Goal: Task Accomplishment & Management: Use online tool/utility

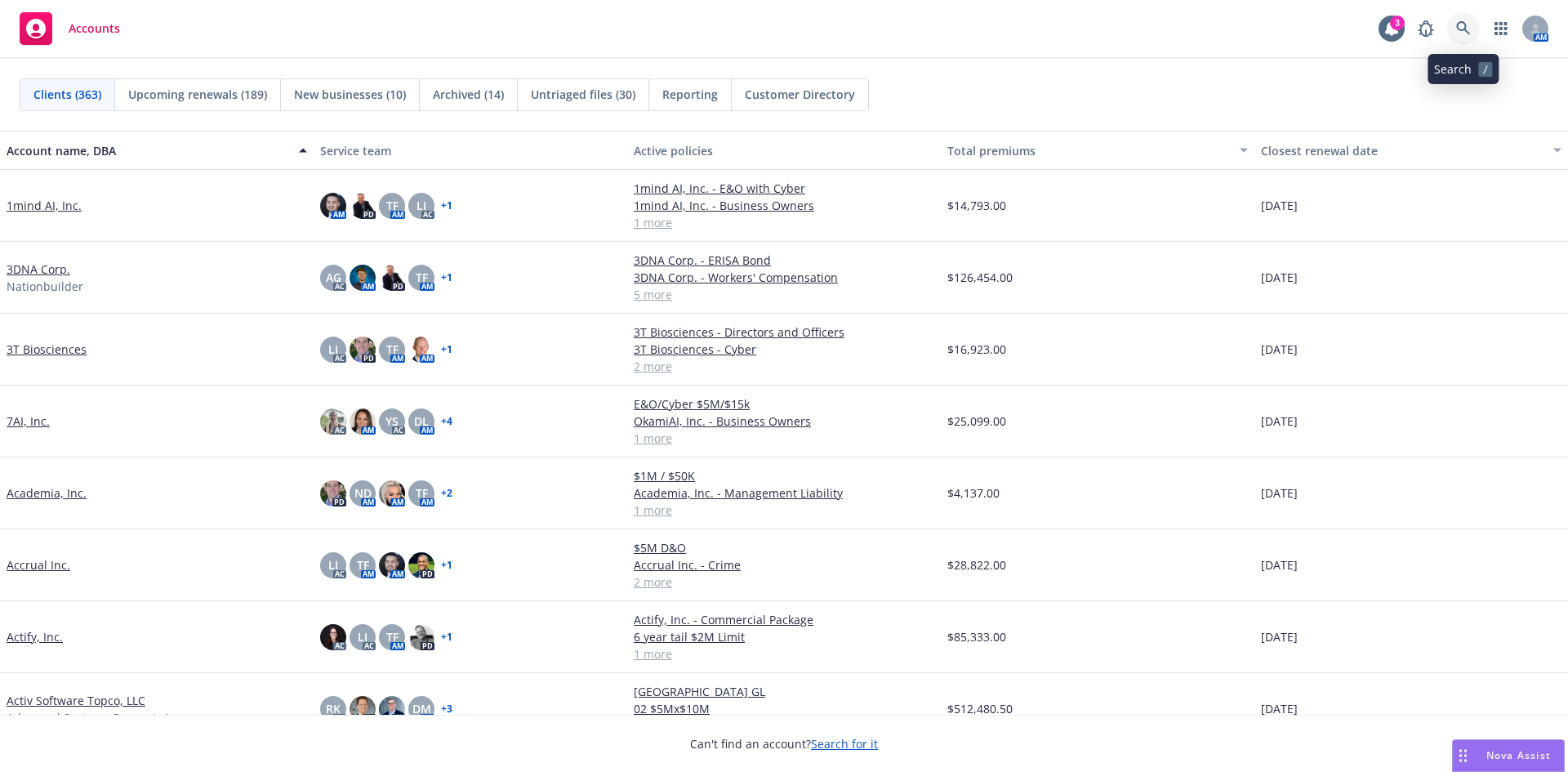
click at [1471, 25] on link at bounding box center [1464, 29] width 32 height 32
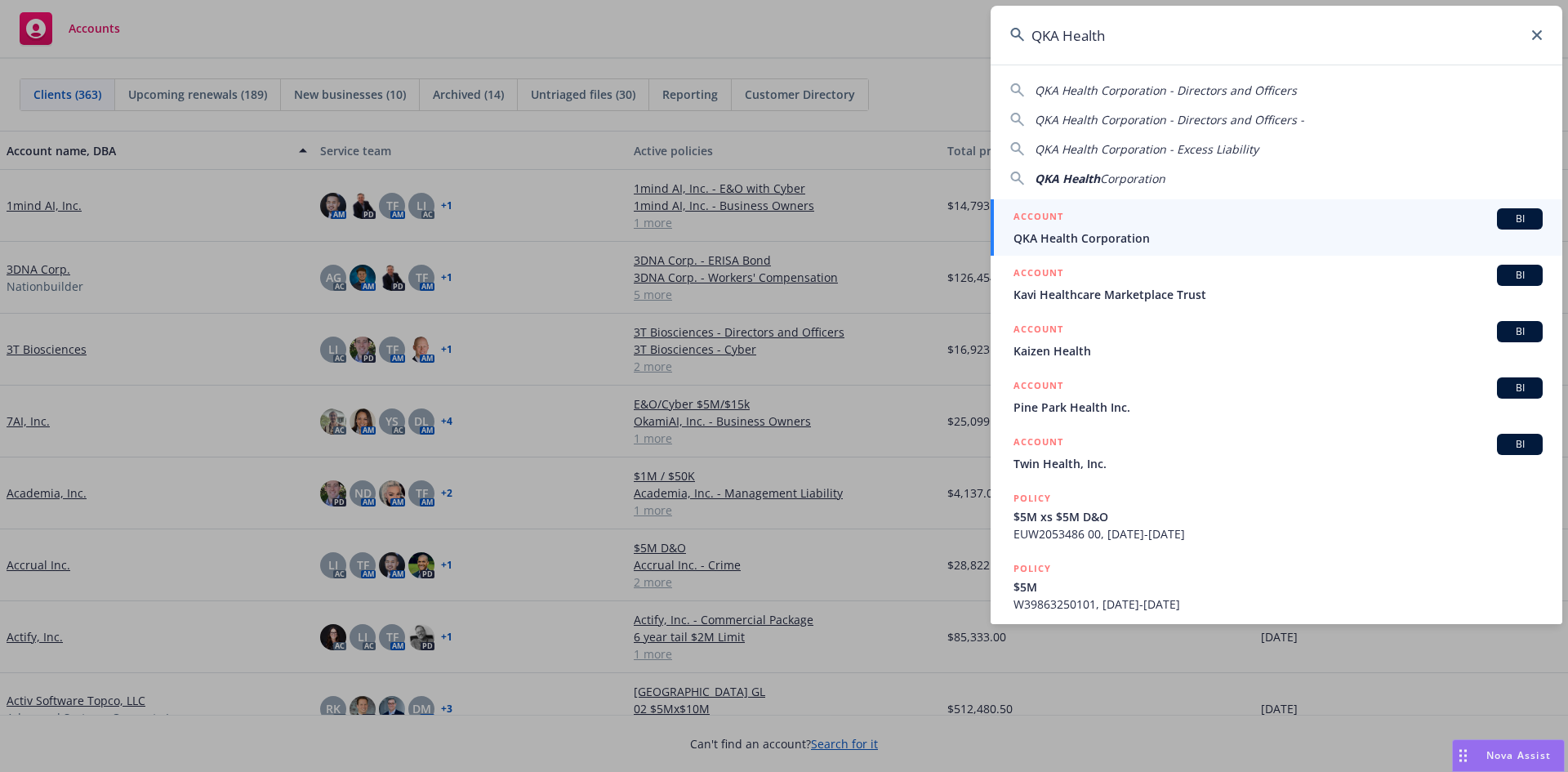
type input "QKA Health"
click at [1166, 227] on div "ACCOUNT BI" at bounding box center [1278, 219] width 530 height 21
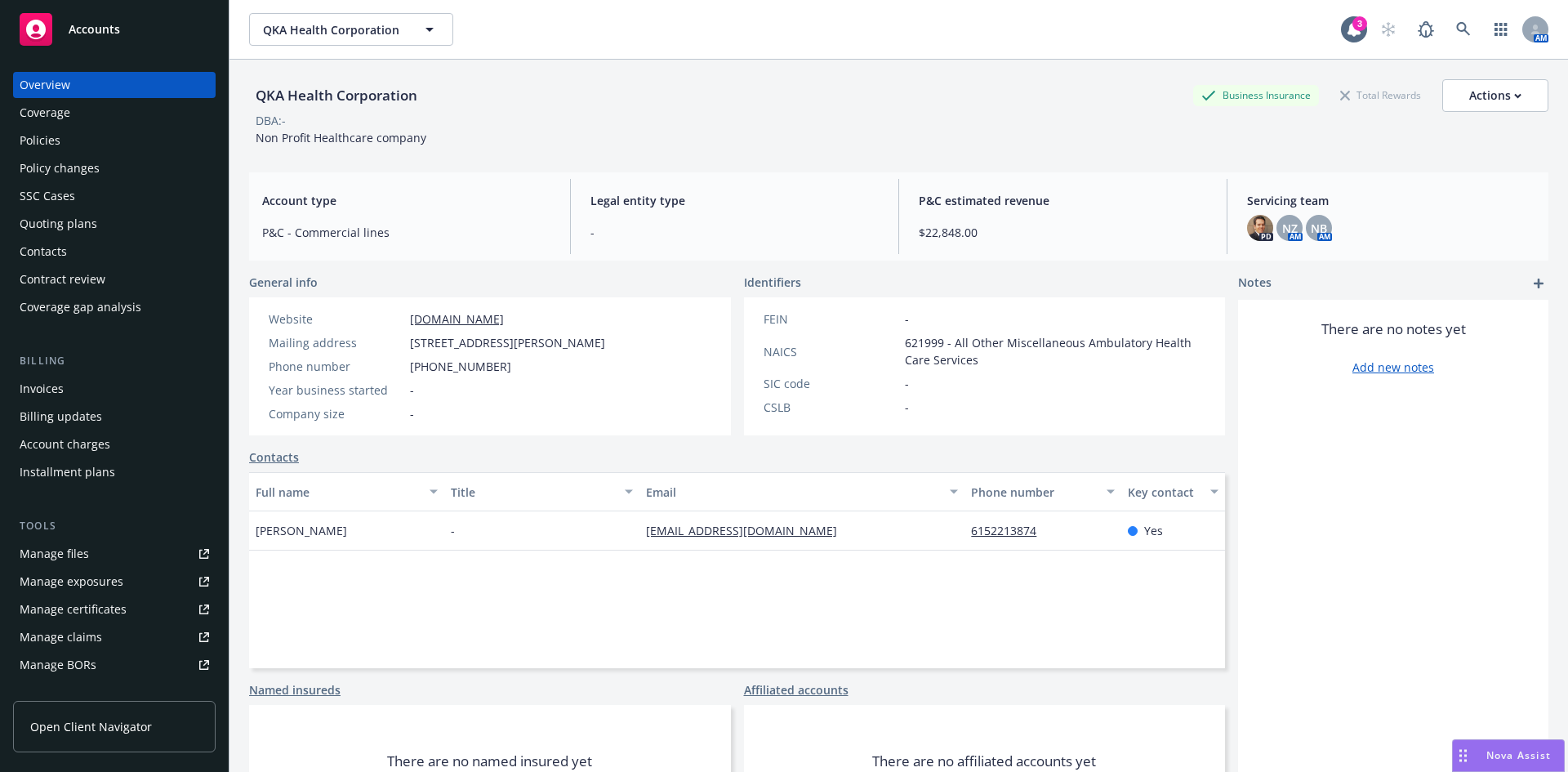
click at [39, 140] on div "Policies" at bounding box center [40, 140] width 41 height 26
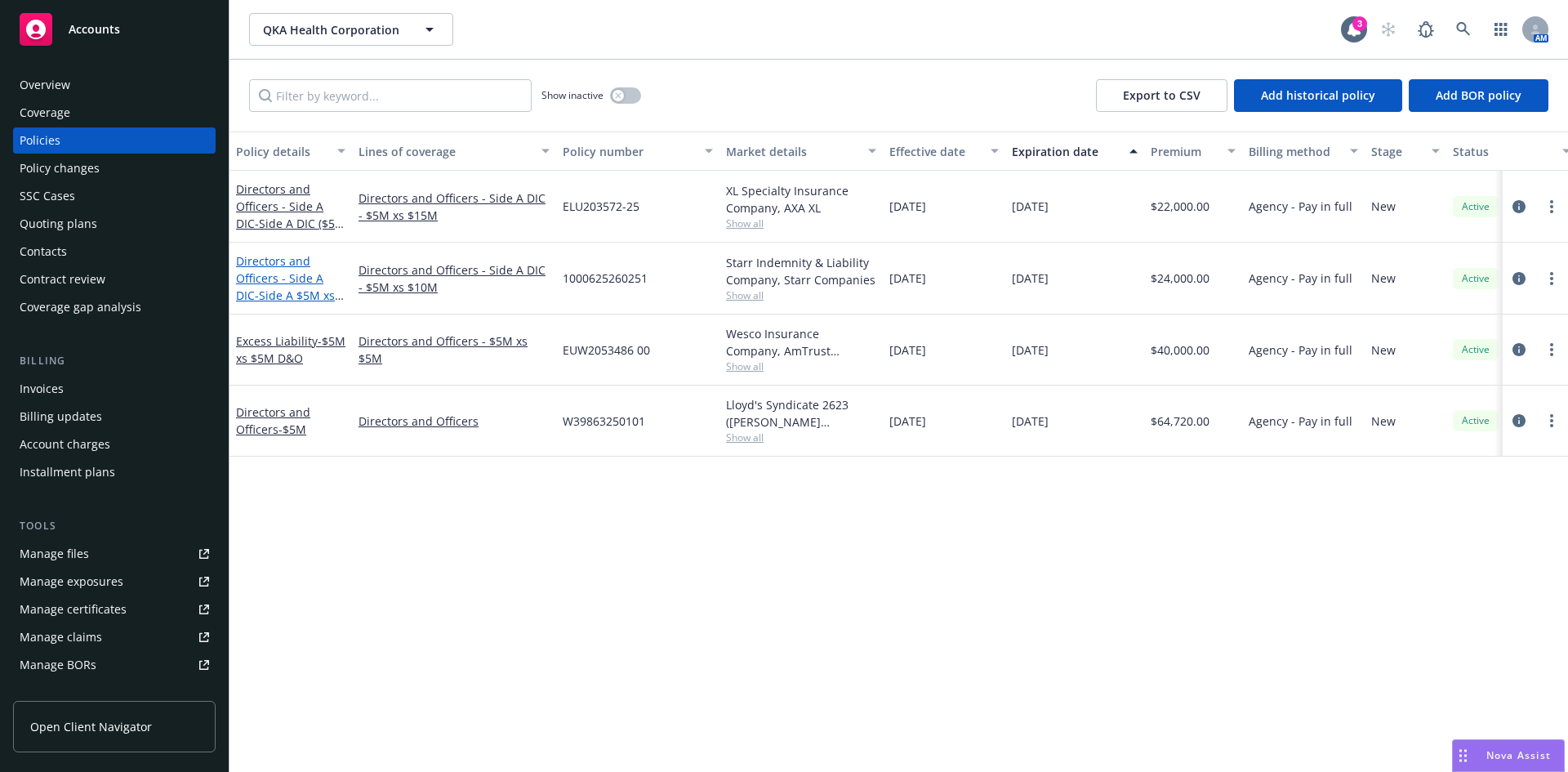
click at [285, 271] on link "Directors and Officers - Side A DIC - Side A $5M xs $10M D&O Limit" at bounding box center [286, 287] width 99 height 67
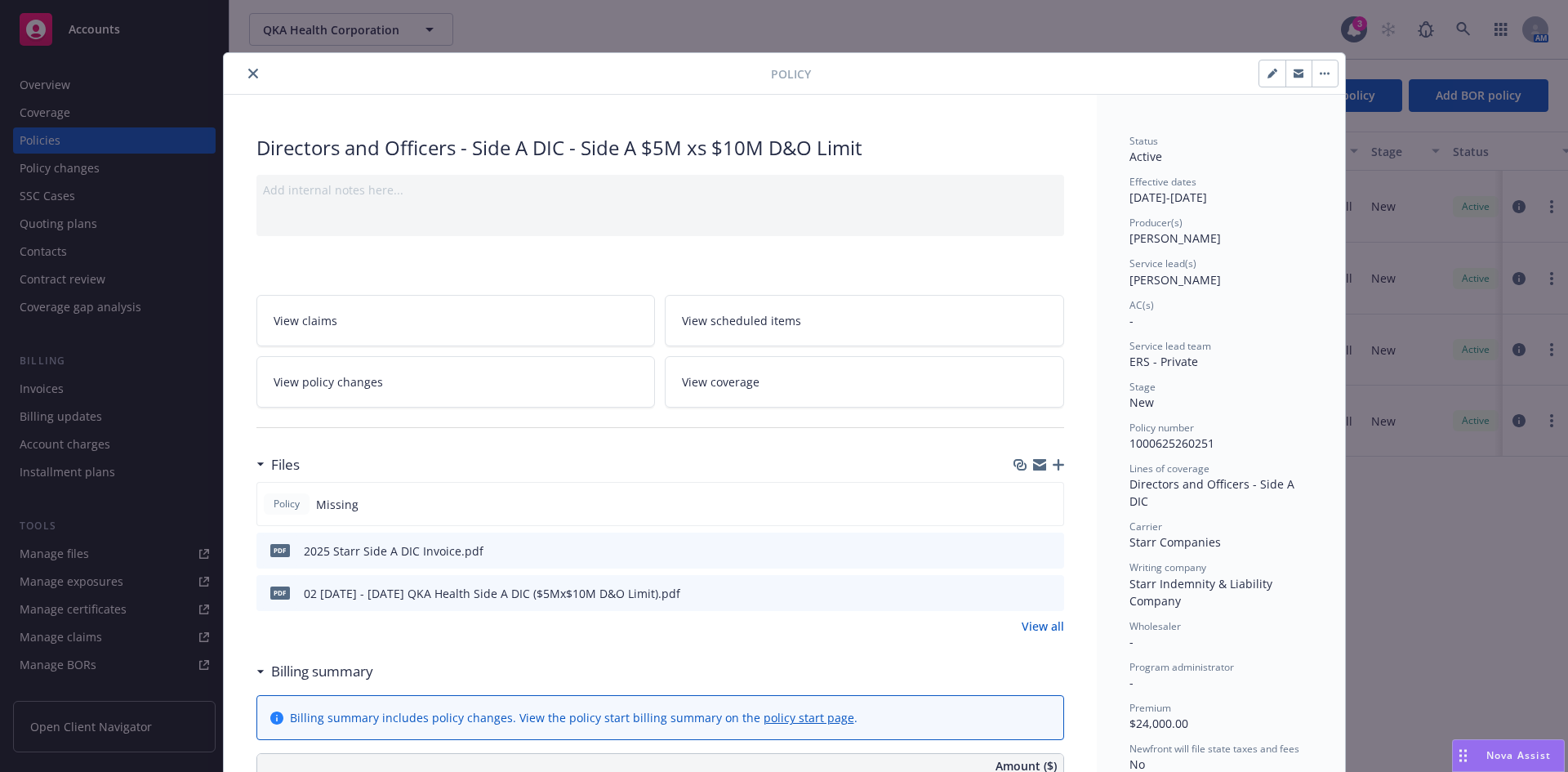
click at [249, 74] on icon "close" at bounding box center [253, 73] width 10 height 10
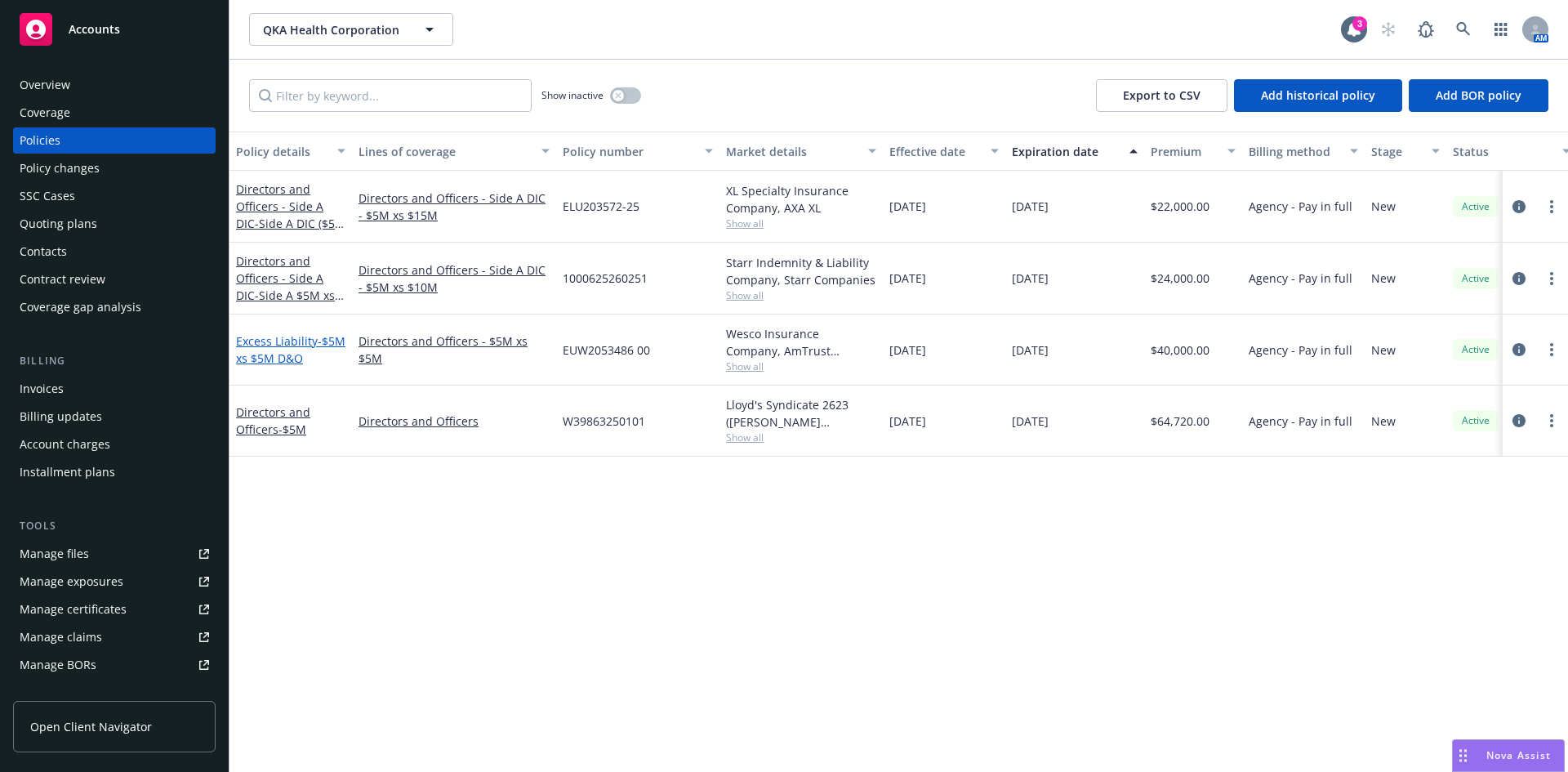
click at [295, 352] on span "- $5M xs $5M D&O" at bounding box center [291, 350] width 110 height 32
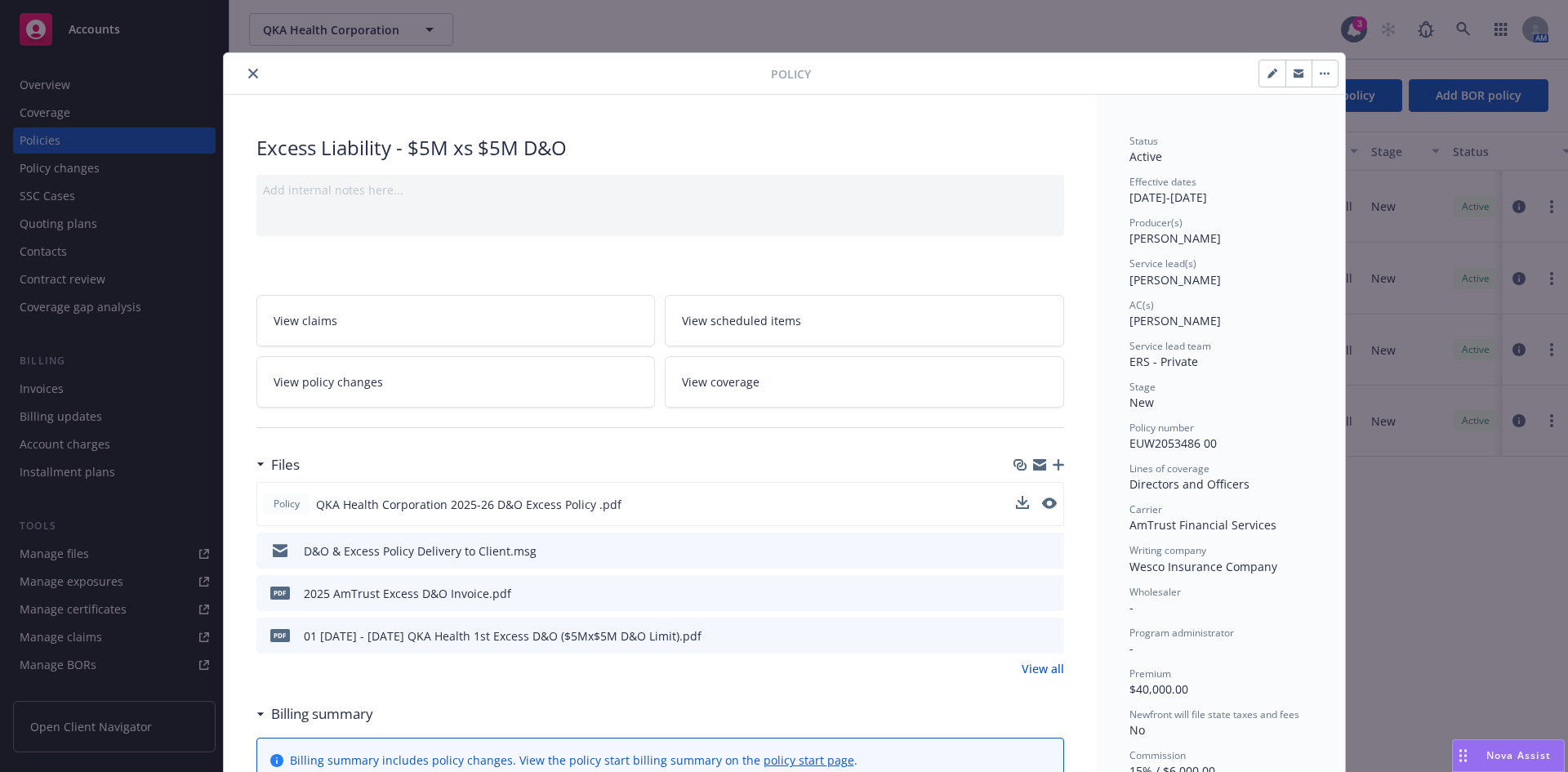
click at [1007, 503] on div "Policy QKA Health Corporation 2025-26 D&O Excess Policy .pdf" at bounding box center [660, 504] width 808 height 44
click at [1018, 503] on icon "download file" at bounding box center [1021, 503] width 13 height 13
click at [249, 70] on icon "close" at bounding box center [253, 73] width 10 height 10
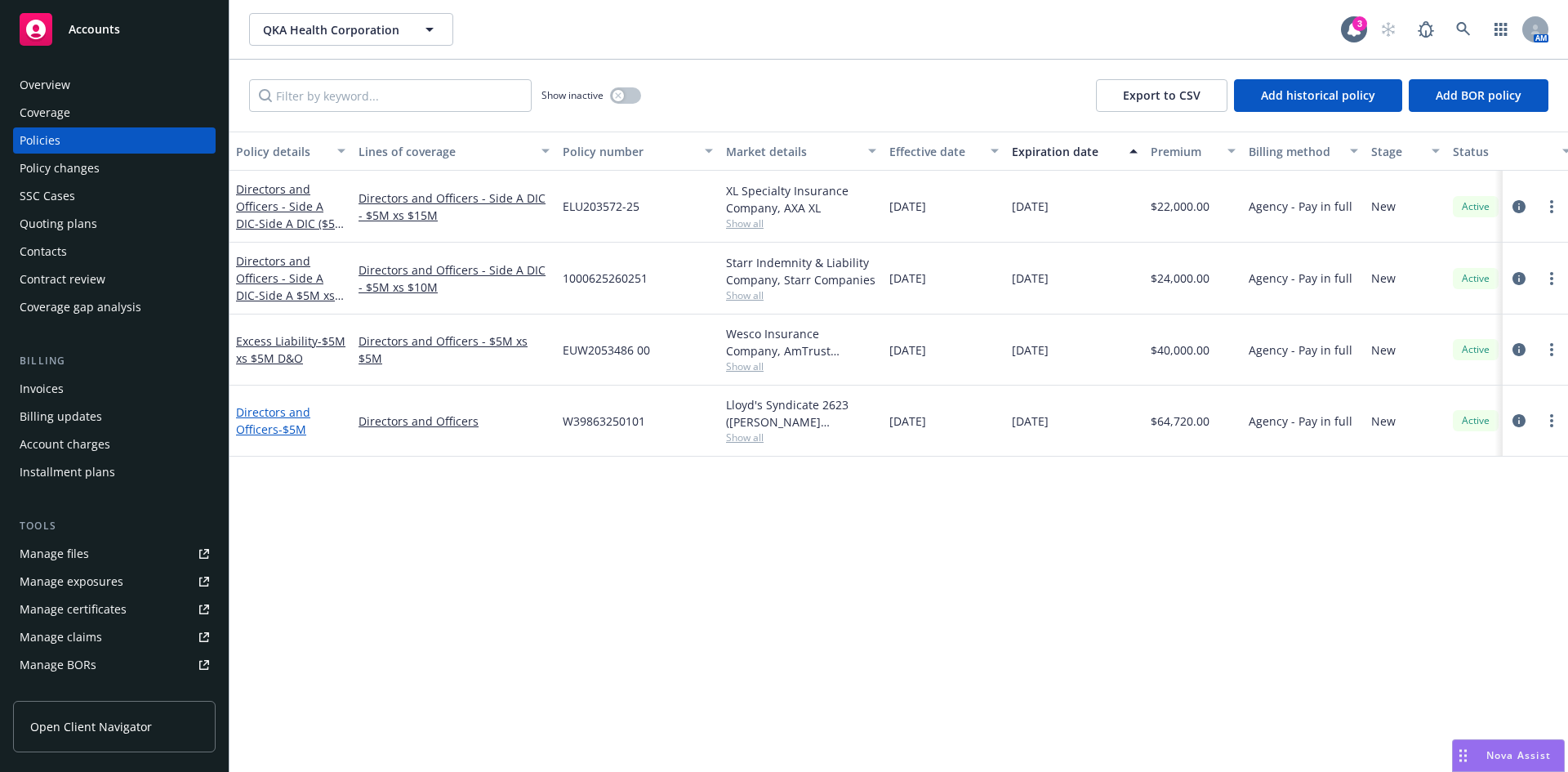
click at [255, 421] on link "Directors and Officers - $5M" at bounding box center [273, 420] width 74 height 32
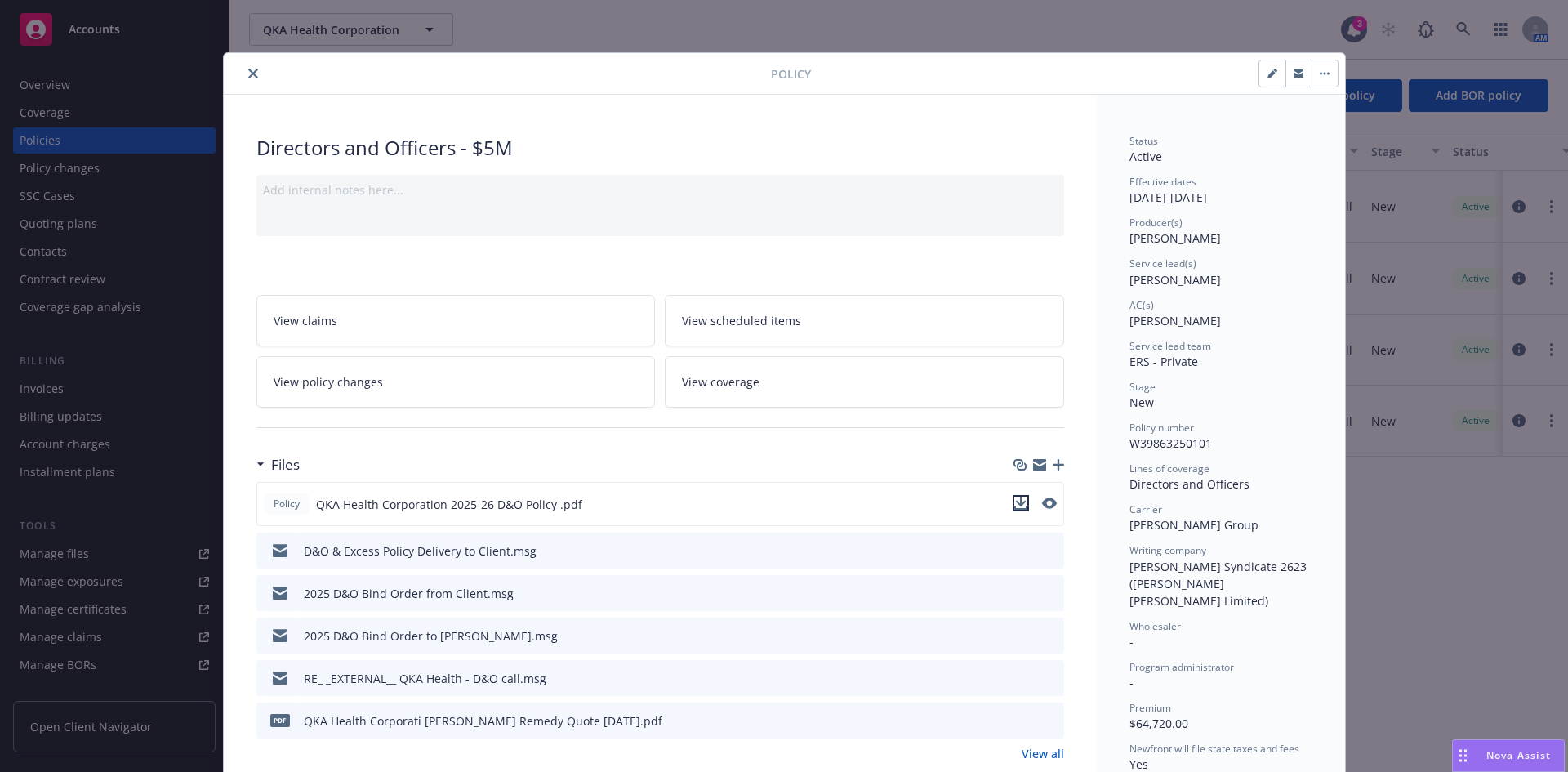
click at [1018, 502] on icon "download file" at bounding box center [1020, 501] width 10 height 10
click at [249, 76] on icon "close" at bounding box center [253, 73] width 10 height 10
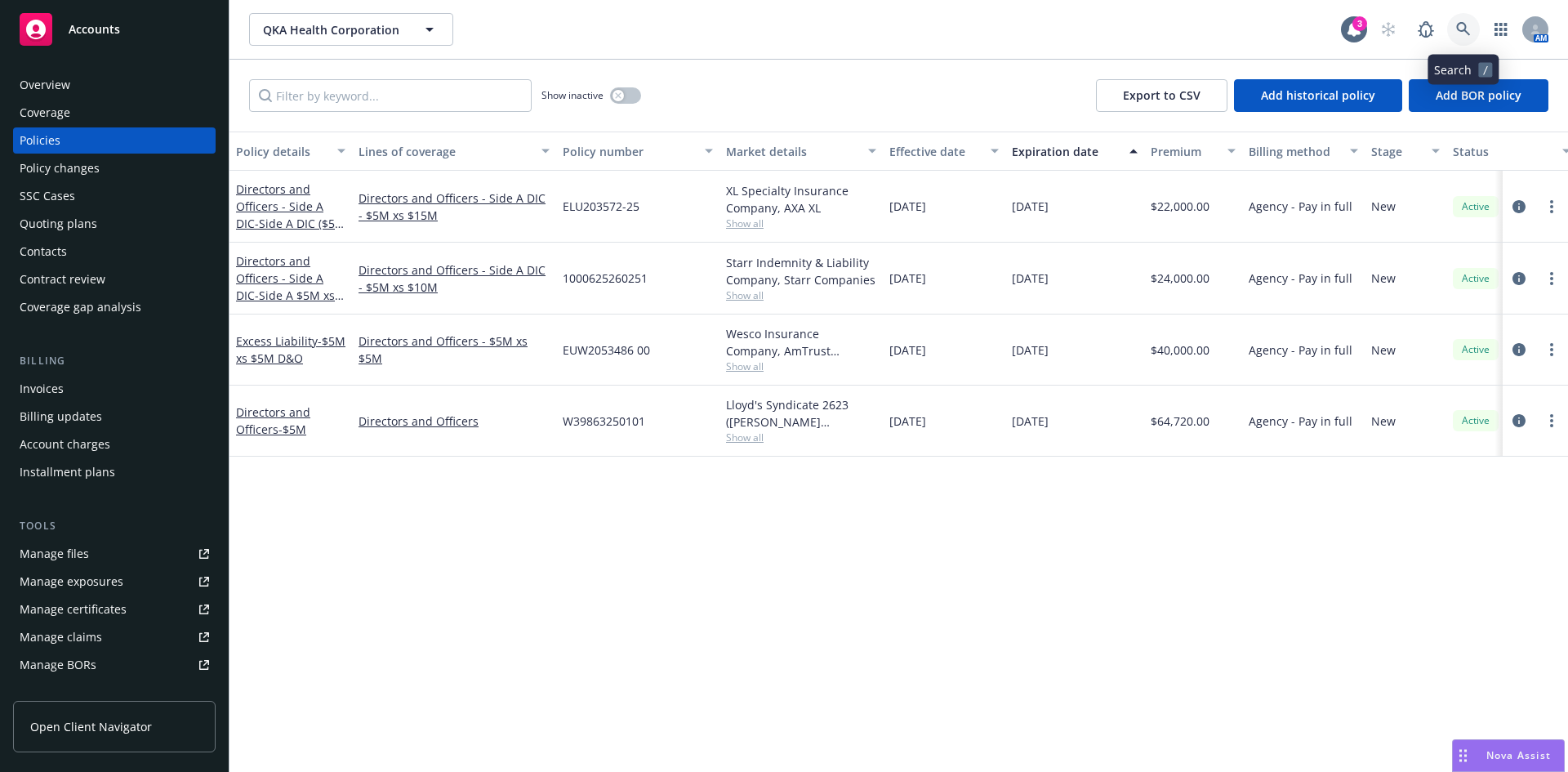
click at [1459, 20] on link at bounding box center [1464, 30] width 32 height 32
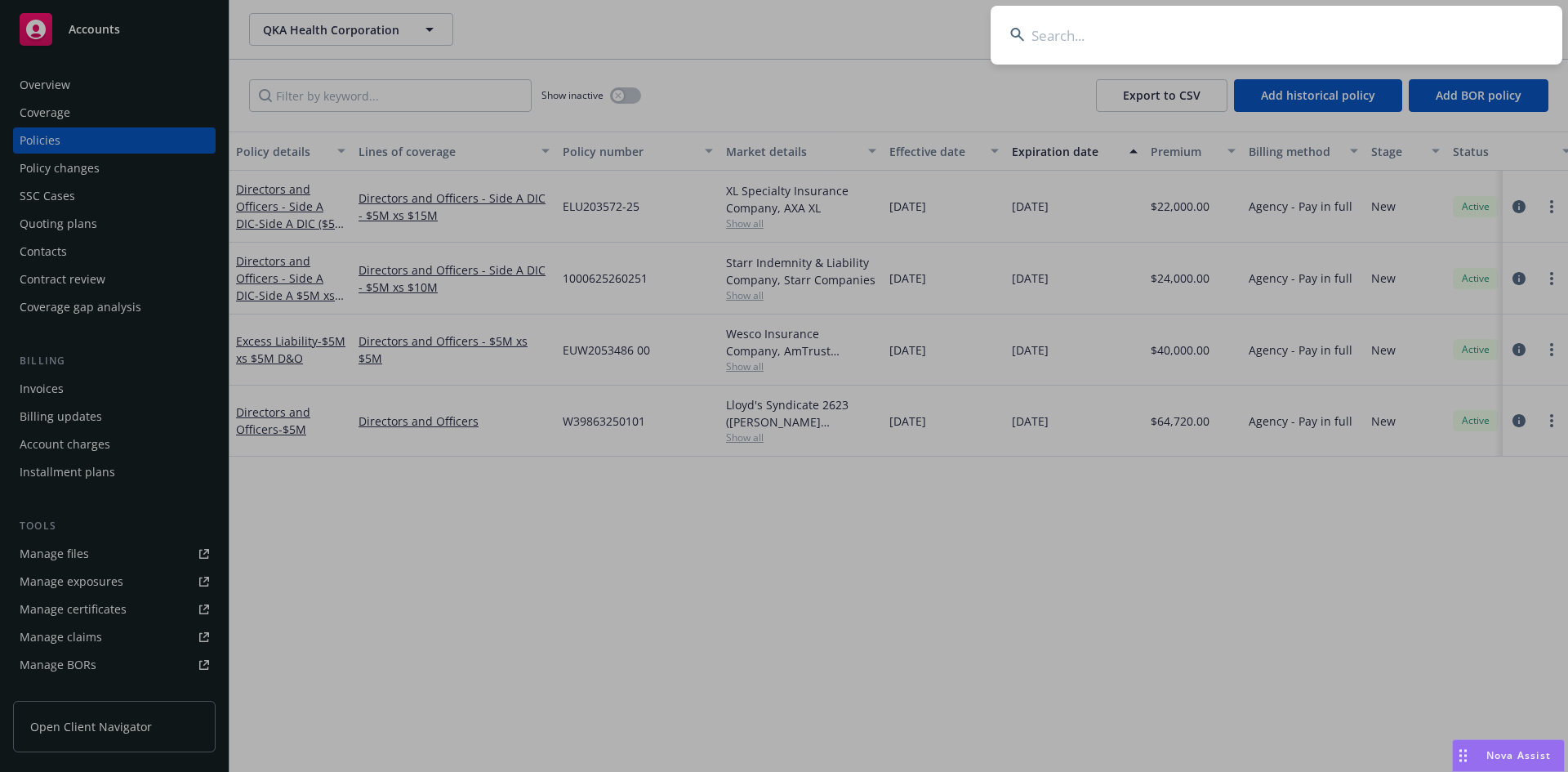
type input "This was a new policy created for the D&O for QKA Health. There are no loss run…"
click at [1402, 30] on input "This was a new policy created for the D&O for QKA Health. There are no loss run…" at bounding box center [1277, 35] width 572 height 59
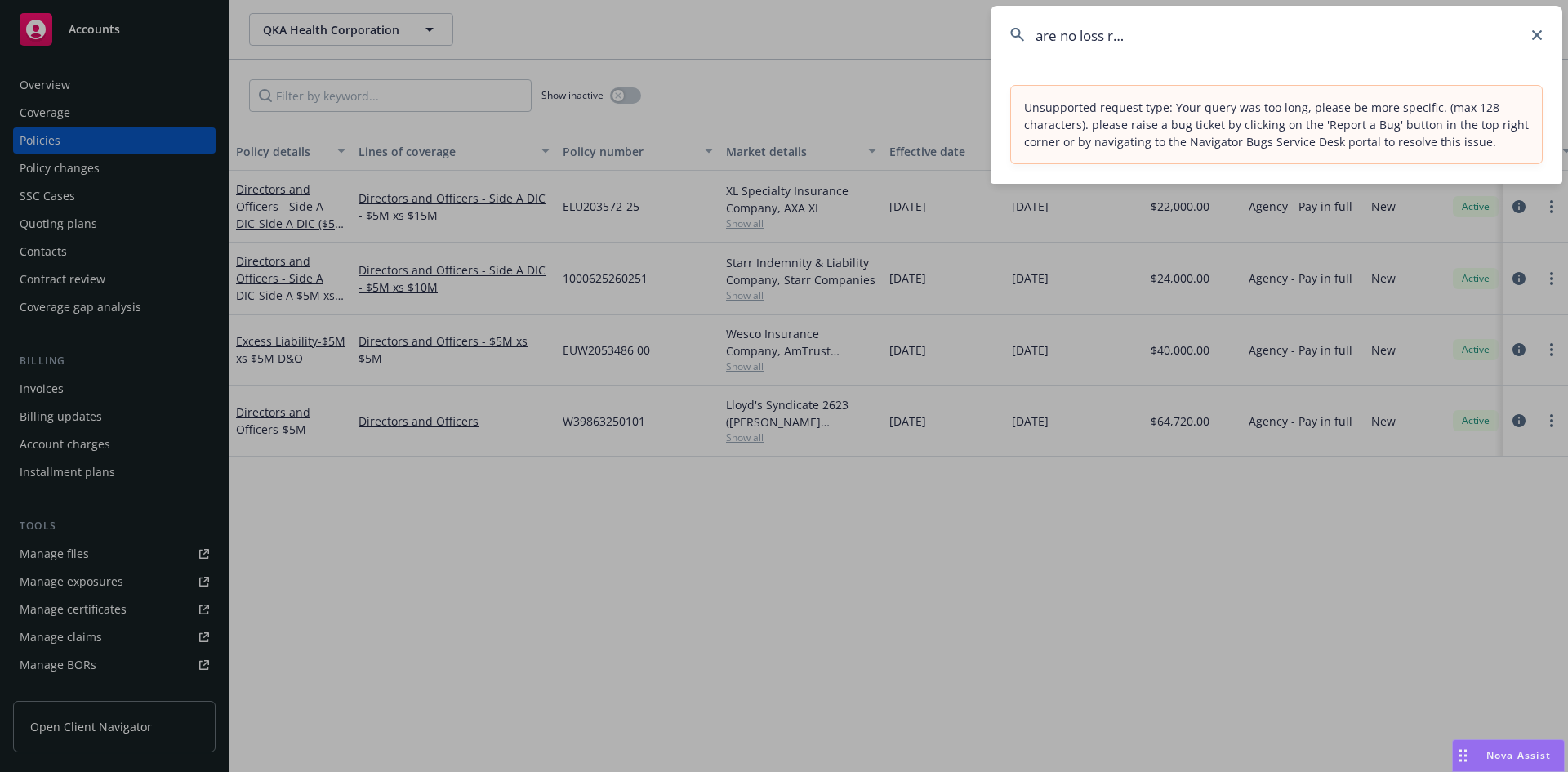
click at [1402, 30] on input "This was a new policy created for the D&O for QKA Health. There are no loss run…" at bounding box center [1277, 35] width 572 height 59
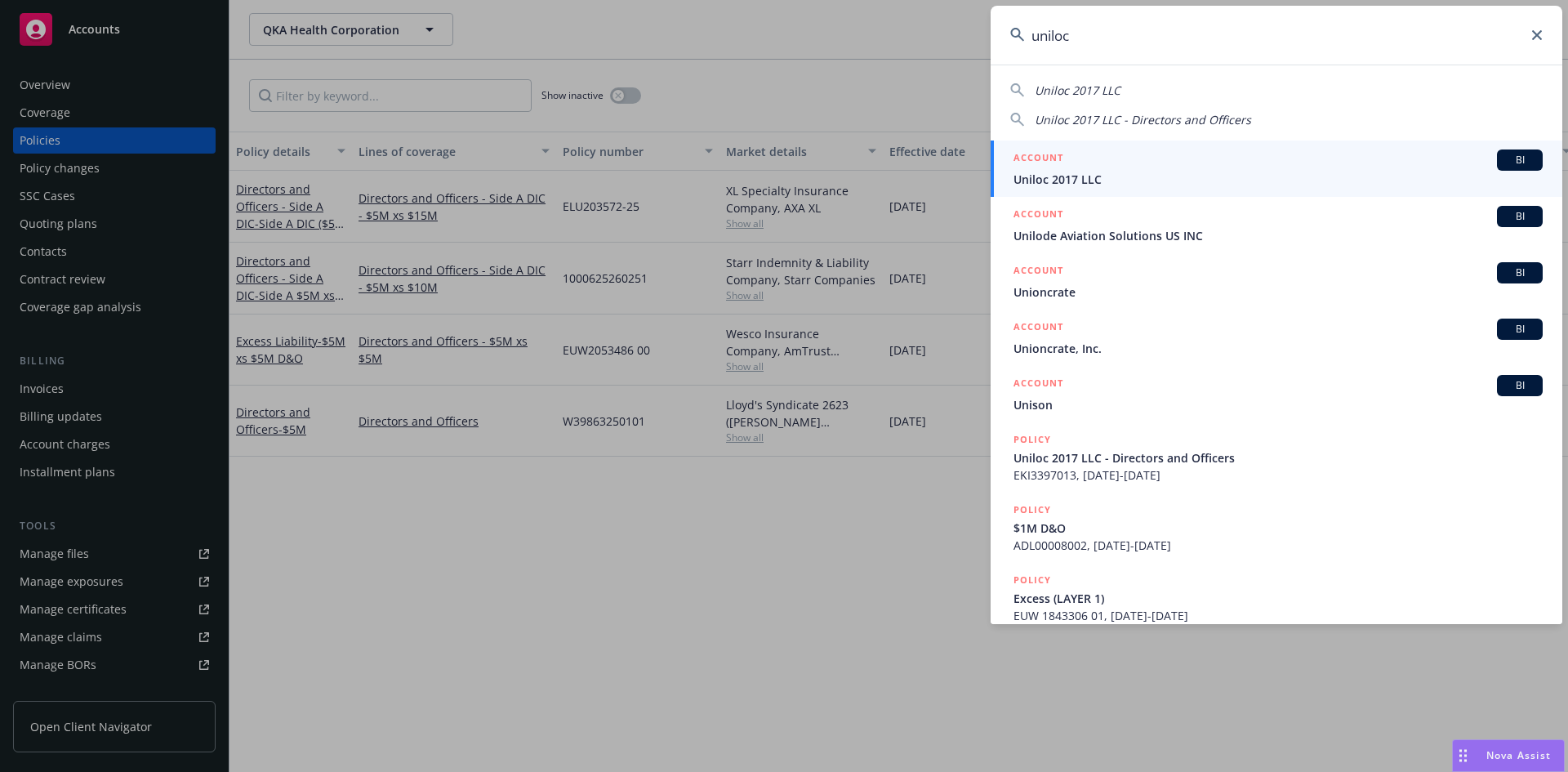
type input "uniloc"
click at [1093, 168] on div "ACCOUNT BI" at bounding box center [1278, 160] width 530 height 21
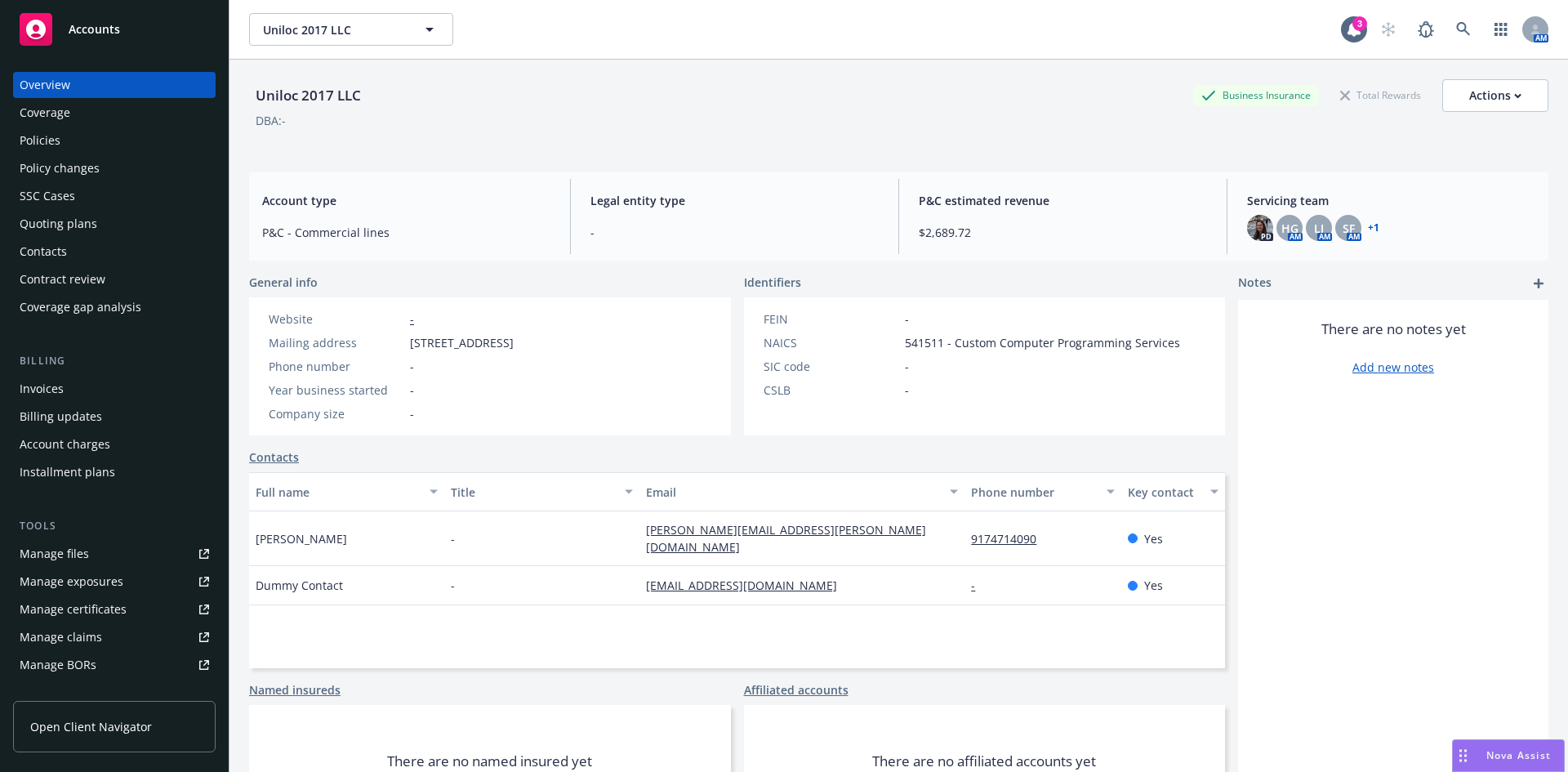
click at [65, 229] on div "Quoting plans" at bounding box center [58, 223] width 77 height 26
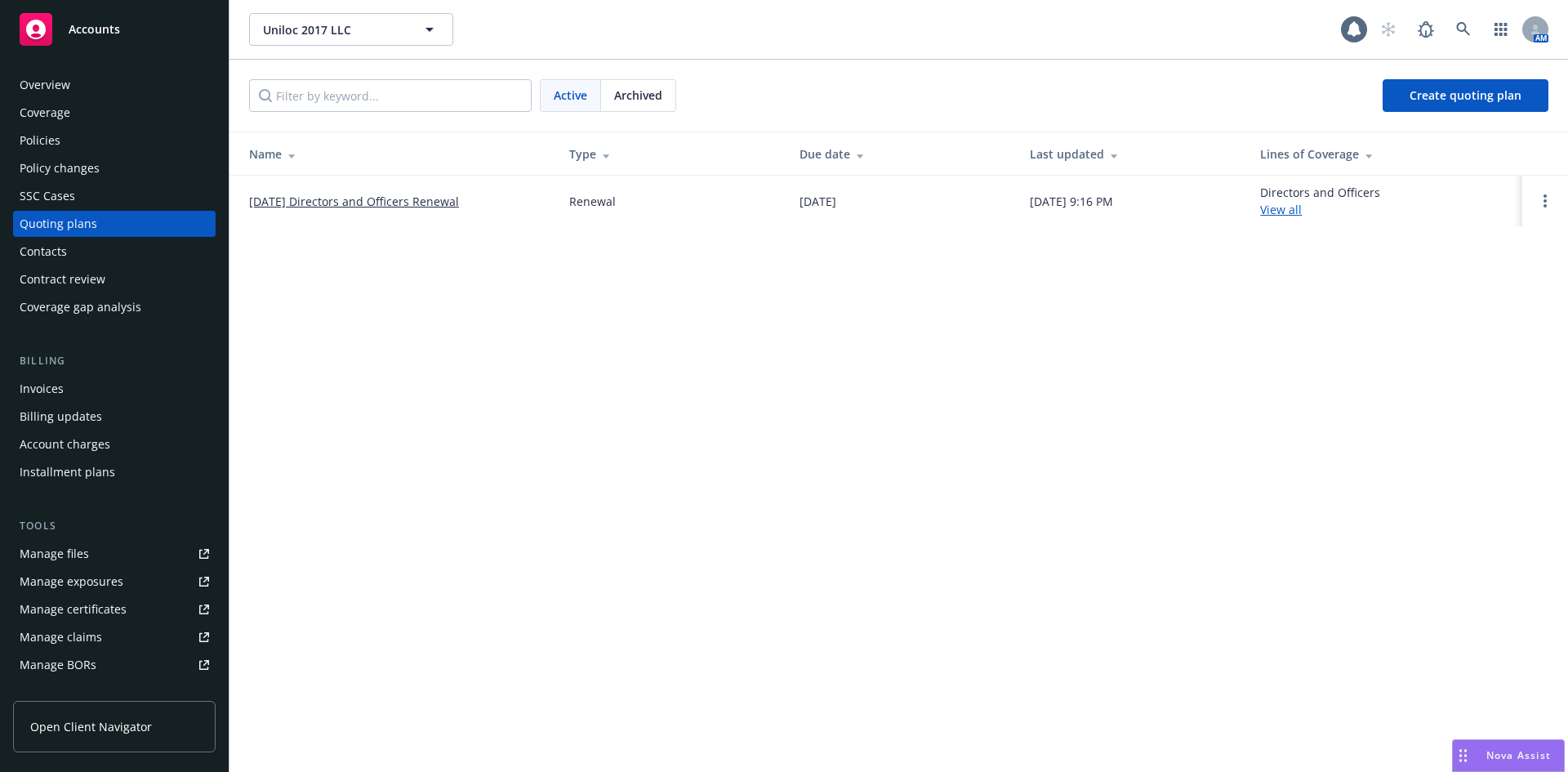
click at [375, 197] on link "10/20/25 Directors and Officers Renewal" at bounding box center [354, 201] width 210 height 17
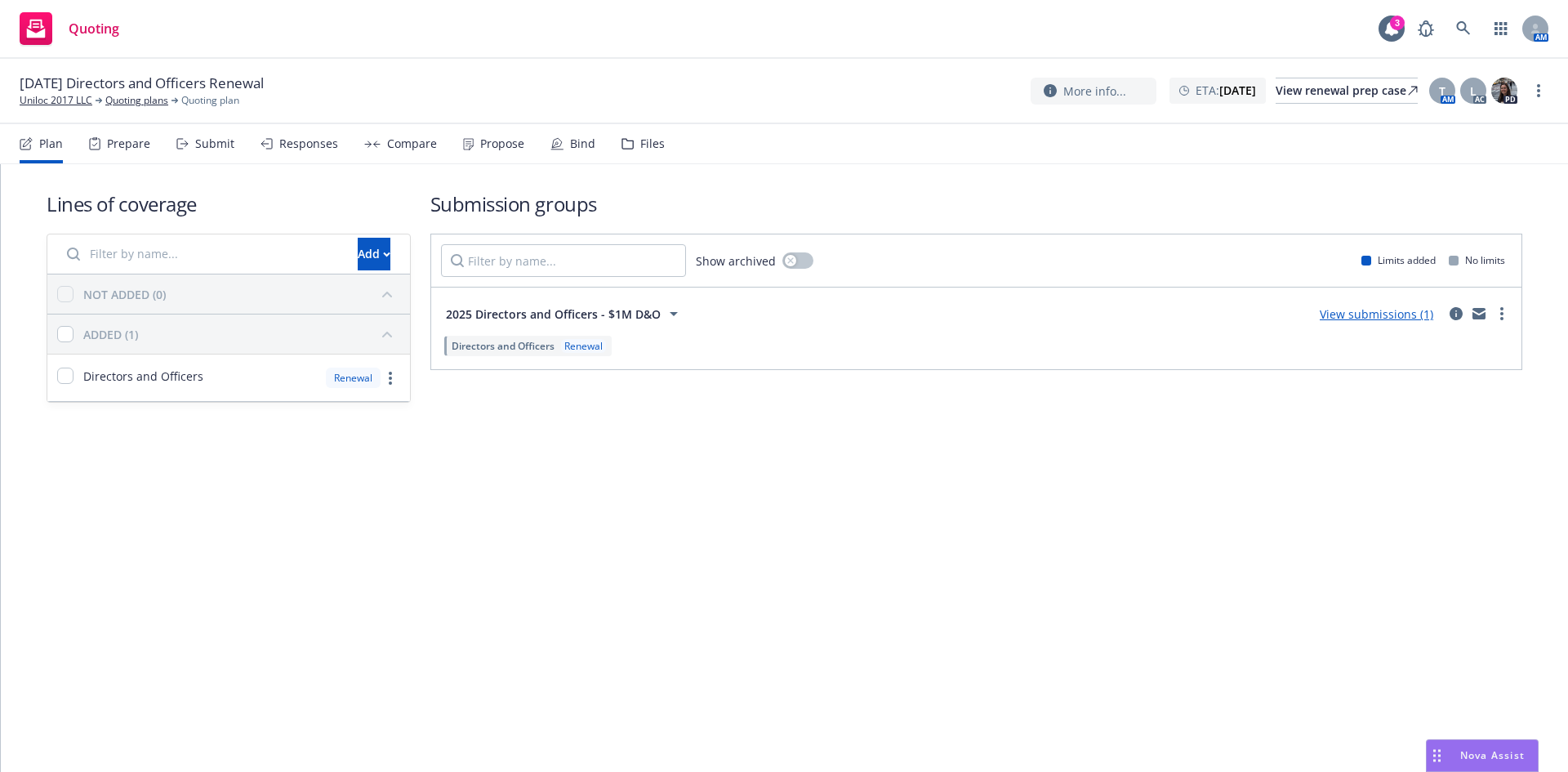
click at [645, 147] on div "Files" at bounding box center [653, 144] width 25 height 13
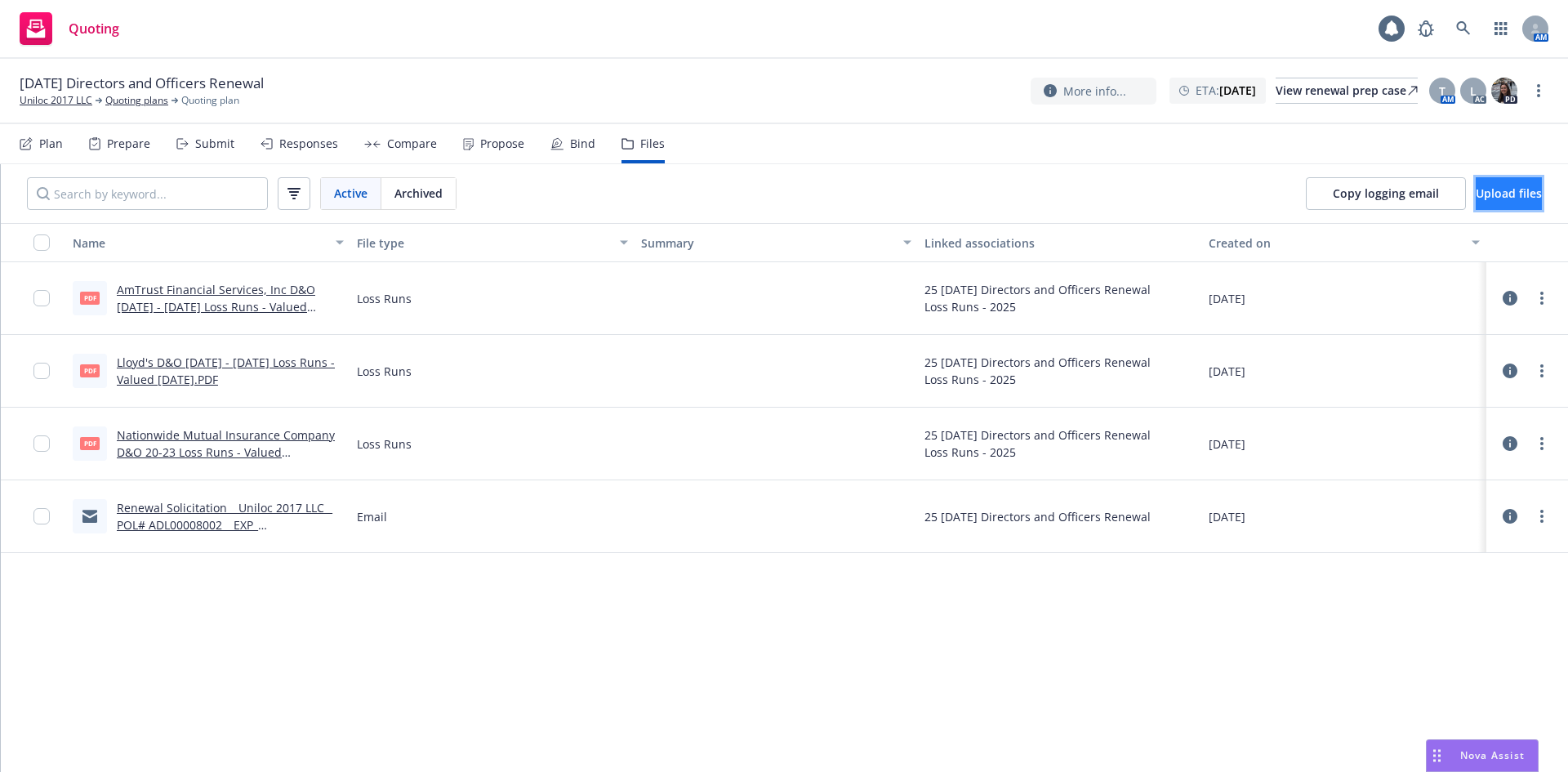
click at [1477, 202] on button "Upload files" at bounding box center [1509, 193] width 66 height 32
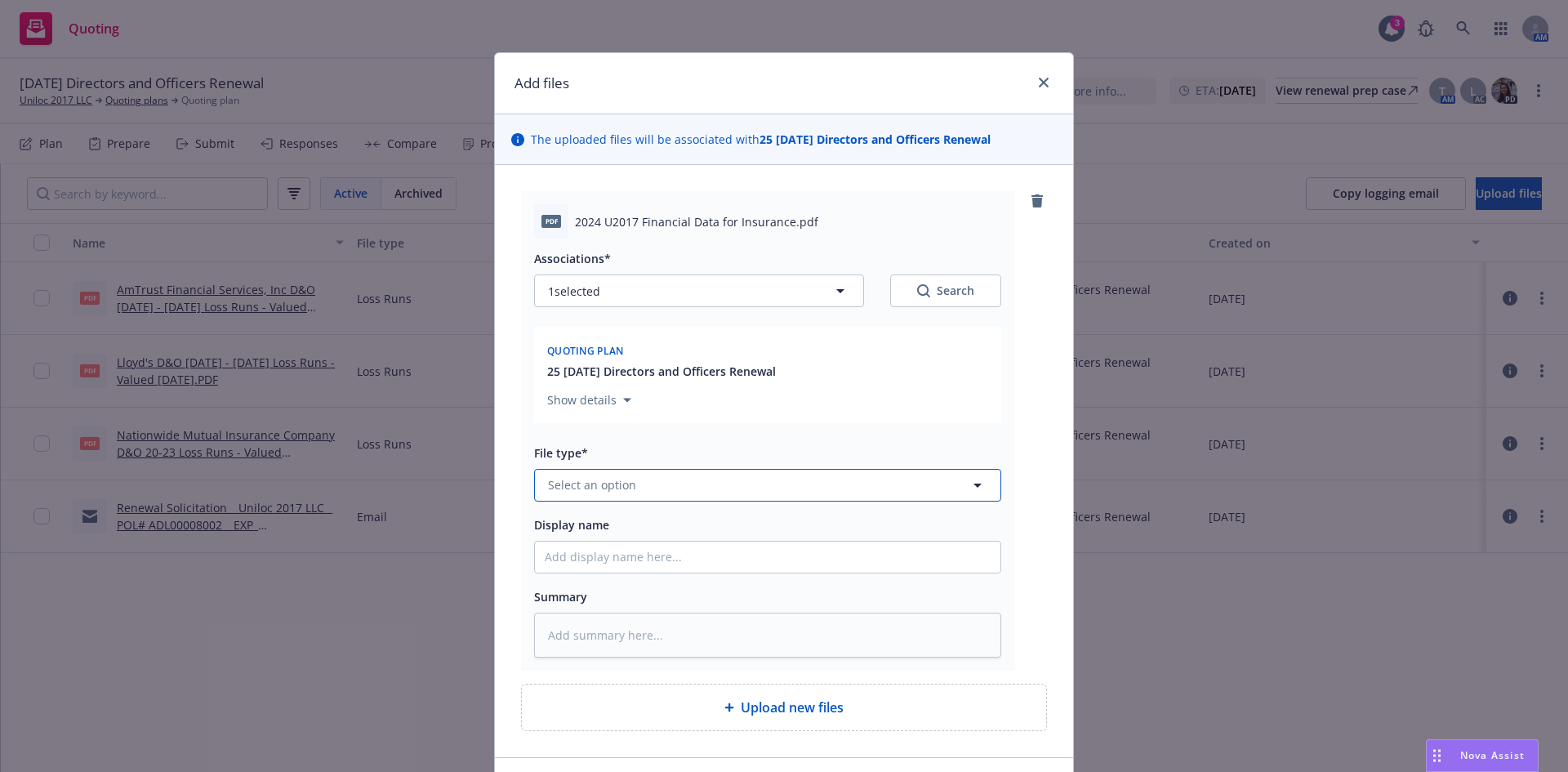
click at [604, 484] on span "Select an option" at bounding box center [592, 485] width 89 height 17
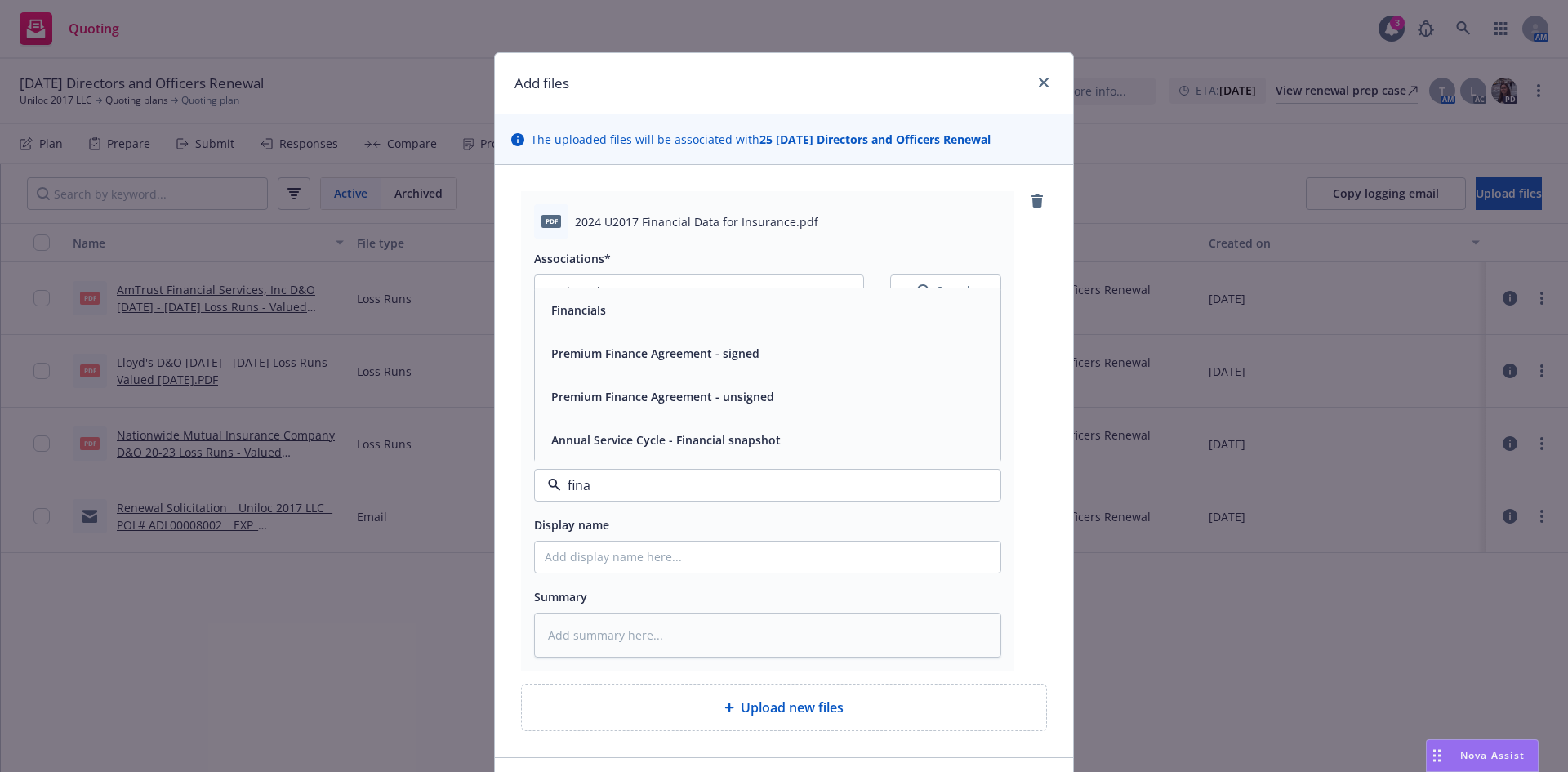
type input "[PERSON_NAME]"
click at [625, 295] on div "Financials" at bounding box center [768, 310] width 466 height 43
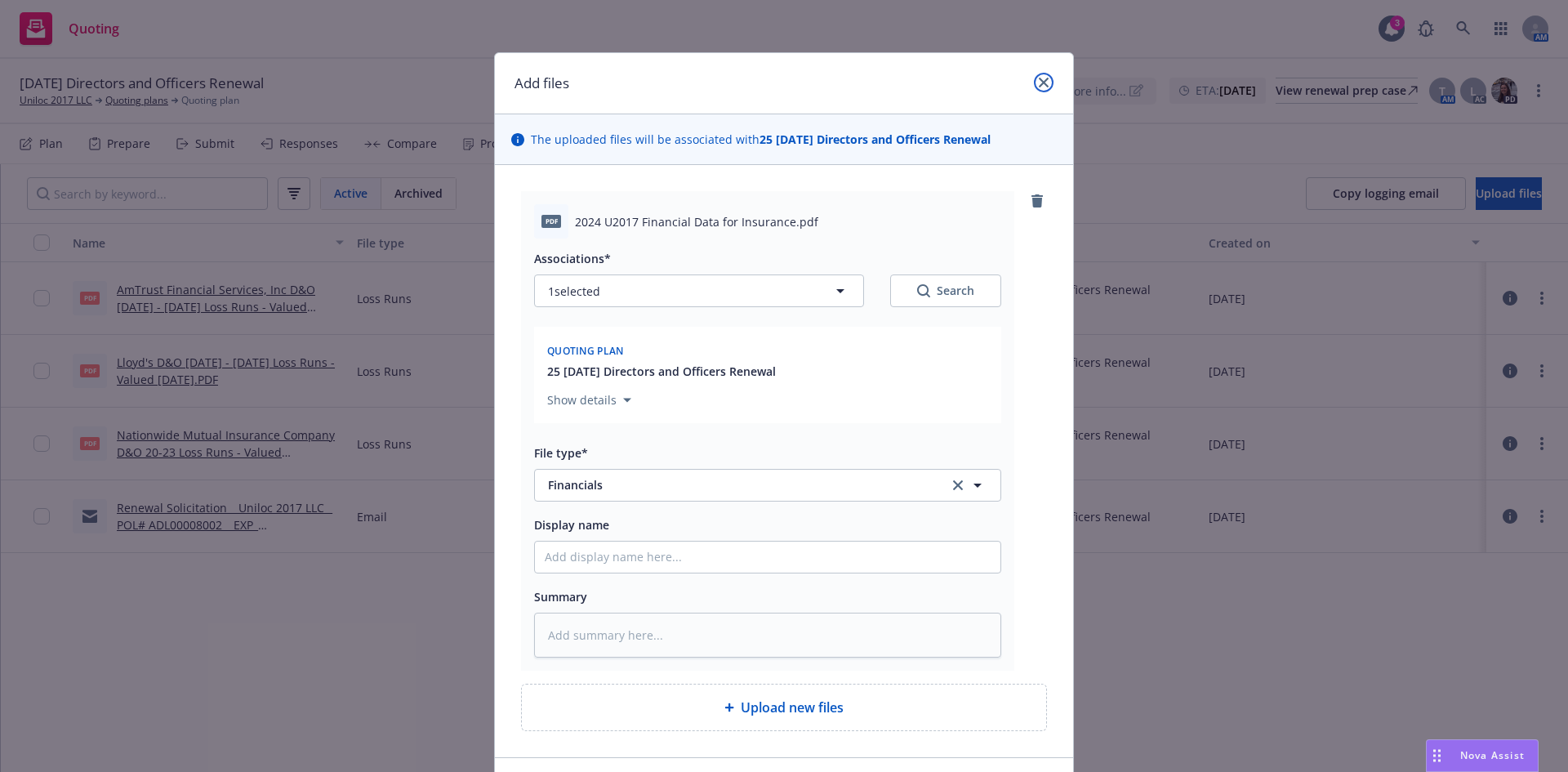
click at [1039, 82] on icon "close" at bounding box center [1044, 82] width 10 height 10
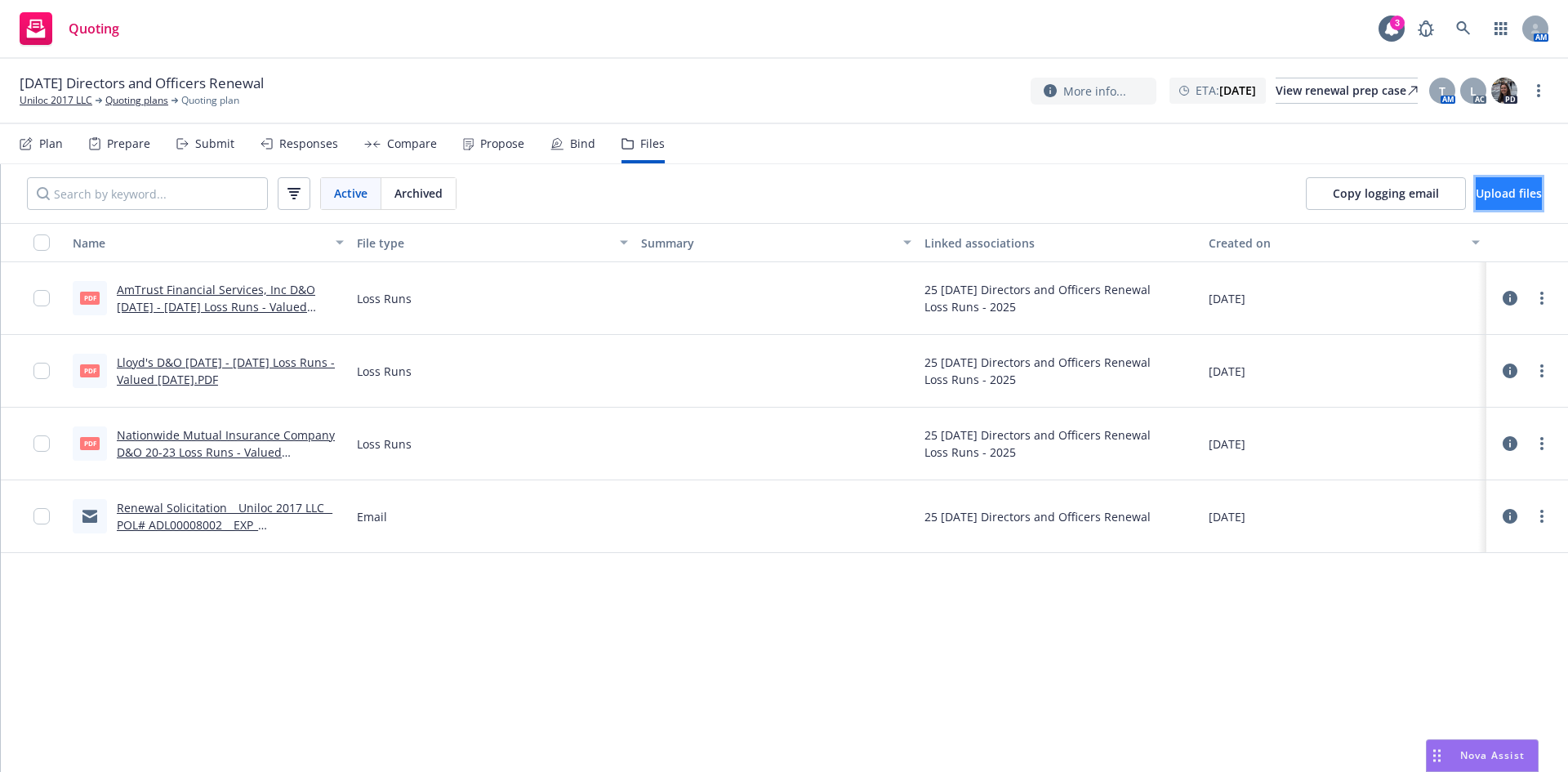
click at [1477, 204] on button "Upload files" at bounding box center [1509, 193] width 66 height 32
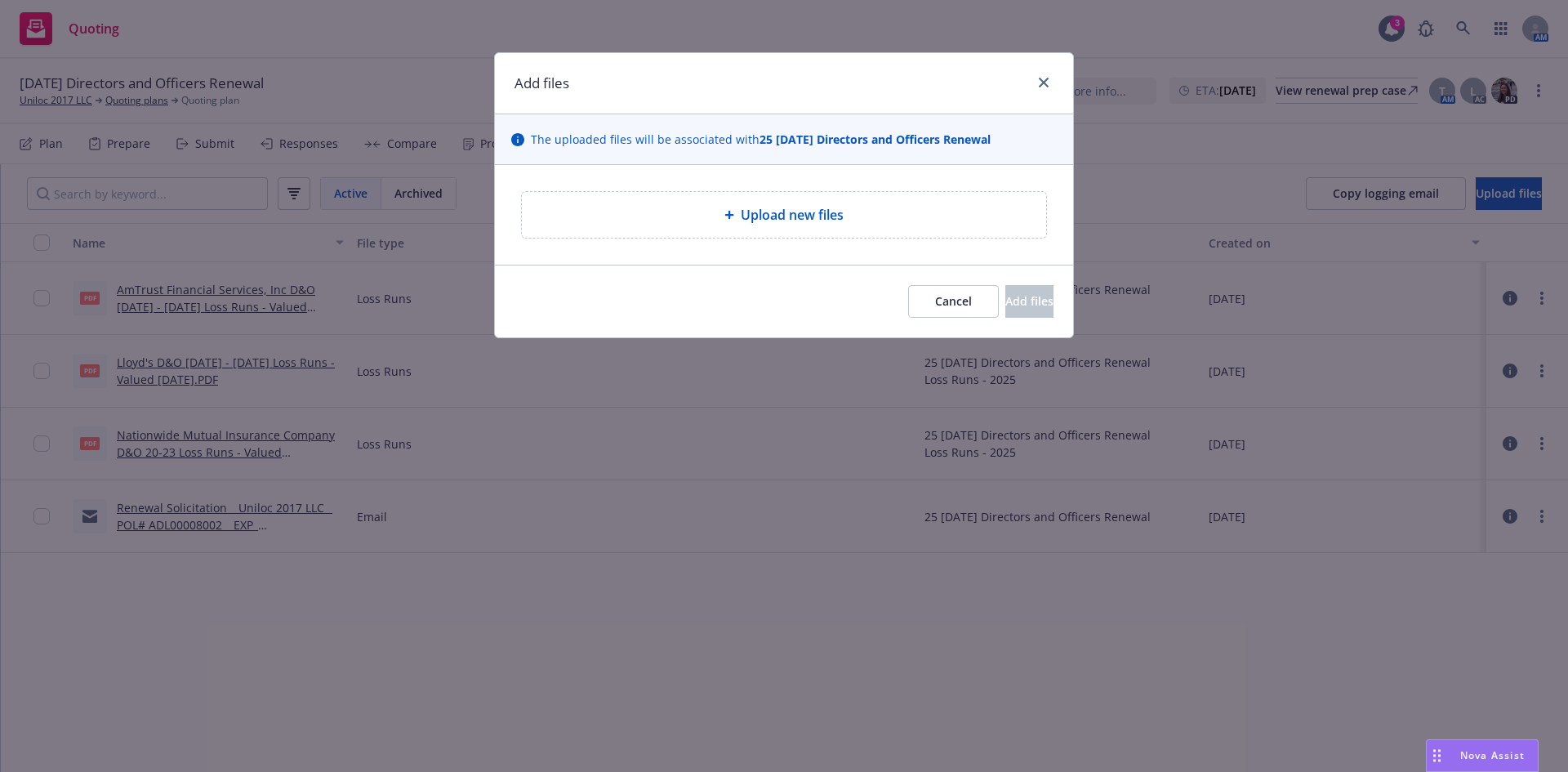
type textarea "x"
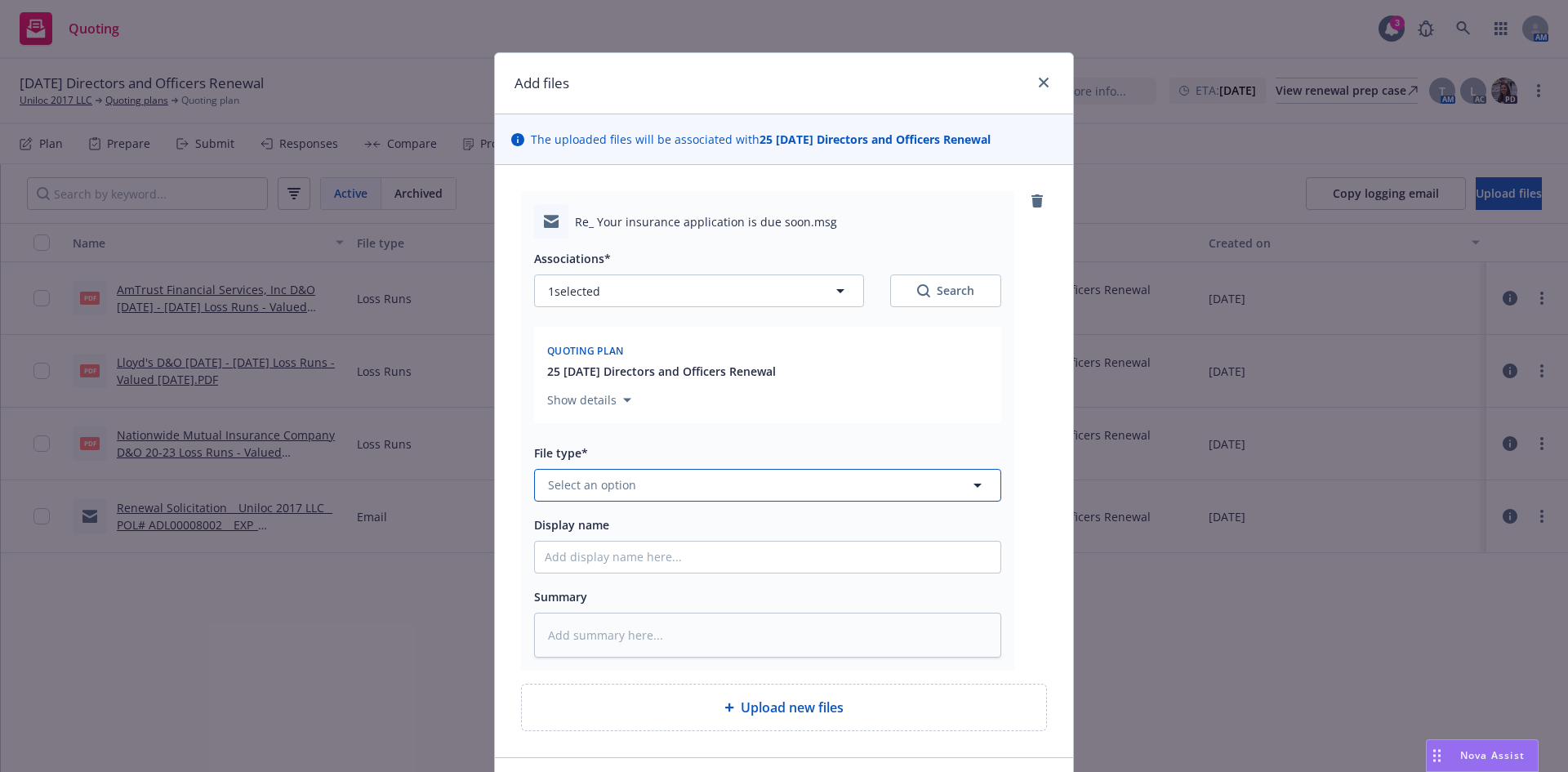
click at [571, 499] on button "Select an option" at bounding box center [768, 485] width 468 height 32
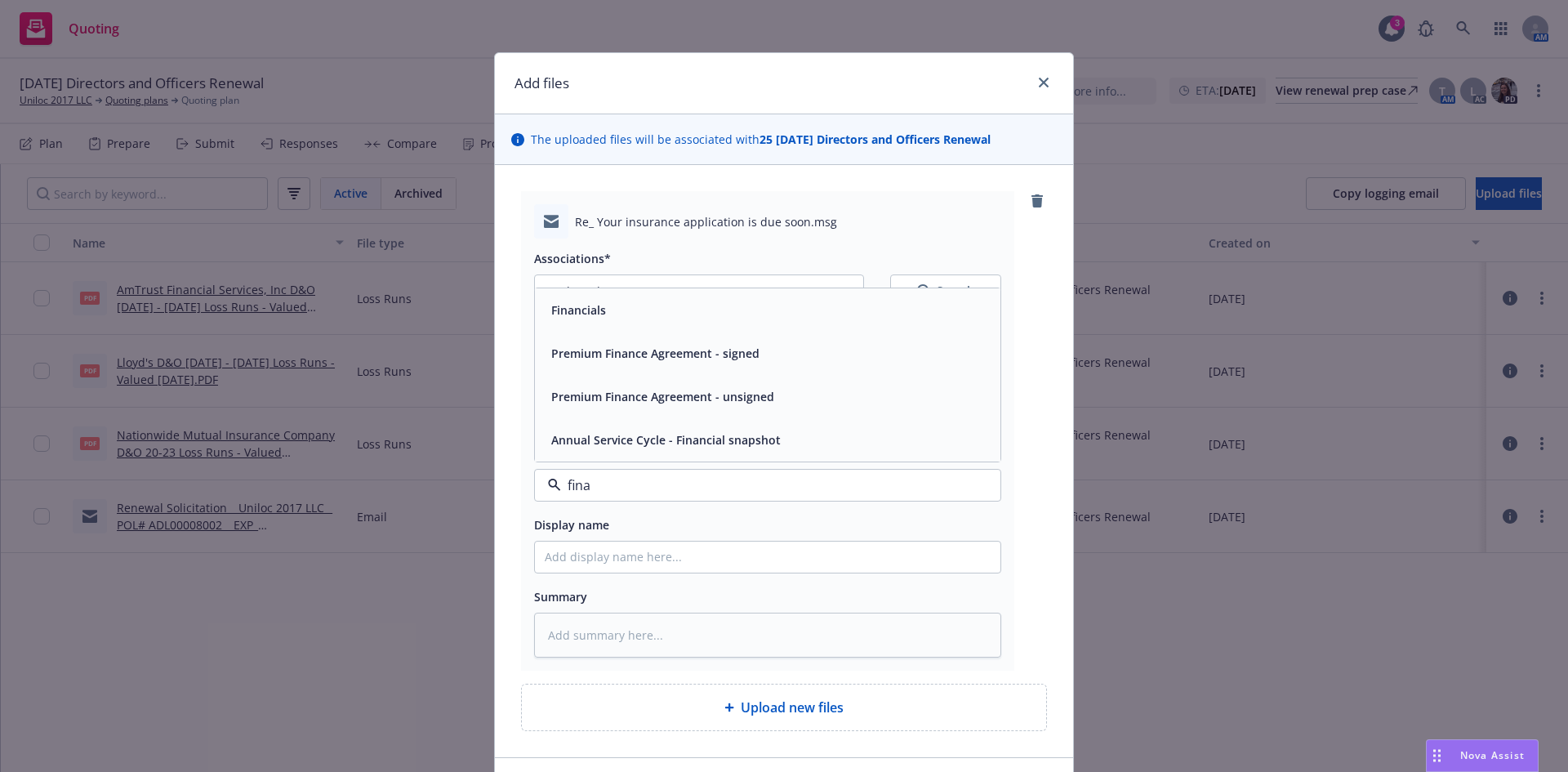
type input "finan"
click at [608, 315] on div "Financials" at bounding box center [768, 310] width 446 height 24
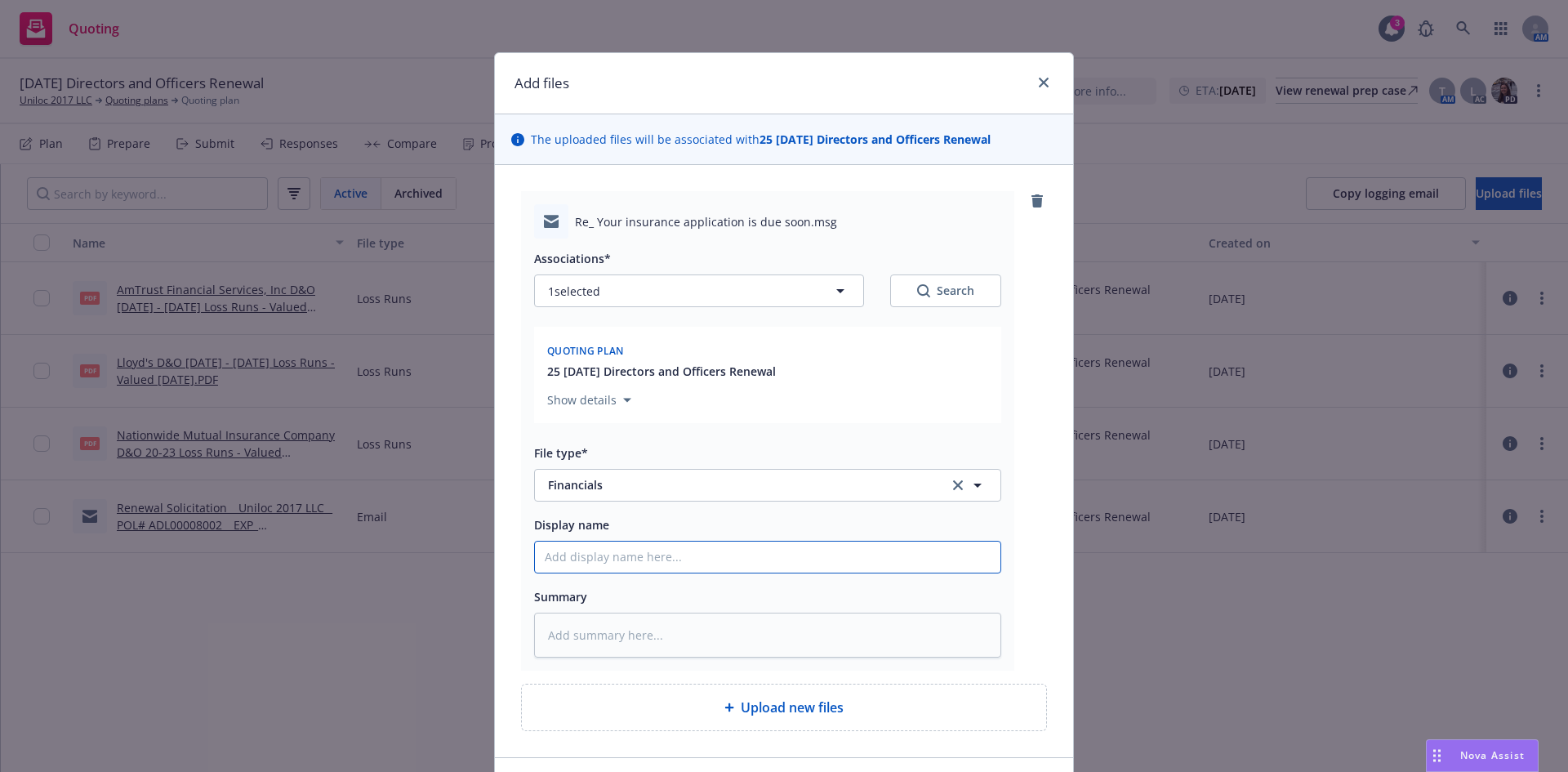
click at [592, 565] on input "Display name" at bounding box center [768, 558] width 466 height 31
type textarea "x"
type input "U"
type textarea "x"
type input "Un"
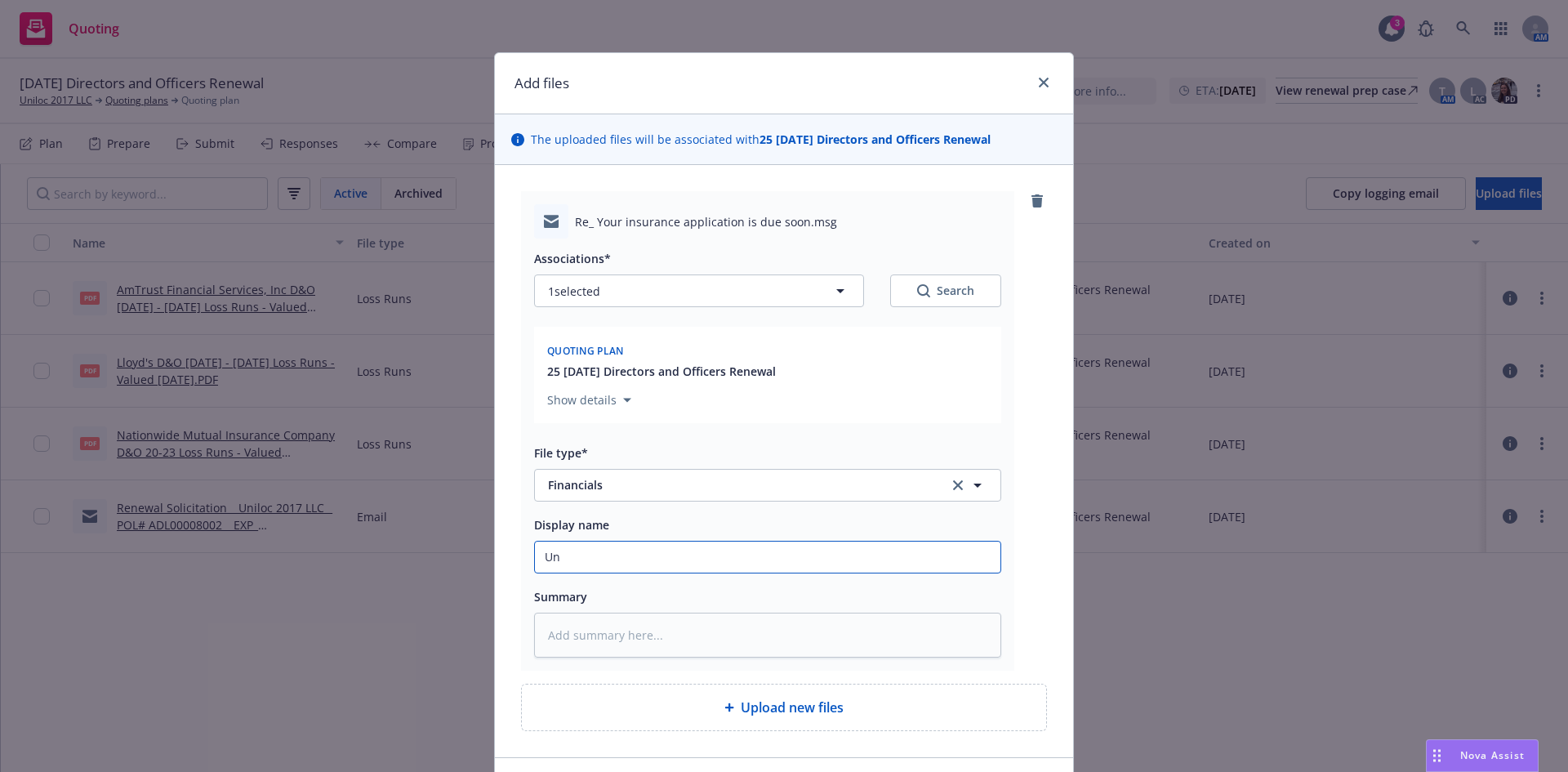
type textarea "x"
type input "Uni"
type textarea "x"
type input "Unil"
type textarea "x"
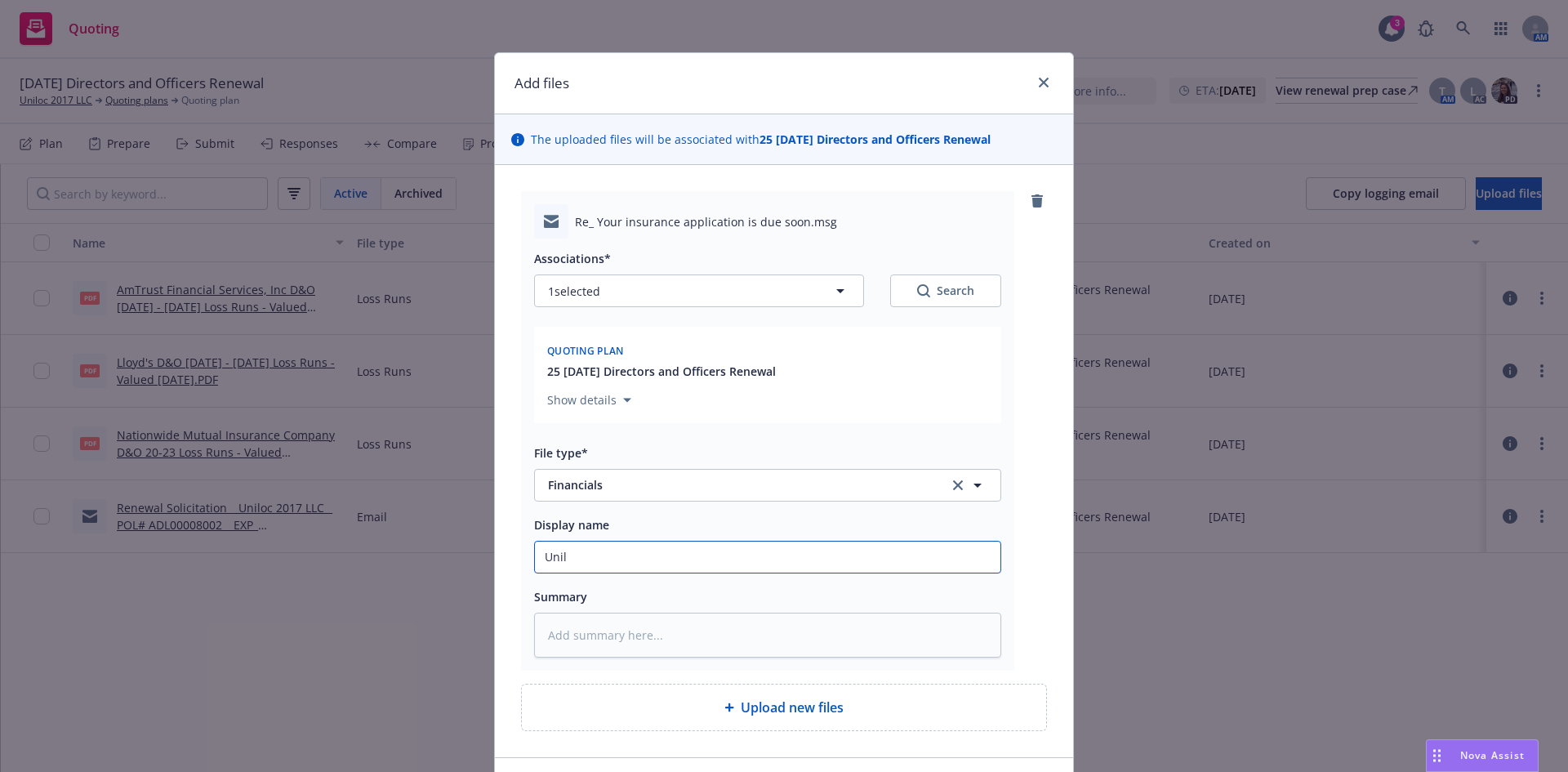
type input "Unilo"
type textarea "x"
type input "Uniloc"
type textarea "x"
type input "Uniloc"
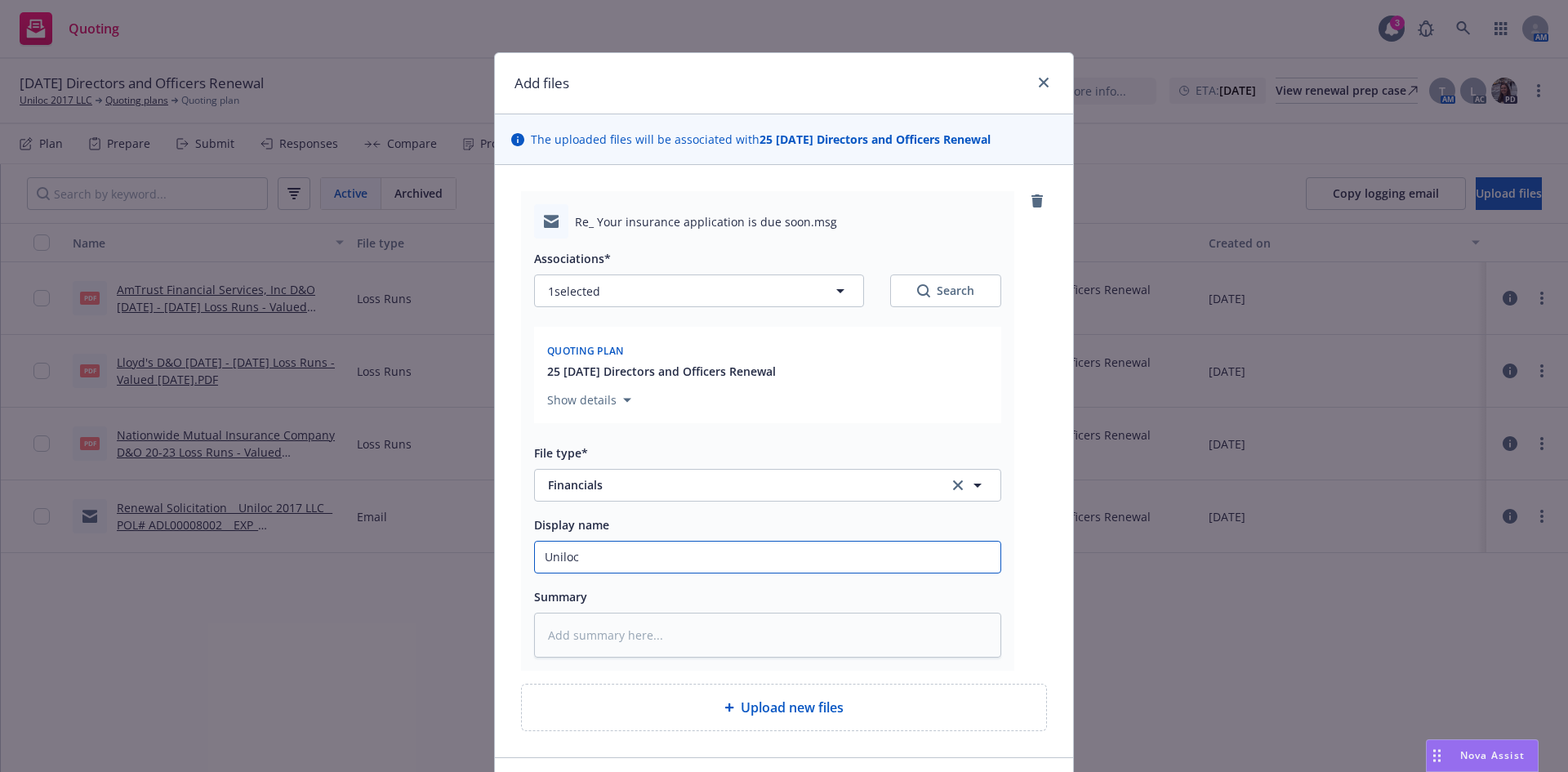
type textarea "x"
type input "Uniloc F"
type textarea "x"
type input "Uniloc Fi"
type textarea "x"
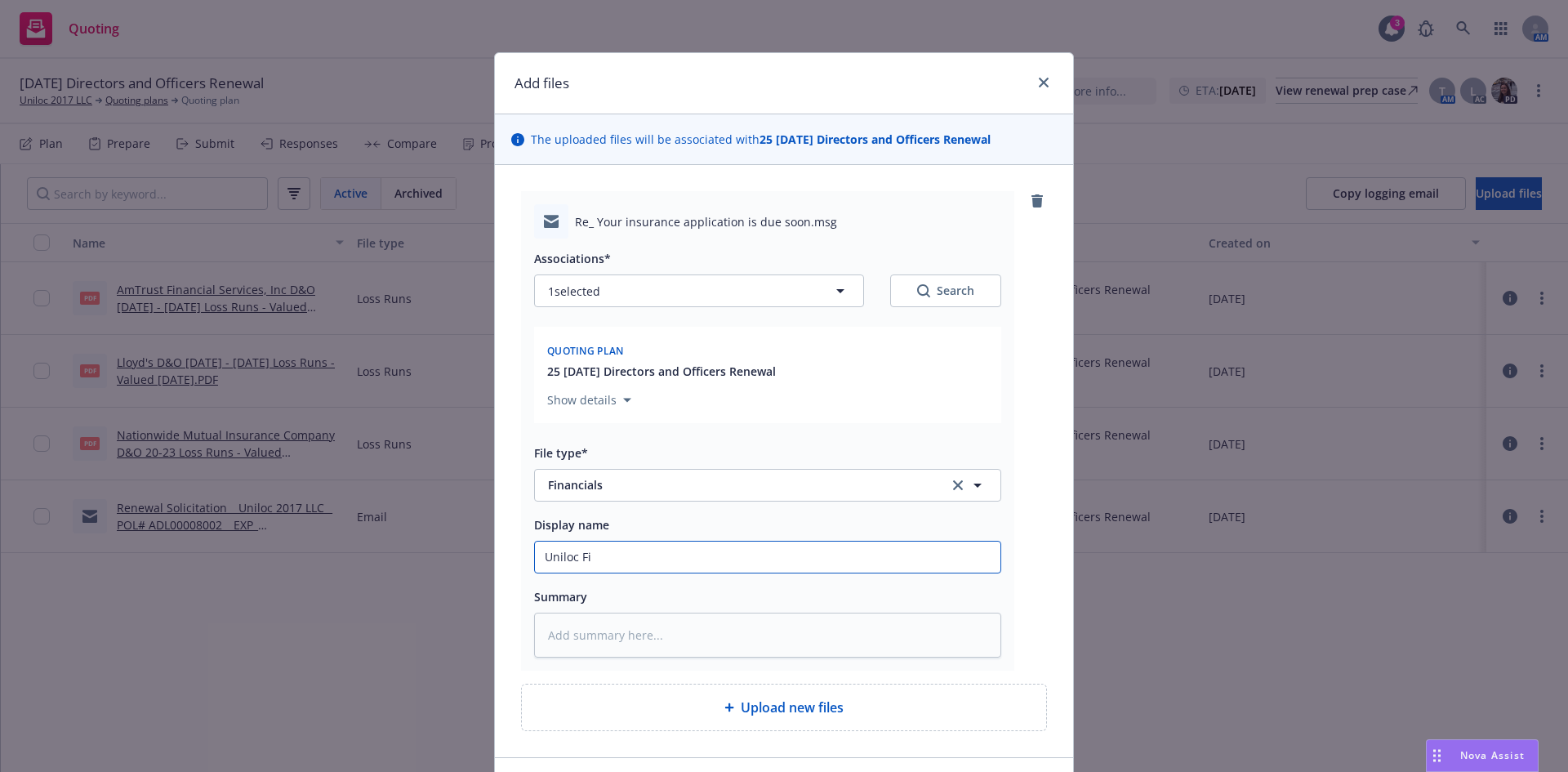
type input "Uniloc Fin"
type textarea "x"
type input "Uniloc Fina"
type textarea "x"
type input "Uniloc Finan"
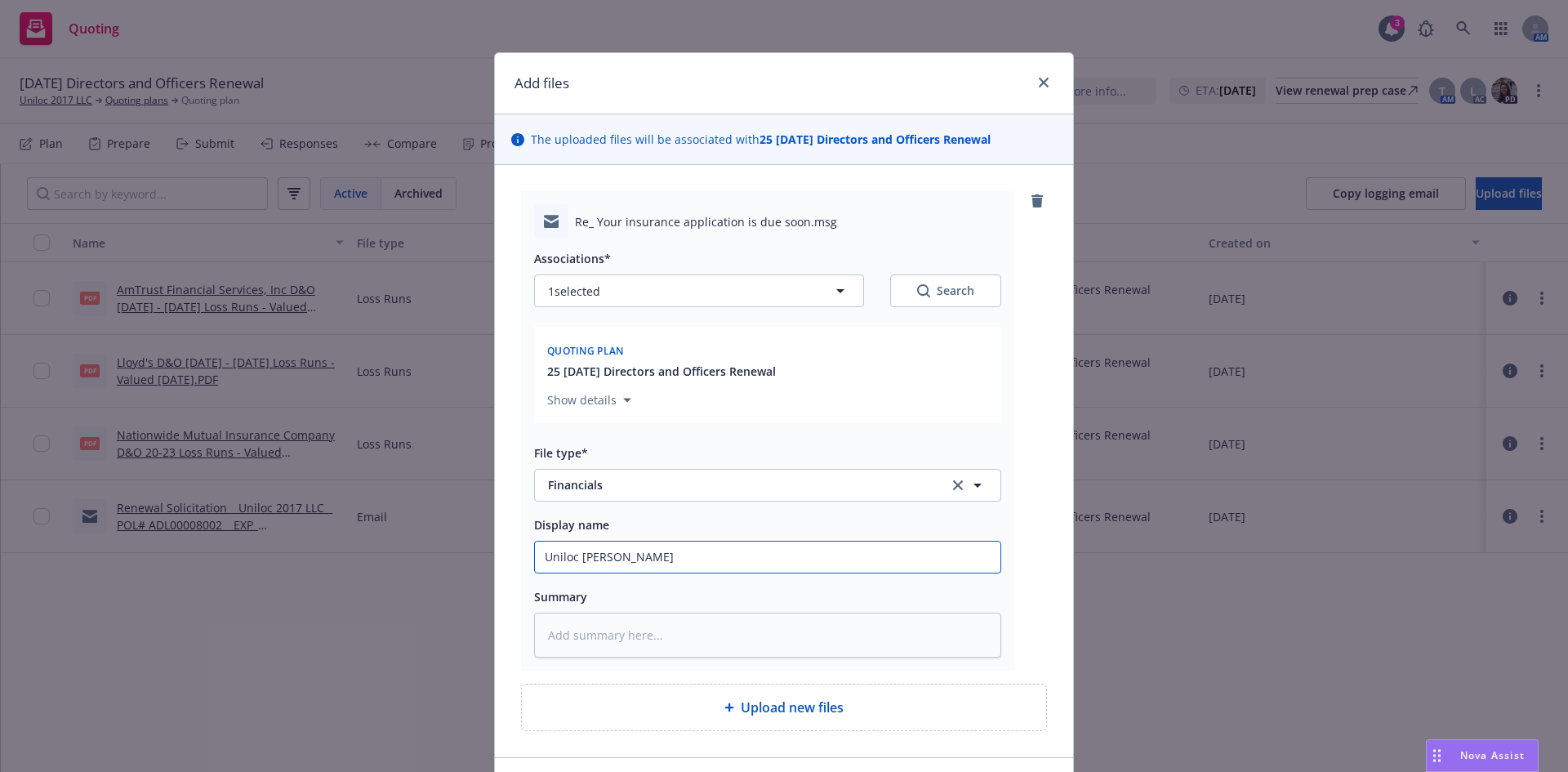
type textarea "x"
type input "Uniloc Financi"
type textarea "x"
type input "Uniloc Financila"
type textarea "x"
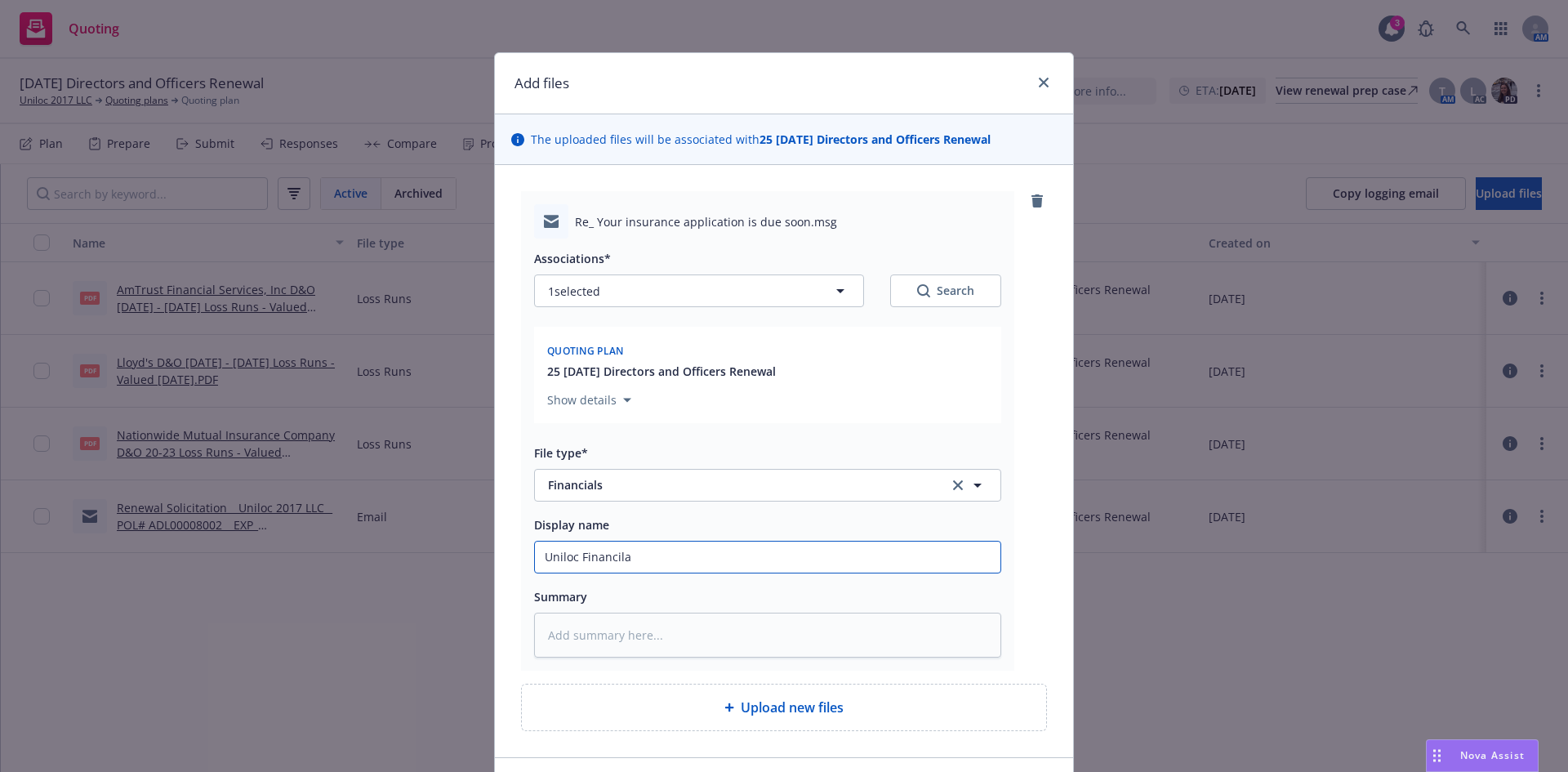
type input "Uniloc Financilas"
type textarea "x"
type input "Uniloc Financilas"
type textarea "x"
type input "Uniloc Financilas"
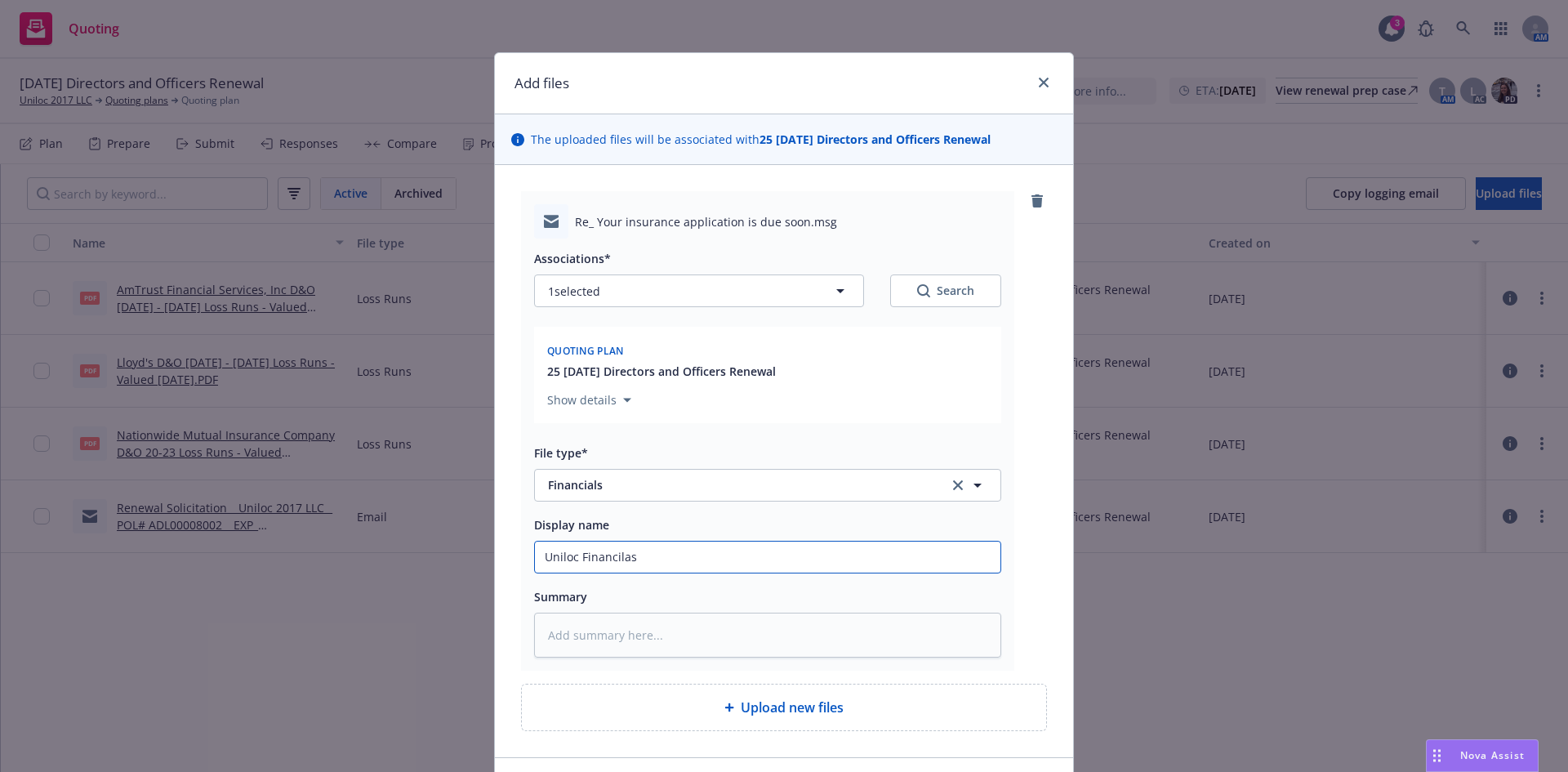
type textarea "x"
type input "Uniloc Financila"
type textarea "x"
type input "Uniloc Financil"
type textarea "x"
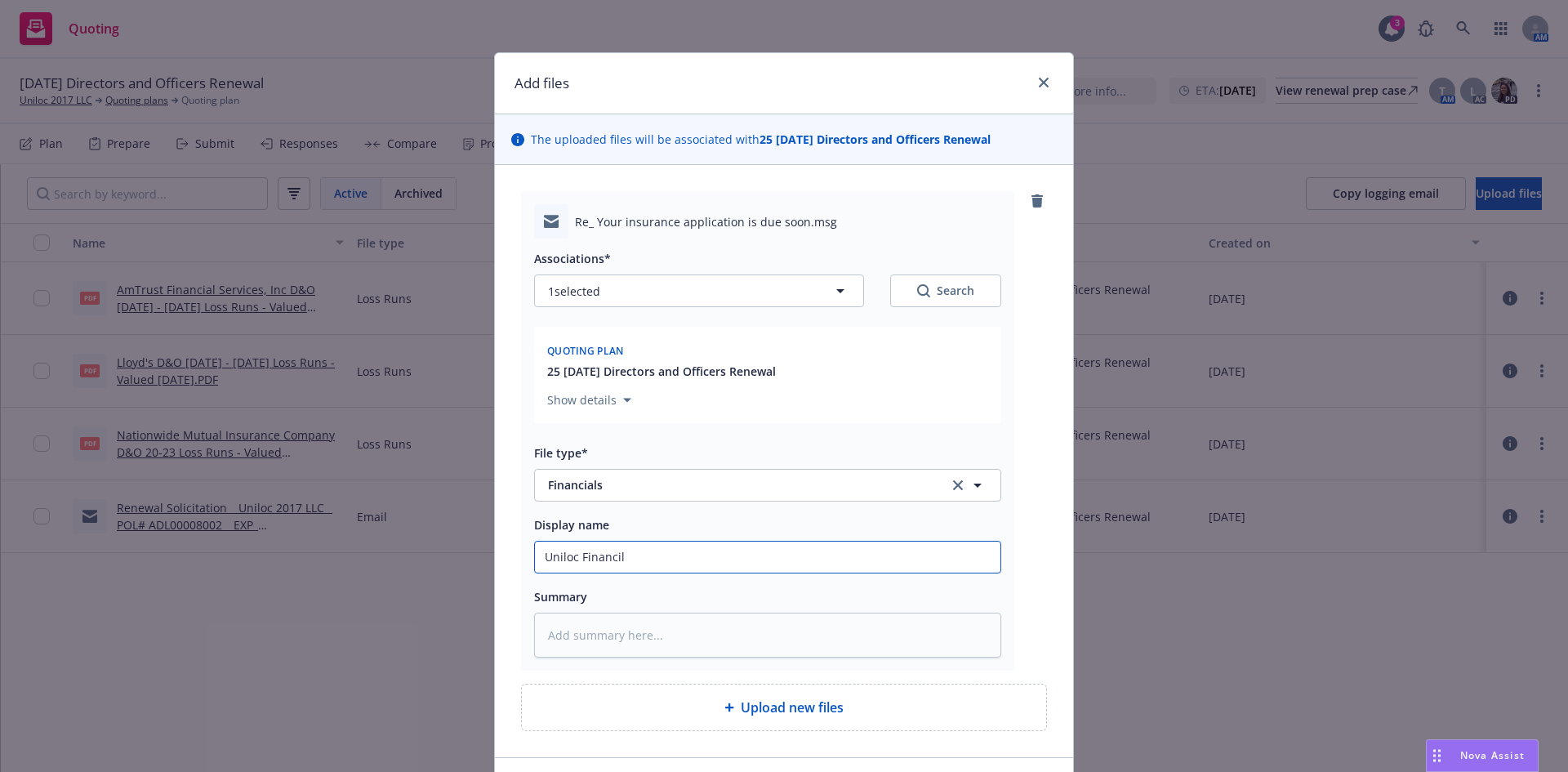
type input "Uniloc Financi"
type textarea "x"
type input "Uniloc Financial"
type textarea "x"
type input "Uniloc Financials"
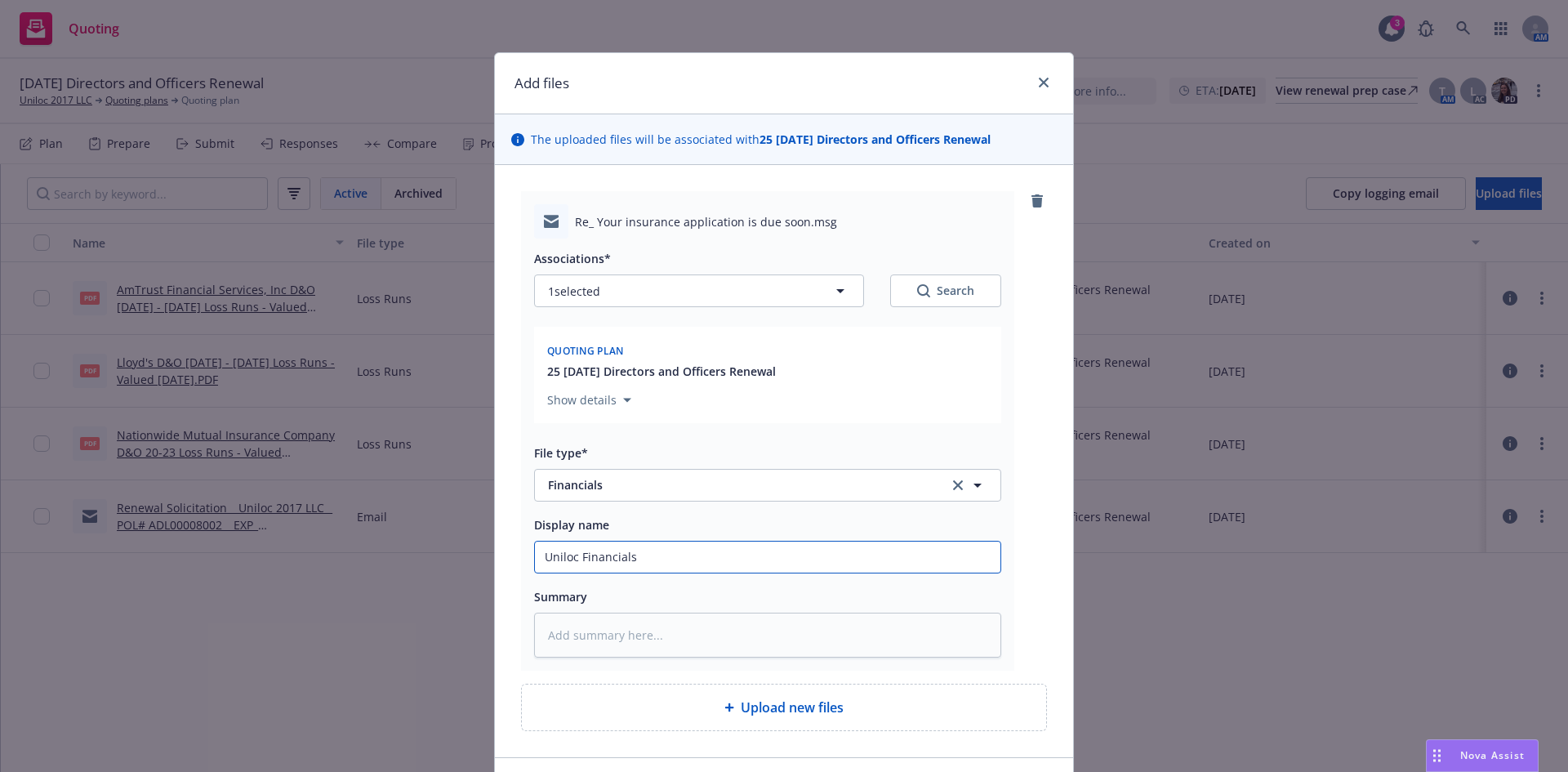
type textarea "x"
type input "Uniloc Financials"
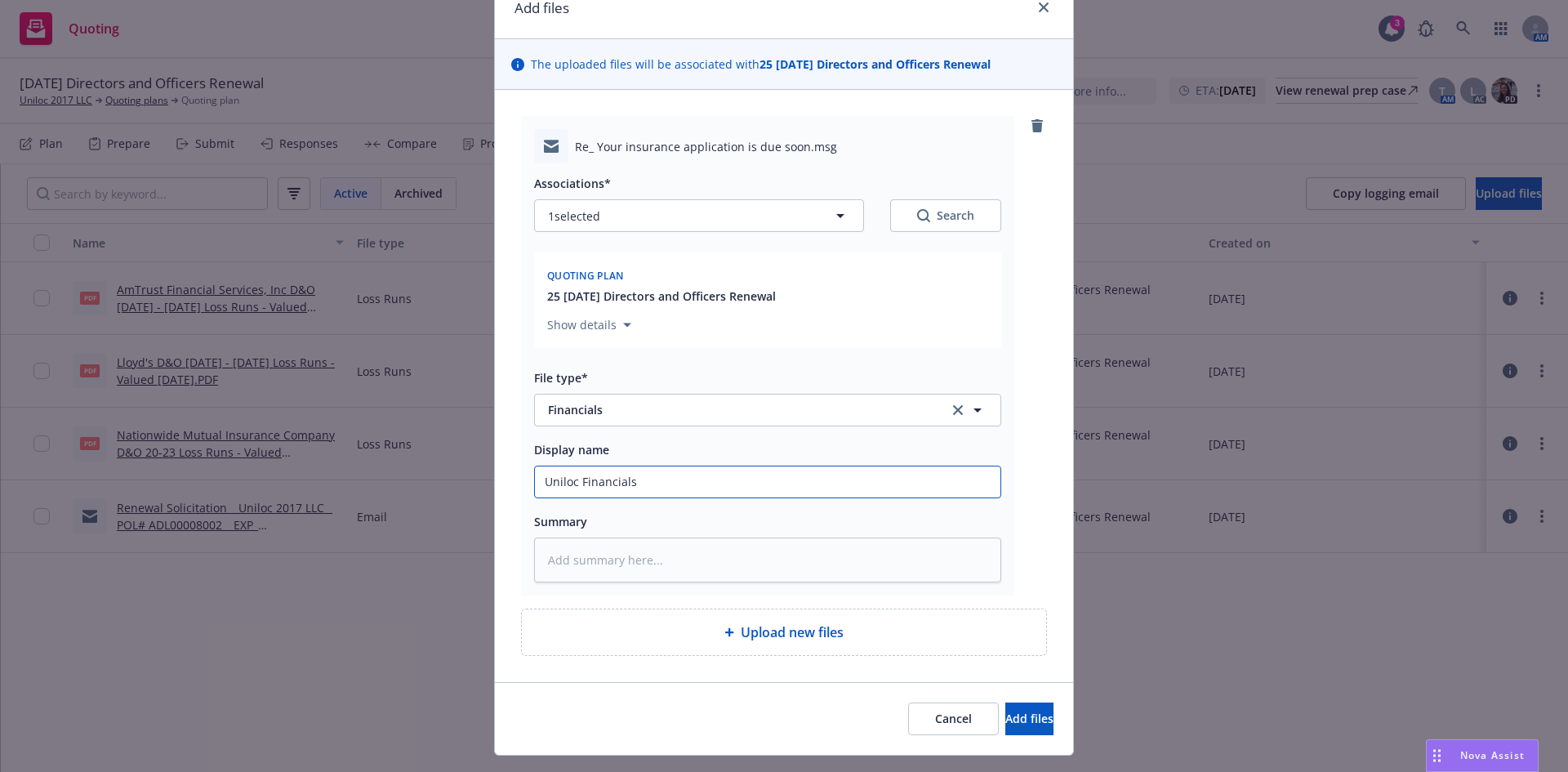
scroll to position [112, 0]
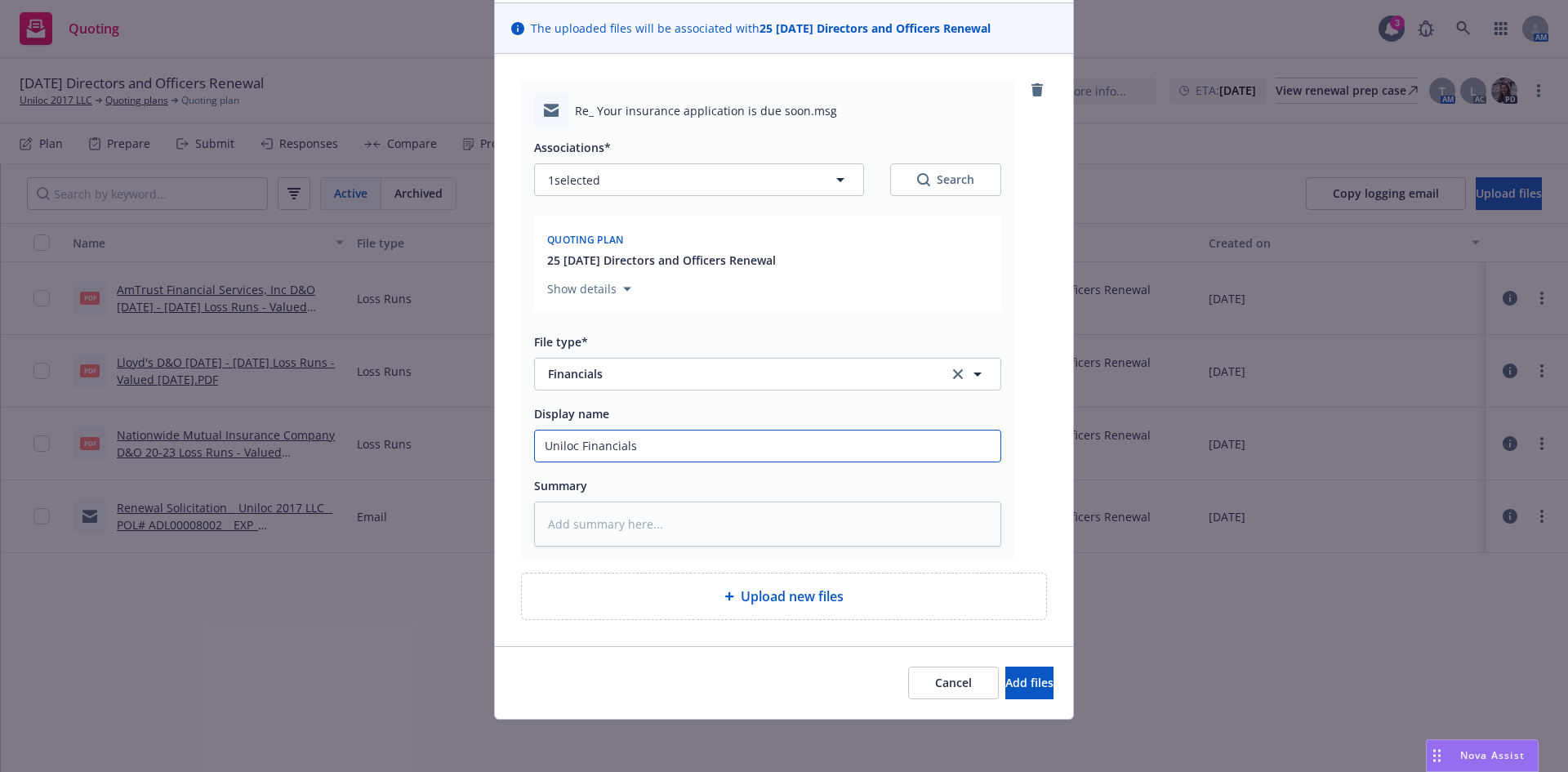
type textarea "x"
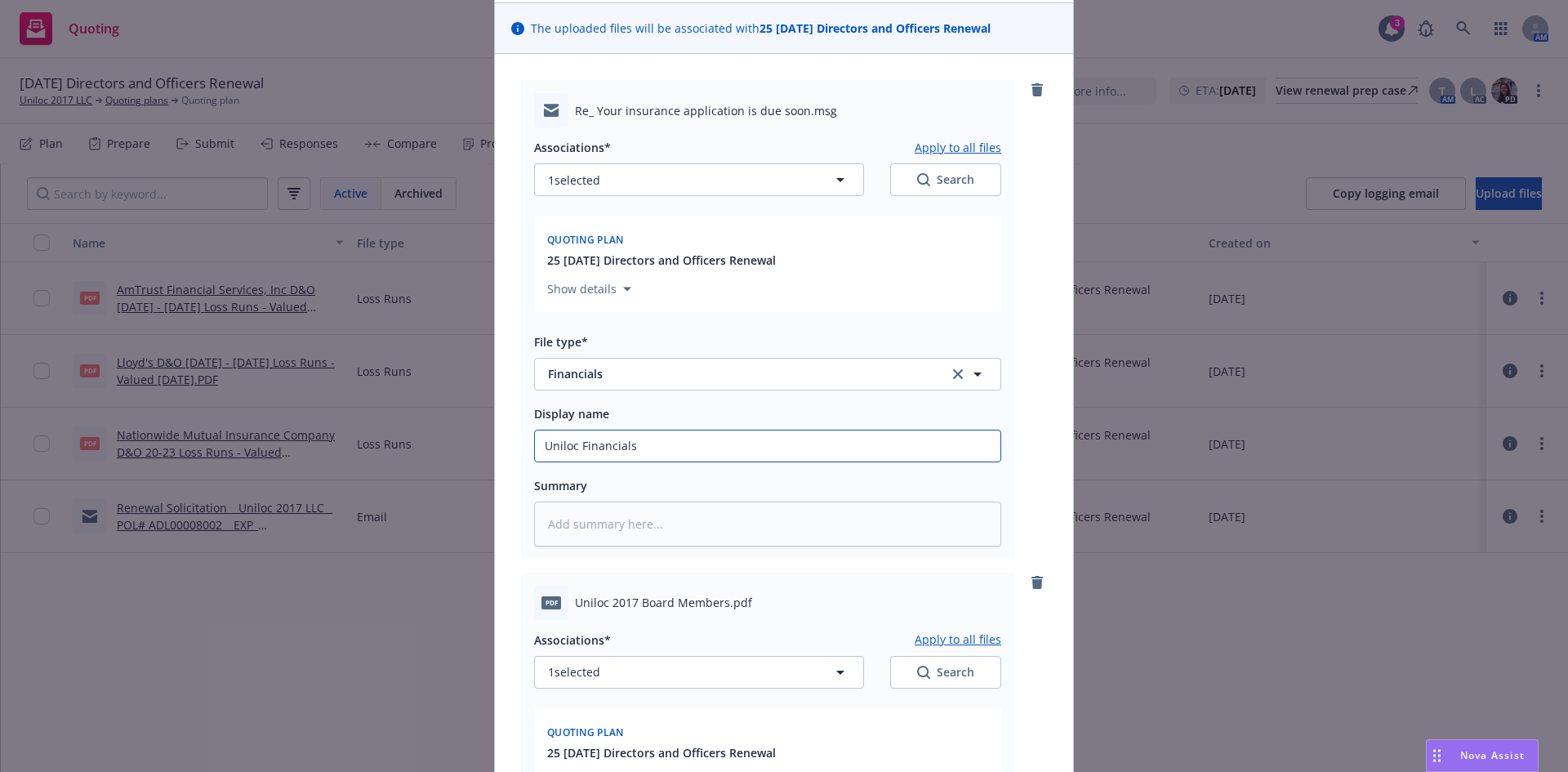
scroll to position [603, 0]
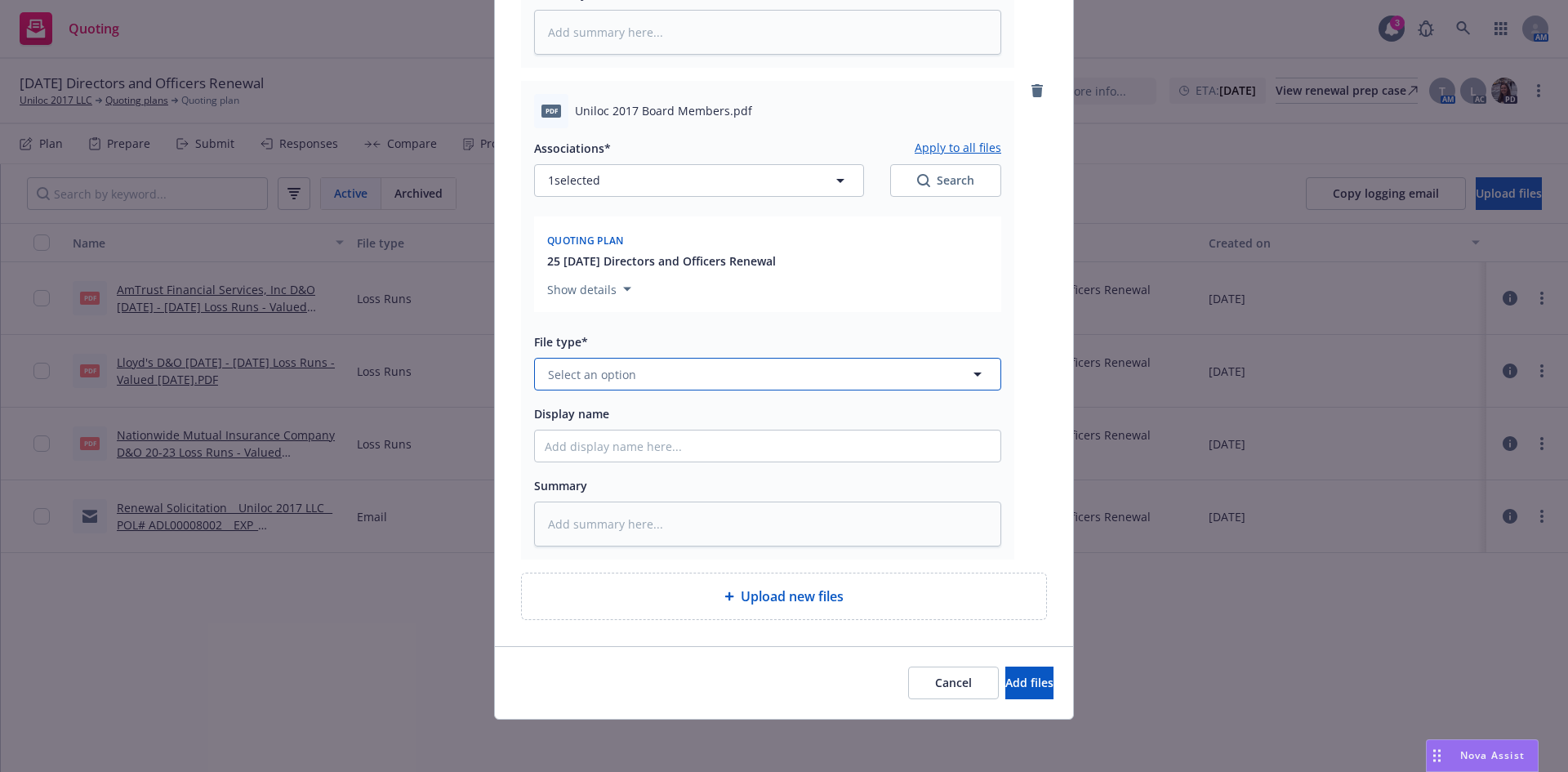
click at [567, 381] on span "Select an option" at bounding box center [592, 375] width 89 height 17
type input "other"
click at [660, 410] on div "Other" at bounding box center [768, 419] width 446 height 24
type textarea "x"
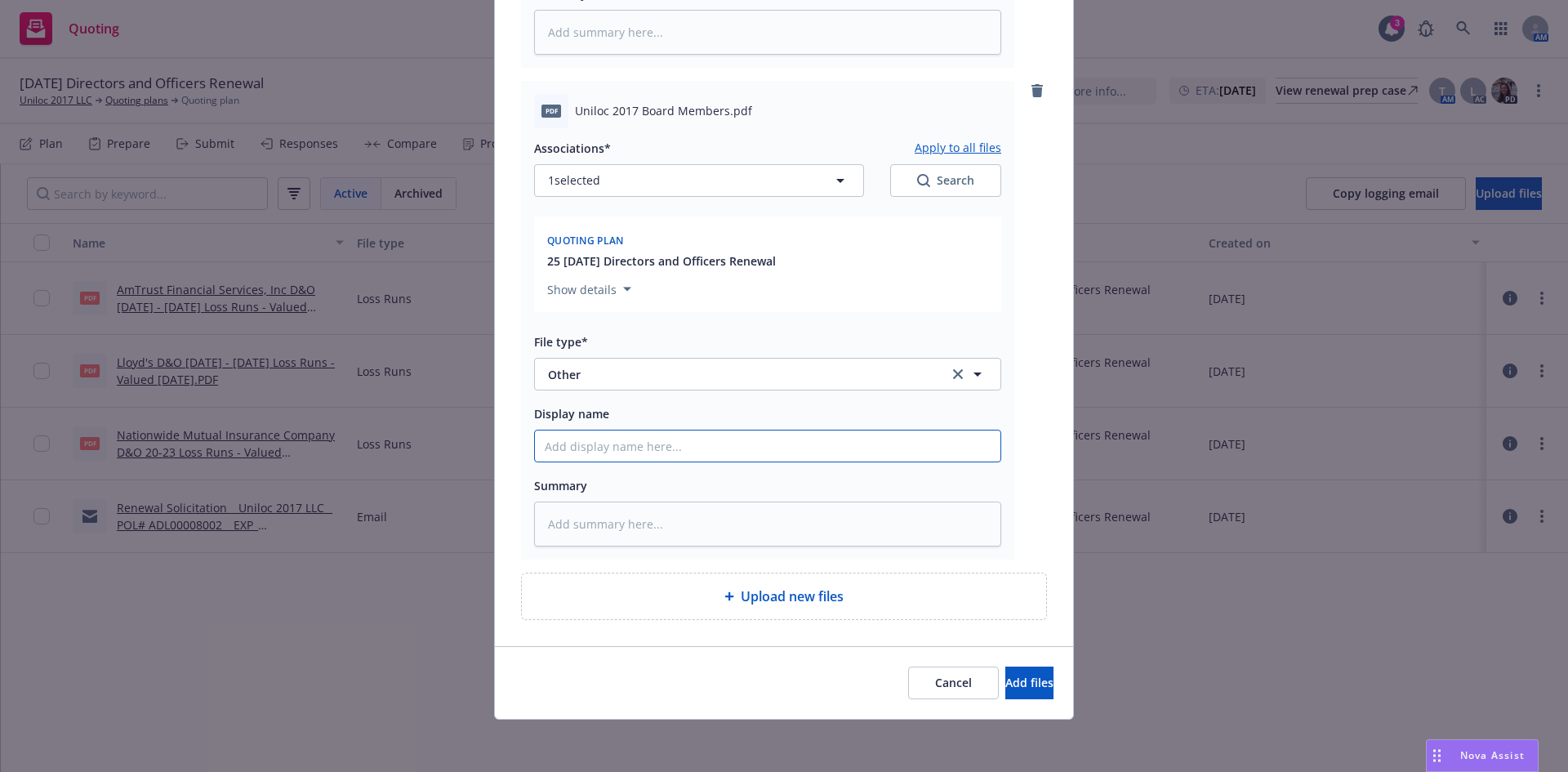
type input "B"
type textarea "x"
type input "BO"
type textarea "x"
type input "BOD"
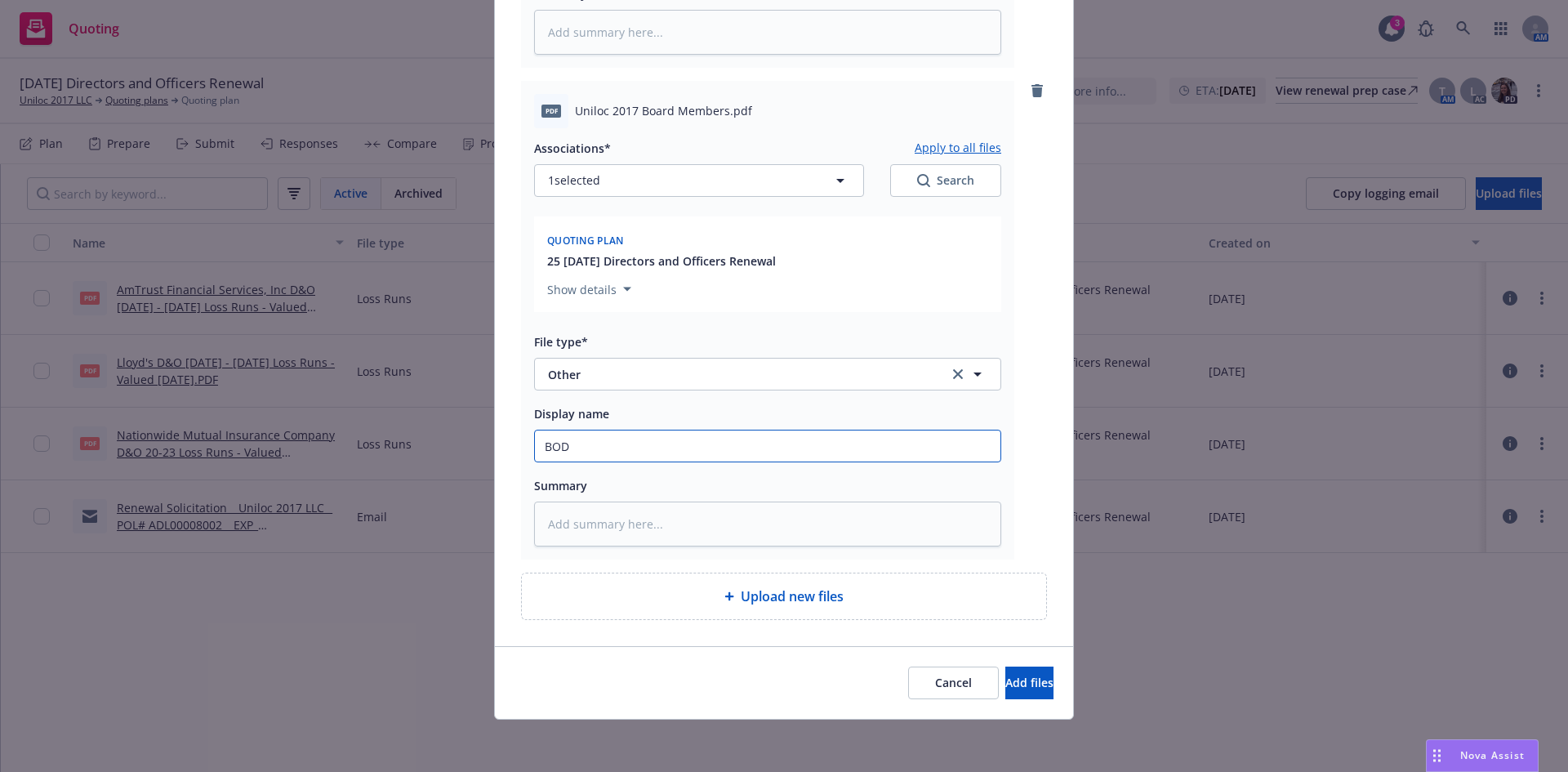
type textarea "x"
type input "BOD"
type textarea "x"
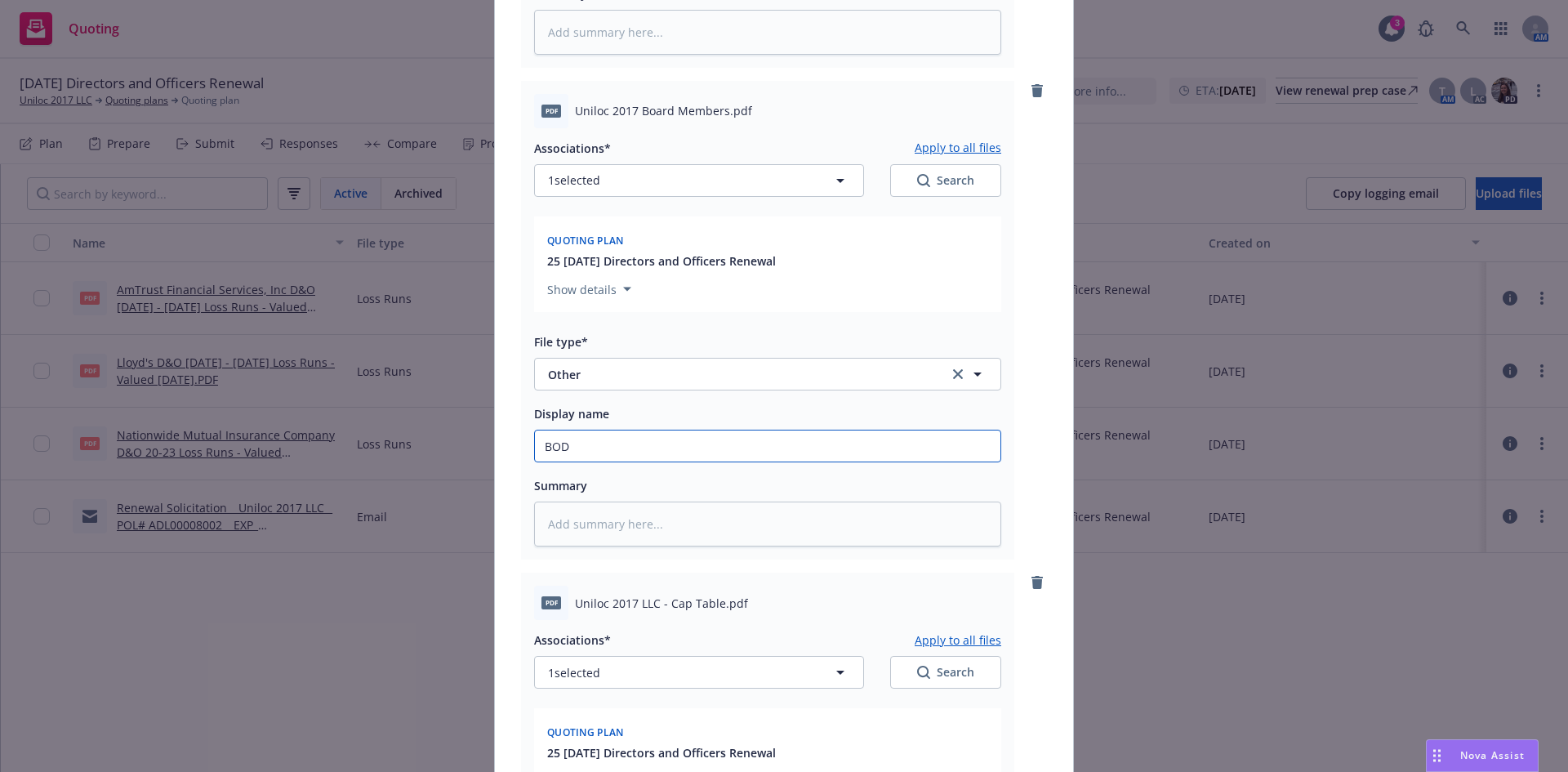
scroll to position [1096, 0]
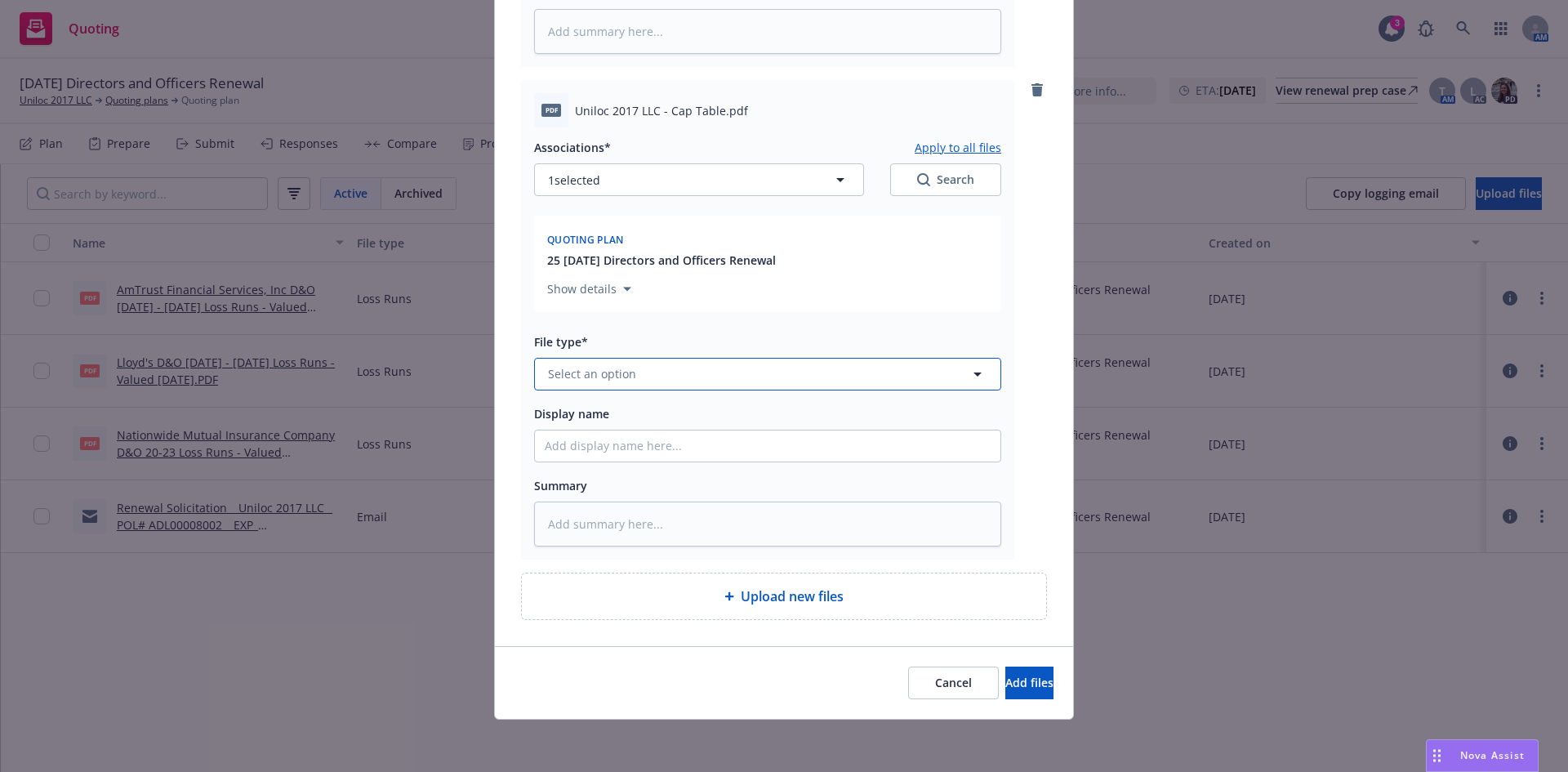
click at [610, 379] on span "Select an option" at bounding box center [592, 374] width 89 height 17
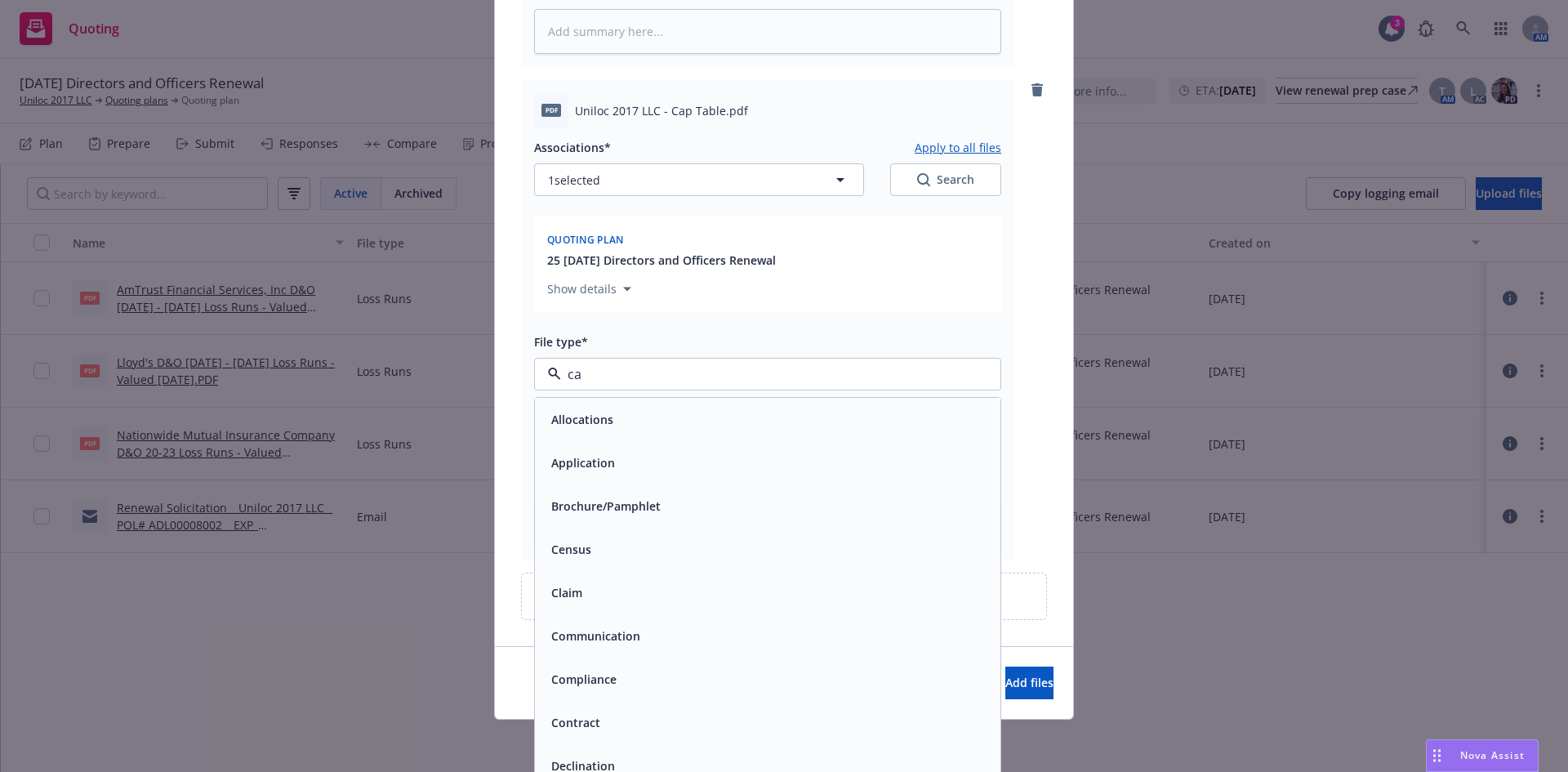
type input "cap"
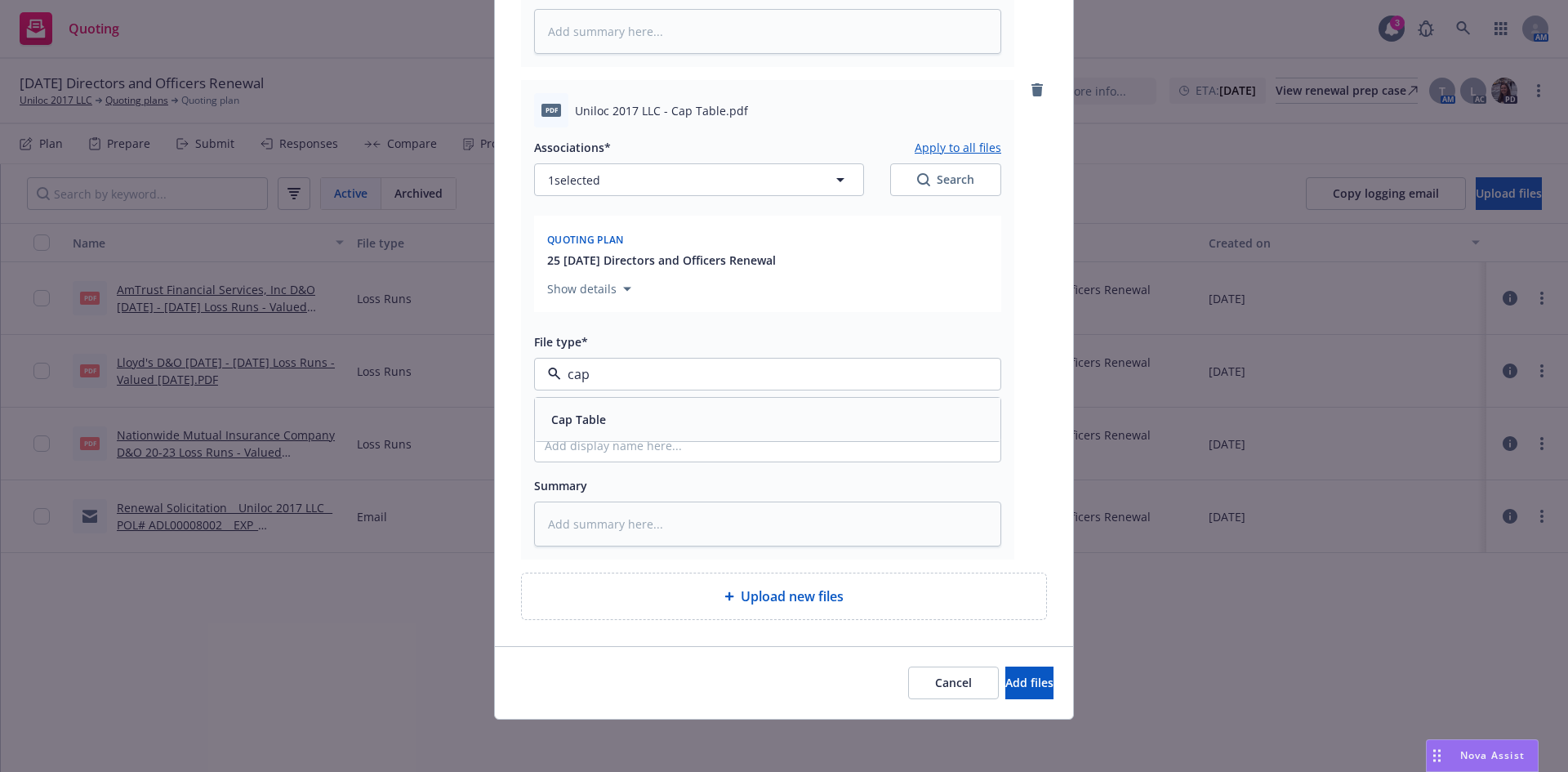
drag, startPoint x: 629, startPoint y: 412, endPoint x: 629, endPoint y: 423, distance: 11.0
click at [629, 414] on div "Cap Table" at bounding box center [768, 419] width 446 height 24
type textarea "x"
type input "C"
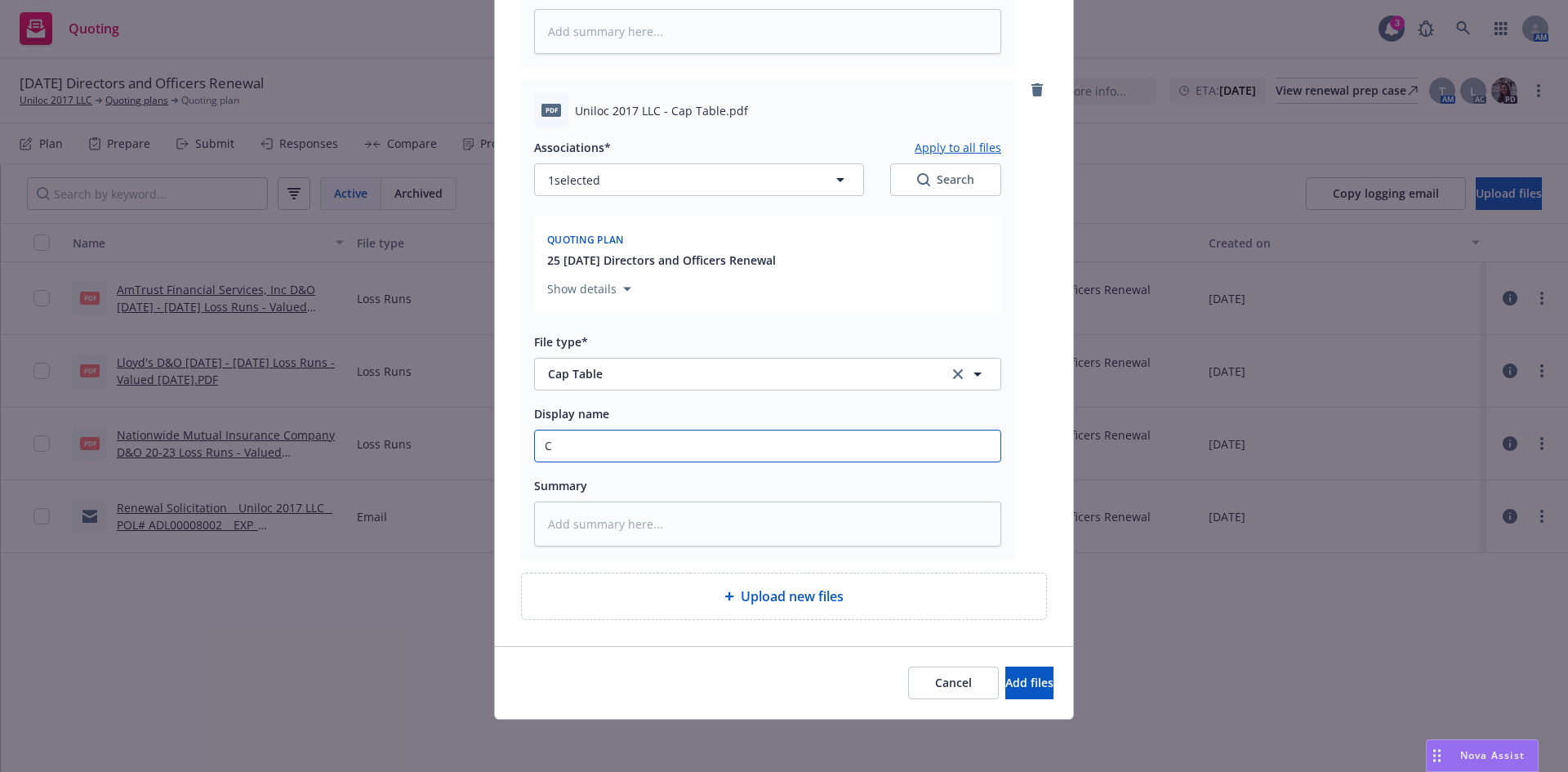
type textarea "x"
type input "Ca"
type textarea "x"
type input "Cap"
type textarea "x"
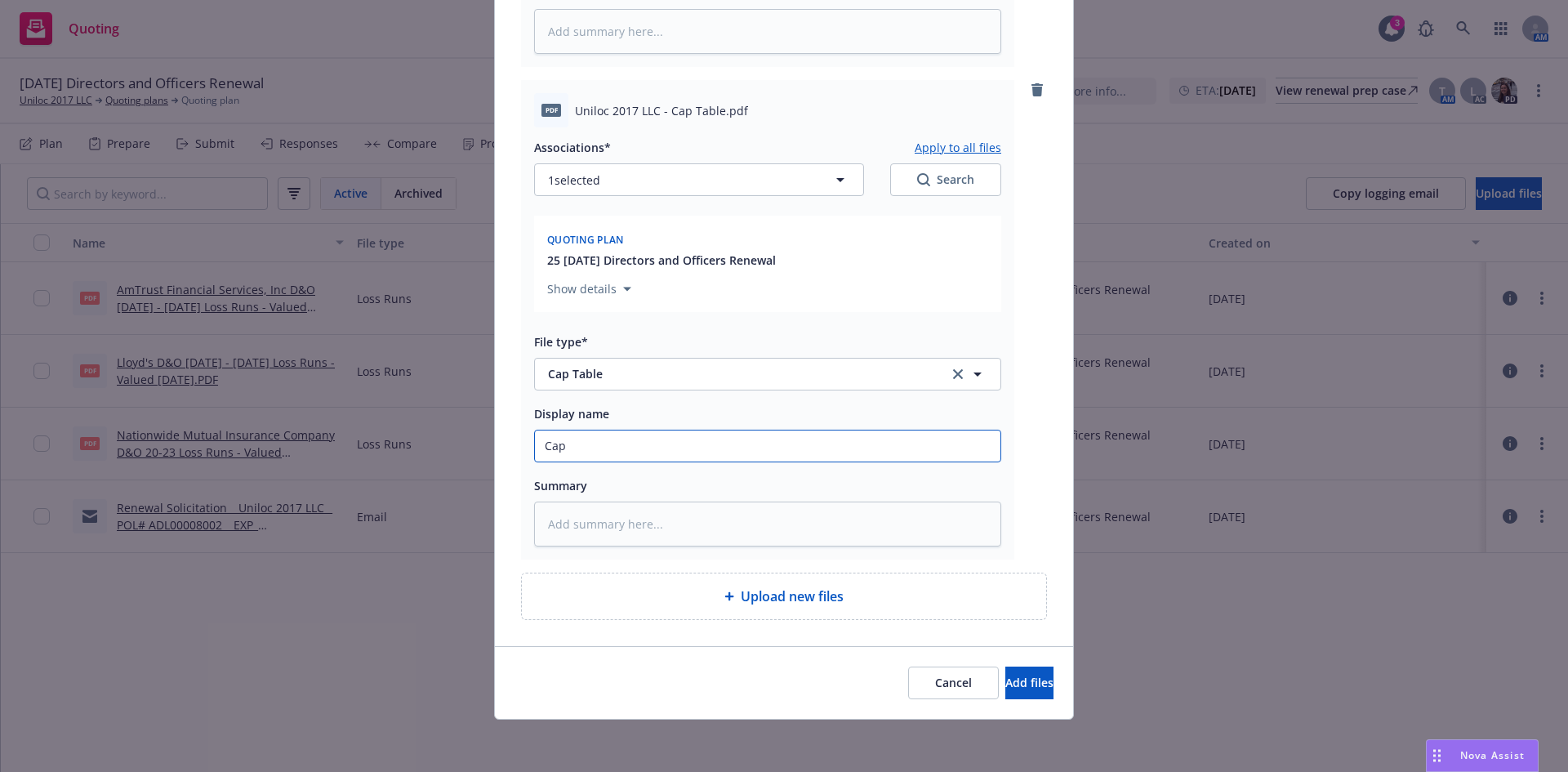
type input "Cap"
type textarea "x"
type input "Cap T"
type textarea "x"
type input "Cap Ta"
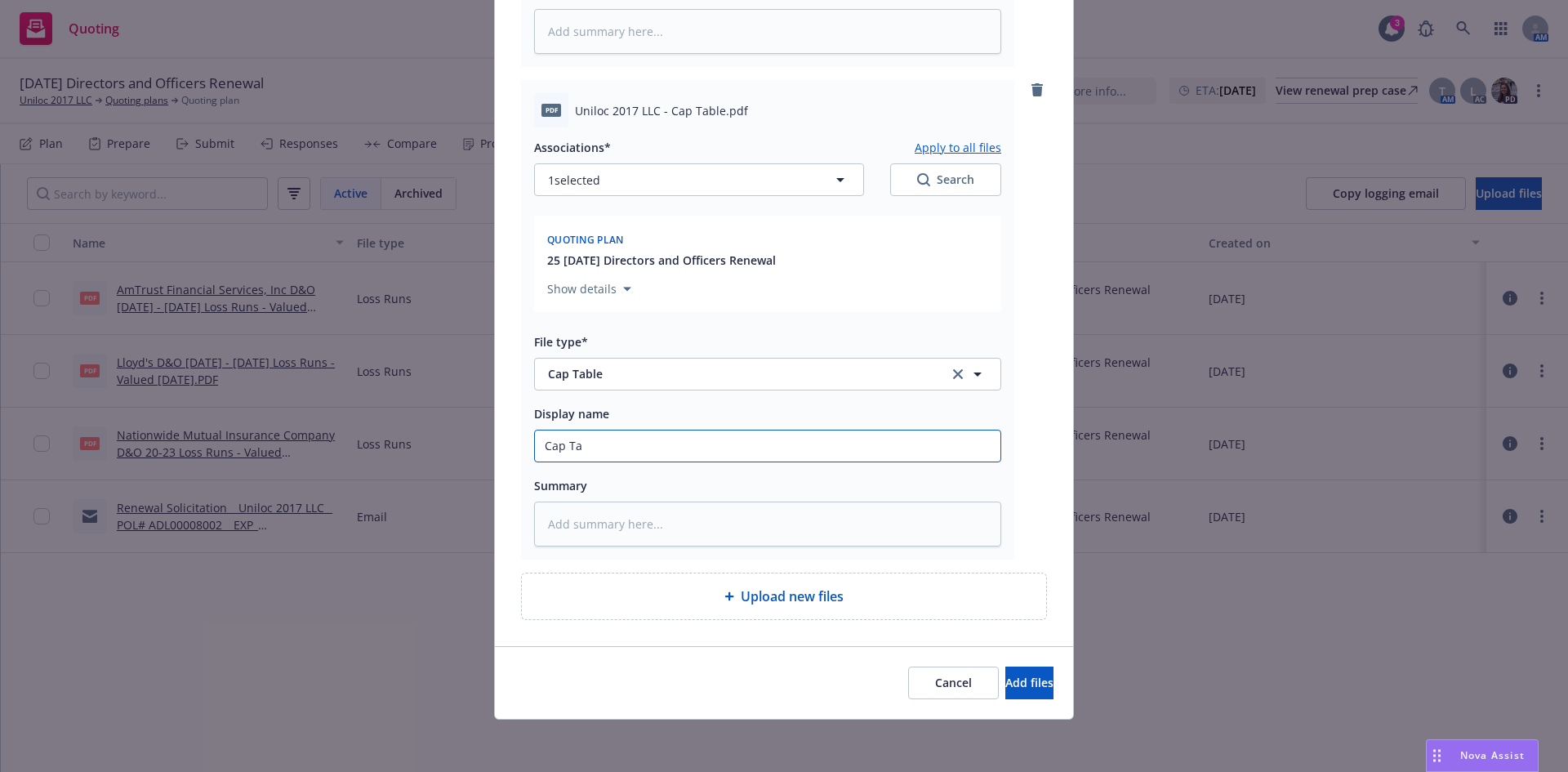
type textarea "x"
type input "Cap Tab"
type textarea "x"
type input "Cap Tabl"
type textarea "x"
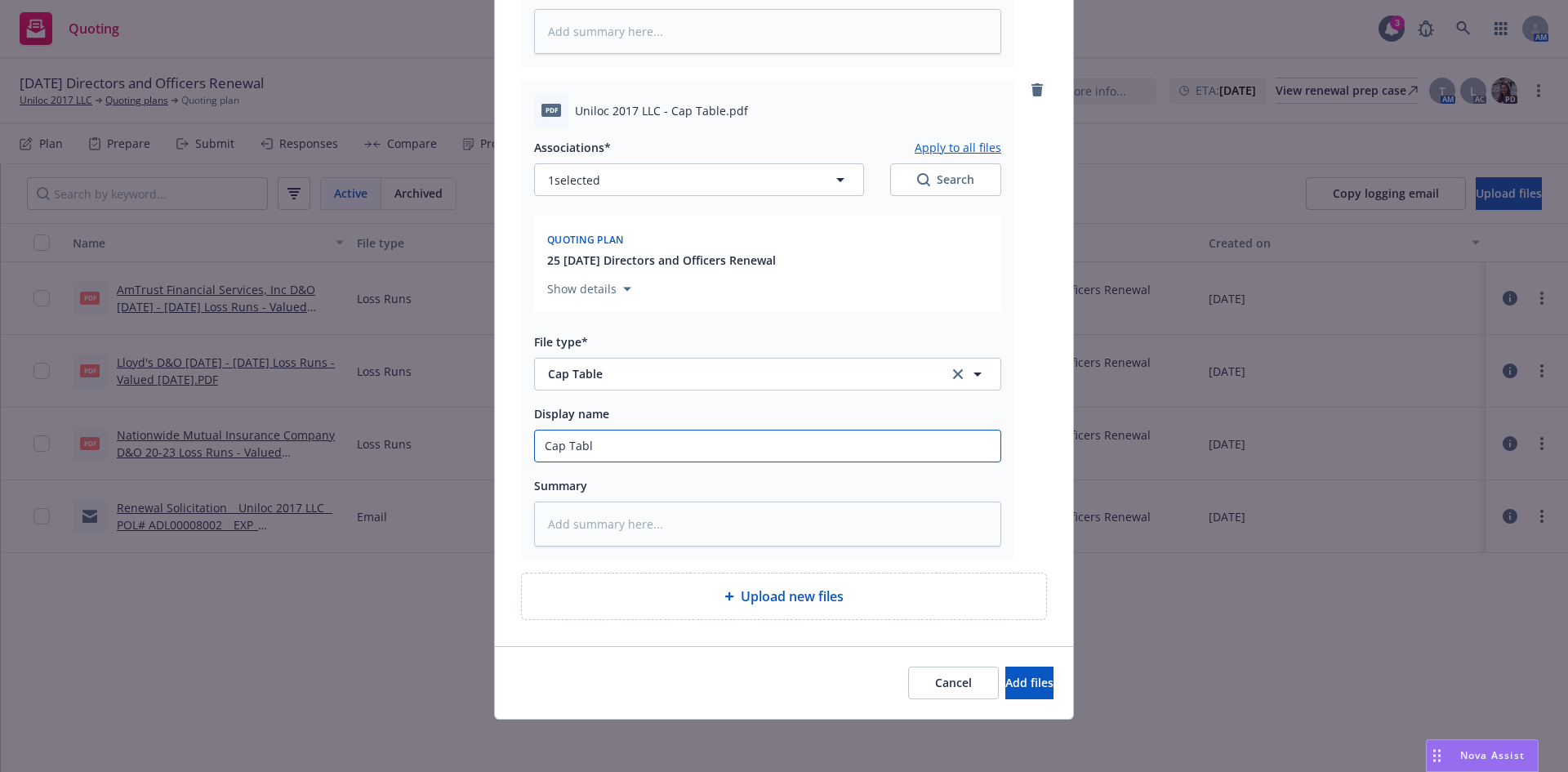
type input "Cap Table"
type textarea "x"
type input "Cap Table"
type textarea "x"
type input "Cap Table 2"
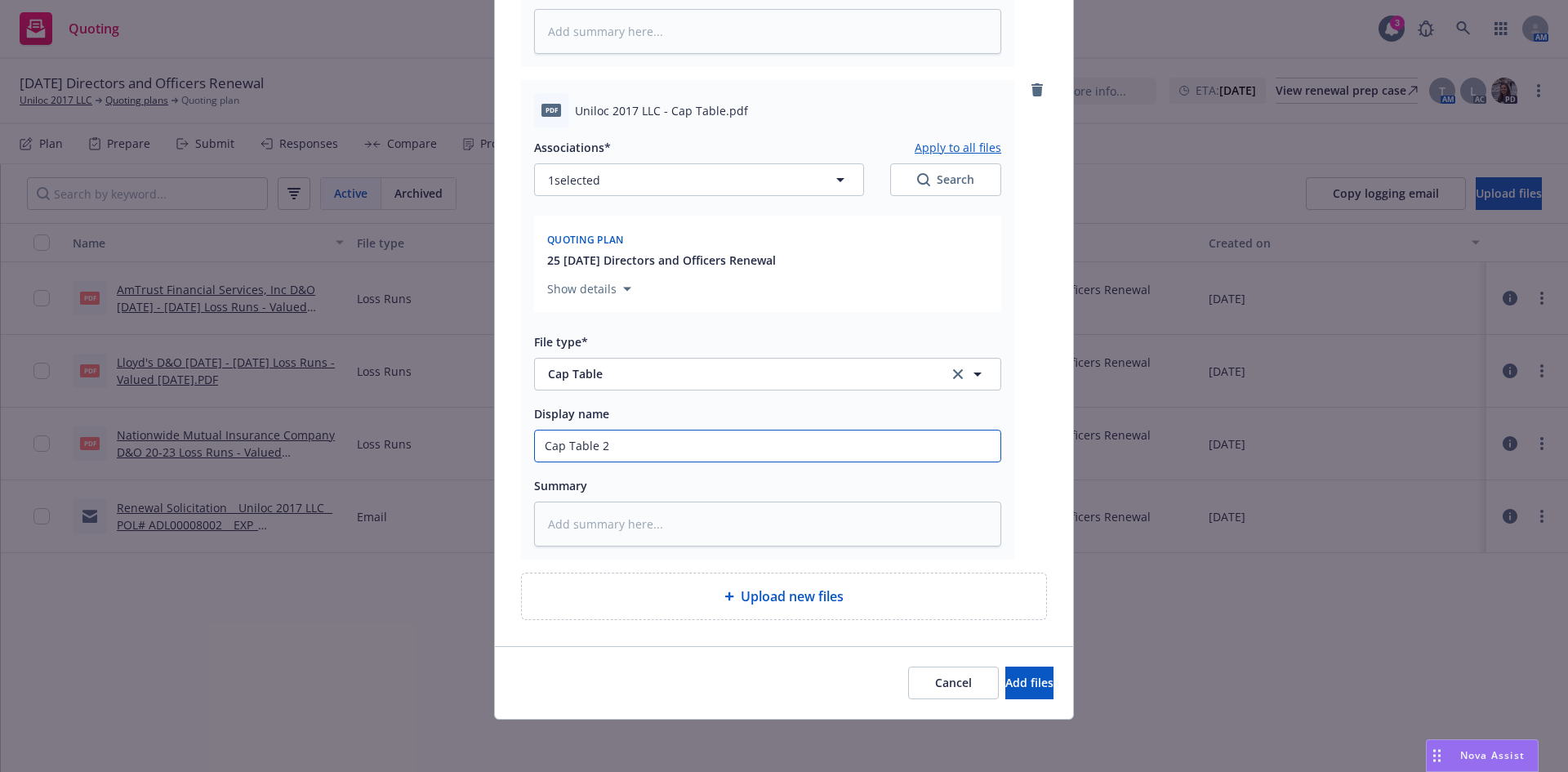
type textarea "x"
type input "Cap Table 20"
type textarea "x"
type input "Cap Table 202"
type textarea "x"
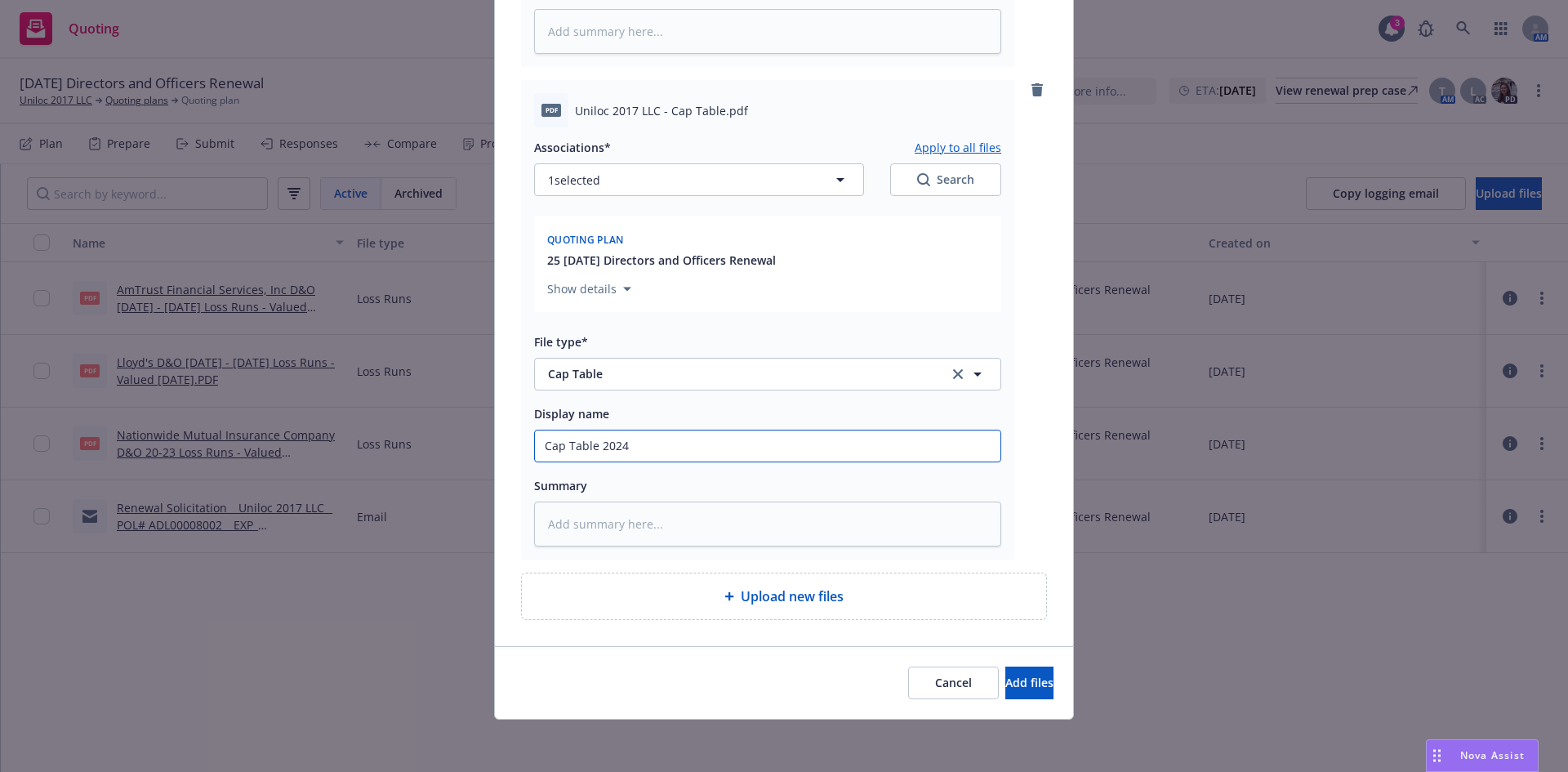
type input "Cap Table 2024"
click at [1006, 667] on button "Add files" at bounding box center [1030, 683] width 49 height 32
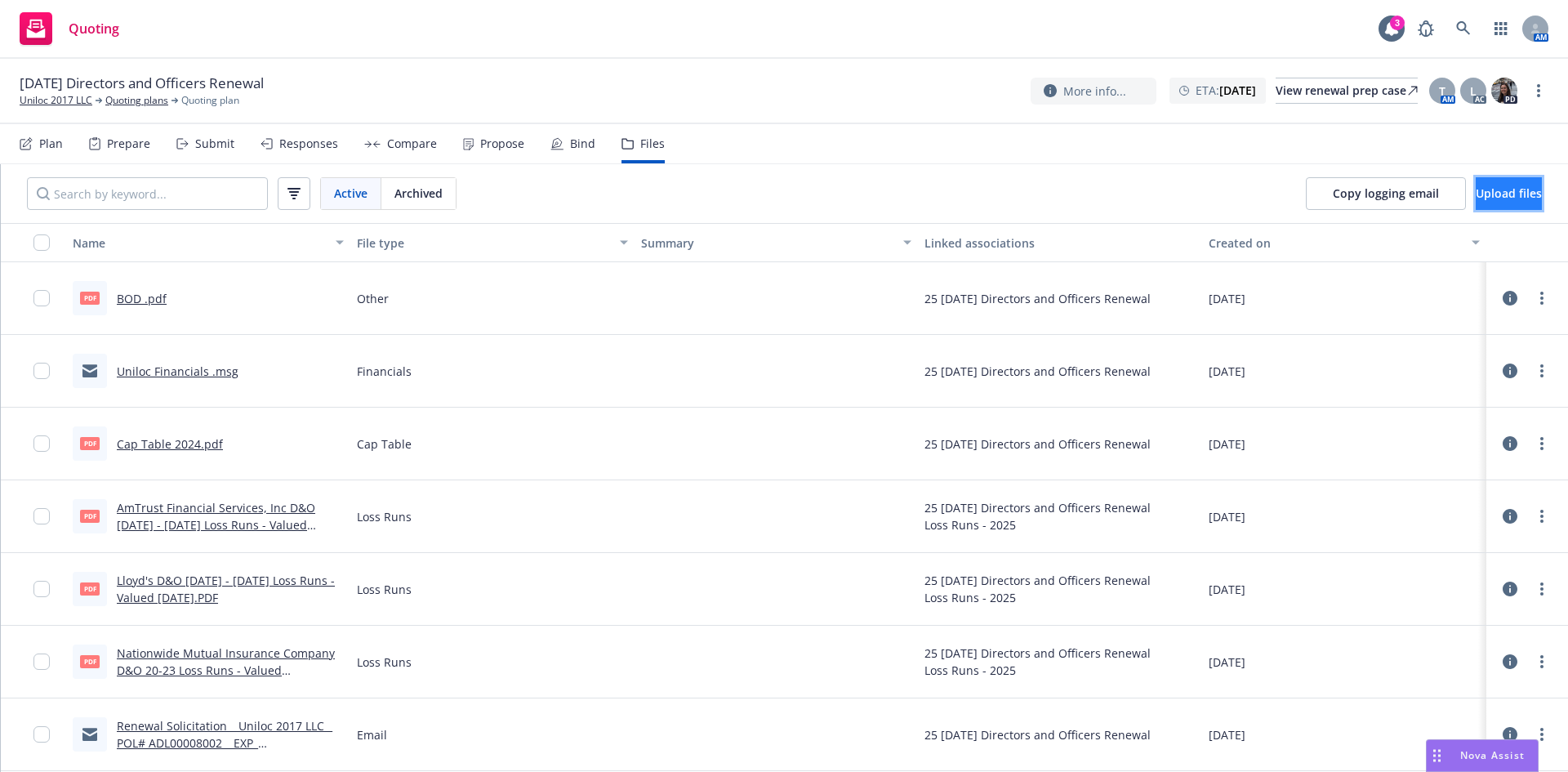
click at [1490, 183] on button "Upload files" at bounding box center [1509, 193] width 66 height 32
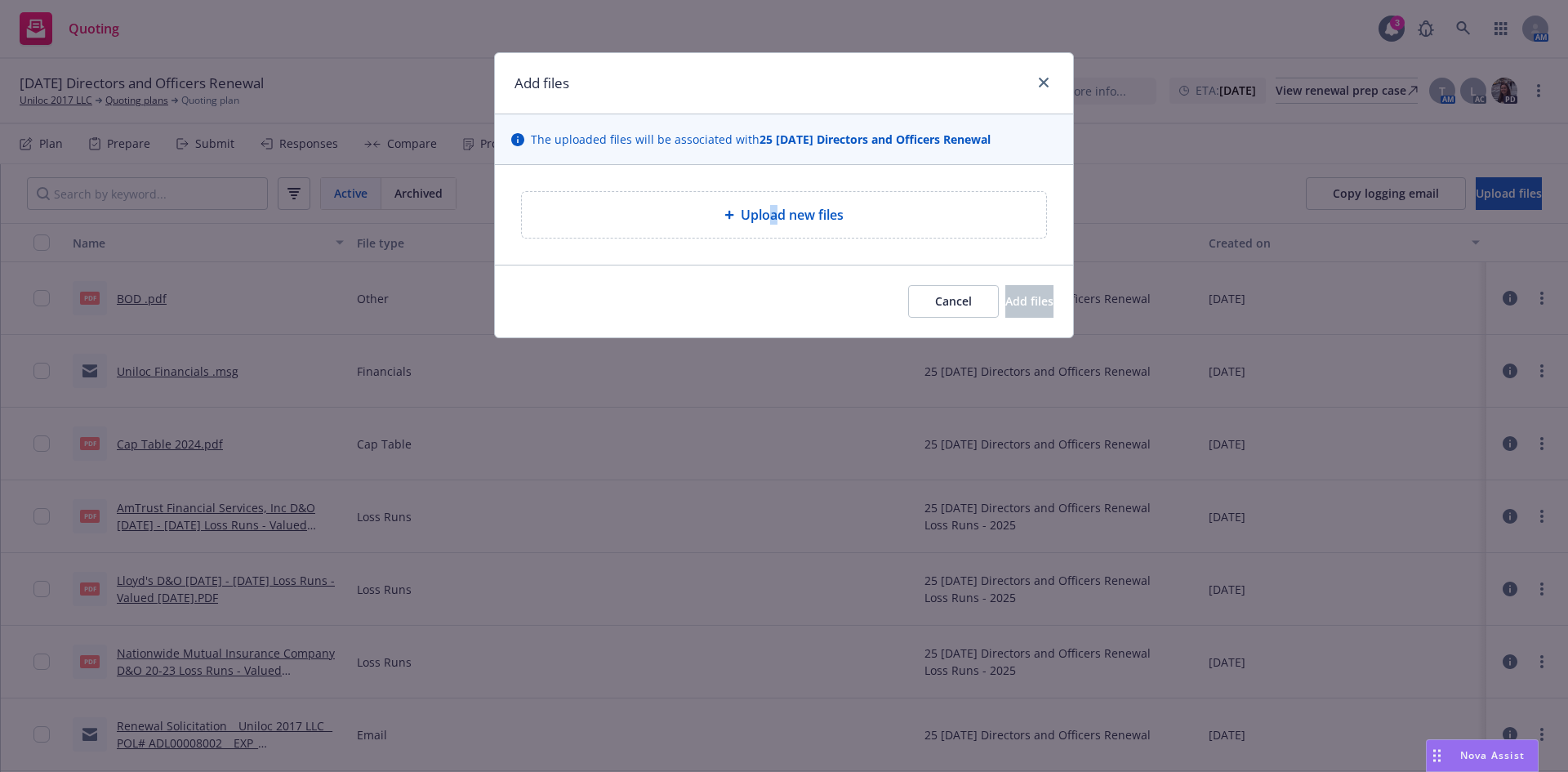
click at [784, 227] on div "Upload new files" at bounding box center [784, 215] width 525 height 46
type textarea "x"
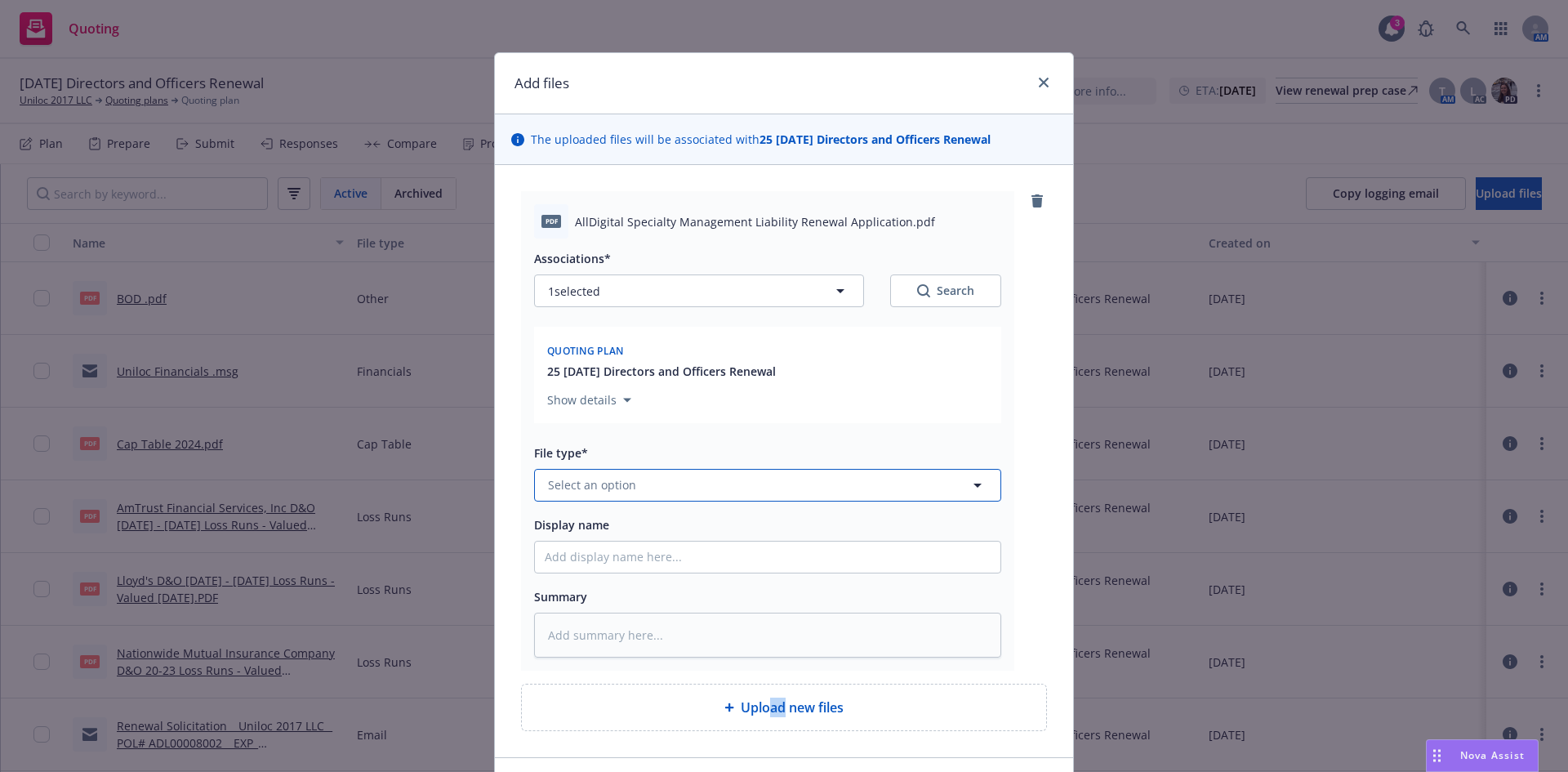
click at [600, 498] on button "Select an option" at bounding box center [768, 485] width 468 height 32
type input "app"
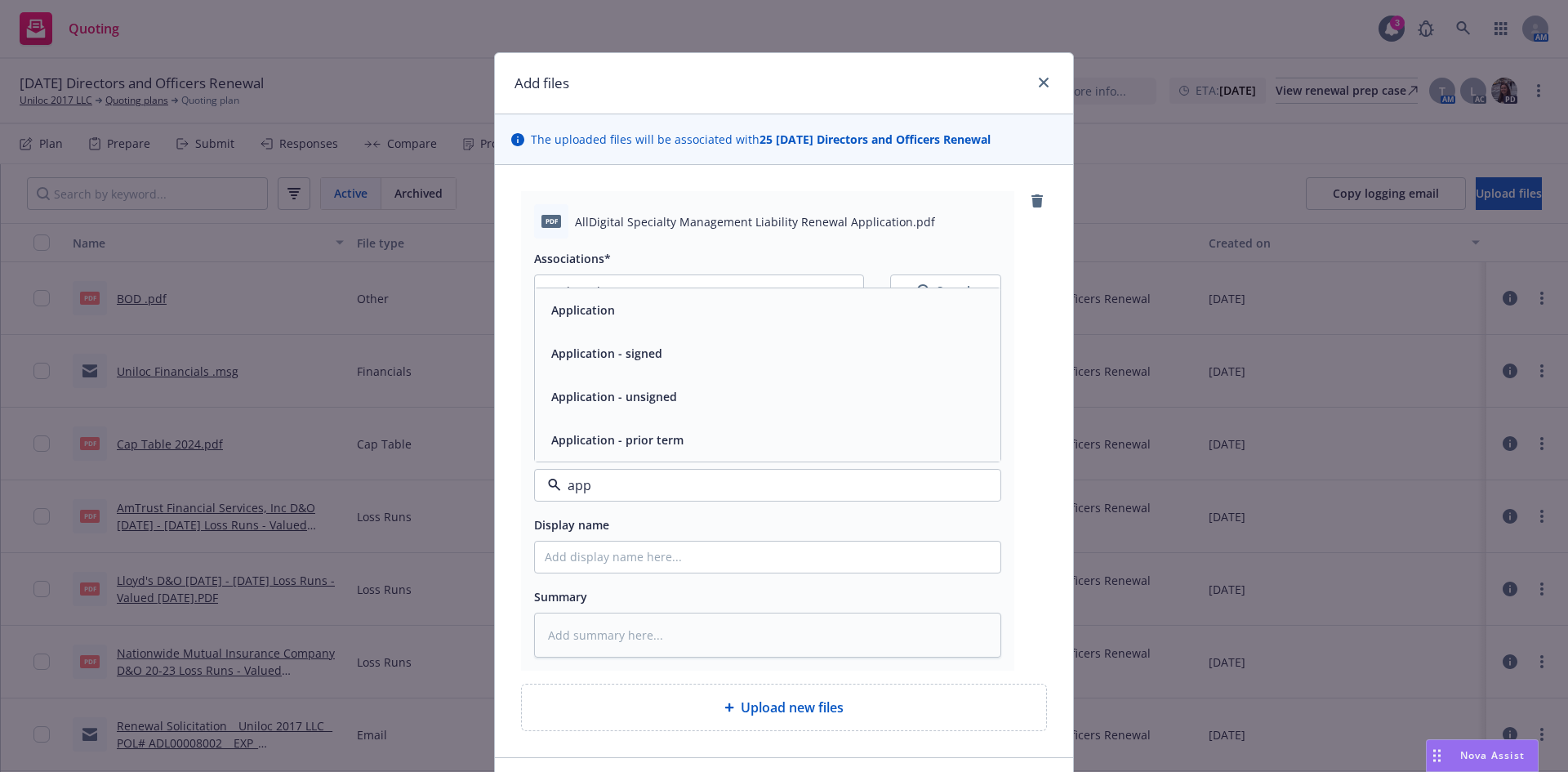
click at [605, 405] on div "Application - unsigned" at bounding box center [613, 396] width 135 height 24
type textarea "x"
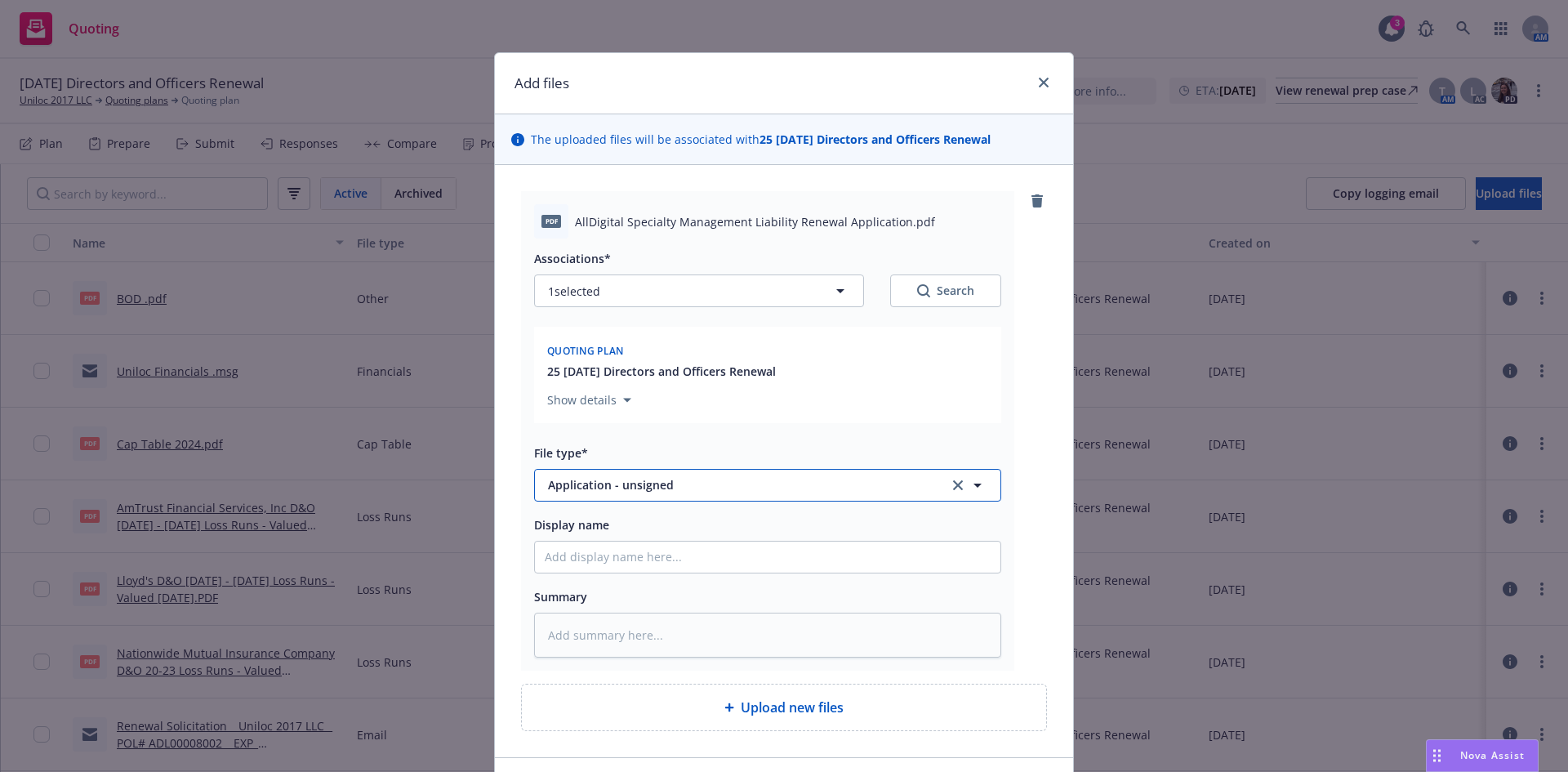
click at [651, 497] on button "Application - unsigned" at bounding box center [768, 485] width 468 height 32
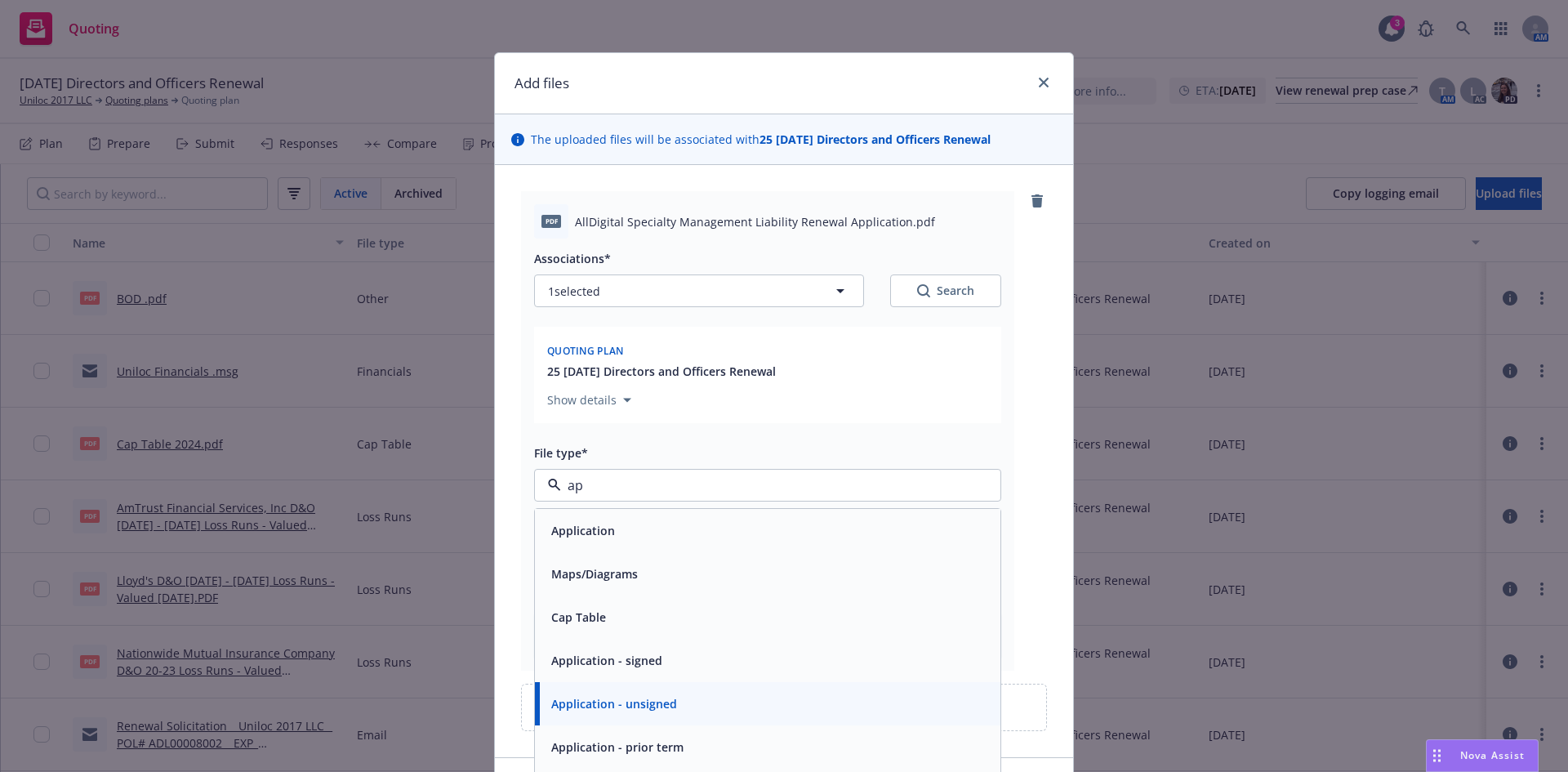
type input "app"
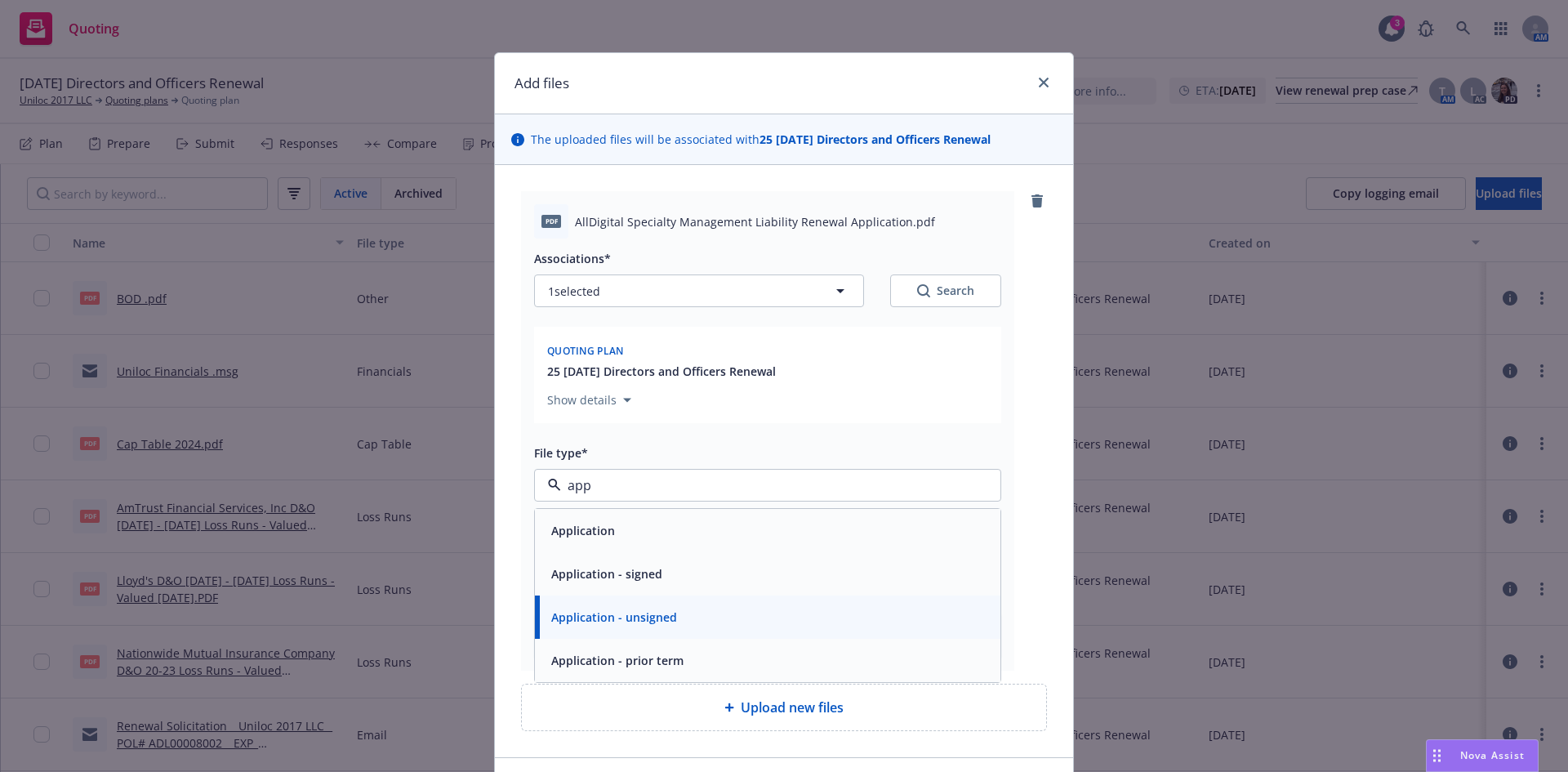
click at [627, 568] on span "Application - signed" at bounding box center [607, 574] width 111 height 17
click at [559, 560] on input "Display name" at bounding box center [768, 558] width 466 height 31
type textarea "x"
type input "D"
type textarea "x"
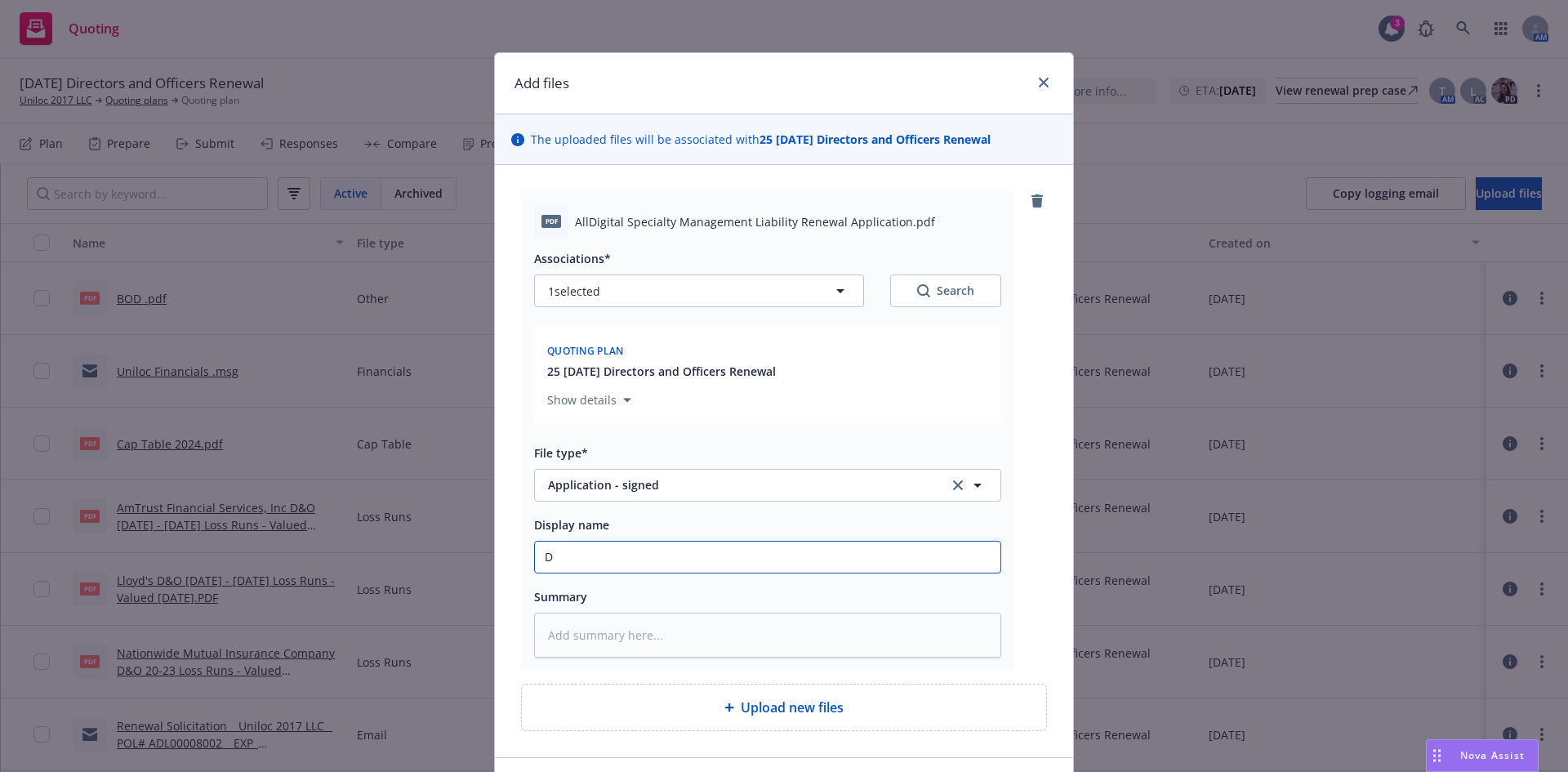
type input "D&"
type textarea "x"
type input "D&O"
type textarea "x"
type input "D&O"
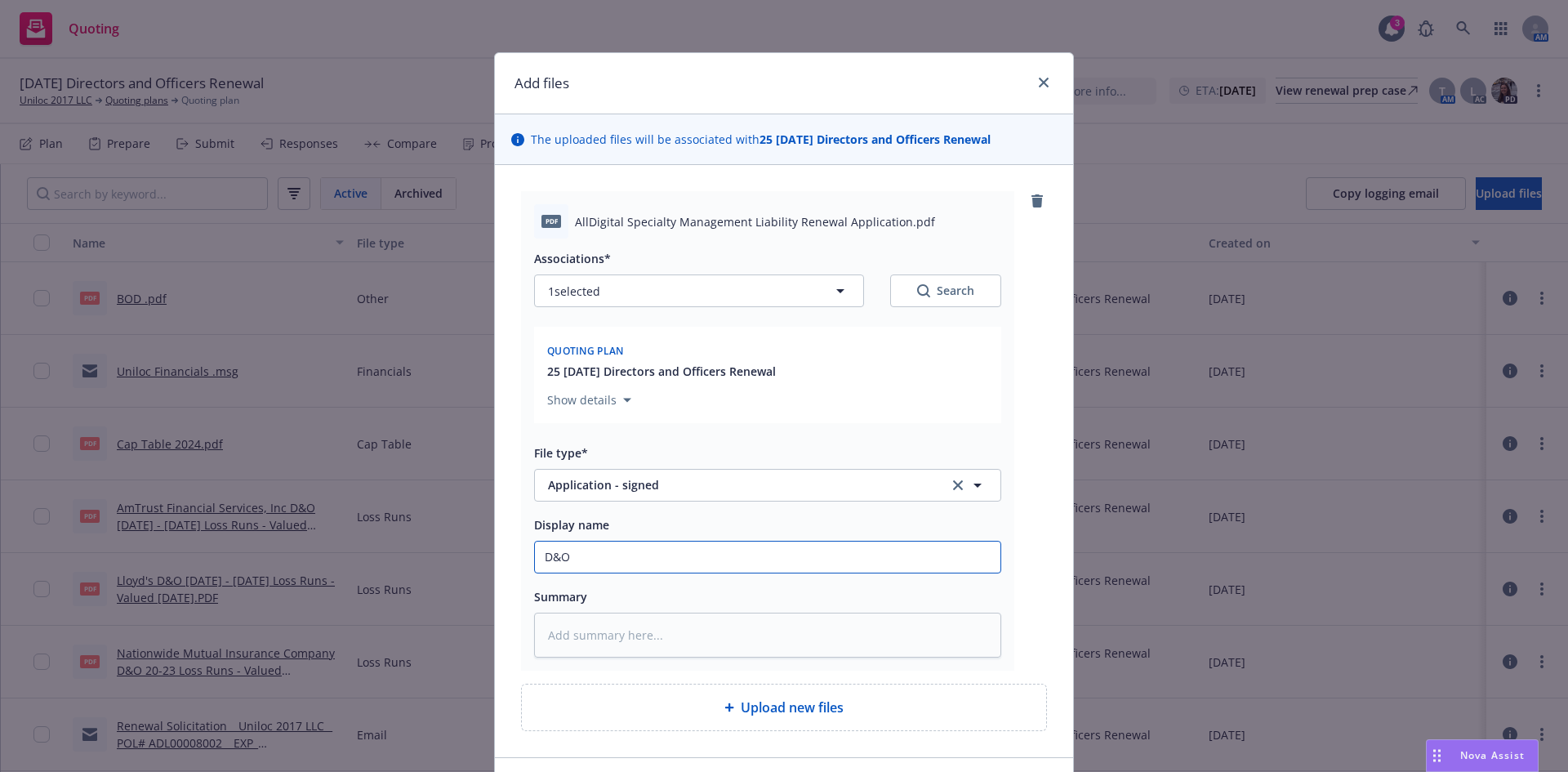
type textarea "x"
type input "D&O R"
type textarea "x"
type input "D&O Re"
type textarea "x"
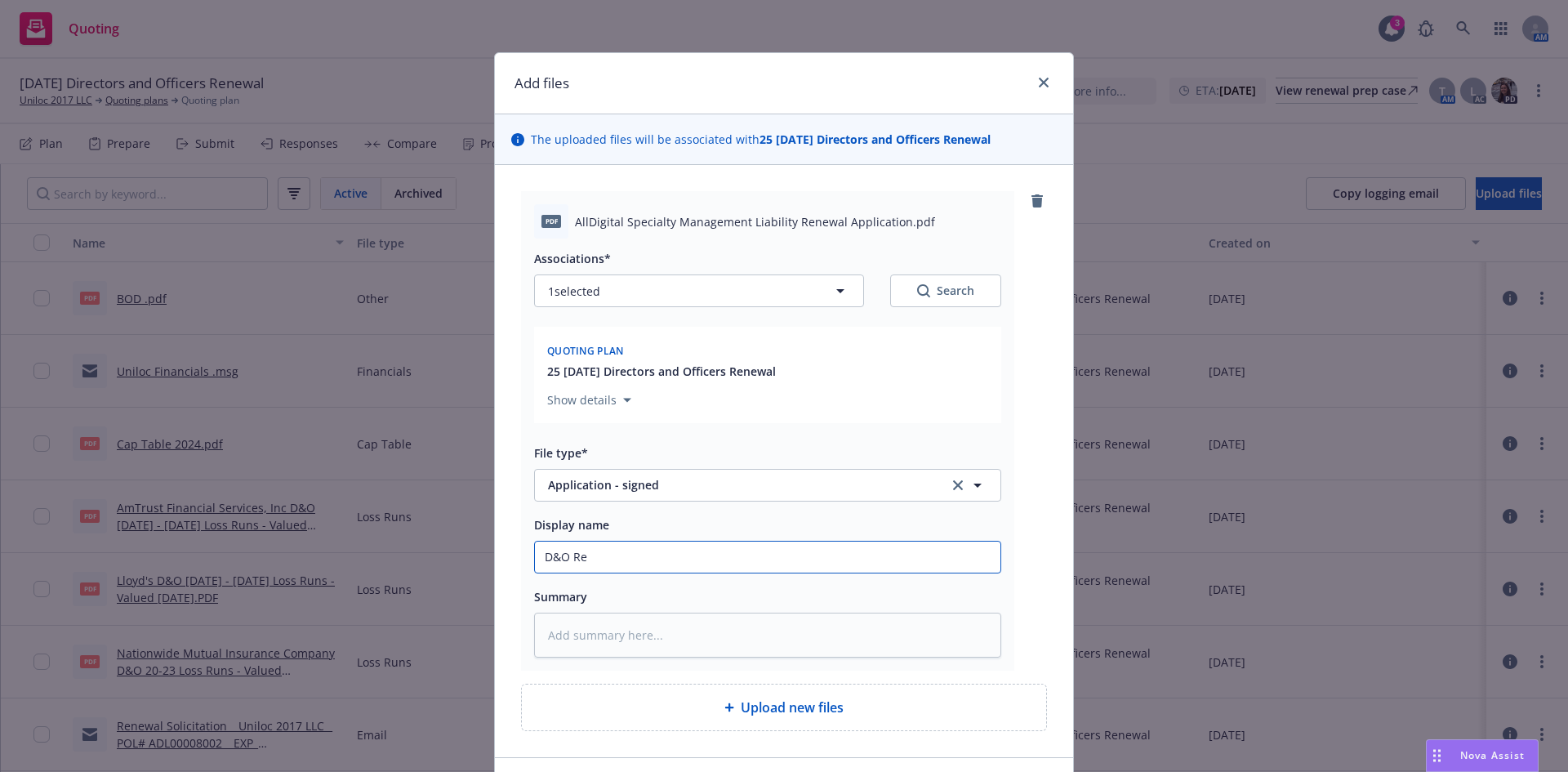
type input "D&O Ren"
type textarea "x"
type input "D&O Rene"
type textarea "x"
type input "D&O Renea"
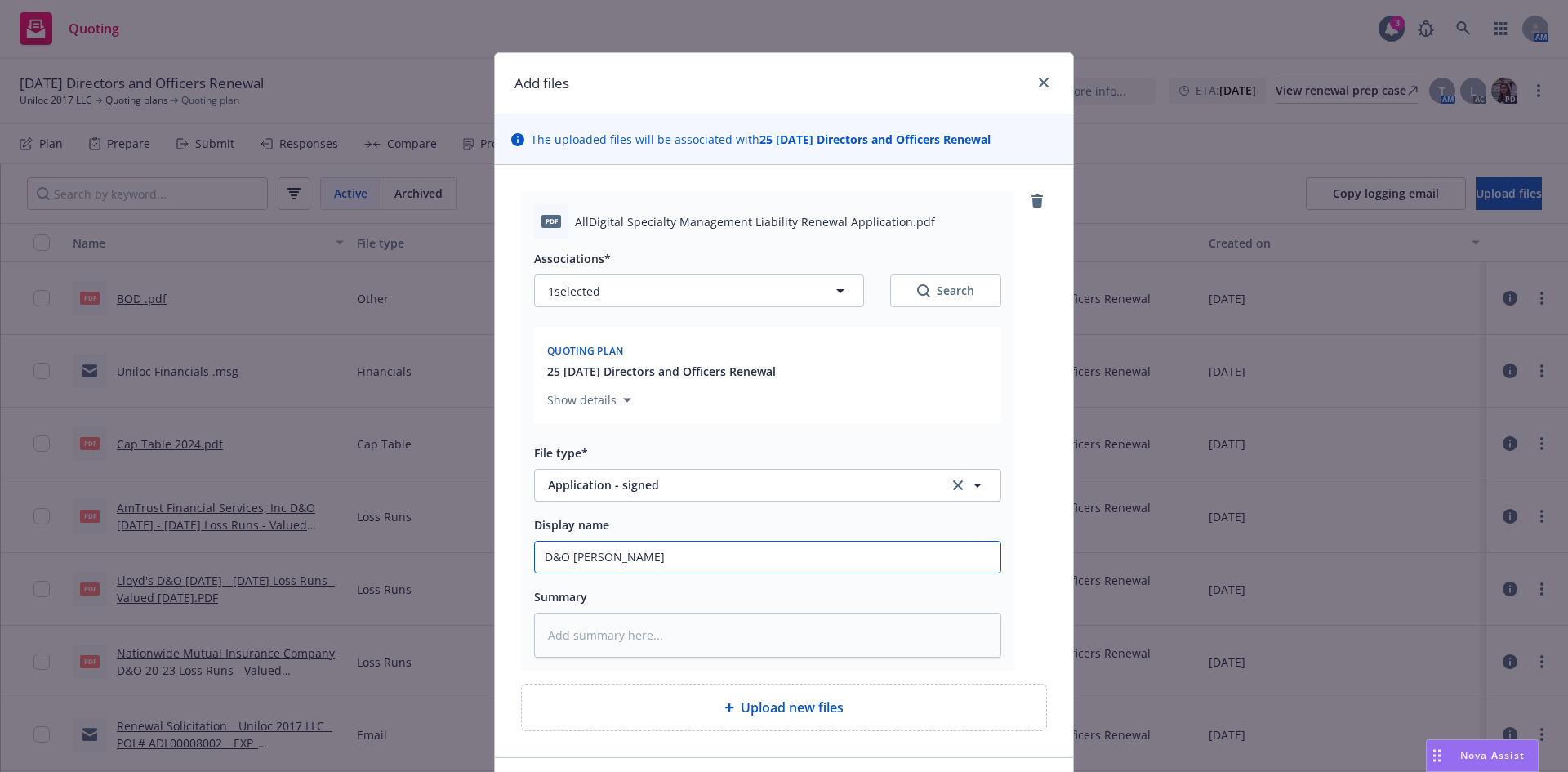
type textarea "x"
type input "D&O Reneal"
type textarea "x"
type input "D&O Reneal"
type textarea "x"
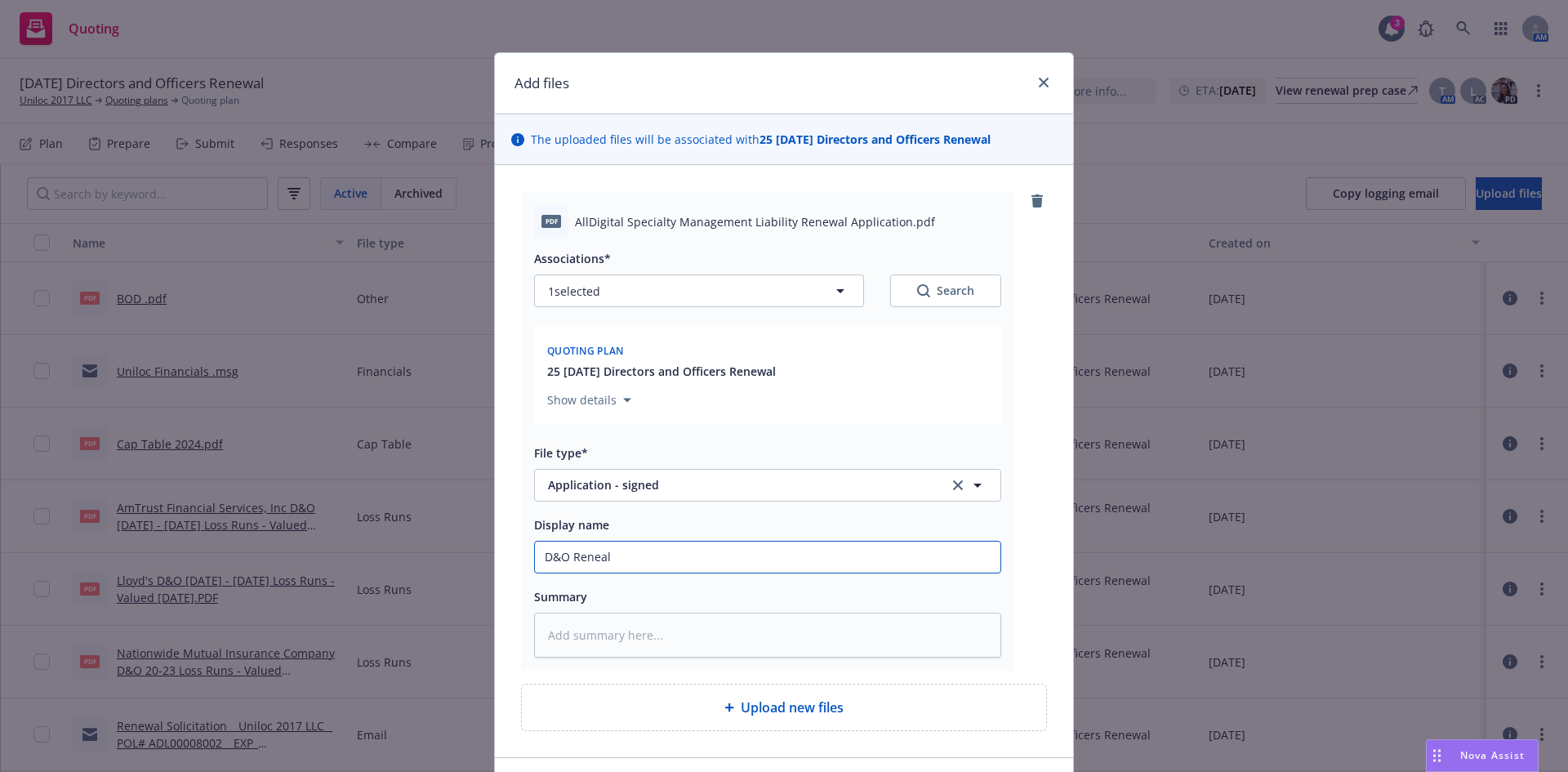
type input "D&O Reneal"
type textarea "x"
type input "D&O Renea"
type textarea "x"
type input "D&O Rene"
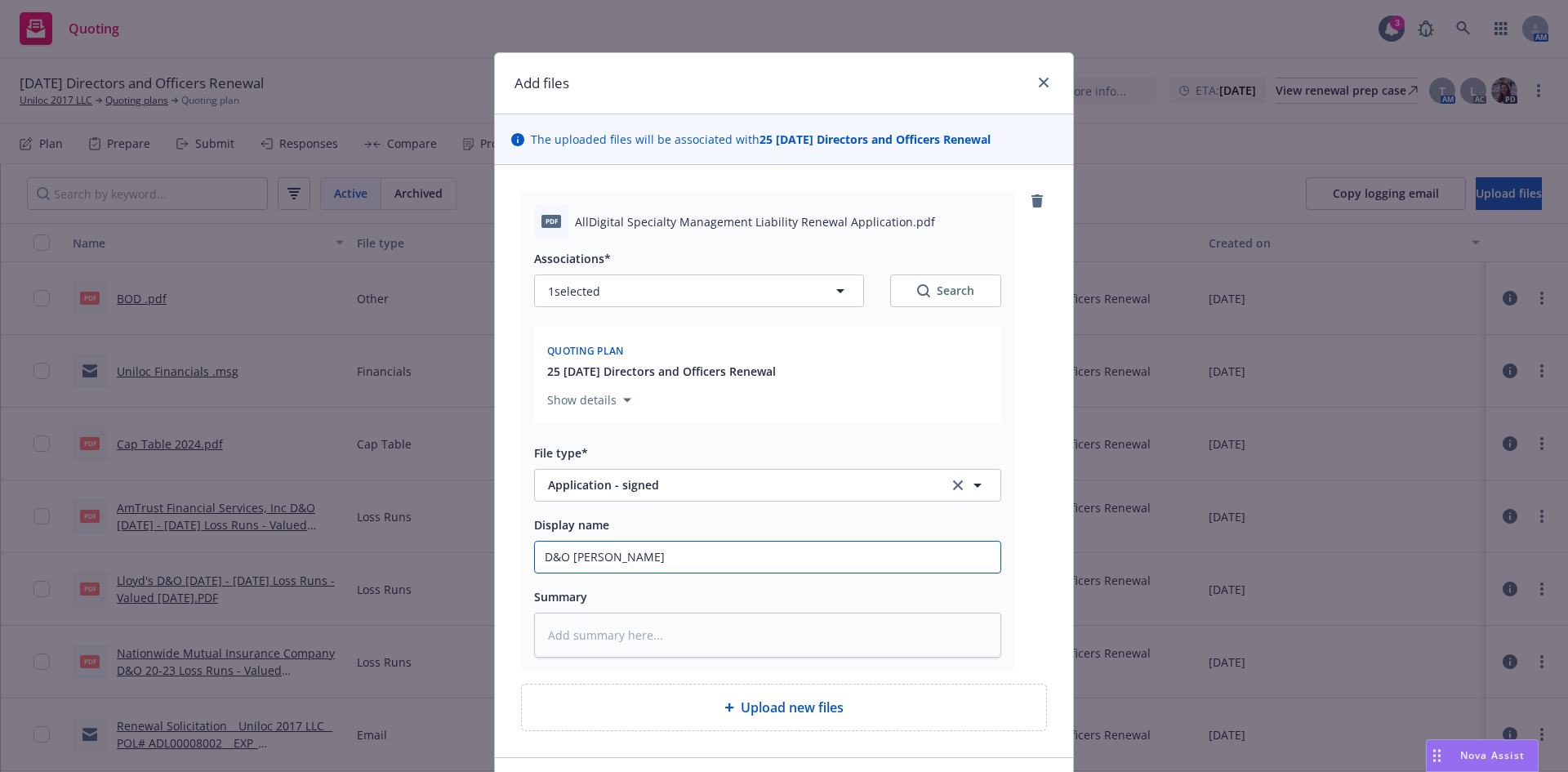
type textarea "x"
type input "D&O Renew"
type textarea "x"
type input "D&O Renewa"
type textarea "x"
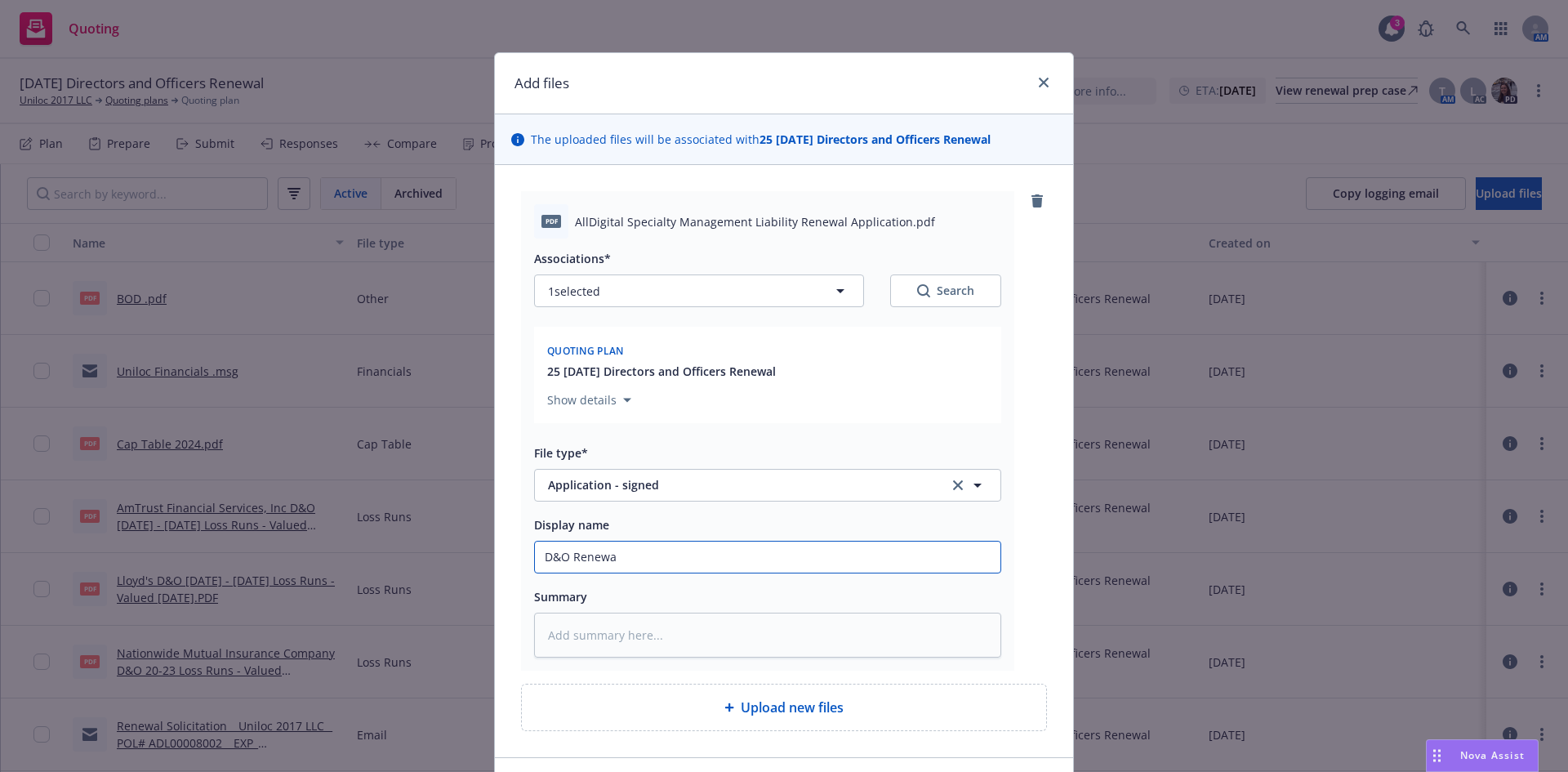
type input "D&O Renewal"
type textarea "x"
type input "D&O Renewal"
type textarea "x"
type input "D&O Renewal A"
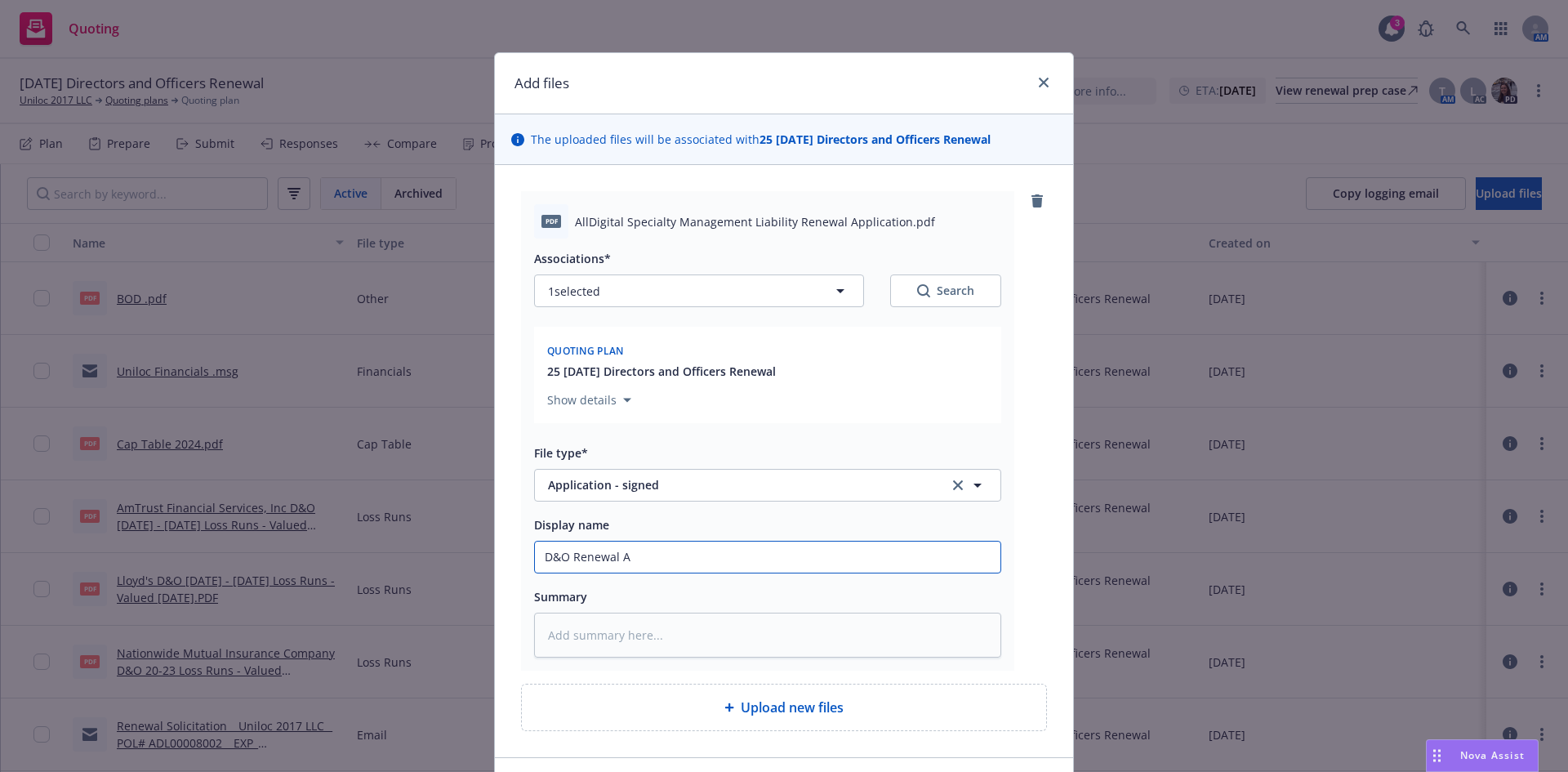
type textarea "x"
type input "D&O Renewal Ap"
type textarea "x"
type input "D&O Renewal App"
type textarea "x"
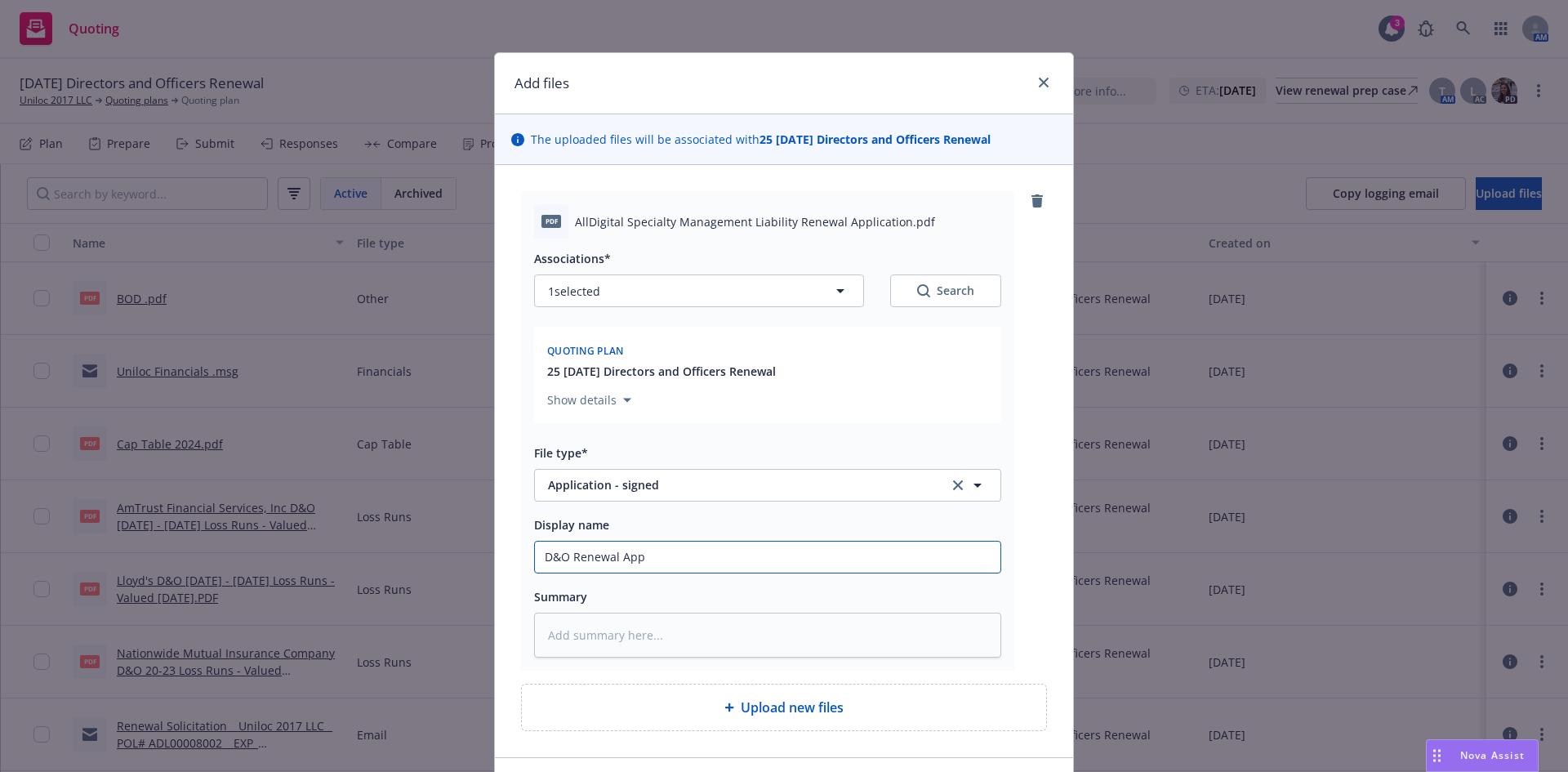
type input "D&O Renewal App"
click at [543, 559] on input "D&O Renewal App" at bounding box center [768, 558] width 466 height 31
click at [538, 557] on input "D&O Renewal App" at bounding box center [768, 558] width 466 height 31
type textarea "x"
type input "AD&O Renewal App"
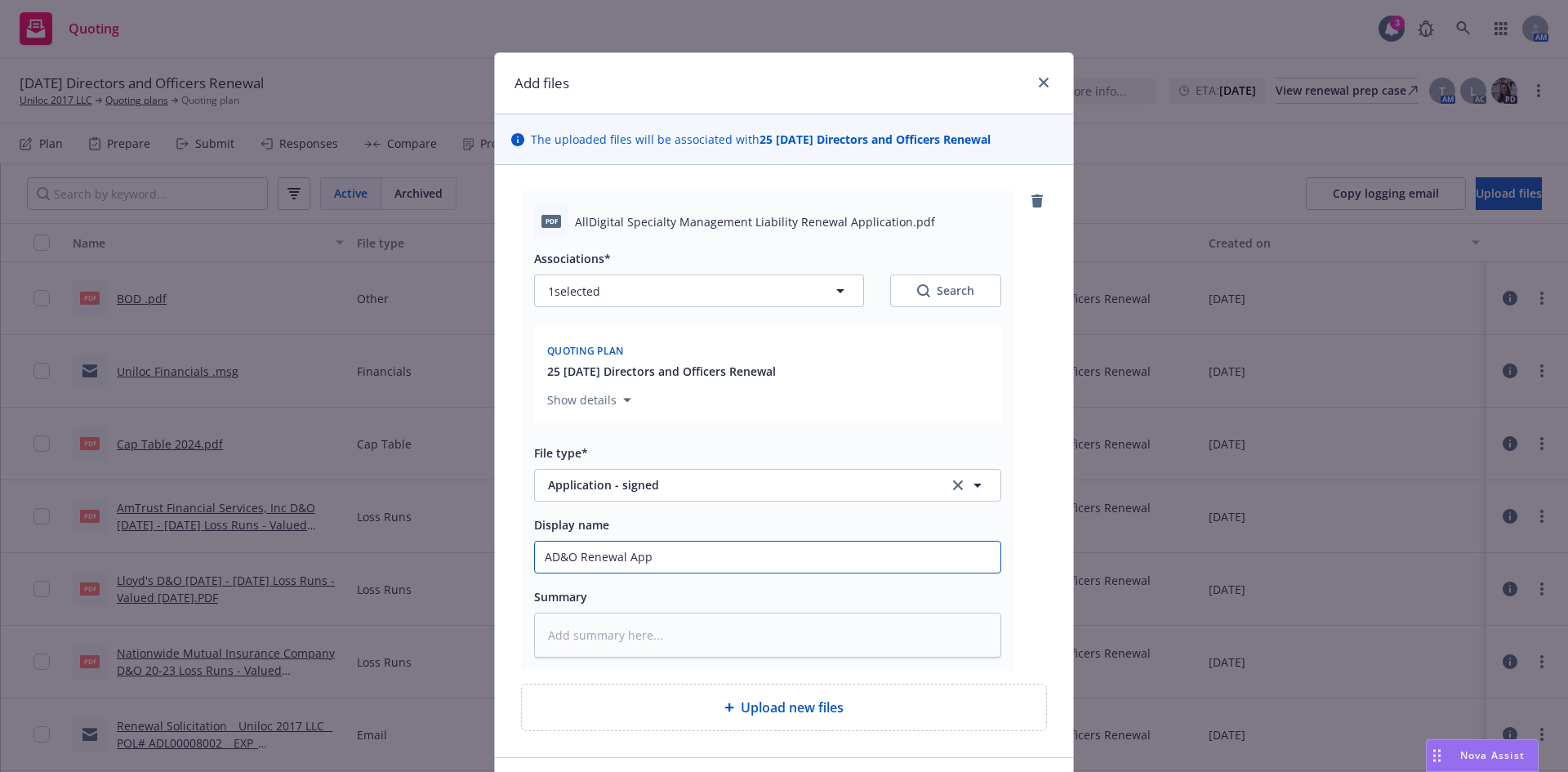
type textarea "x"
type input "AlD&O Renewal App"
type textarea "x"
type input "AllD&O Renewal App"
type textarea "x"
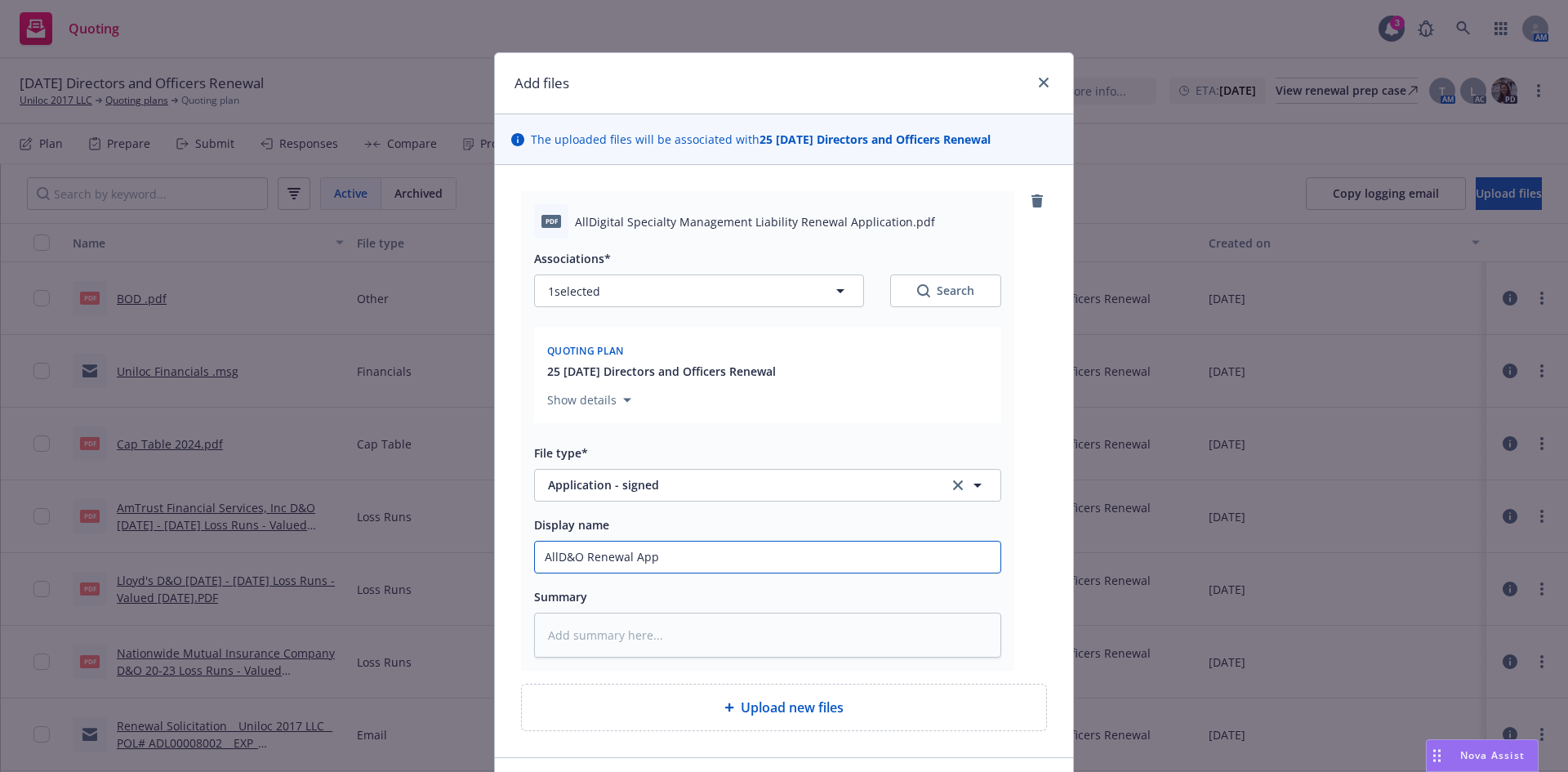
type input "AllDD&O Renewal App"
type textarea "x"
type input "AllDiD&O Renewal App"
type textarea "x"
type input "AllDiiD&O Renewal App"
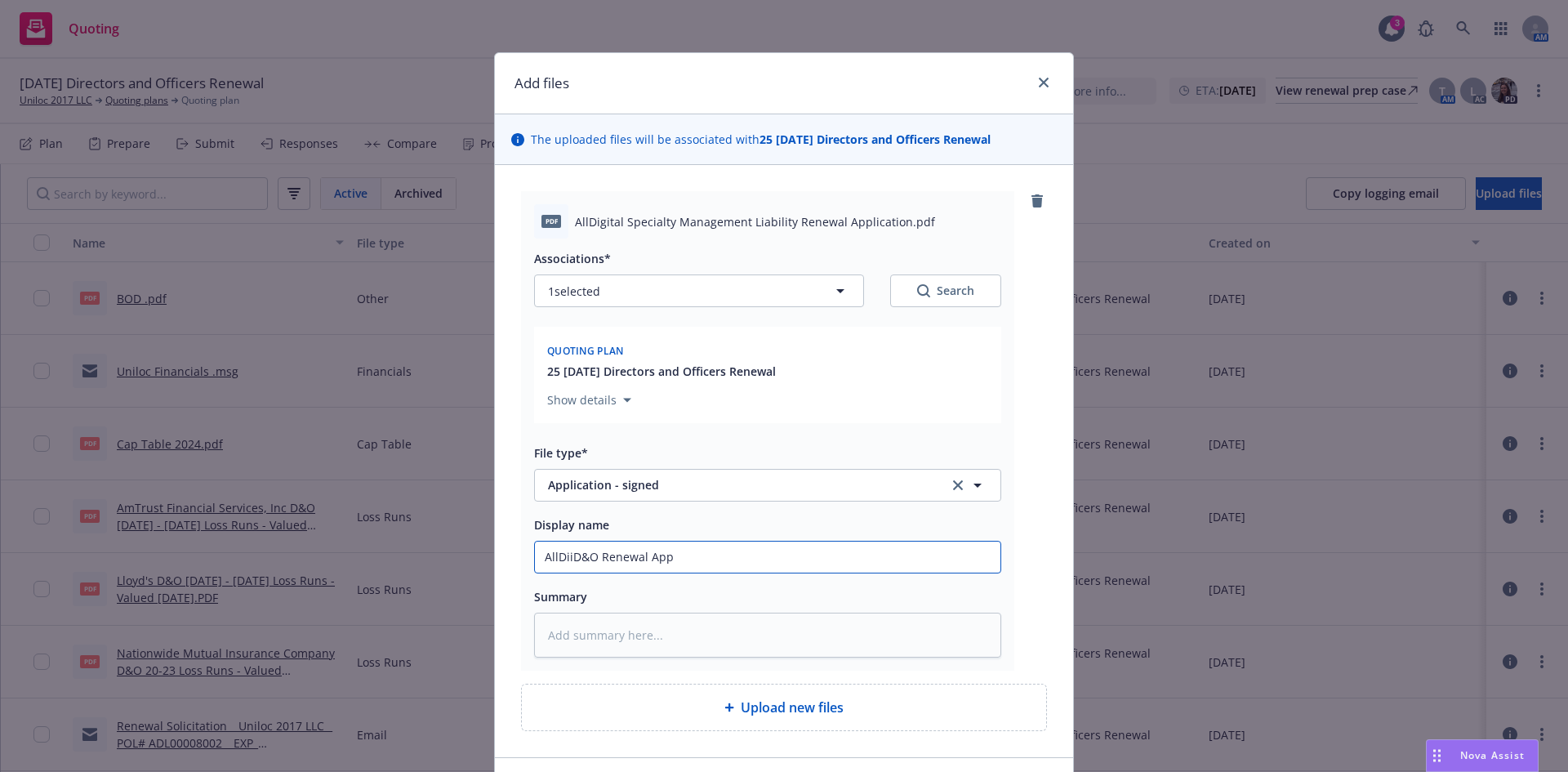
type textarea "x"
type input "AllDiD&O Renewal App"
type textarea "x"
type input "AllDigD&O Renewal App"
type textarea "x"
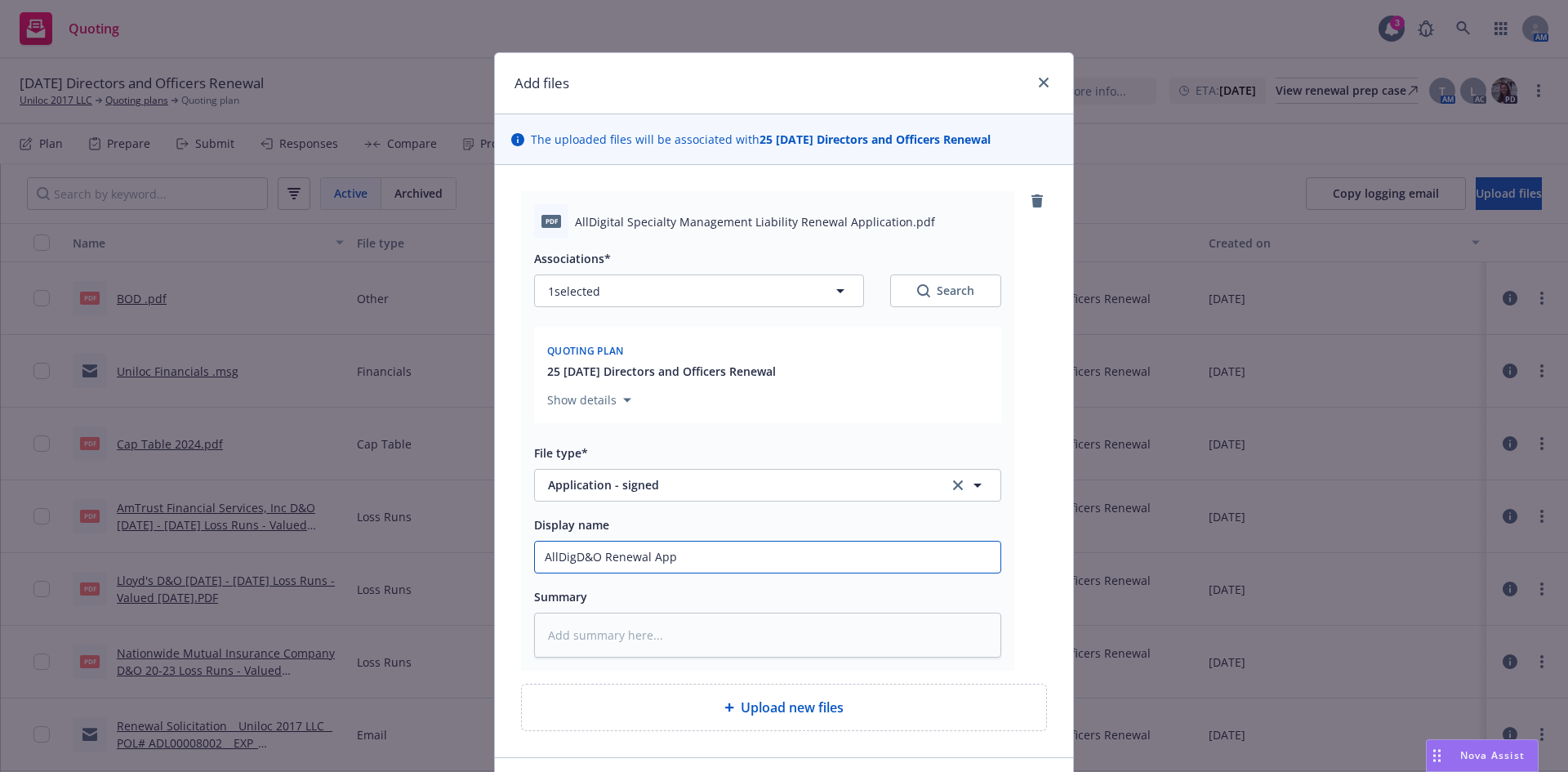
type input "AllDigiD&O Renewal App"
type textarea "x"
type input "AllDigitD&O Renewal App"
type textarea "x"
type input "AllDigitaD&O Renewal App"
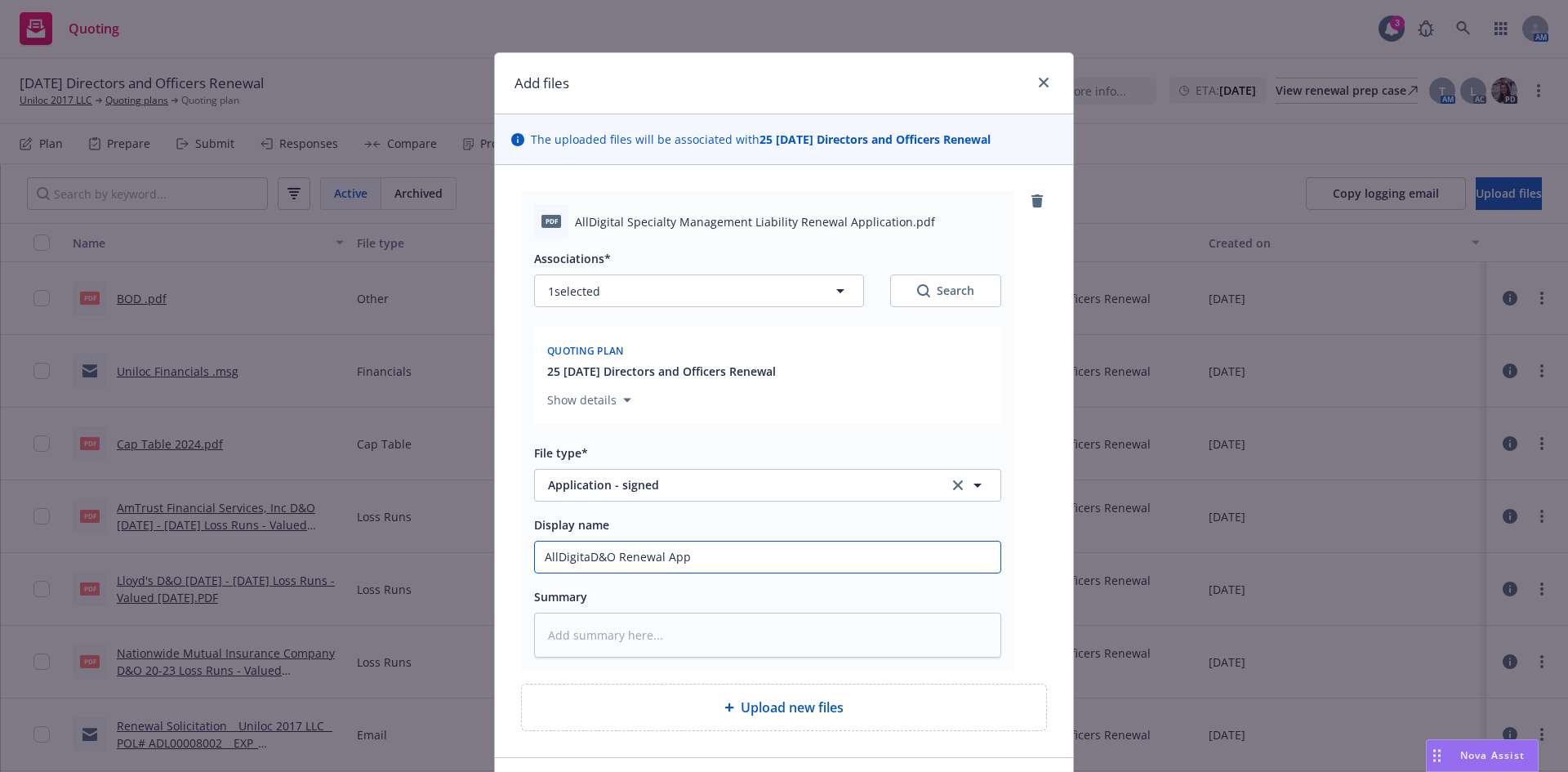
type textarea "x"
type input "AllDigitalD&O Renewal App"
type textarea "x"
type input "AllDigital D&O Renewal App"
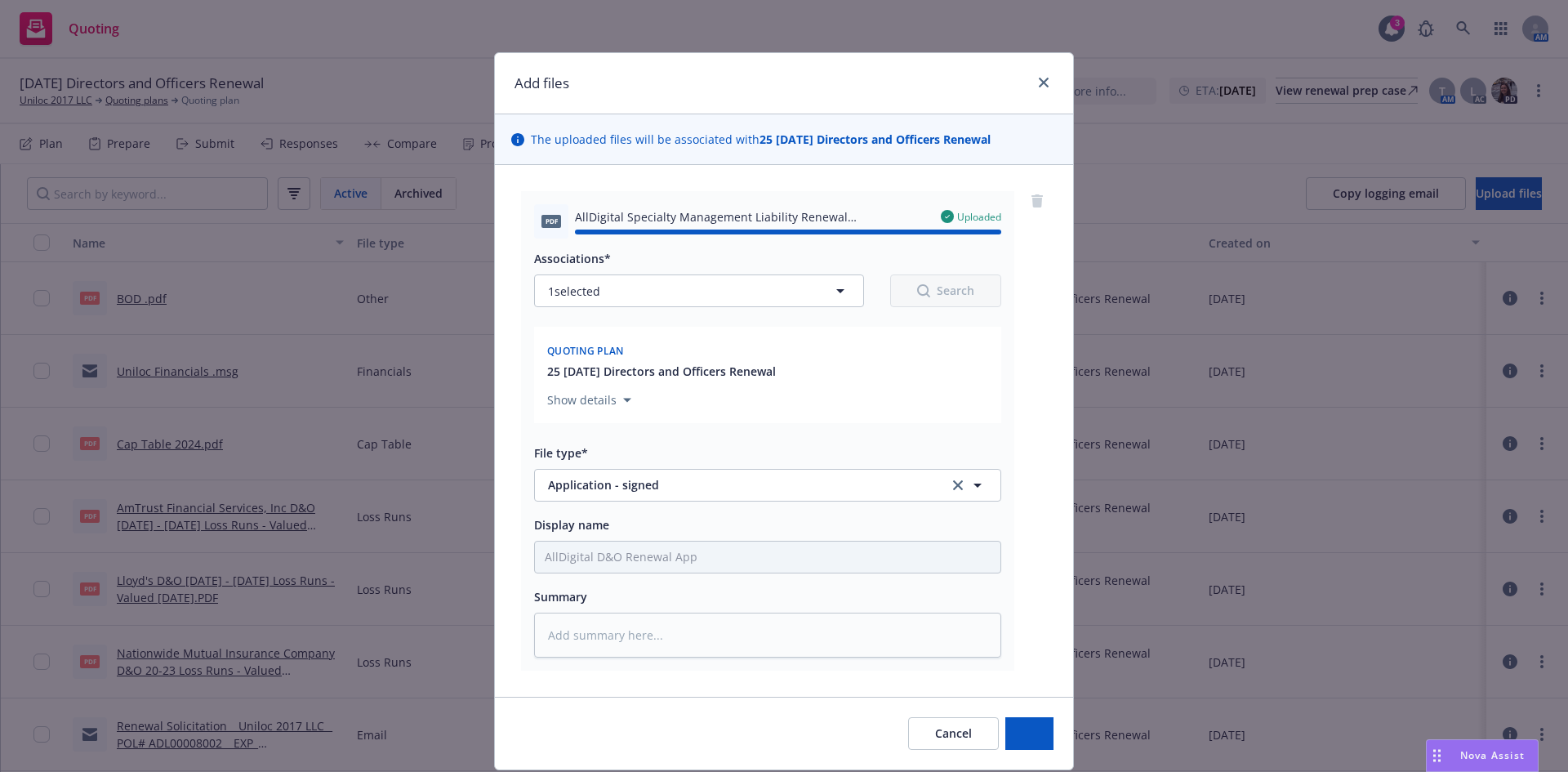
type textarea "x"
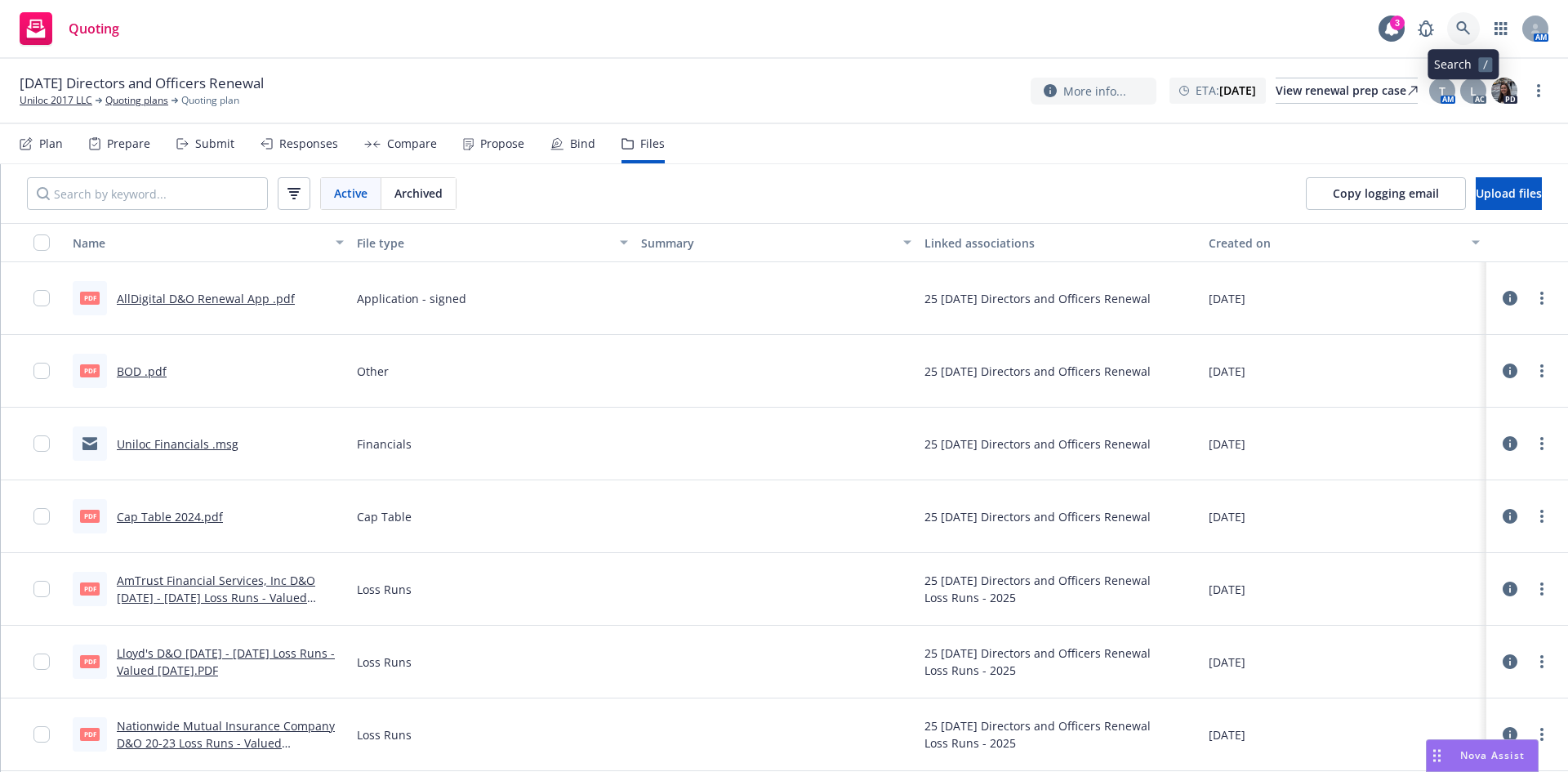
click at [1463, 22] on icon at bounding box center [1463, 28] width 14 height 14
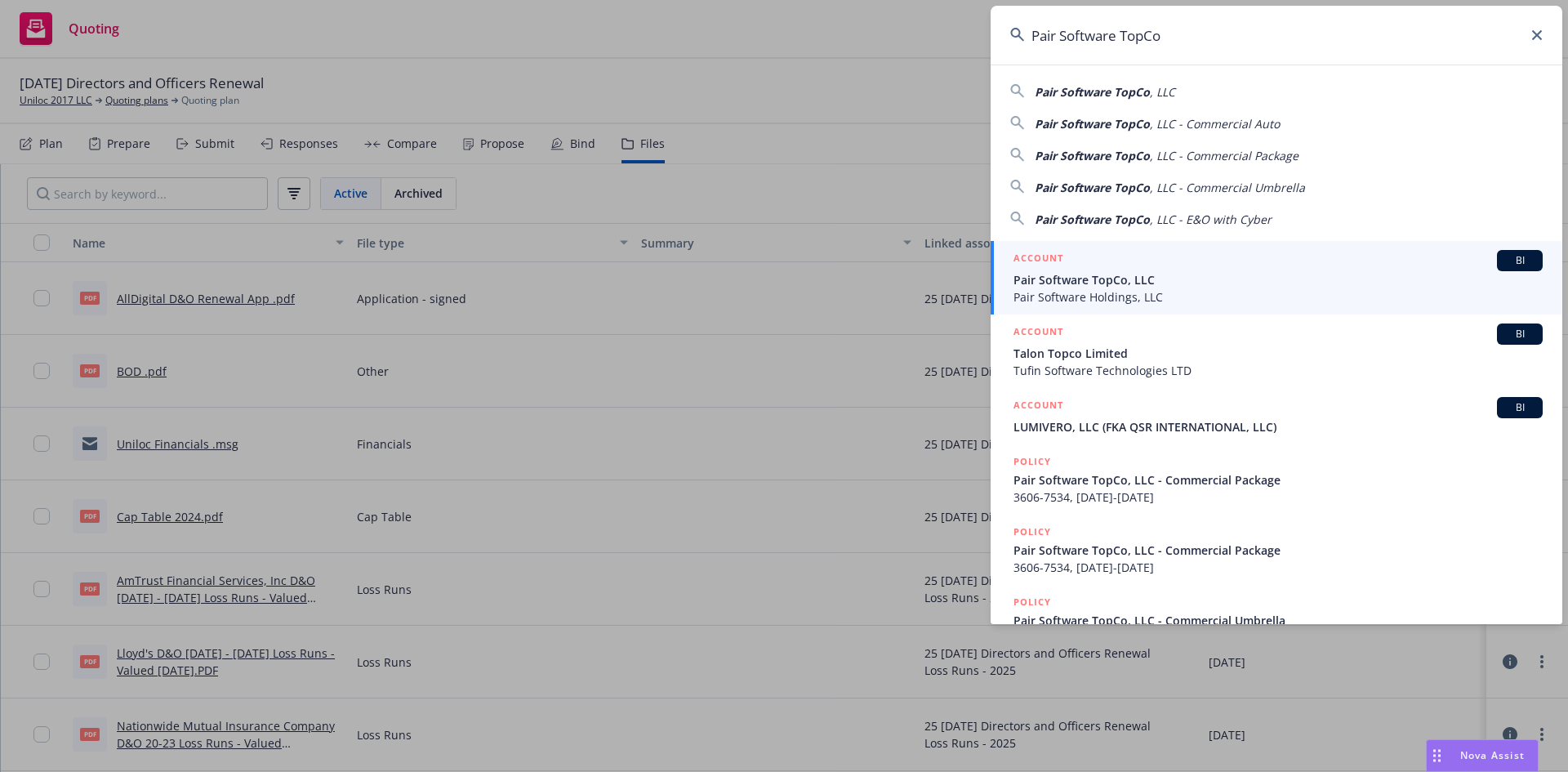
type input "Pair Software TopCo"
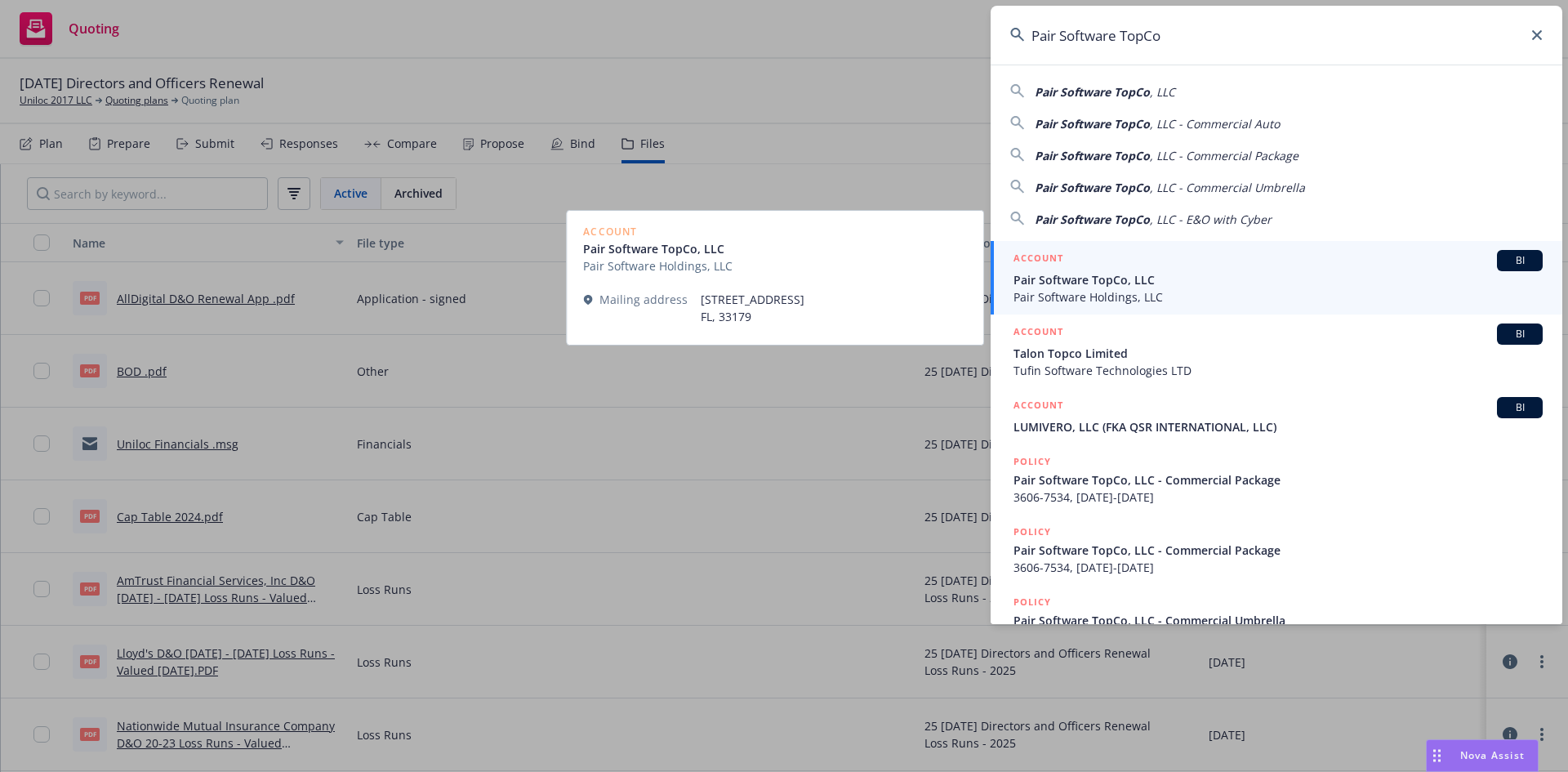
click at [1121, 295] on span "Pair Software Holdings, LLC" at bounding box center [1278, 297] width 530 height 17
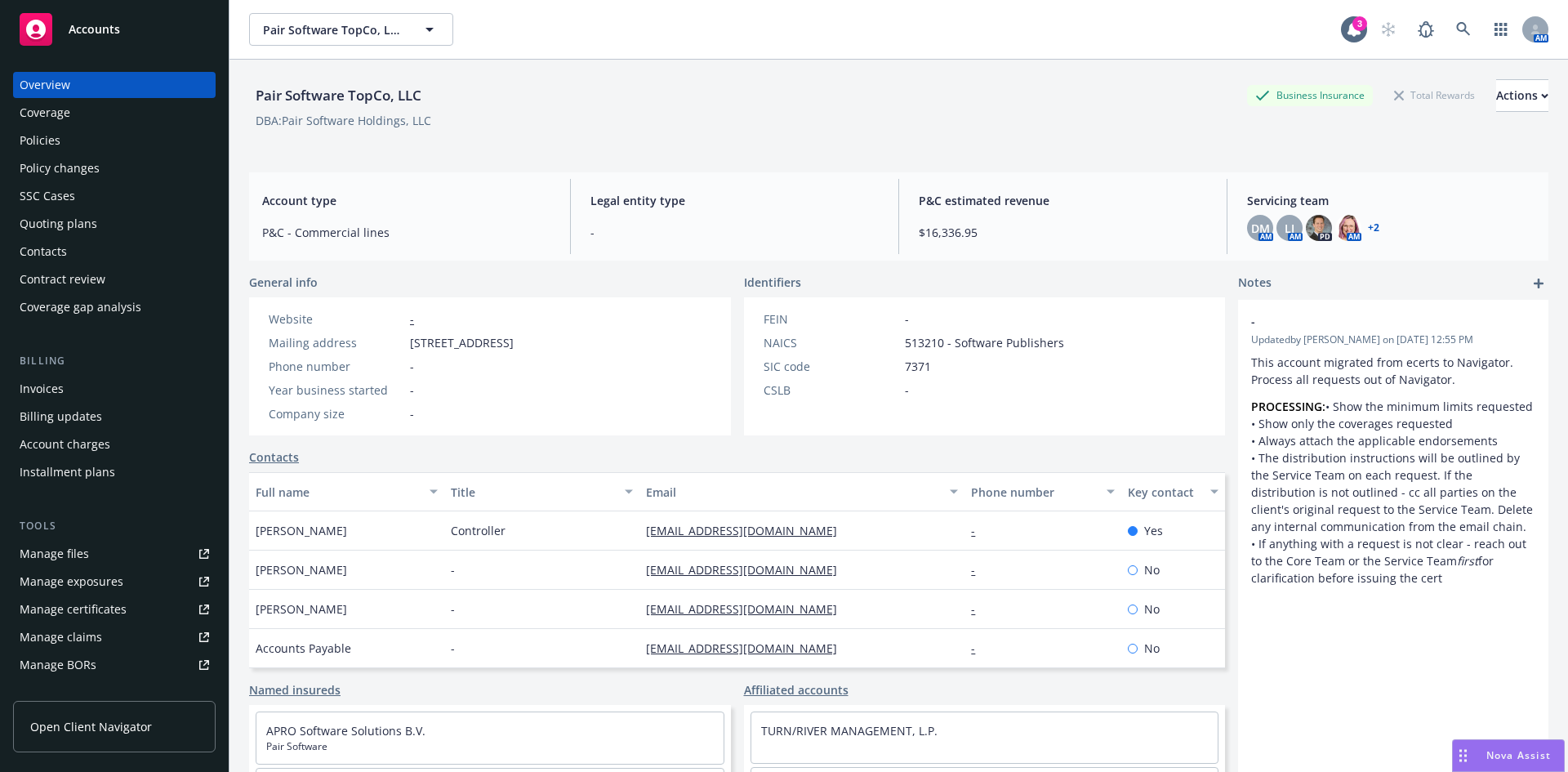
click at [70, 230] on div "Quoting plans" at bounding box center [58, 223] width 77 height 26
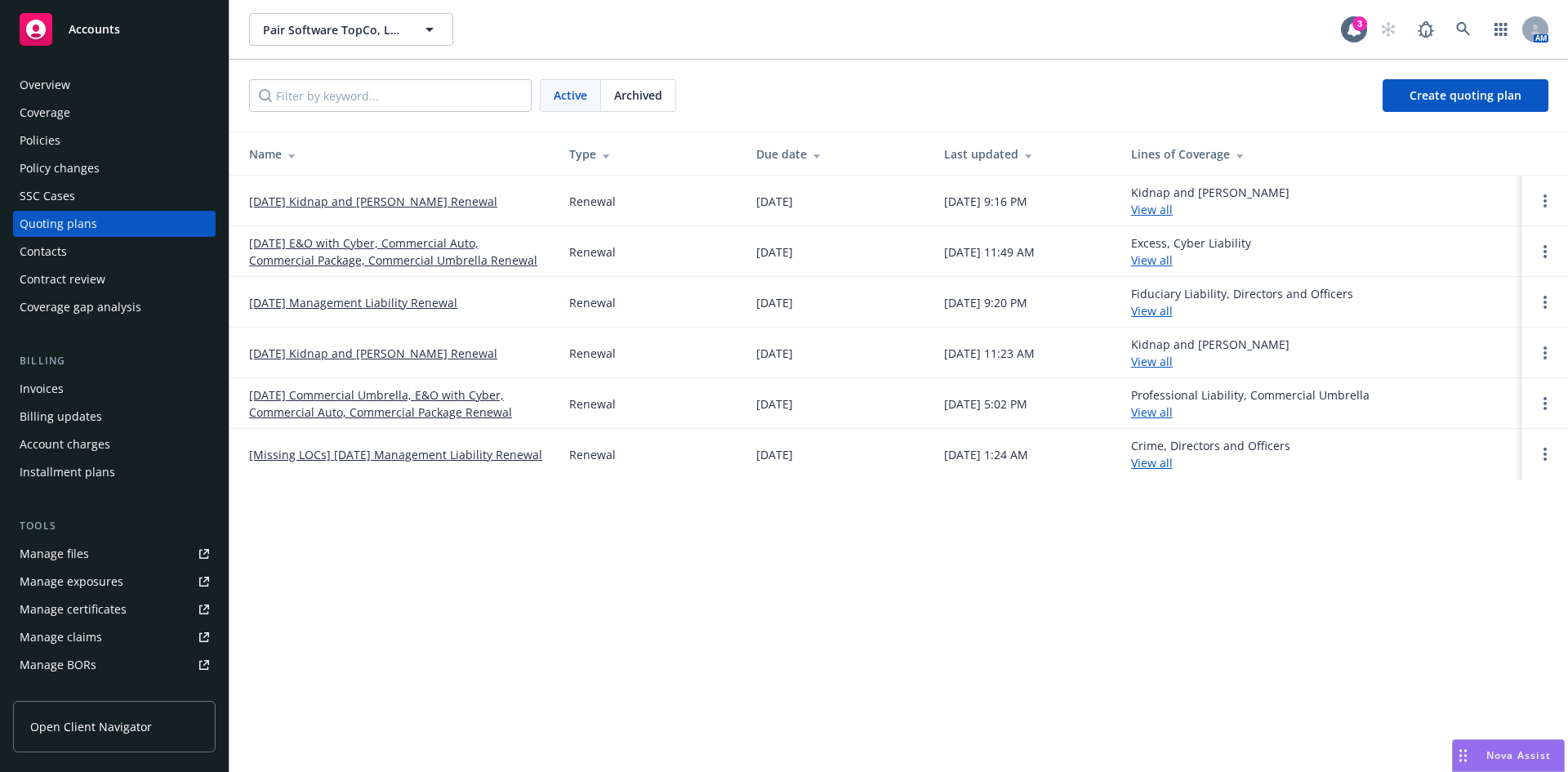
click at [363, 304] on link "[DATE] Management Liability Renewal" at bounding box center [353, 303] width 209 height 17
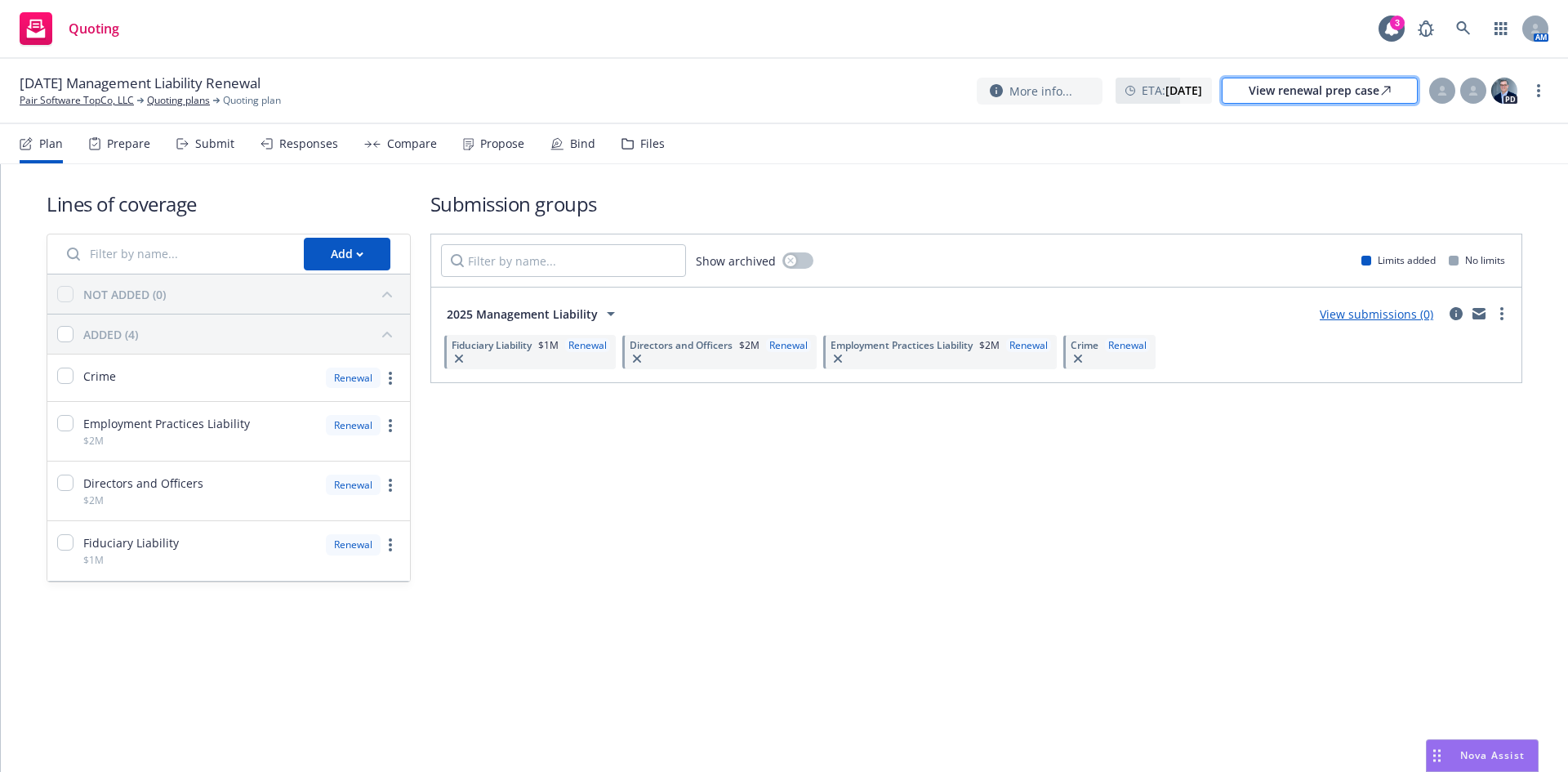
click at [1350, 91] on div "View renewal prep case" at bounding box center [1319, 91] width 142 height 25
click at [640, 140] on div "Files" at bounding box center [653, 144] width 25 height 13
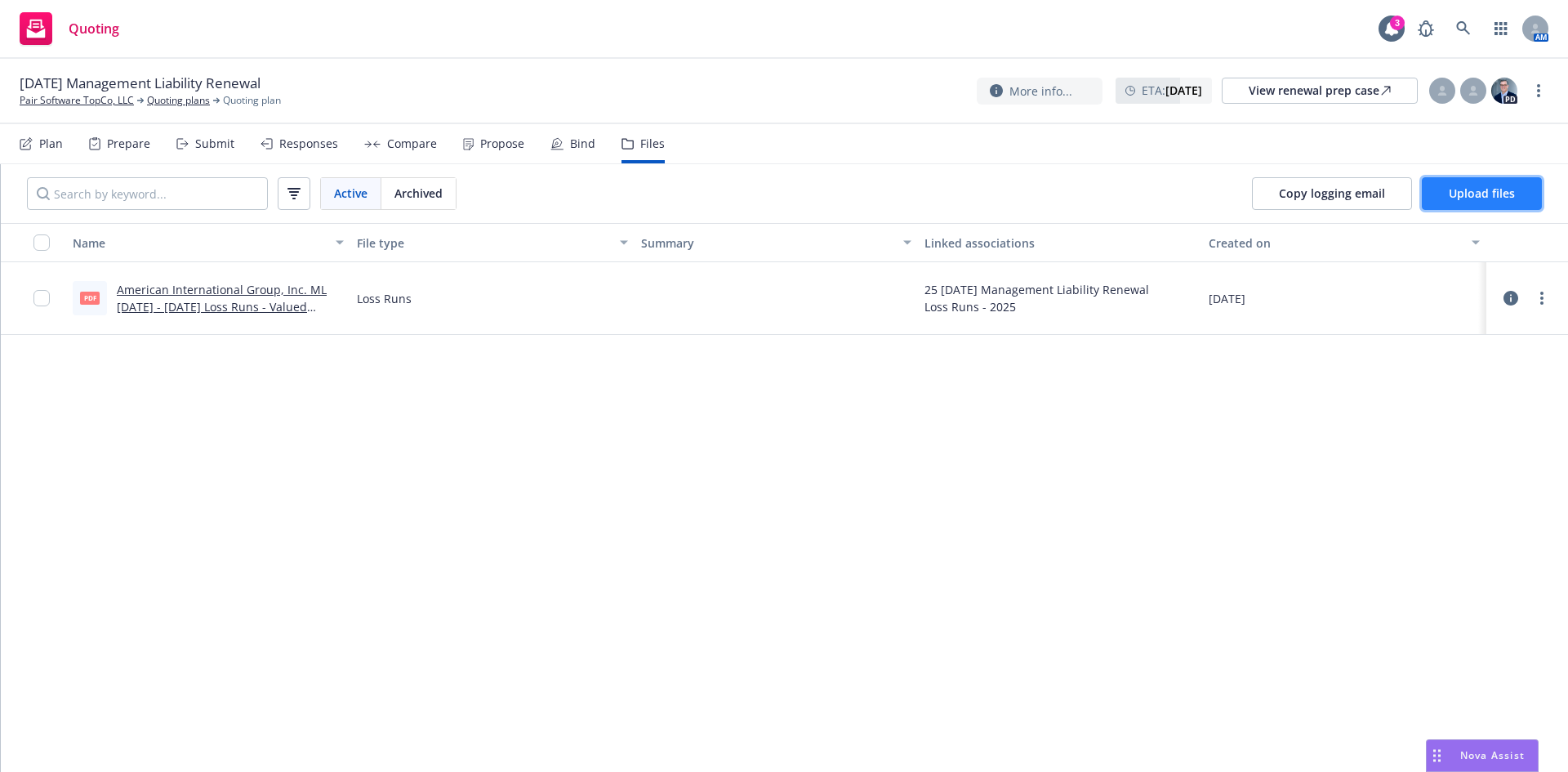
click at [1507, 202] on button "Upload files" at bounding box center [1482, 193] width 120 height 32
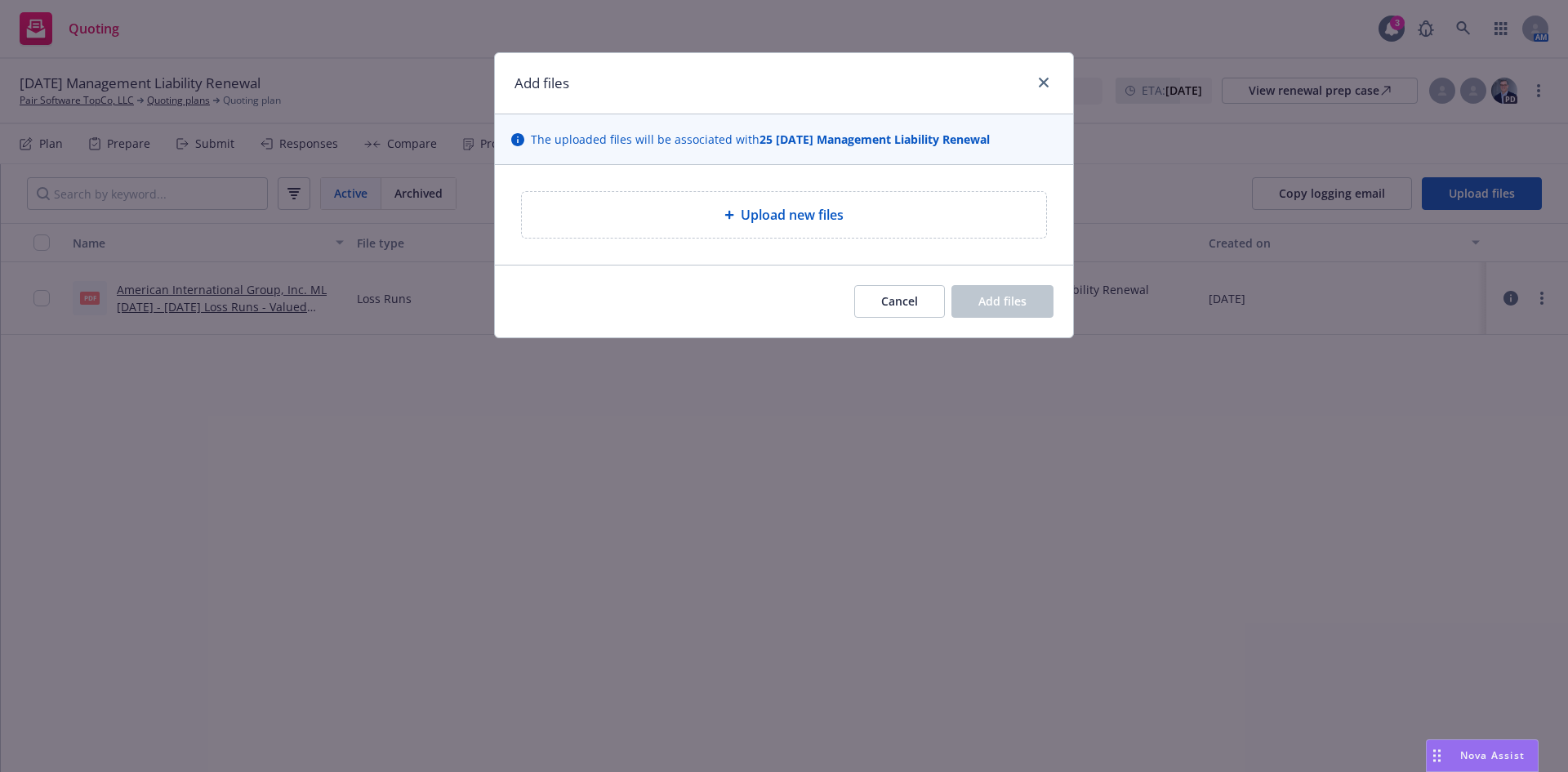
click at [765, 214] on span "Upload new files" at bounding box center [793, 214] width 103 height 20
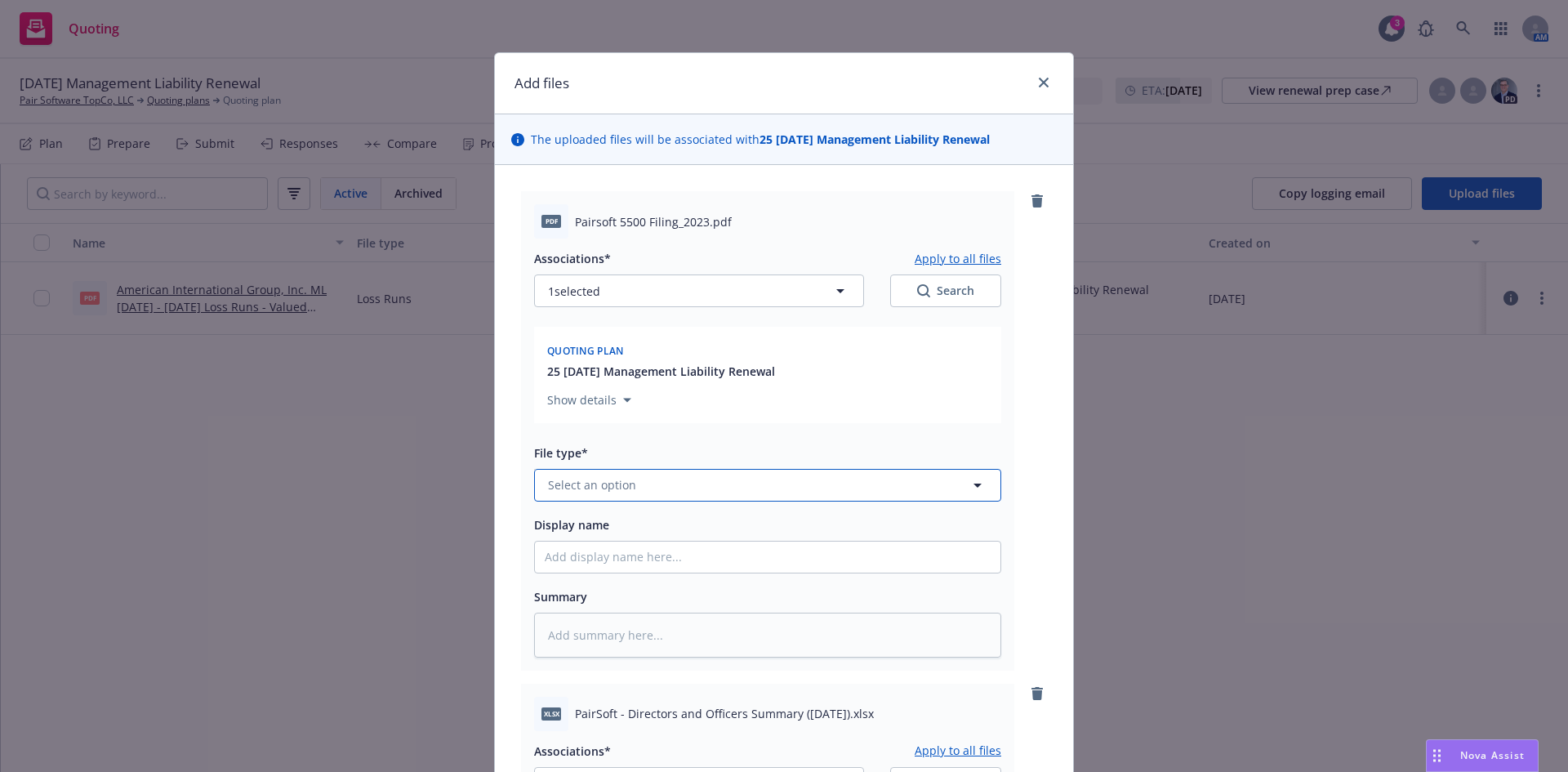
click at [599, 483] on span "Select an option" at bounding box center [592, 485] width 89 height 17
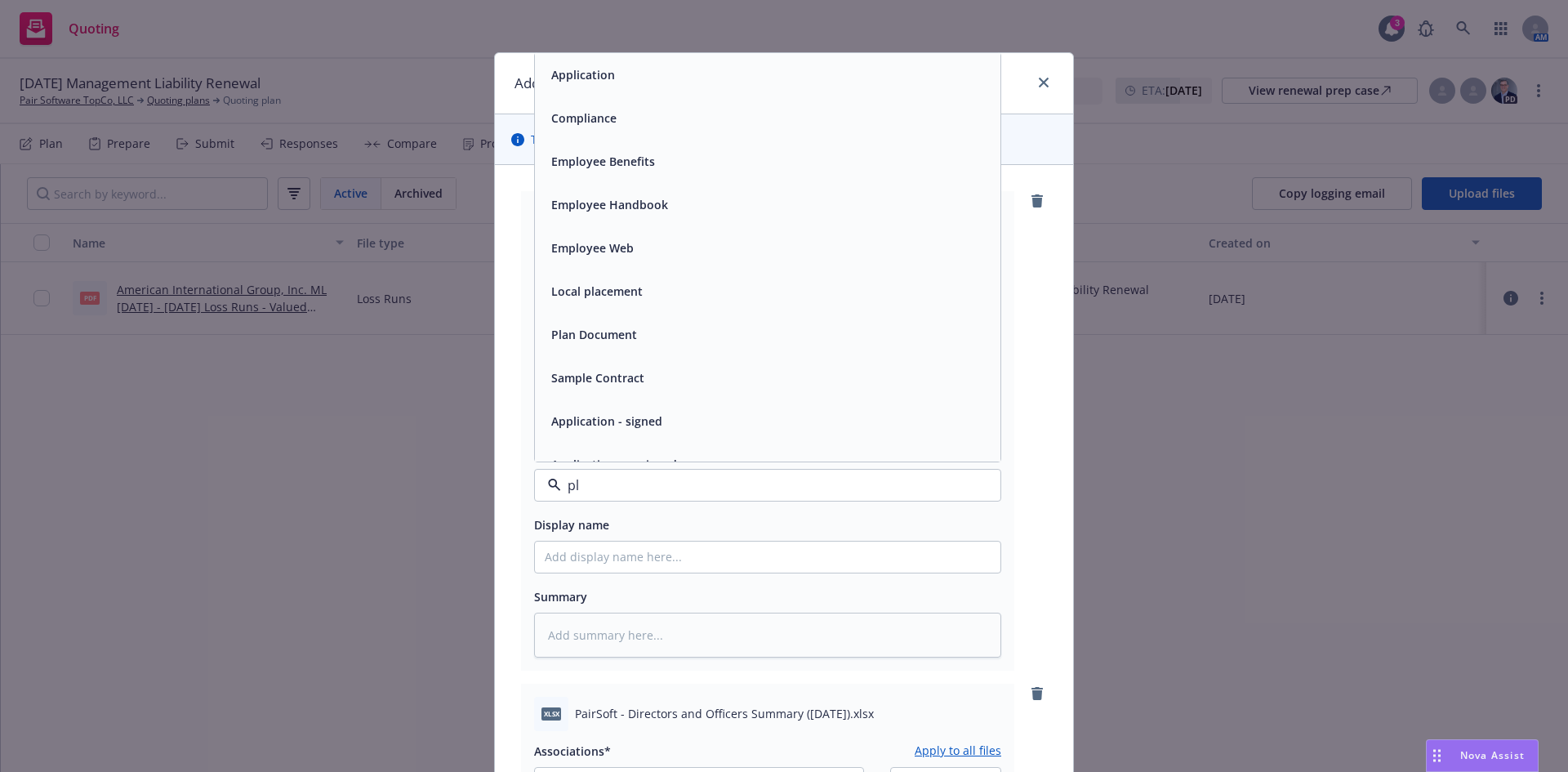
type input "pla"
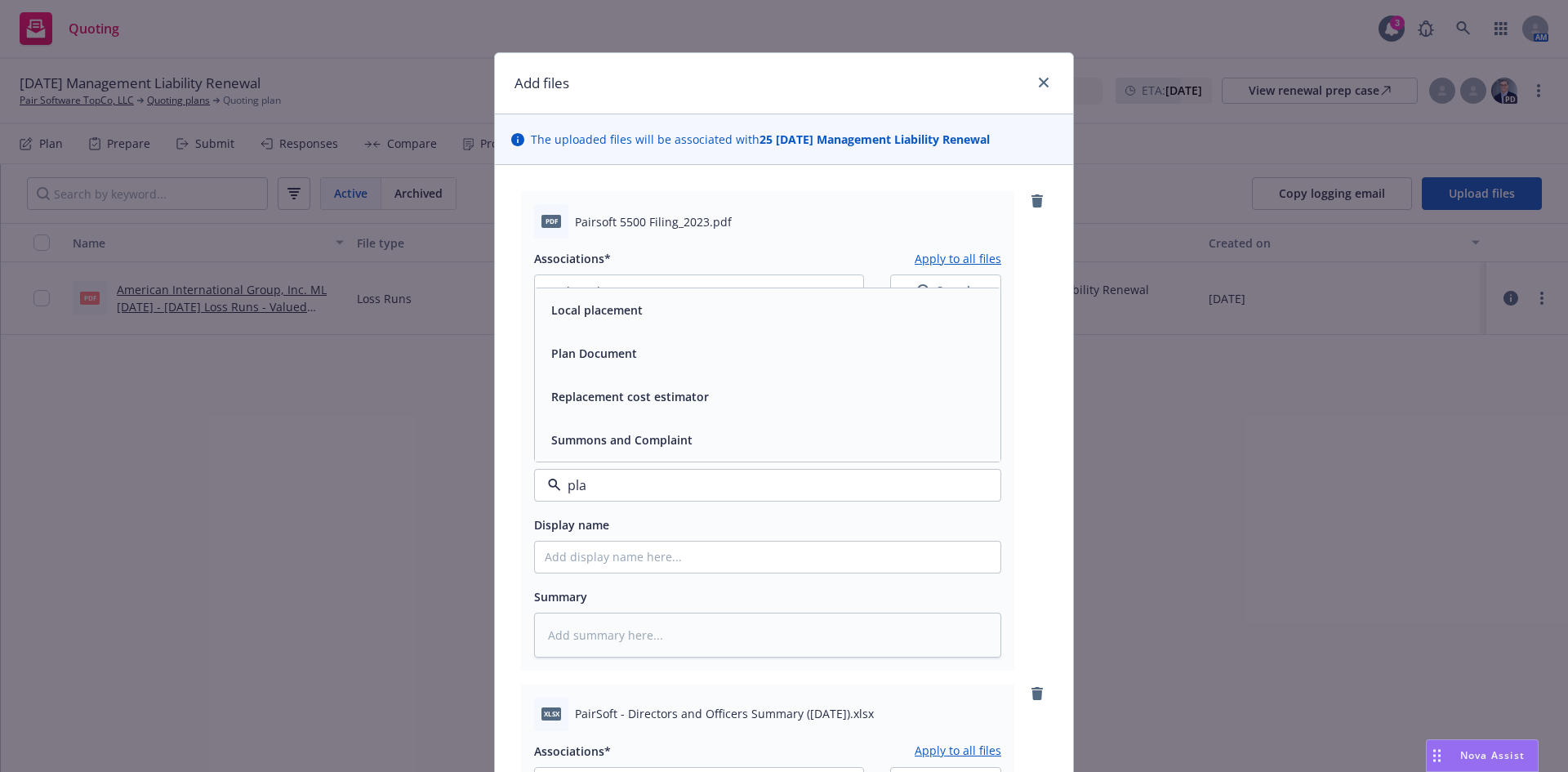
click at [670, 365] on div "Plan Document" at bounding box center [768, 353] width 466 height 43
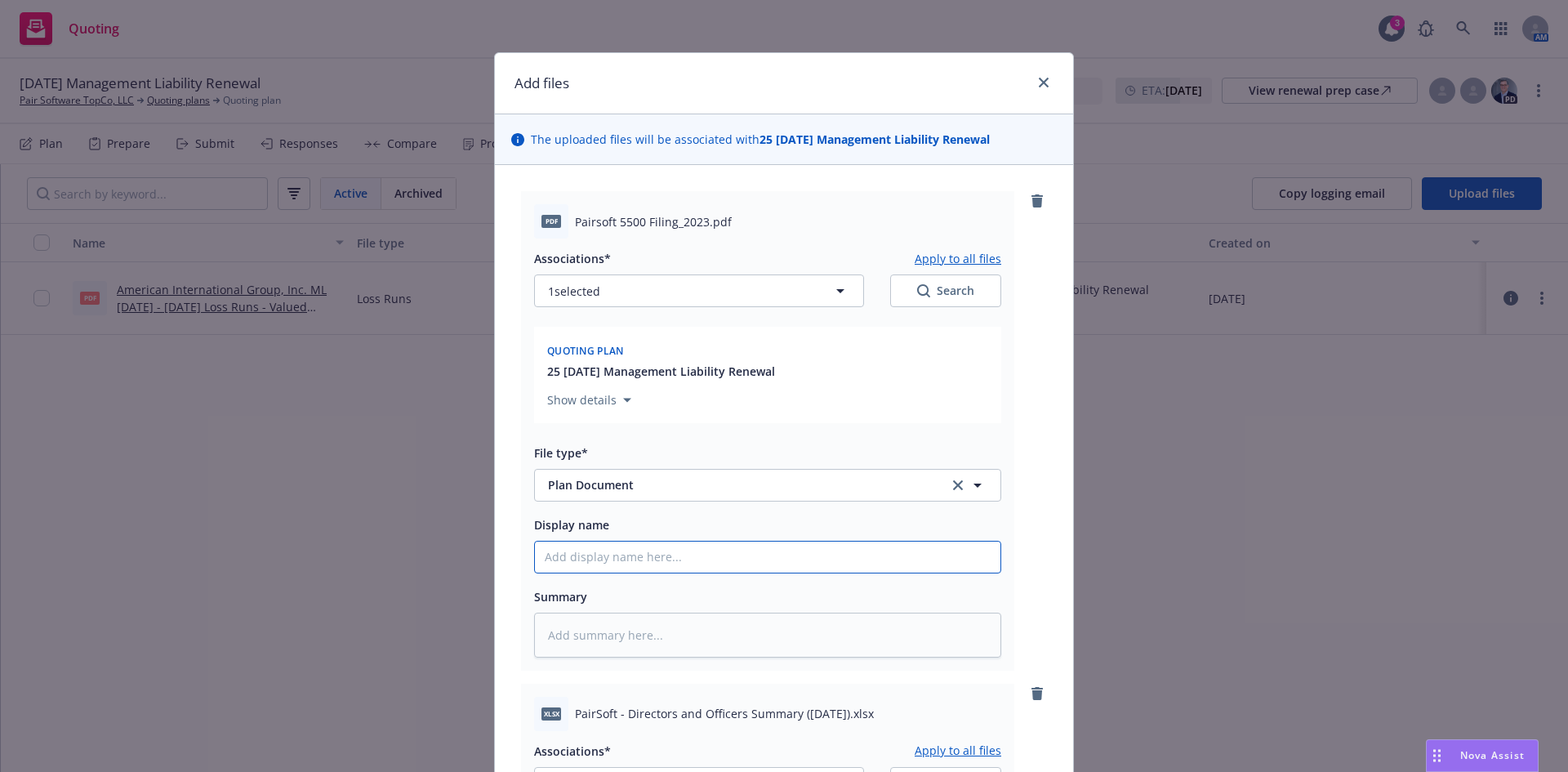
click at [591, 564] on input "Display name" at bounding box center [768, 558] width 466 height 31
type textarea "x"
type input "5"
type textarea "x"
type input "550"
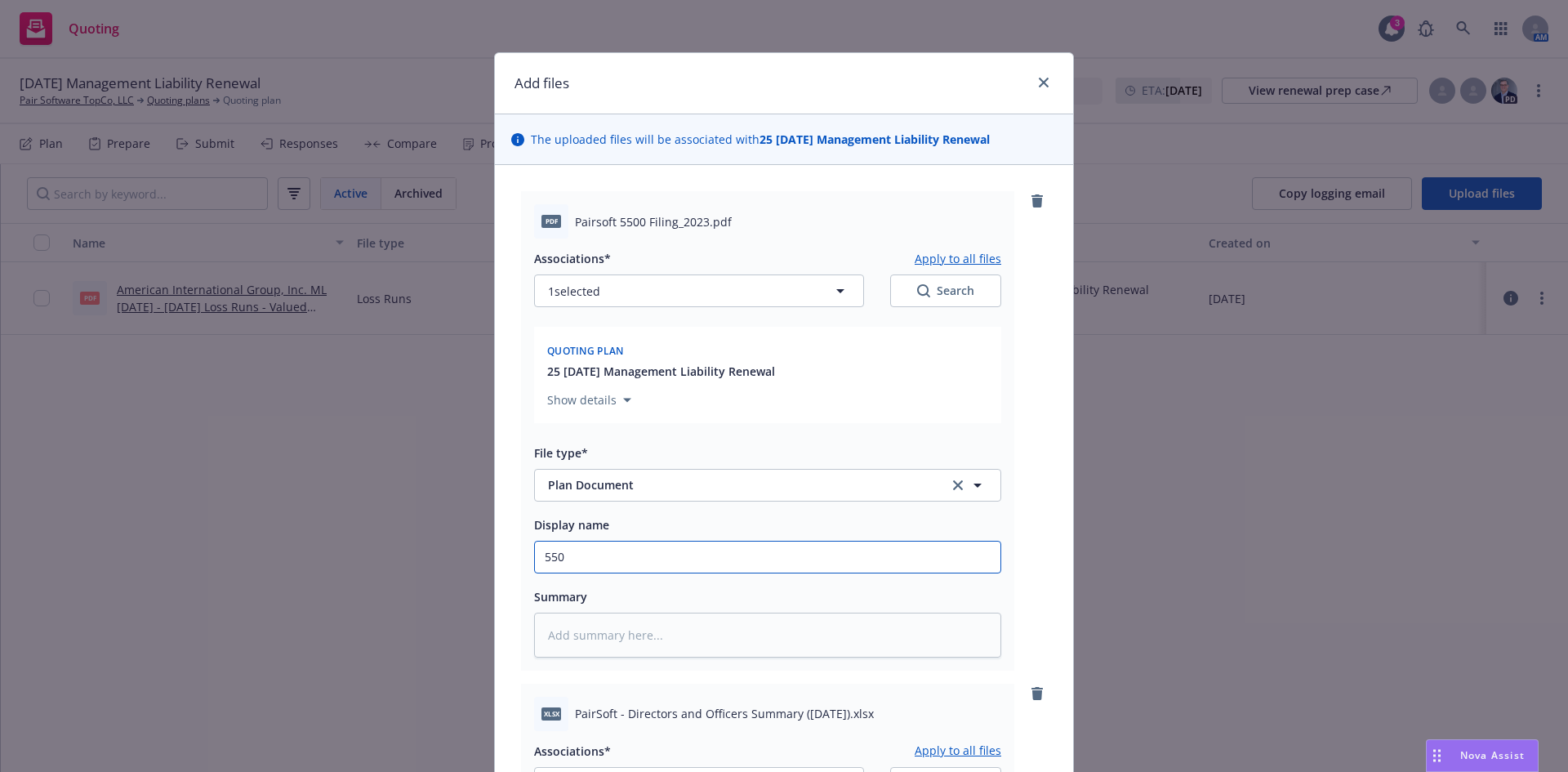
type textarea "x"
type input "5500"
type textarea "x"
type input "5500 Form"
type textarea "x"
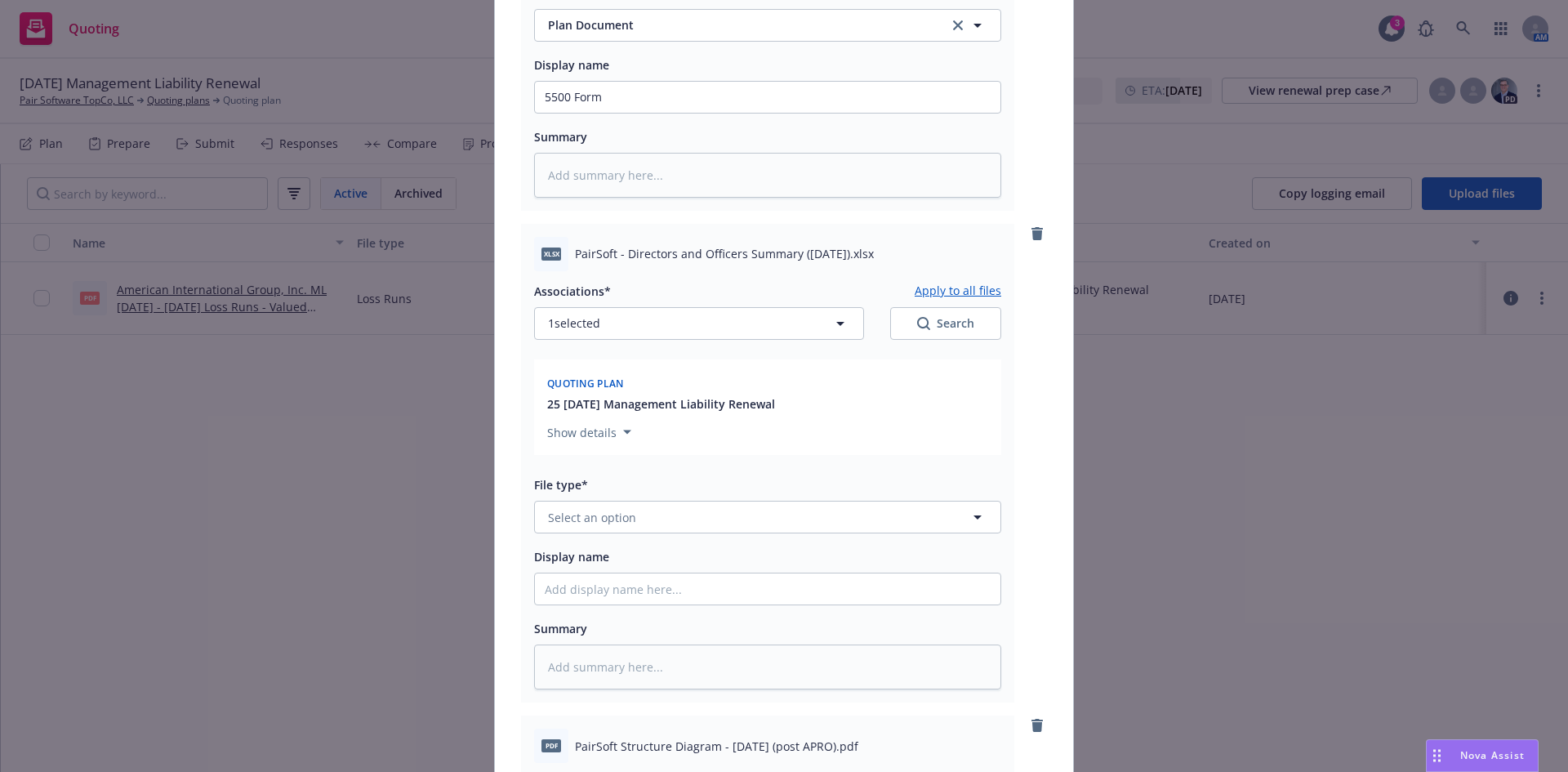
scroll to position [464, 0]
click at [567, 511] on span "Select an option" at bounding box center [592, 514] width 89 height 17
type input "other"
click at [566, 458] on div "Other" at bounding box center [566, 468] width 43 height 24
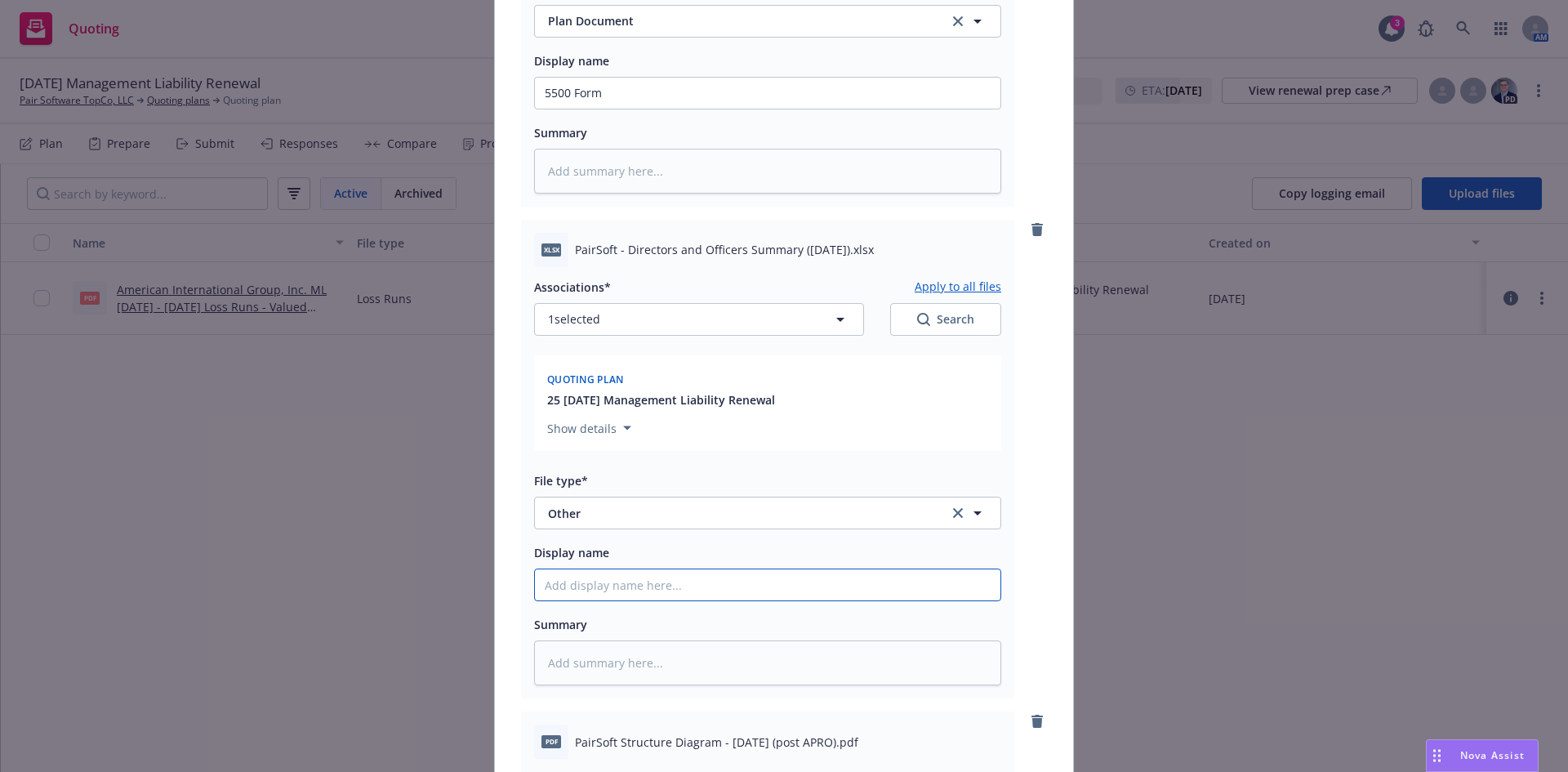
click at [581, 109] on input "Display name" at bounding box center [768, 92] width 466 height 31
type textarea "x"
type input "B"
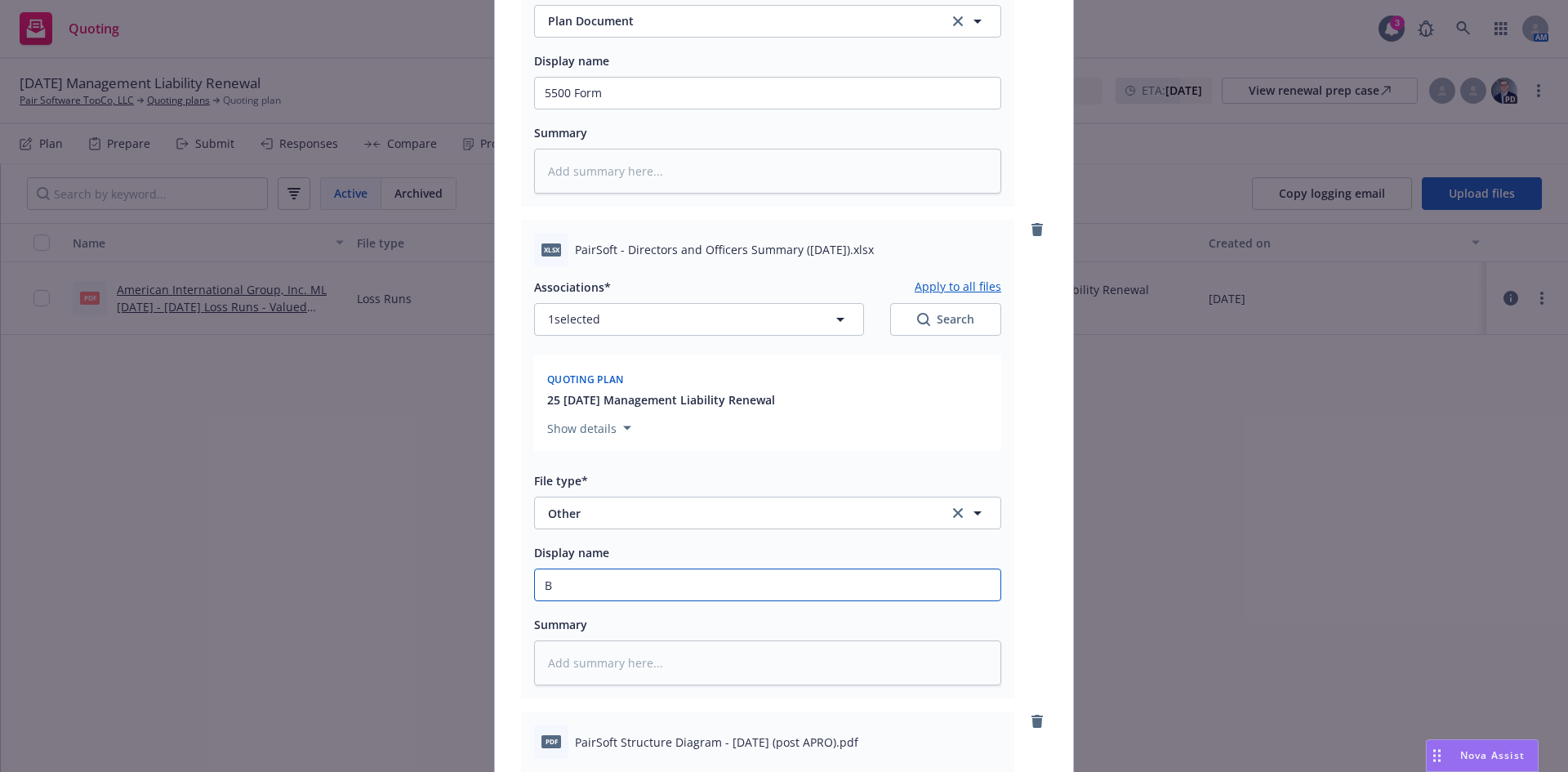
type textarea "x"
type input "BO"
type textarea "x"
type input "BOD"
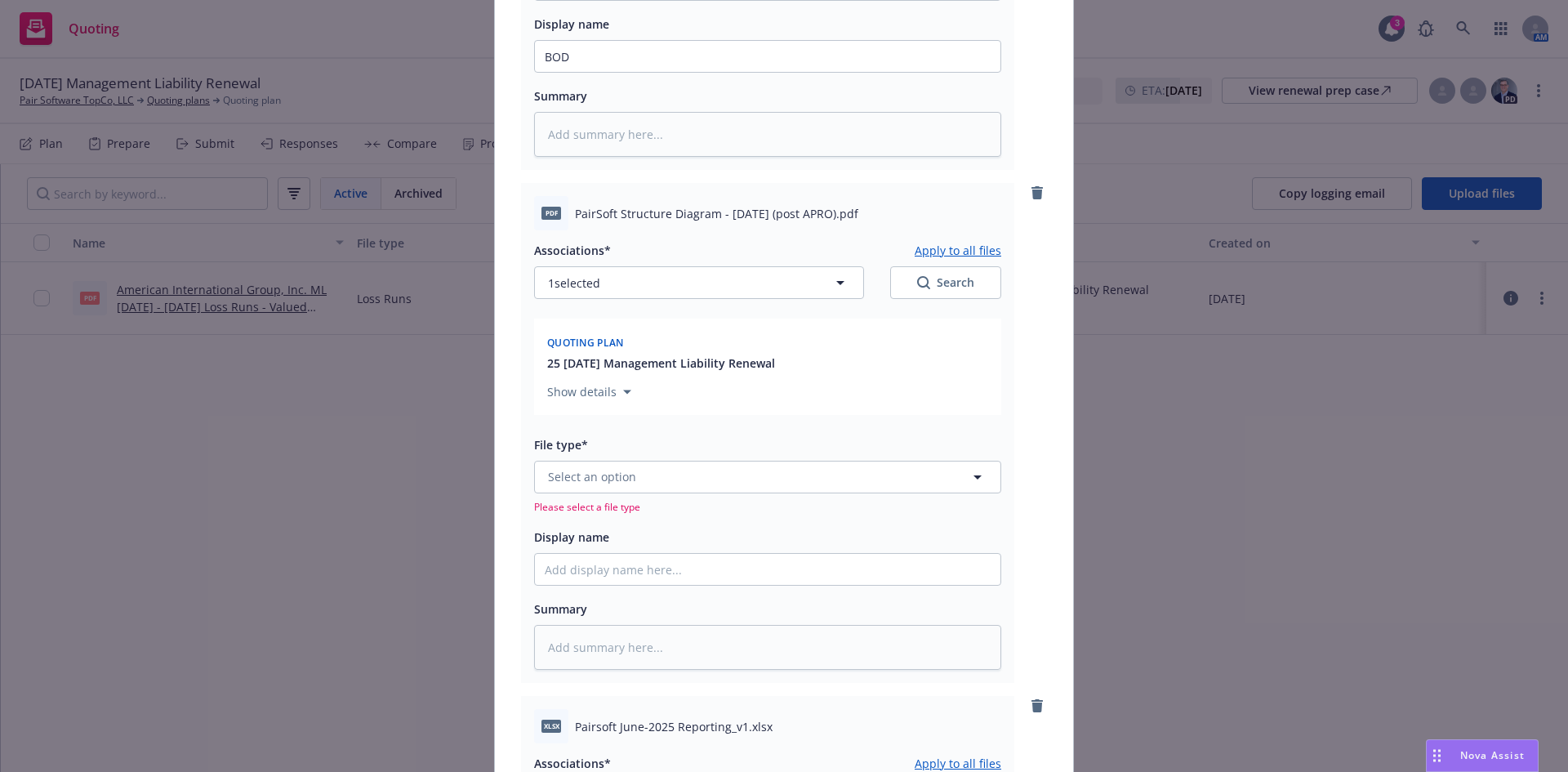
scroll to position [998, 0]
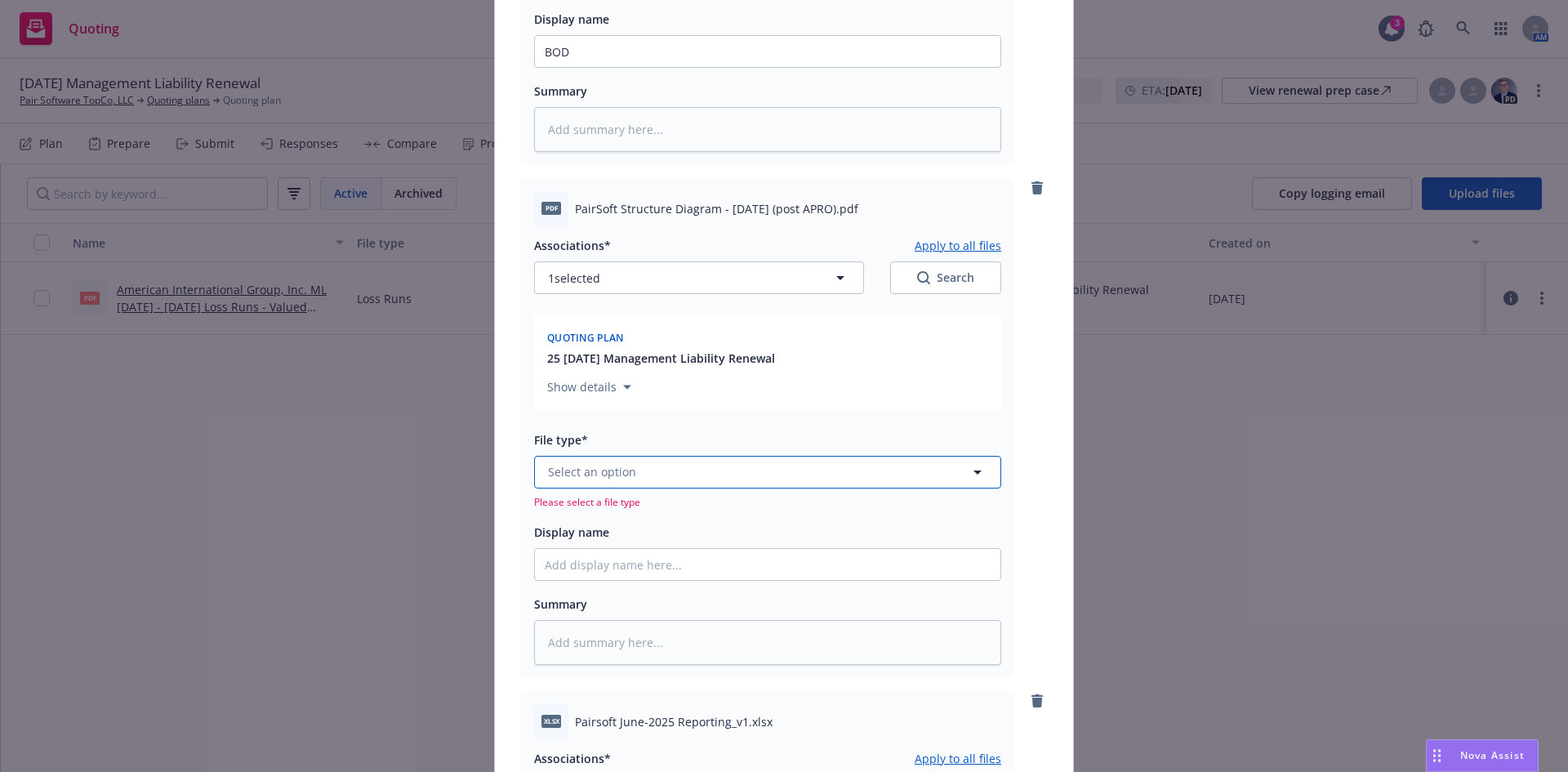
click at [581, 477] on span "Select an option" at bounding box center [592, 472] width 89 height 17
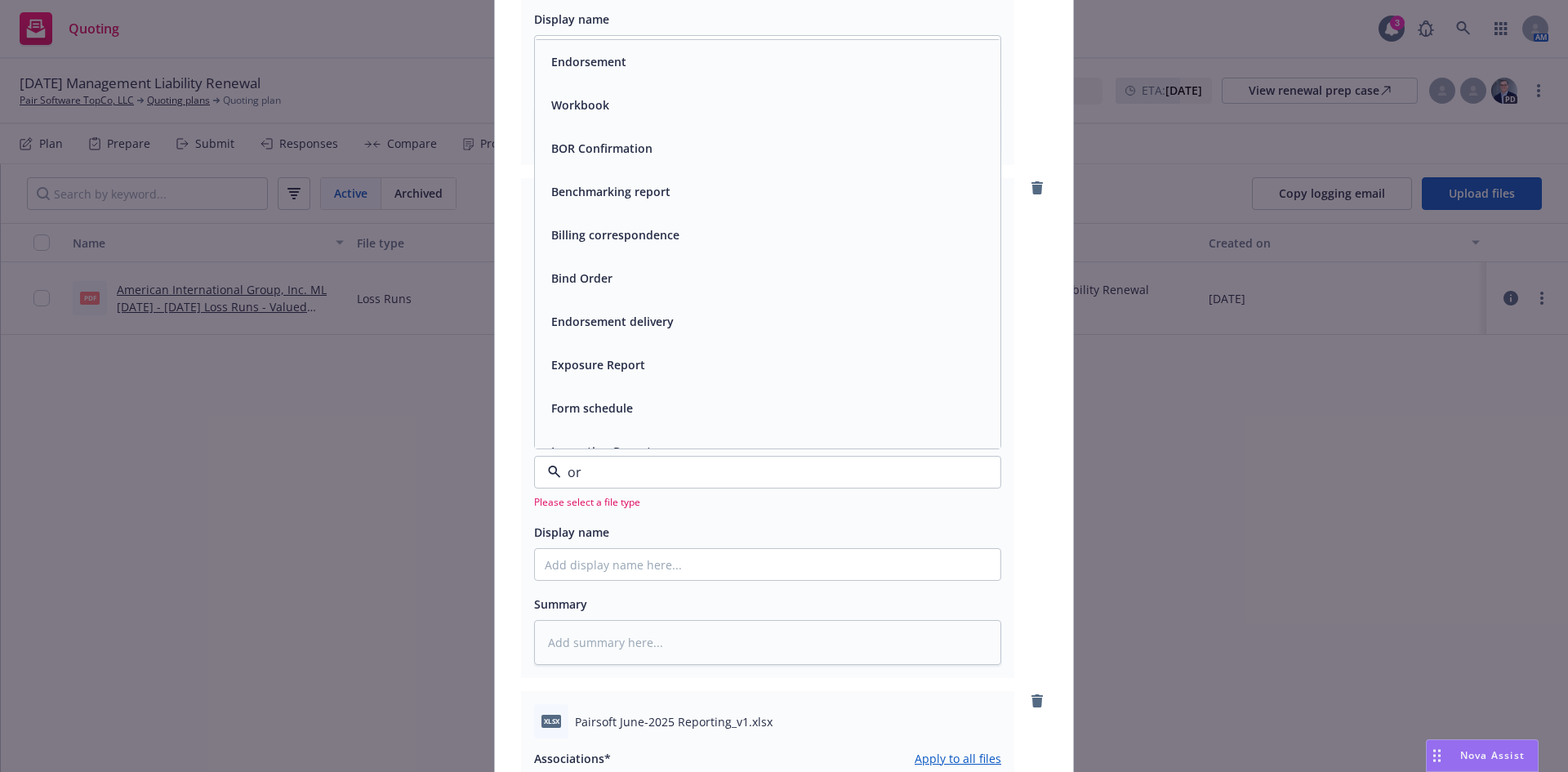
type input "org"
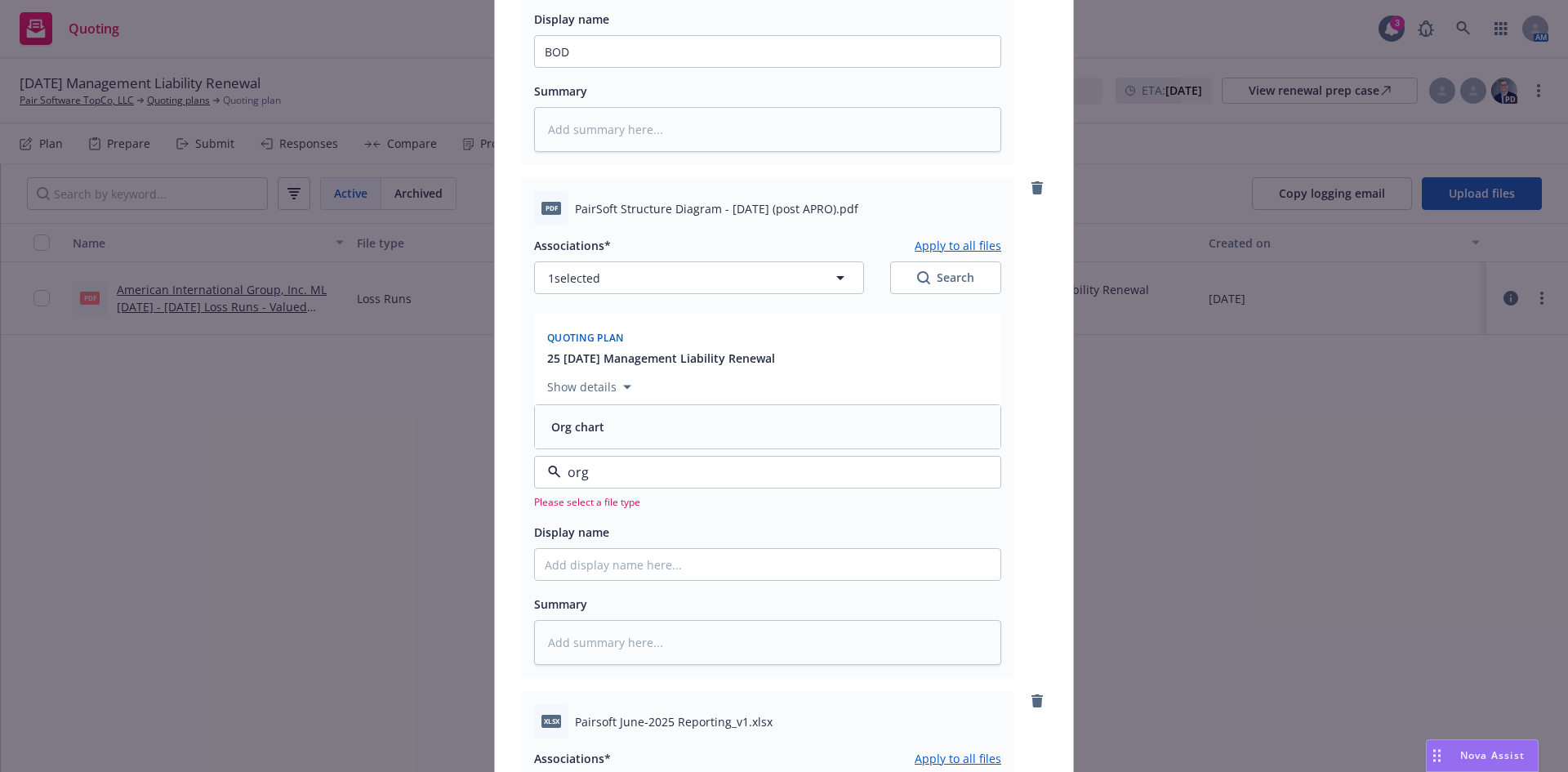
click at [611, 428] on div "Org chart" at bounding box center [768, 427] width 446 height 24
type textarea "x"
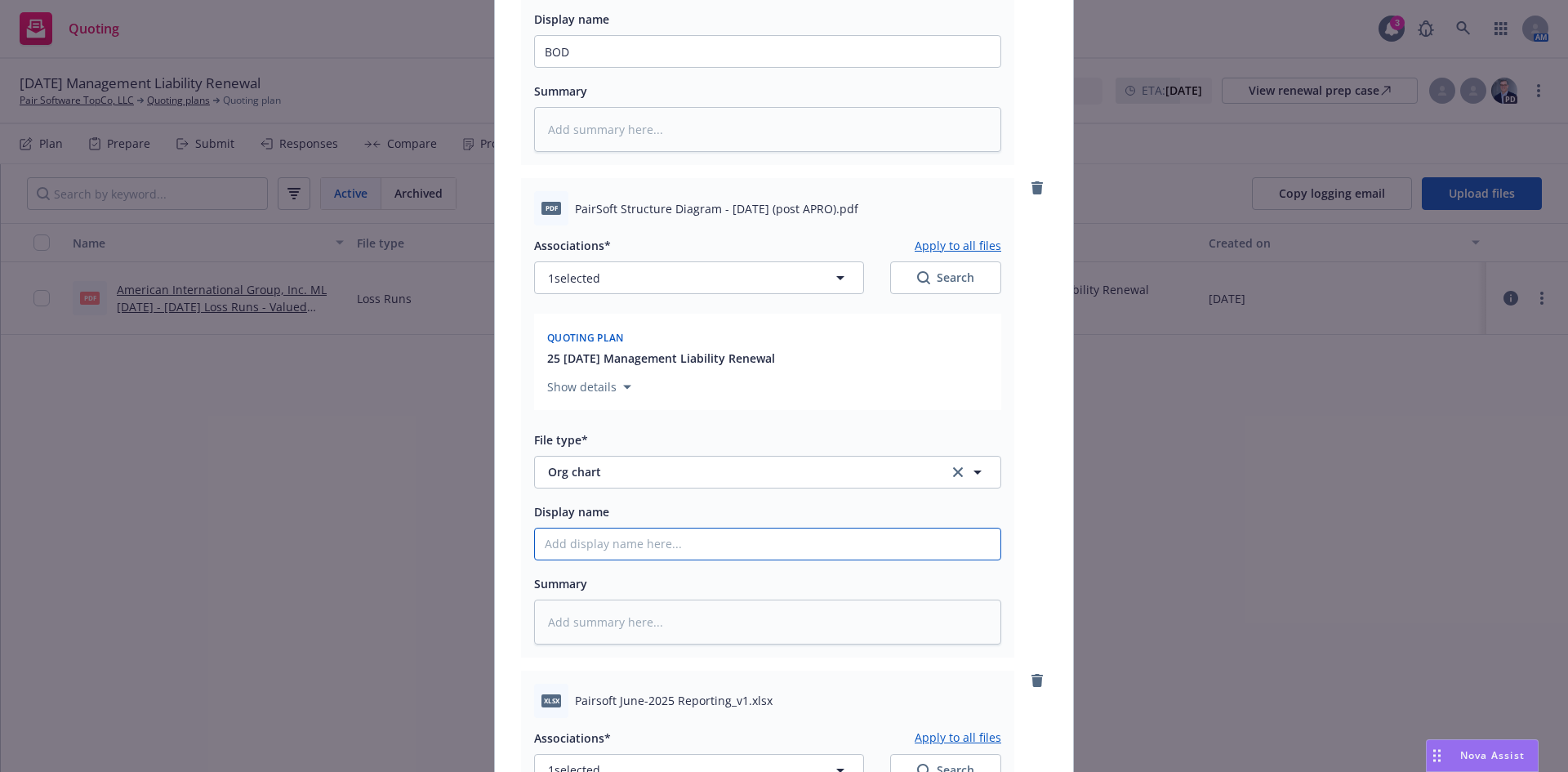
type input "O"
type textarea "x"
type input "Or"
type textarea "x"
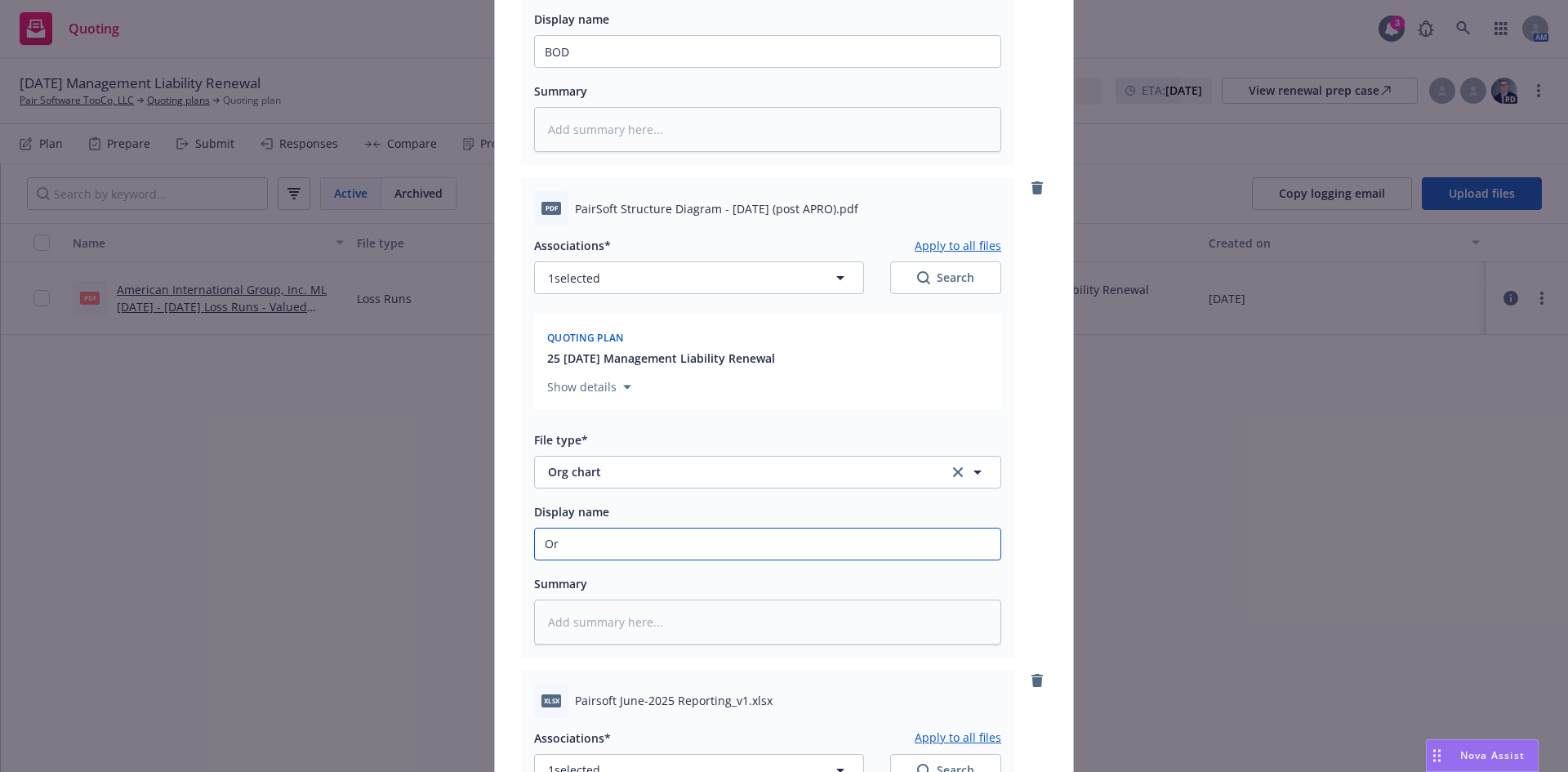
type input "Org"
type textarea "x"
type input "Org"
type textarea "x"
type input "Org C"
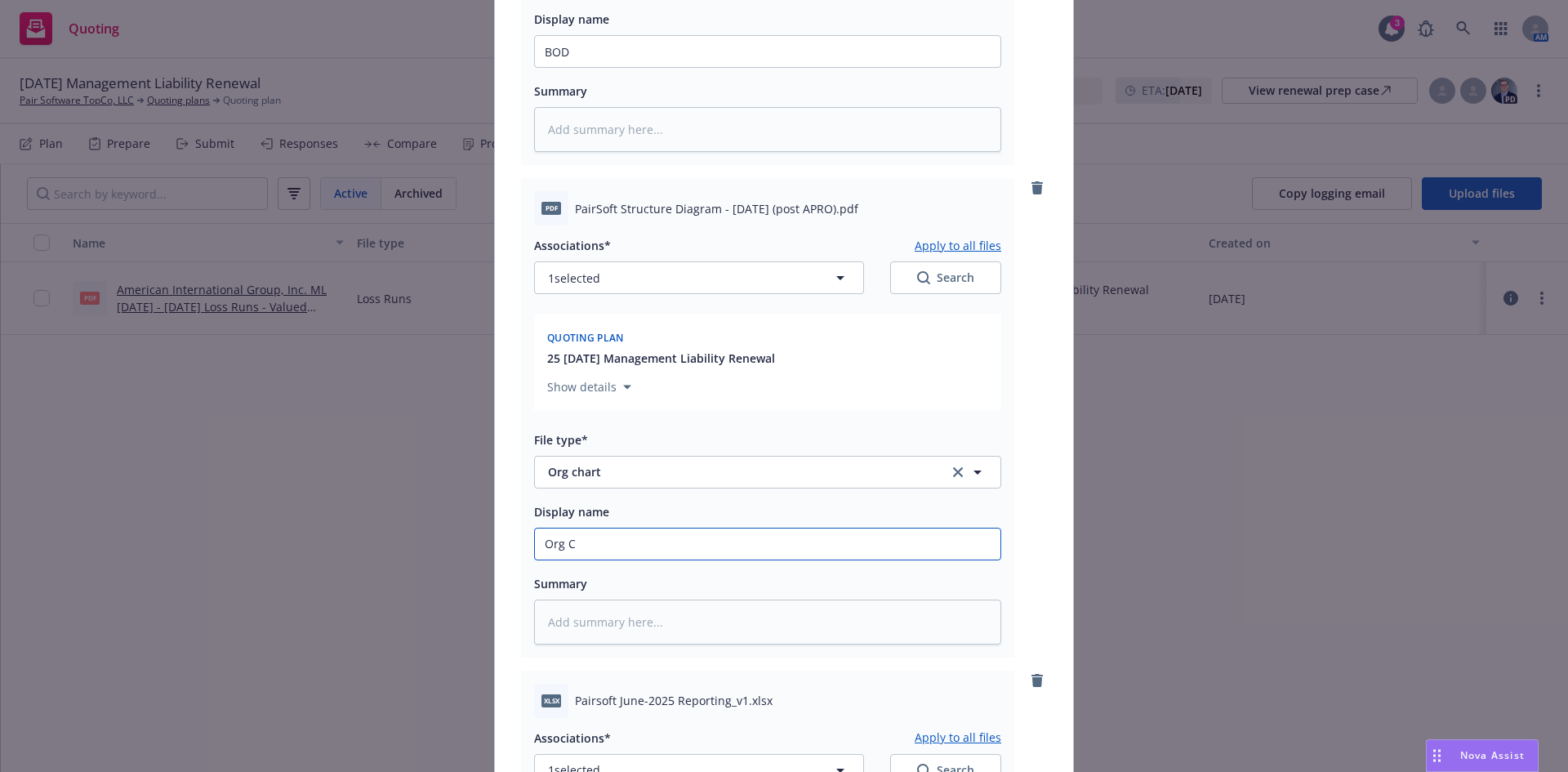
type textarea "x"
type input "Org Ch"
type textarea "x"
type input "Org Cha"
type textarea "x"
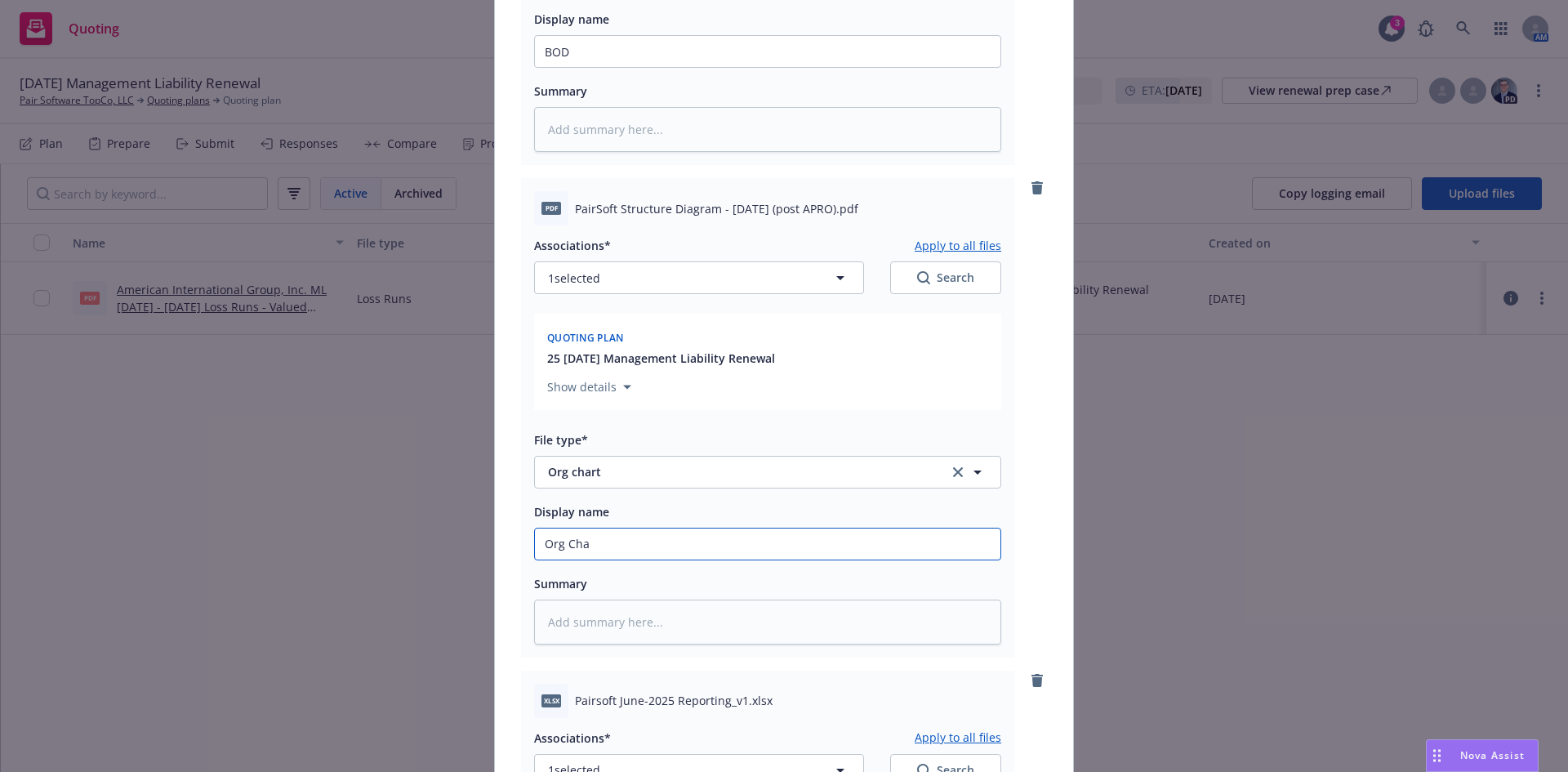
type input "Org Char"
type textarea "x"
type input "Org Chart"
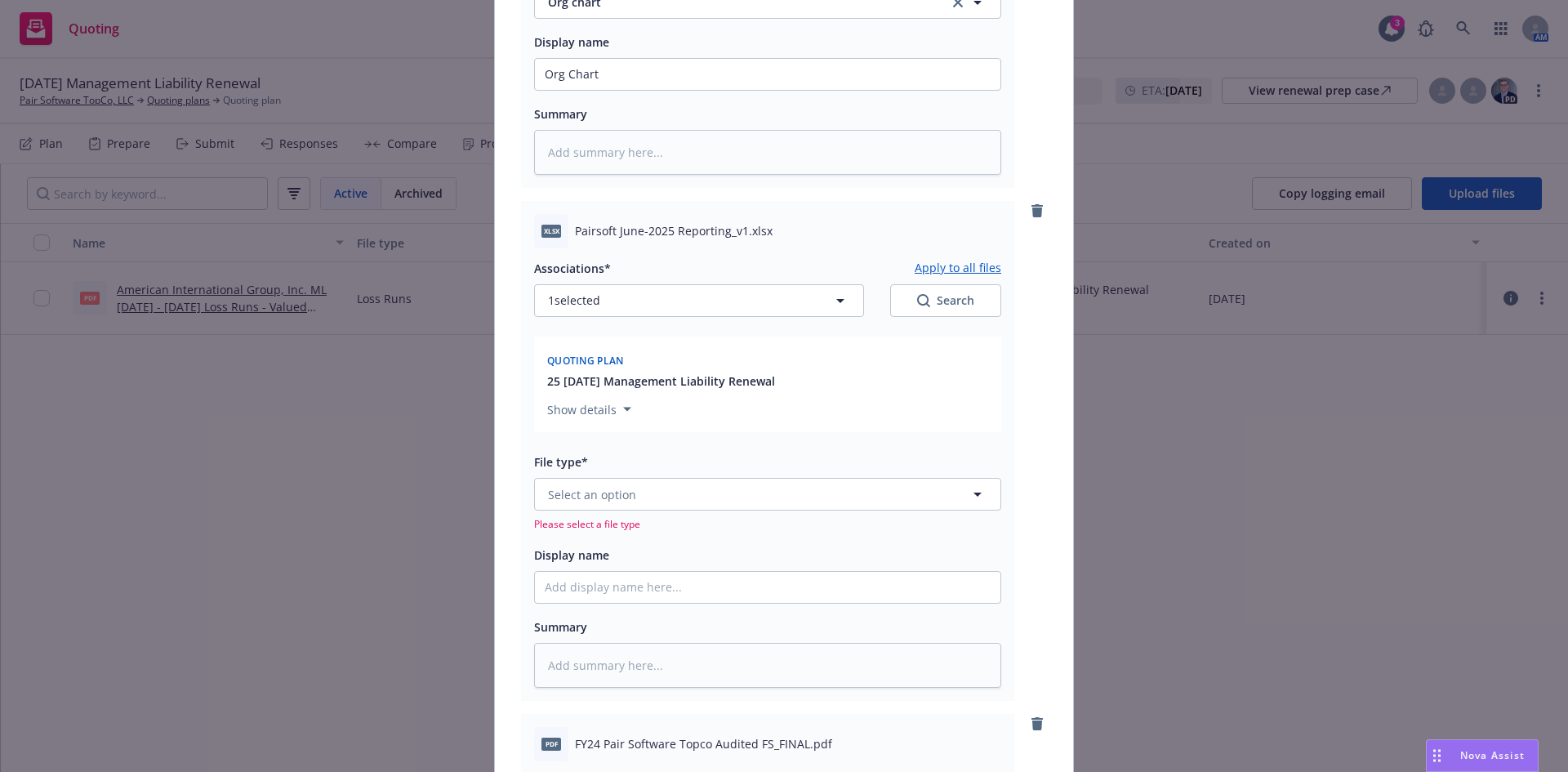
scroll to position [1498, 0]
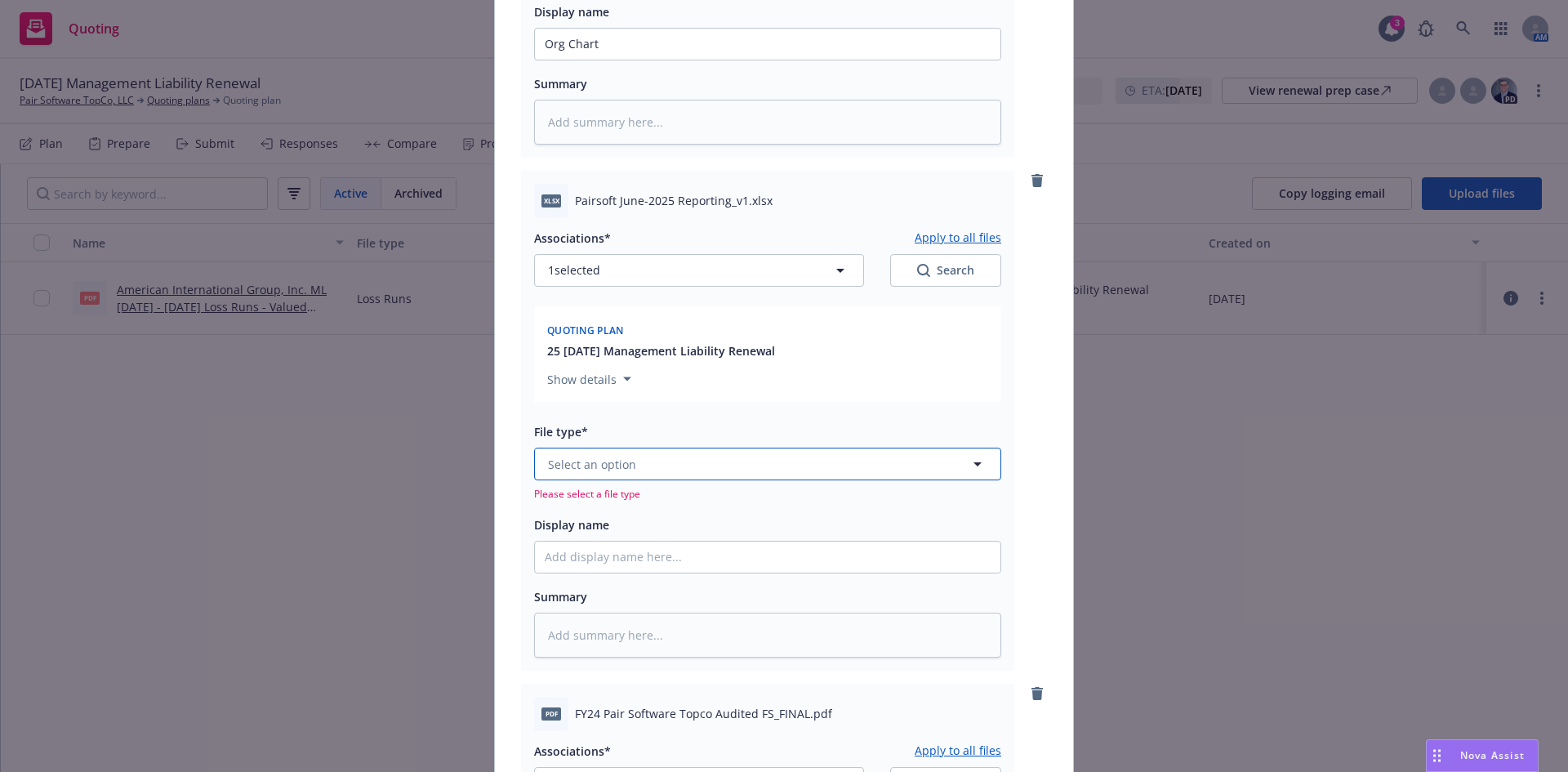
click at [588, 474] on button "Select an option" at bounding box center [768, 464] width 468 height 32
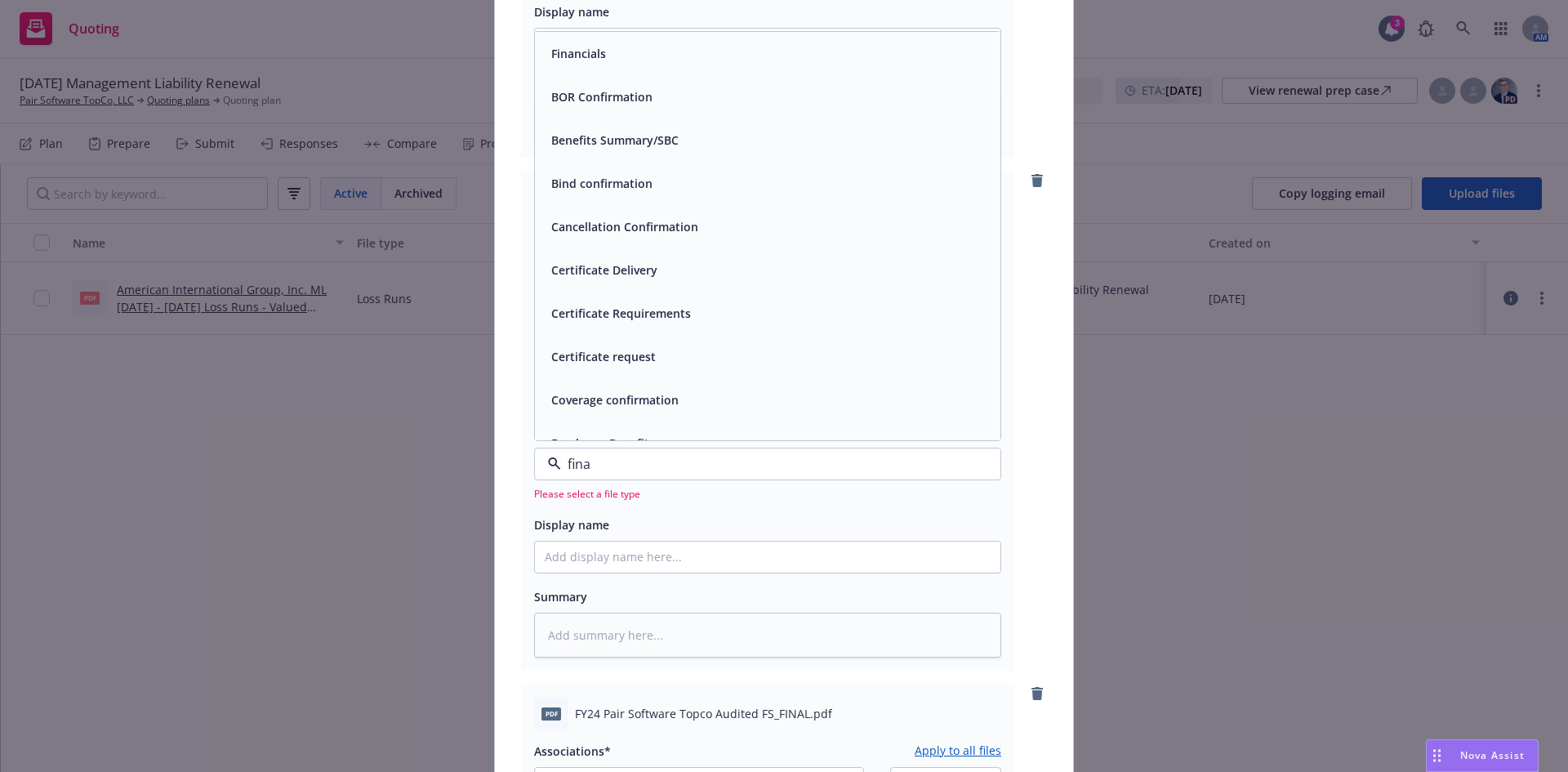
type input "finan"
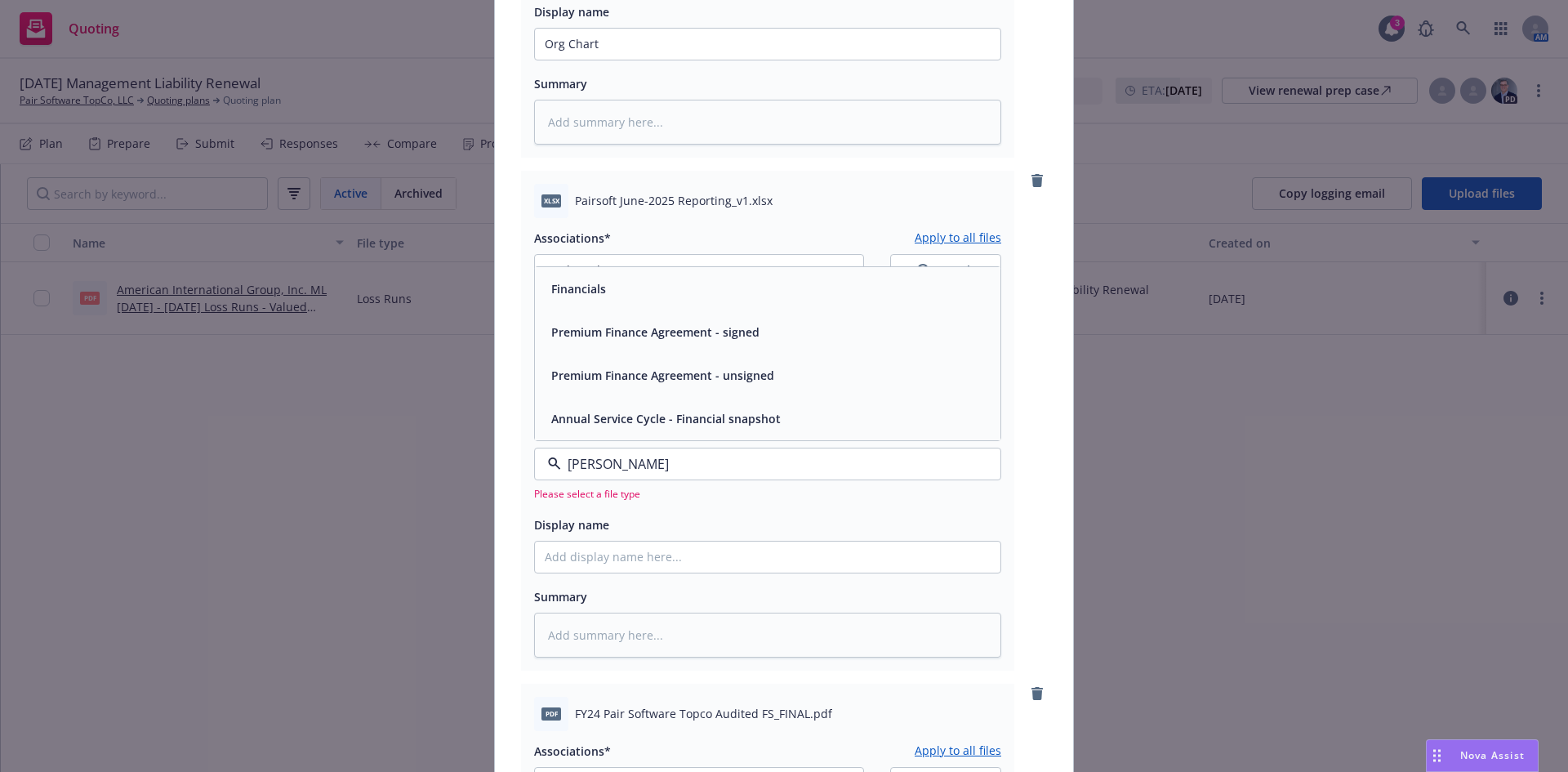
click at [623, 295] on div "Financials" at bounding box center [768, 289] width 446 height 24
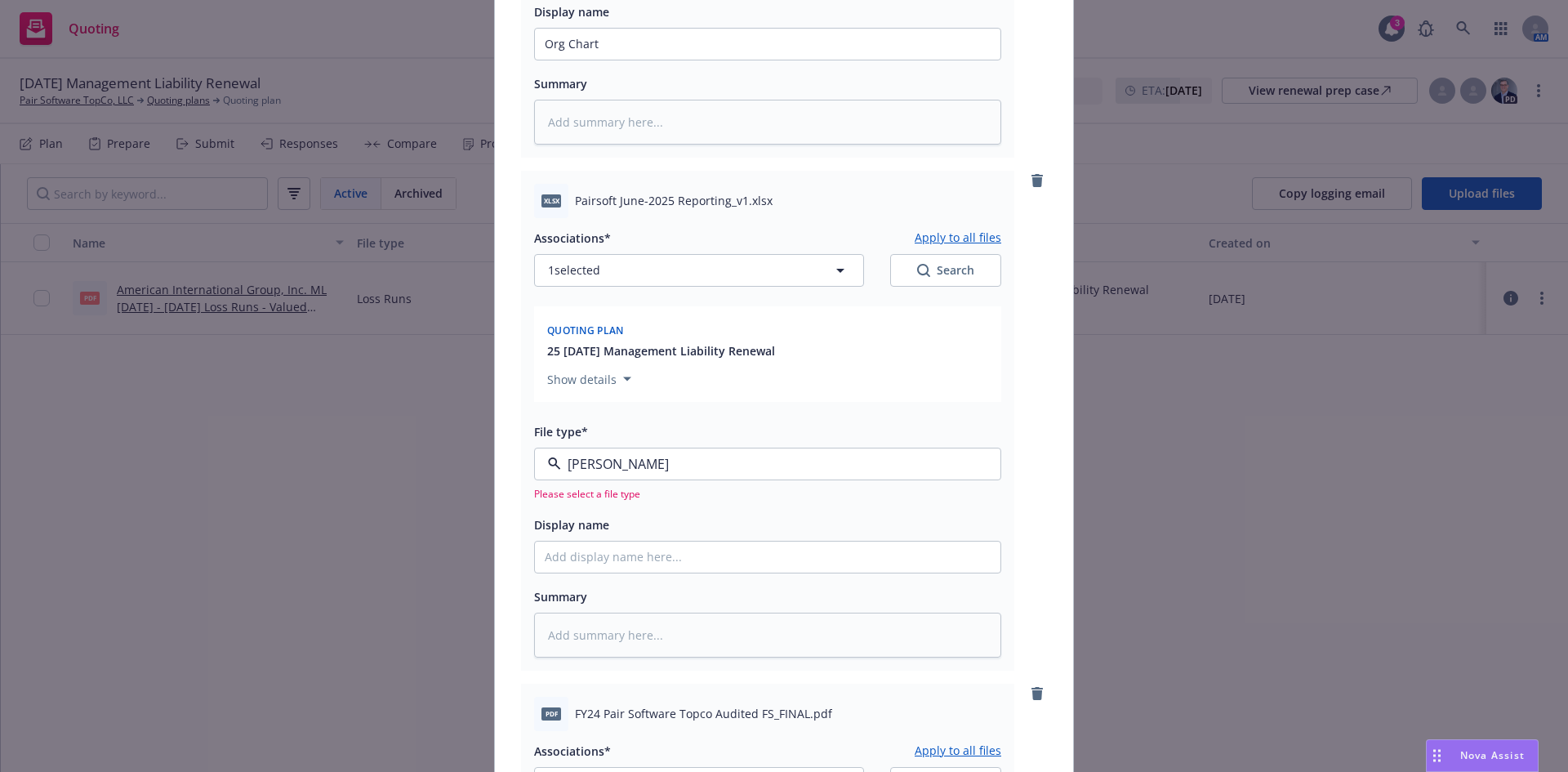
type textarea "x"
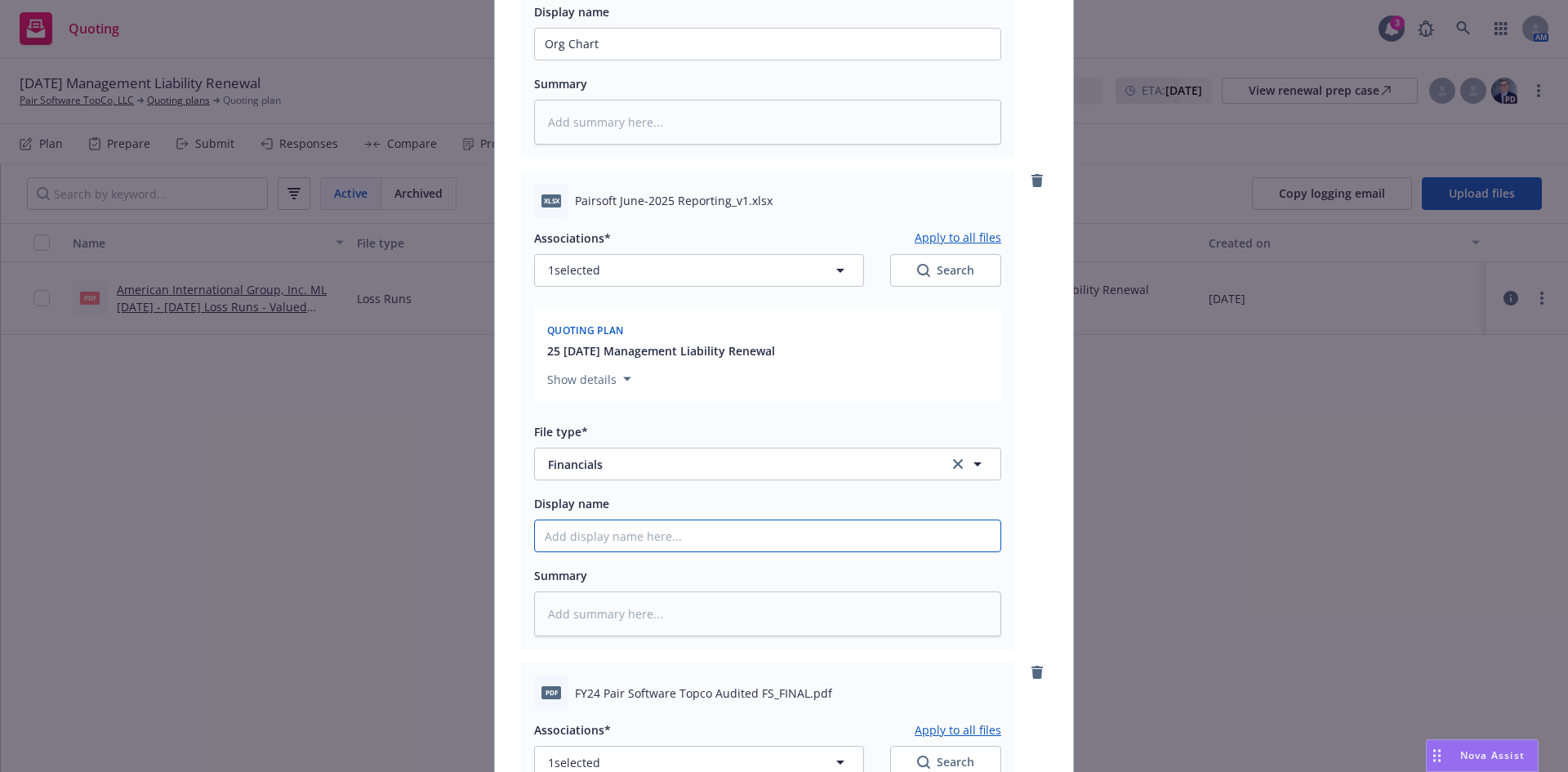
type input "I"
type textarea "x"
type input "Int"
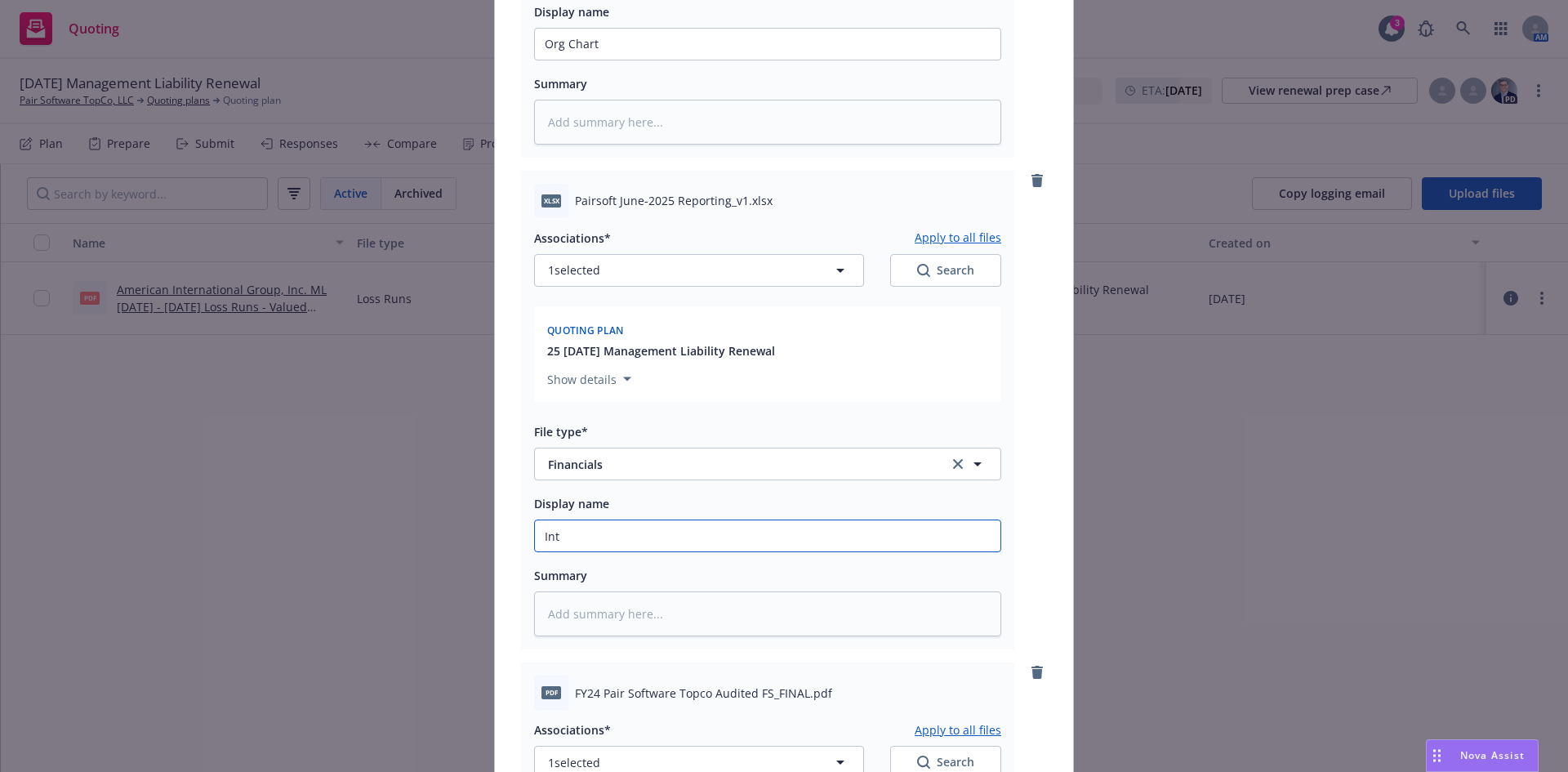
type textarea "x"
type input "Interi"
type textarea "x"
type input "Interim"
type textarea "x"
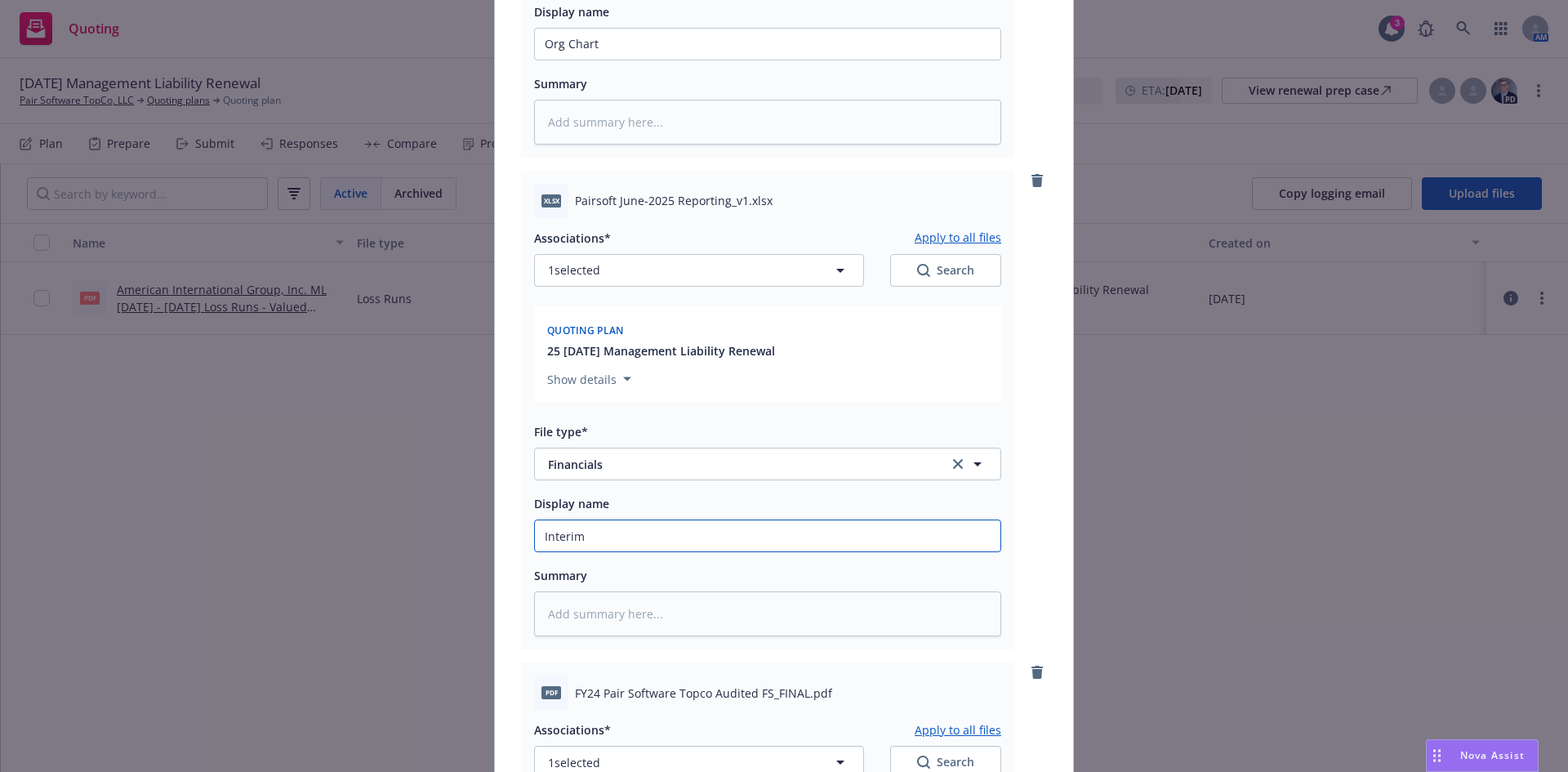
type input "Interim"
type textarea "x"
type input "Interim"
type textarea "x"
type input "Interim F"
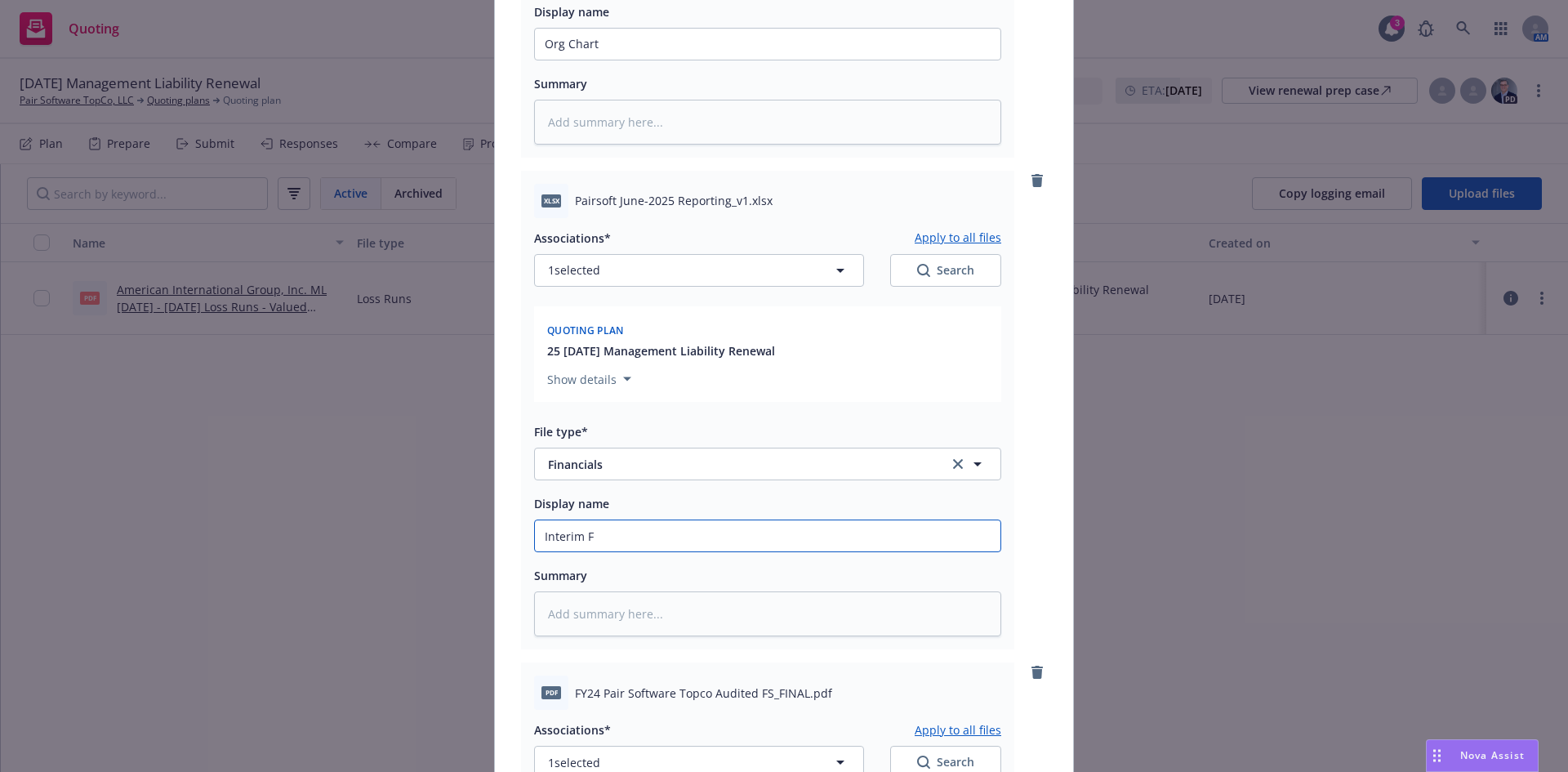
type textarea "x"
type input "Interim Fn"
type textarea "x"
type input "Interim F"
type textarea "x"
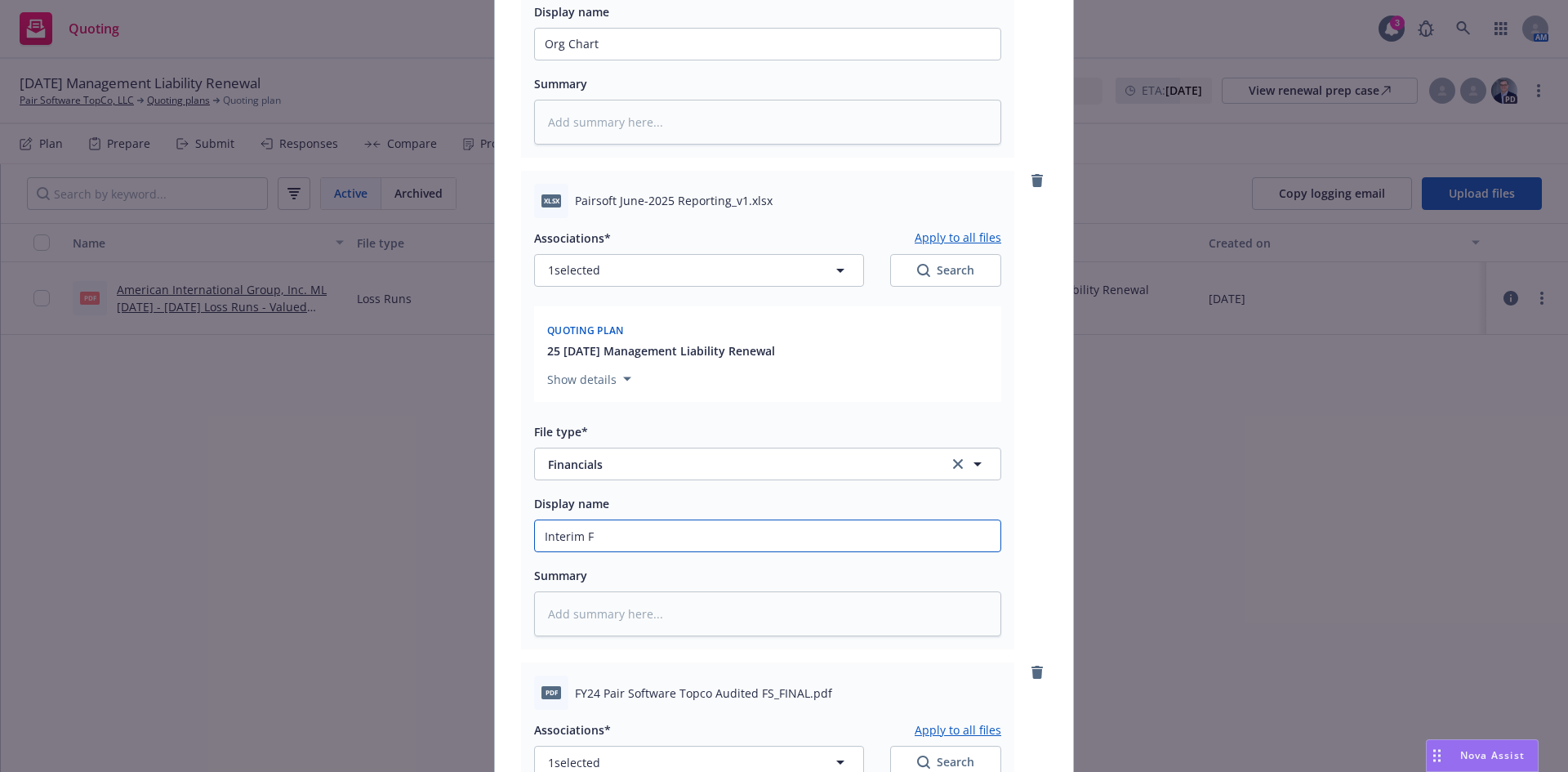
type input "Interim Fi"
type textarea "x"
type input "Interim Fina"
type textarea "x"
type input "Interim Finan"
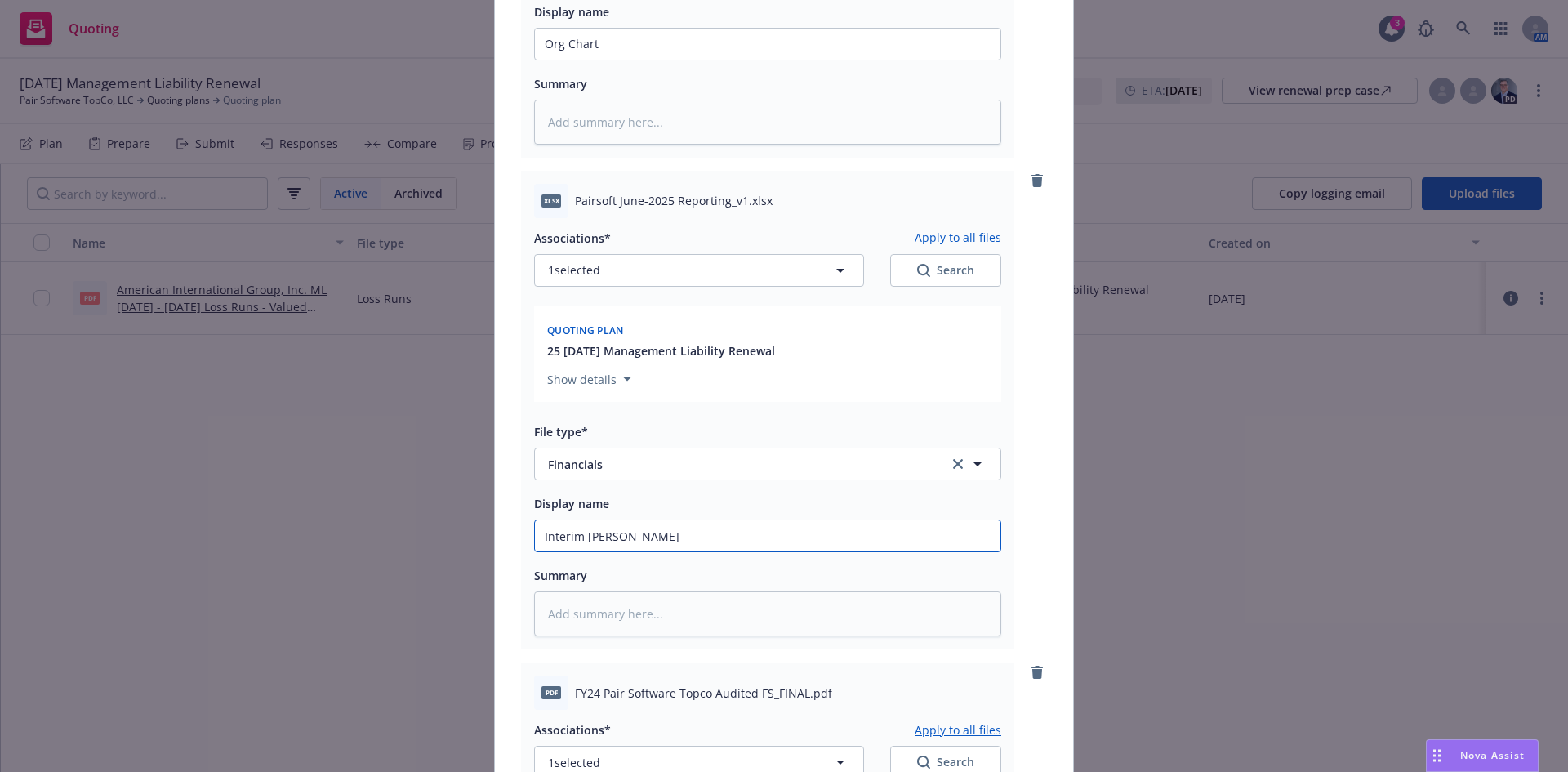
type textarea "x"
type input "Interim Financ"
type textarea "x"
type input "Interim Financi"
type textarea "x"
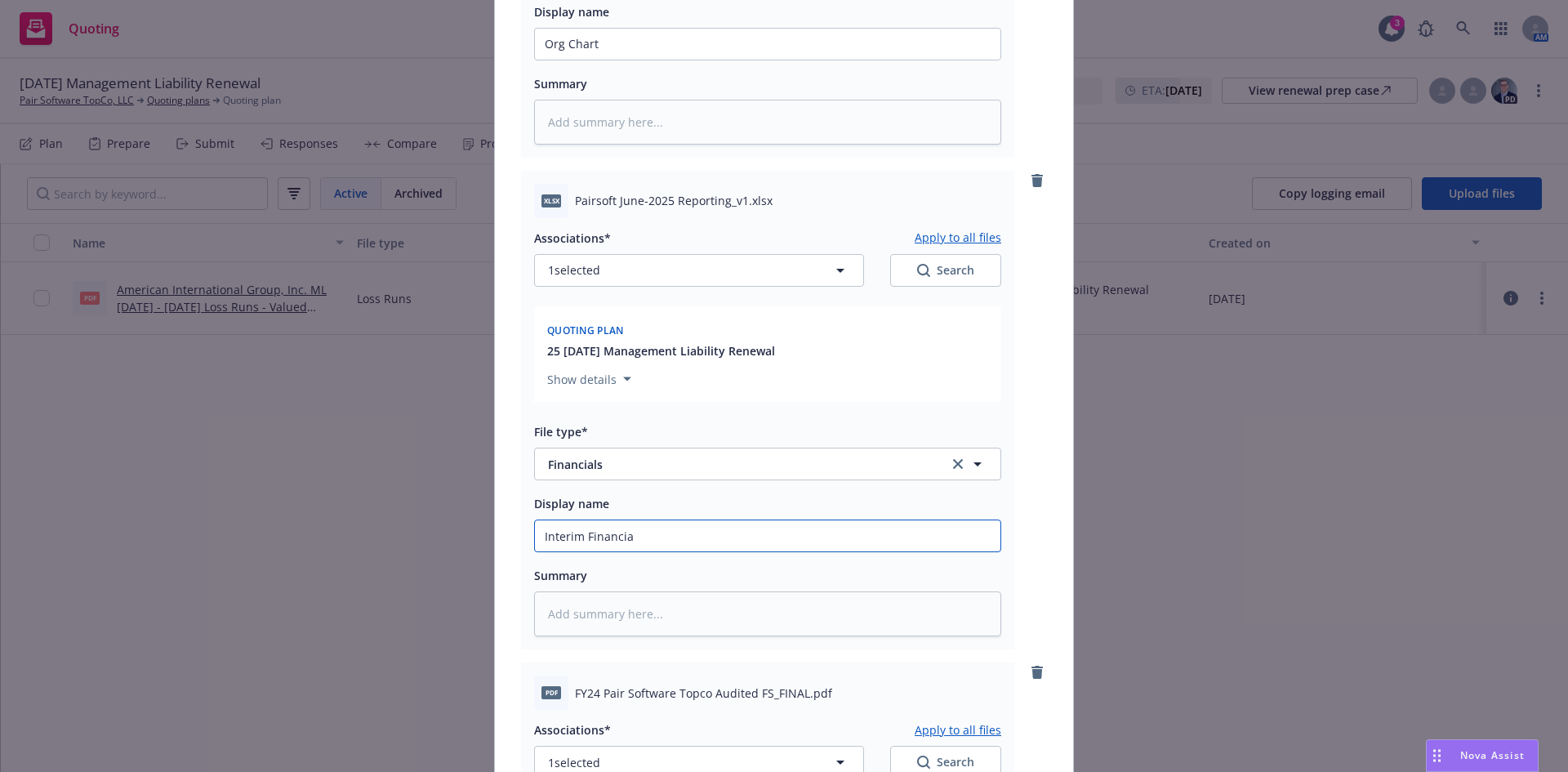
type input "Interim Financial"
type textarea "x"
type input "Interim Financials"
type textarea "x"
type input "Interim Financials"
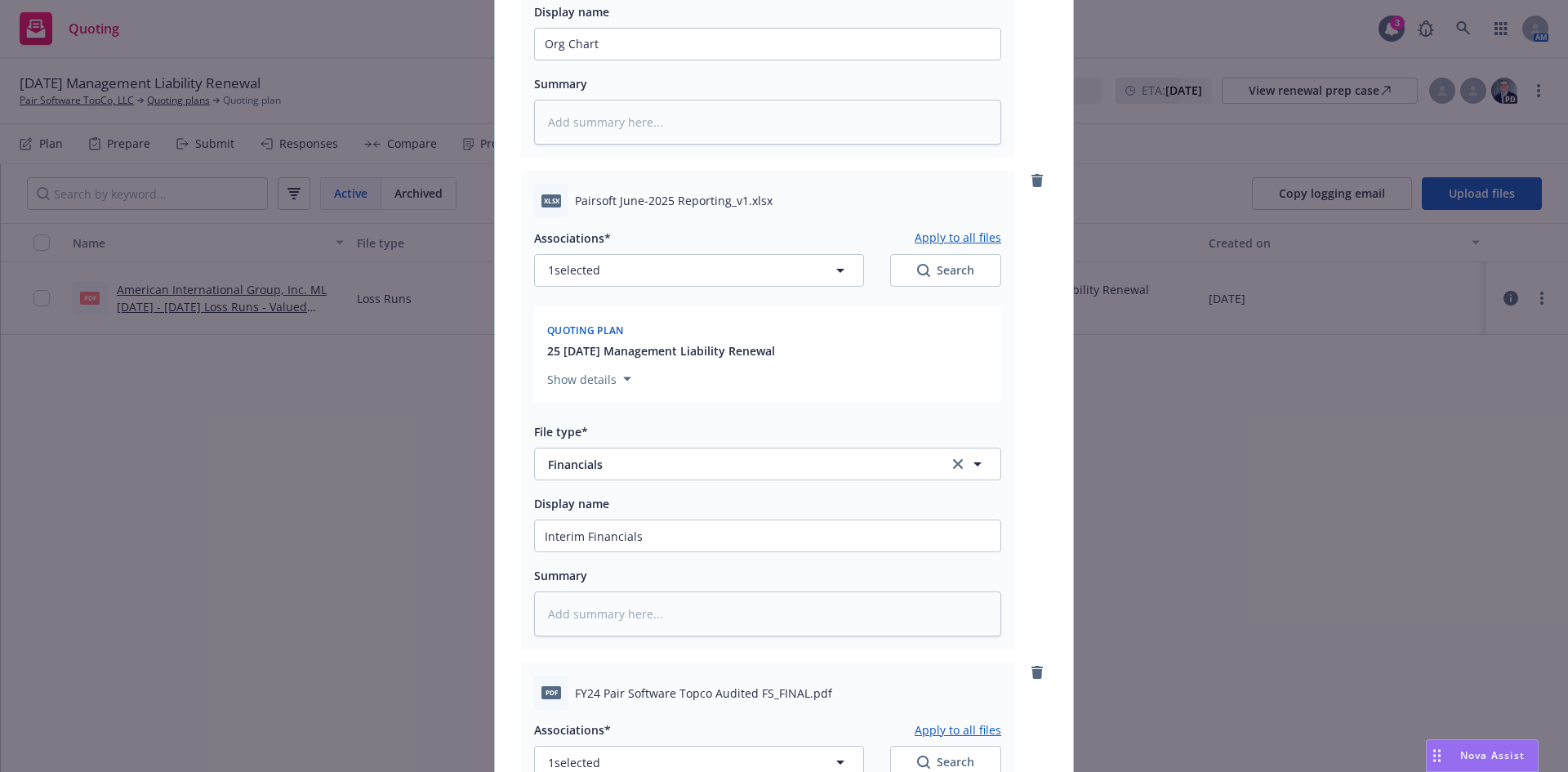
drag, startPoint x: 1557, startPoint y: 326, endPoint x: 1563, endPoint y: 372, distance: 46.4
click at [1563, 372] on div "Add files The uploaded files will be associated with 25 09/01/25 Management Lia…" at bounding box center [784, 386] width 1568 height 772
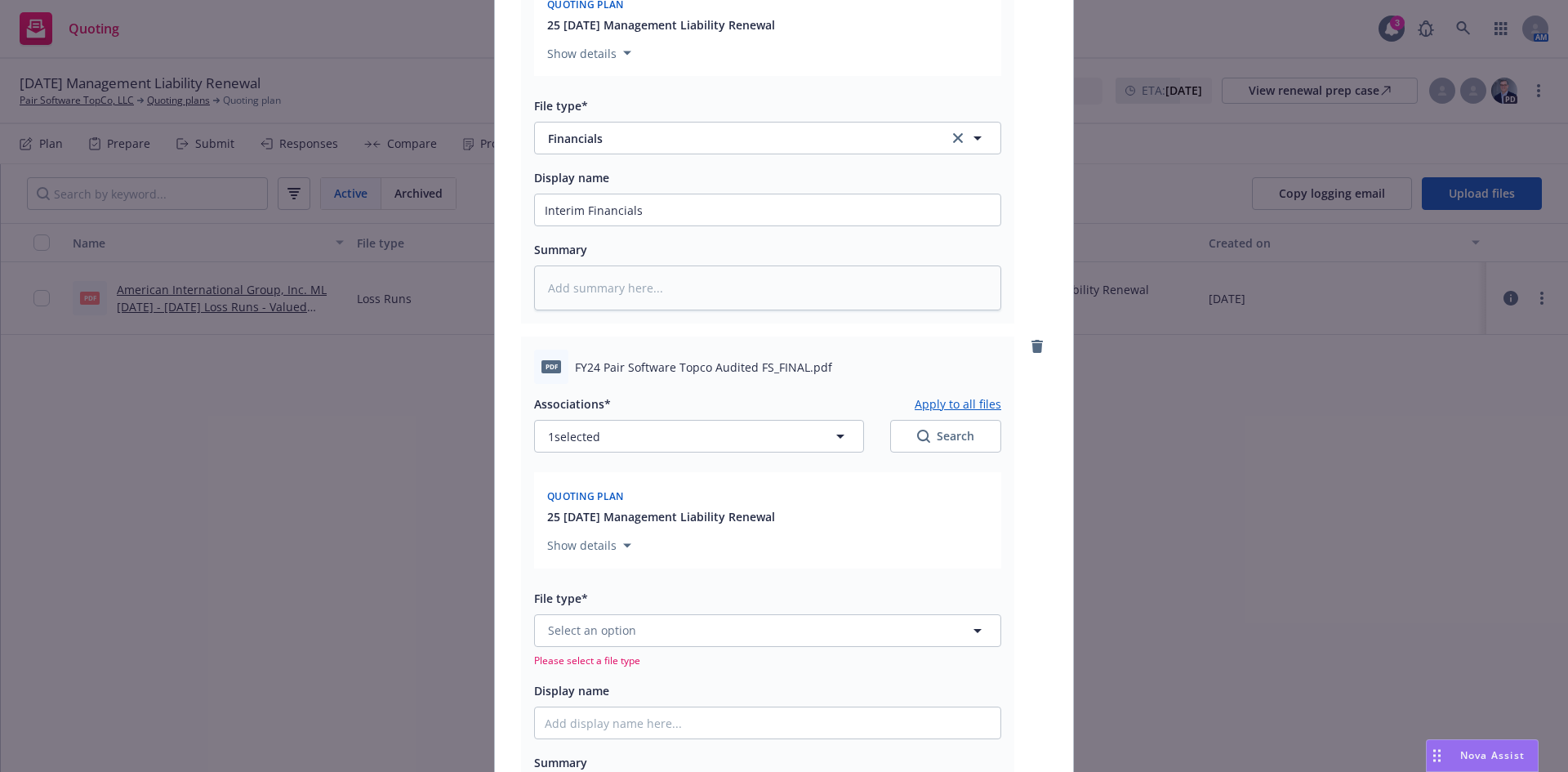
scroll to position [1876, 0]
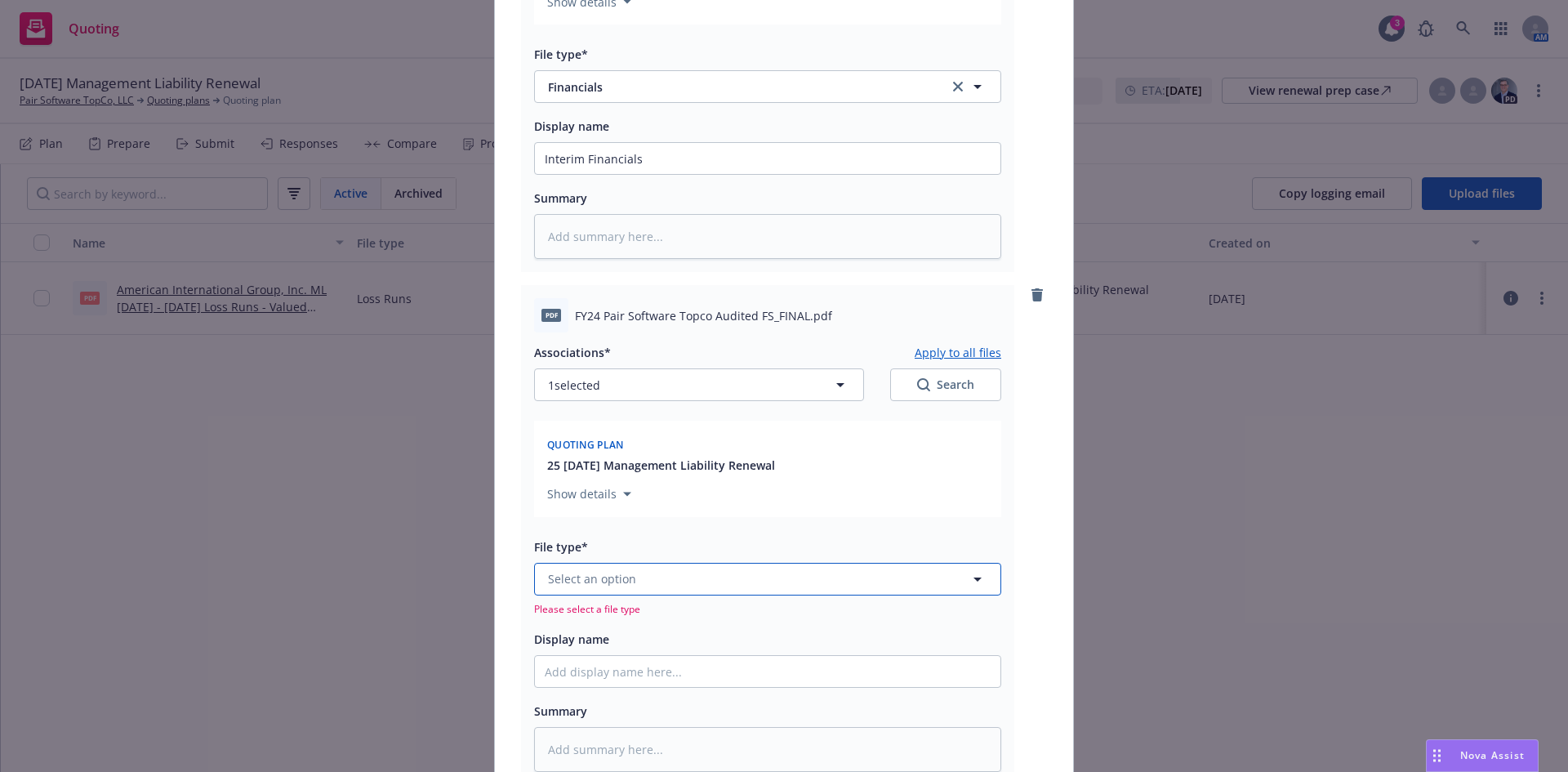
click at [561, 578] on span "Select an option" at bounding box center [592, 579] width 89 height 17
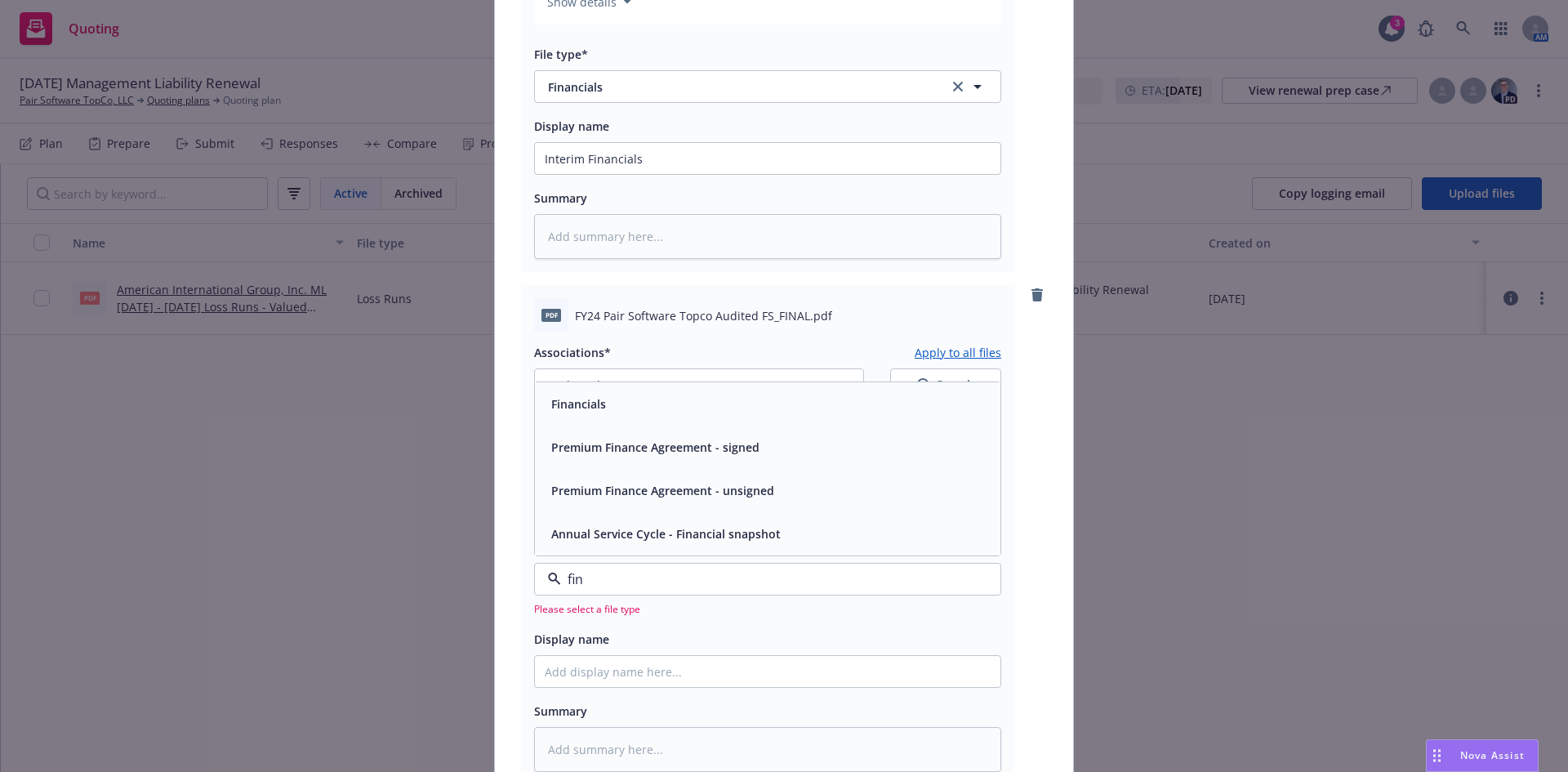
type input "finn"
type textarea "x"
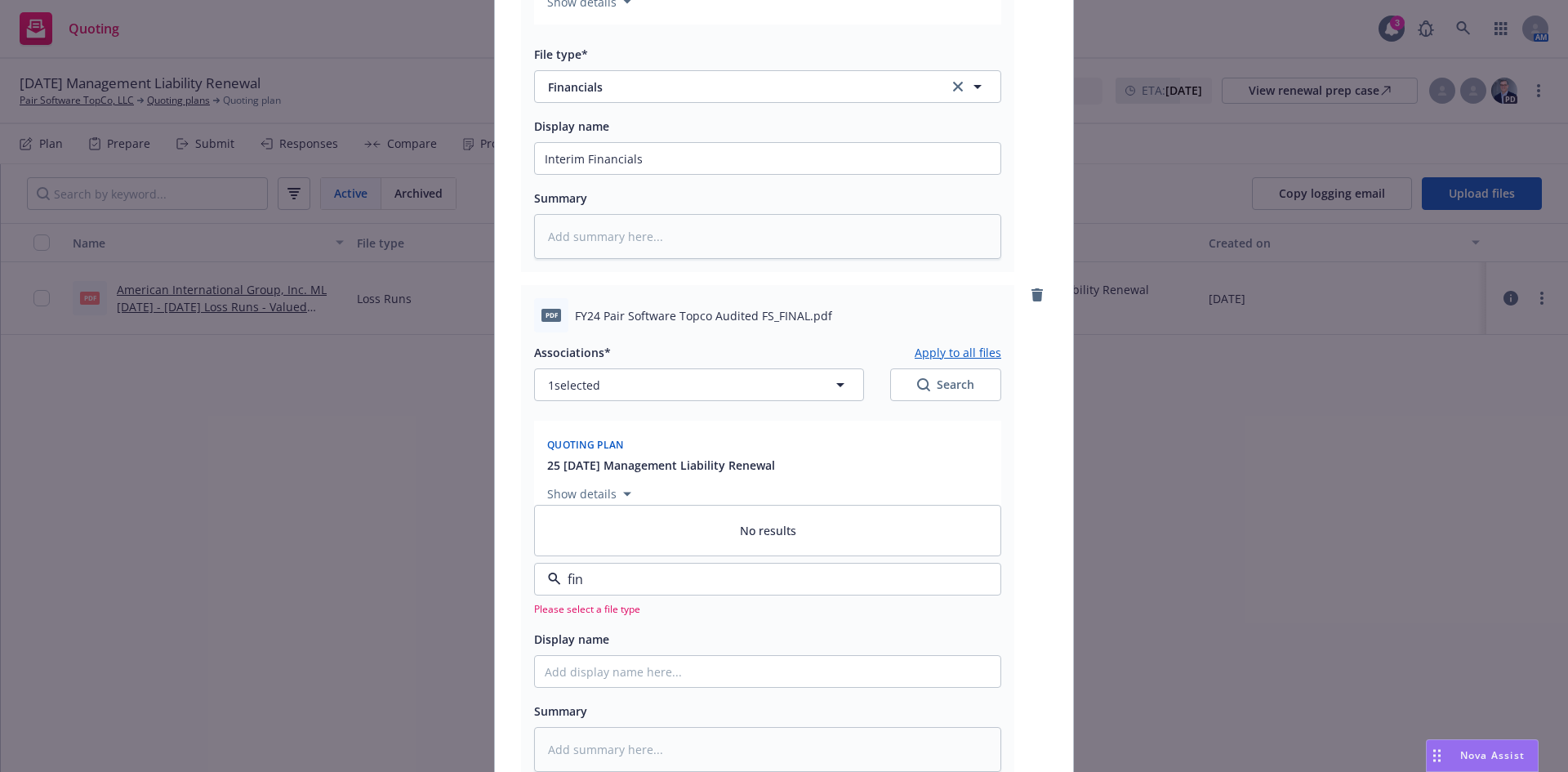
type input "fina"
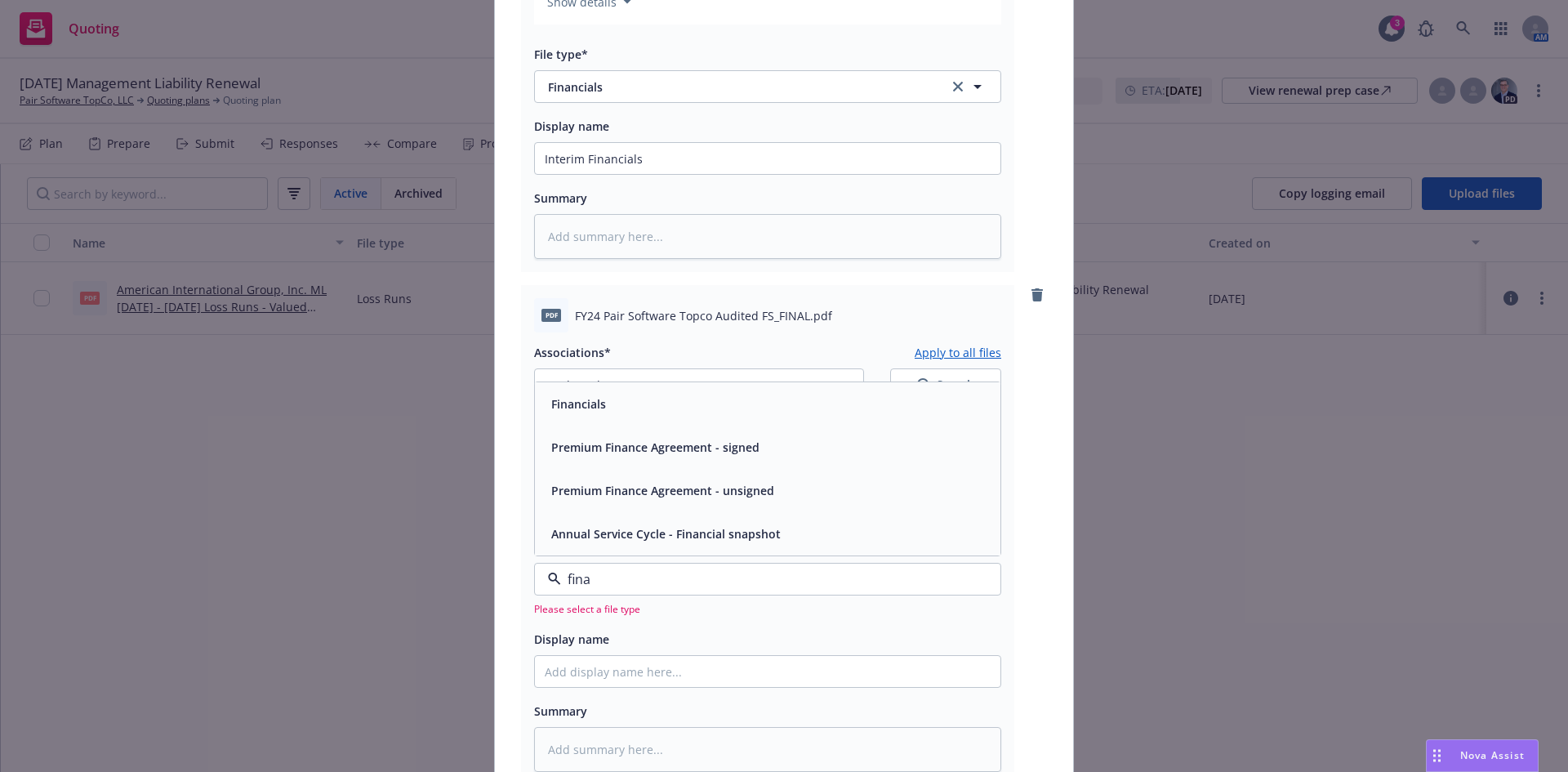
click at [664, 386] on div "Financials" at bounding box center [768, 403] width 466 height 43
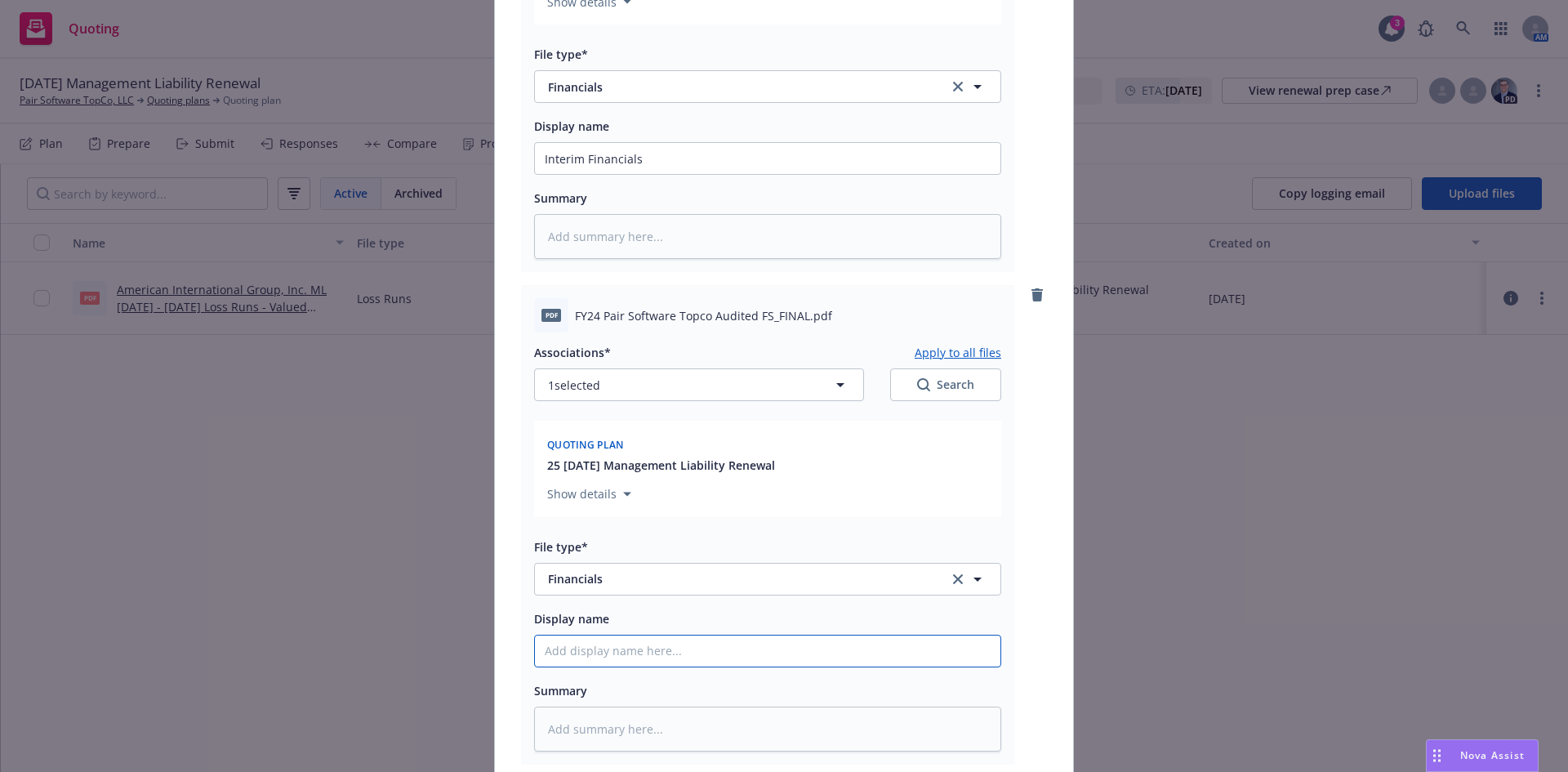
type textarea "x"
type input "A"
type textarea "x"
type input "Au"
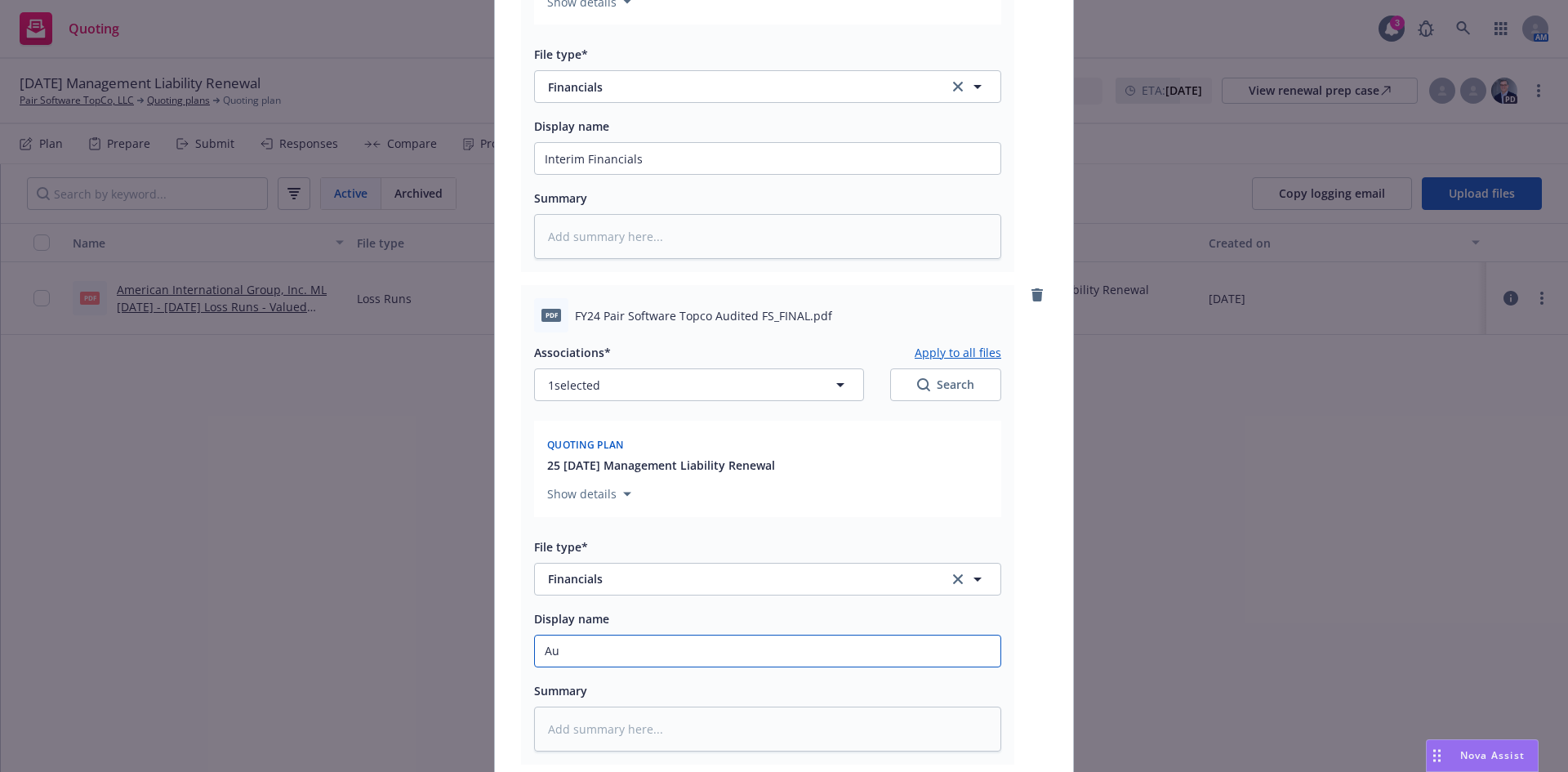
type textarea "x"
type input "Aud"
type textarea "x"
type input "Audi"
type textarea "x"
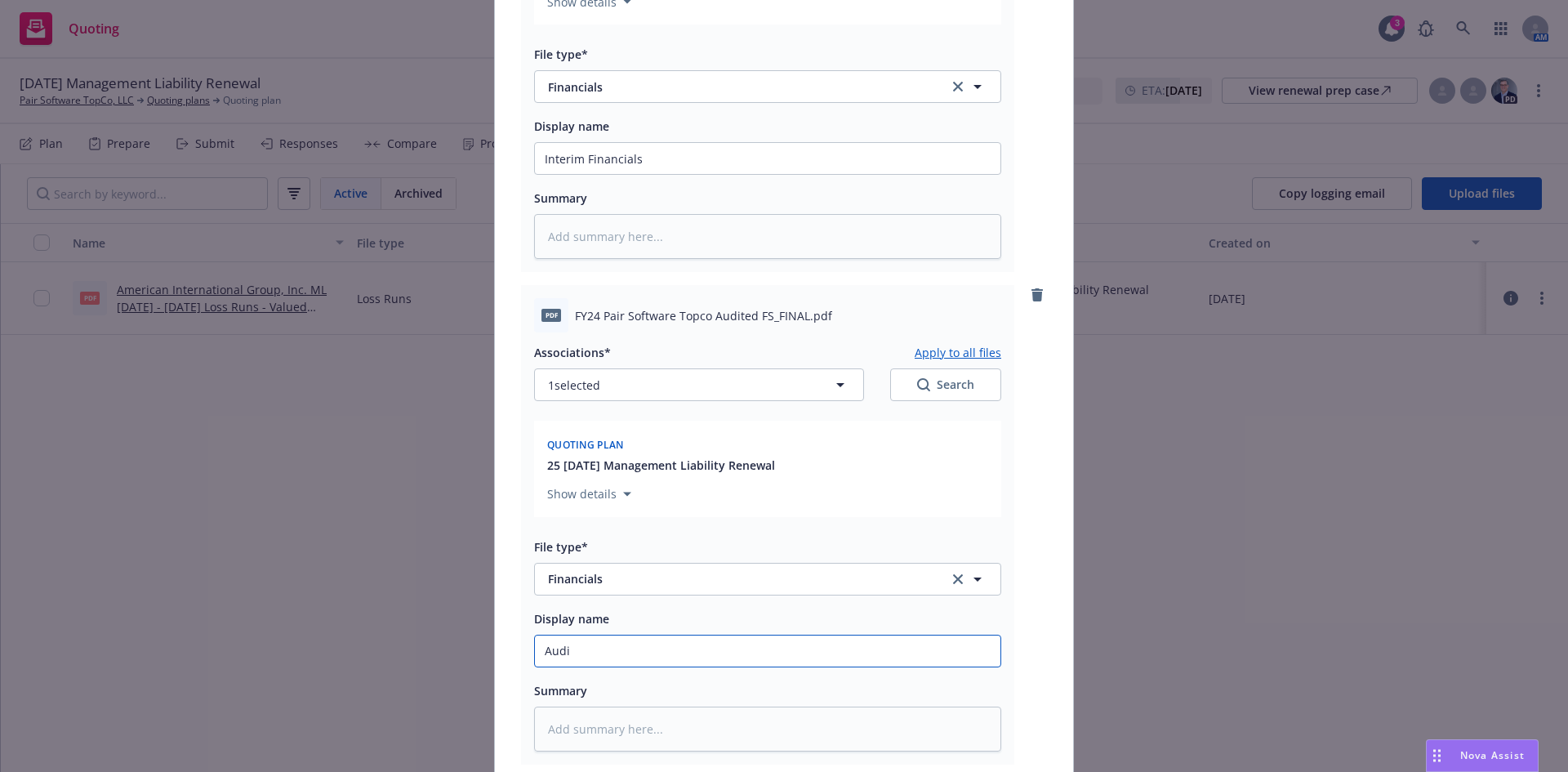
type input "Audit"
type textarea "x"
type input "Audite"
type textarea "x"
type input "Audited"
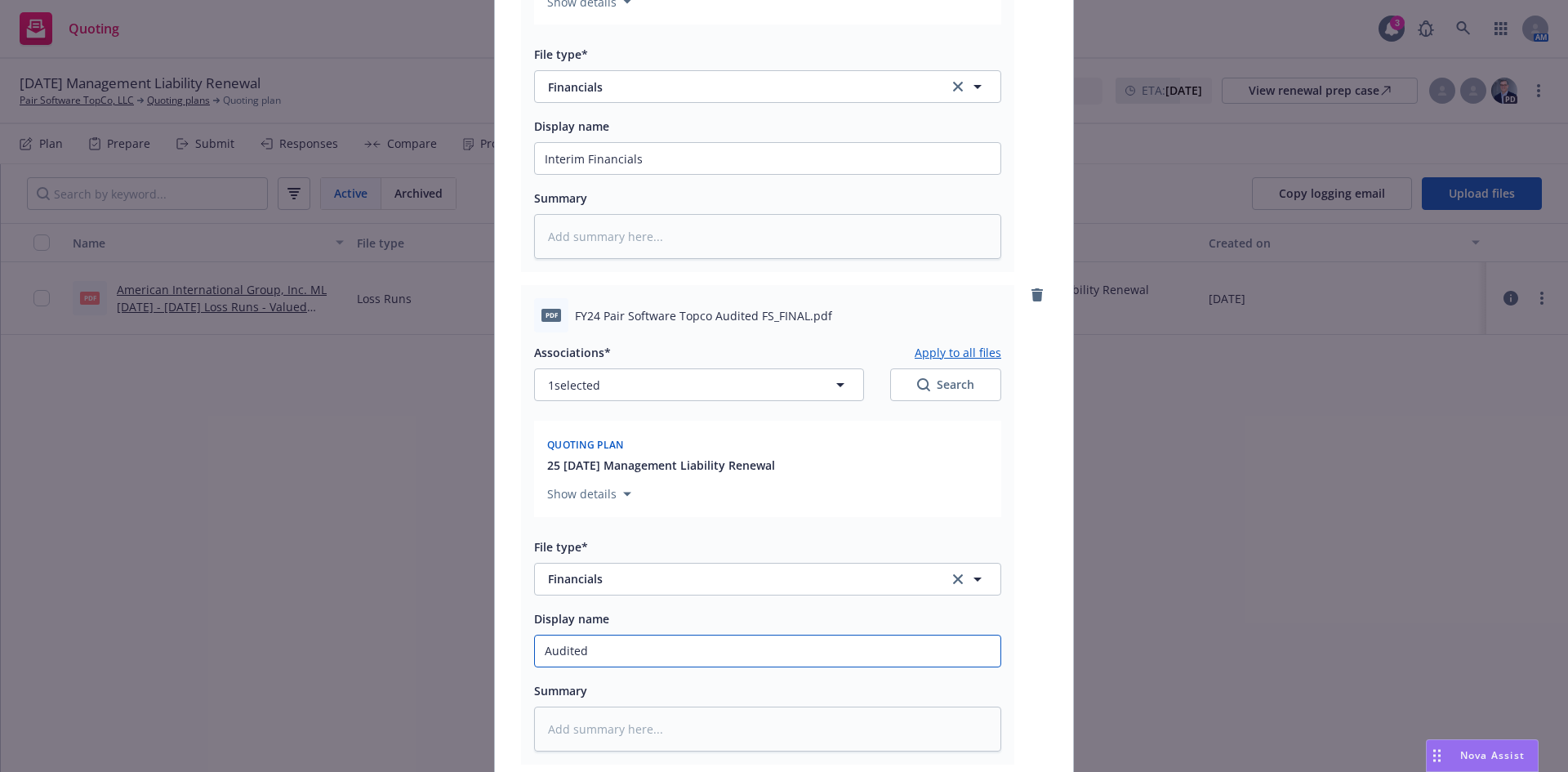
type textarea "x"
type input "Audited Financials"
type textarea "x"
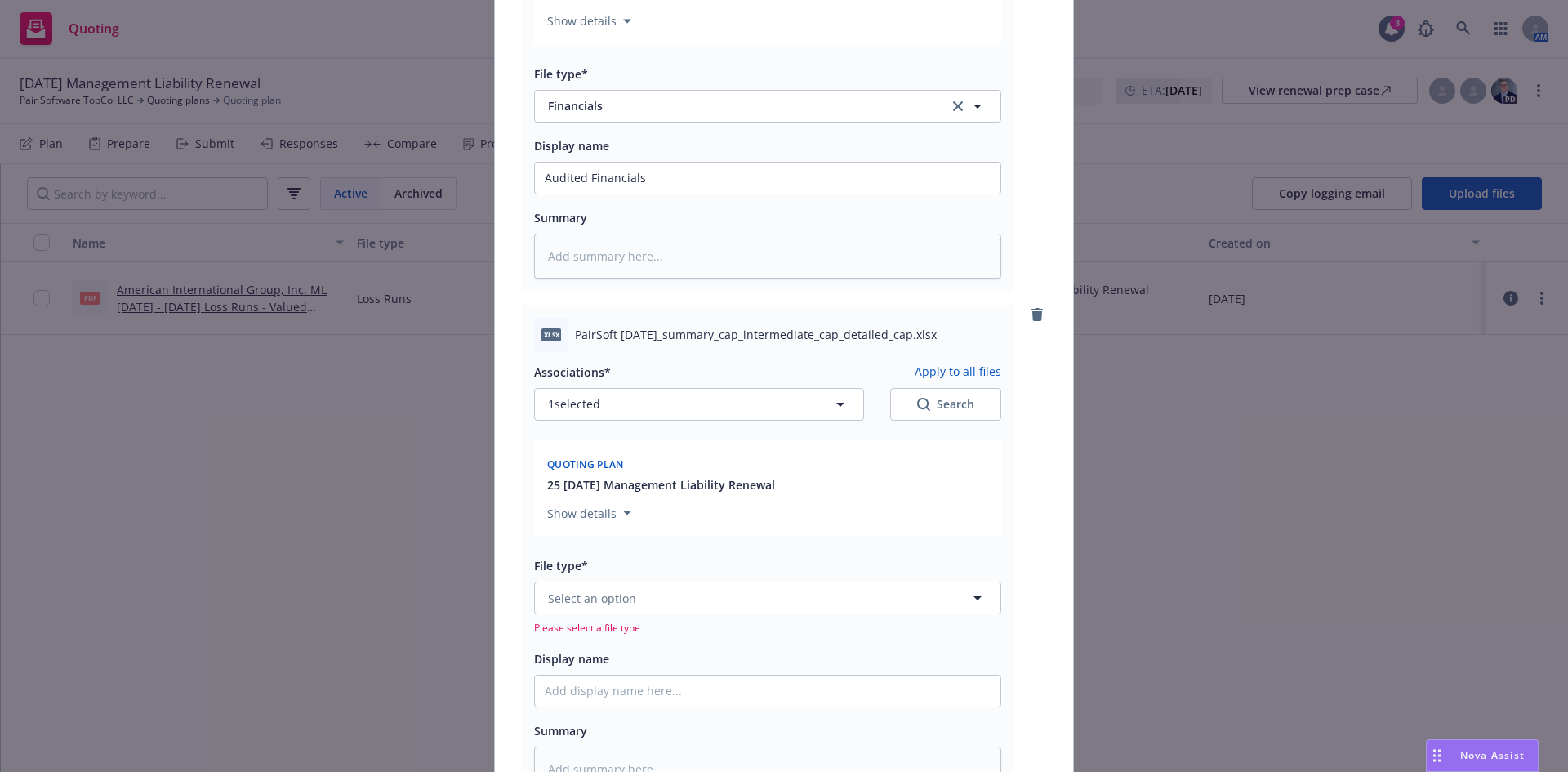
scroll to position [2367, 0]
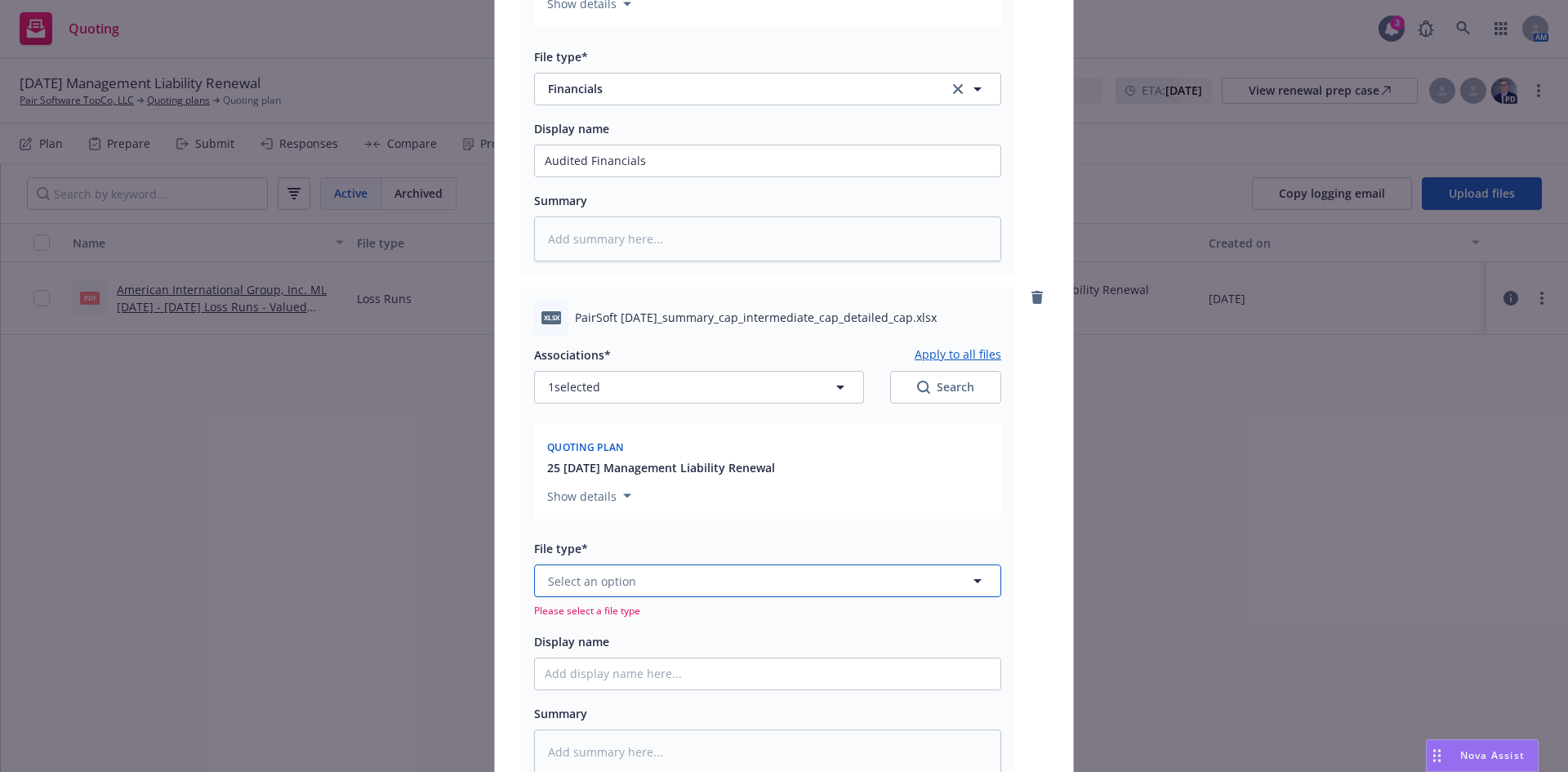
click at [581, 579] on span "Select an option" at bounding box center [592, 581] width 89 height 17
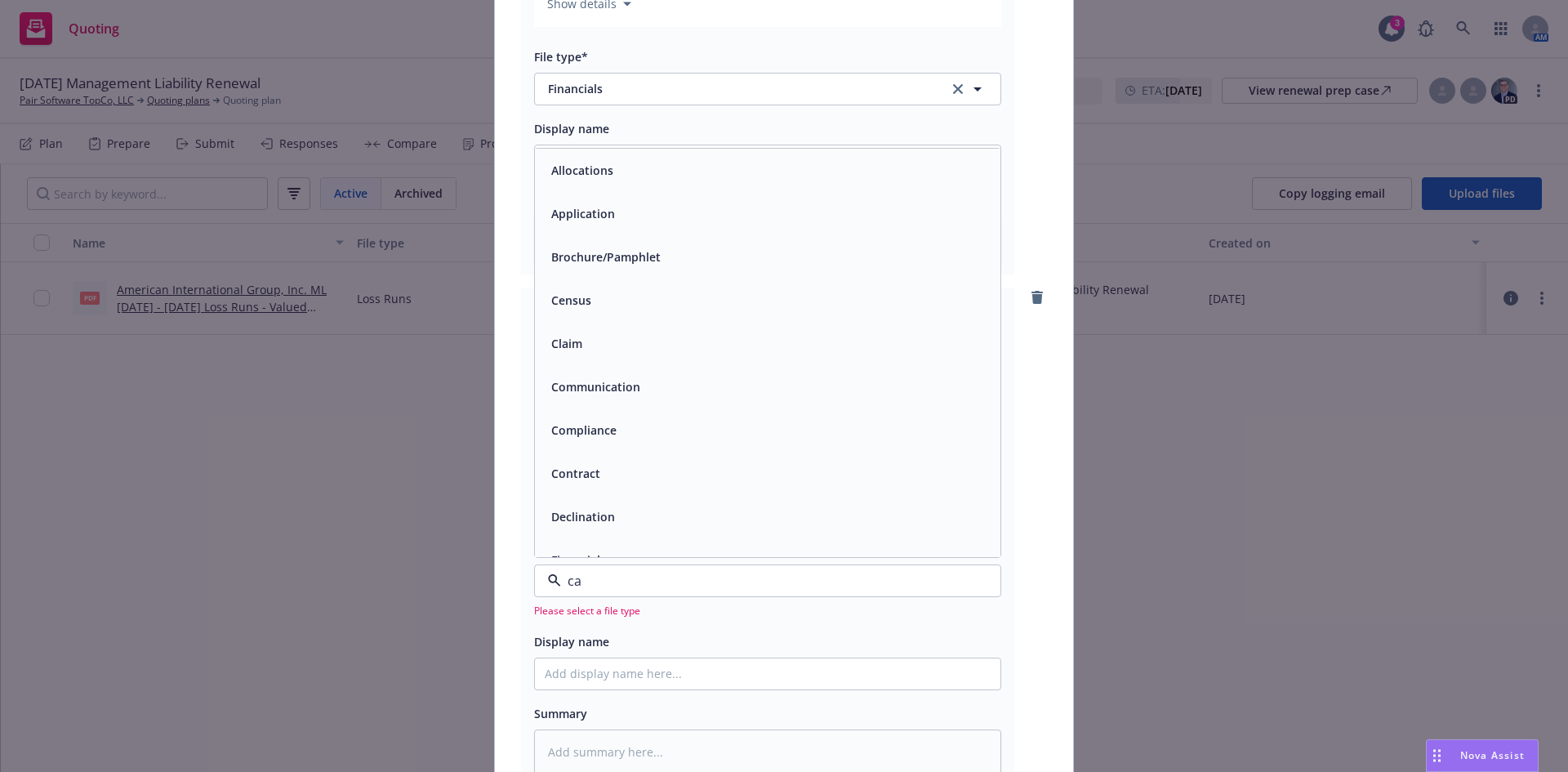
type input "cap"
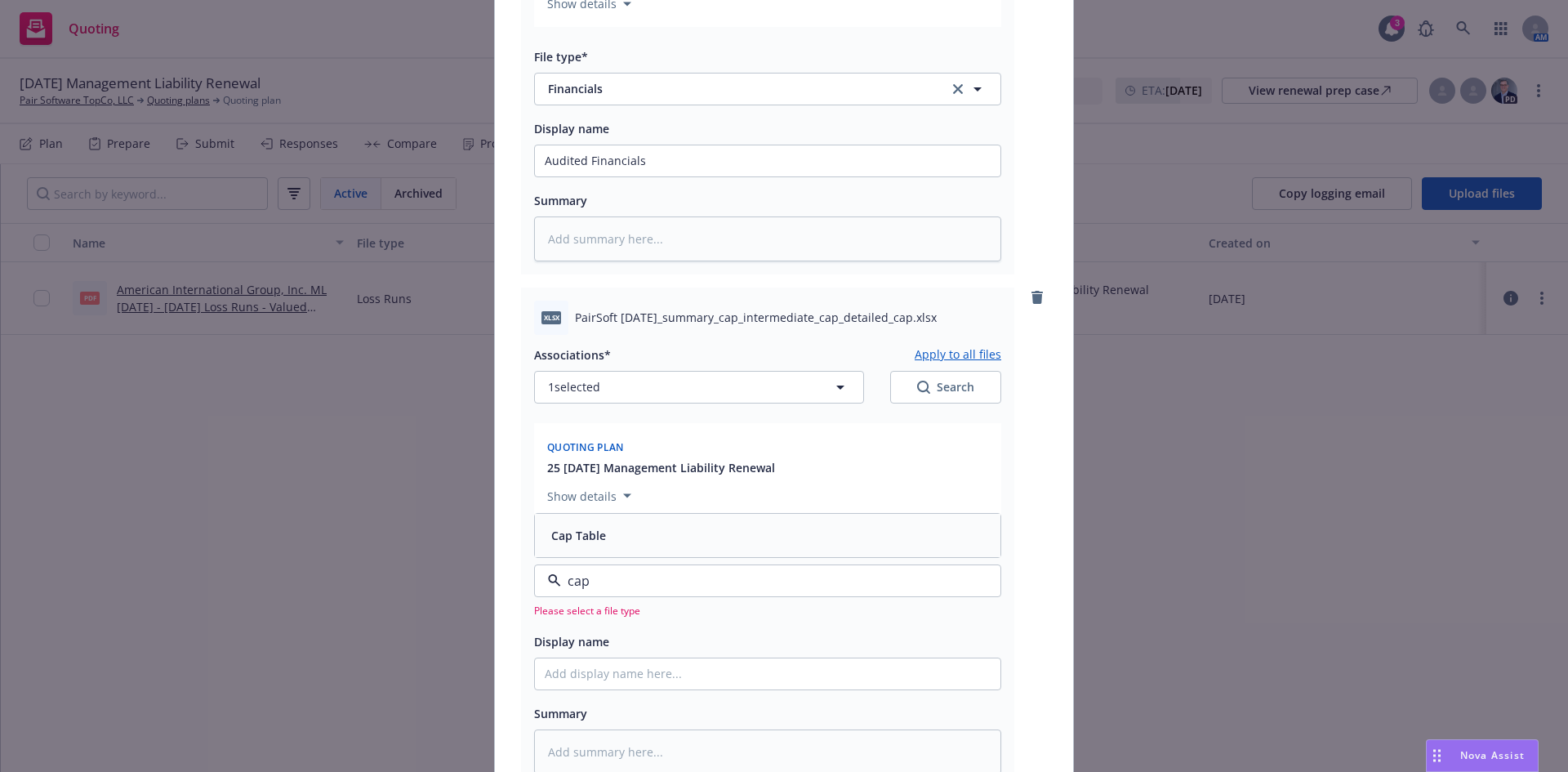
click at [651, 529] on div "Cap Table" at bounding box center [768, 536] width 446 height 24
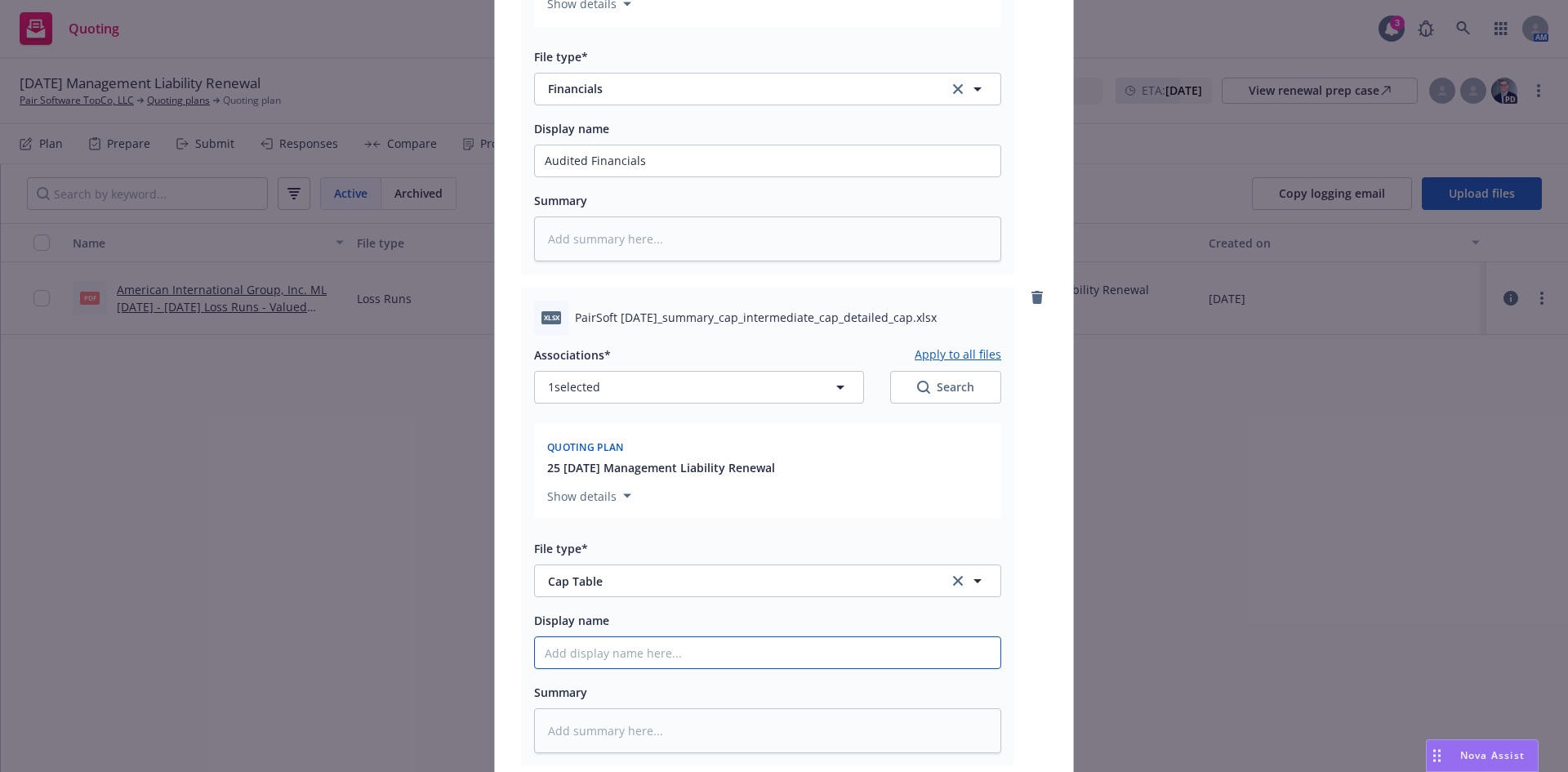
type textarea "x"
type input "C"
type textarea "x"
type input "Cap"
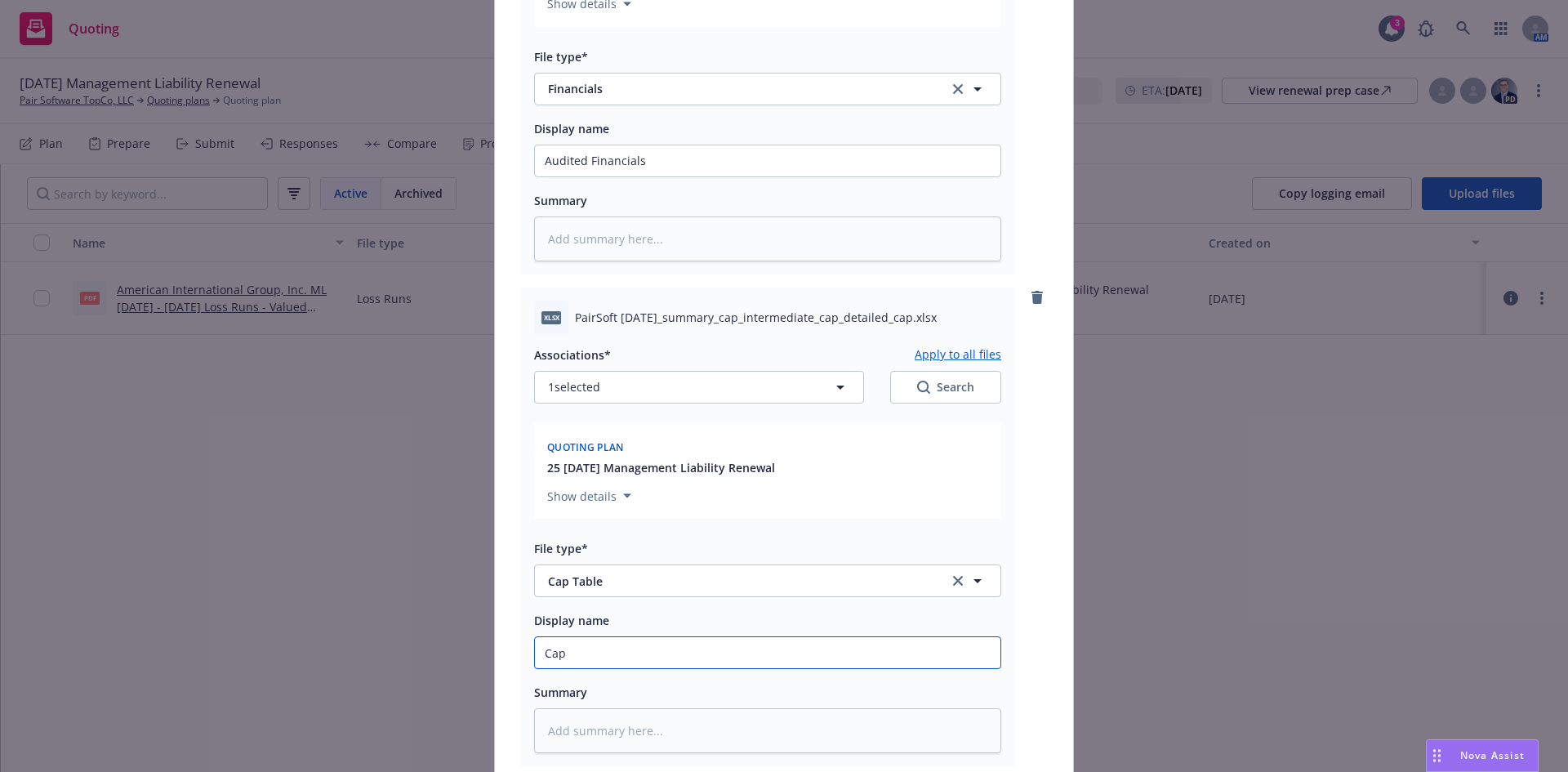
type textarea "x"
type input "Cap"
type textarea "x"
type input "Cap T"
type textarea "x"
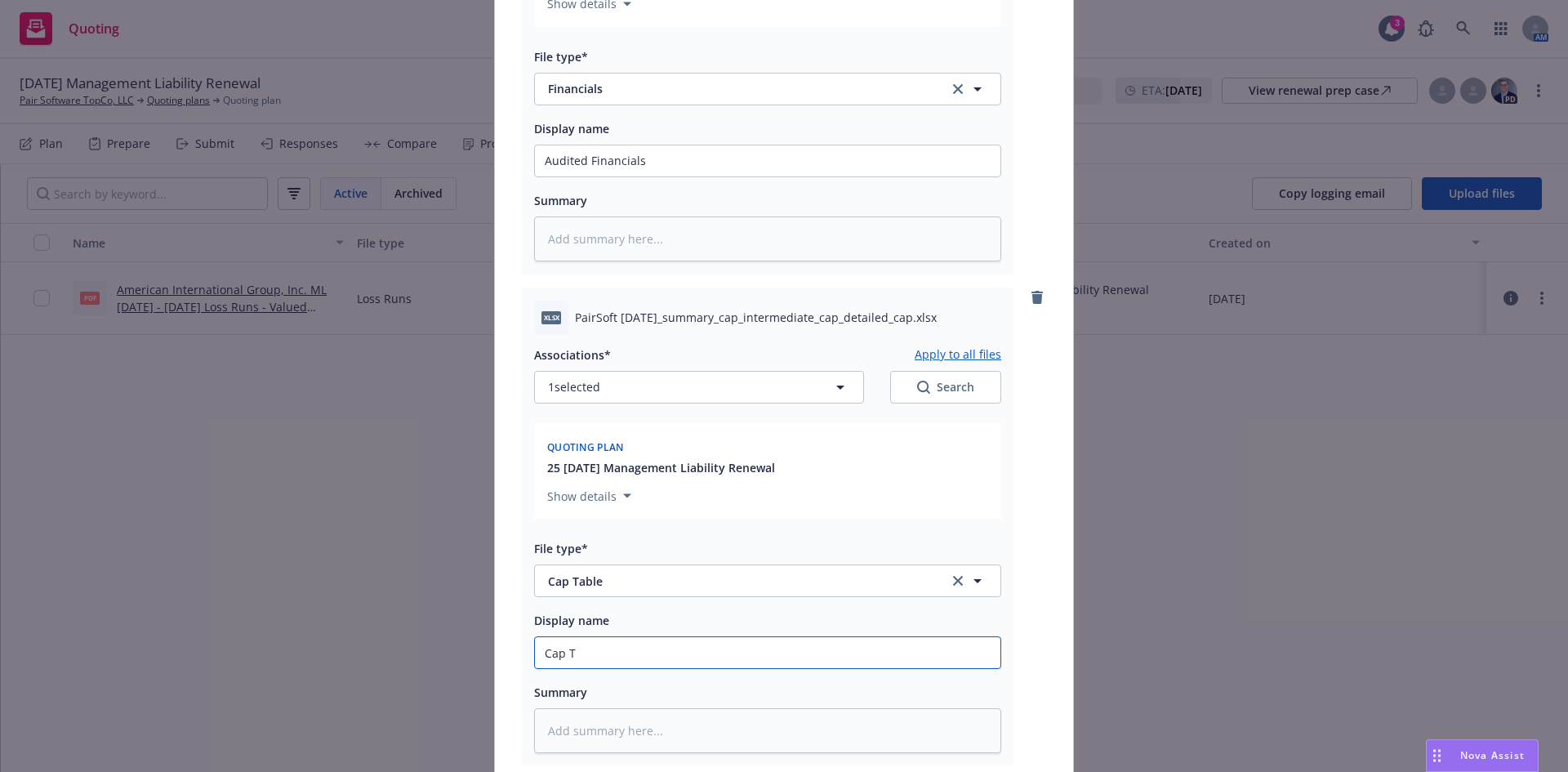
type input "Cap Ta"
type textarea "x"
type input "Cap Tab"
type textarea "x"
type input "Cap Table"
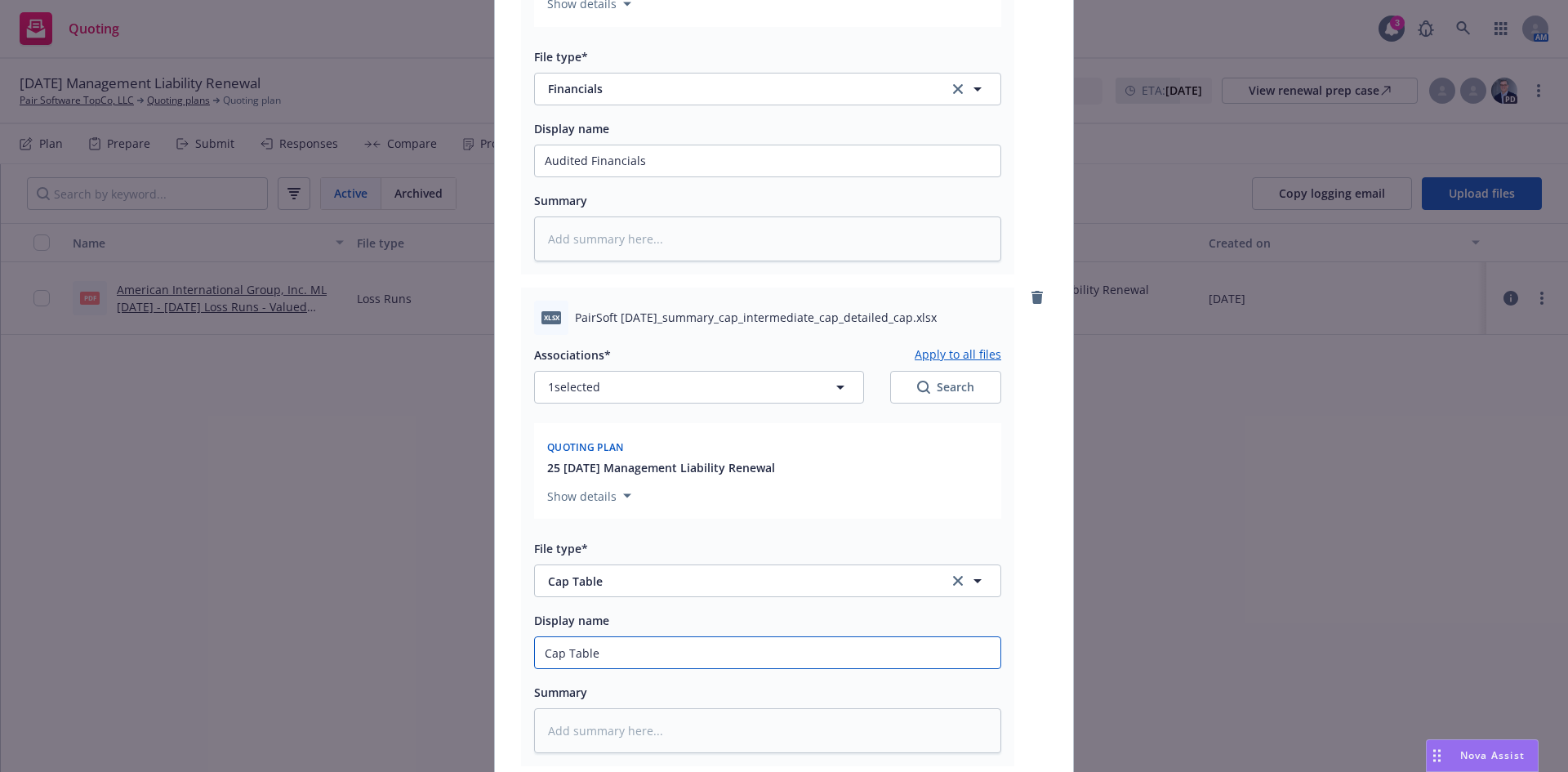
type textarea "x"
type input "Cap Table"
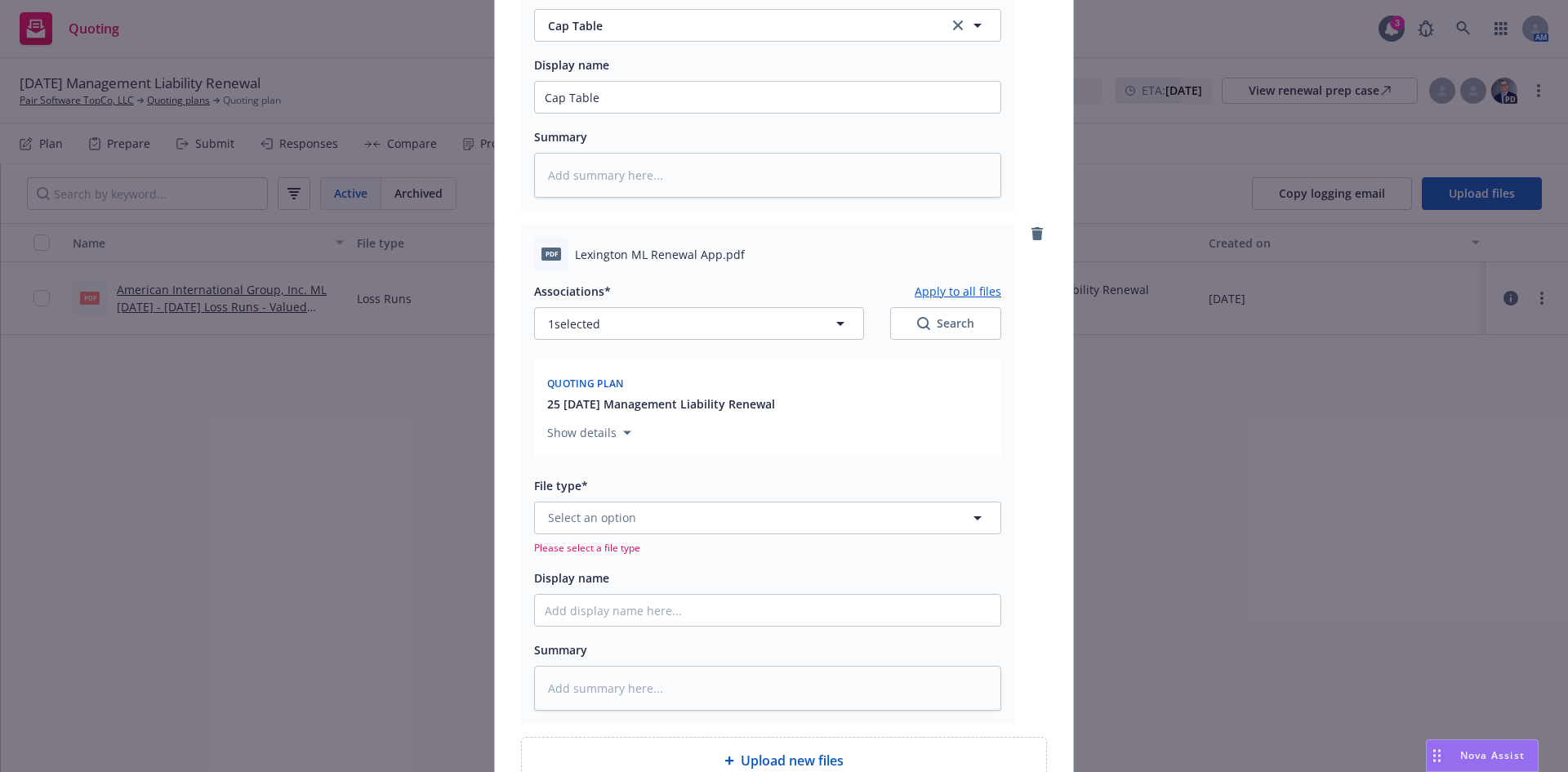
scroll to position [2939, 0]
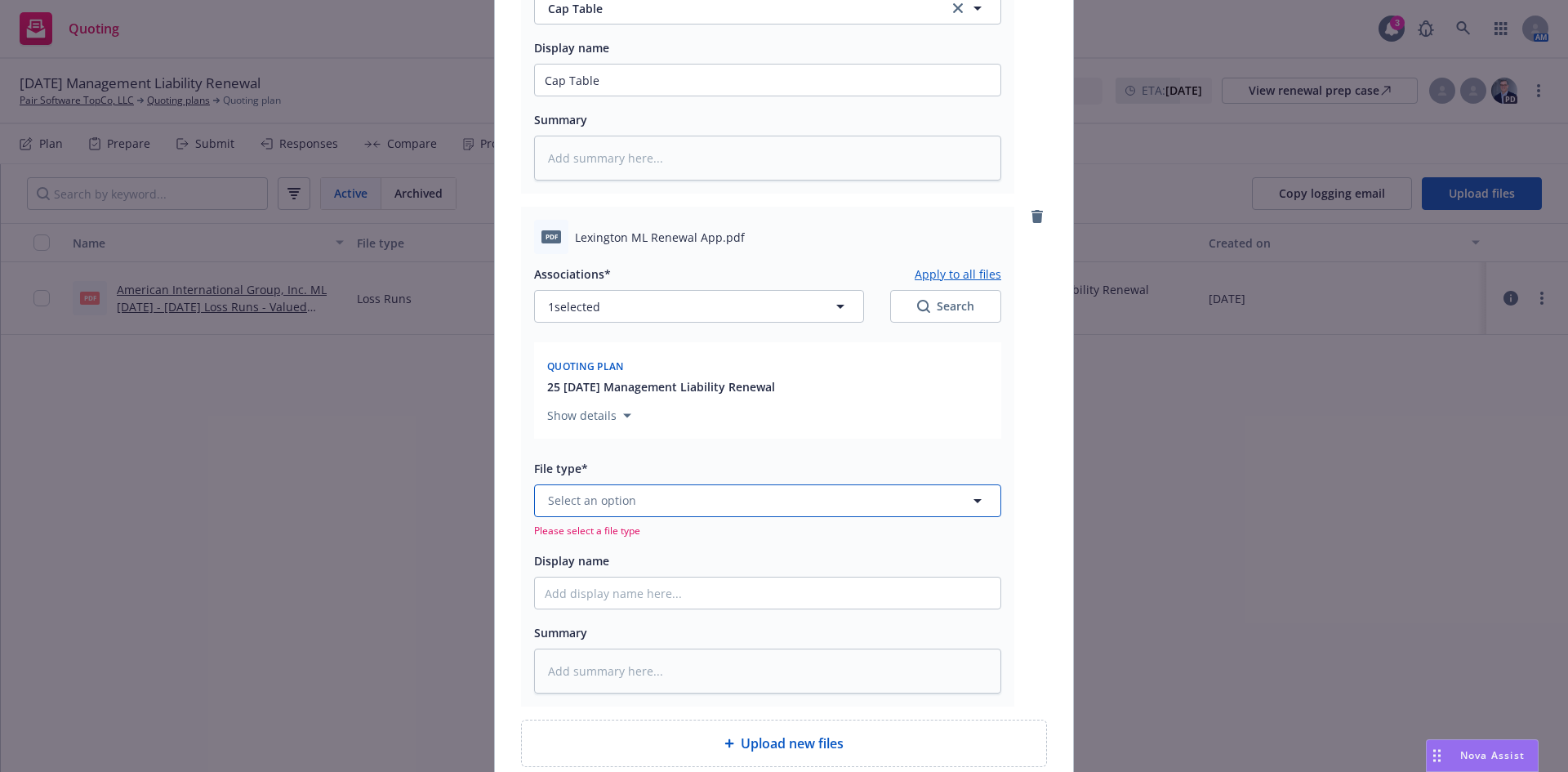
click at [584, 506] on span "Select an option" at bounding box center [592, 500] width 89 height 17
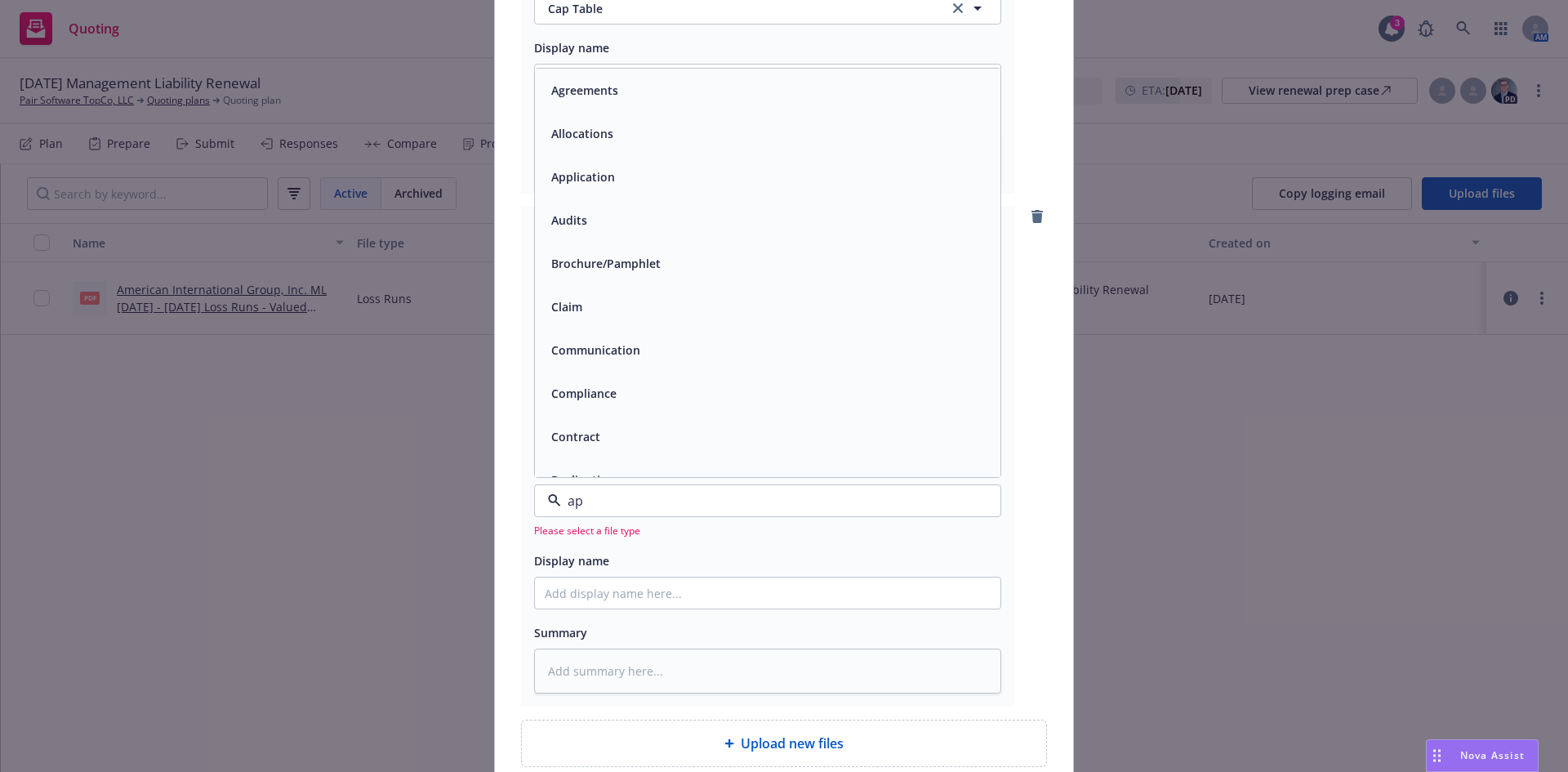
type input "app"
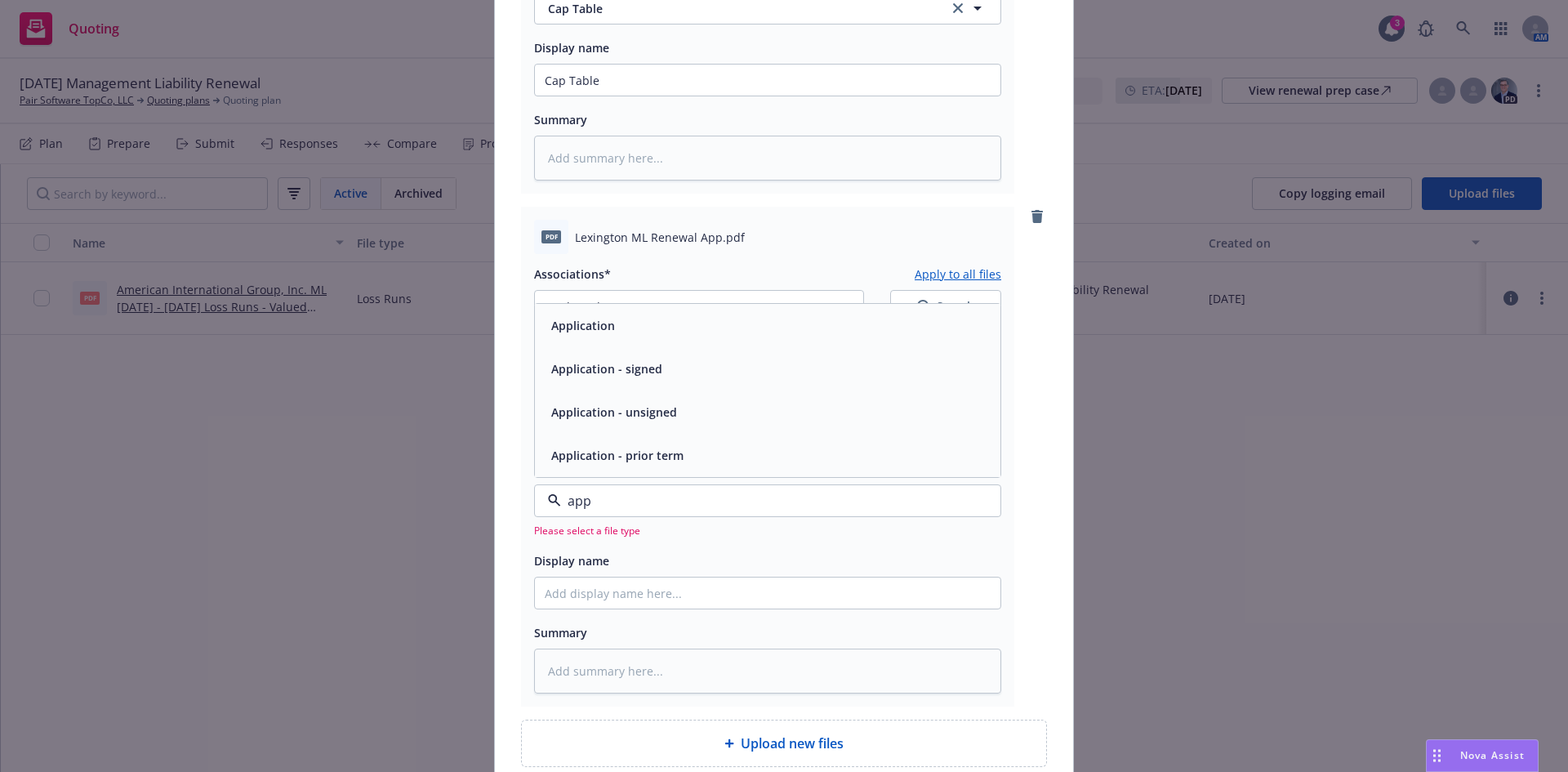
drag, startPoint x: 588, startPoint y: 376, endPoint x: 588, endPoint y: 388, distance: 12.0
click at [588, 376] on span "Application - signed" at bounding box center [607, 369] width 111 height 17
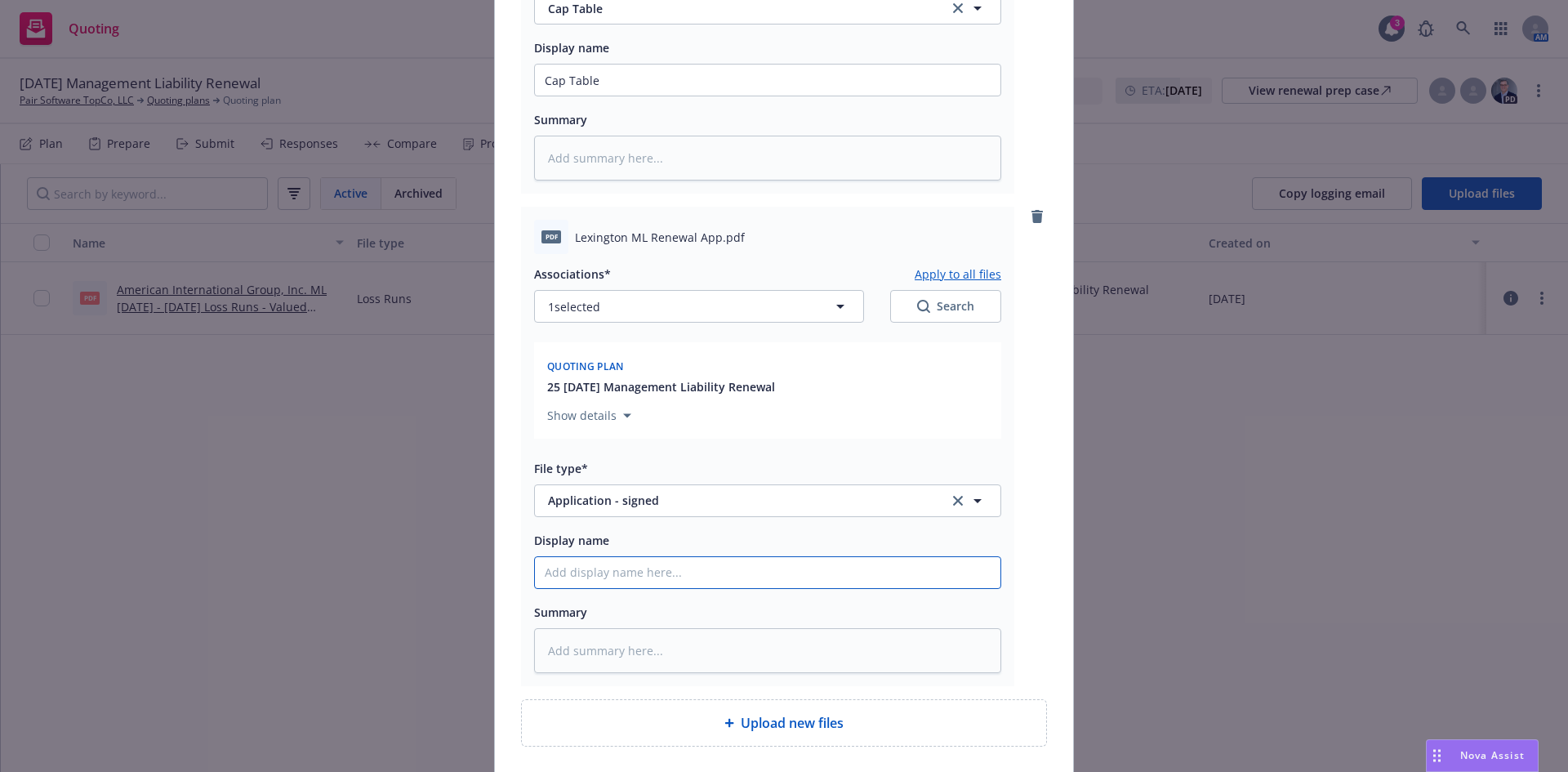
type textarea "x"
type input "L"
type textarea "x"
type input "Le"
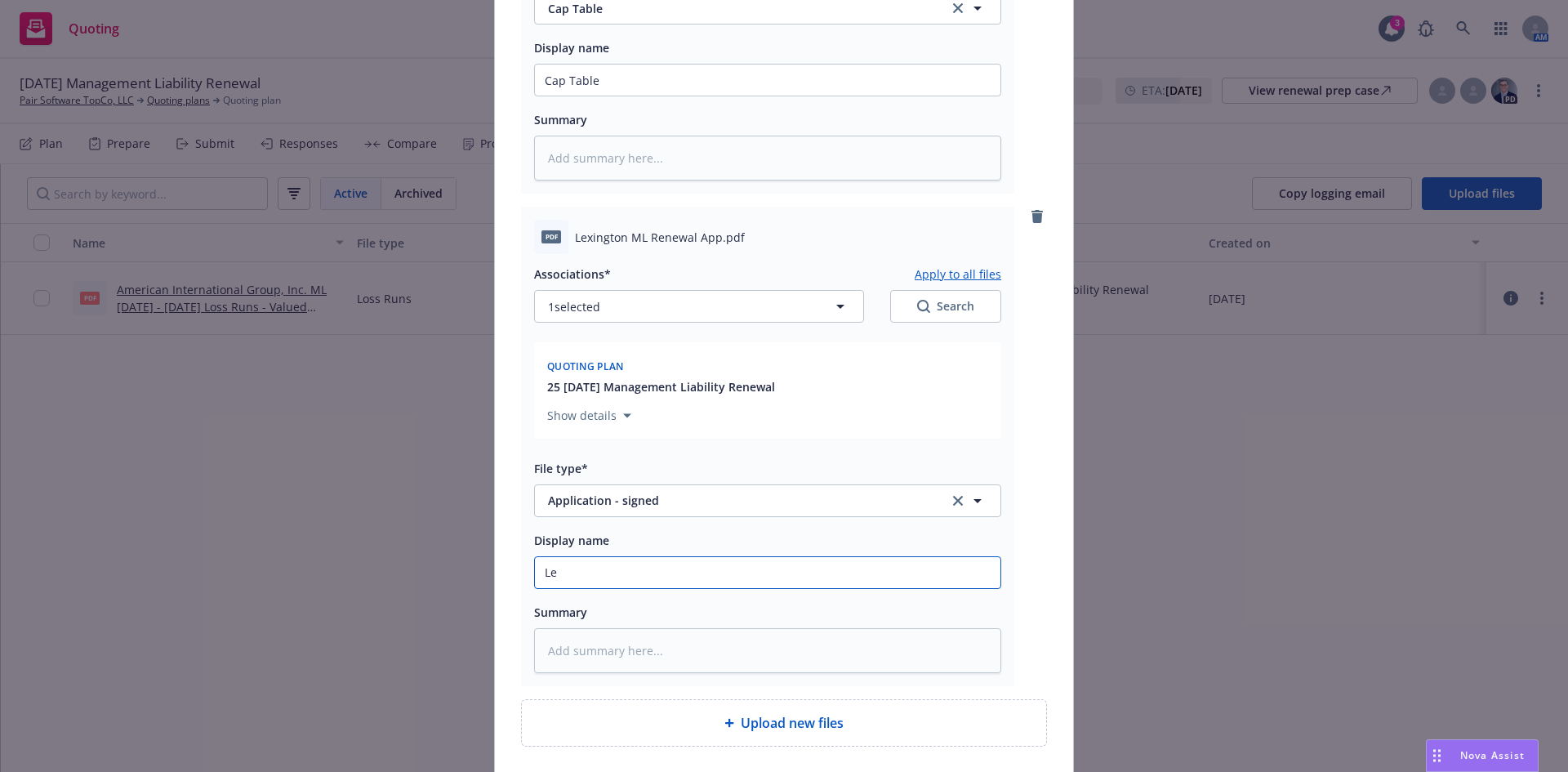
type textarea "x"
type input "Lexi"
type textarea "x"
type input "Lexing"
type textarea "x"
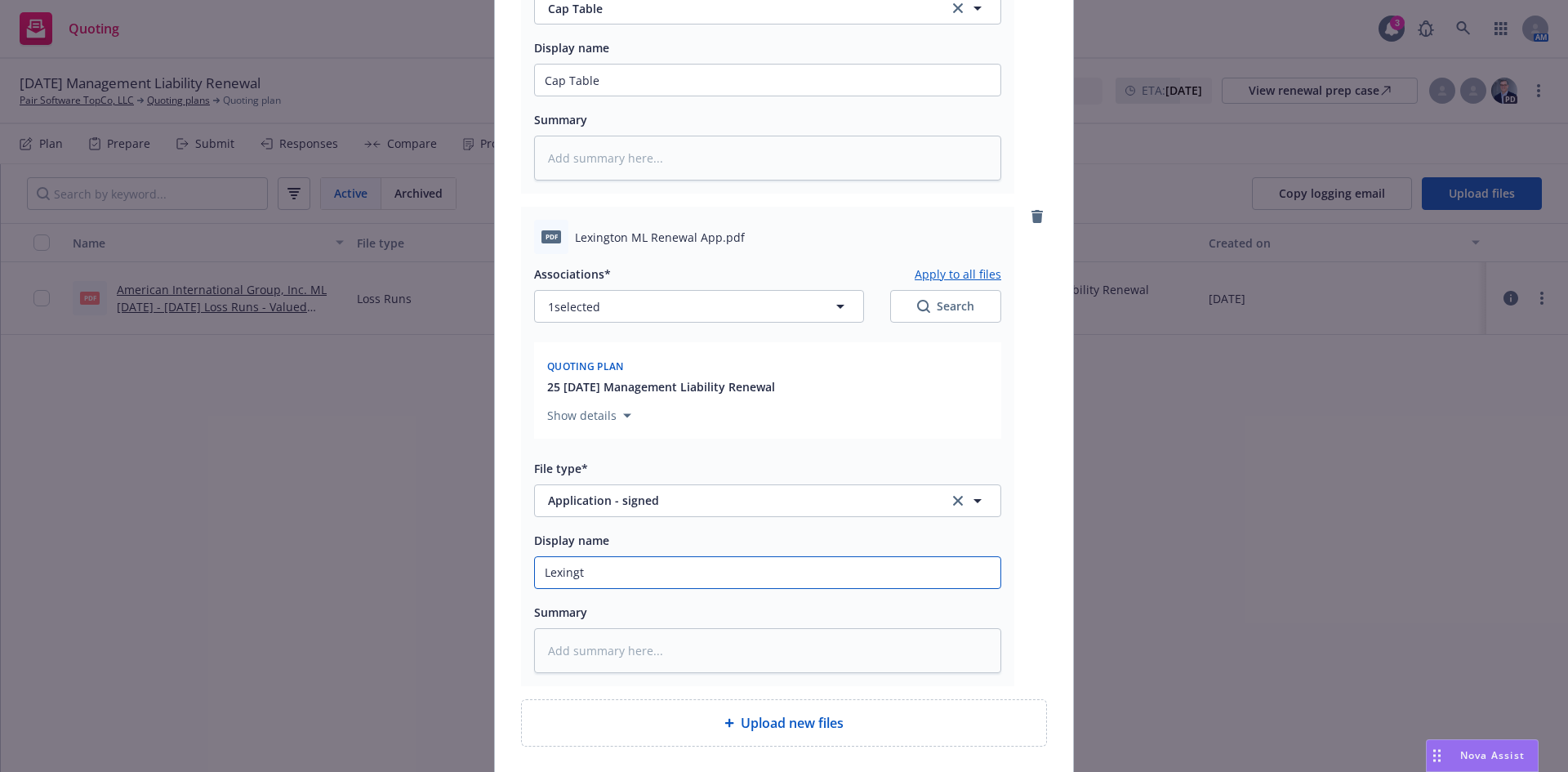
type input "Lexingto"
type textarea "x"
type input "Lexington"
type textarea "x"
type input "Lexington"
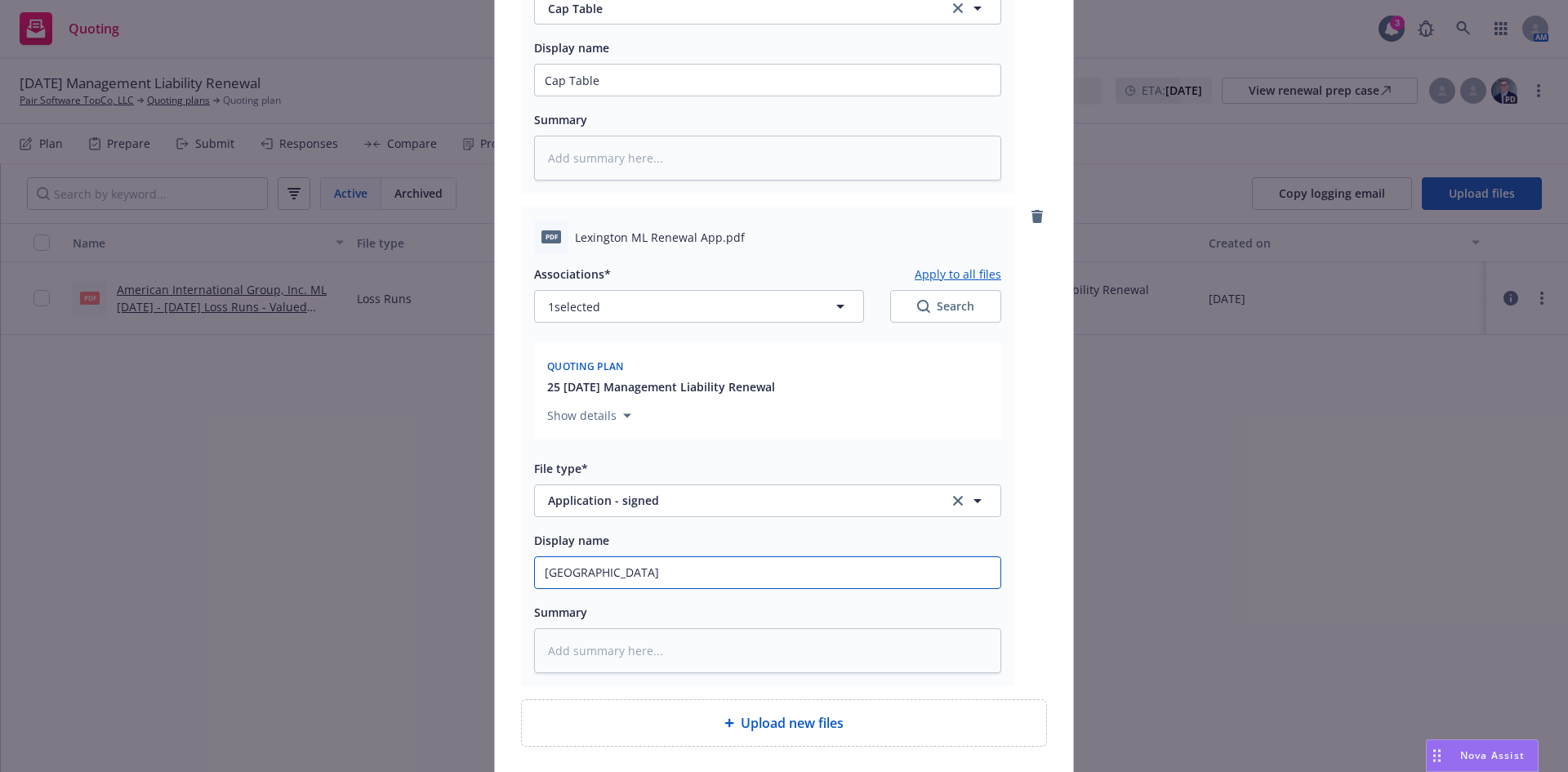
type textarea "x"
type input "Lexington ML"
type textarea "x"
type input "Lexington ML"
type textarea "x"
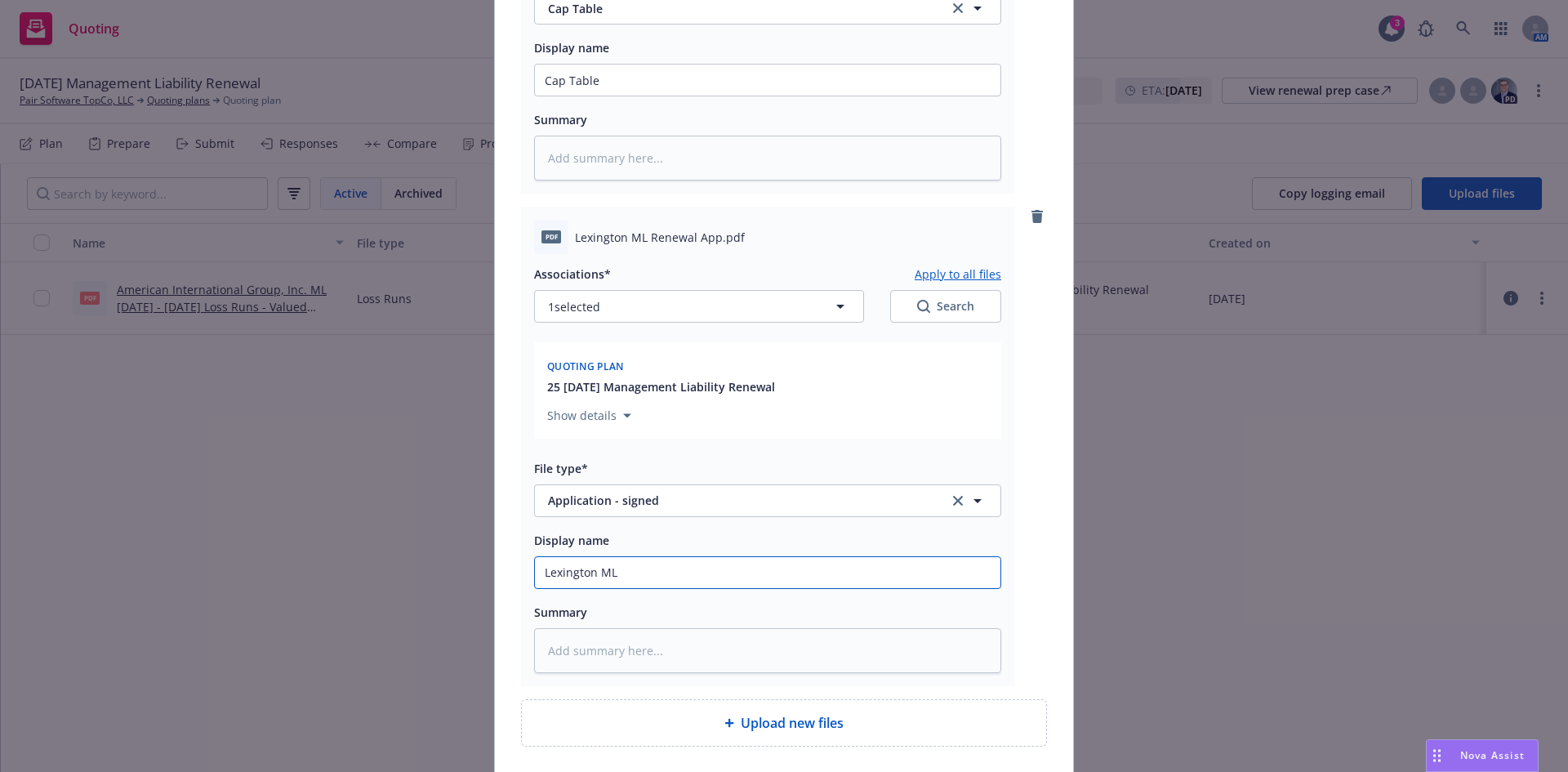
type input "Lexington ML R"
type textarea "x"
type input "Lexington ML Ren"
type textarea "x"
type input "Lexington ML Rene"
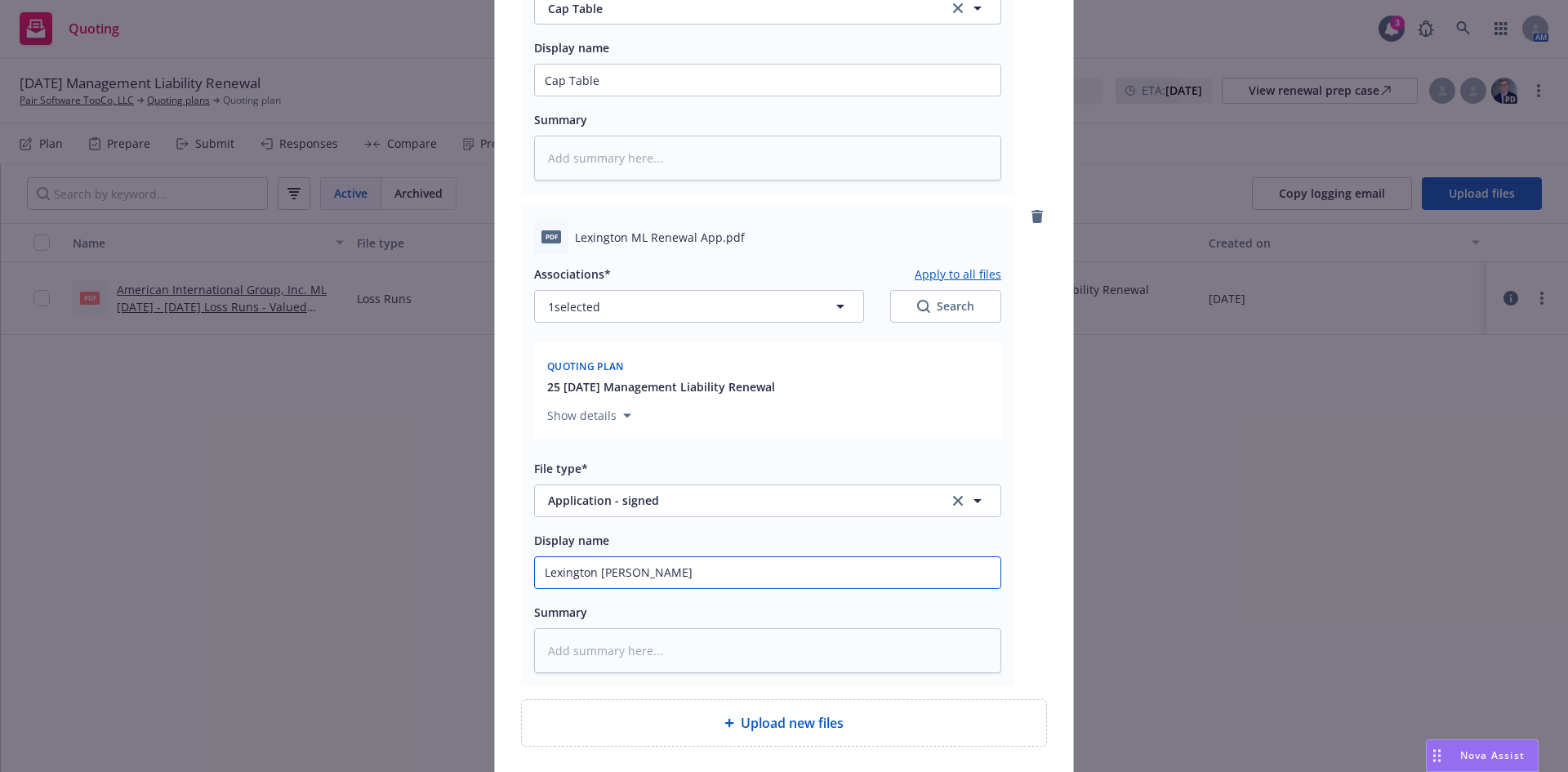
type textarea "x"
type input "Lexington ML Renew"
type textarea "x"
type input "Lexington ML Renewal"
type textarea "x"
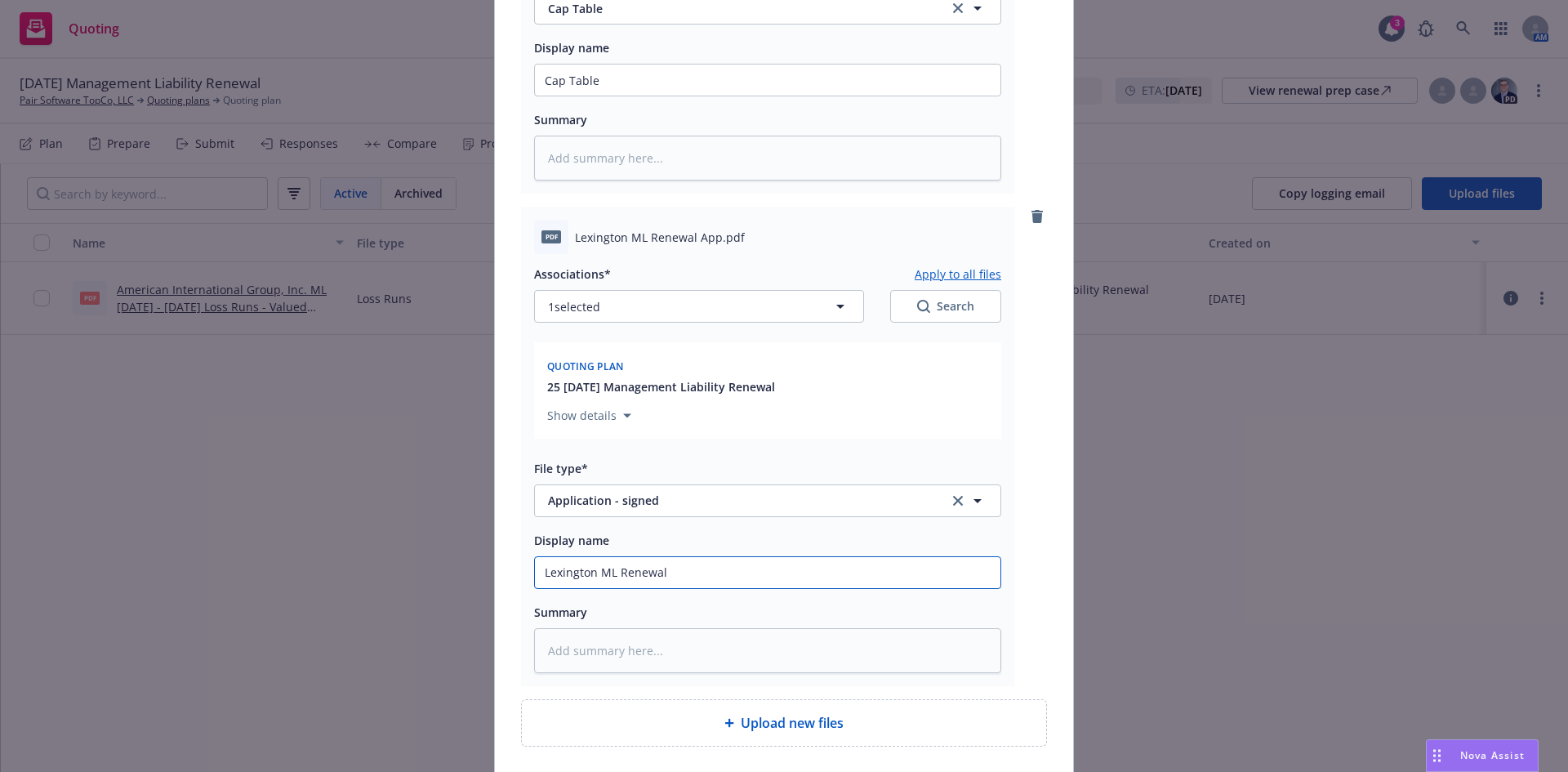
type input "Lexington ML Renewal"
type textarea "x"
type input "Lexington ML Renewal A"
type textarea "x"
type input "Lexington ML Renewal Ap"
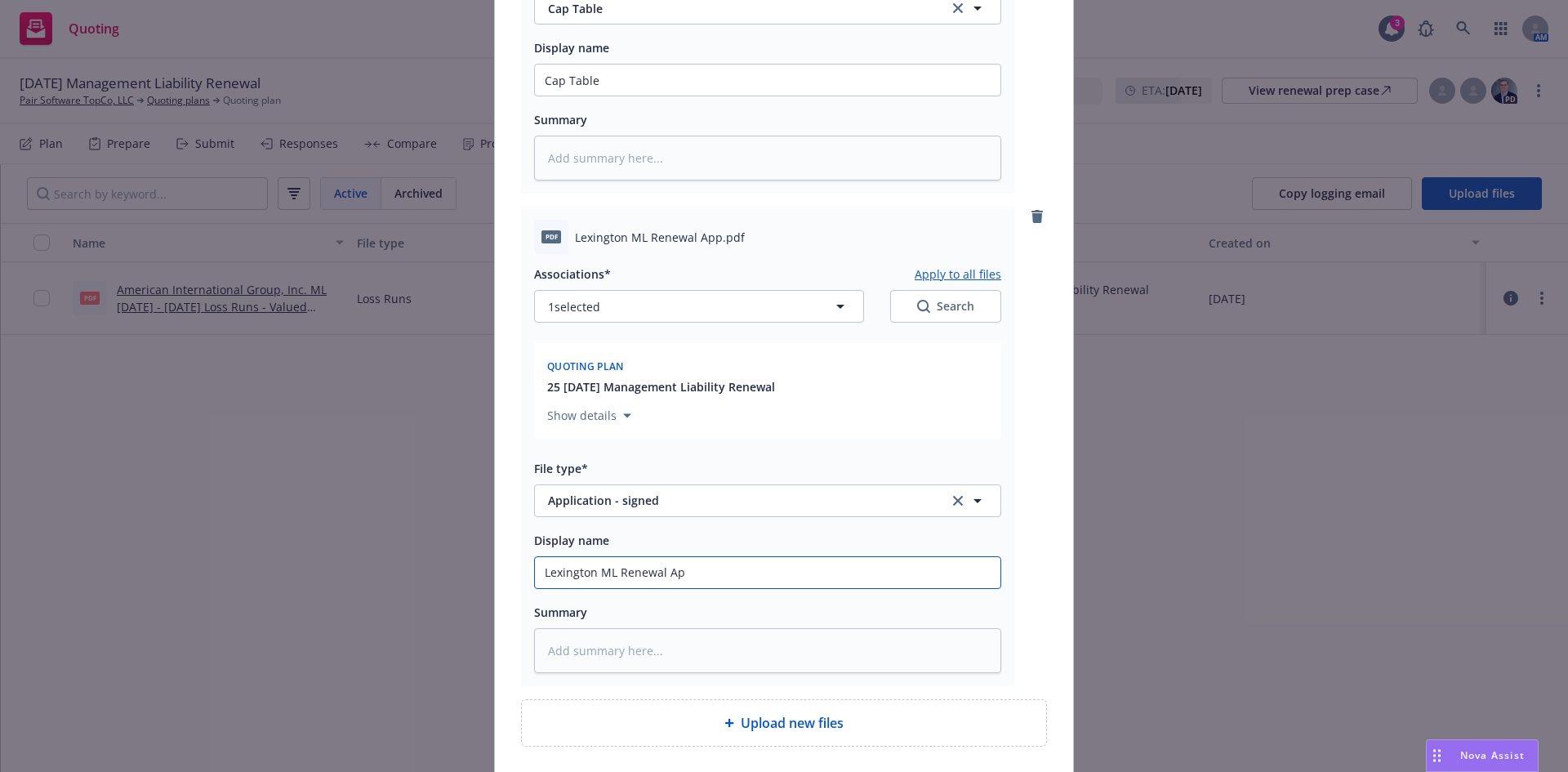
type textarea "x"
type input "Lexington ML Renewal App"
type textarea "x"
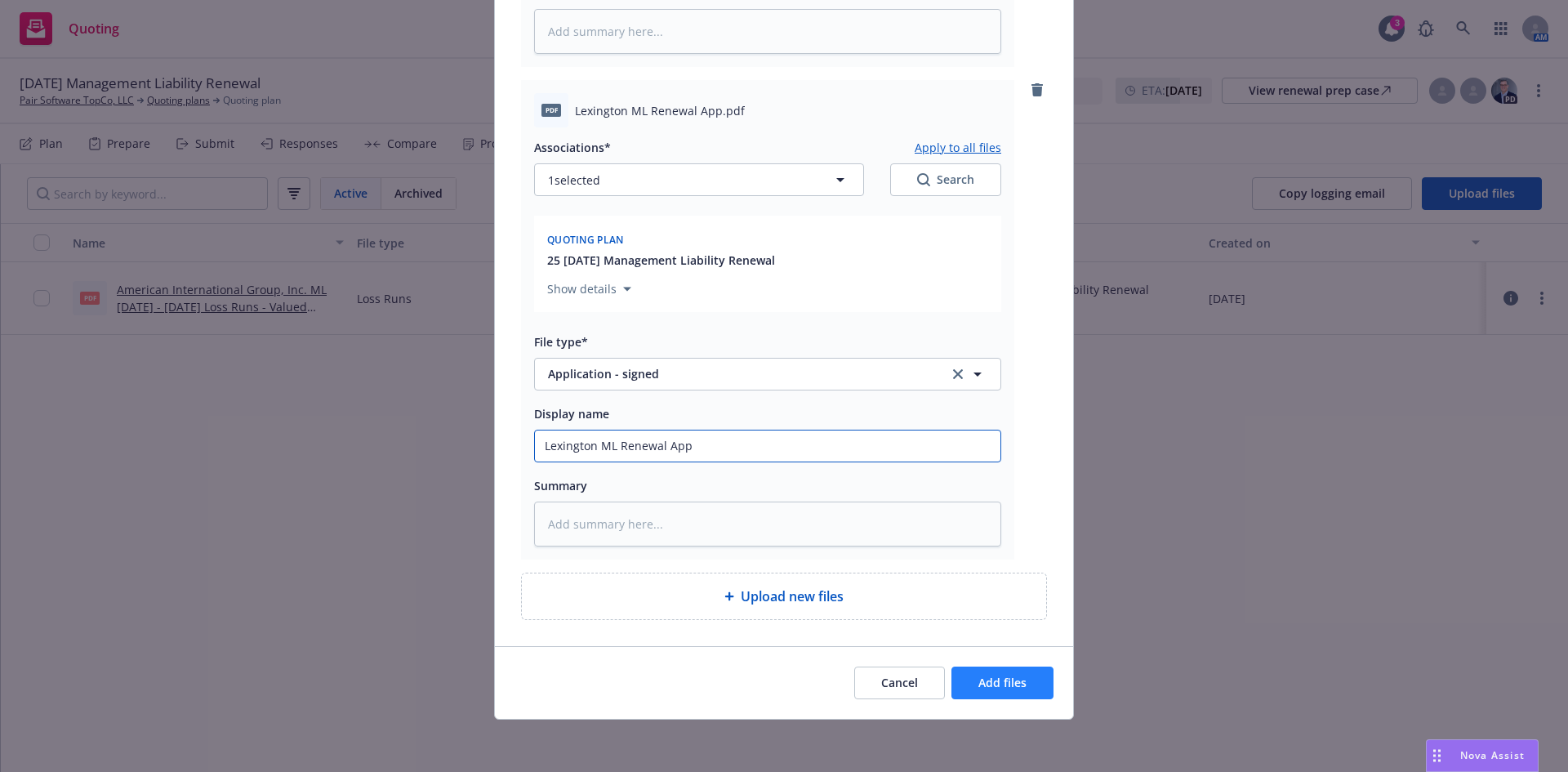
type input "Lexington ML Renewal App"
click at [1011, 673] on button "Add files" at bounding box center [1002, 683] width 102 height 32
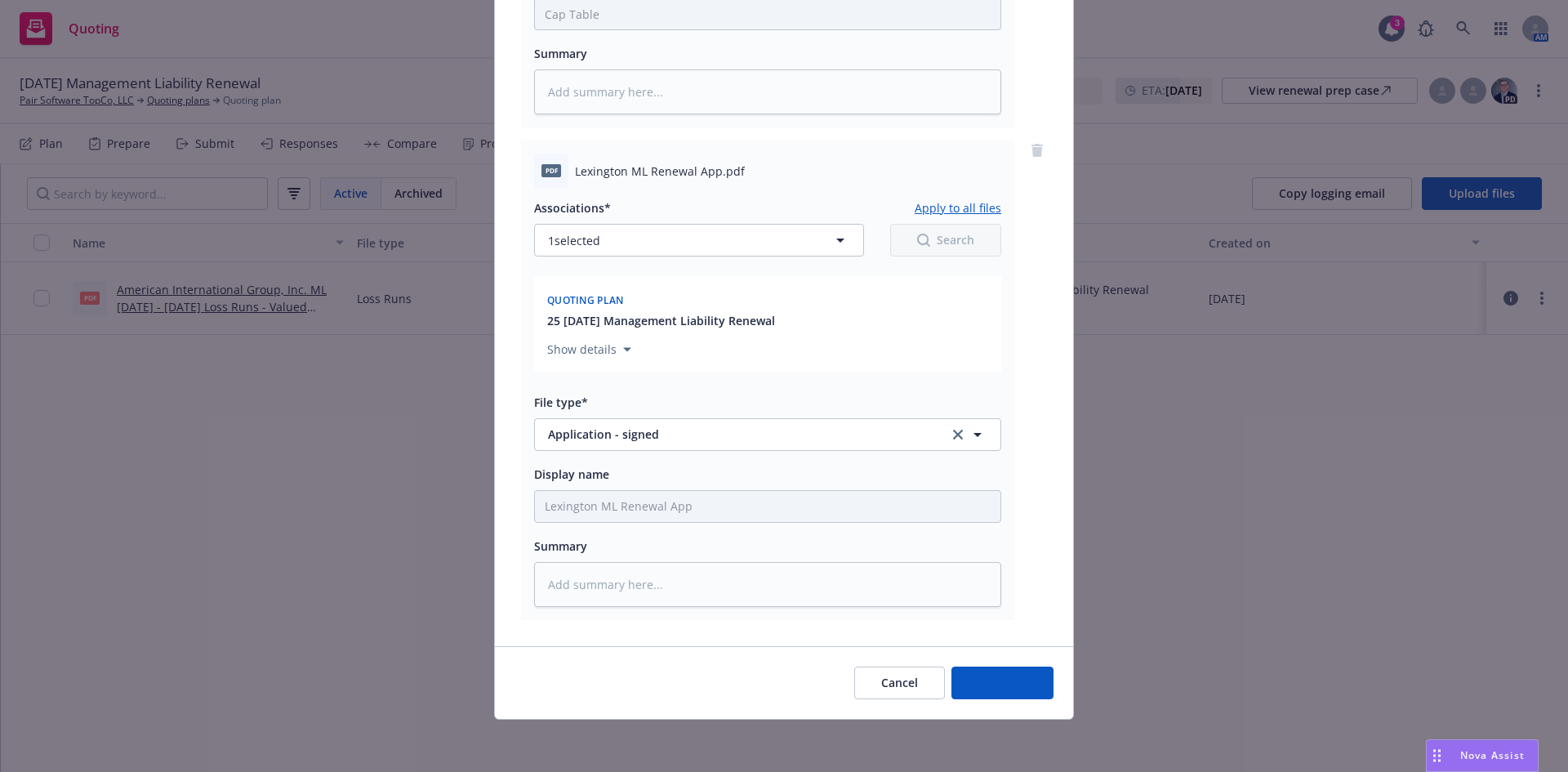
scroll to position [3005, 0]
type textarea "x"
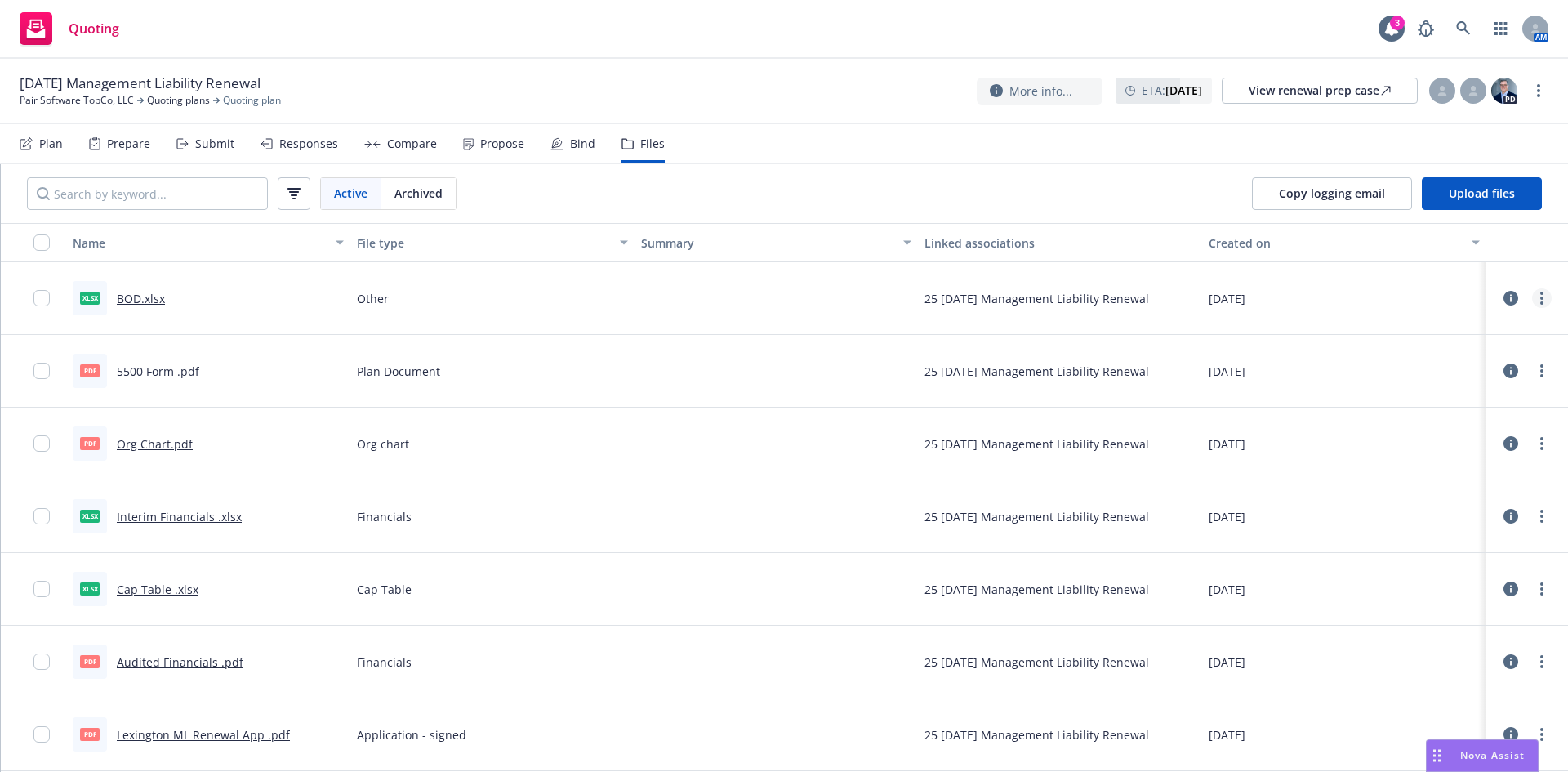
click at [1540, 299] on circle "more" at bounding box center [1541, 297] width 3 height 3
drag, startPoint x: 1452, startPoint y: 364, endPoint x: 1471, endPoint y: 364, distance: 19.0
click at [1451, 364] on link "Download" at bounding box center [1457, 364] width 163 height 32
click at [1534, 367] on link "more" at bounding box center [1542, 371] width 20 height 20
click at [1442, 429] on link "Download" at bounding box center [1457, 437] width 163 height 32
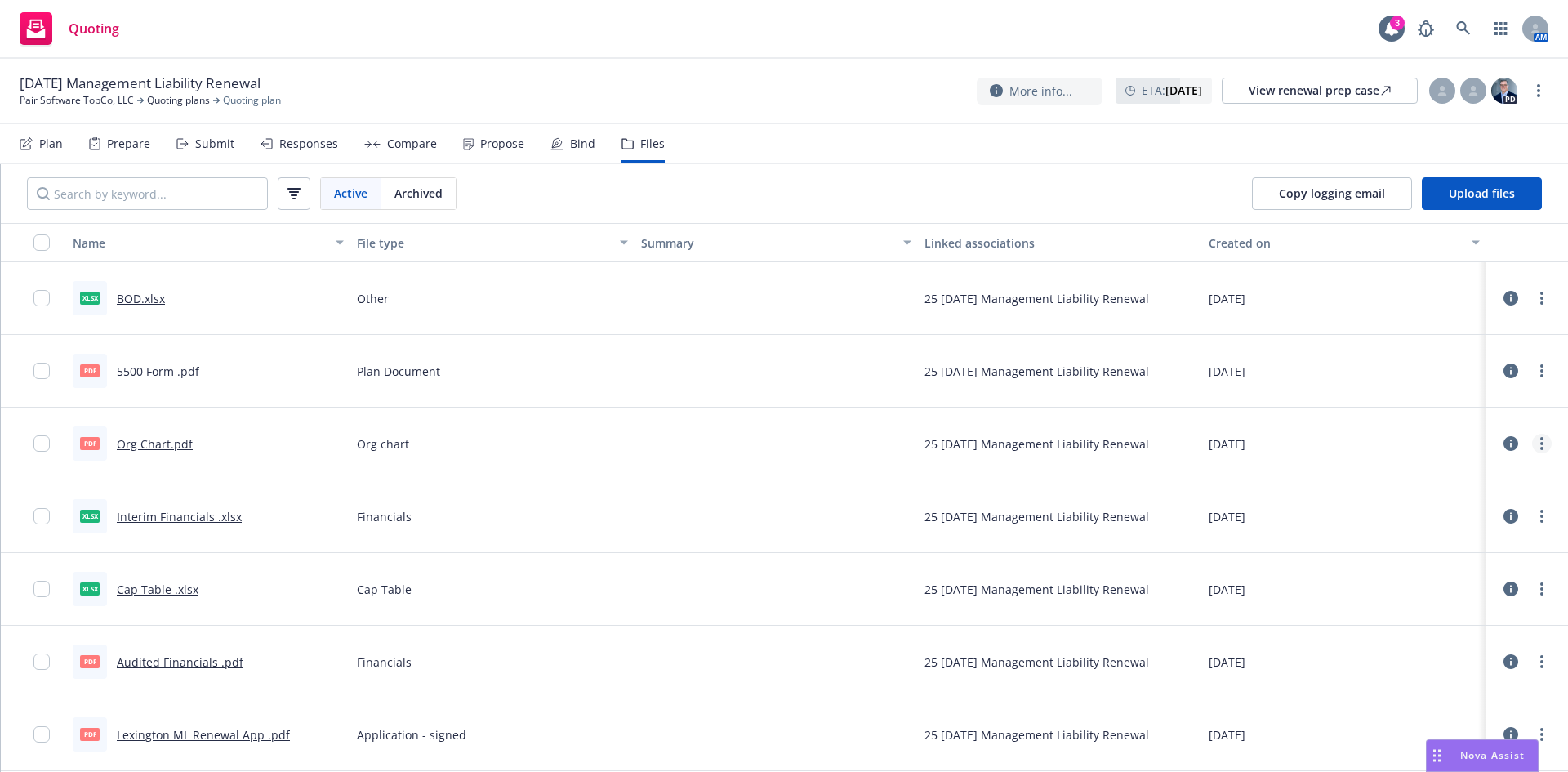
click at [1540, 445] on icon "more" at bounding box center [1541, 444] width 3 height 13
click at [1453, 510] on link "Download" at bounding box center [1457, 510] width 163 height 32
click at [1540, 514] on icon "more" at bounding box center [1541, 517] width 3 height 13
click at [1449, 581] on link "Download" at bounding box center [1457, 582] width 163 height 32
click at [1534, 583] on link "more" at bounding box center [1542, 589] width 20 height 20
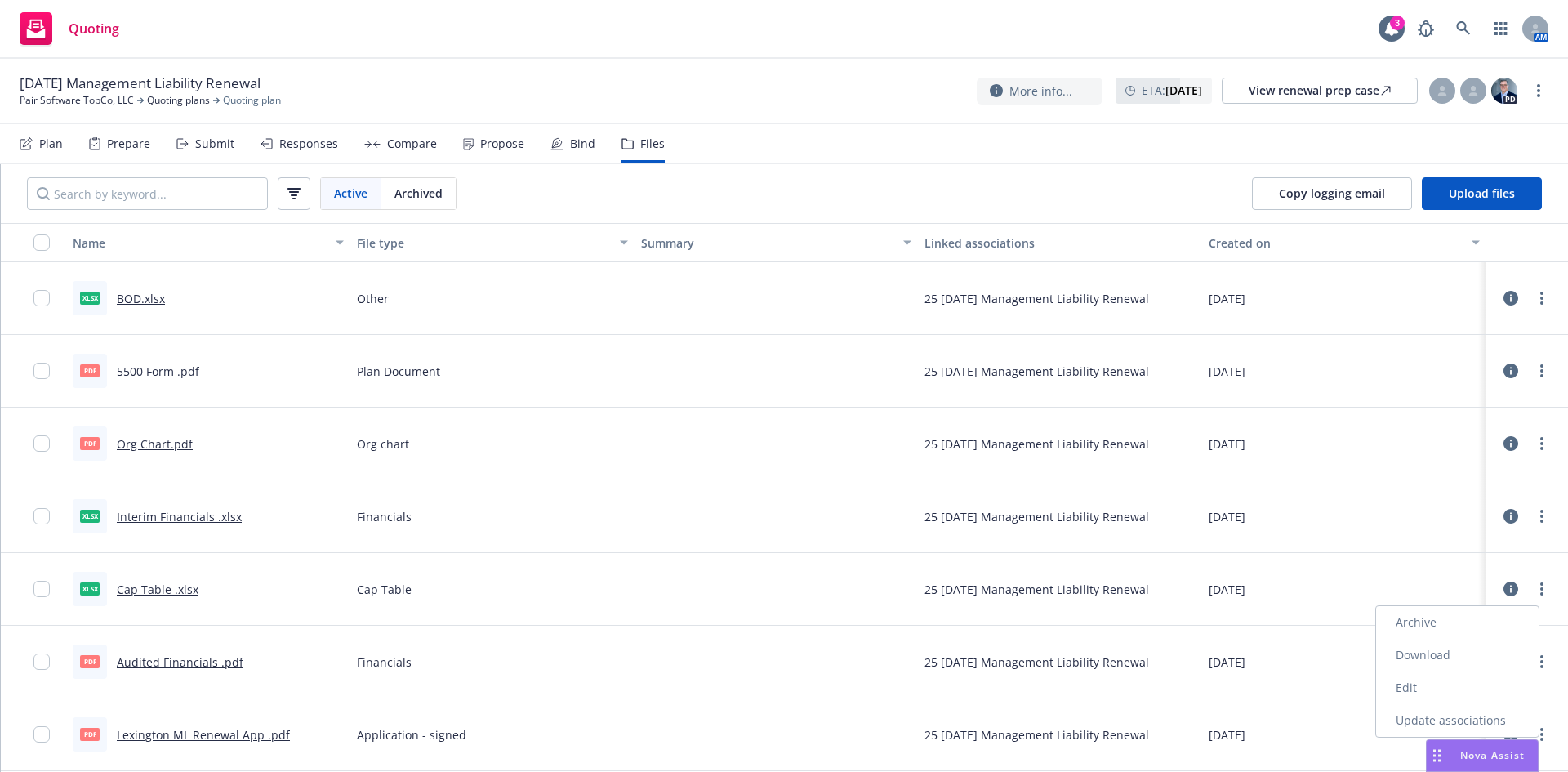
click at [1430, 662] on link "Download" at bounding box center [1457, 656] width 163 height 32
click at [1540, 667] on icon "more" at bounding box center [1541, 662] width 3 height 13
click at [1453, 573] on link "Download" at bounding box center [1470, 576] width 163 height 32
click at [1525, 740] on button "Nova Assist" at bounding box center [1482, 756] width 112 height 32
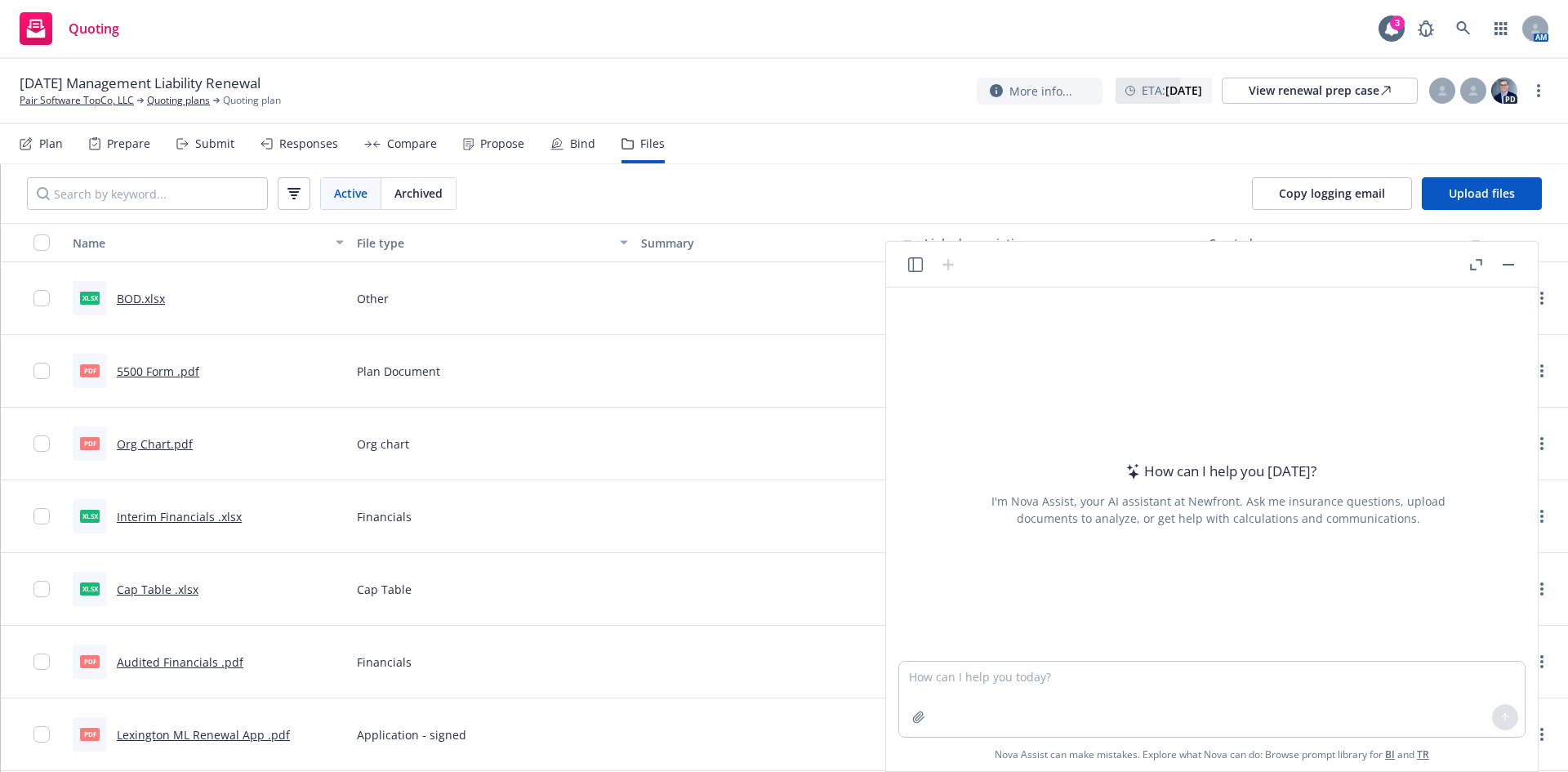
click at [1526, 734] on div "How can I help you today? I'm Nova Assist, your AI assistant at Newfront. Ask m…" at bounding box center [1212, 530] width 652 height 484
click at [1514, 267] on button "button" at bounding box center [1509, 265] width 20 height 20
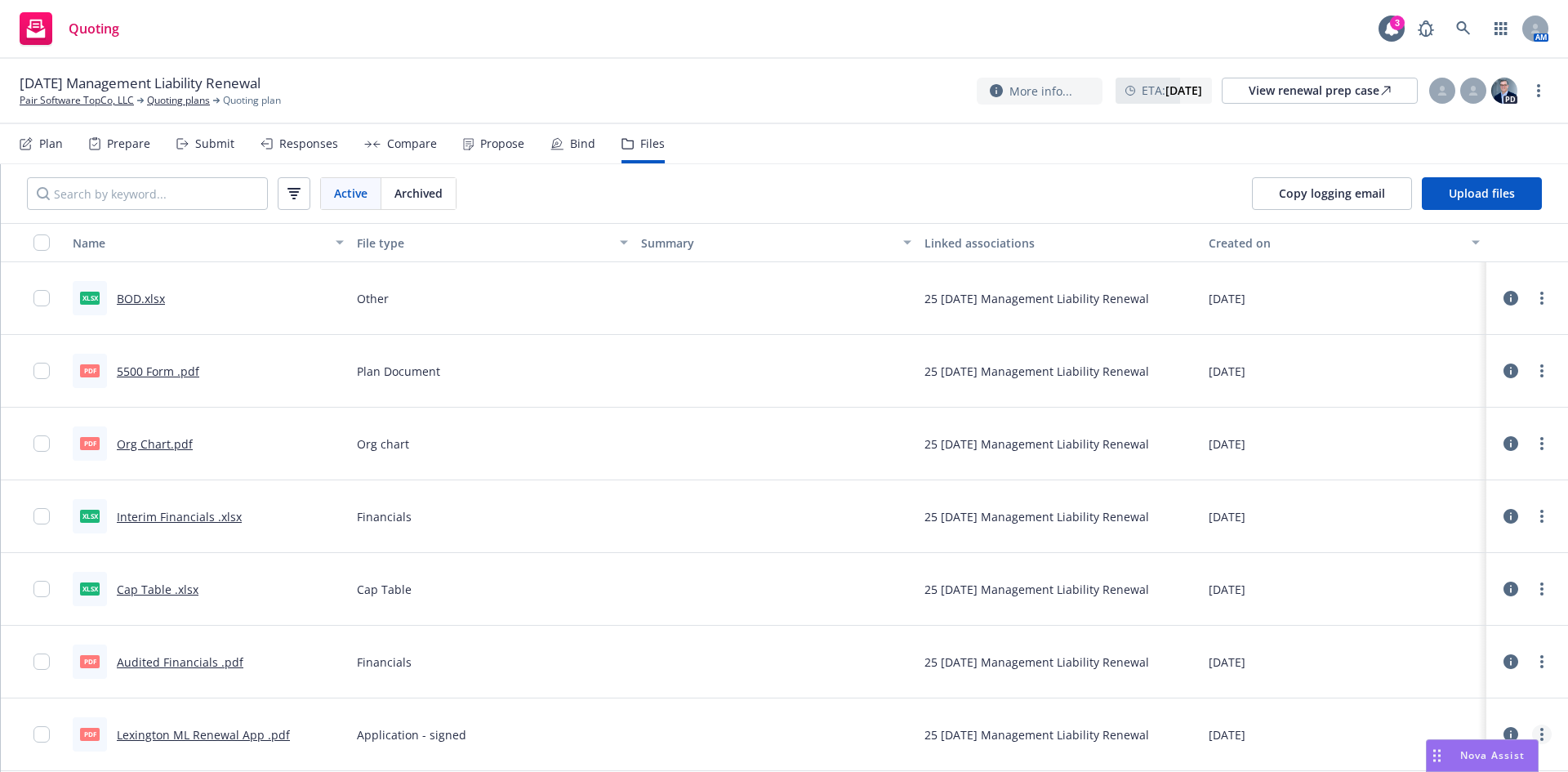
click at [1540, 733] on icon "more" at bounding box center [1541, 735] width 3 height 13
click at [1443, 647] on link "Download" at bounding box center [1470, 648] width 163 height 32
click at [1454, 29] on link at bounding box center [1464, 29] width 32 height 32
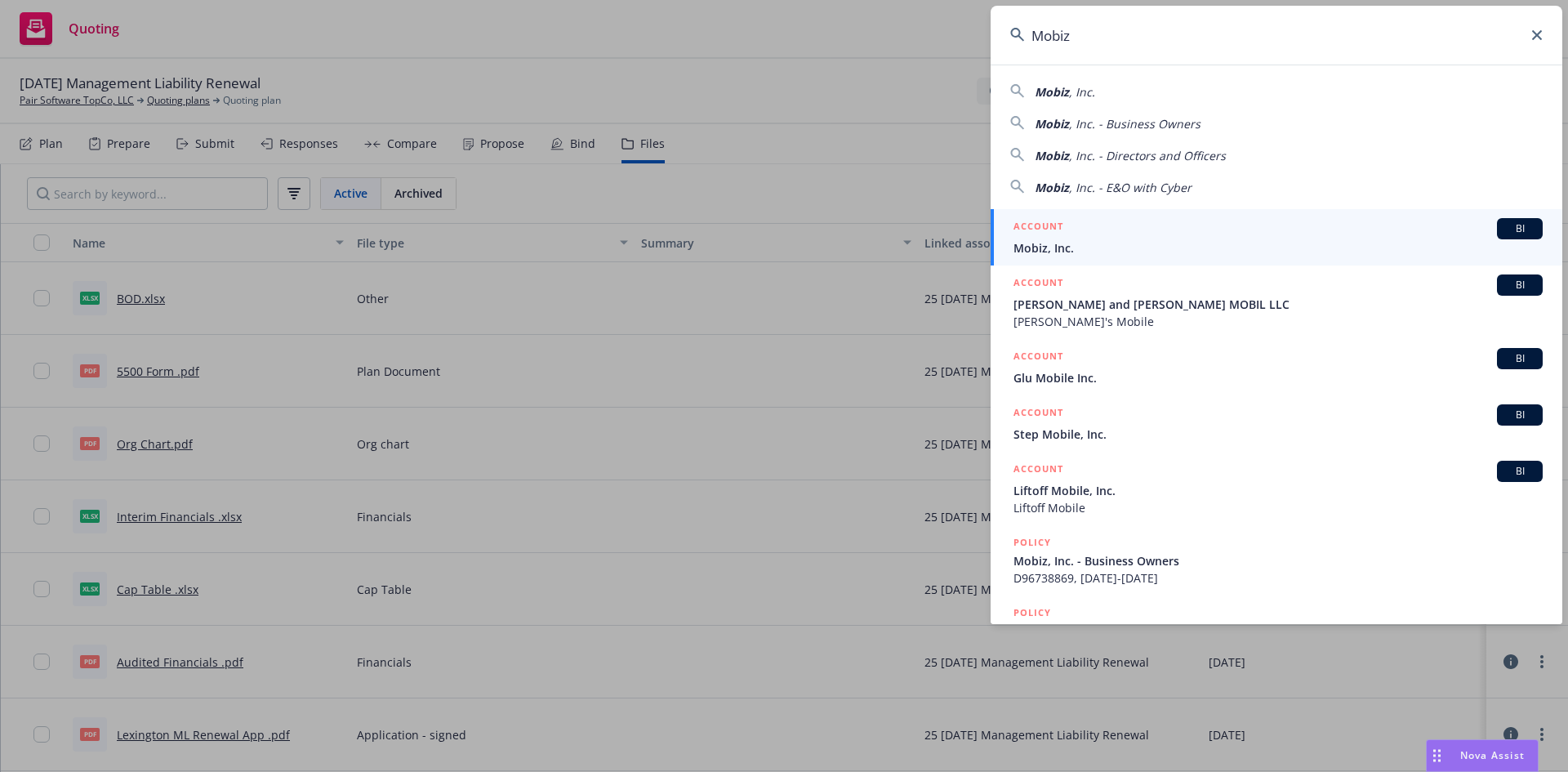
type input "Mobiz"
click at [1084, 250] on span "Mobiz, Inc." at bounding box center [1278, 248] width 530 height 17
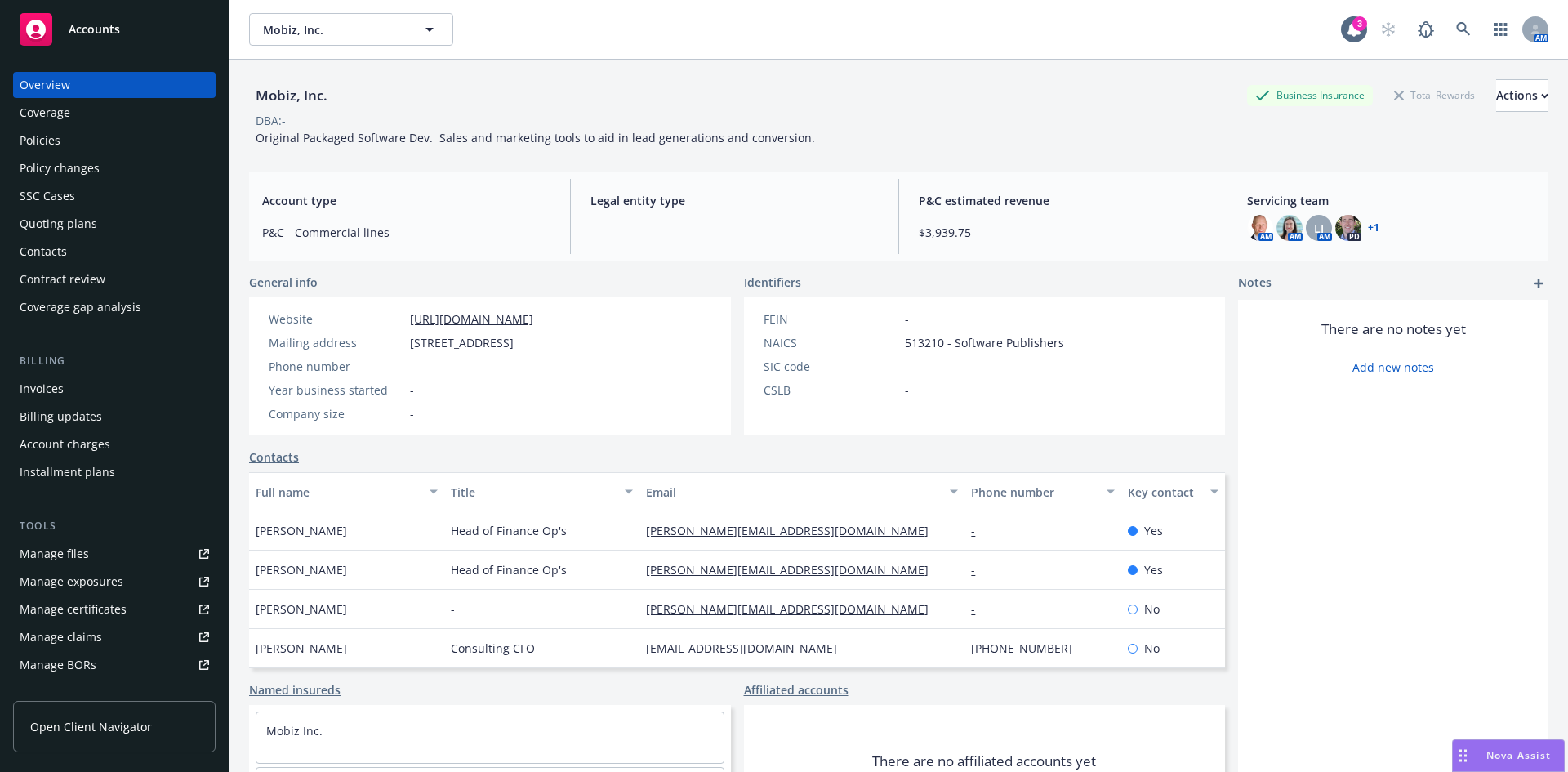
click at [66, 138] on div "Policies" at bounding box center [114, 140] width 190 height 26
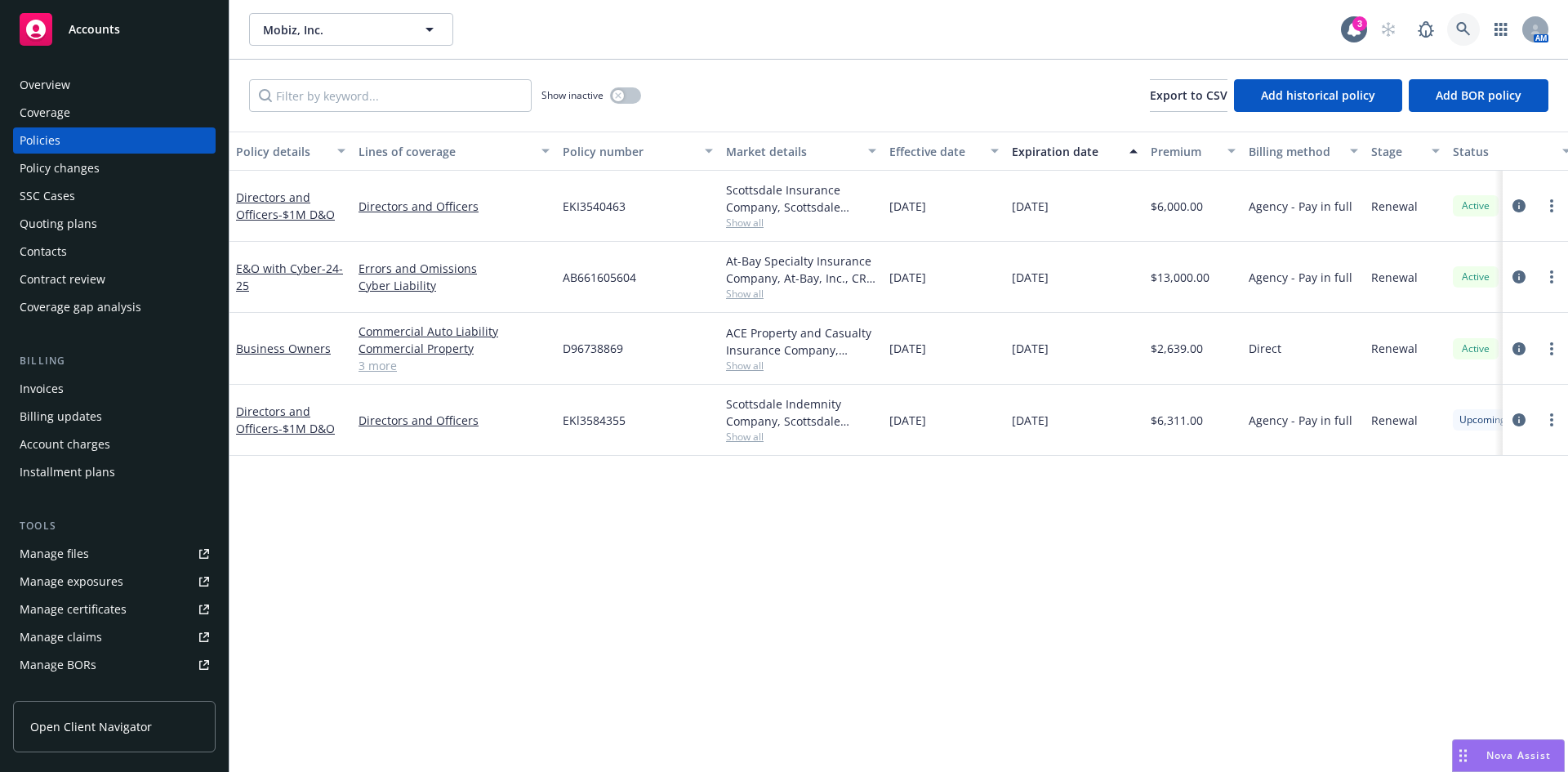
click at [1463, 21] on link at bounding box center [1464, 30] width 32 height 32
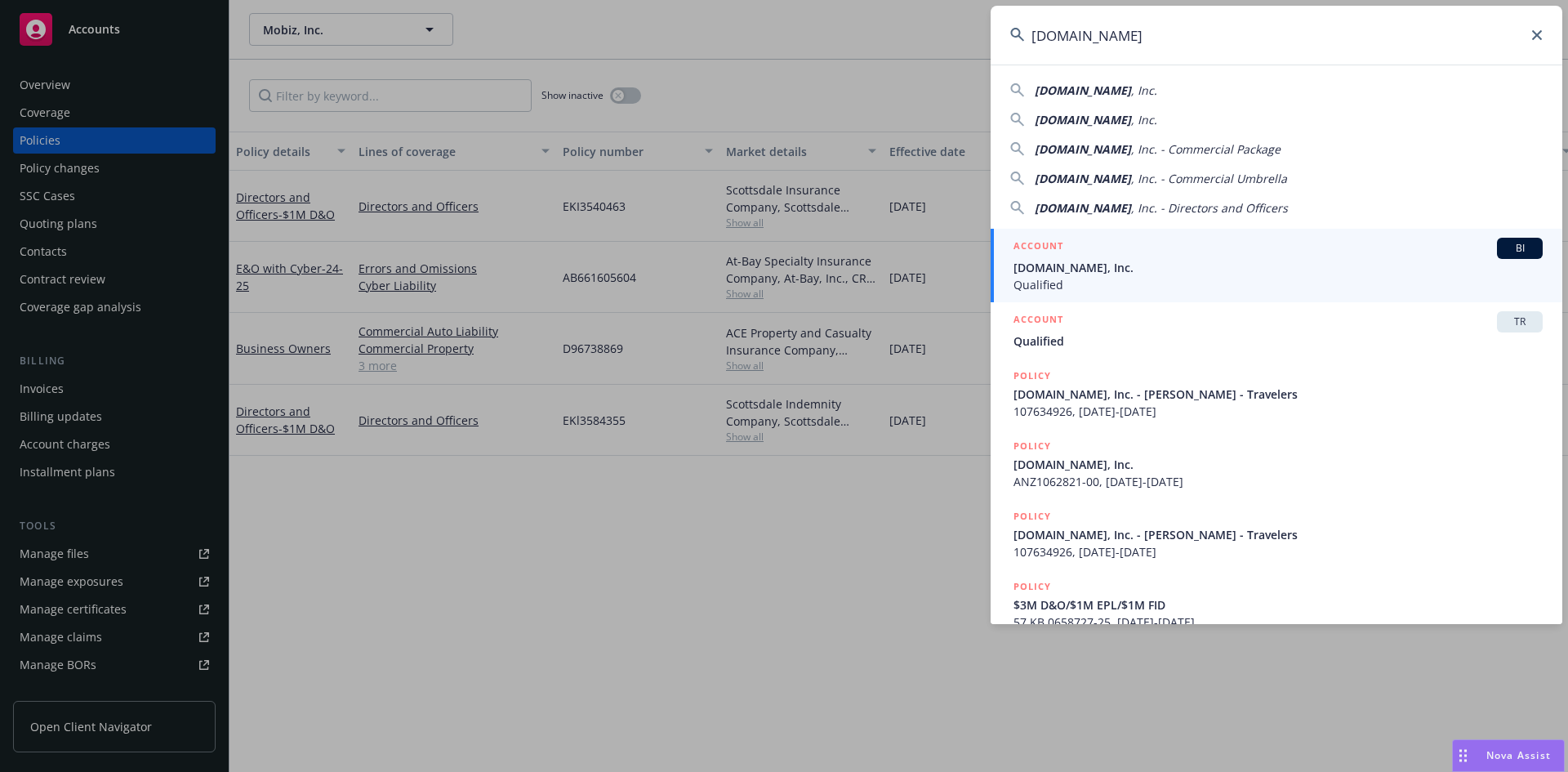
type input "[DOMAIN_NAME]"
click at [1082, 278] on span "Qualified" at bounding box center [1278, 285] width 530 height 17
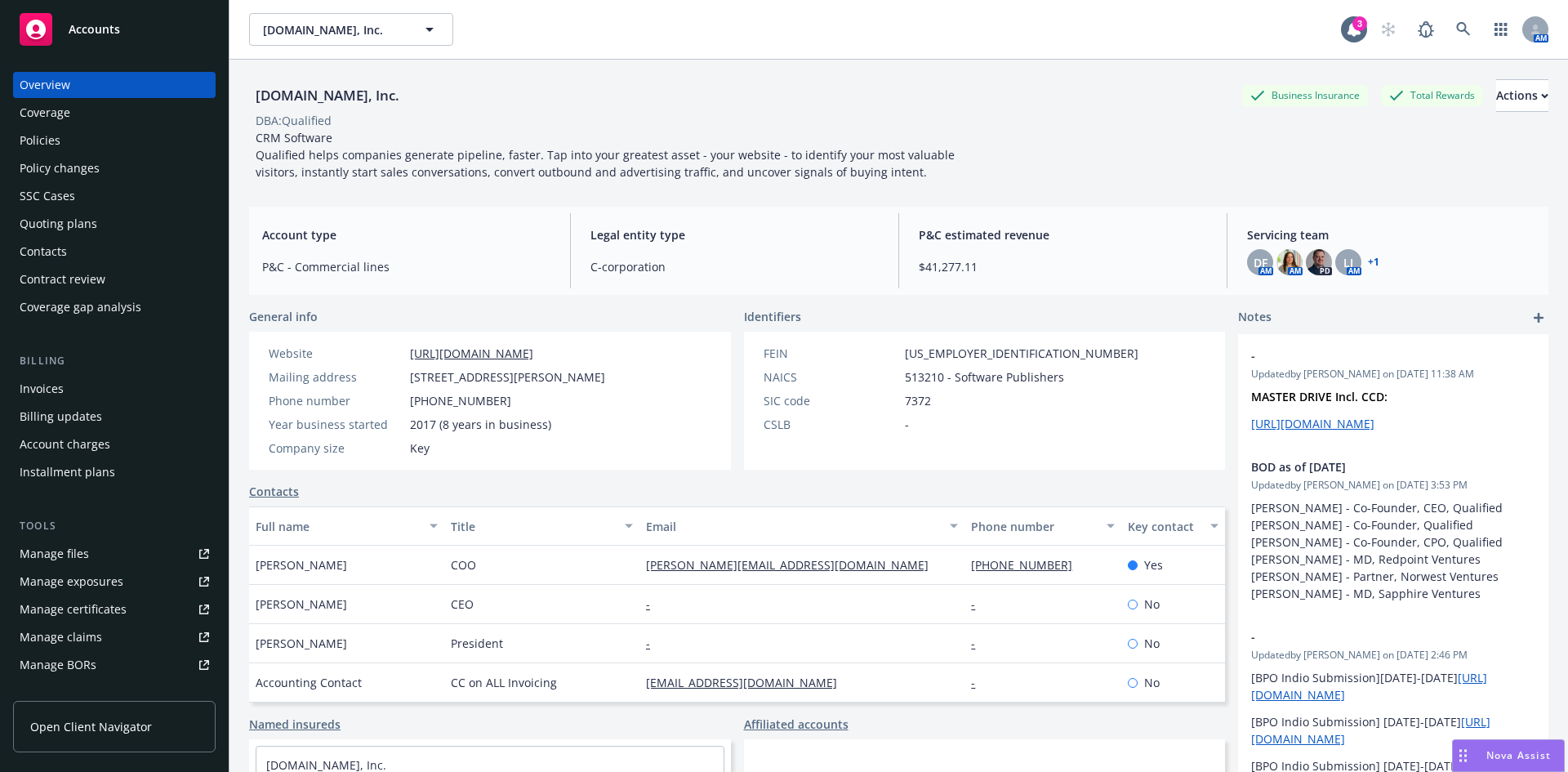
click at [56, 137] on div "Policies" at bounding box center [40, 140] width 41 height 26
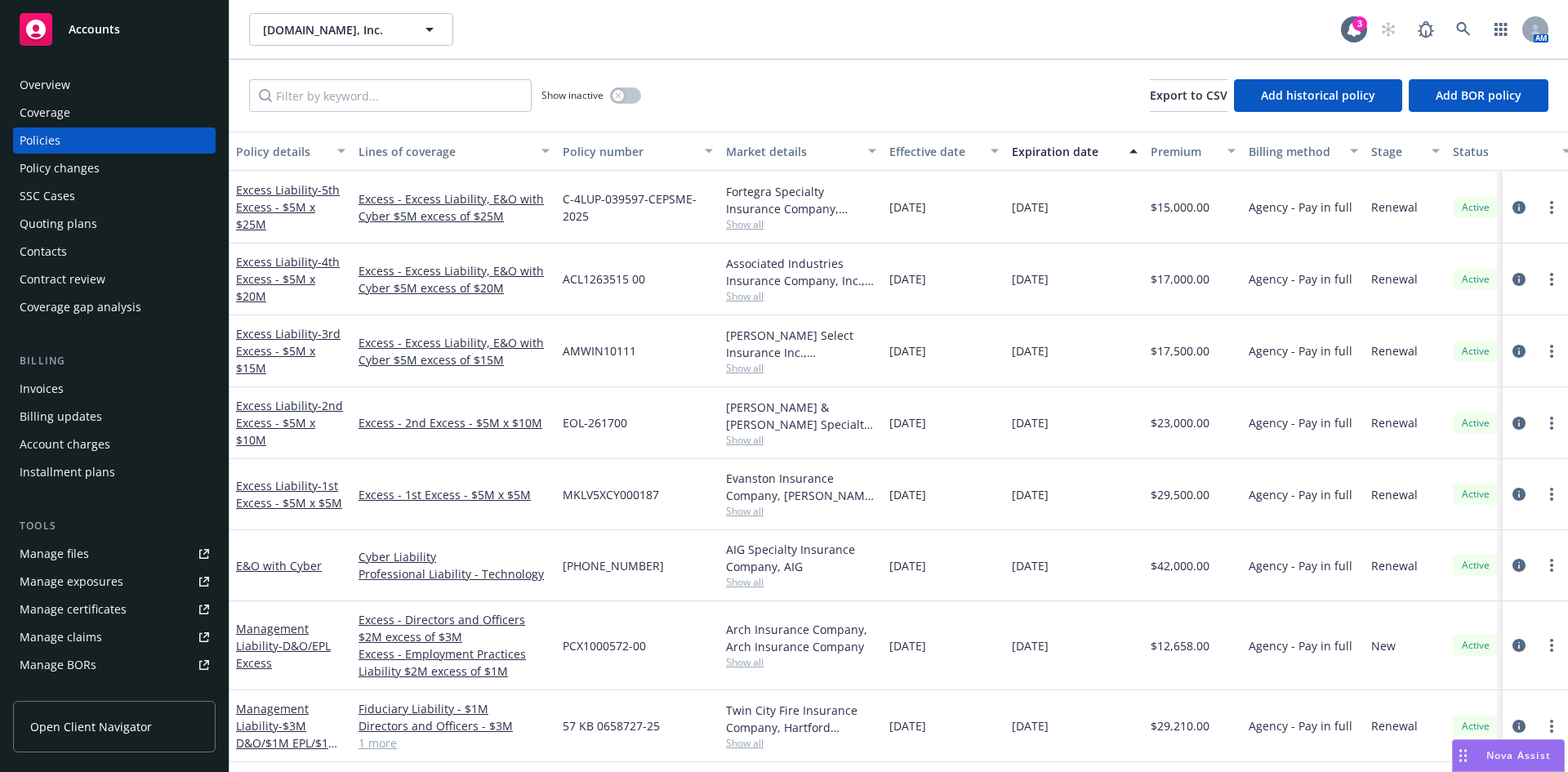
scroll to position [335, 0]
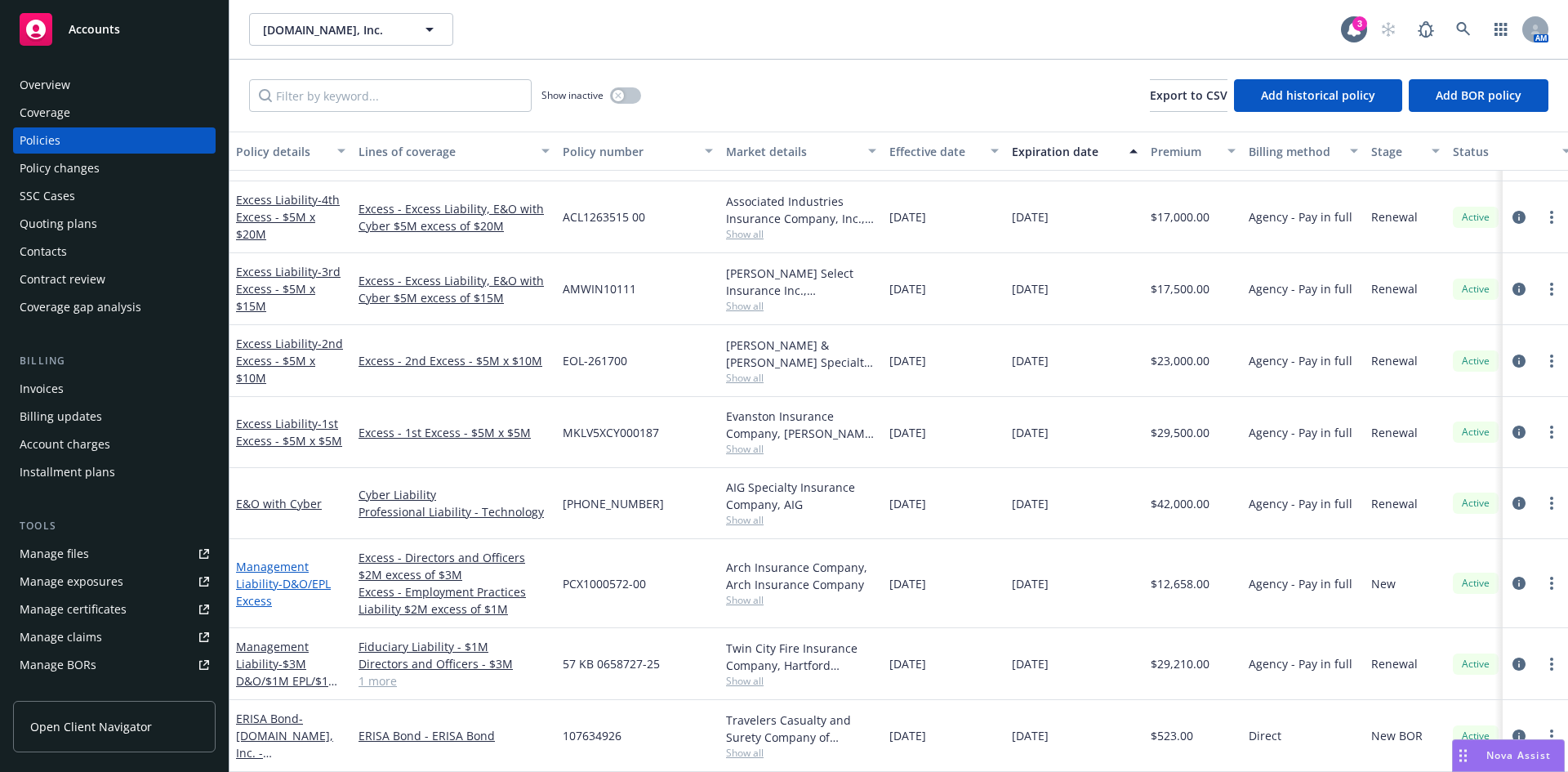
click at [247, 580] on span "- D&O/EPL Excess" at bounding box center [283, 593] width 94 height 32
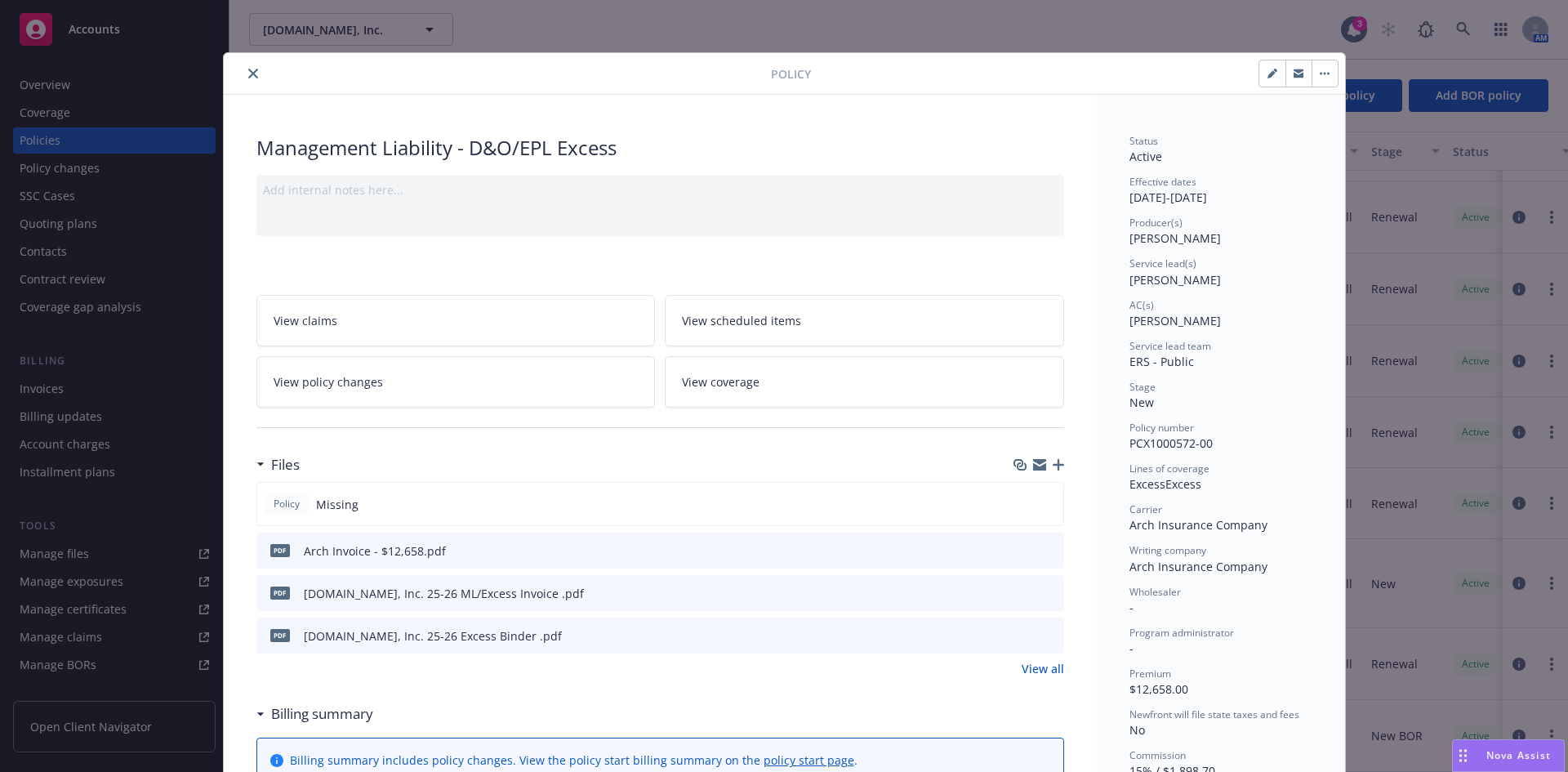
click at [1056, 464] on icon "button" at bounding box center [1058, 465] width 11 height 11
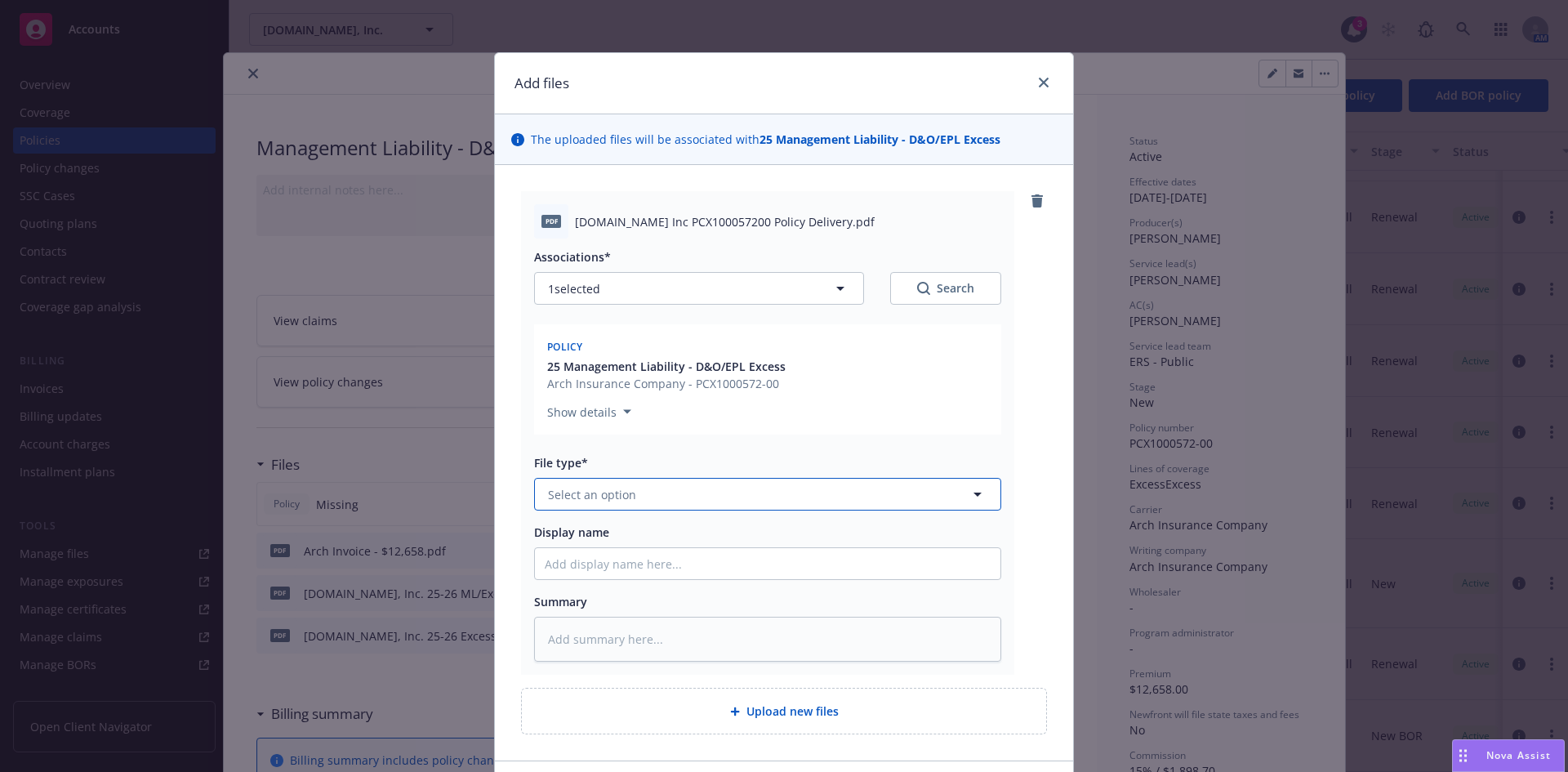
click at [572, 497] on span "Select an option" at bounding box center [592, 495] width 89 height 17
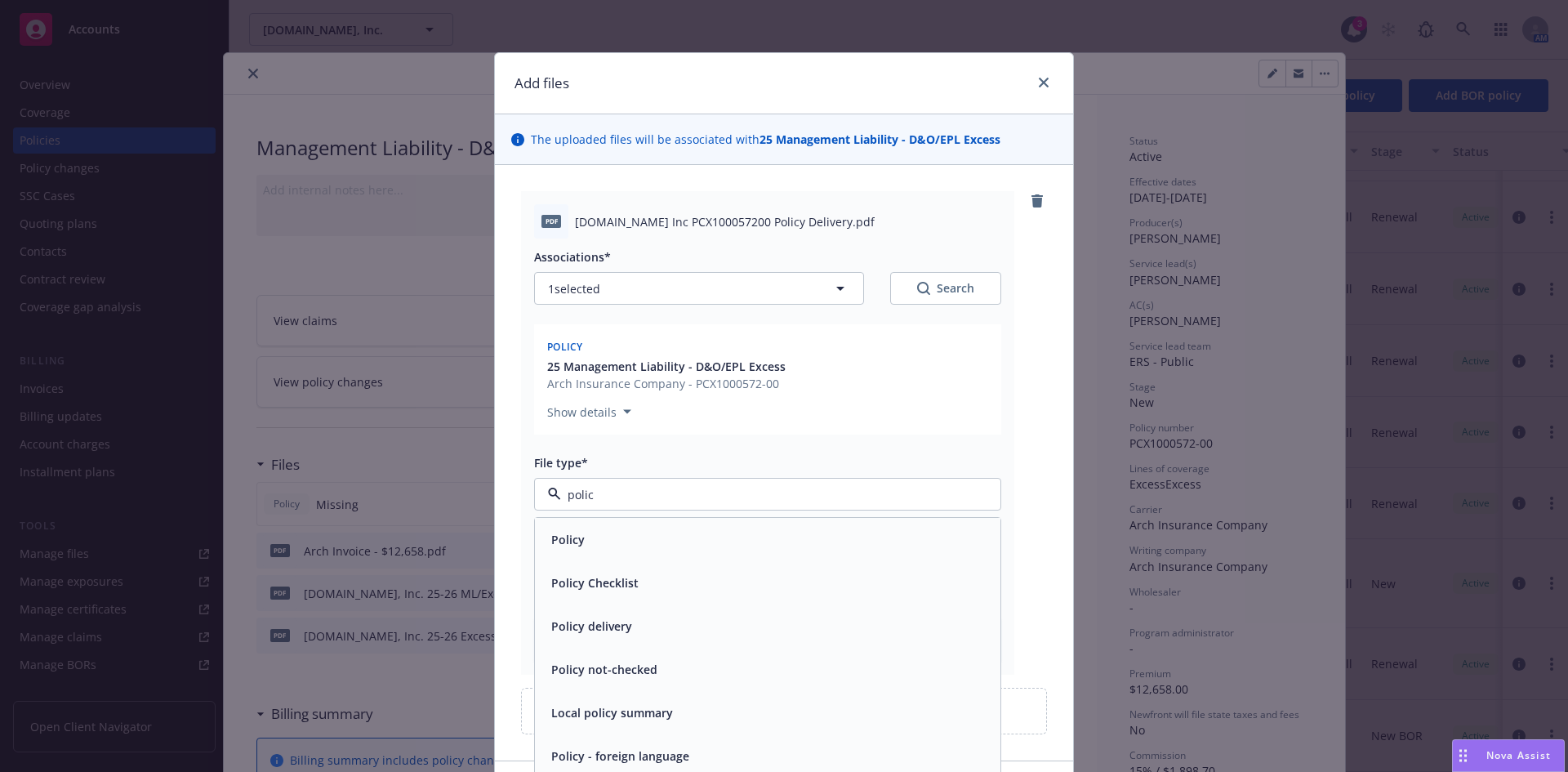
type input "policy"
click at [591, 543] on div "Policy" at bounding box center [768, 539] width 446 height 24
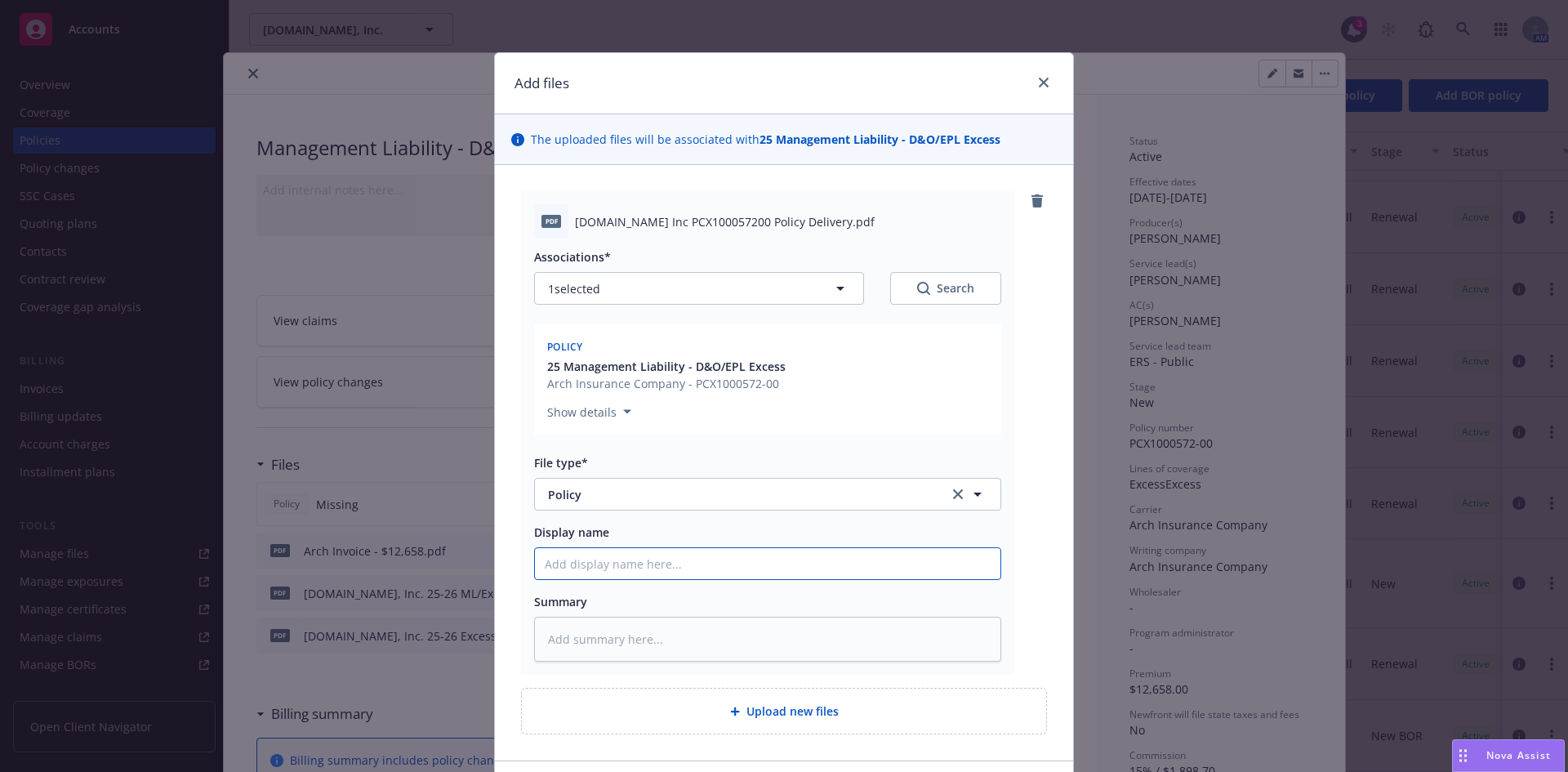
click at [640, 573] on input "Display name" at bounding box center [768, 563] width 466 height 31
paste input "[DOMAIN_NAME] Inc"
type textarea "x"
type input "[DOMAIN_NAME] Inc"
type textarea "x"
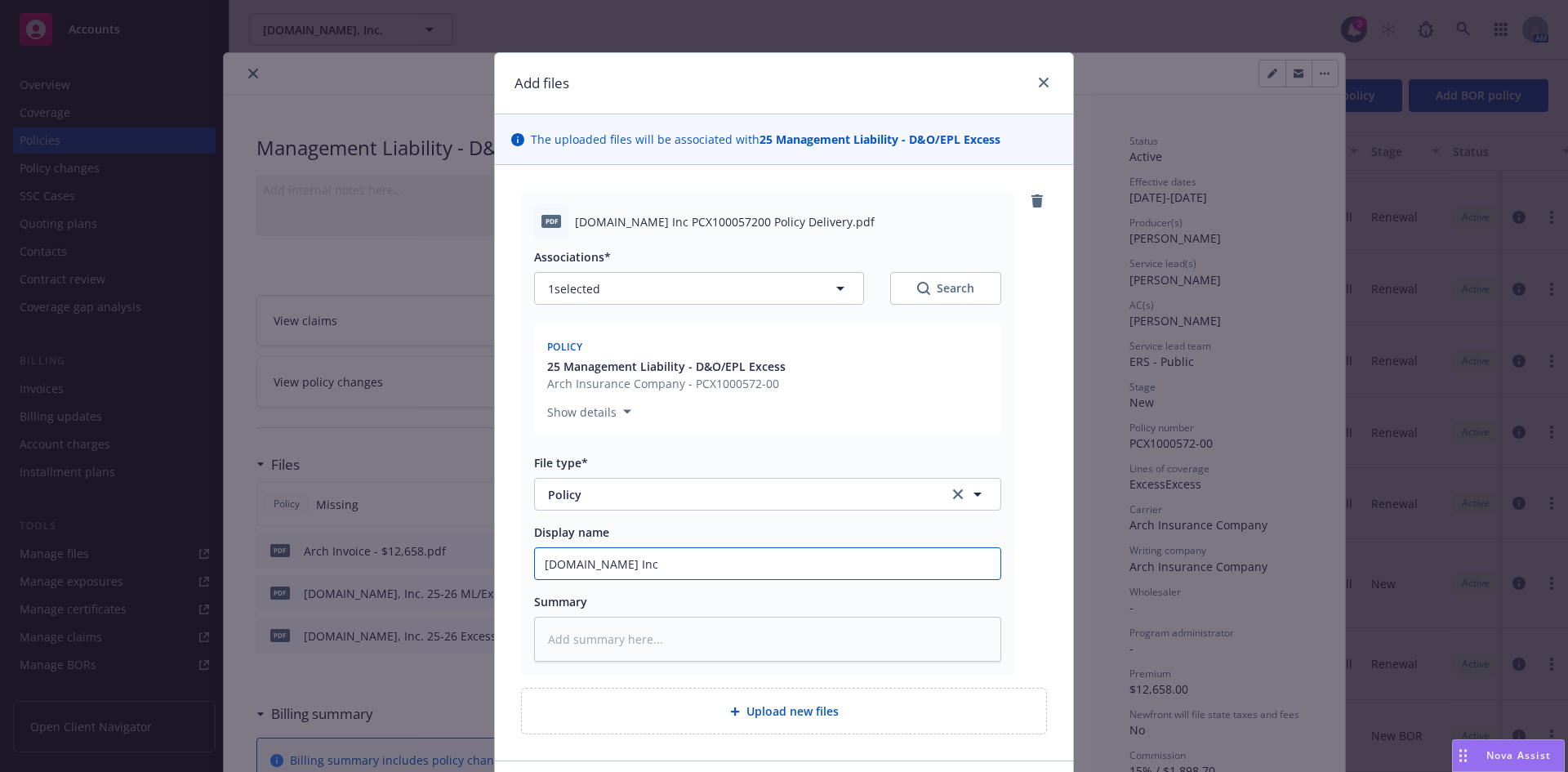
type input "[DOMAIN_NAME] Inc"
type textarea "x"
type input "[DOMAIN_NAME] Inc 2"
type textarea "x"
type input "[DOMAIN_NAME] Inc 20"
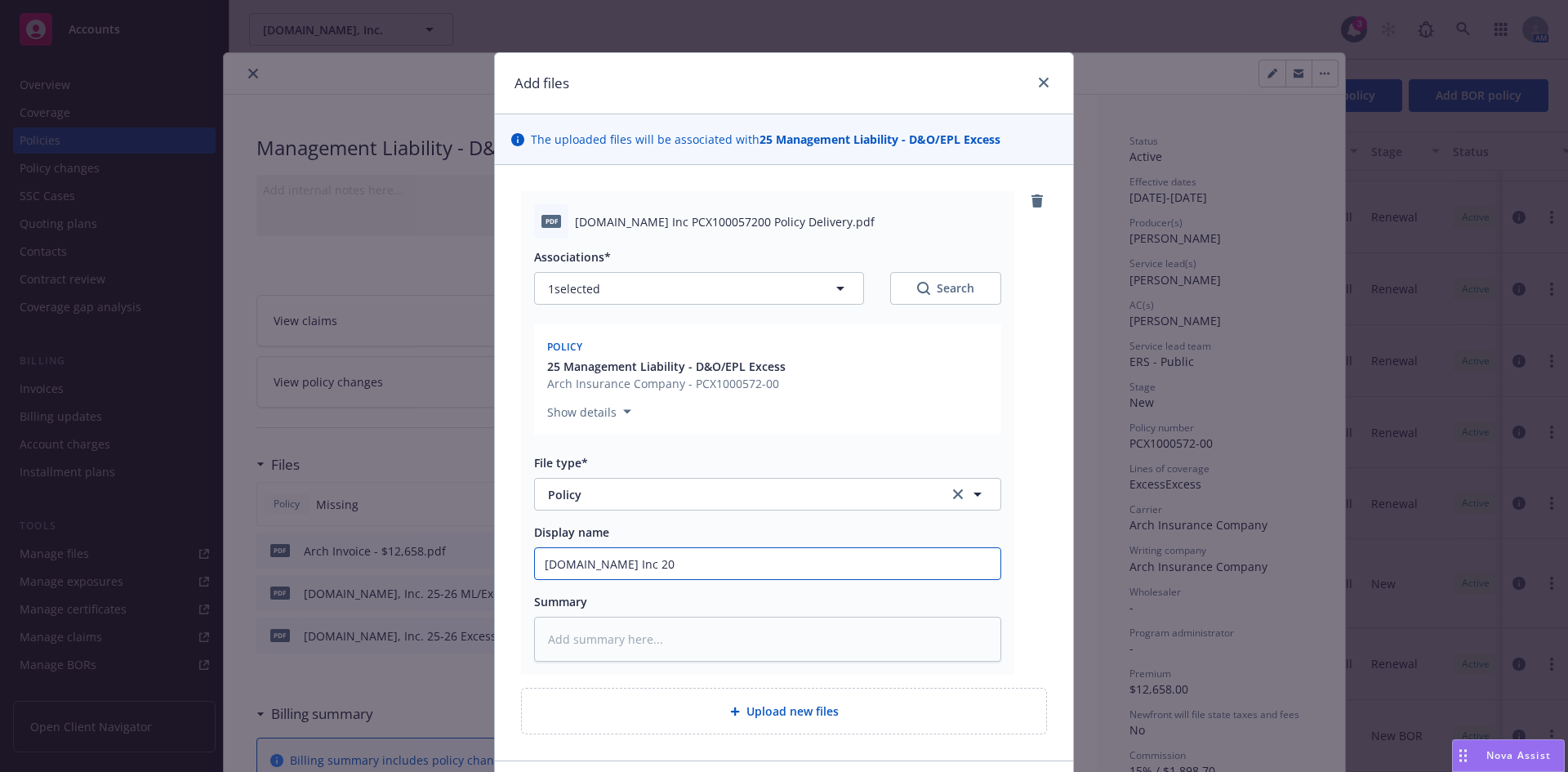
type textarea "x"
type input "[DOMAIN_NAME] Inc 202"
type textarea "x"
type input "[DOMAIN_NAME] Inc 2025"
type textarea "x"
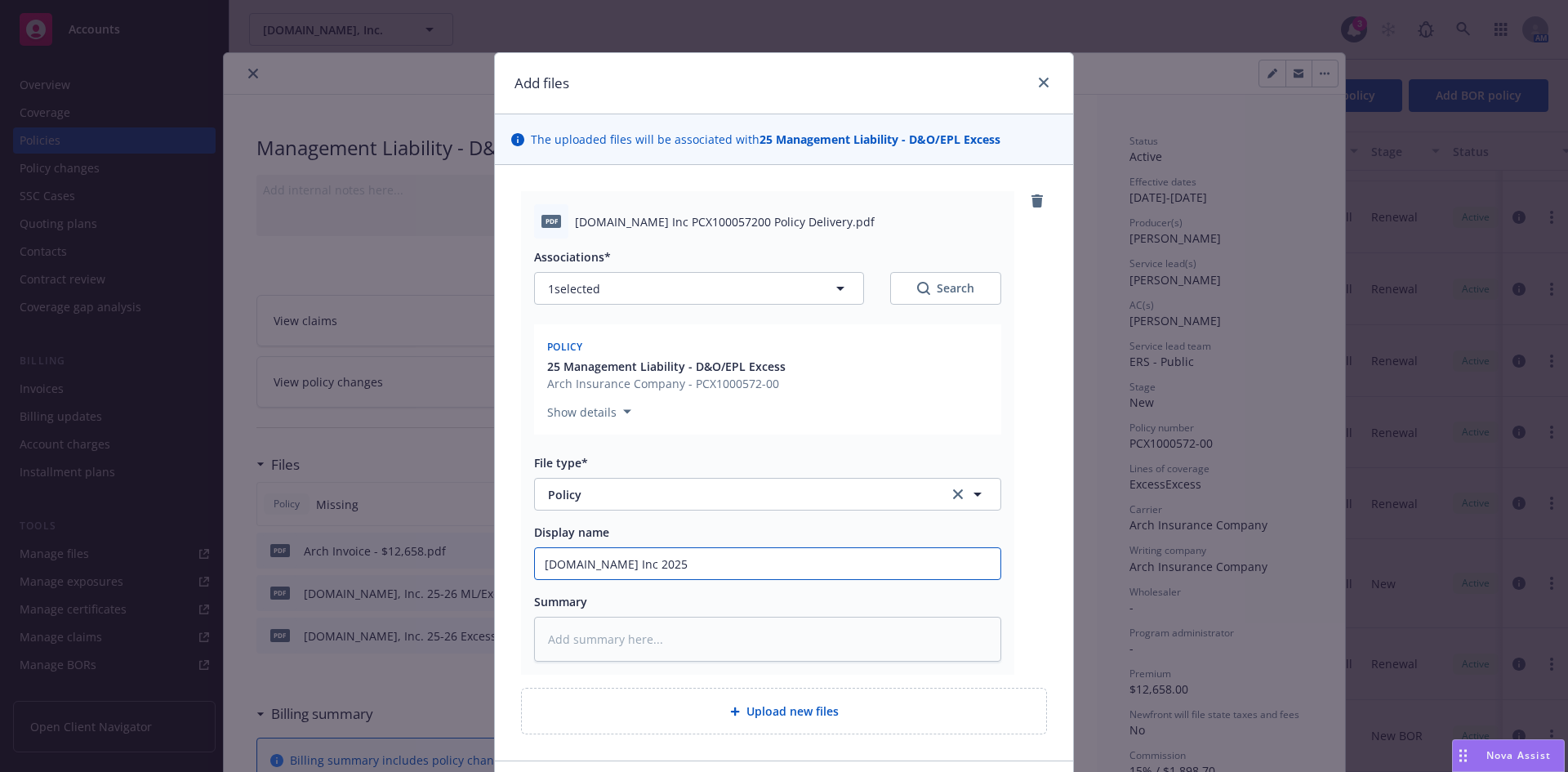
type input "[DOMAIN_NAME] Inc 2025-"
type textarea "x"
type input "[DOMAIN_NAME] Inc 2025-2"
type textarea "x"
type input "[DOMAIN_NAME] Inc 2025-26"
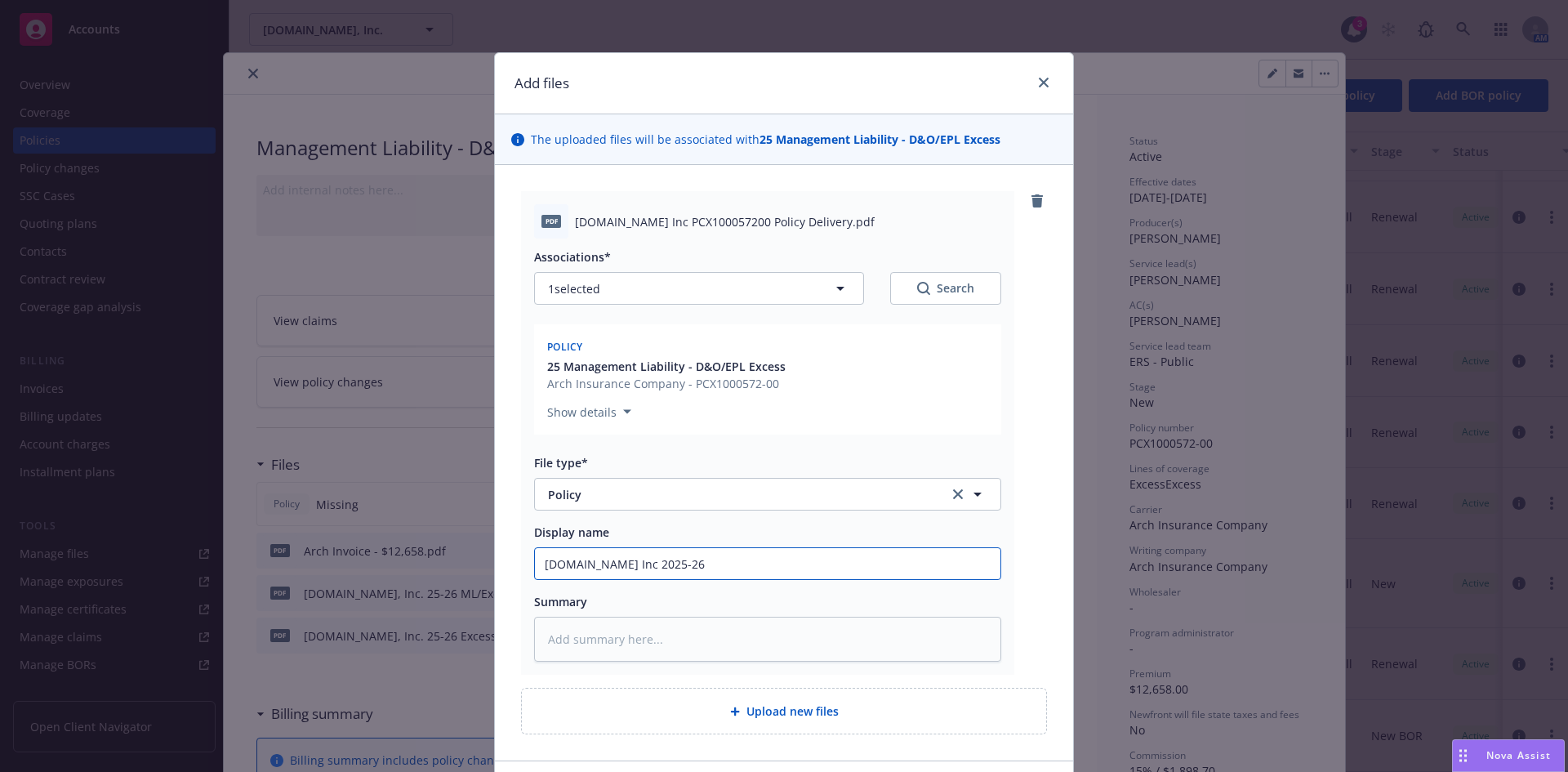
type textarea "x"
type input "[DOMAIN_NAME] Inc 2025-26"
type textarea "x"
type input "[DOMAIN_NAME] Inc 2025-26 M"
type textarea "x"
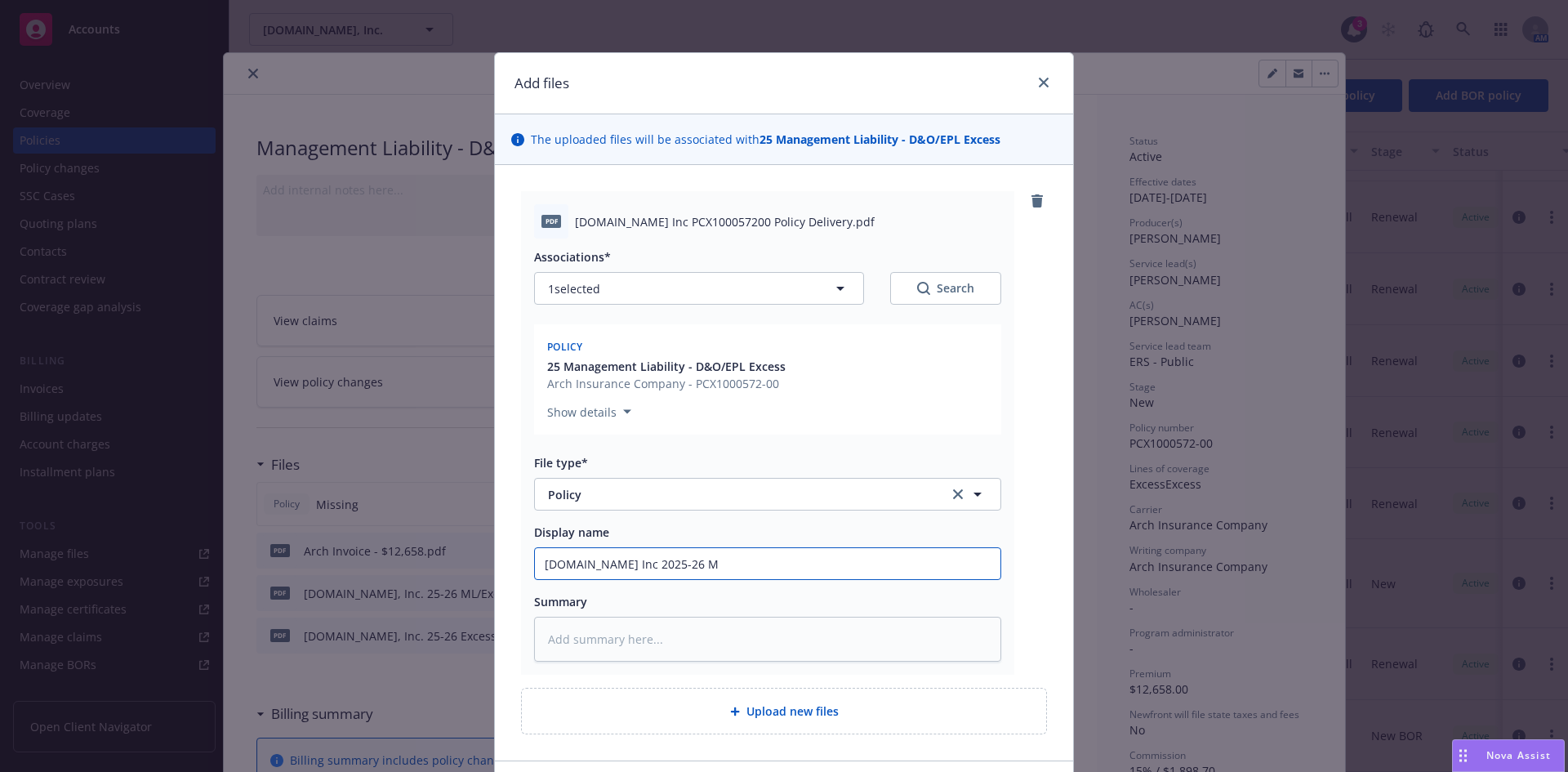
type input "[DOMAIN_NAME] Inc 2025-26 ML"
type textarea "x"
type input "Qualified.com Inc 2025-26 ML"
type textarea "x"
type input "Qualified.com Inc 2025-26 ML P"
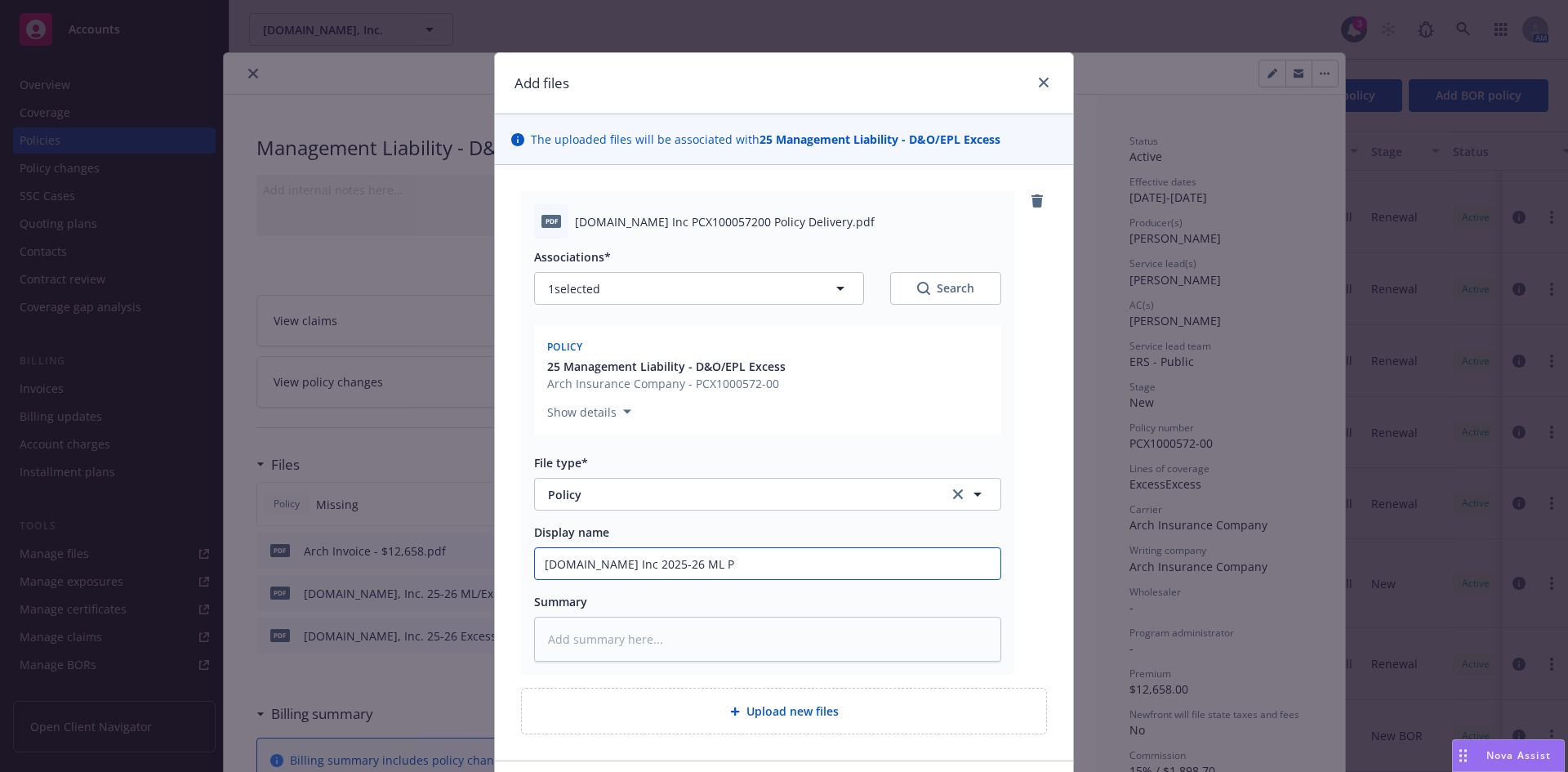
type textarea "x"
type input "Qualified.com Inc 2025-26 ML Po"
type textarea "x"
type input "Qualified.com Inc 2025-26 ML Pol"
type textarea "x"
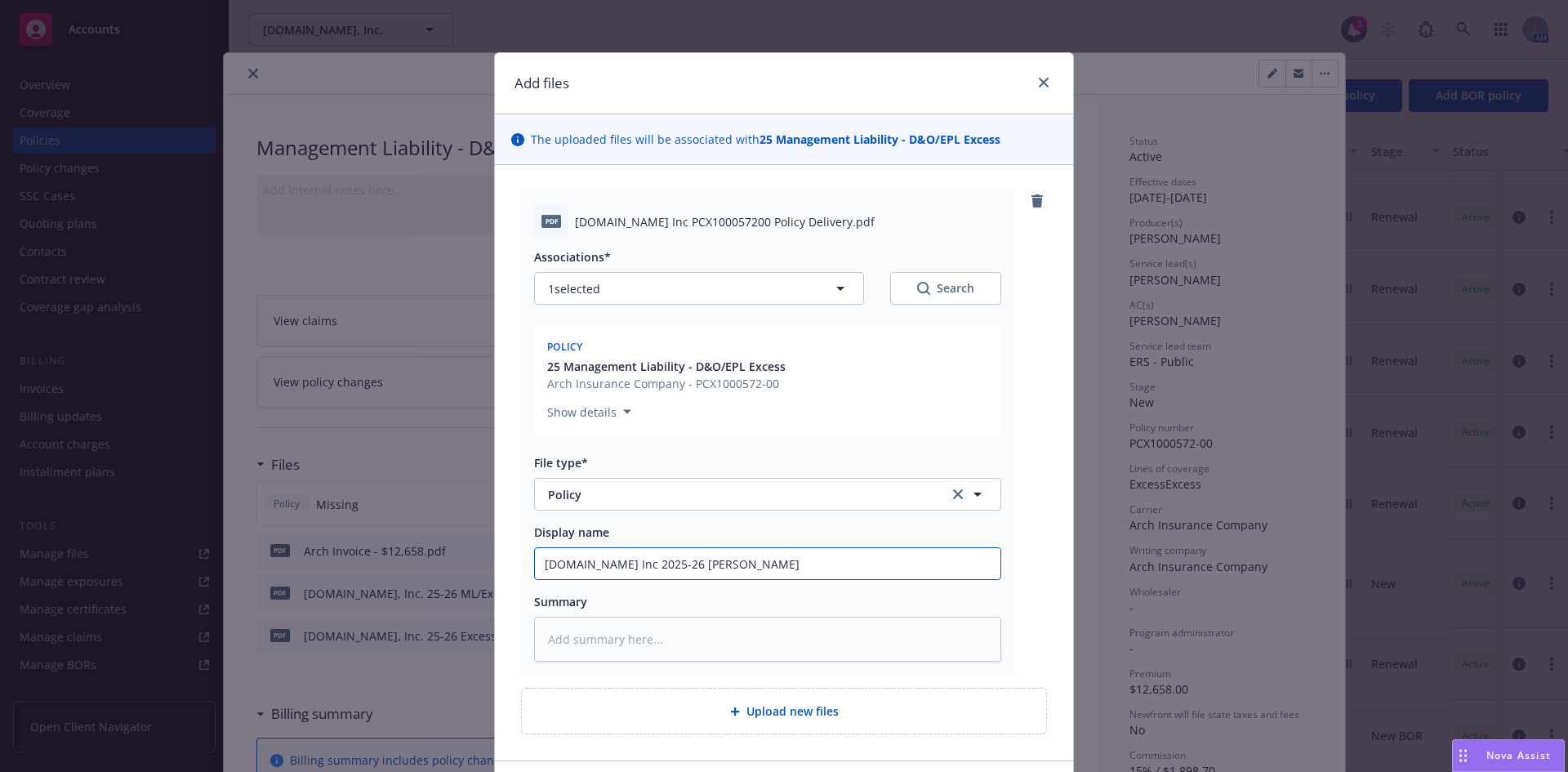
type input "Qualified.com Inc 2025-26 ML Polic"
type textarea "x"
type input "[DOMAIN_NAME] Inc 2025-26 ML Policy"
type textarea "x"
type input "[DOMAIN_NAME] Inc 2025-26 ML Policy"
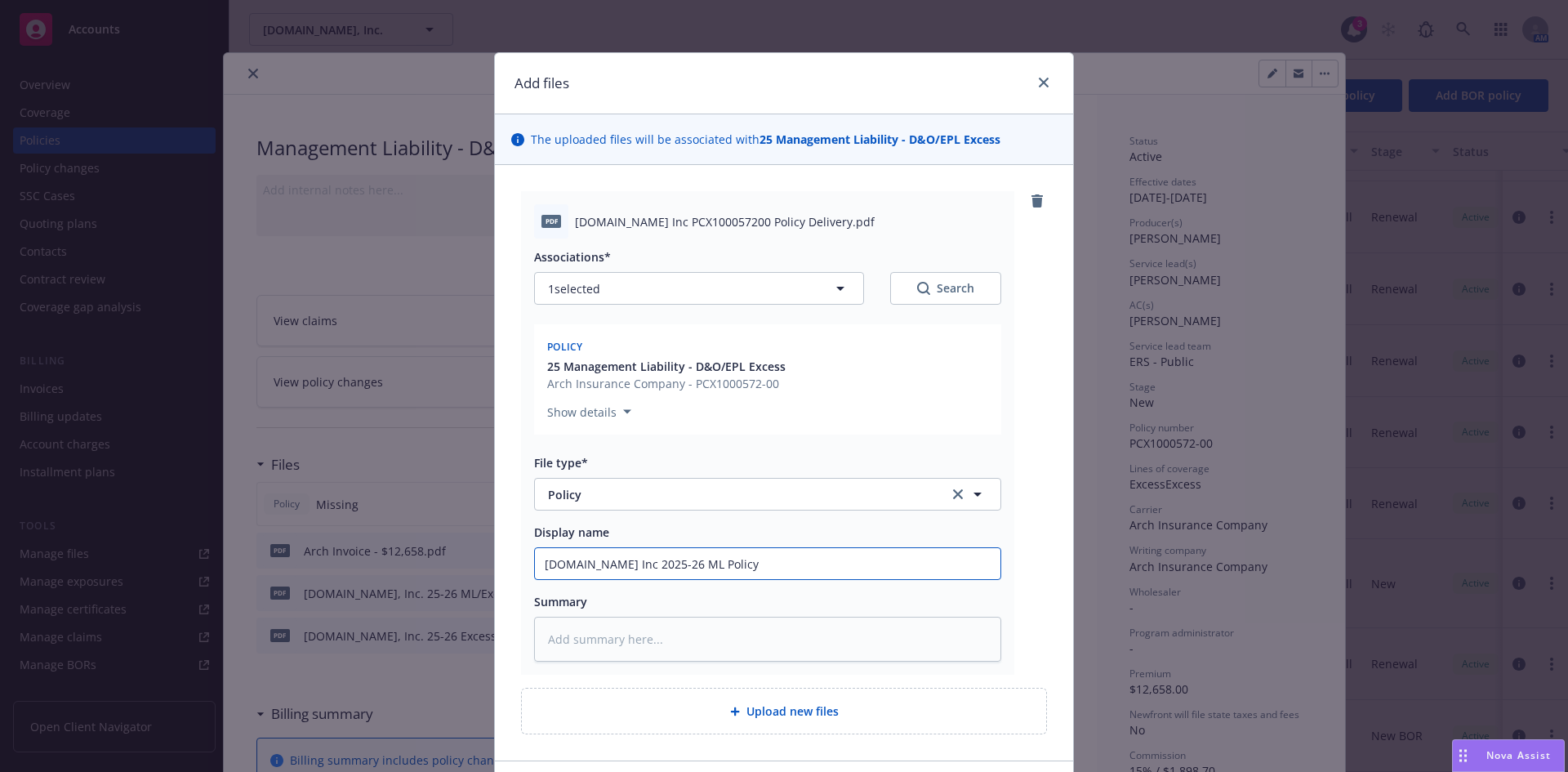
type textarea "x"
type input "[DOMAIN_NAME] Inc 2025-26 ML Policy"
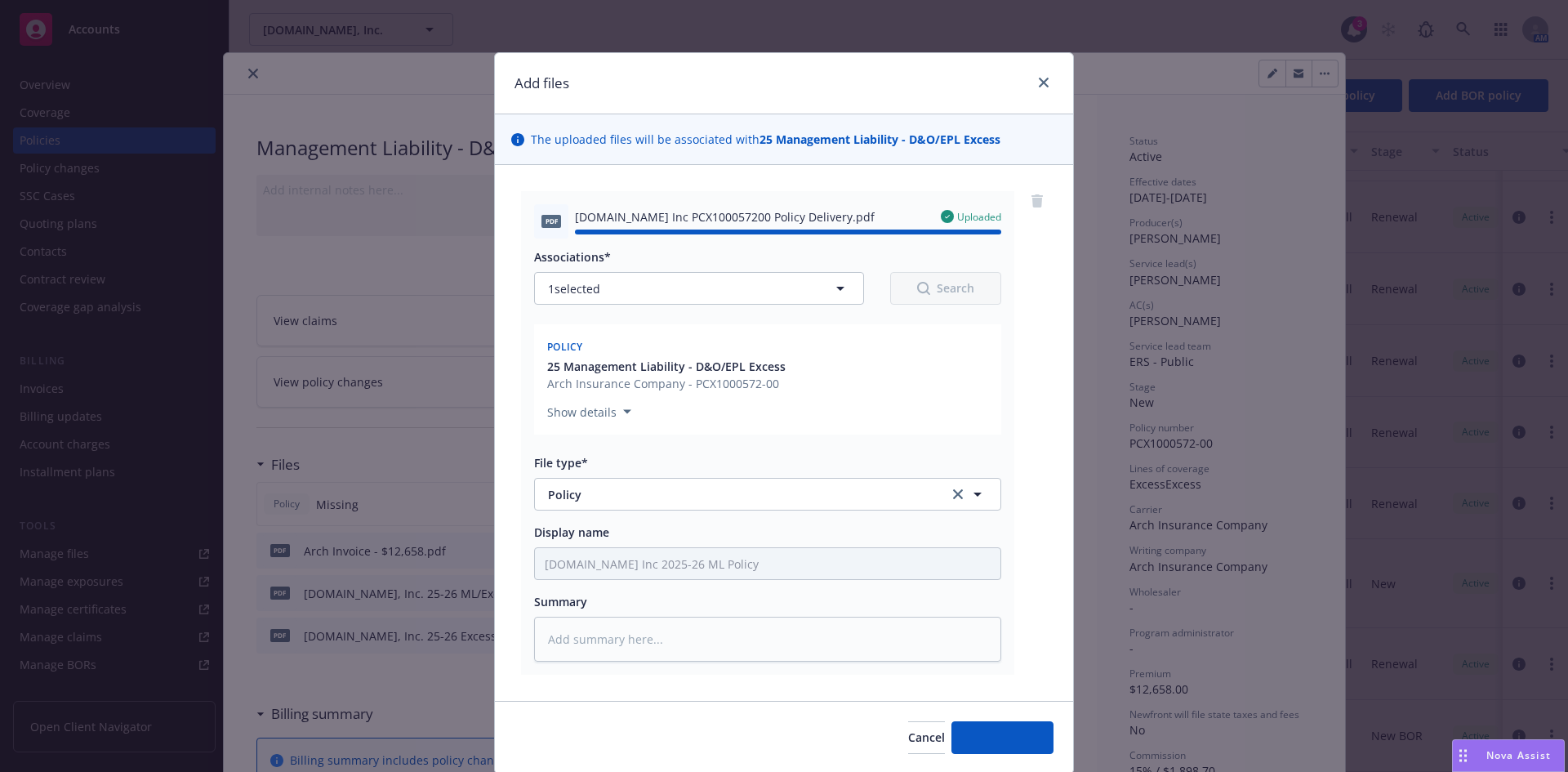
type textarea "x"
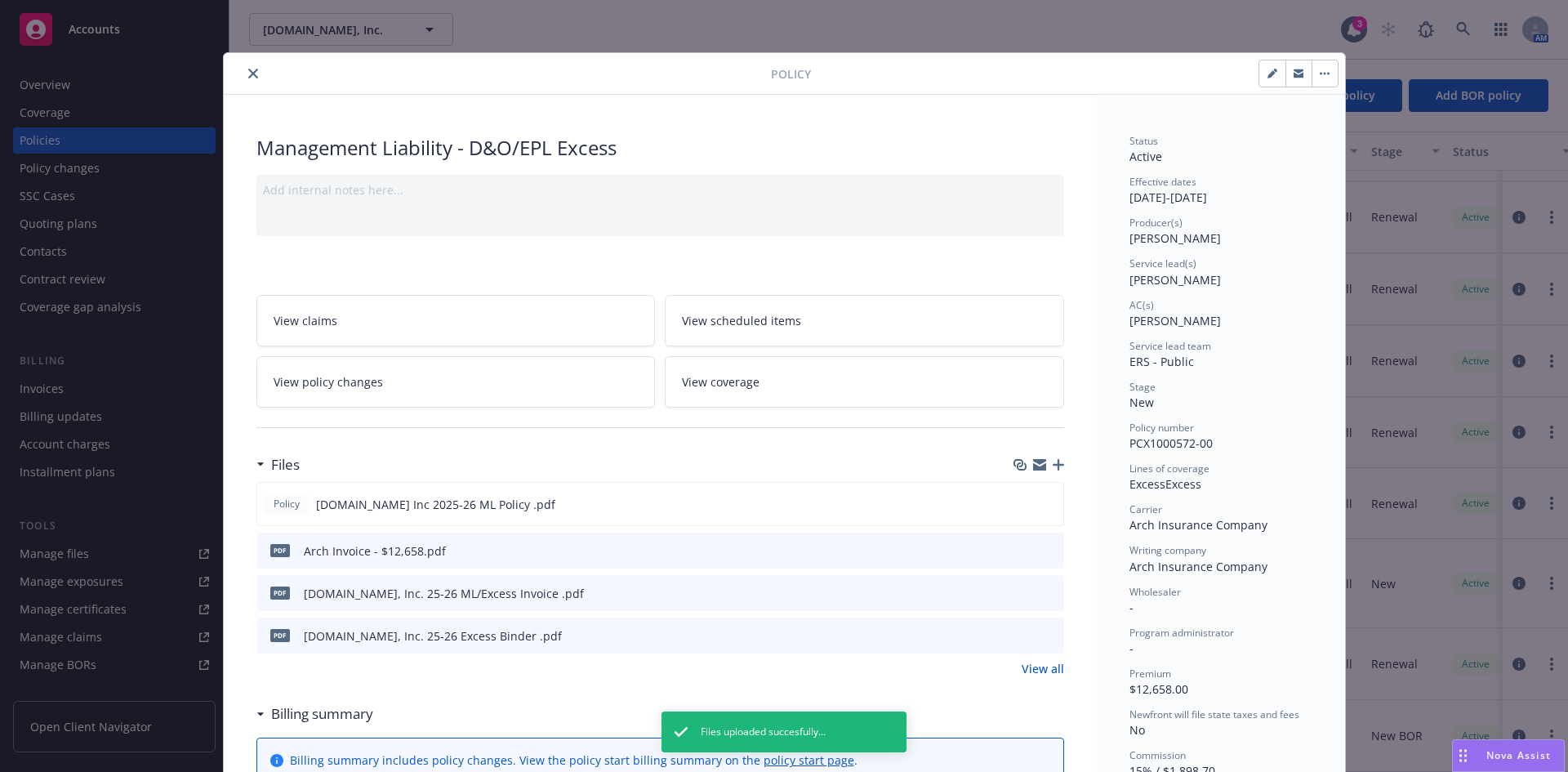
click at [249, 71] on icon "close" at bounding box center [253, 73] width 10 height 10
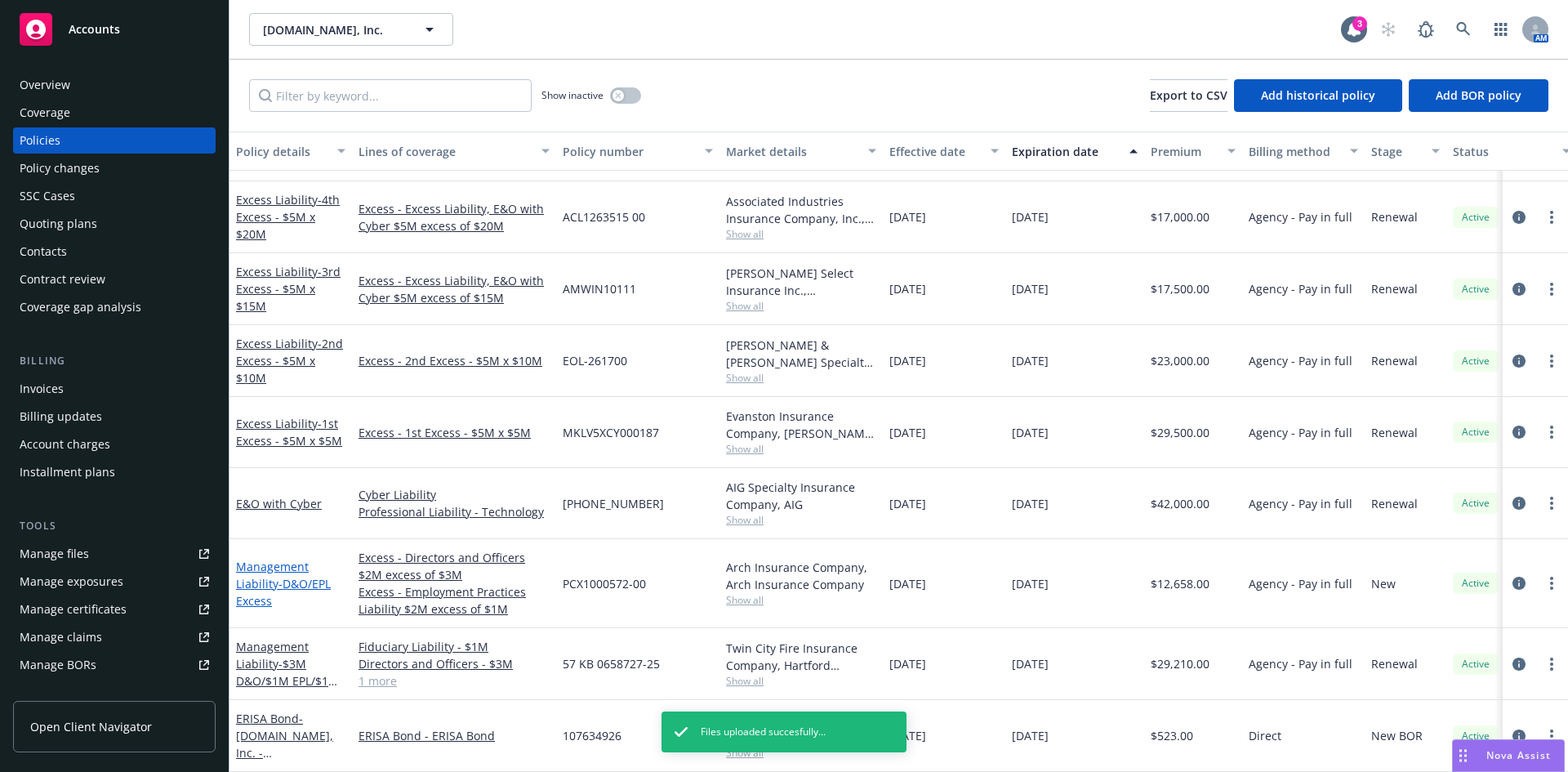
click at [272, 559] on link "Management Liability - D&O/EPL Excess" at bounding box center [283, 584] width 94 height 50
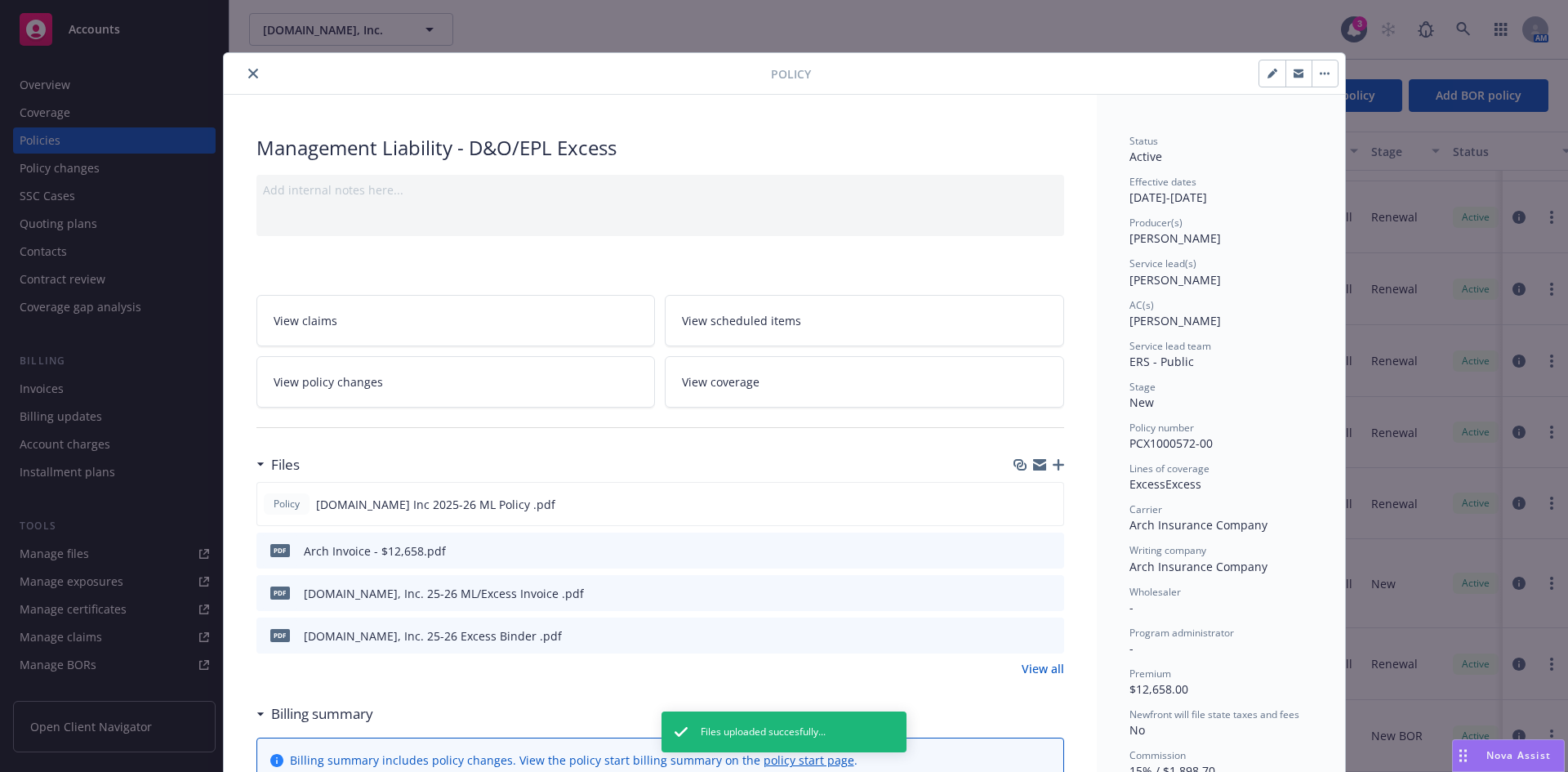
scroll to position [49, 0]
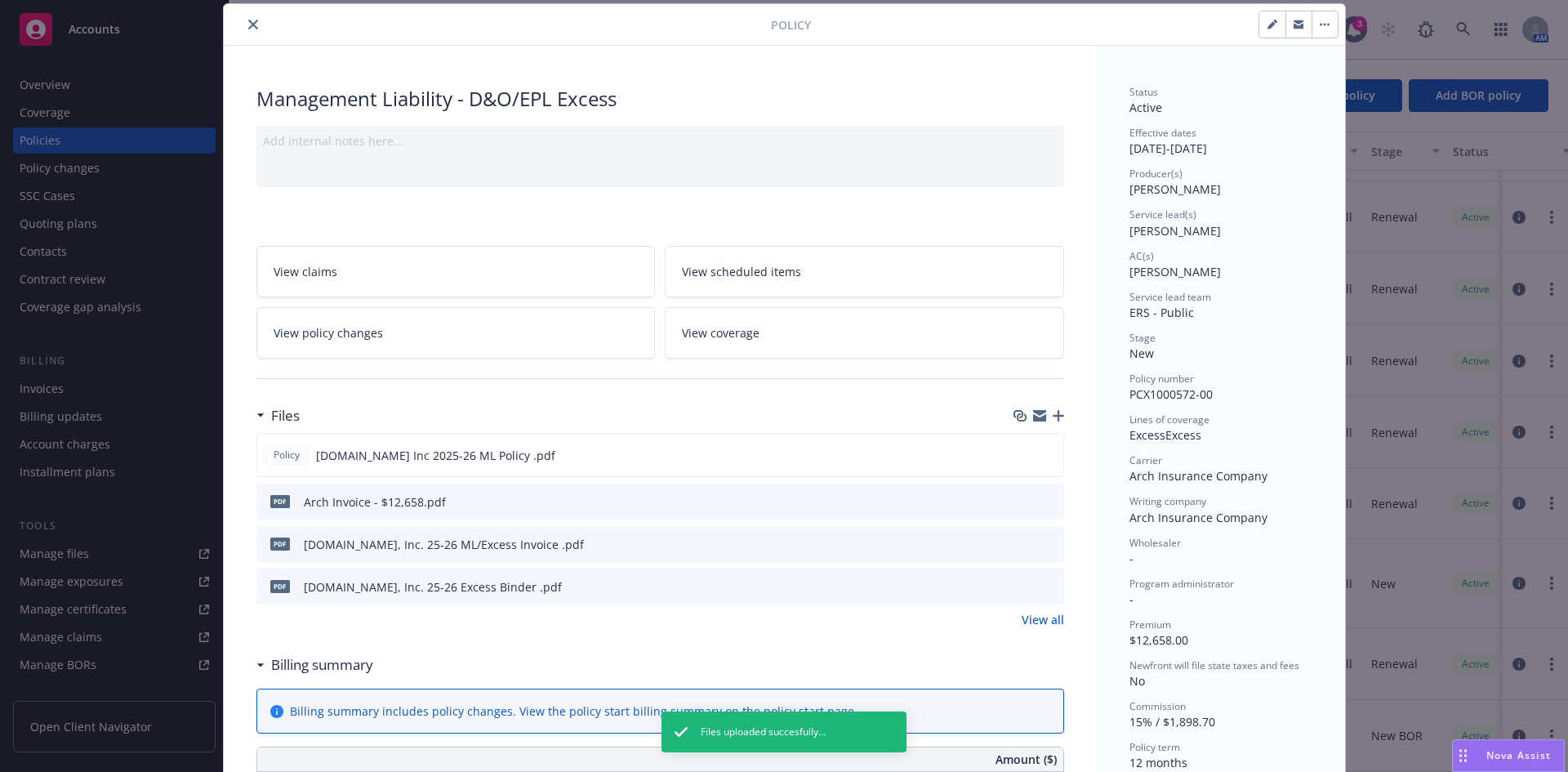
click at [250, 21] on icon "close" at bounding box center [253, 25] width 10 height 10
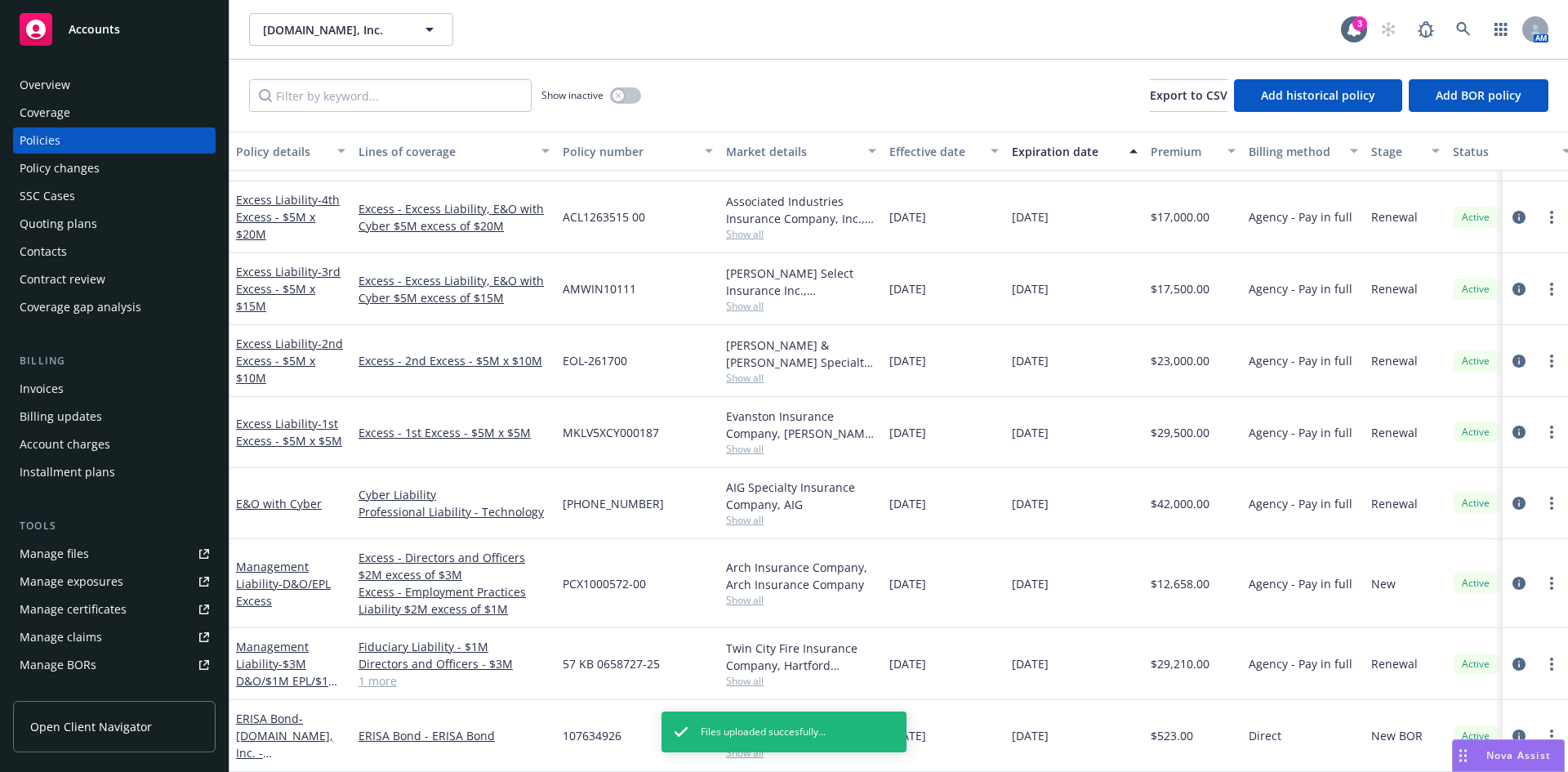
click at [85, 556] on div "Manage files" at bounding box center [54, 554] width 70 height 26
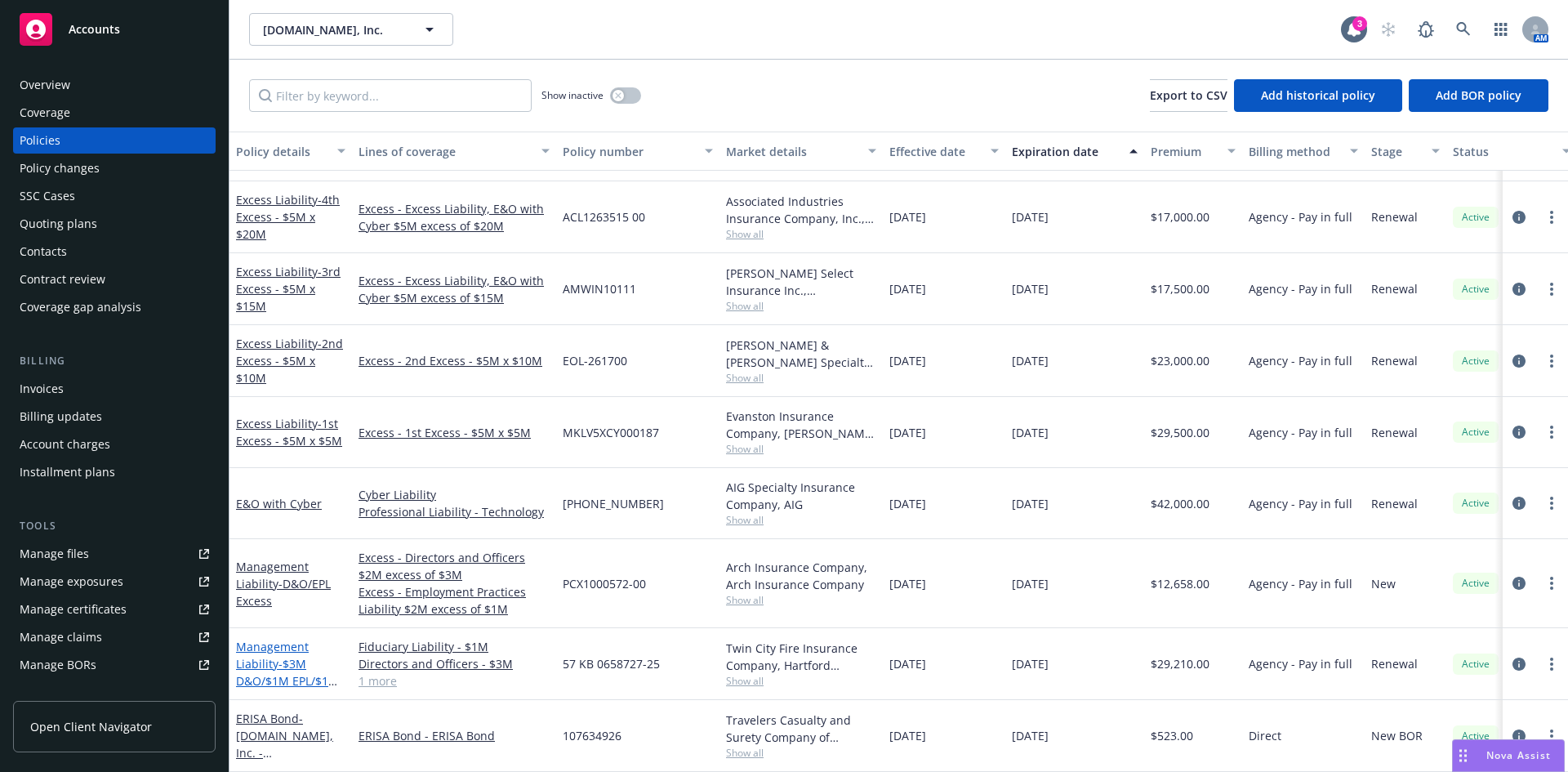
click at [263, 652] on link "Management Liability - $3M D&O/$1M EPL/$1M FID" at bounding box center [288, 673] width 103 height 67
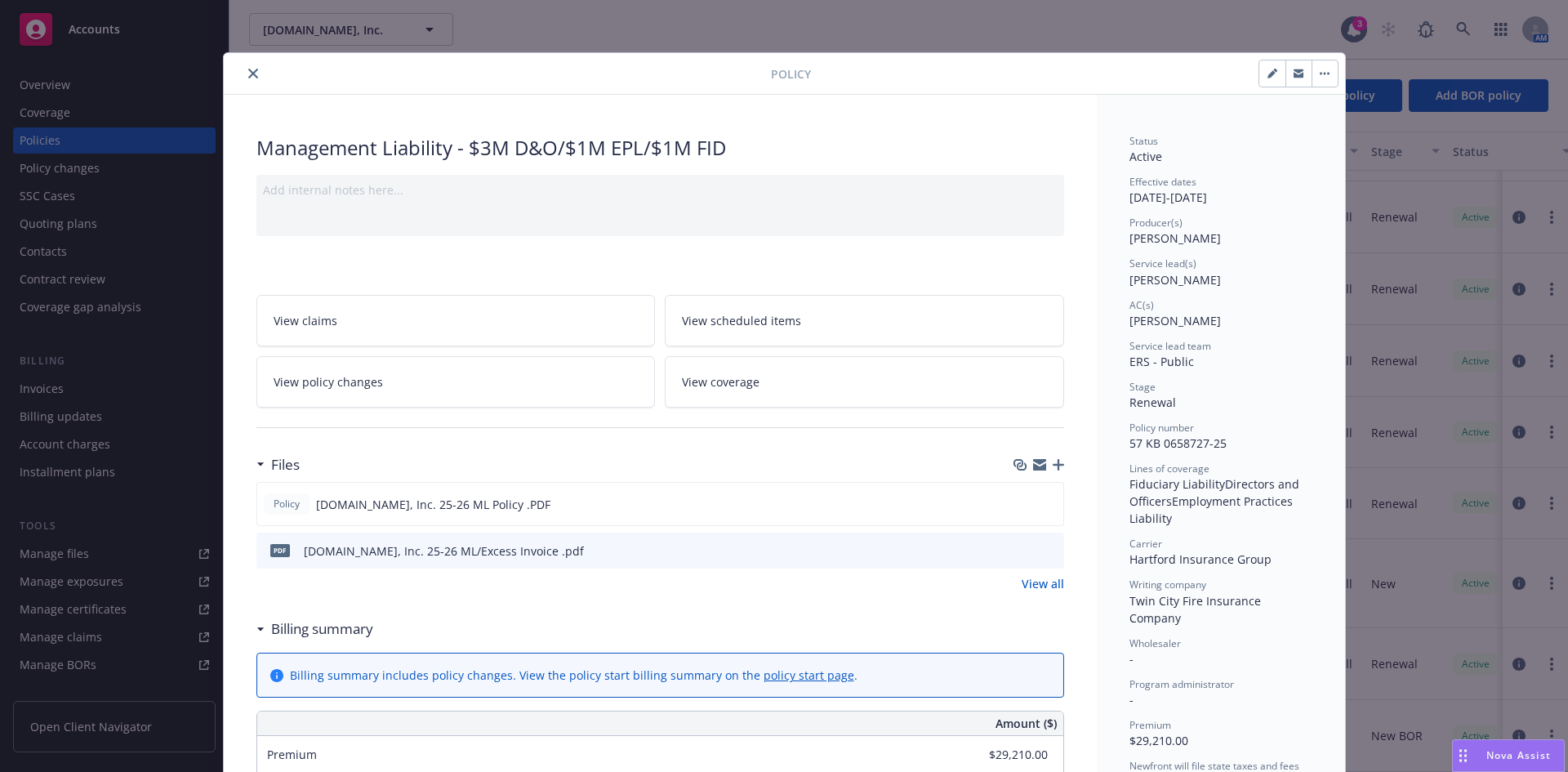
click at [249, 71] on icon "close" at bounding box center [253, 73] width 10 height 10
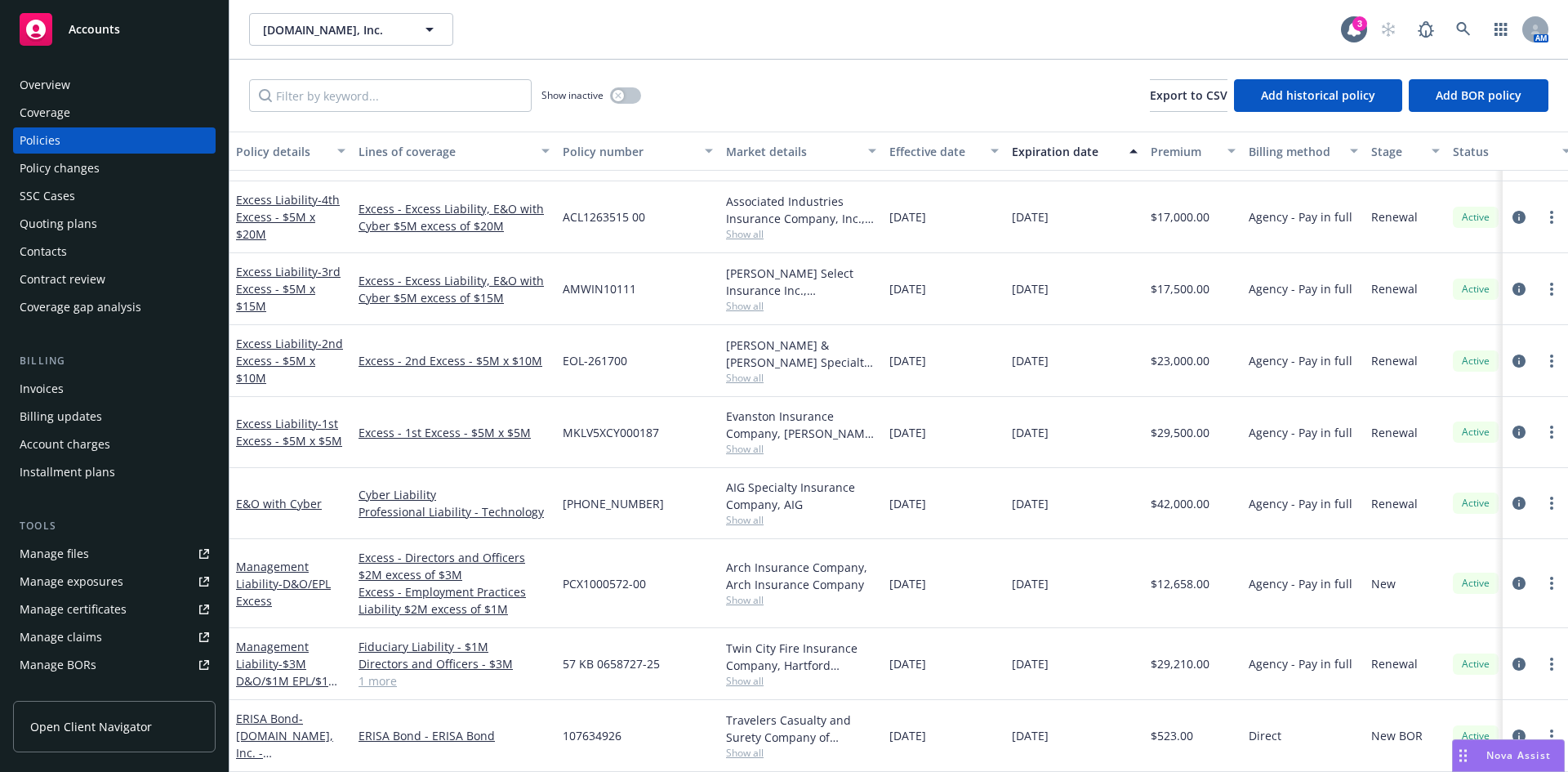
click at [806, 53] on div "Qualified.com, Inc. Qualified.com, Inc. 3 AM" at bounding box center [899, 30] width 1339 height 59
click at [260, 658] on link "Management Liability - $3M D&O/$1M EPL/$1M FID" at bounding box center [288, 673] width 103 height 67
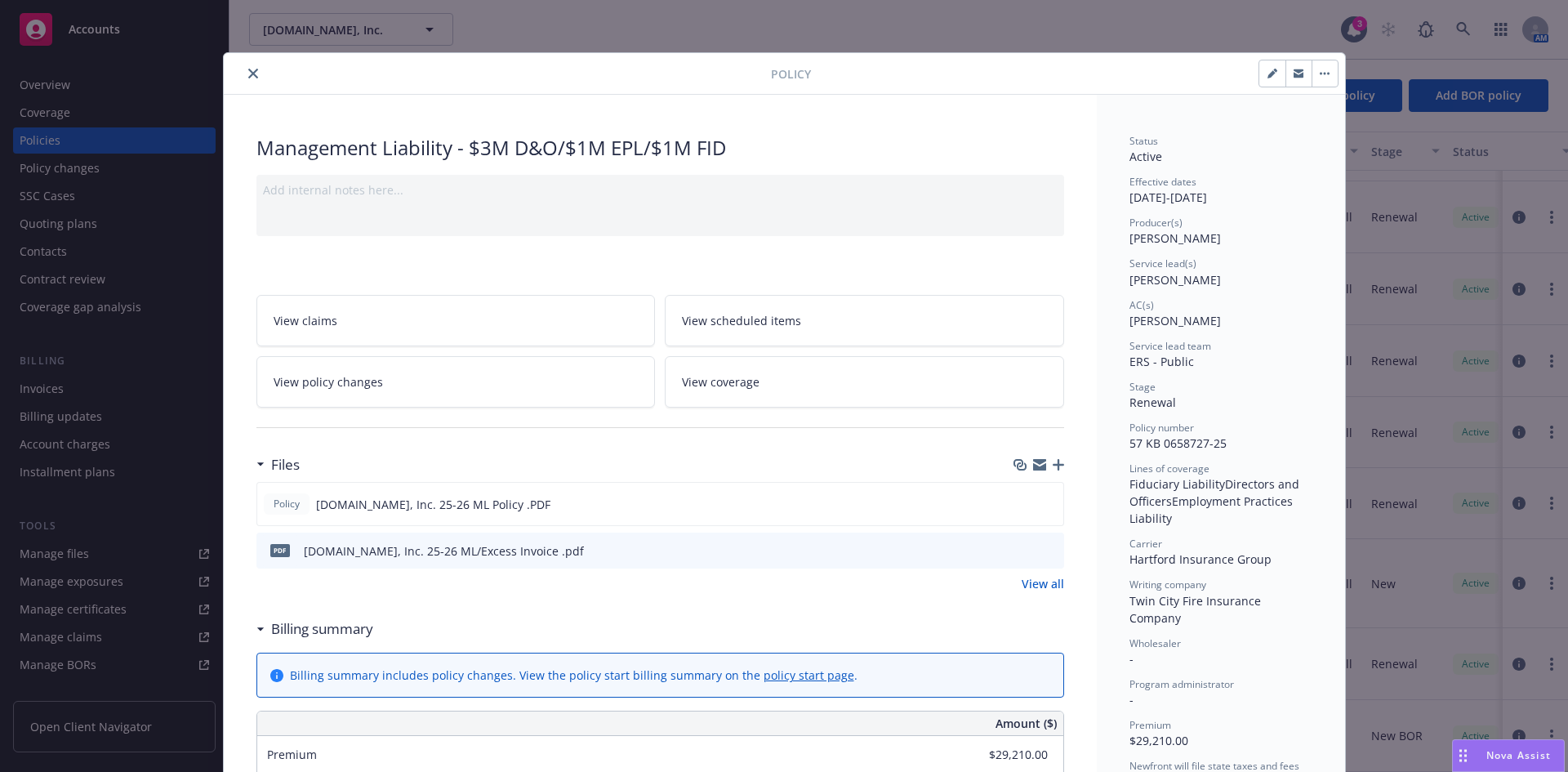
scroll to position [49, 0]
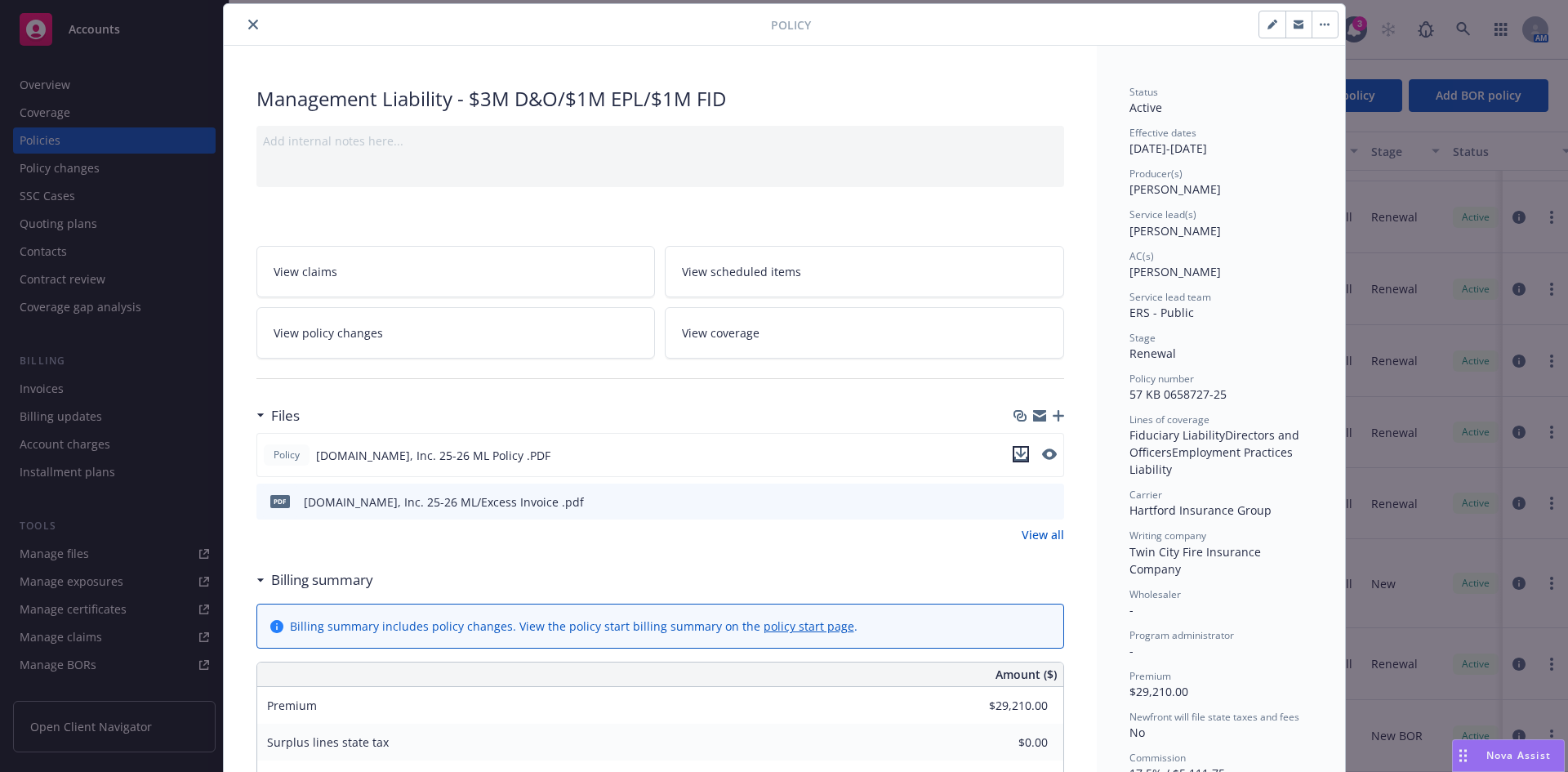
click at [1015, 454] on icon "download file" at bounding box center [1020, 453] width 10 height 10
drag, startPoint x: 244, startPoint y: 21, endPoint x: 364, endPoint y: 98, distance: 142.6
click at [249, 21] on icon "close" at bounding box center [253, 25] width 10 height 10
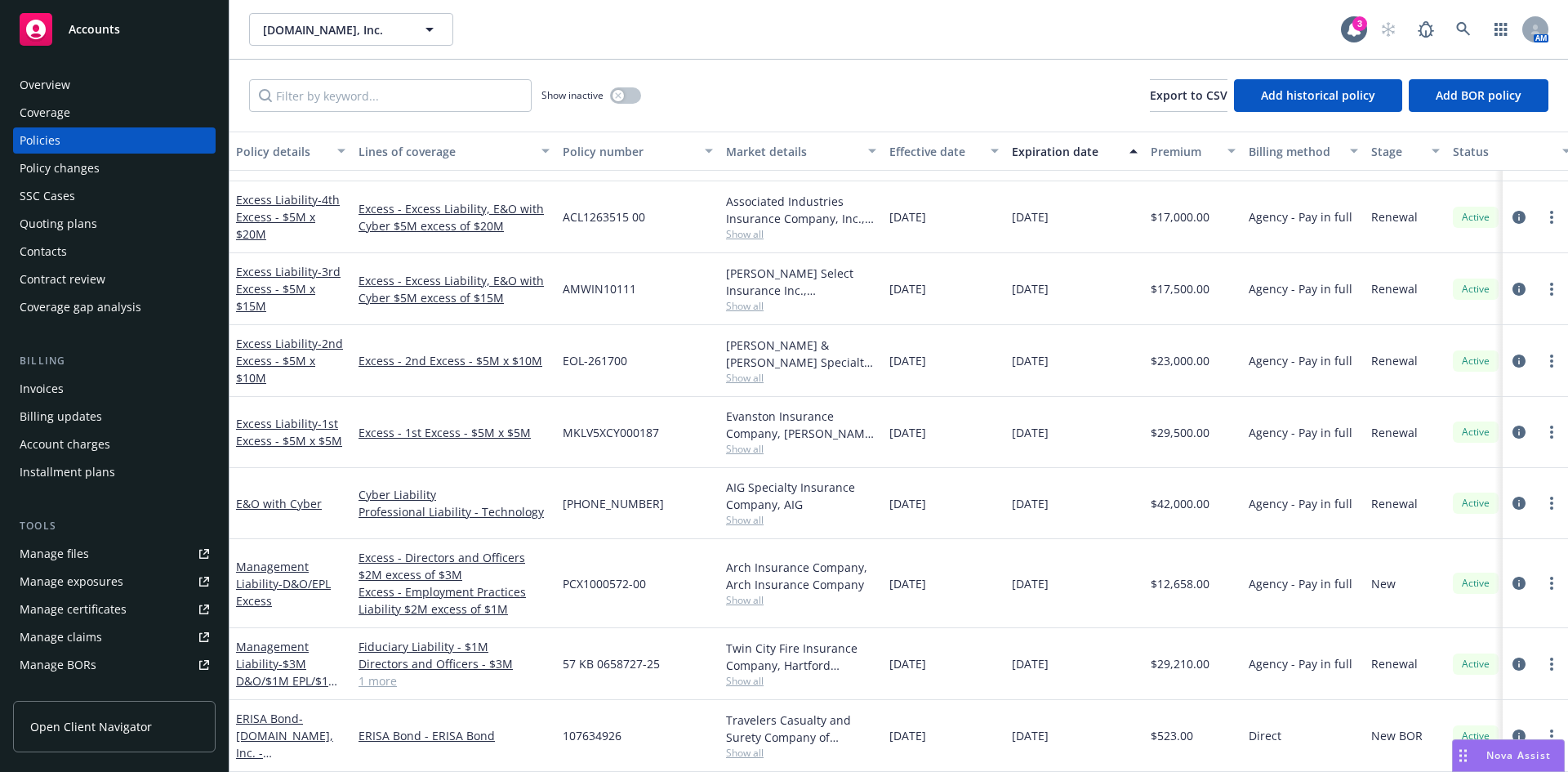
click at [857, 51] on div "Qualified.com, Inc. Qualified.com, Inc. 3 AM" at bounding box center [899, 30] width 1339 height 59
click at [73, 551] on div "Manage files" at bounding box center [54, 554] width 70 height 26
click at [1460, 25] on icon at bounding box center [1463, 29] width 14 height 14
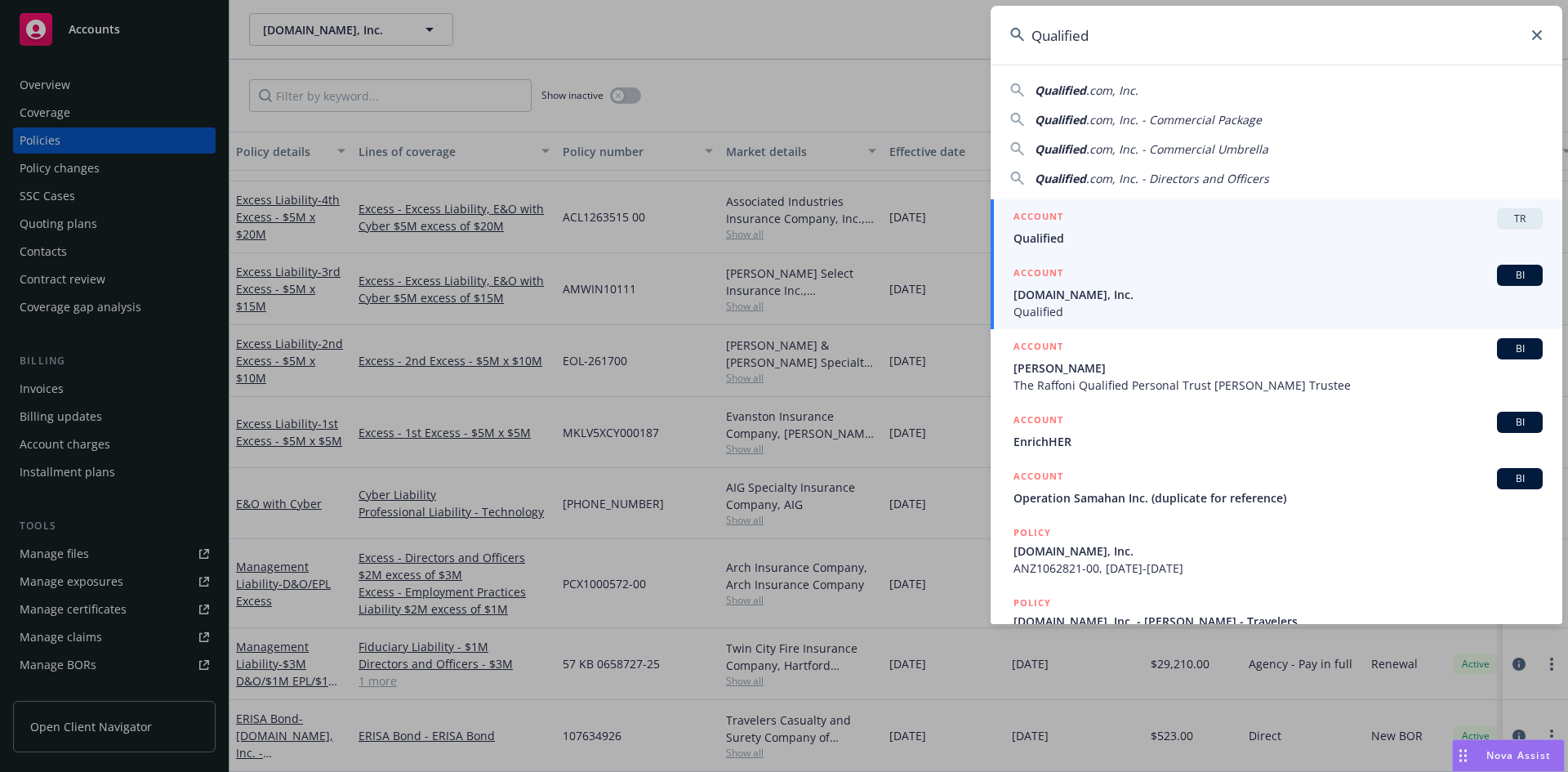
type input "Qualified"
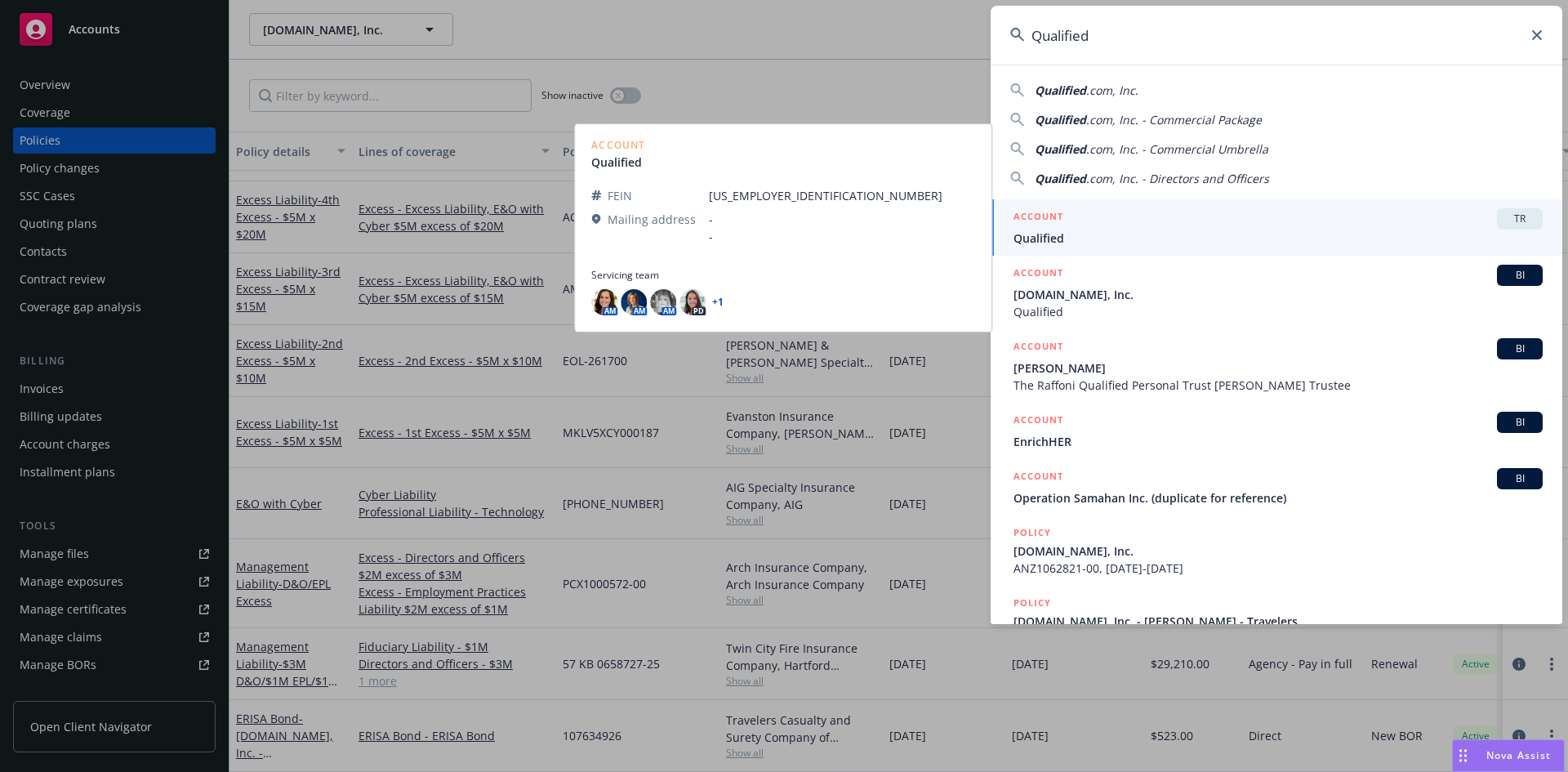
click at [1075, 290] on span "[DOMAIN_NAME], Inc." at bounding box center [1278, 295] width 530 height 17
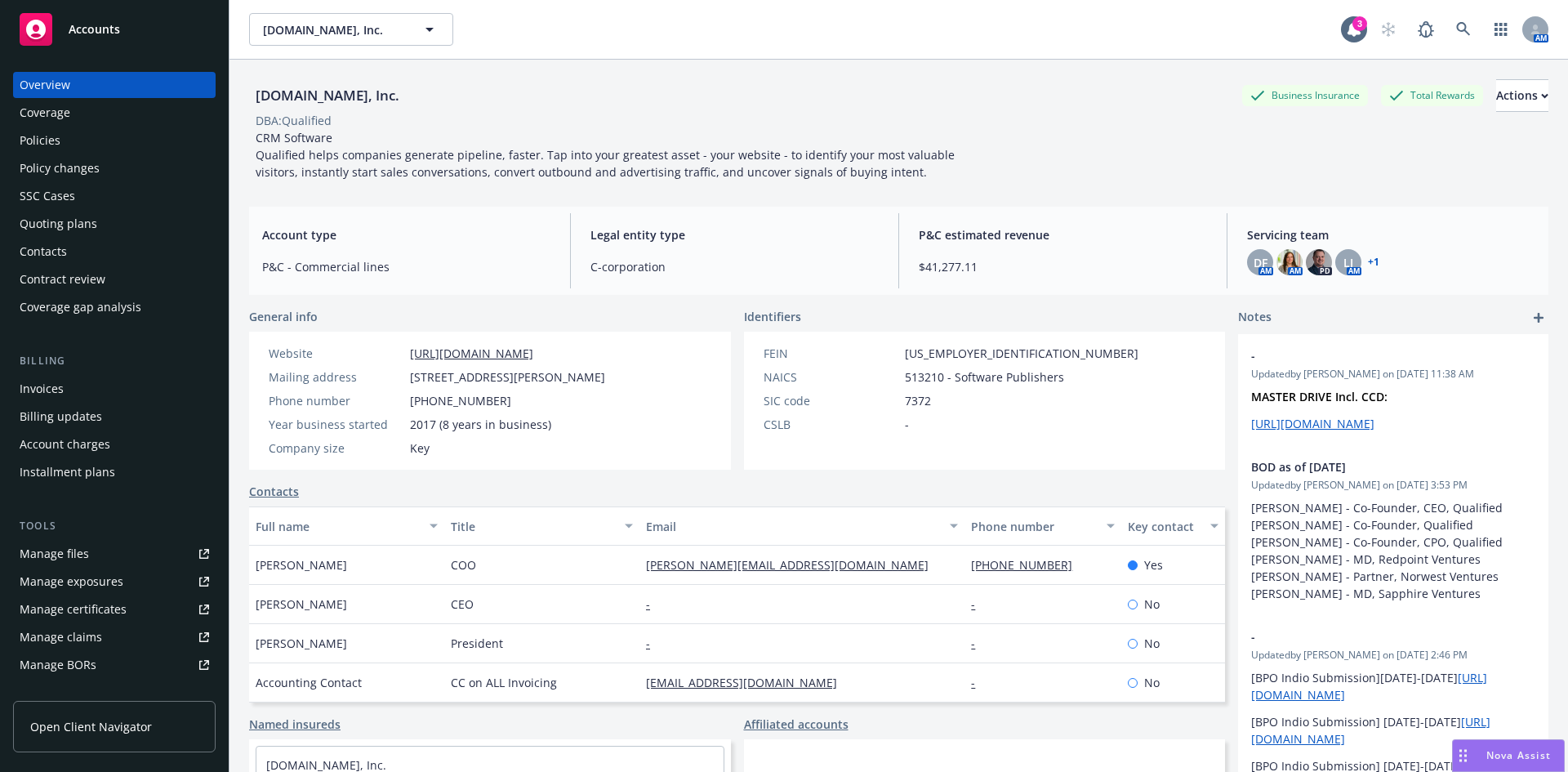
click at [83, 387] on div "Invoices" at bounding box center [114, 388] width 190 height 26
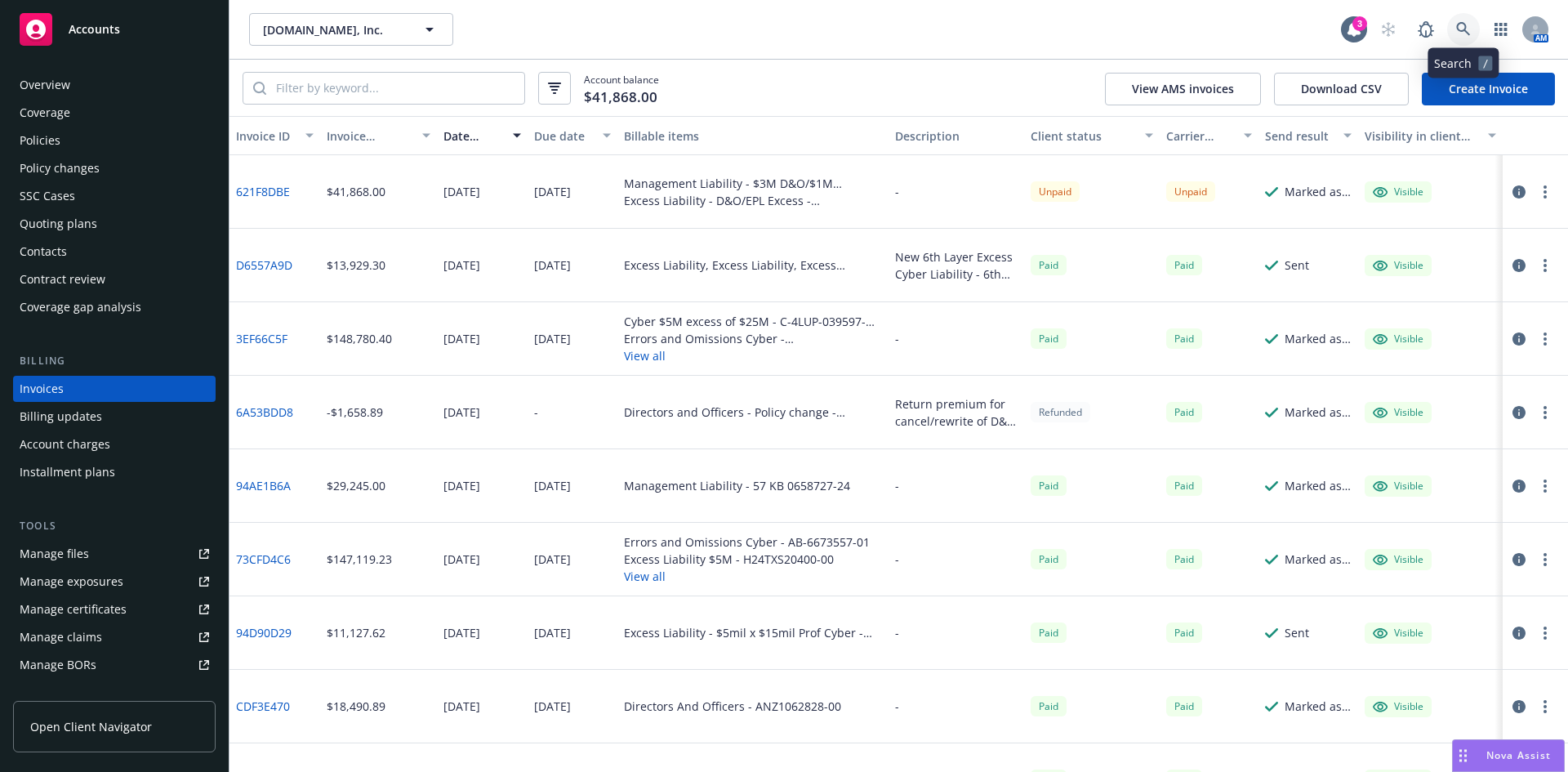
click at [1471, 24] on icon at bounding box center [1463, 29] width 14 height 14
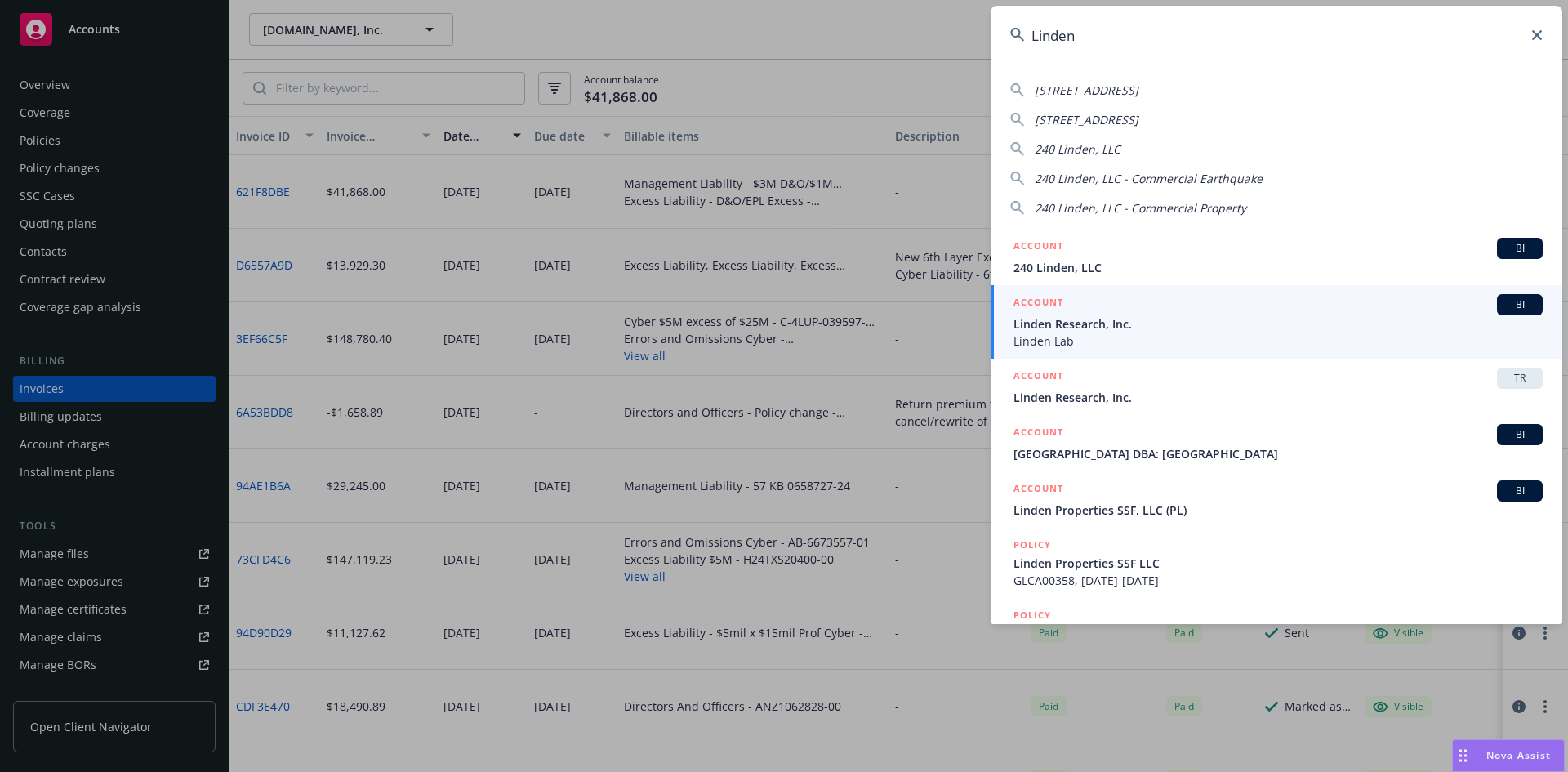
type input "Linden"
click at [1140, 332] on span "Linden Research, Inc." at bounding box center [1278, 324] width 530 height 17
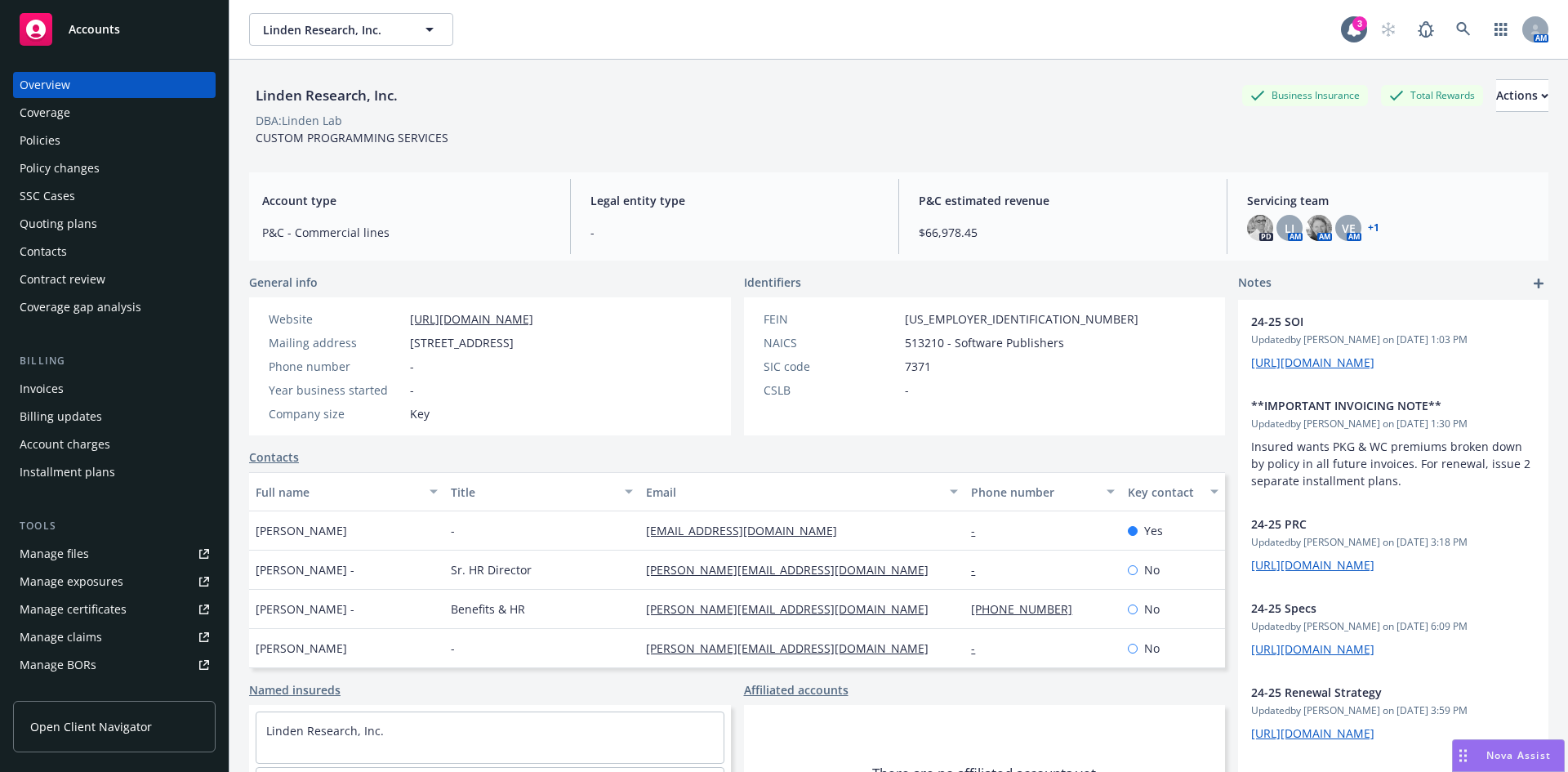
click at [65, 138] on div "Policies" at bounding box center [114, 140] width 190 height 26
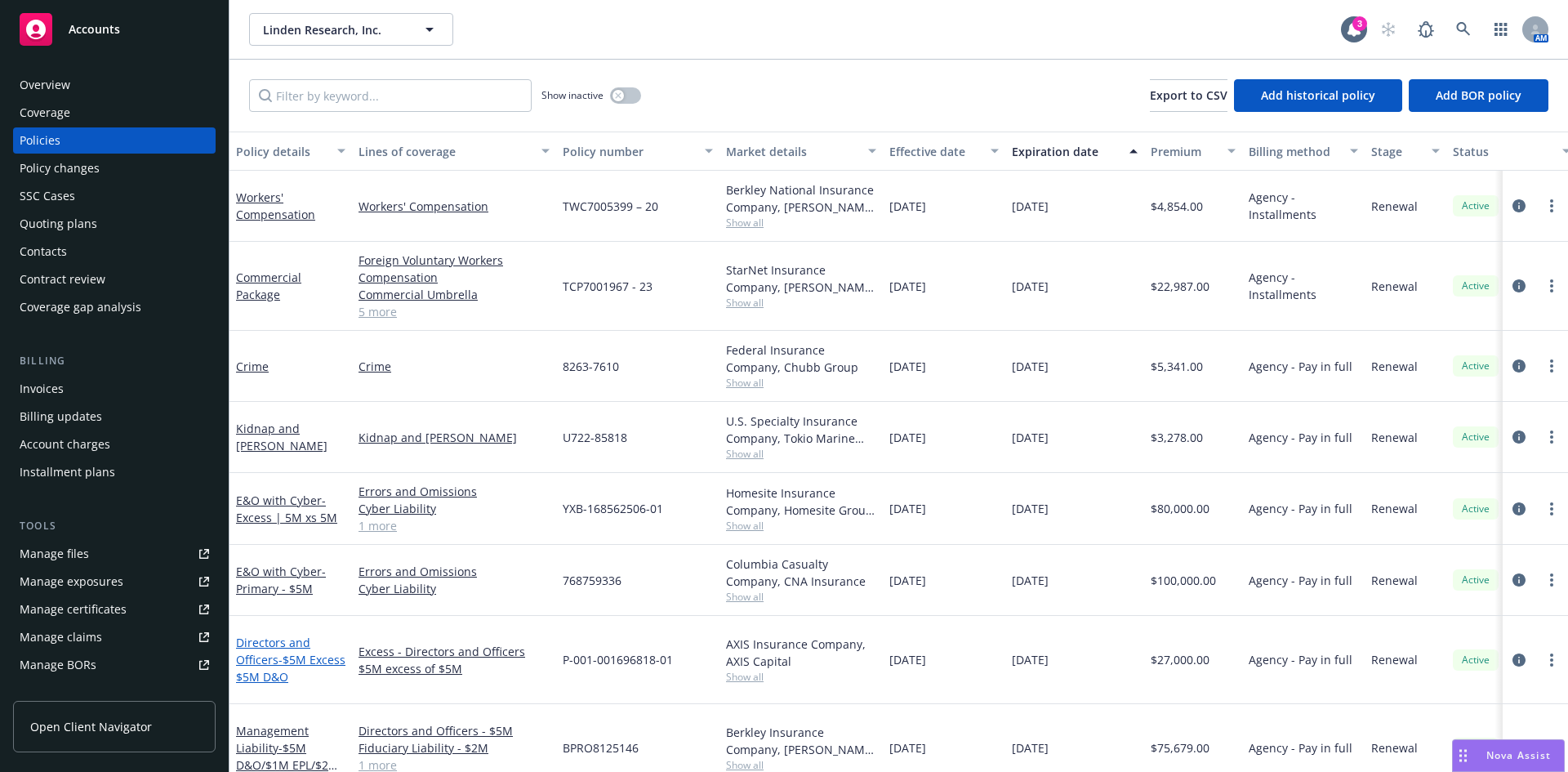
click at [278, 652] on span "- $5M Excess $5M D&O" at bounding box center [291, 668] width 110 height 32
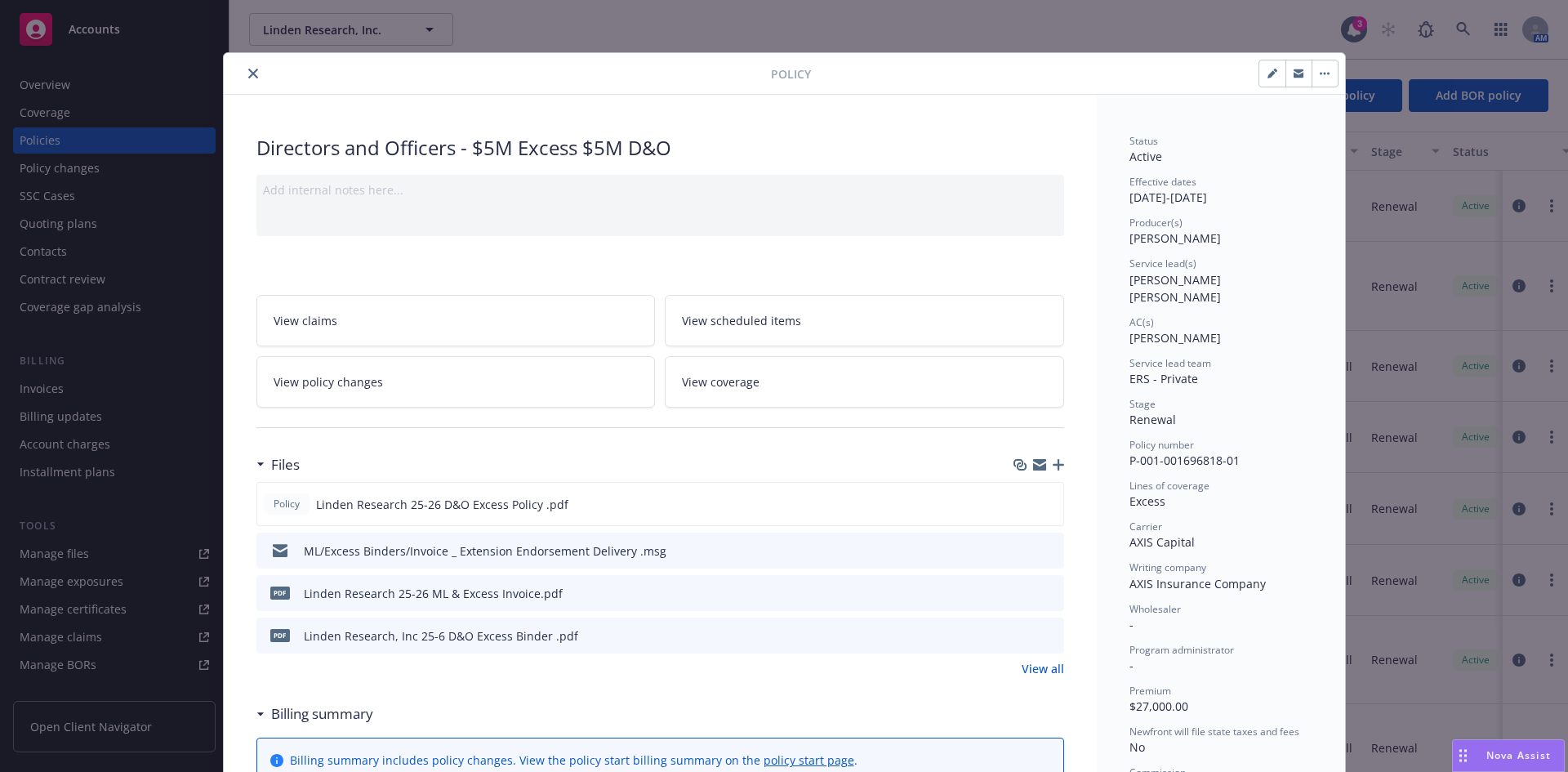
click at [249, 73] on icon "close" at bounding box center [253, 73] width 10 height 10
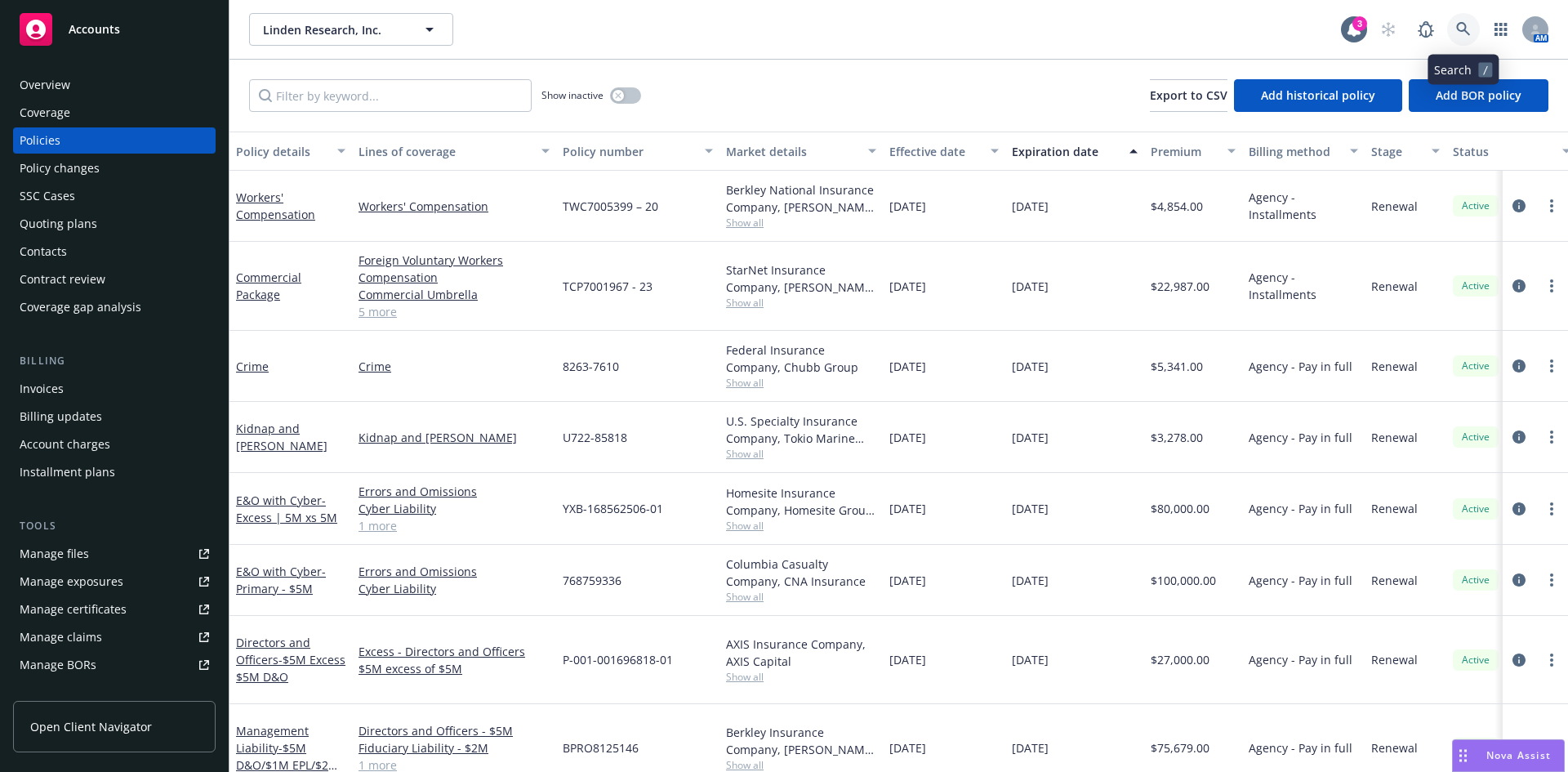
click at [1459, 26] on icon at bounding box center [1463, 29] width 14 height 14
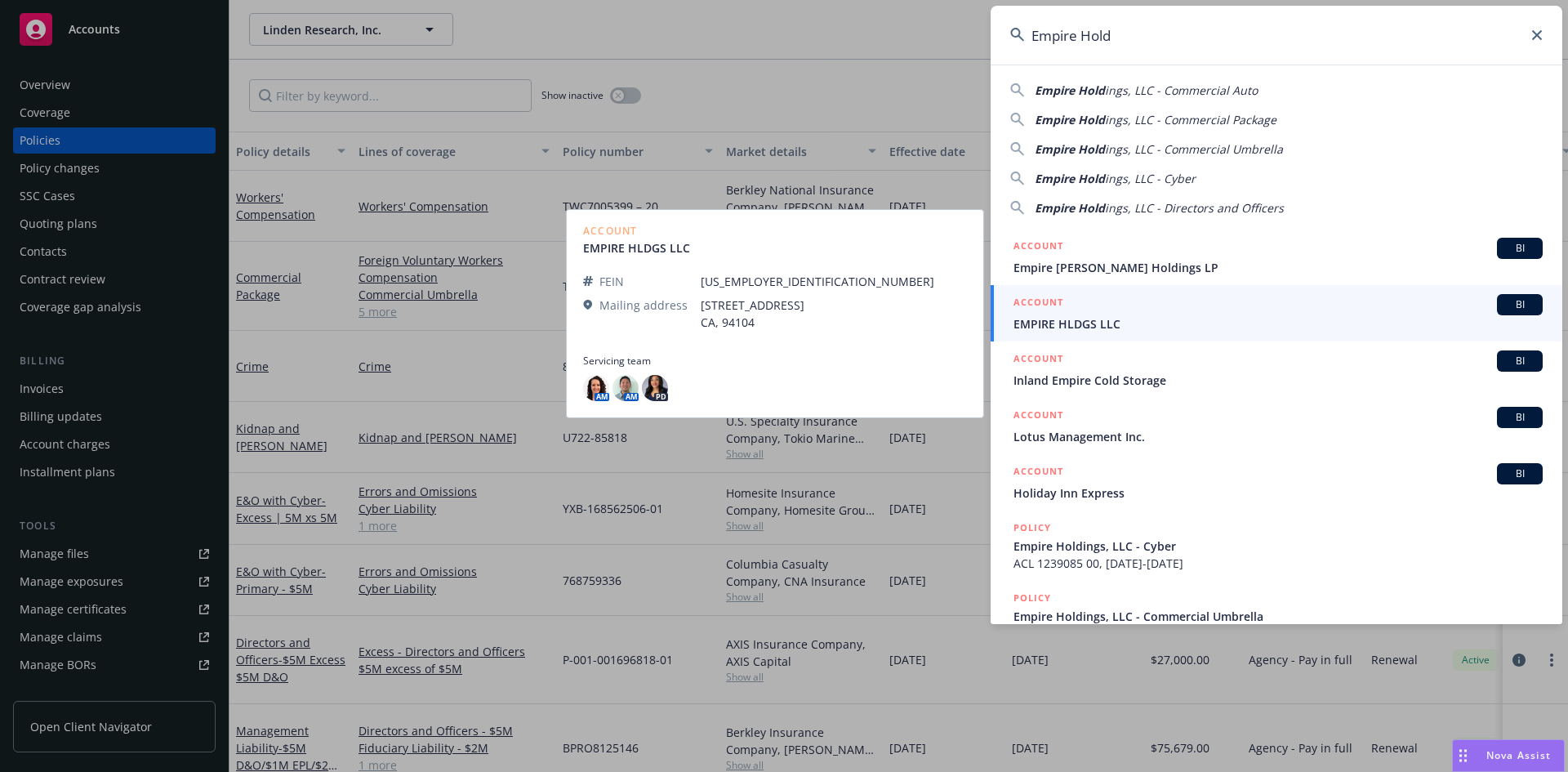
type input "Empire Hold"
click at [1087, 320] on span "EMPIRE HLDGS LLC" at bounding box center [1278, 324] width 530 height 17
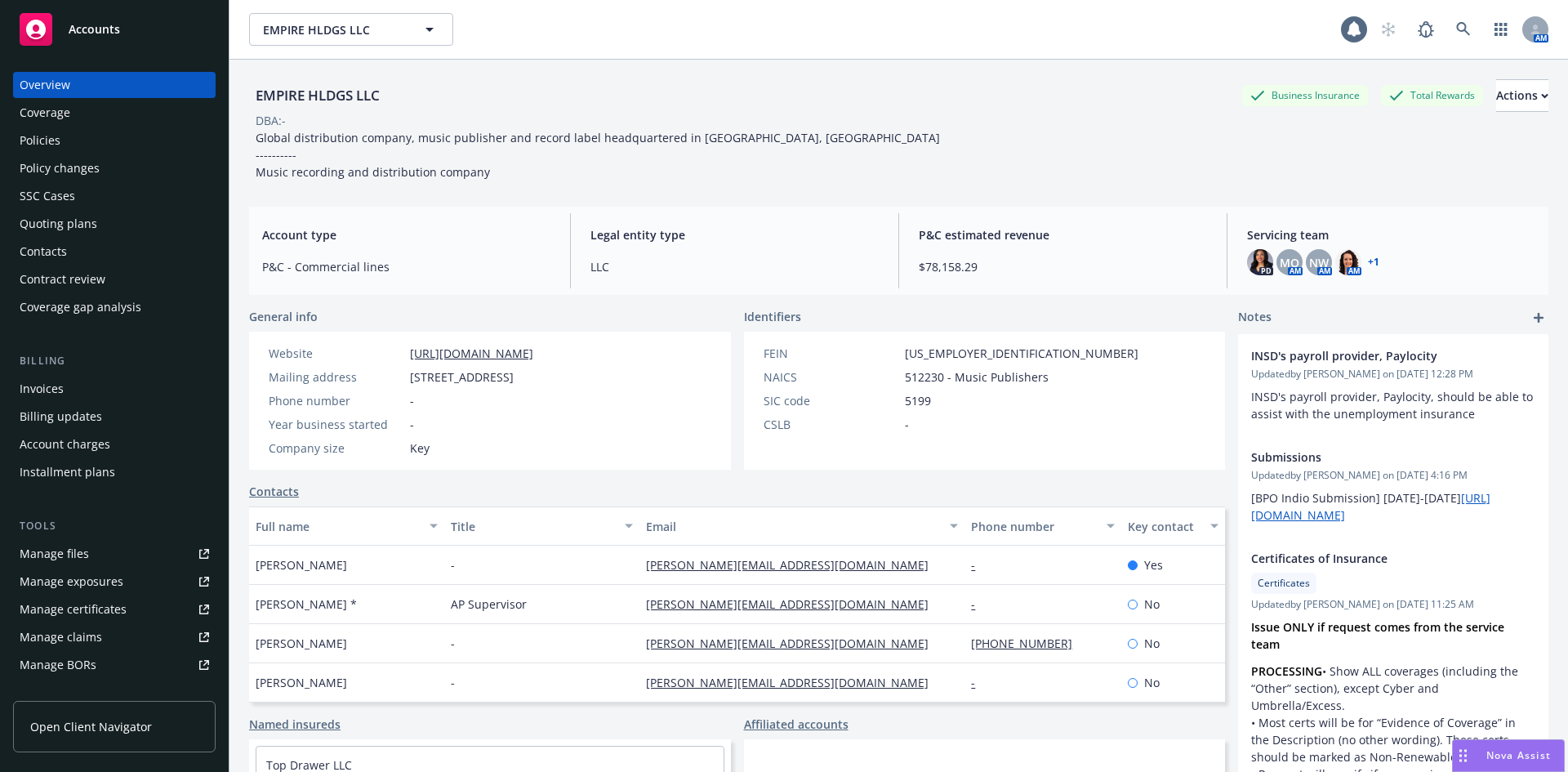
click at [47, 136] on div "Policies" at bounding box center [40, 140] width 41 height 26
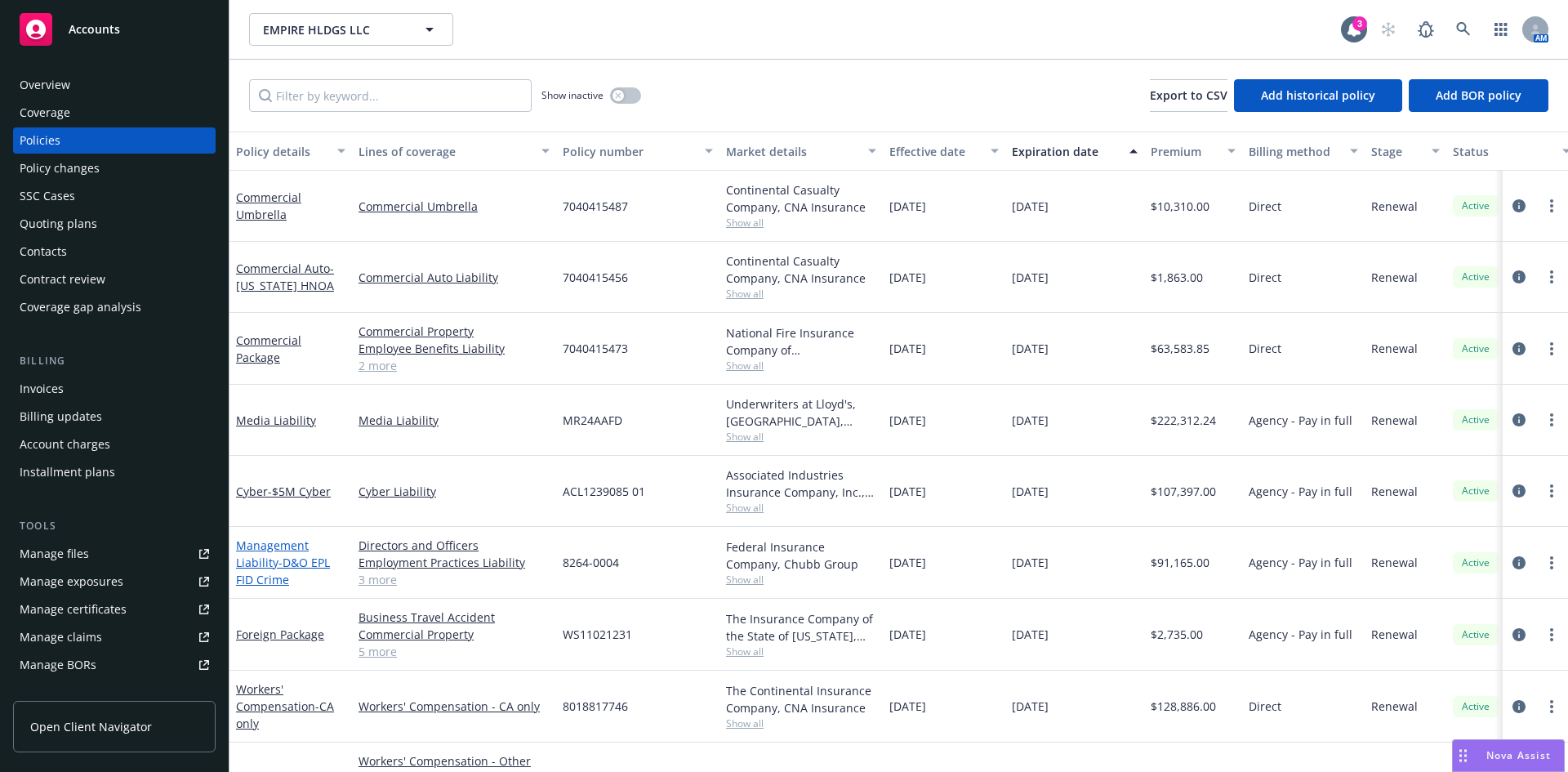
click at [298, 565] on span "- D&O EPL FID Crime" at bounding box center [283, 571] width 94 height 32
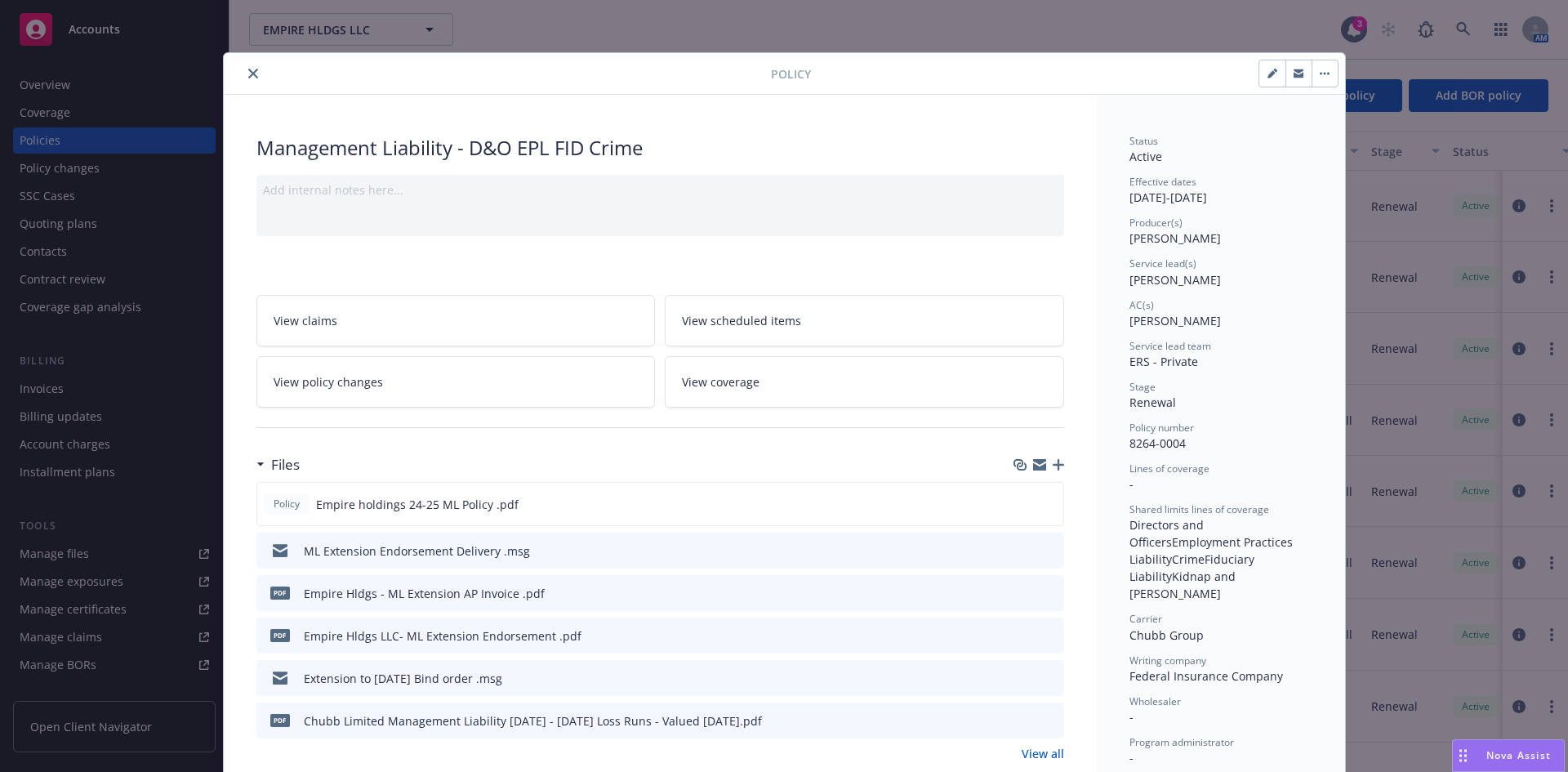
click at [249, 70] on icon "close" at bounding box center [253, 73] width 10 height 10
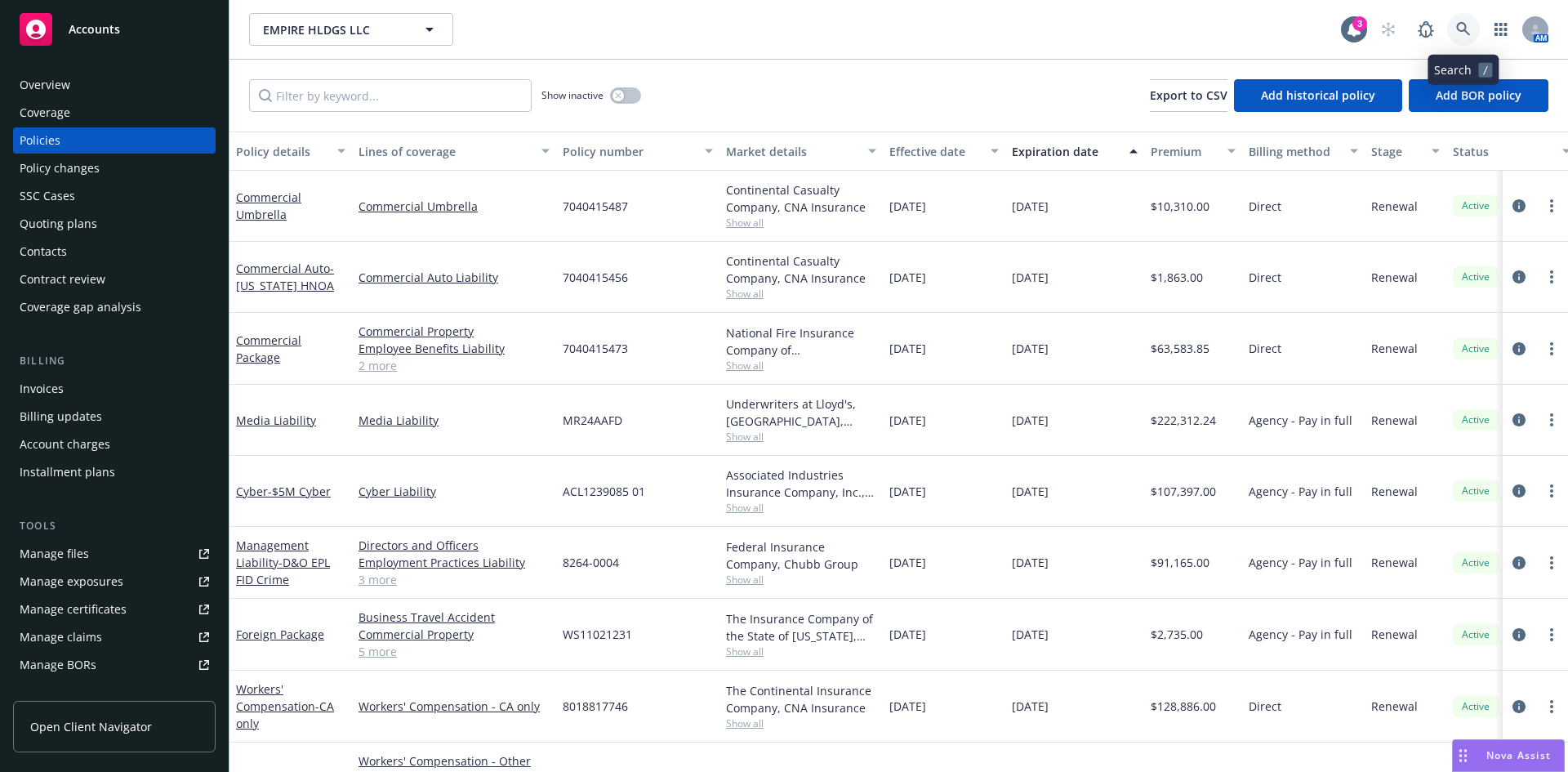
click at [1454, 26] on link at bounding box center [1464, 30] width 32 height 32
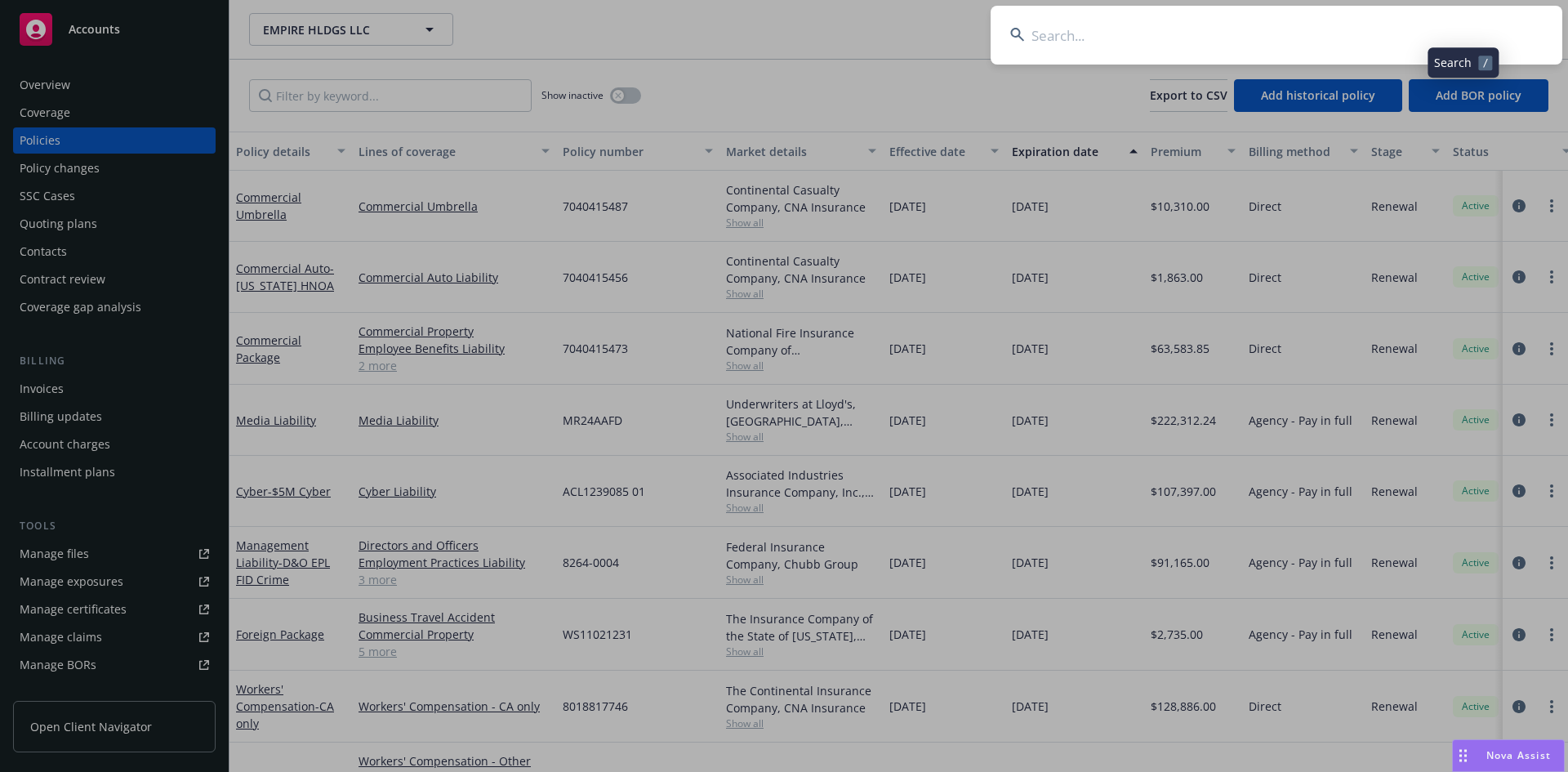
click at [1249, 25] on input at bounding box center [1277, 35] width 572 height 59
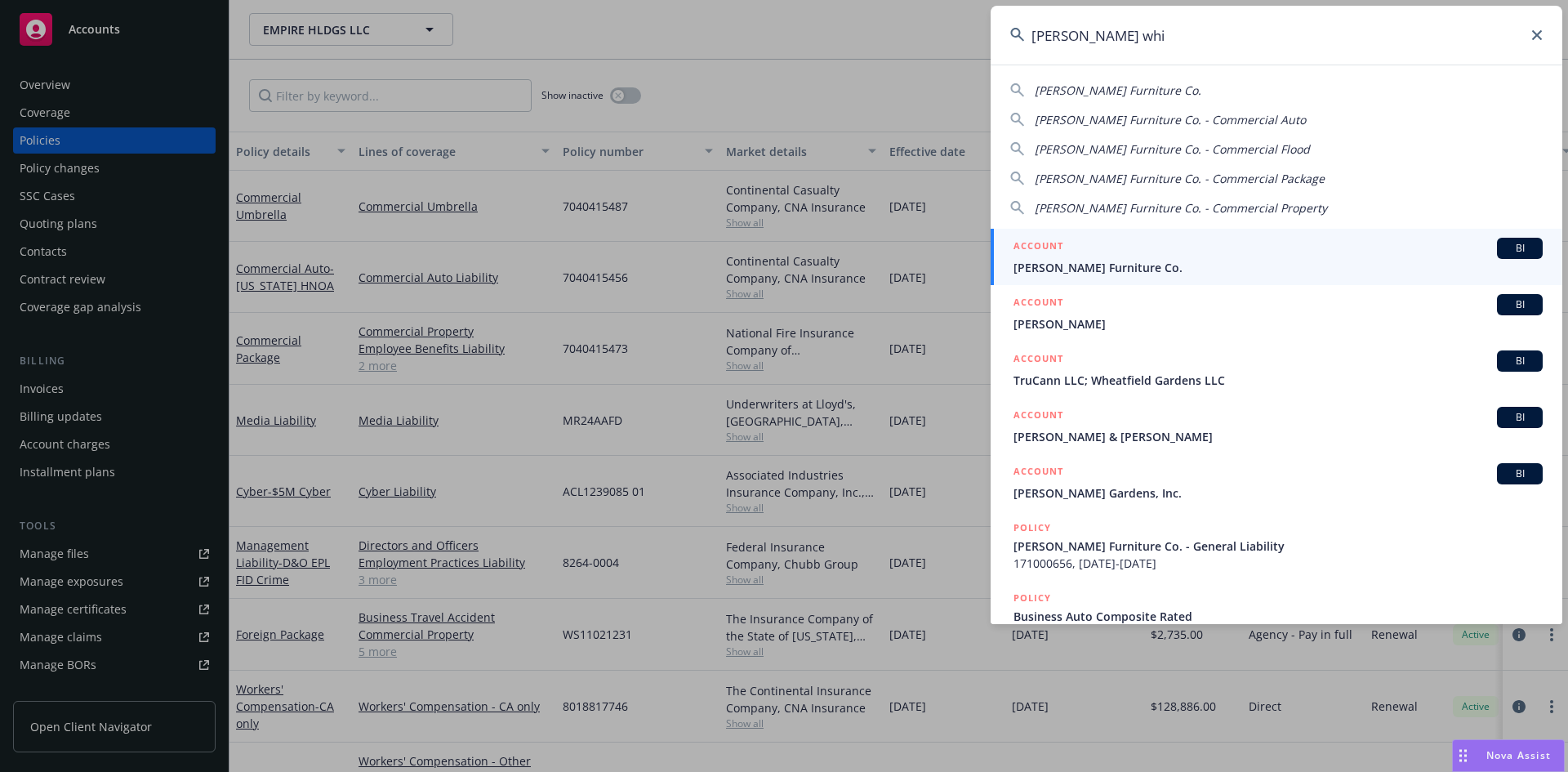
type input "gardner whi"
click at [1130, 270] on span "Gardner-White Furniture Co." at bounding box center [1278, 268] width 530 height 17
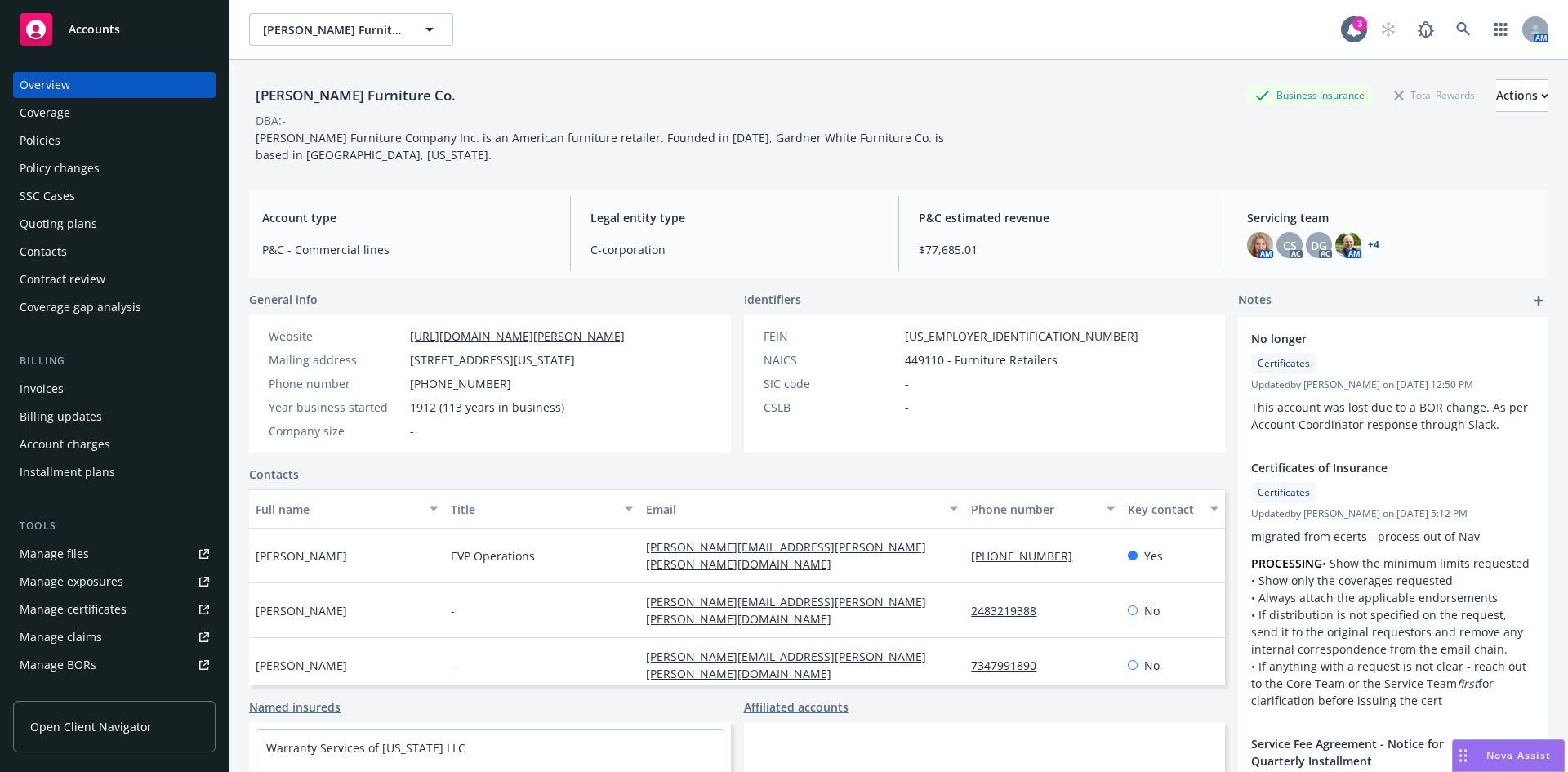
click at [53, 140] on div "Policies" at bounding box center [40, 140] width 41 height 26
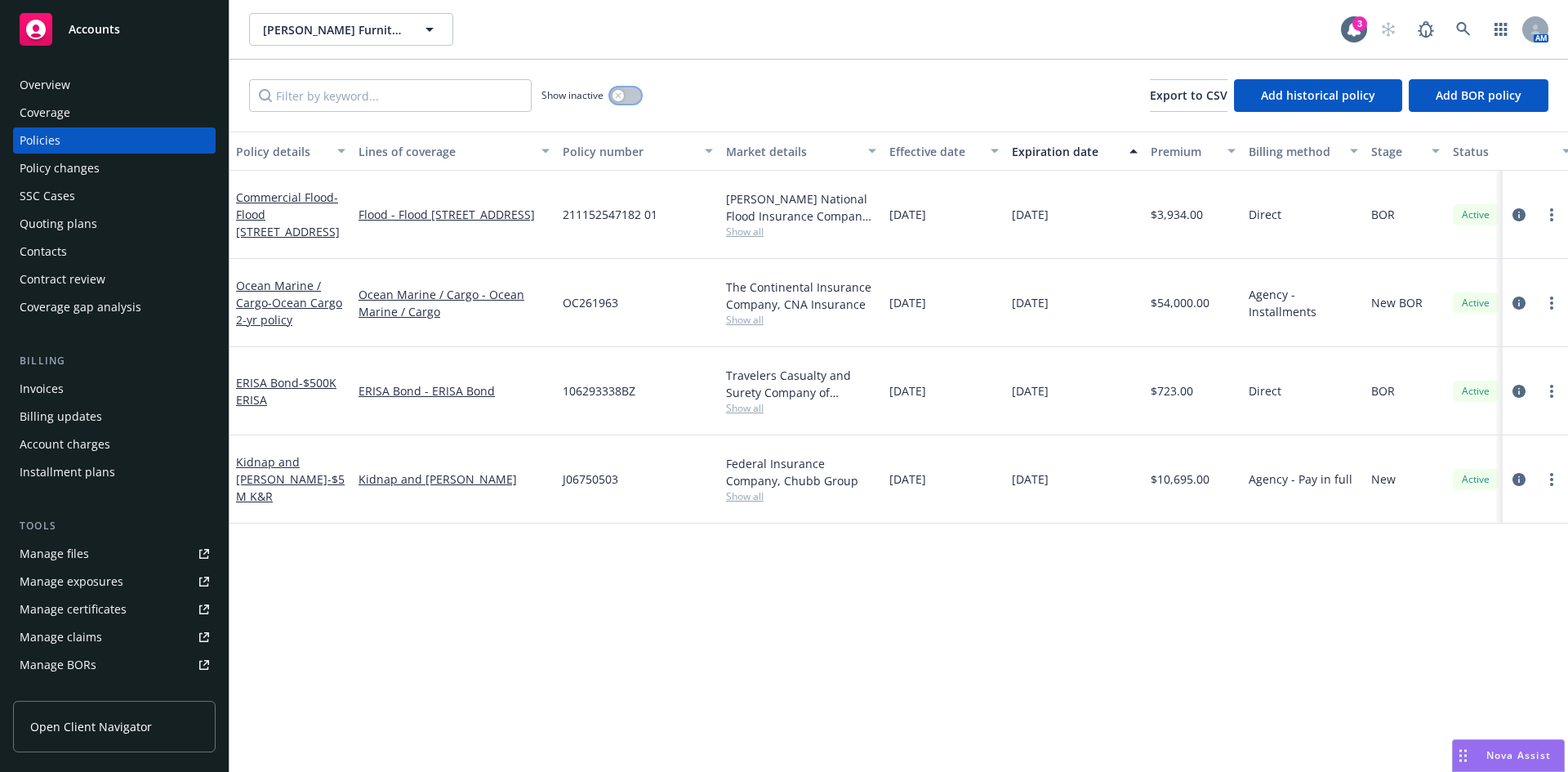
click at [626, 99] on button "button" at bounding box center [626, 95] width 31 height 16
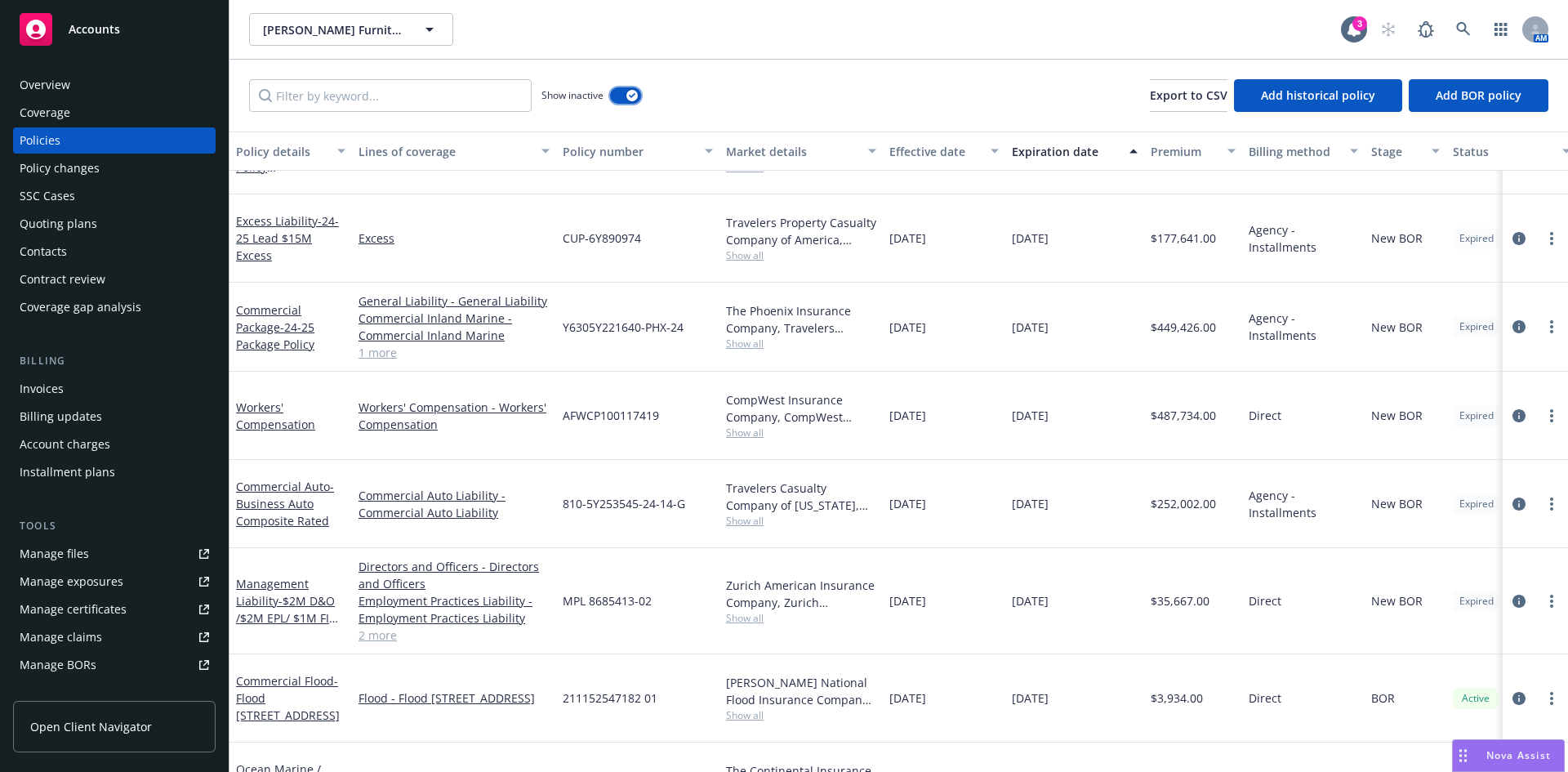
scroll to position [1087, 0]
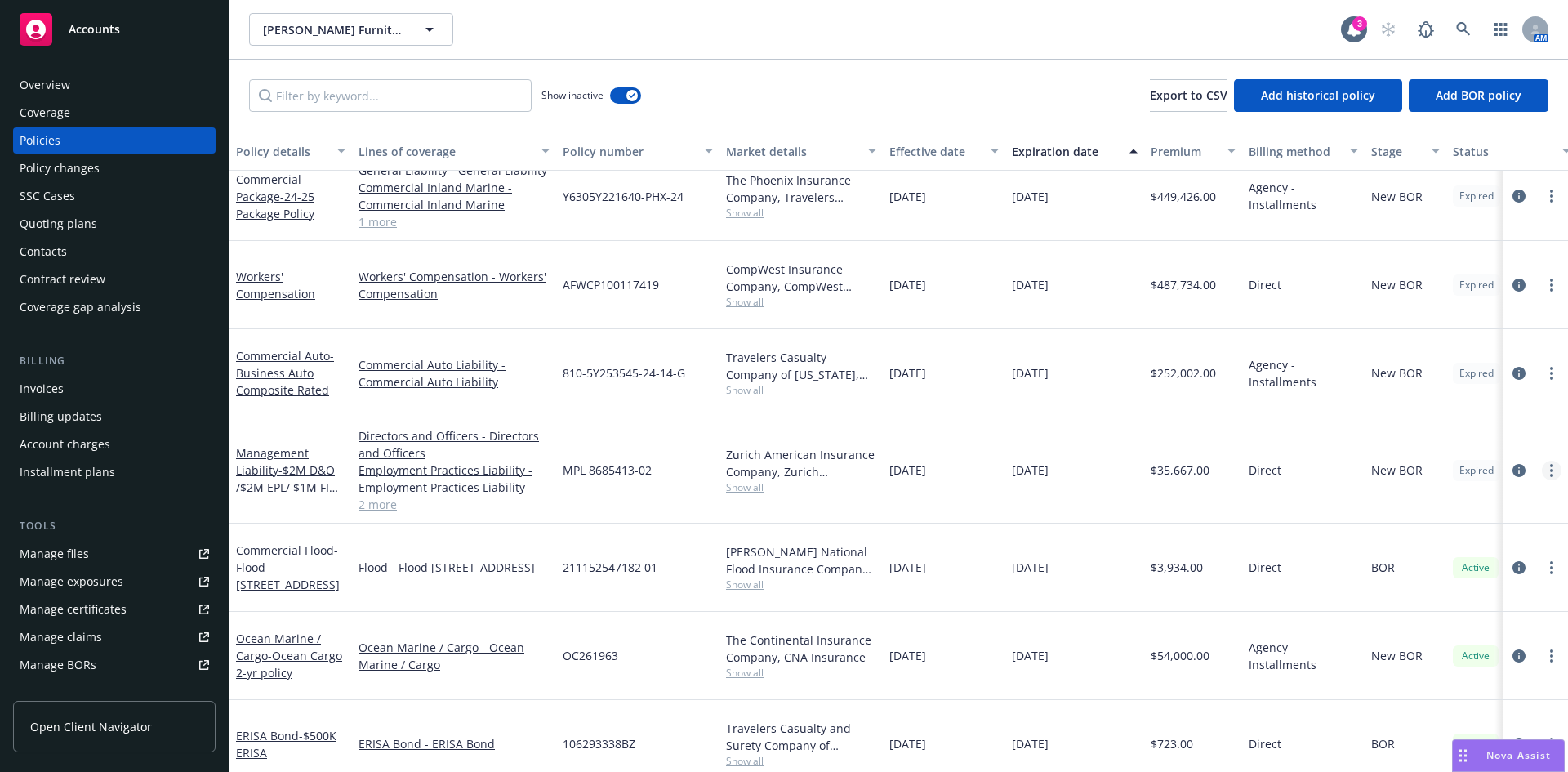
click at [1542, 461] on link "more" at bounding box center [1552, 471] width 20 height 20
click at [1441, 519] on link "End policy" at bounding box center [1453, 519] width 192 height 32
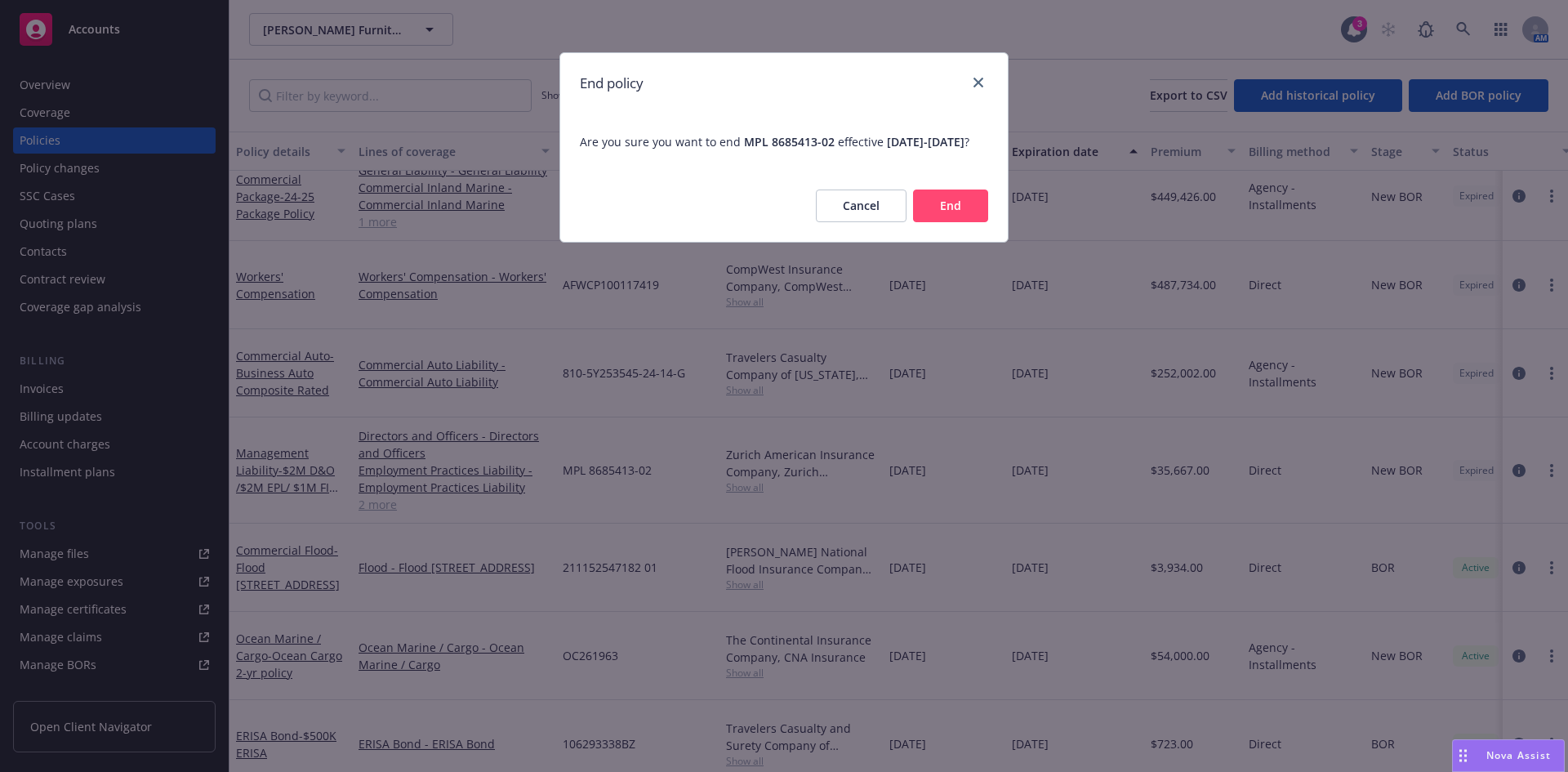
click at [960, 216] on button "End" at bounding box center [951, 206] width 75 height 32
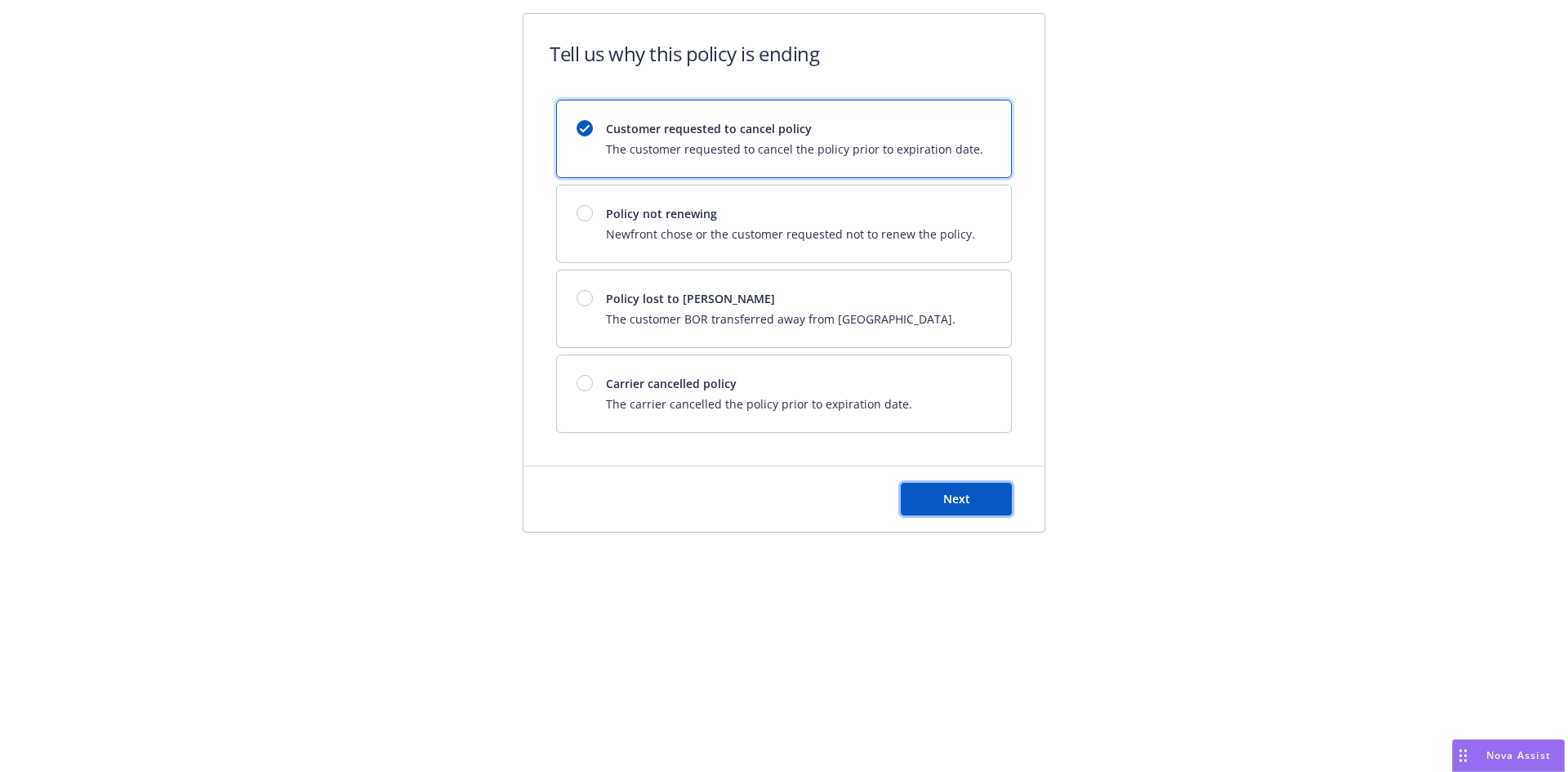
click at [959, 497] on span "Next" at bounding box center [956, 498] width 27 height 15
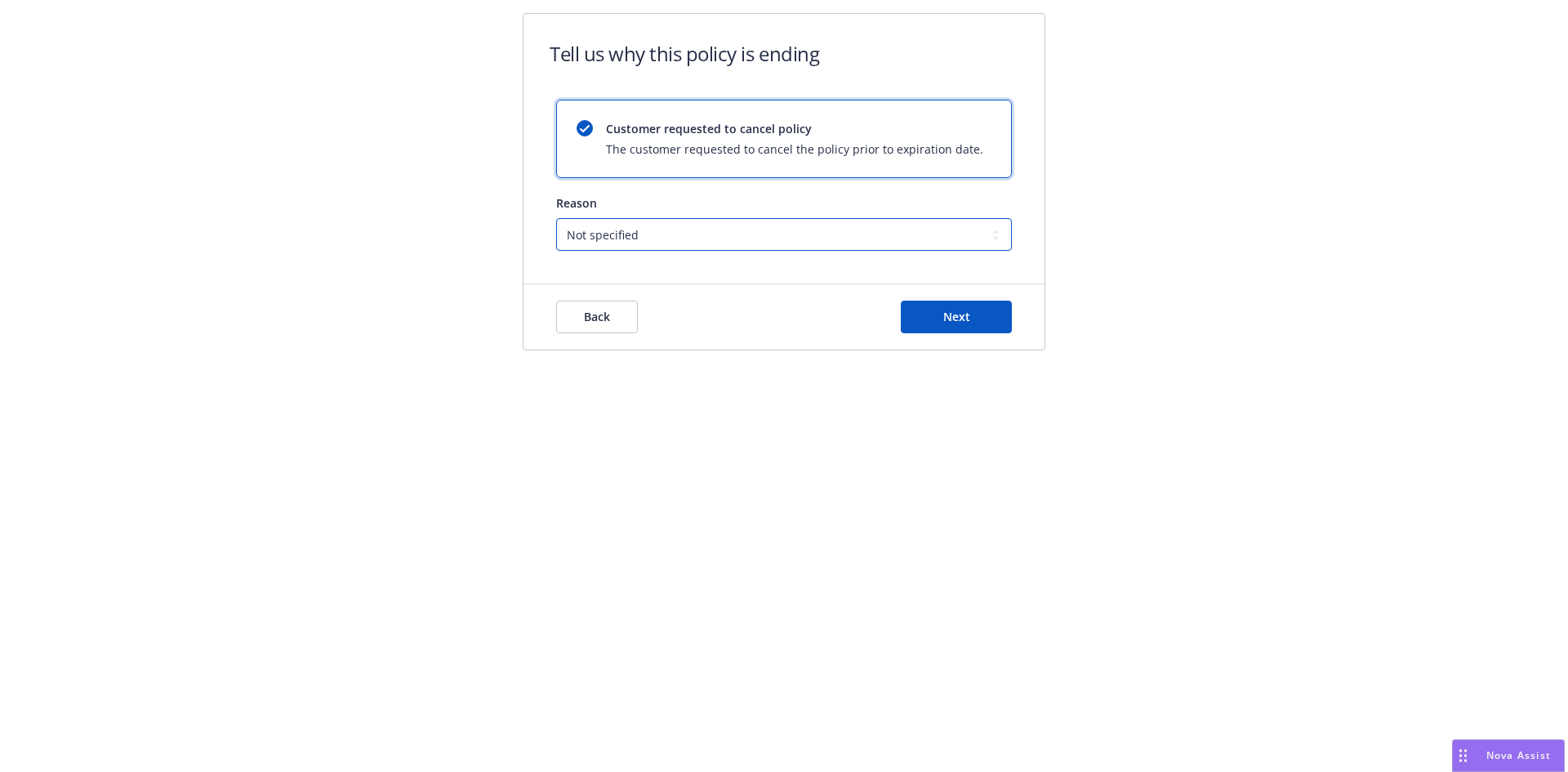
click at [611, 218] on select "Not specified Service Pricing Buyer change M&A, Bankruptcy, or Out of business …" at bounding box center [784, 234] width 456 height 32
select select "Buyer change"
click at [556, 218] on select "Not specified Service Pricing Buyer change M&A, Bankruptcy, or Out of business …" at bounding box center [784, 234] width 456 height 32
click at [943, 315] on span "Next" at bounding box center [956, 316] width 27 height 15
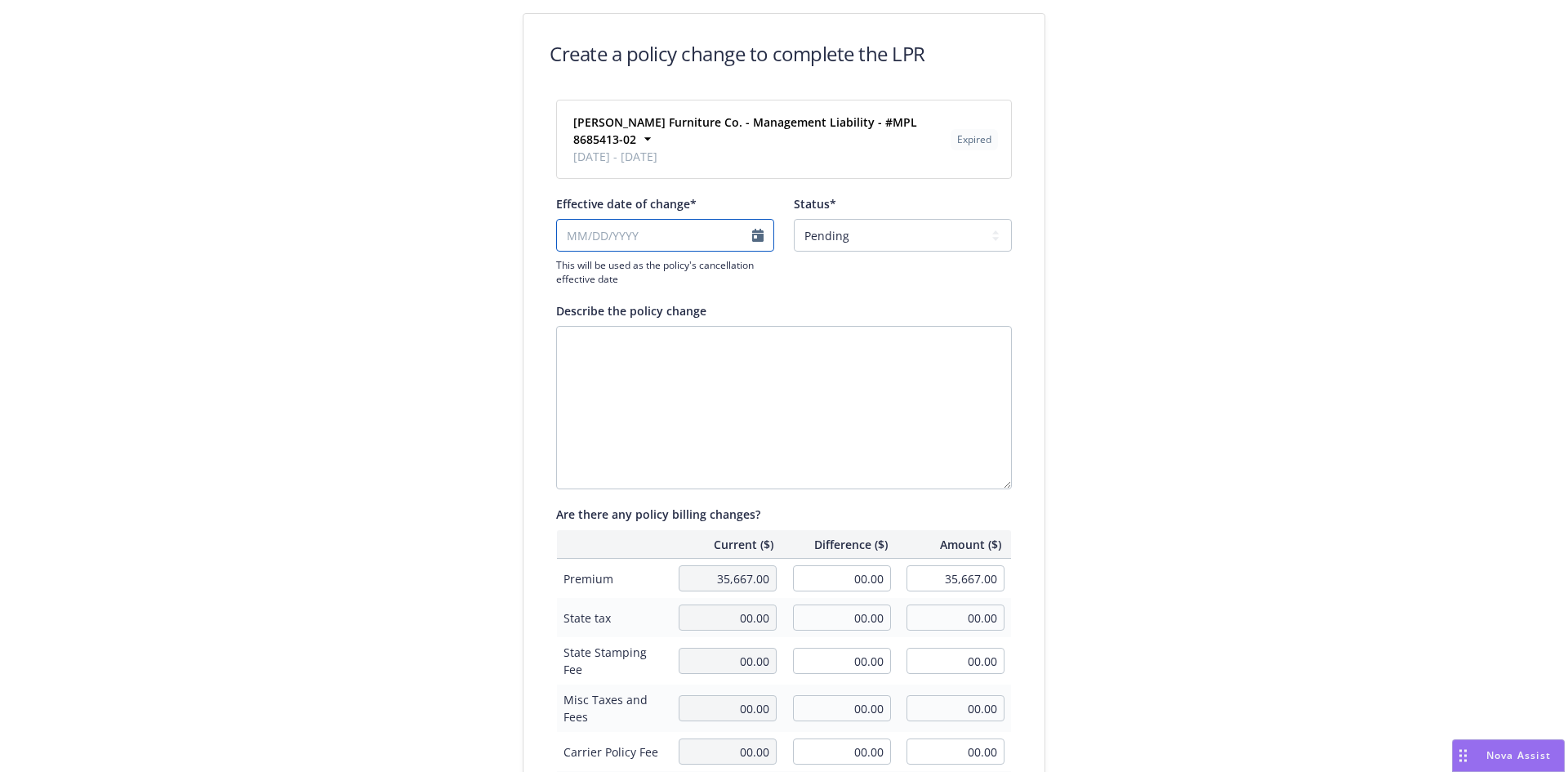
select select "August"
select select "2025"
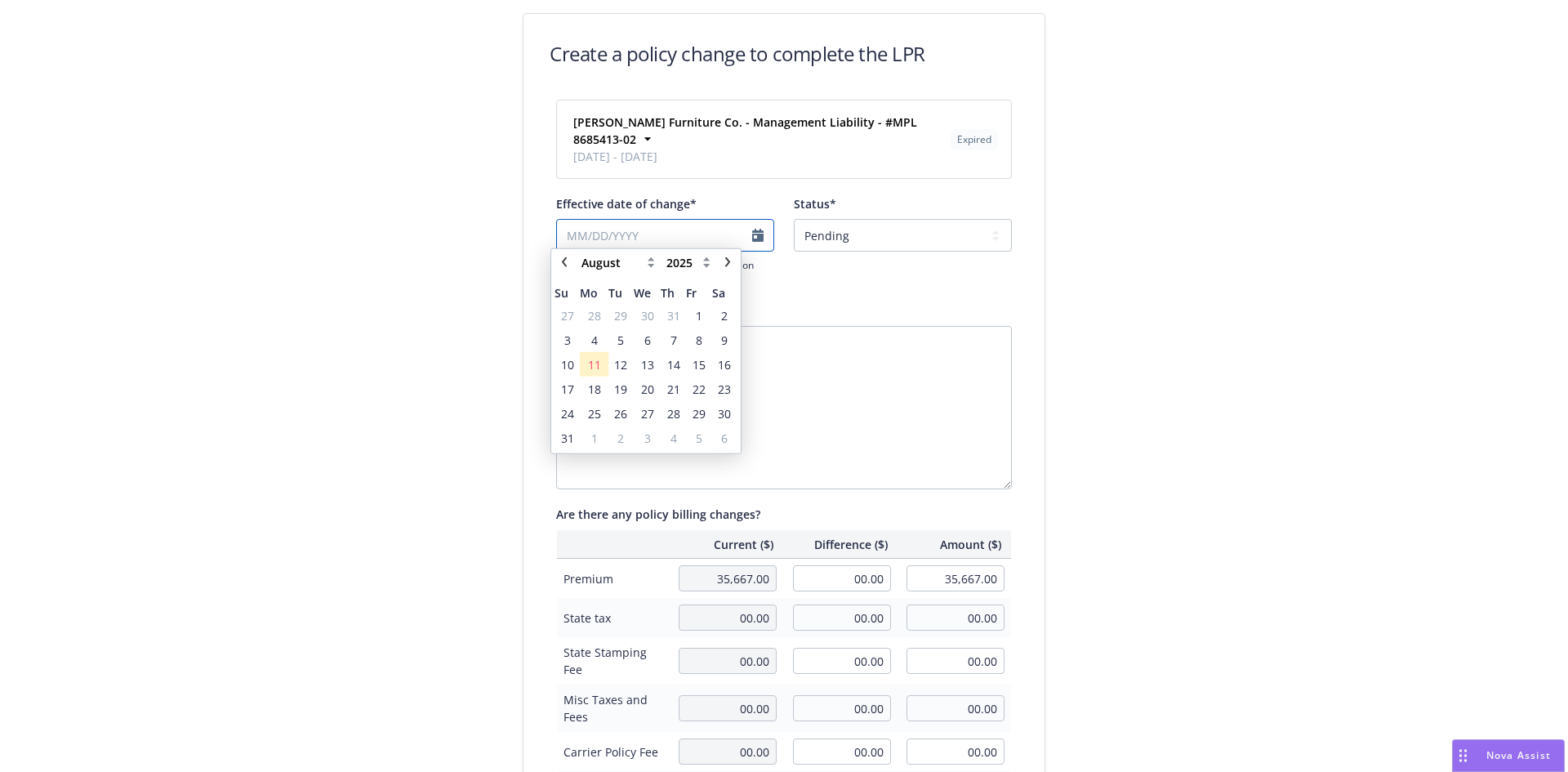
click at [750, 234] on input "Effective date of change*" at bounding box center [665, 235] width 218 height 32
click at [700, 320] on span "1" at bounding box center [699, 322] width 7 height 17
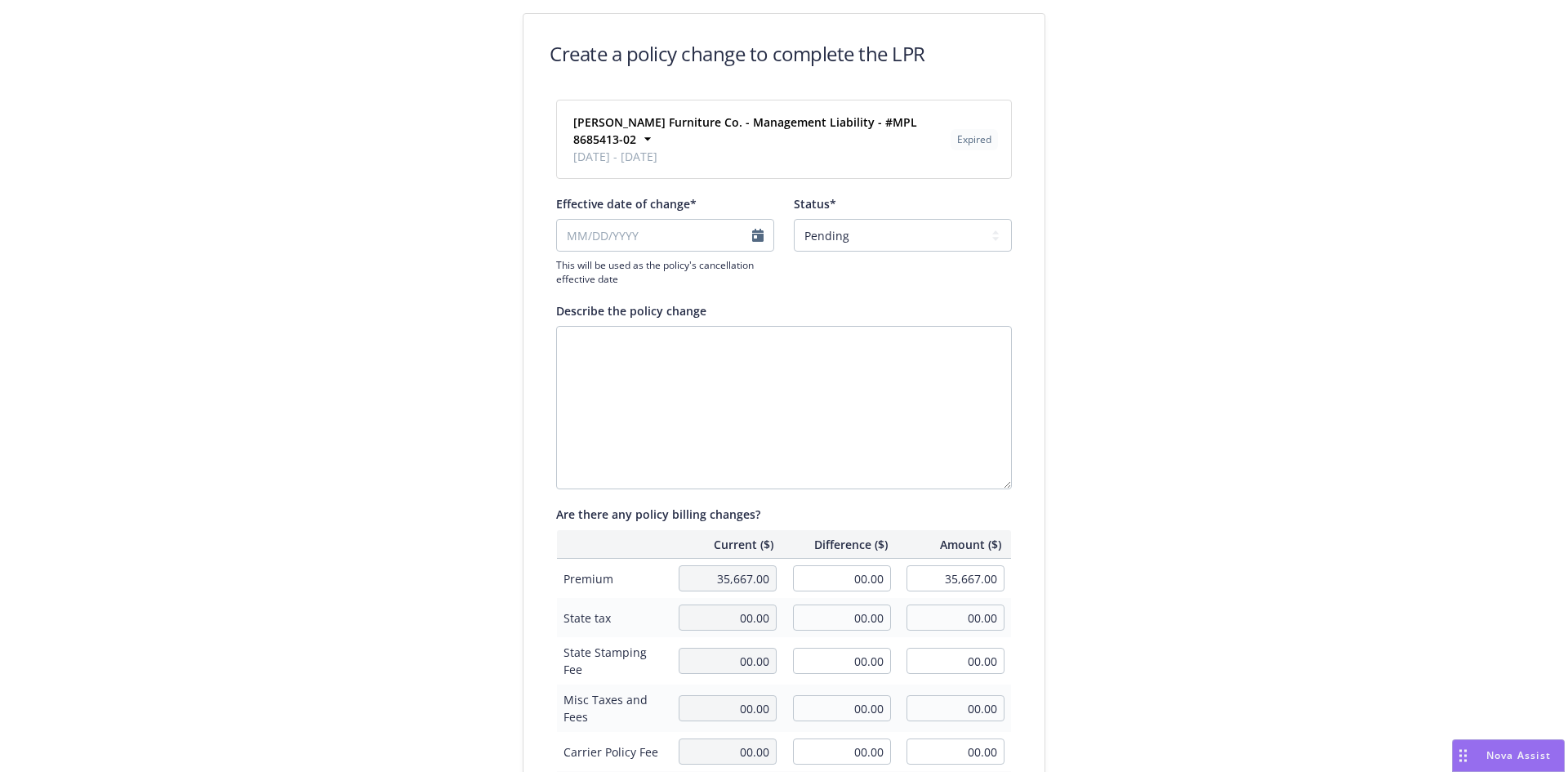
type input "[DATE]"
click at [912, 239] on select "Pending Confirmed" at bounding box center [903, 235] width 218 height 32
select select "Confirmed"
click at [794, 219] on select "Pending Confirmed" at bounding box center [903, 235] width 218 height 32
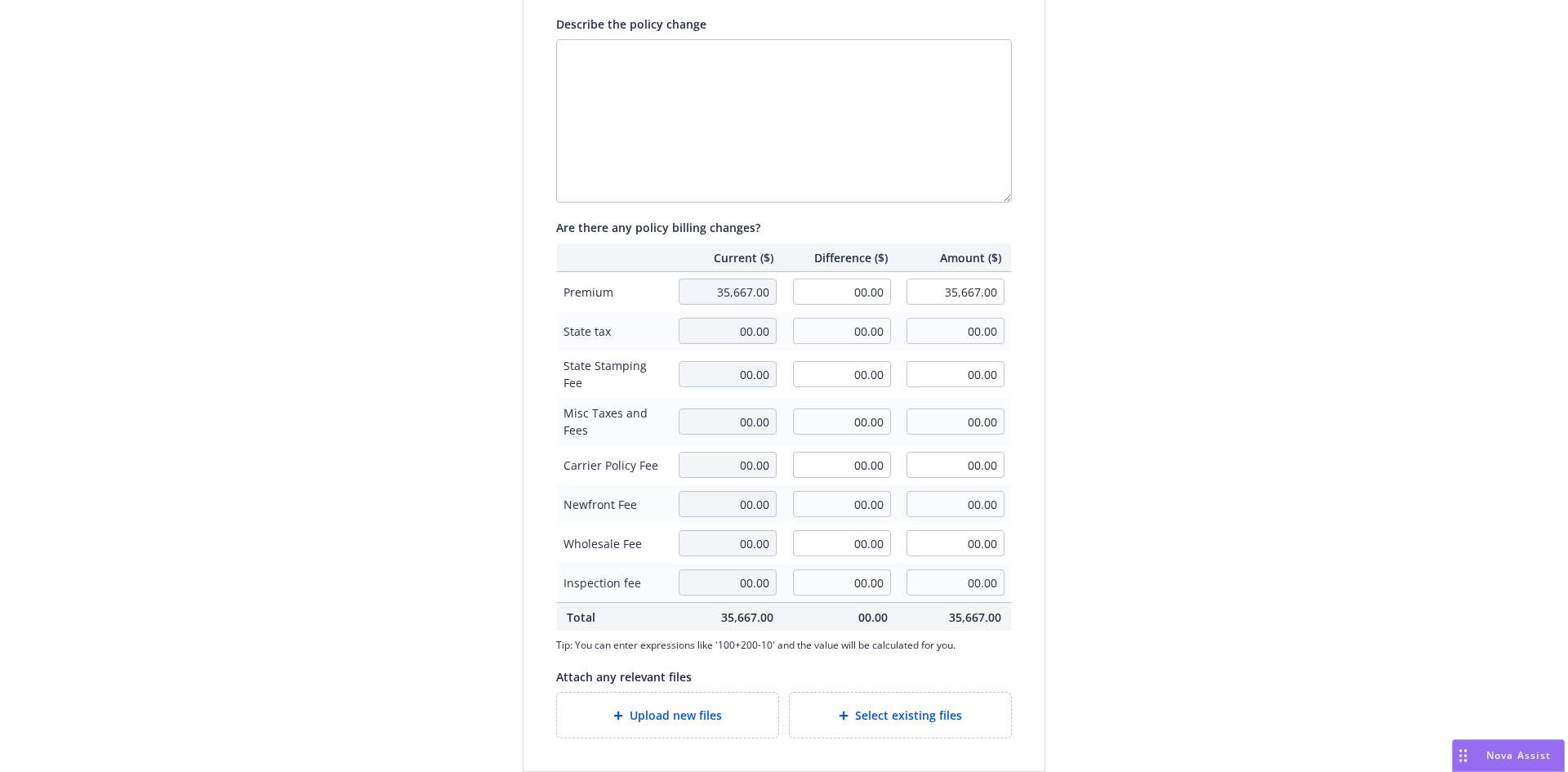
scroll to position [366, 0]
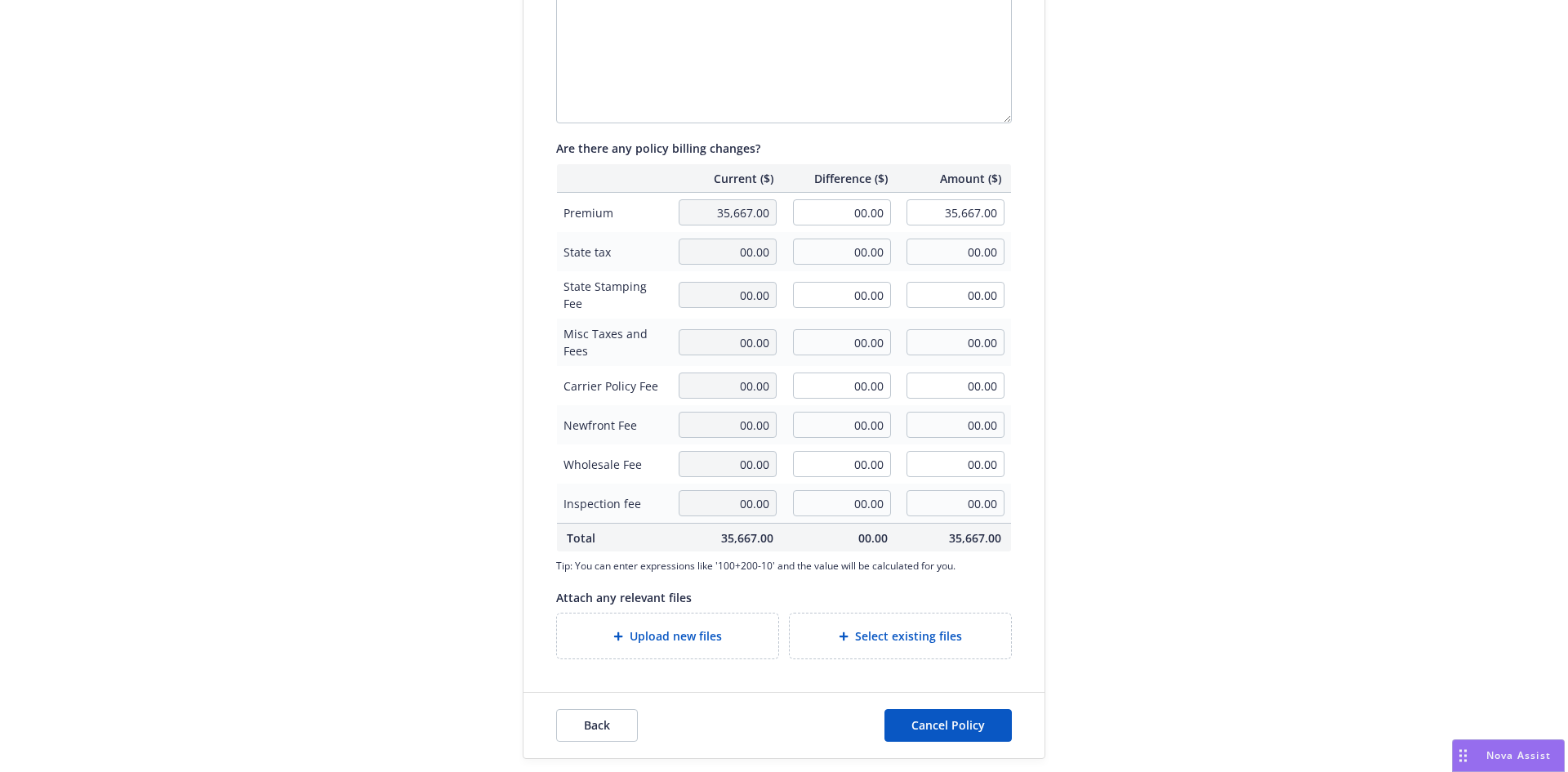
drag, startPoint x: 1026, startPoint y: 740, endPoint x: 1012, endPoint y: 736, distance: 14.6
click at [1025, 740] on div "Back Cancel Policy" at bounding box center [784, 725] width 521 height 66
click at [953, 718] on span "Cancel Policy" at bounding box center [948, 725] width 73 height 15
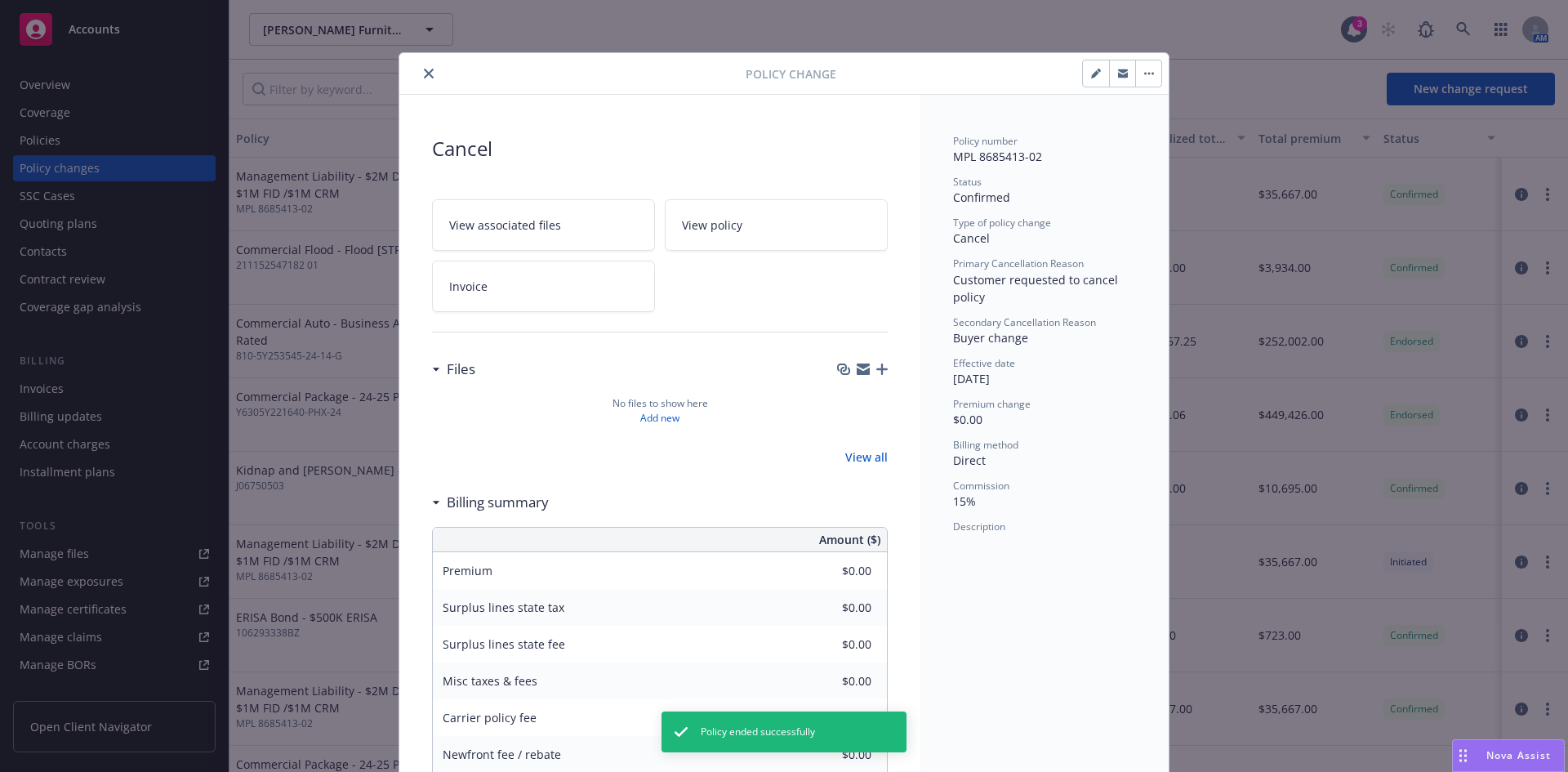
click at [424, 71] on icon "close" at bounding box center [429, 73] width 10 height 10
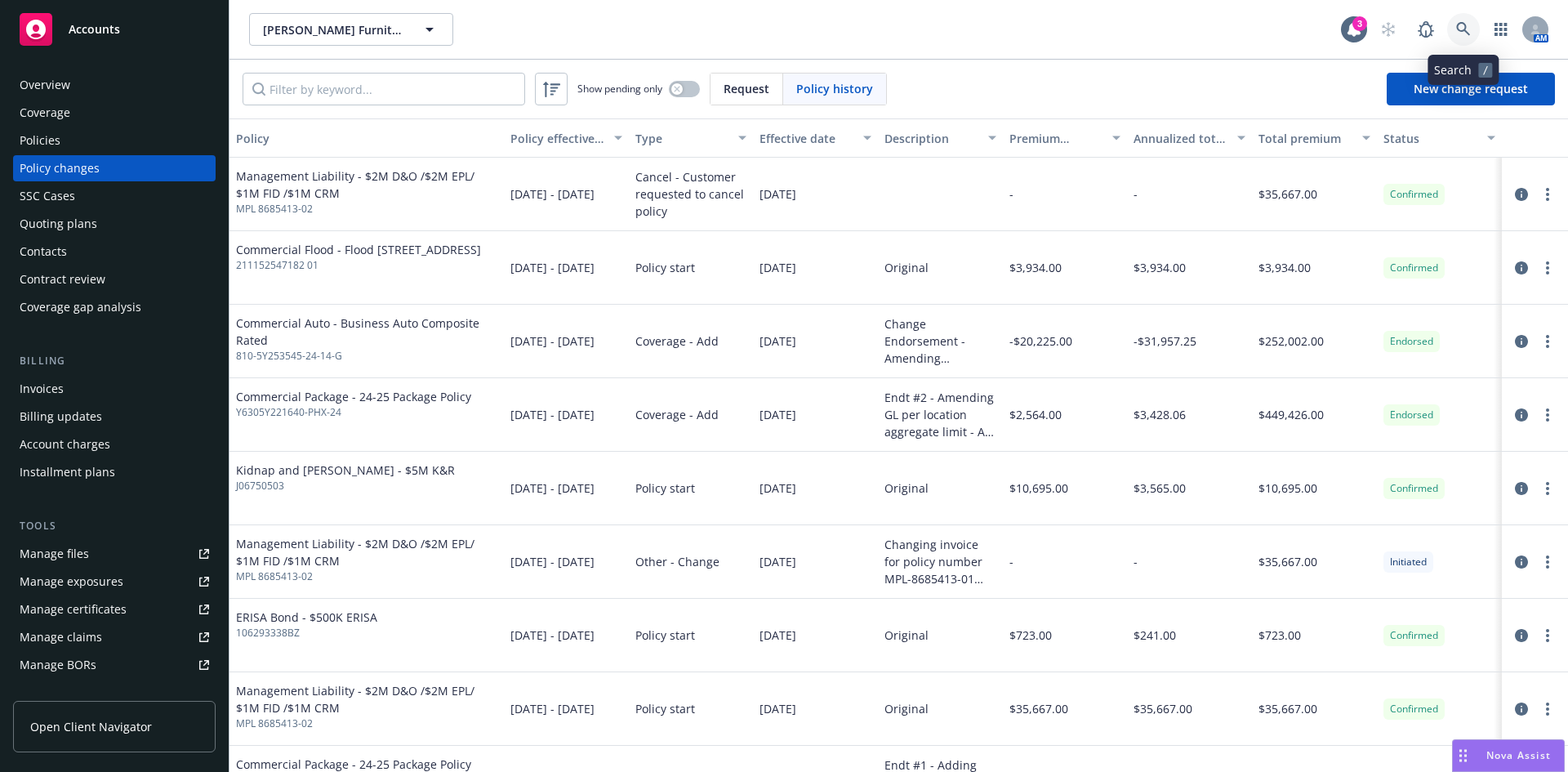
click at [1454, 33] on link at bounding box center [1464, 30] width 32 height 32
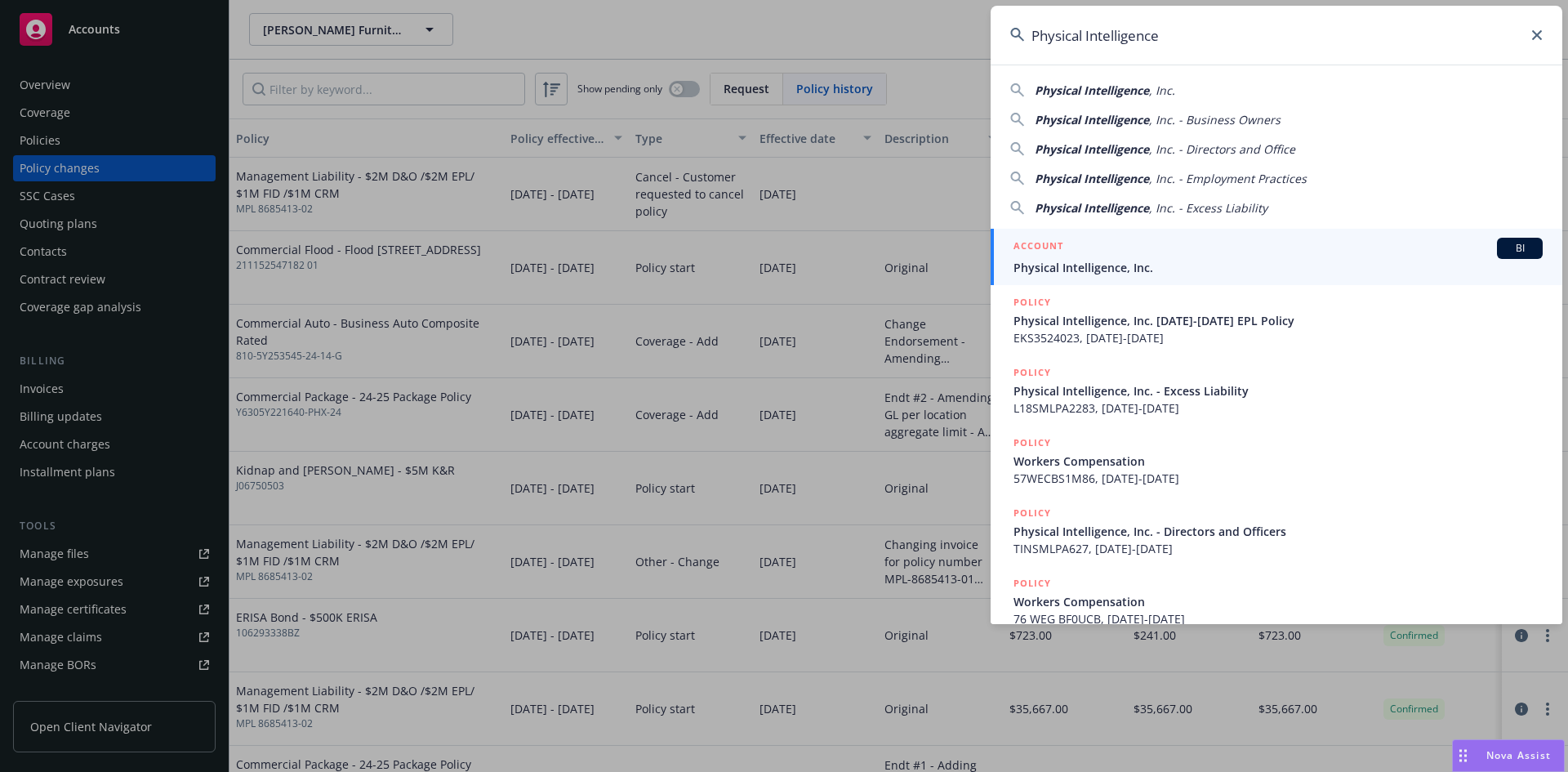
type input "Physical Intelligence"
click at [1146, 262] on span "Physical Intelligence, Inc." at bounding box center [1278, 268] width 530 height 17
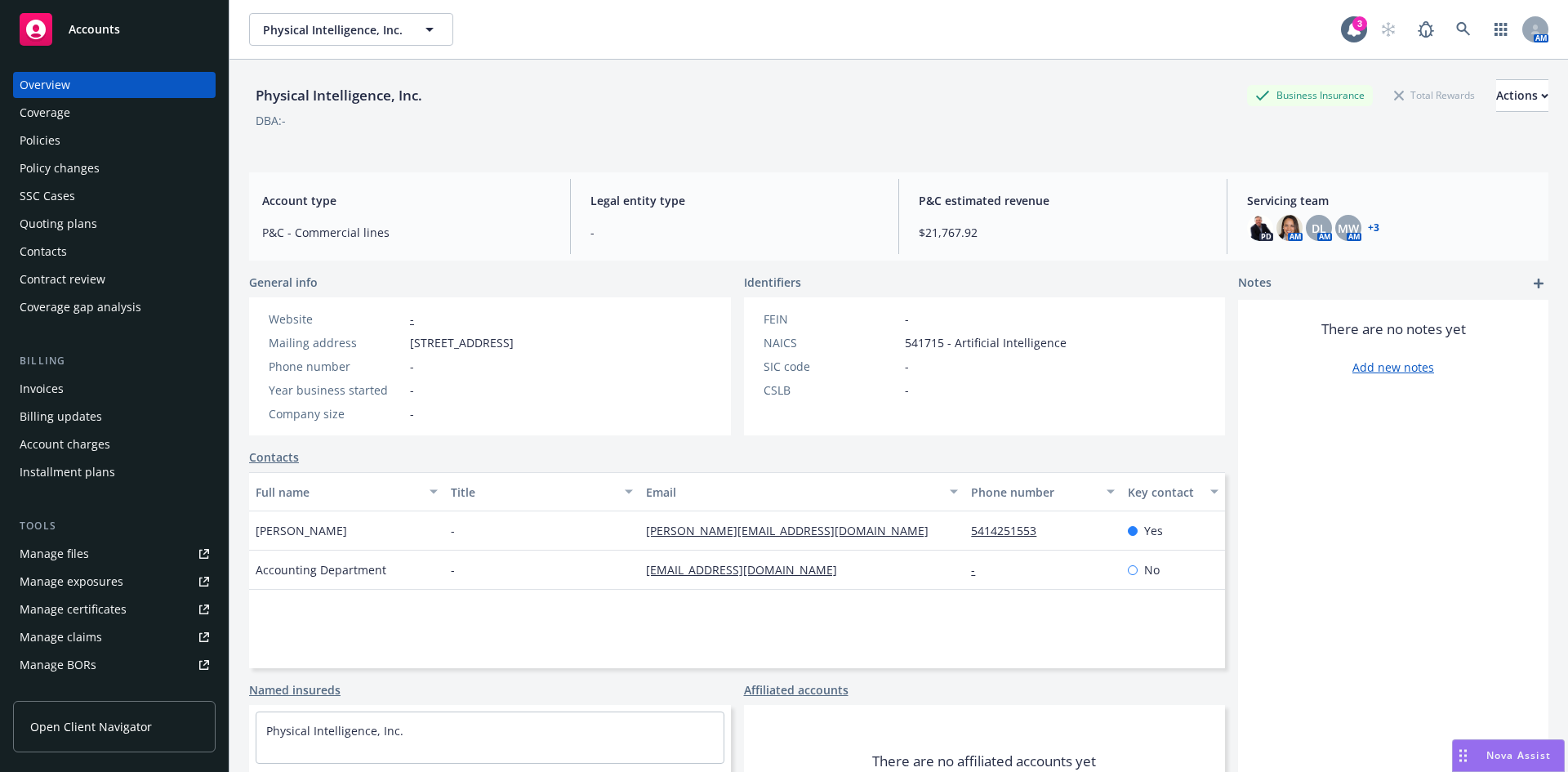
click at [54, 148] on div "Policies" at bounding box center [40, 140] width 41 height 26
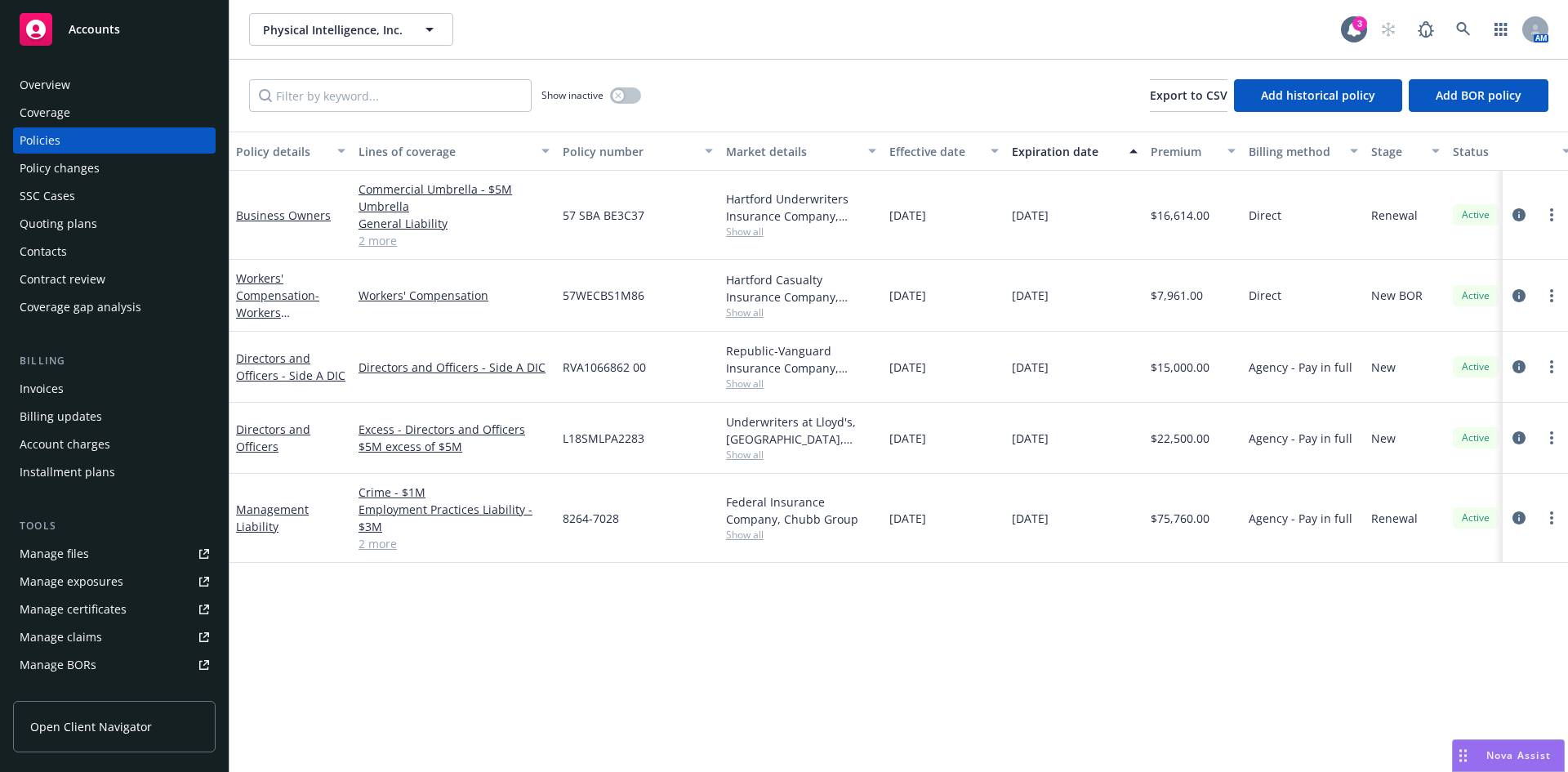
click at [748, 459] on span "Show all" at bounding box center [801, 455] width 151 height 14
click at [371, 628] on div "Policy details Lines of coverage Policy number Market details Effective date Ex…" at bounding box center [899, 452] width 1339 height 640
click at [736, 381] on span "Show all" at bounding box center [801, 383] width 151 height 14
click at [255, 371] on link "Directors and Officers - Side A DIC" at bounding box center [291, 367] width 110 height 32
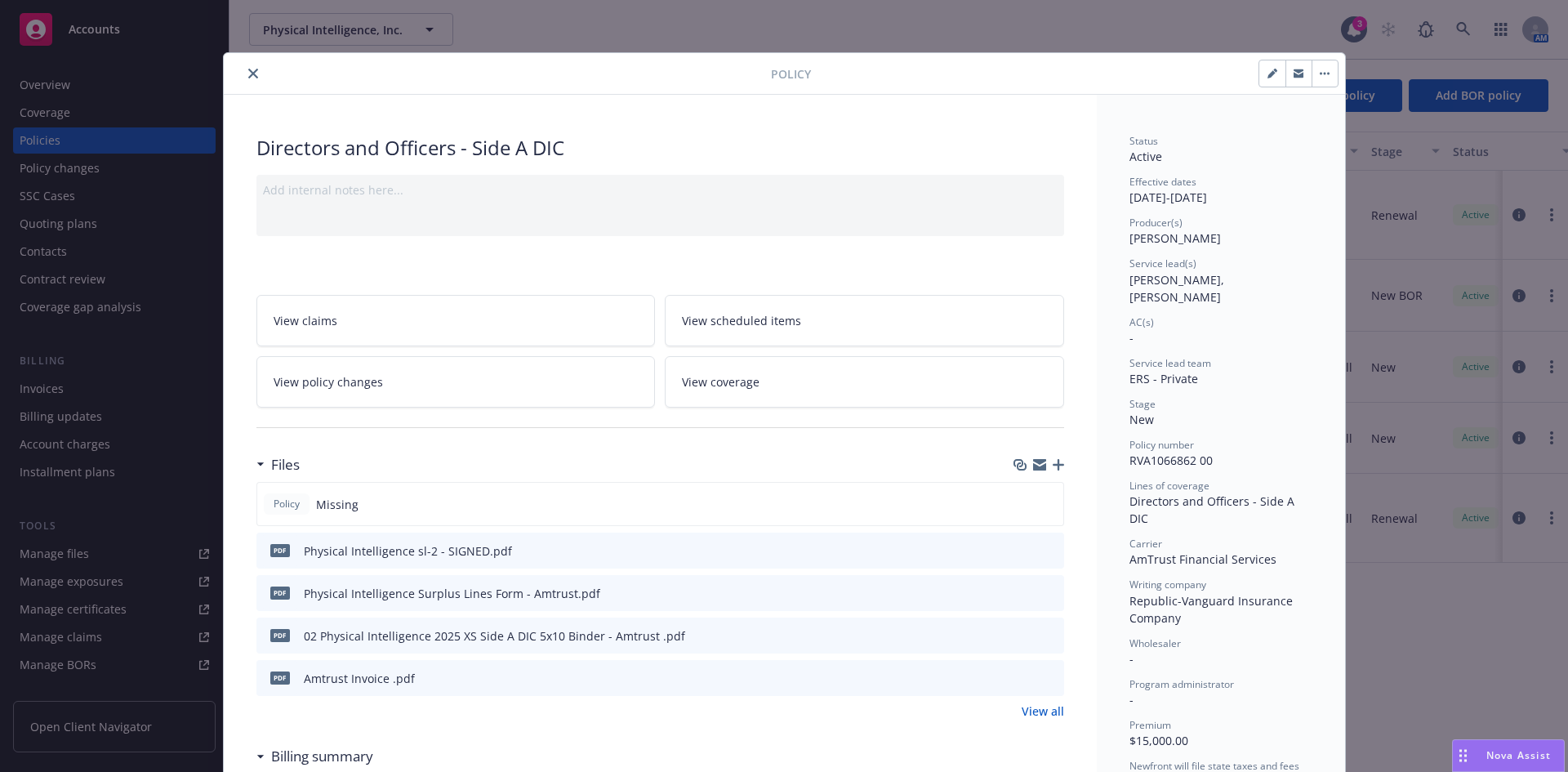
click at [1041, 634] on icon "preview file" at bounding box center [1048, 635] width 14 height 11
click at [244, 70] on button "close" at bounding box center [253, 73] width 20 height 20
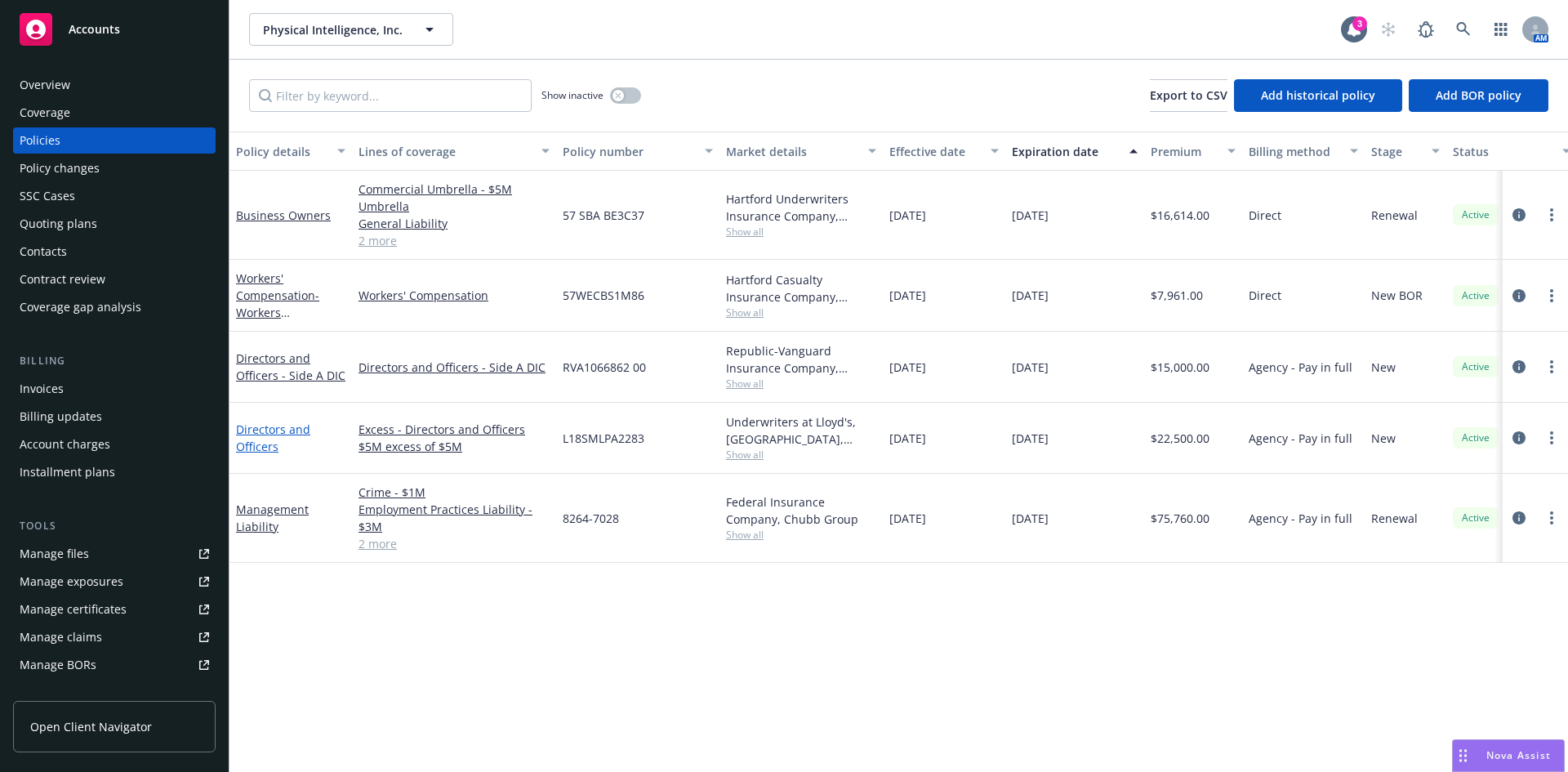
click at [263, 435] on link "Directors and Officers" at bounding box center [273, 437] width 74 height 32
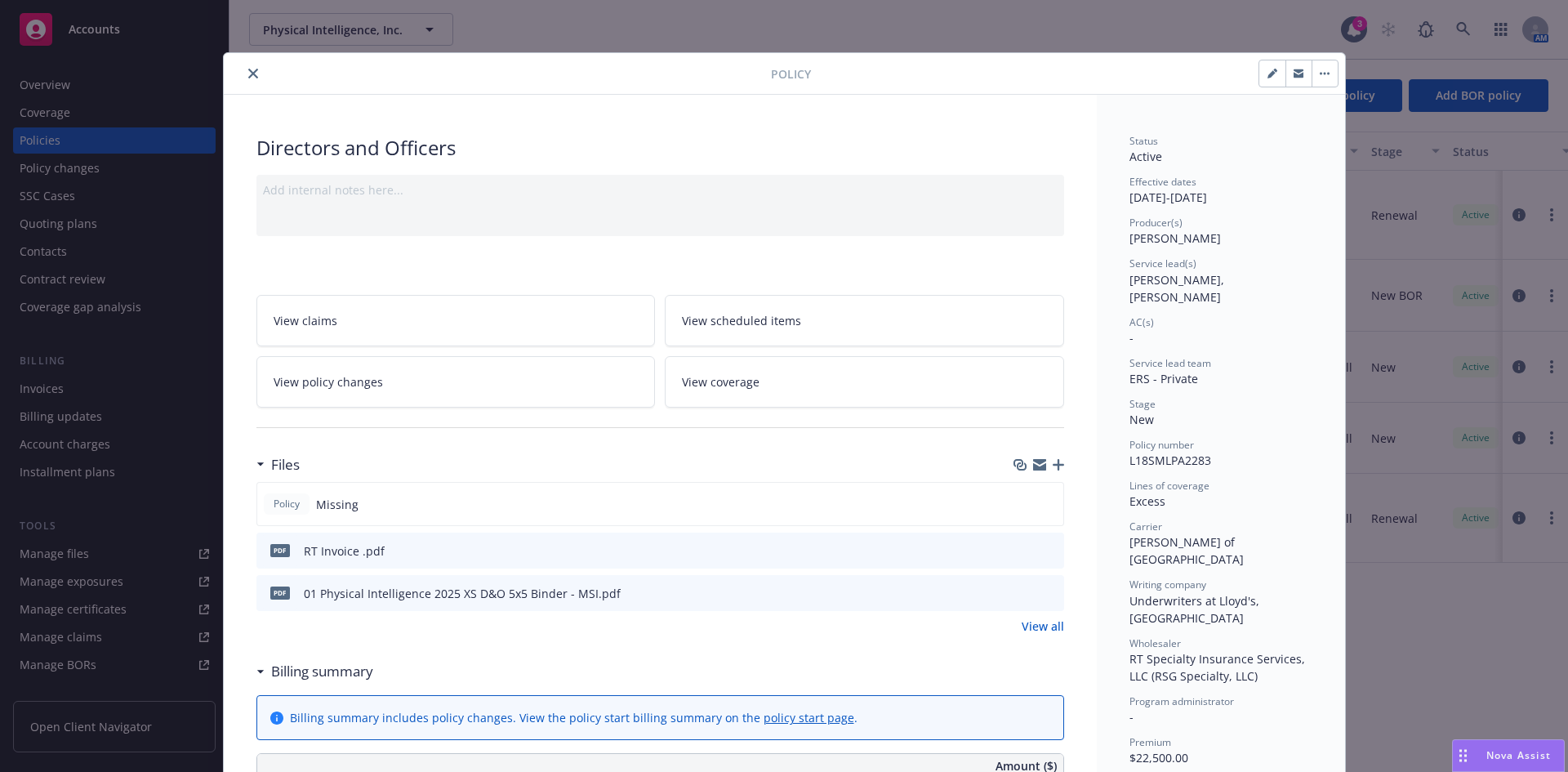
click at [244, 71] on button "close" at bounding box center [253, 73] width 20 height 20
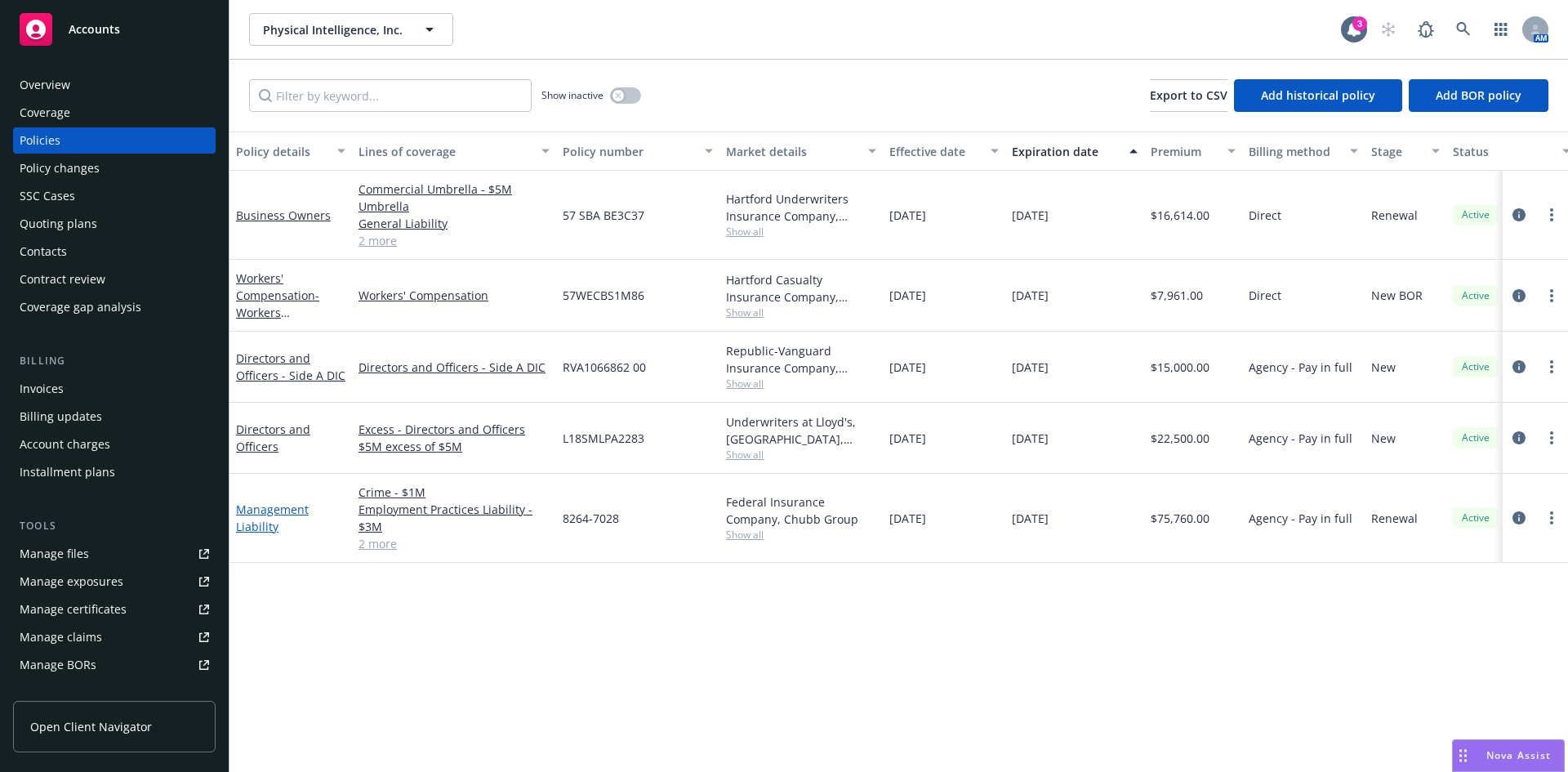
click at [263, 519] on link "Management Liability" at bounding box center [272, 518] width 72 height 32
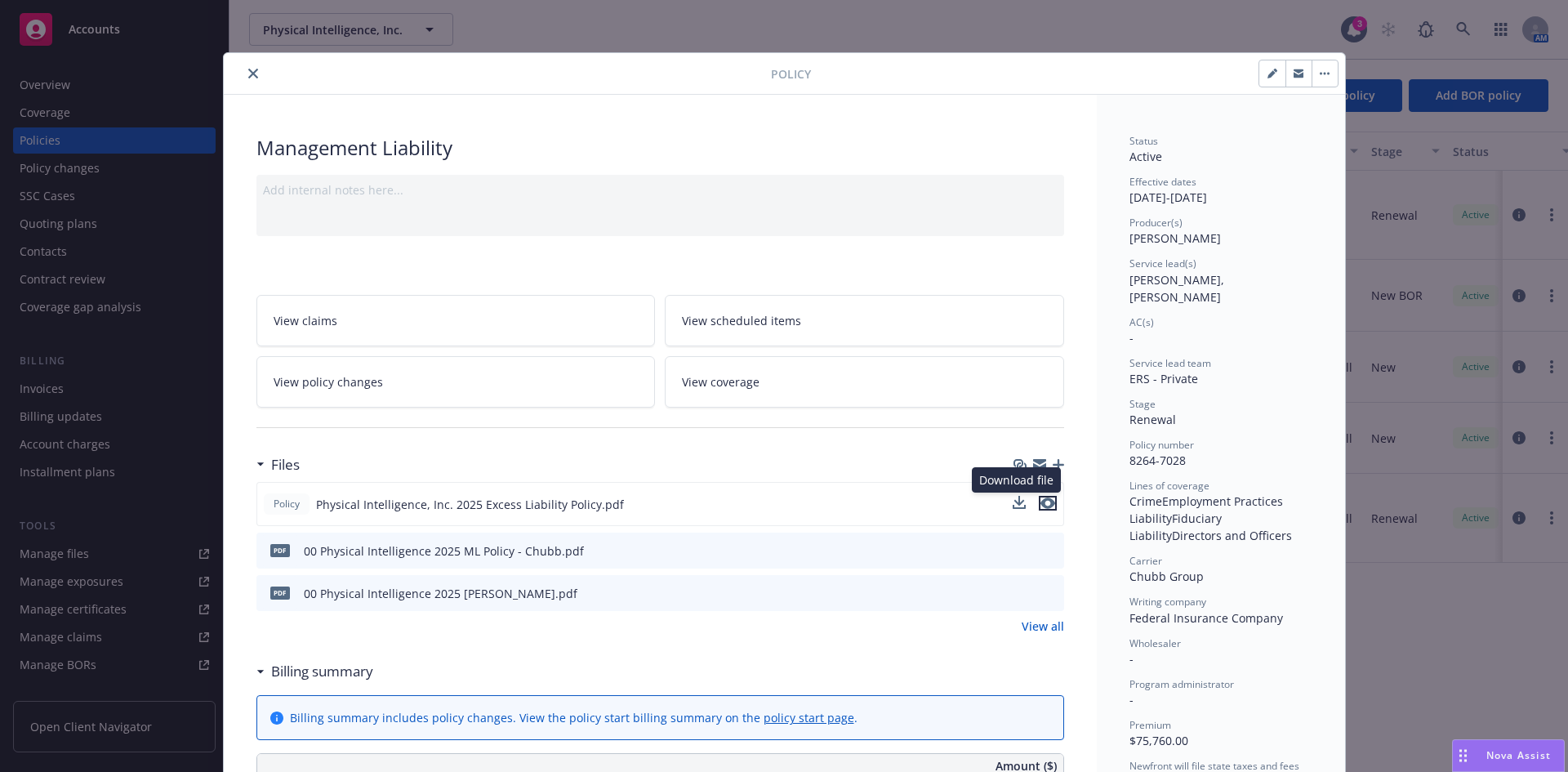
click at [1045, 498] on icon "preview file" at bounding box center [1048, 503] width 14 height 11
click at [1017, 504] on icon "download file" at bounding box center [1021, 503] width 13 height 13
drag, startPoint x: 711, startPoint y: 89, endPoint x: 688, endPoint y: 84, distance: 23.5
click at [711, 89] on div "Policy" at bounding box center [784, 74] width 1121 height 42
drag, startPoint x: 244, startPoint y: 75, endPoint x: 451, endPoint y: 195, distance: 239.3
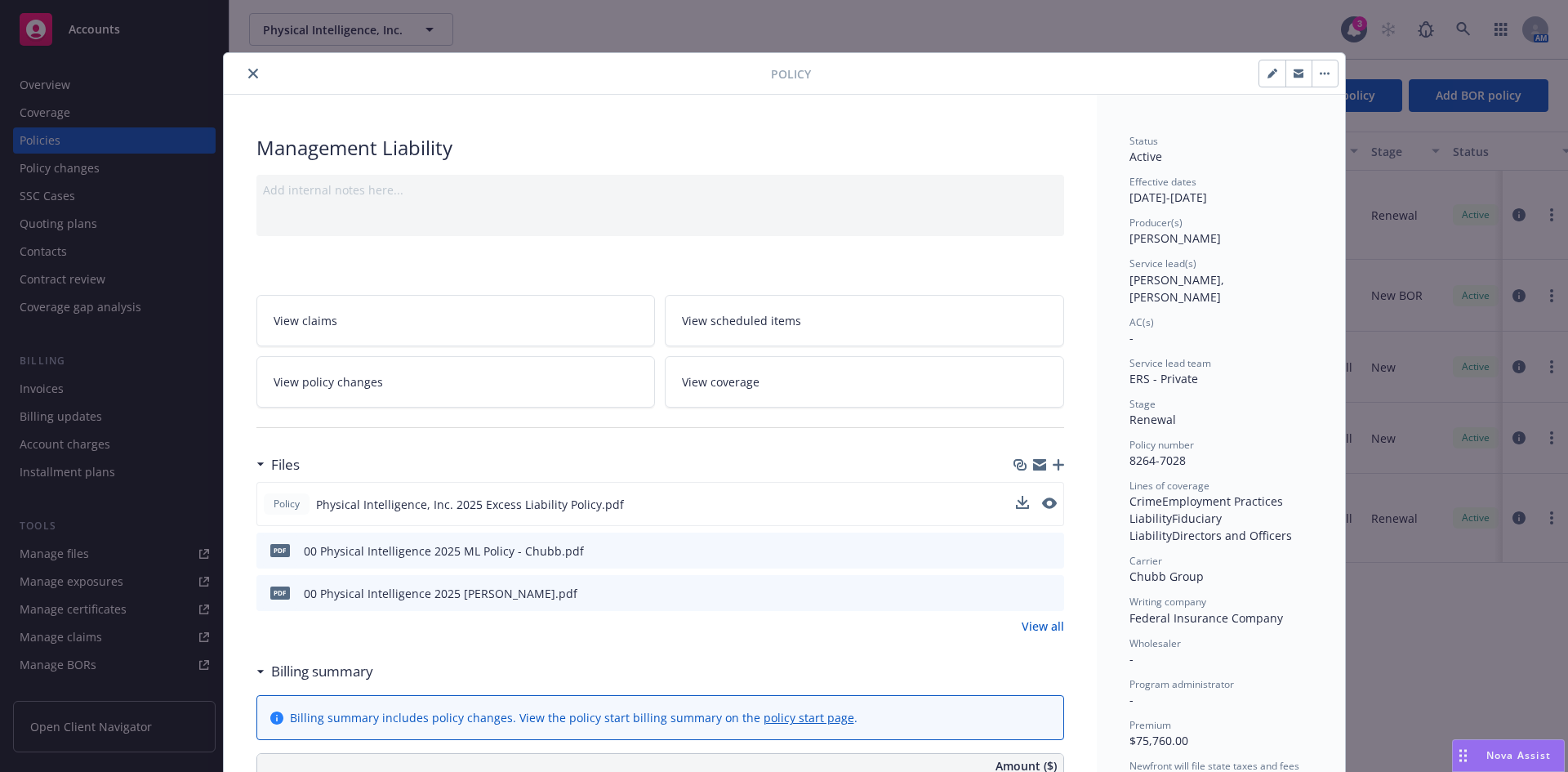
click at [249, 74] on icon "close" at bounding box center [253, 73] width 10 height 10
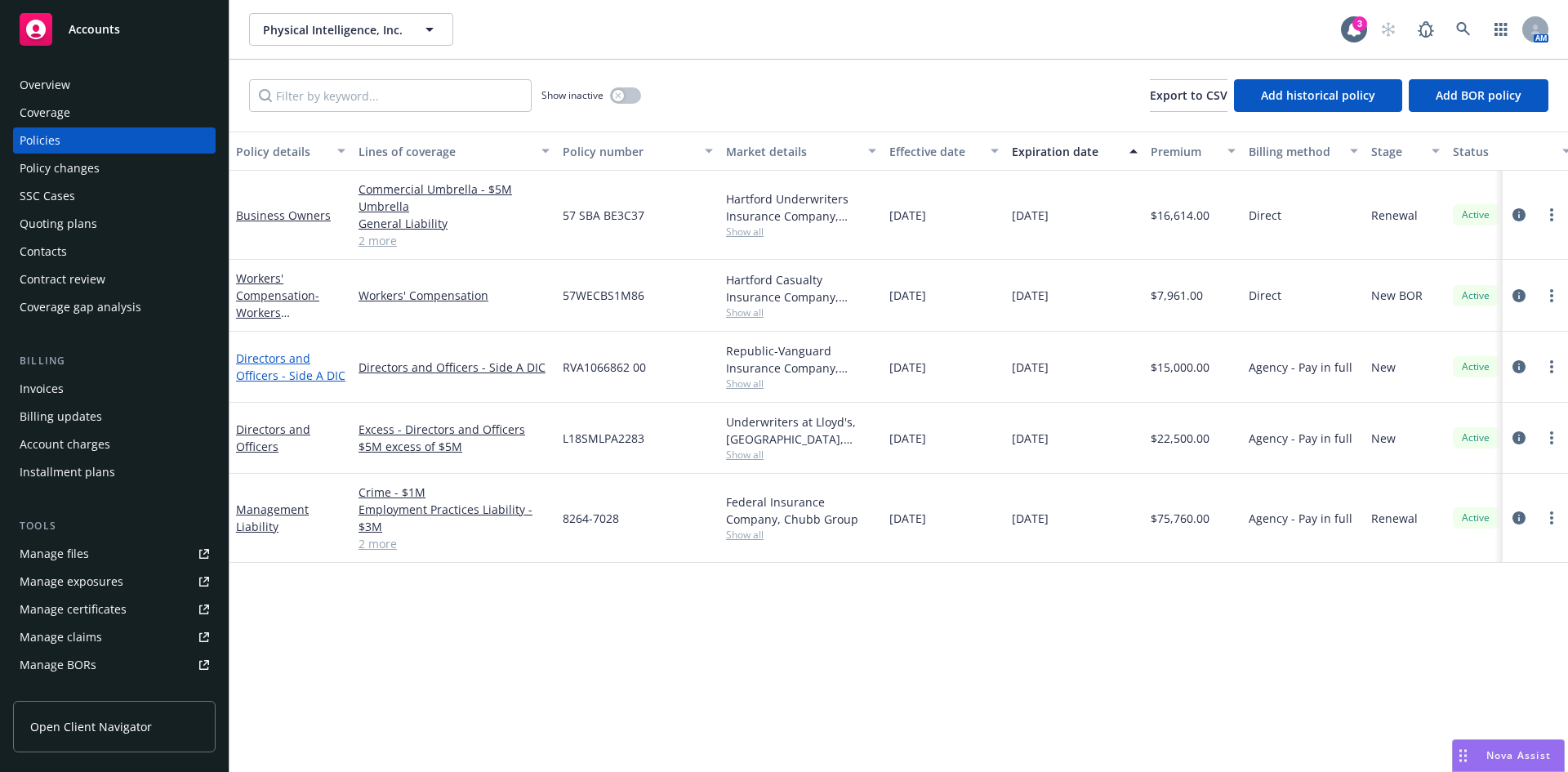
drag, startPoint x: 274, startPoint y: 370, endPoint x: 292, endPoint y: 370, distance: 18.0
click at [274, 370] on link "Directors and Officers - Side A DIC" at bounding box center [291, 367] width 110 height 32
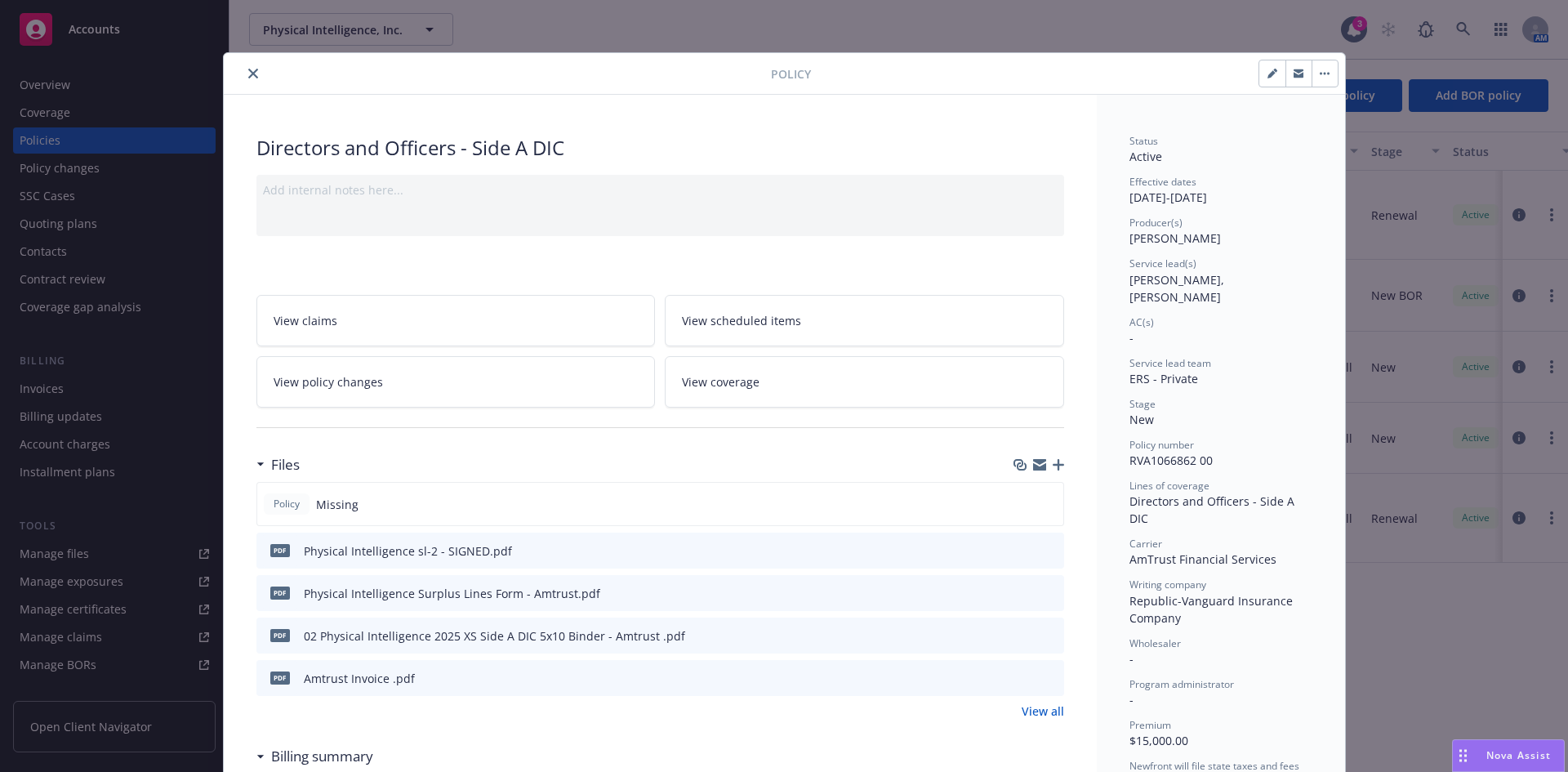
scroll to position [49, 0]
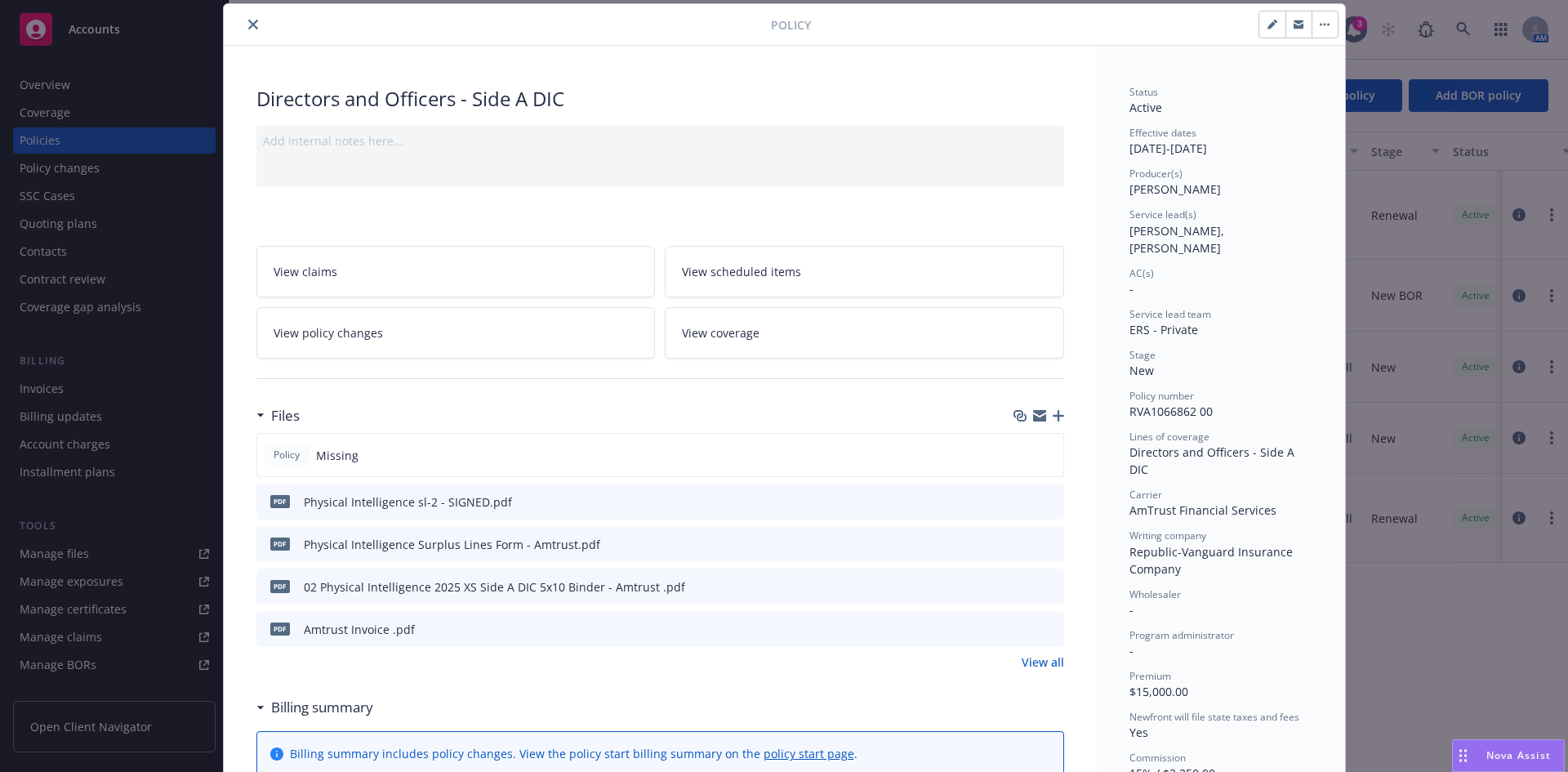
click at [1043, 588] on icon "preview file" at bounding box center [1048, 586] width 14 height 11
click at [249, 20] on icon "close" at bounding box center [253, 25] width 10 height 10
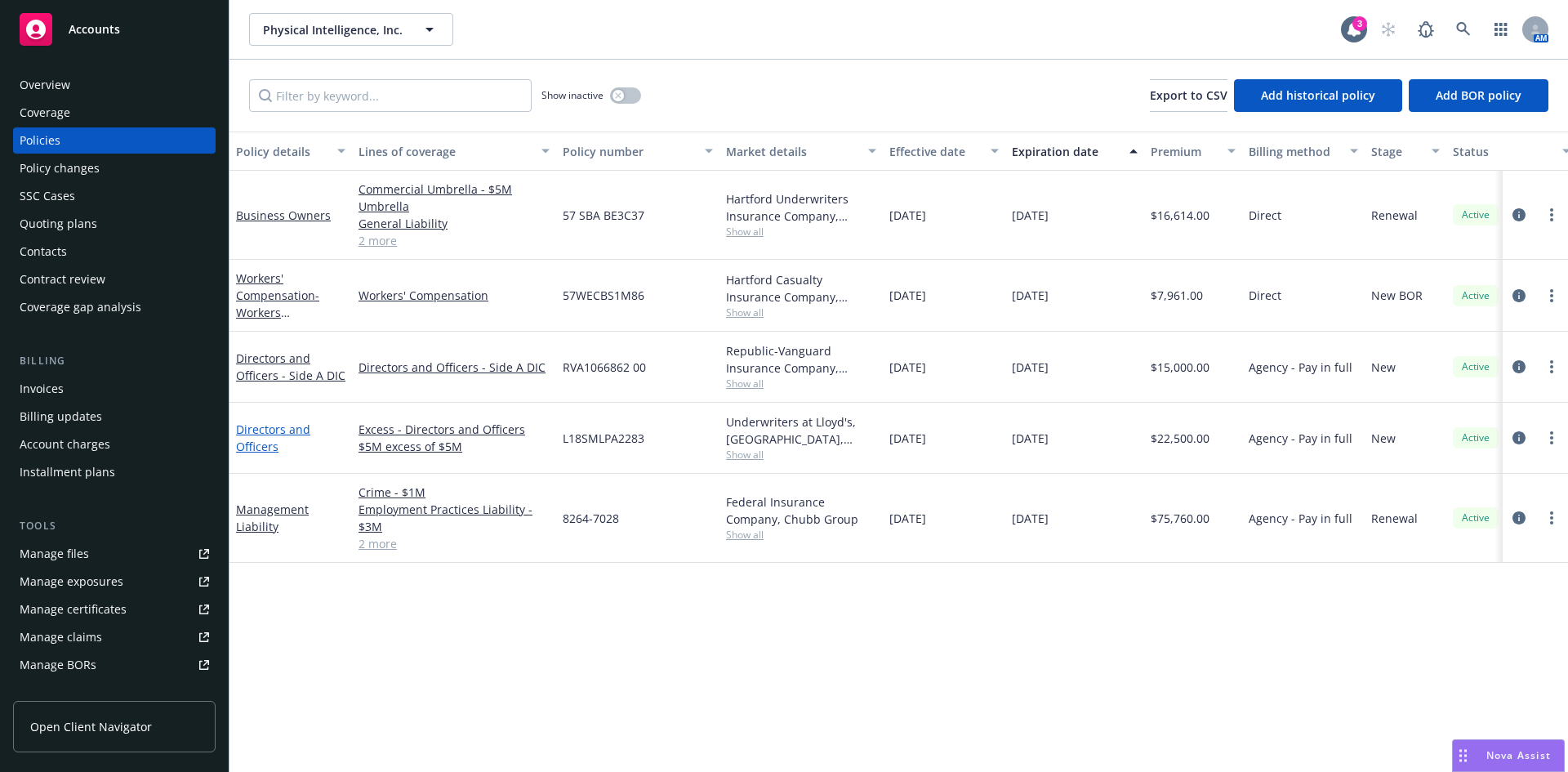
click at [261, 428] on link "Directors and Officers" at bounding box center [273, 437] width 74 height 32
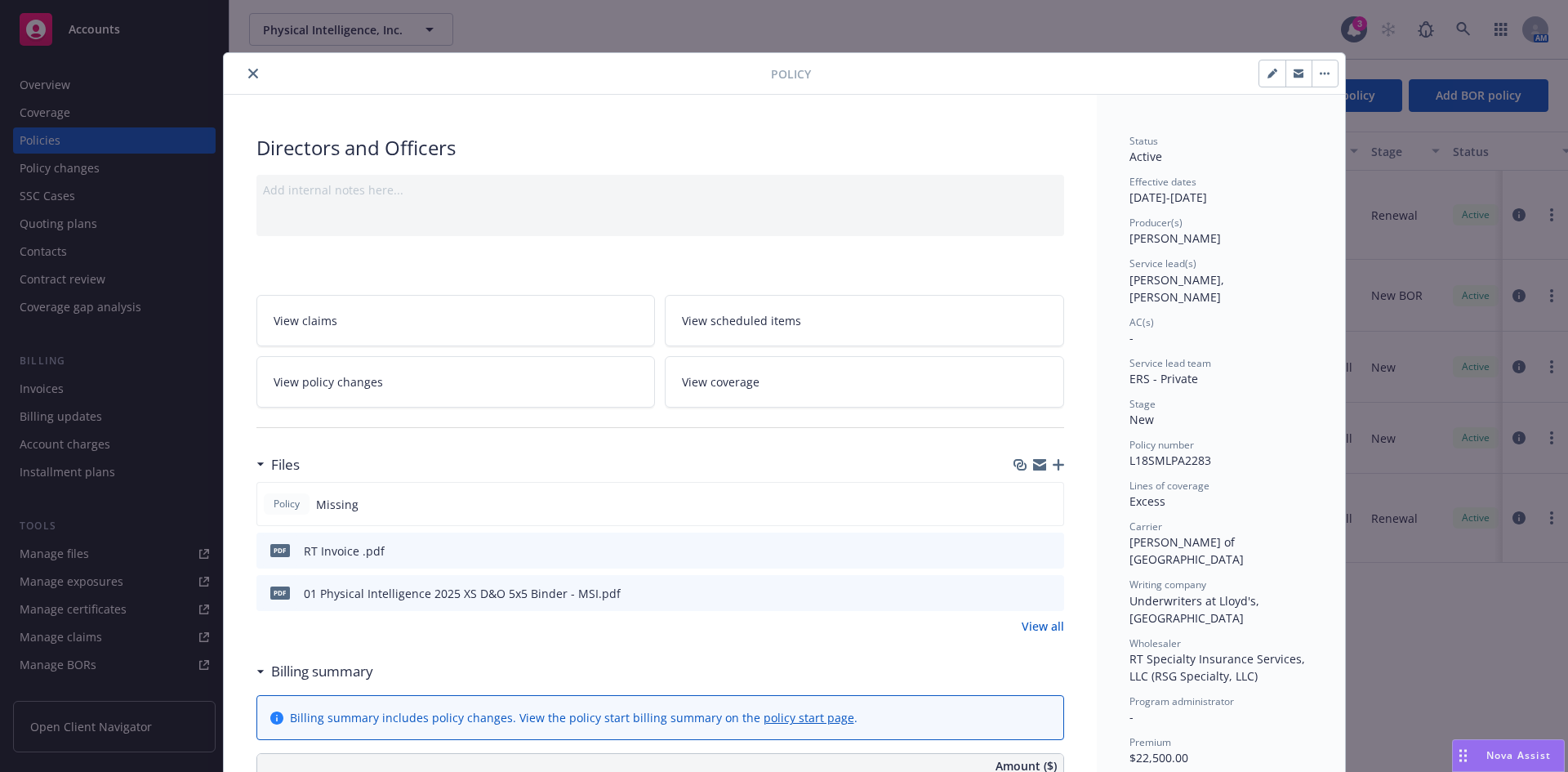
scroll to position [49, 0]
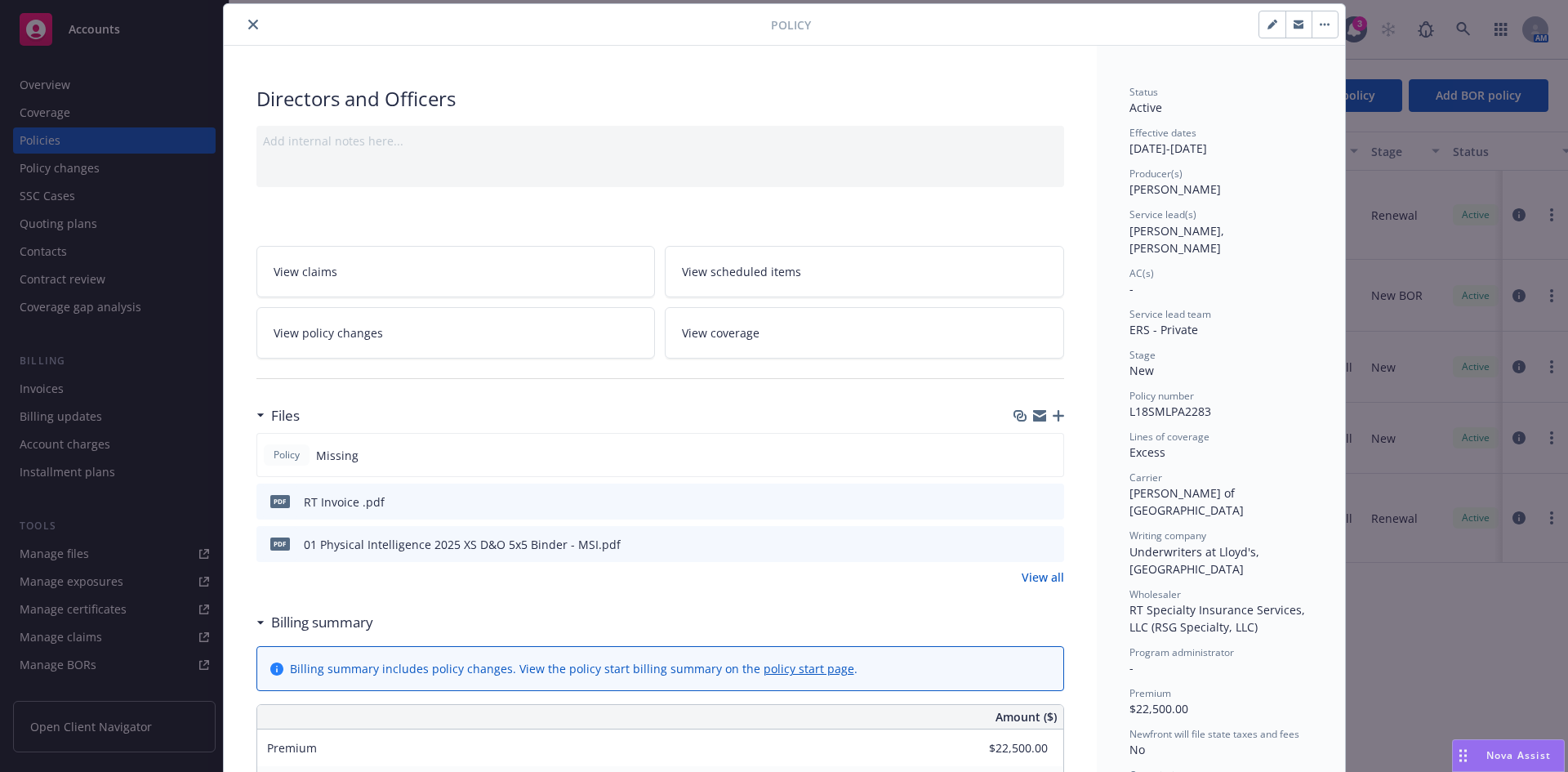
click at [1017, 503] on icon "download file" at bounding box center [1022, 501] width 13 height 13
click at [1018, 502] on icon "download file" at bounding box center [1022, 501] width 13 height 13
click at [590, 607] on div "Billing summary" at bounding box center [660, 622] width 808 height 34
click at [1047, 542] on icon "preview file" at bounding box center [1048, 543] width 14 height 11
click at [249, 23] on icon "close" at bounding box center [253, 25] width 10 height 10
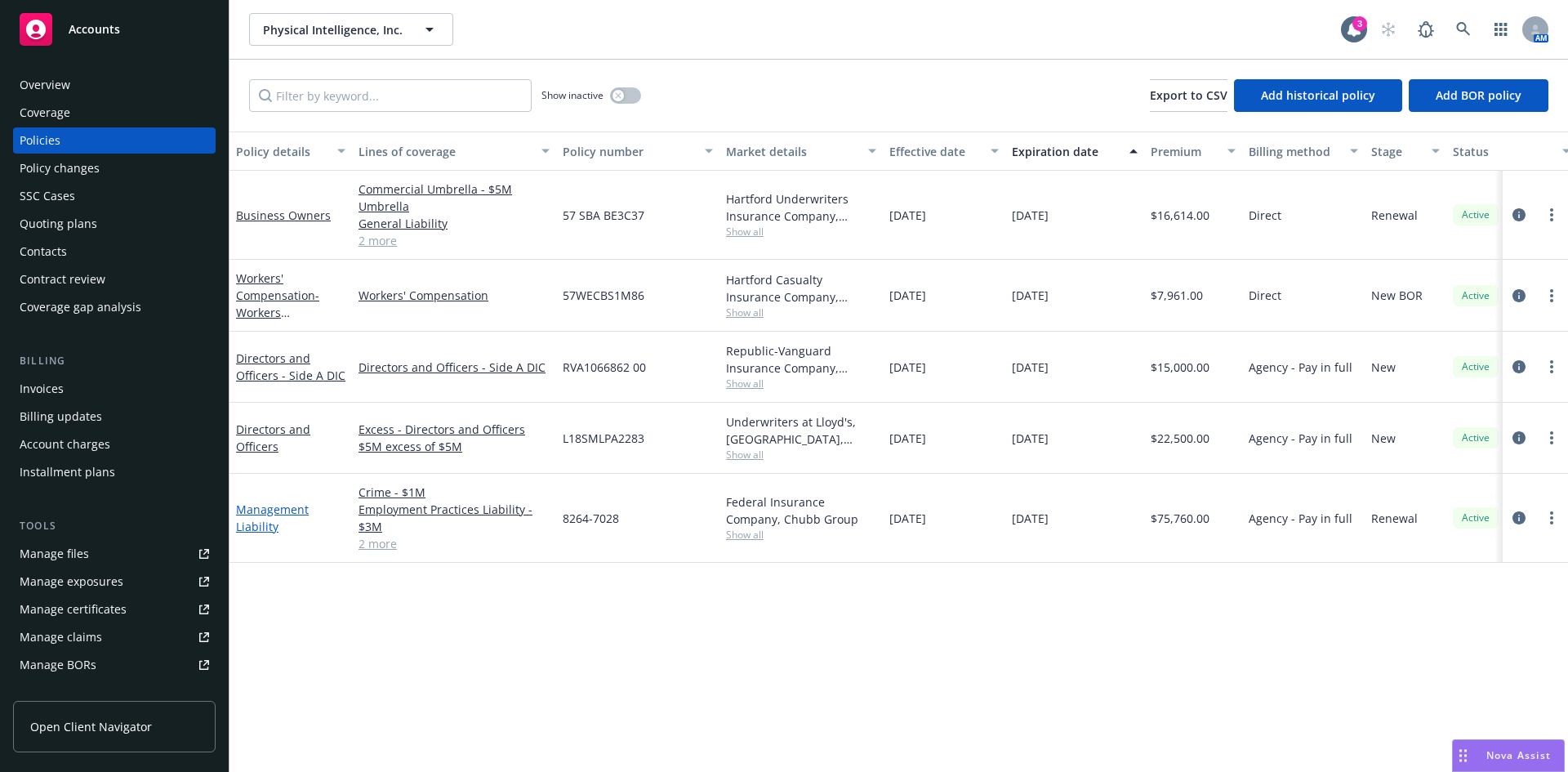
click at [258, 520] on link "Management Liability" at bounding box center [272, 518] width 72 height 32
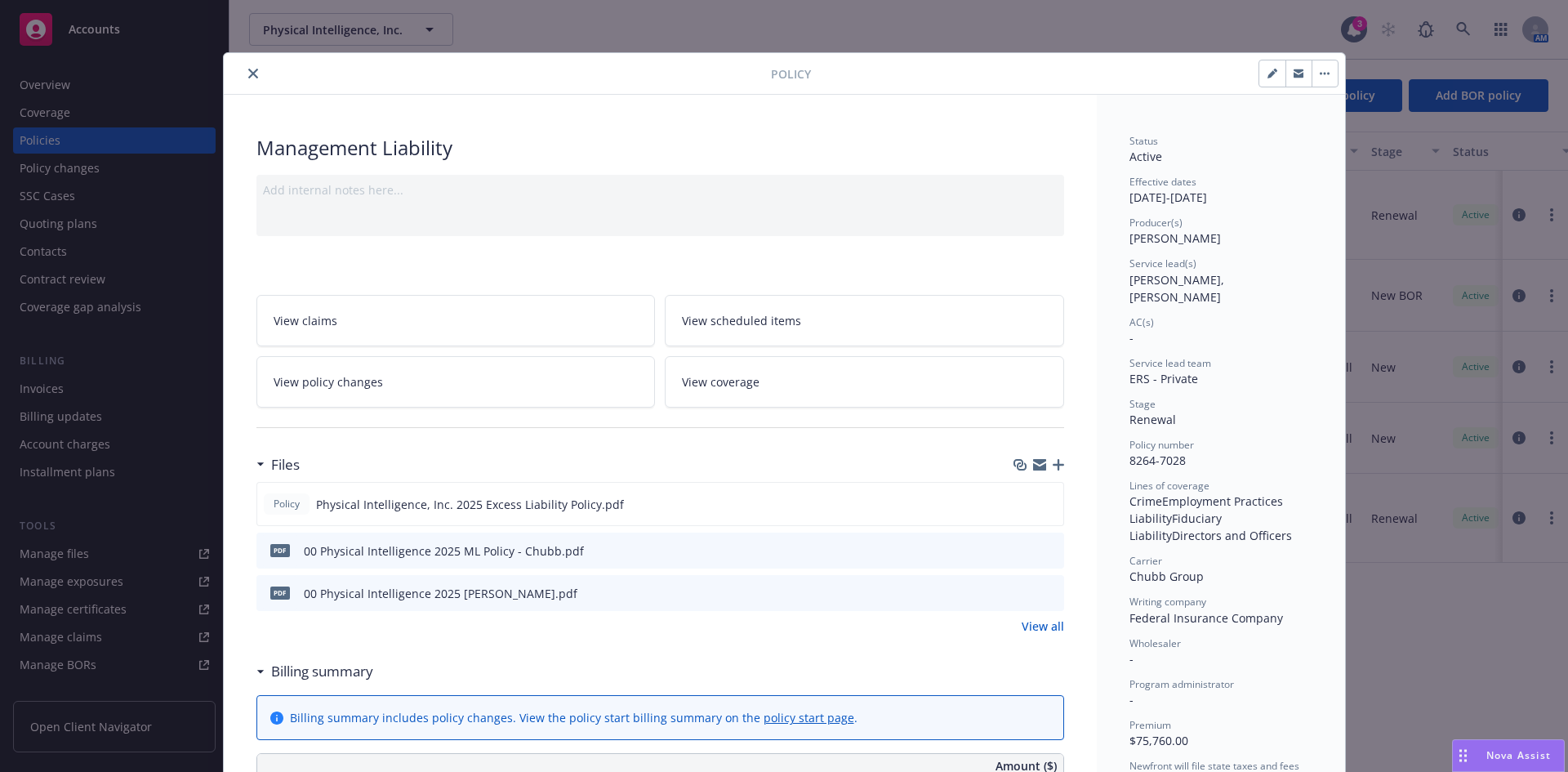
scroll to position [49, 0]
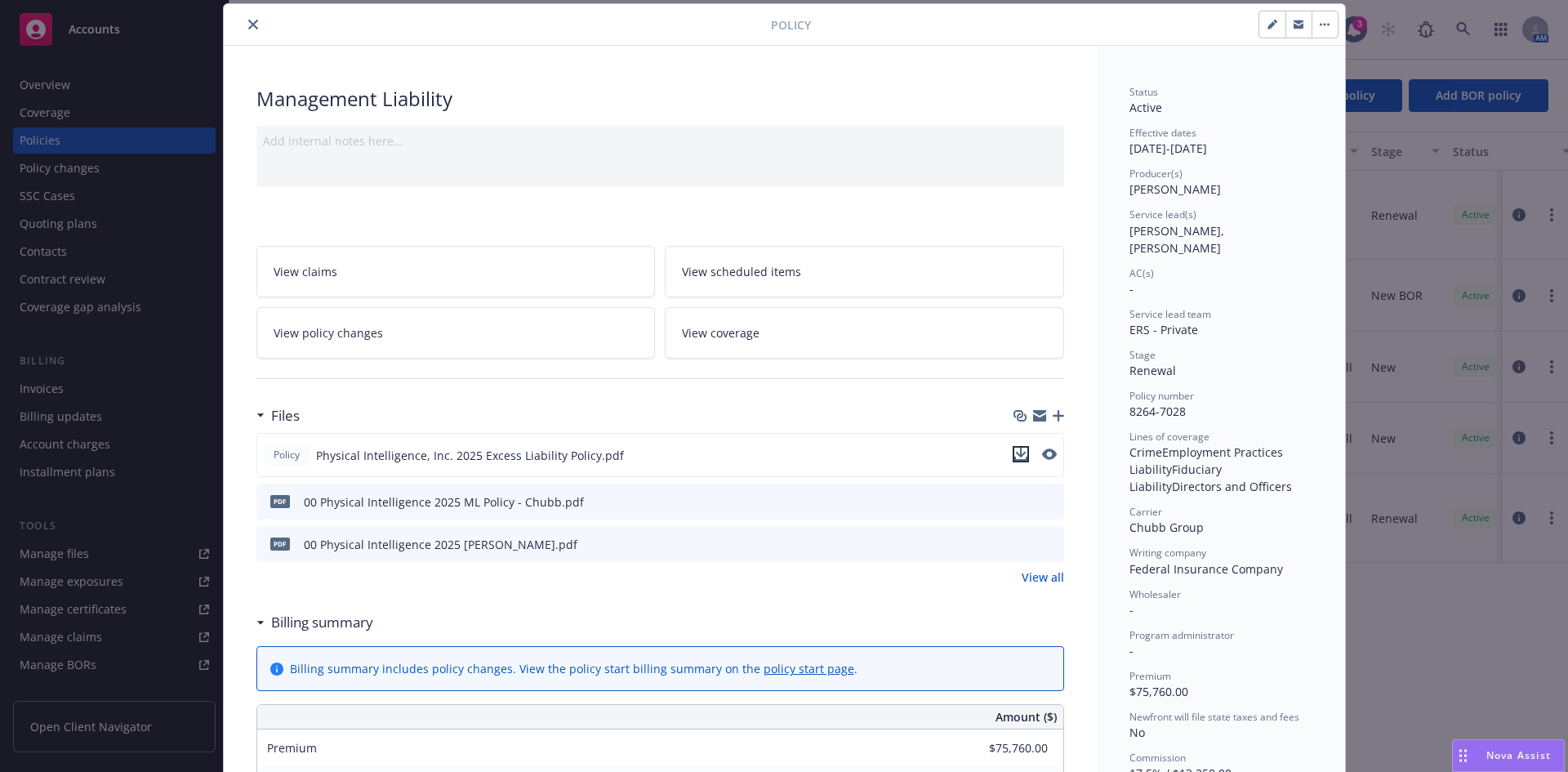
click at [1018, 452] on icon "download file" at bounding box center [1021, 455] width 13 height 13
drag, startPoint x: 239, startPoint y: 17, endPoint x: 258, endPoint y: 29, distance: 22.5
click at [244, 17] on button "close" at bounding box center [253, 24] width 20 height 20
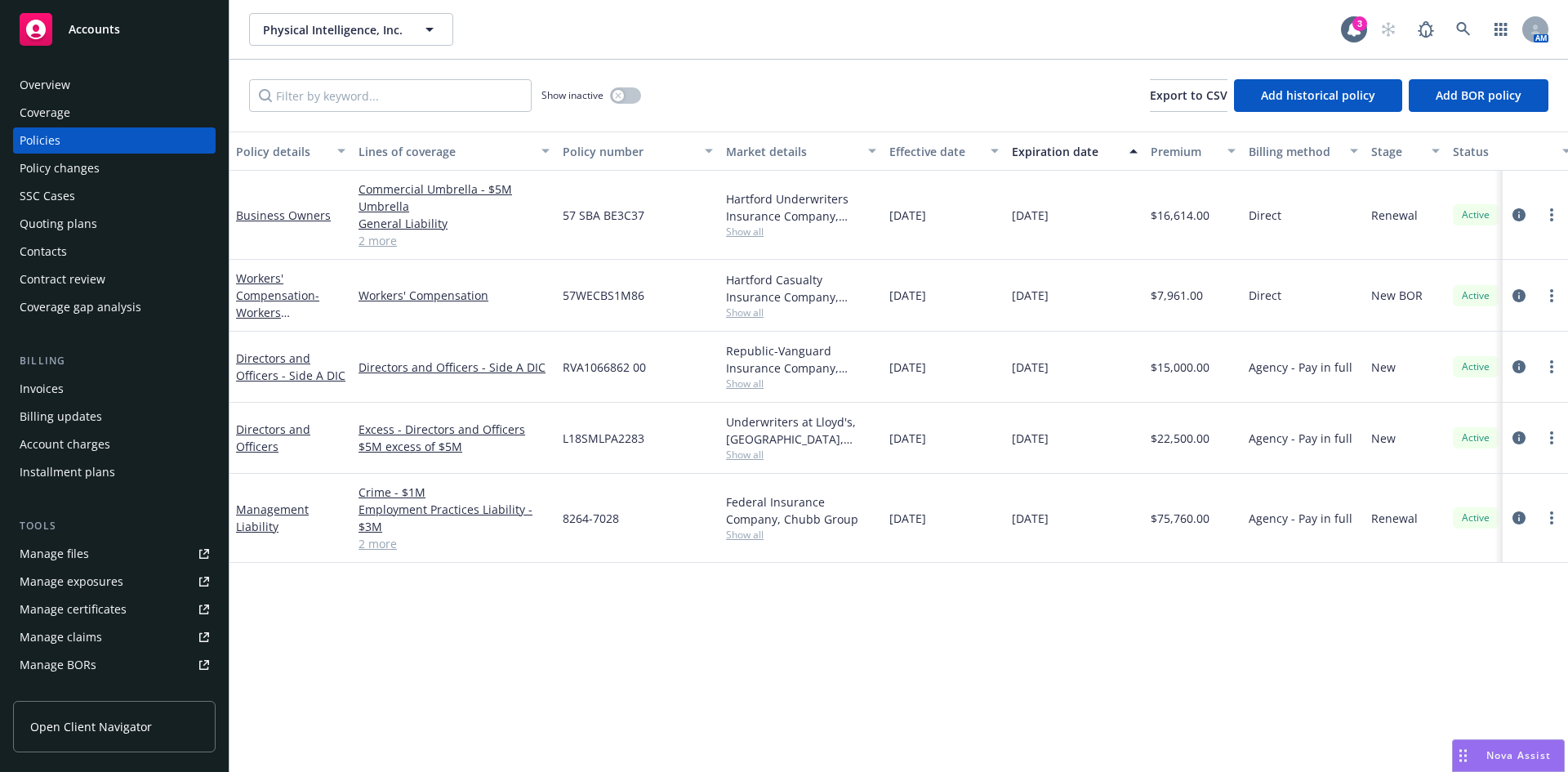
click at [255, 518] on div "Management Liability" at bounding box center [291, 518] width 110 height 34
click at [266, 427] on link "Directors and Officers" at bounding box center [273, 437] width 74 height 32
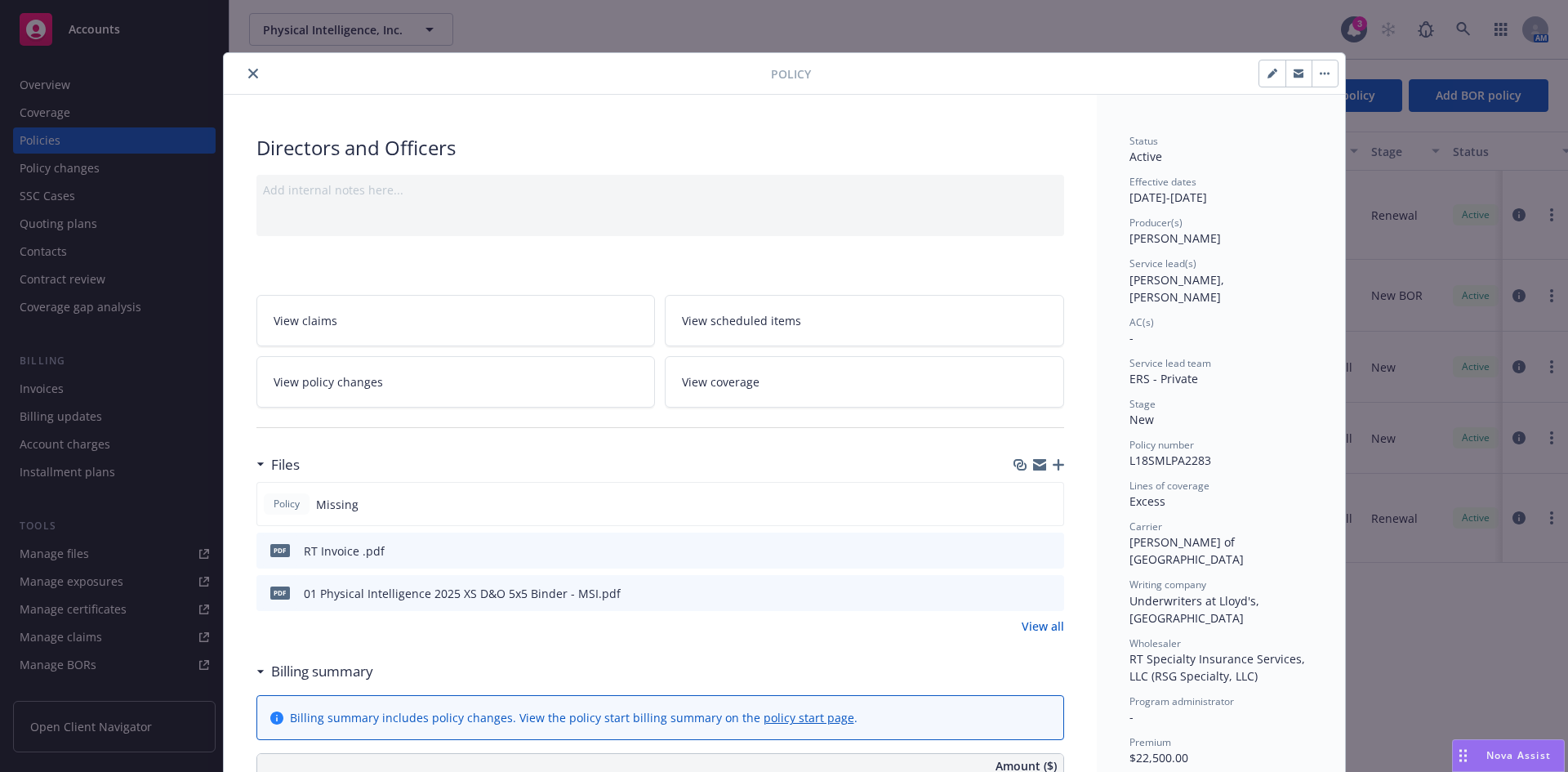
scroll to position [49, 0]
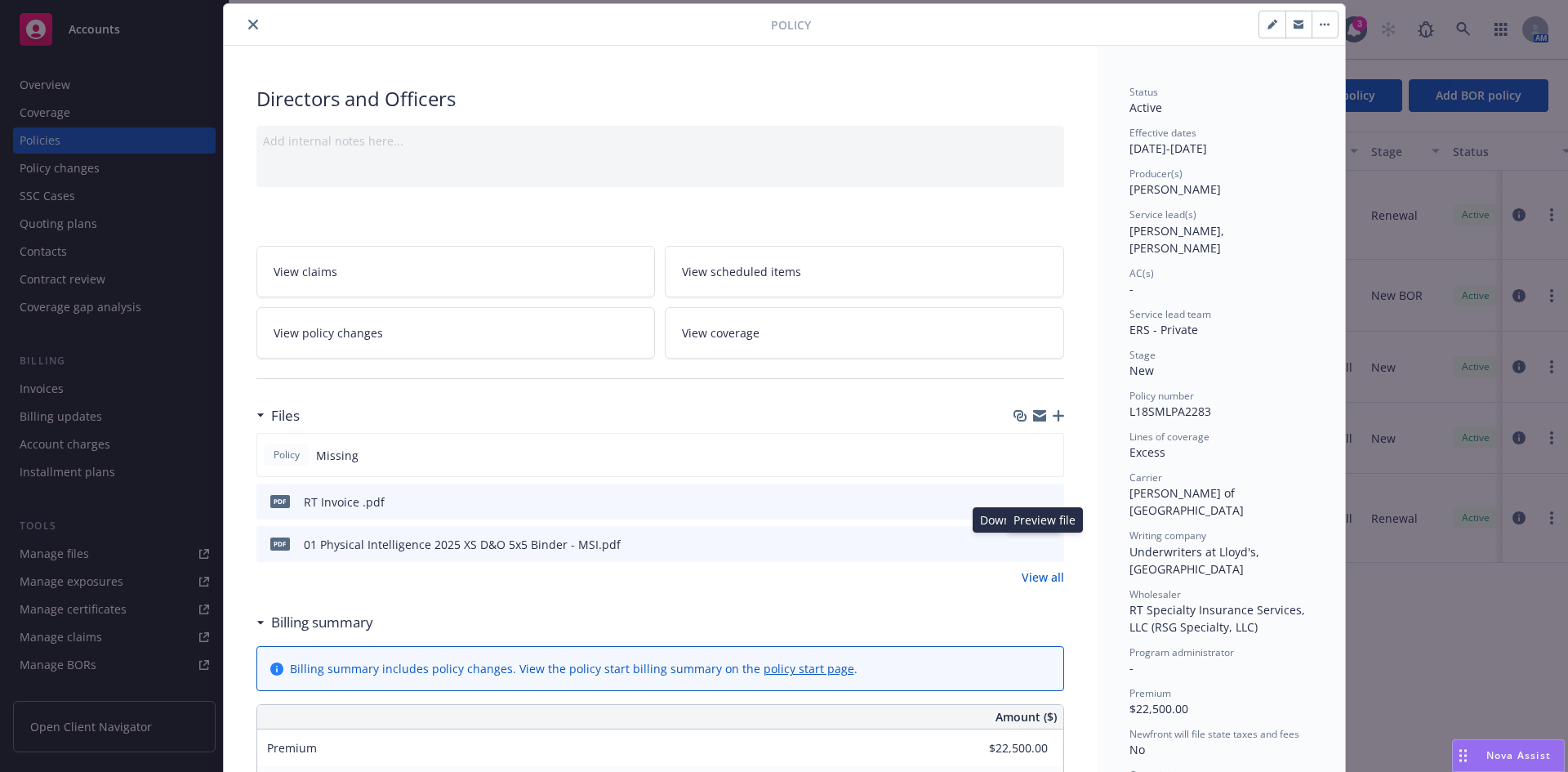
click at [1040, 550] on button "preview file" at bounding box center [1049, 543] width 18 height 14
click at [246, 14] on button "close" at bounding box center [253, 24] width 20 height 20
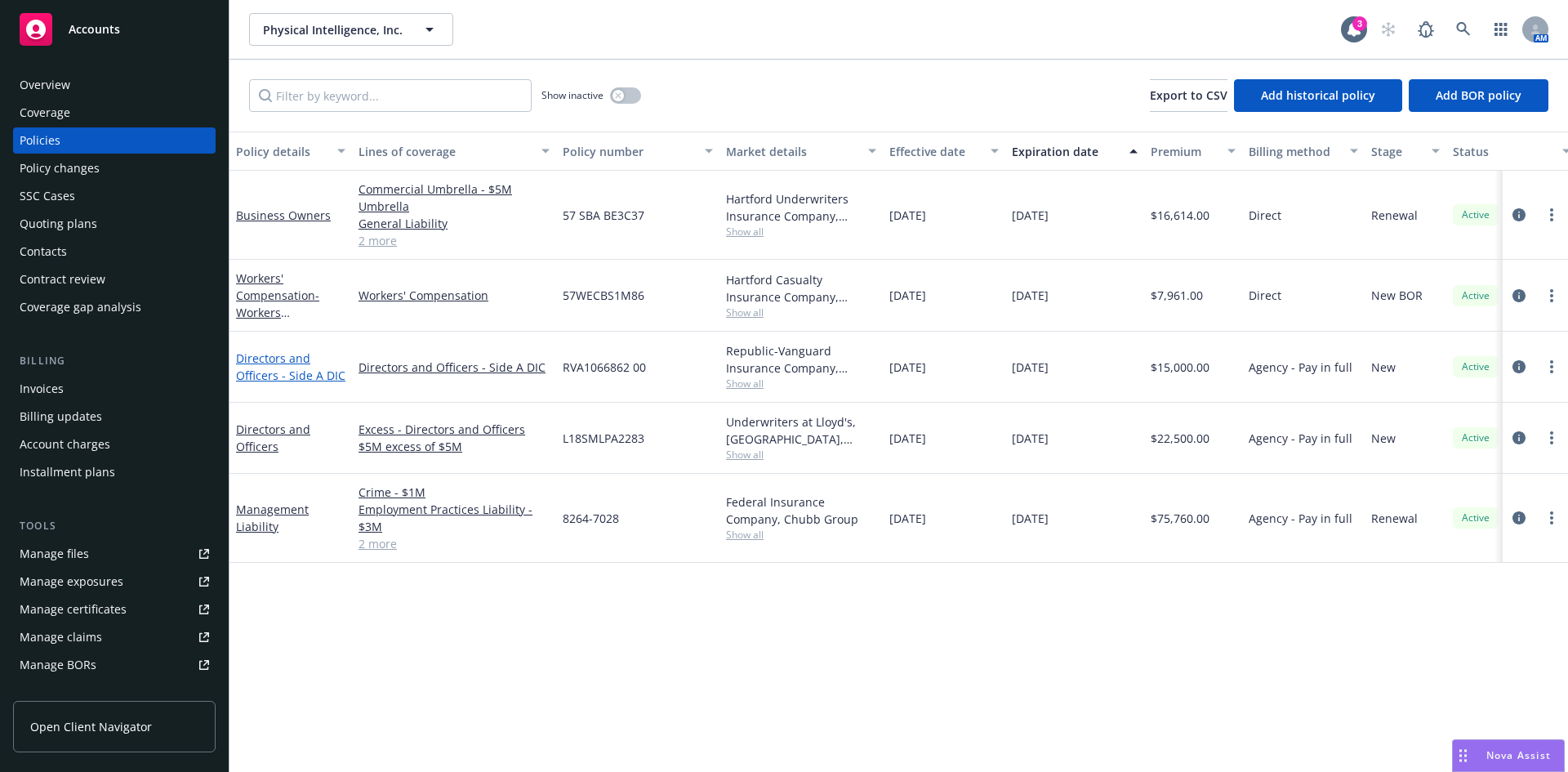
click at [281, 364] on link "Directors and Officers - Side A DIC" at bounding box center [291, 367] width 110 height 32
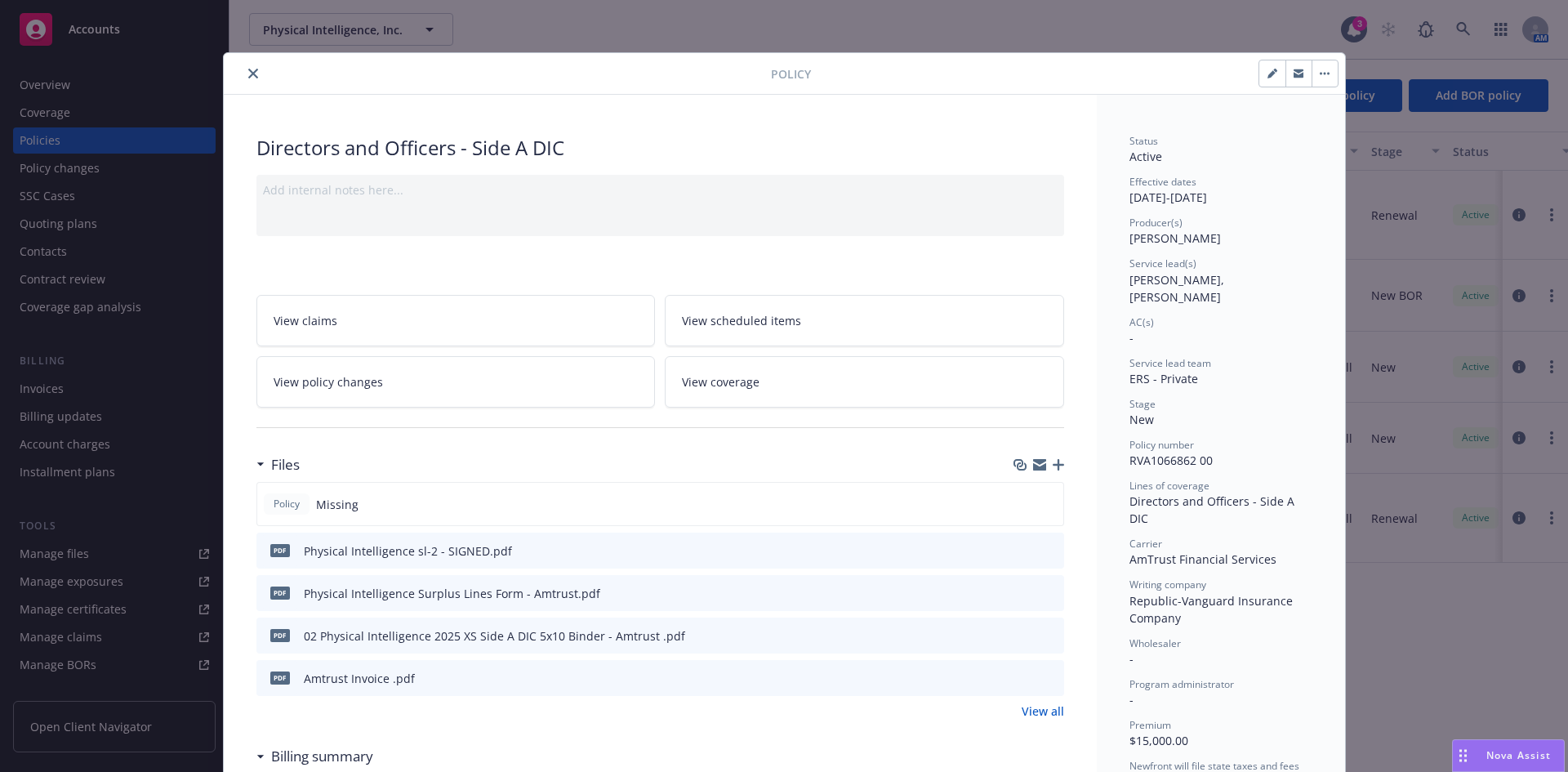
click at [1042, 635] on icon "preview file" at bounding box center [1048, 635] width 14 height 11
click at [249, 71] on icon "close" at bounding box center [253, 73] width 10 height 10
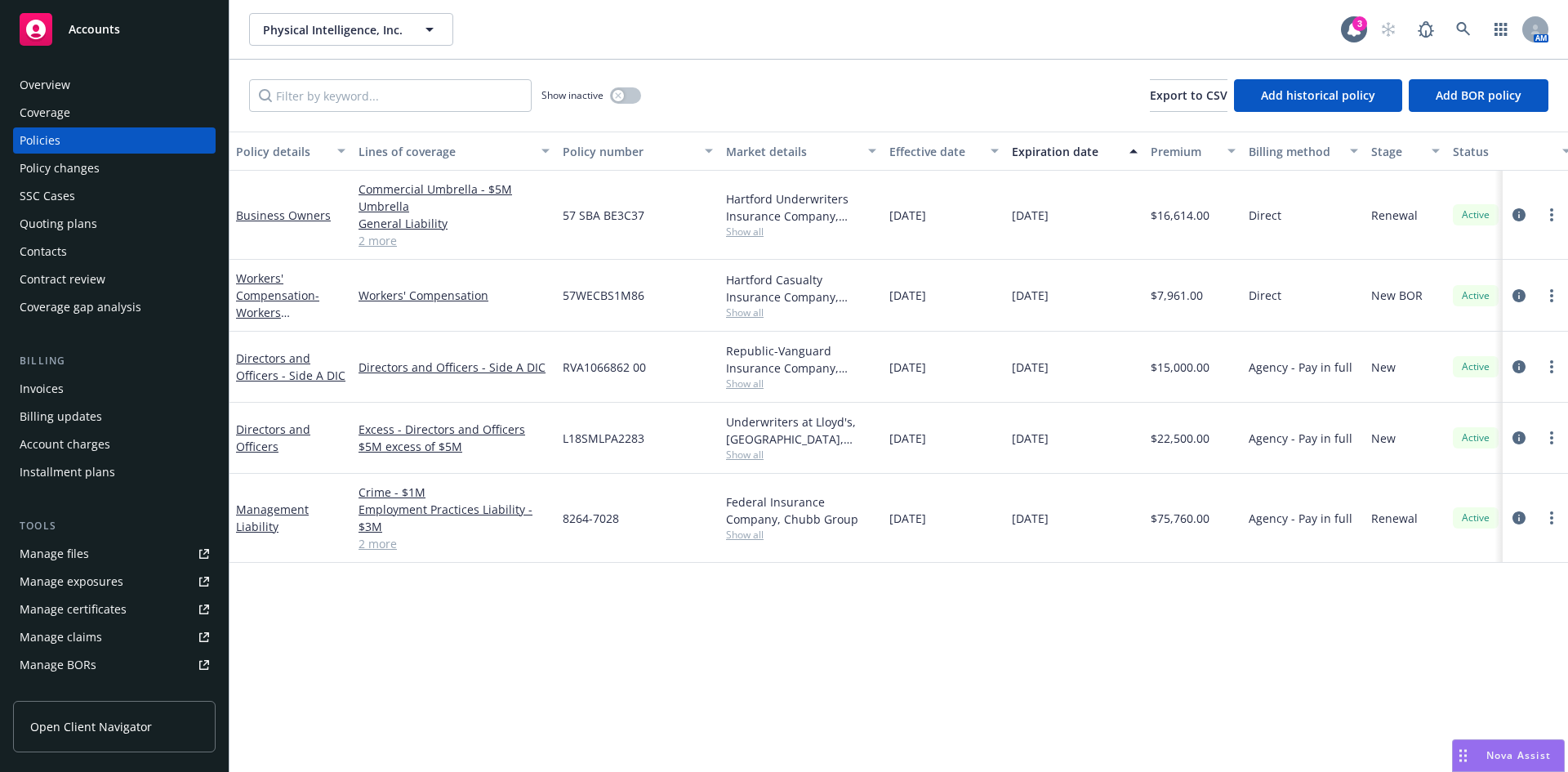
click at [1447, 29] on div "AM" at bounding box center [1460, 30] width 176 height 32
click at [1463, 27] on icon at bounding box center [1463, 29] width 14 height 14
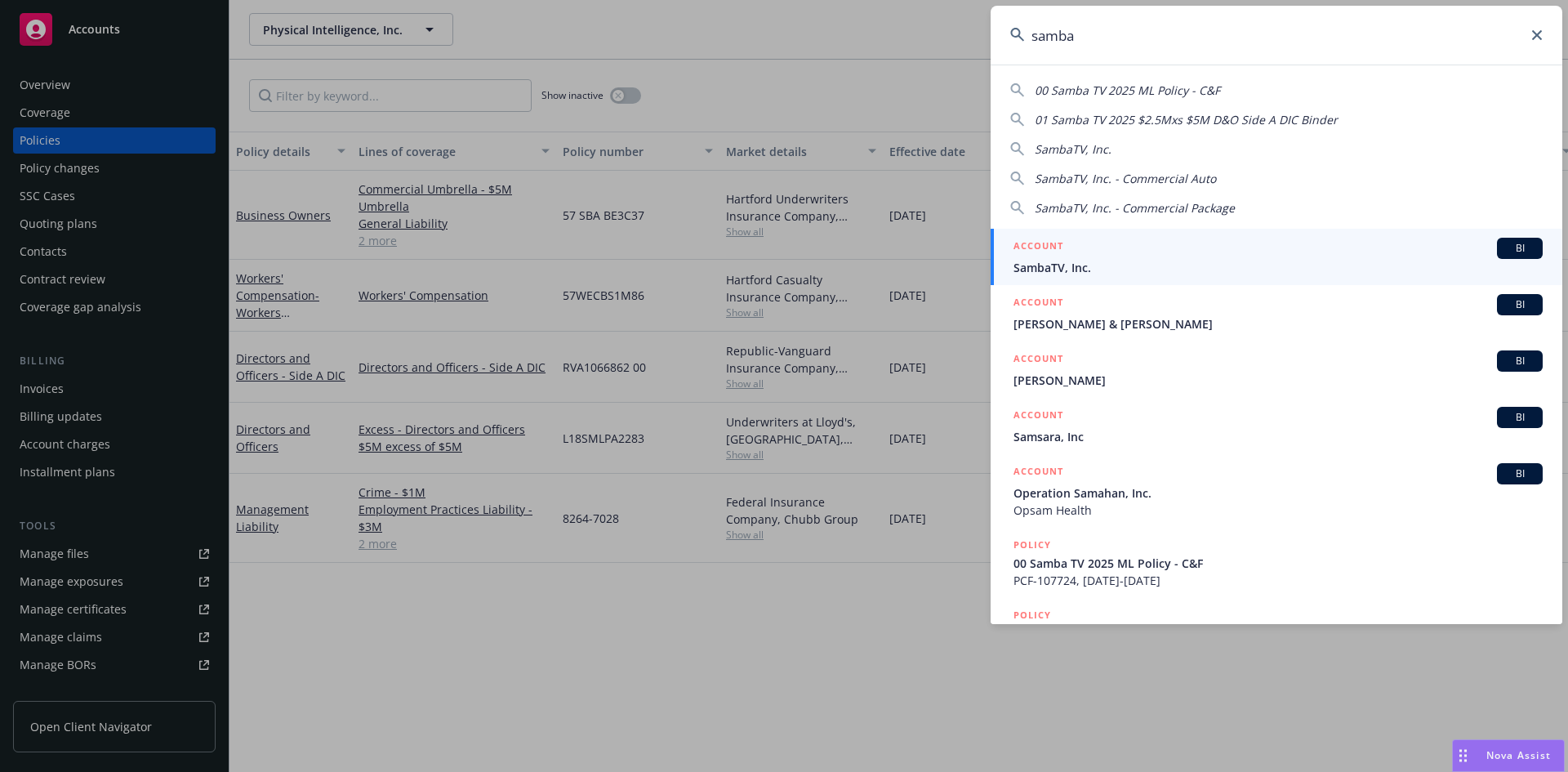
type input "samba"
click at [1061, 263] on span "SambaTV, Inc." at bounding box center [1278, 268] width 530 height 17
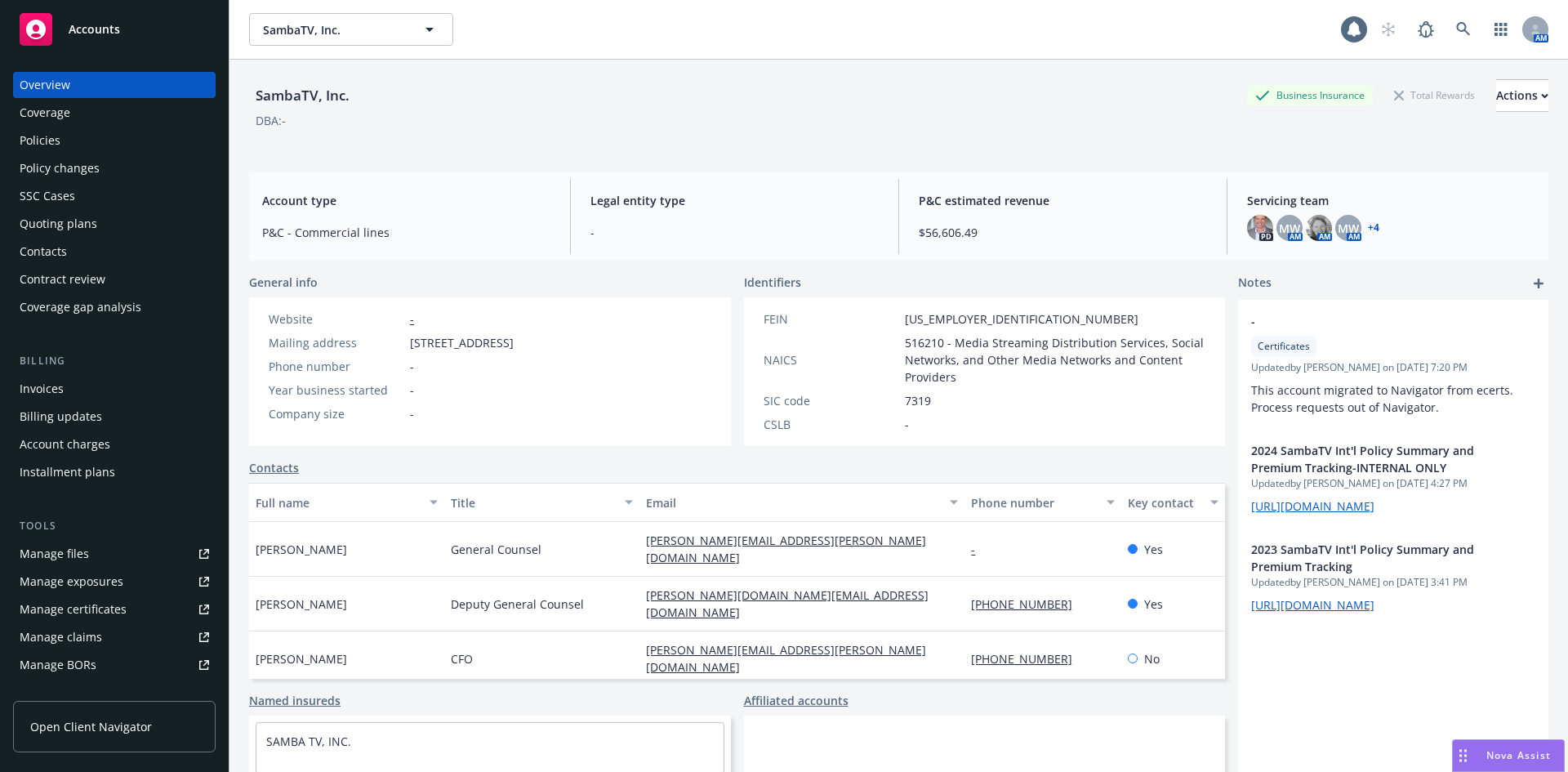
click at [47, 140] on div "Policies" at bounding box center [40, 140] width 41 height 26
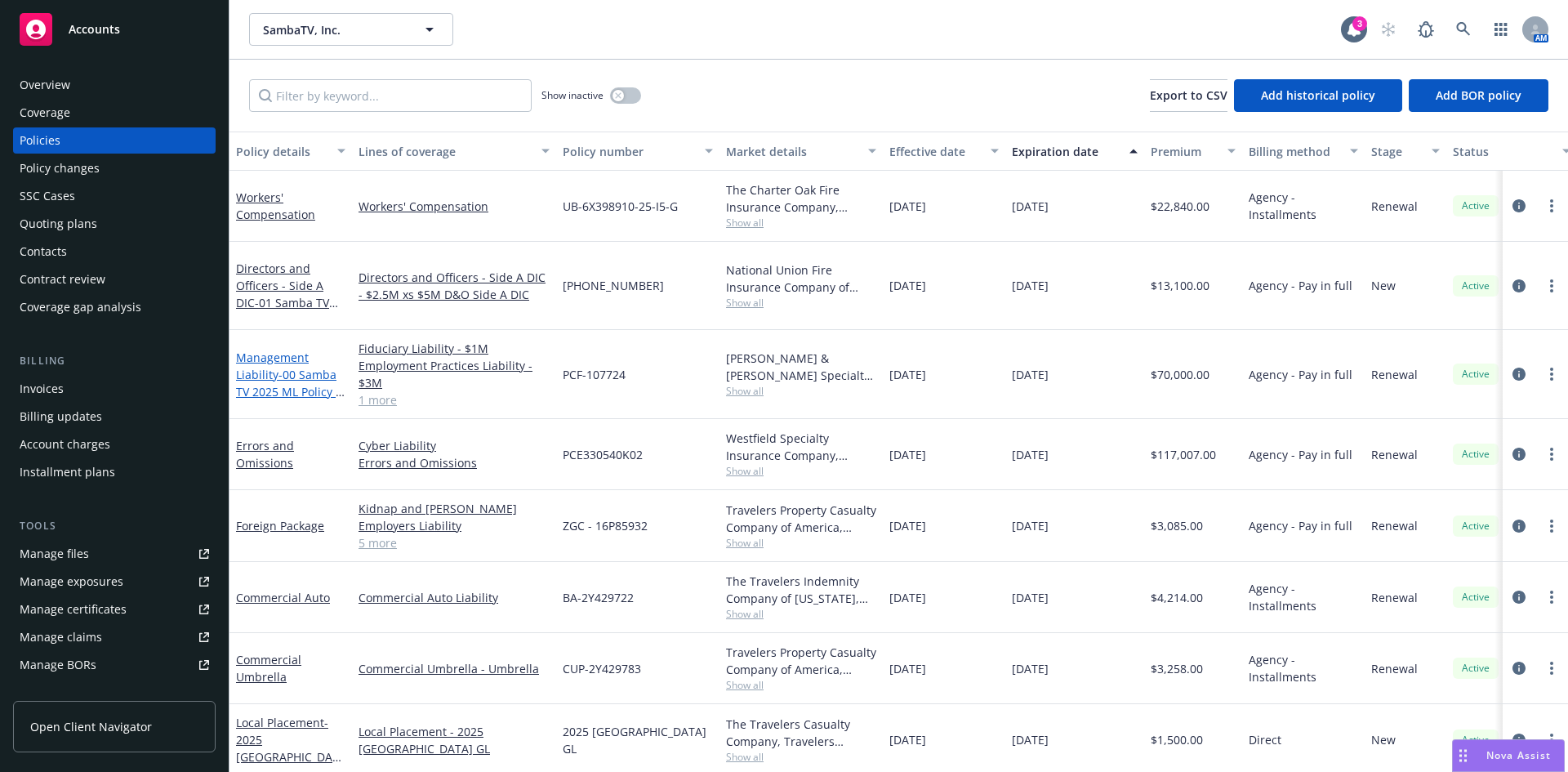
click at [275, 361] on link "Management Liability - 00 Samba TV 2025 ML Policy - C&F" at bounding box center [288, 383] width 104 height 67
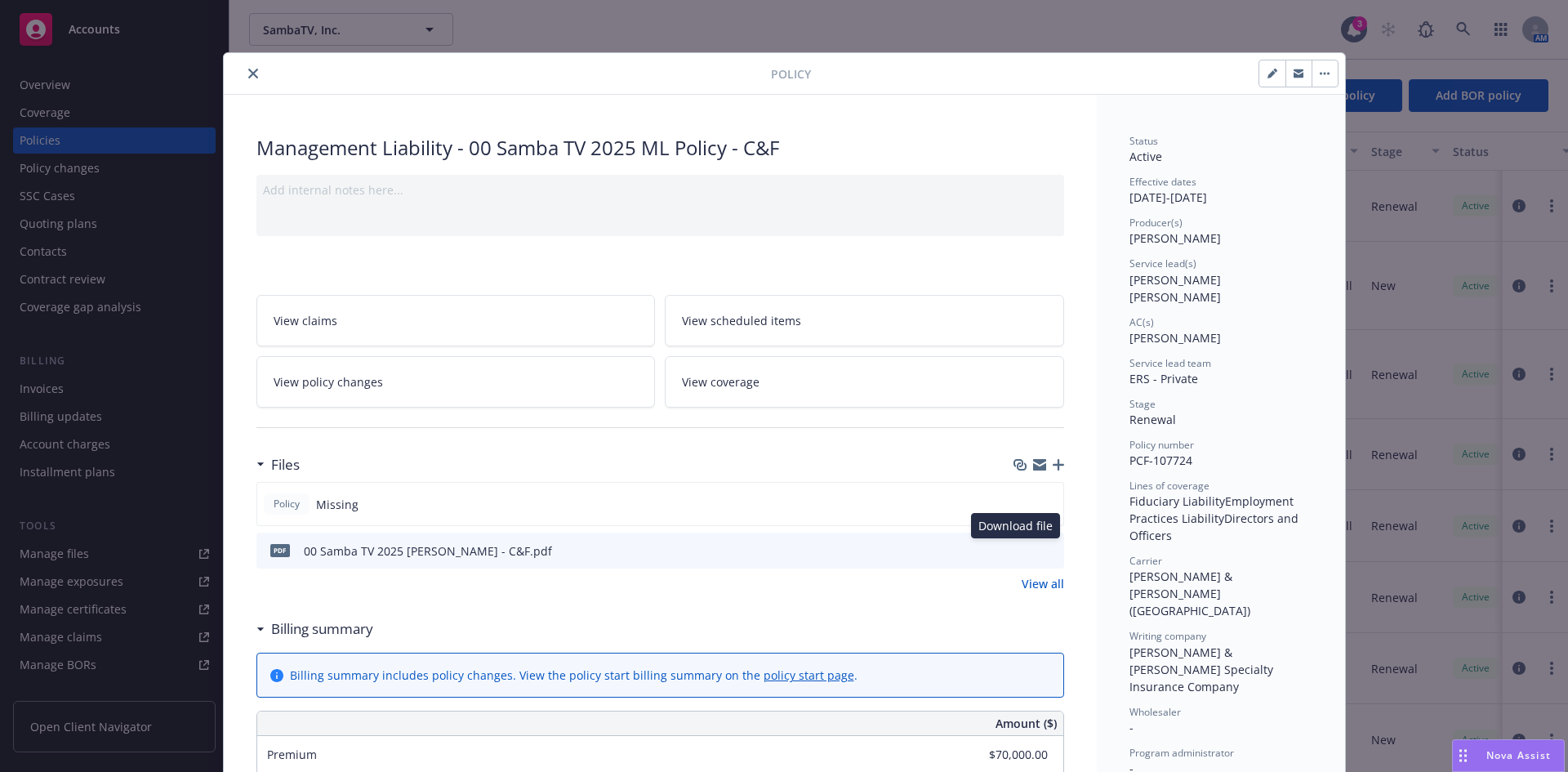
click at [1015, 552] on icon "download file" at bounding box center [1022, 550] width 13 height 13
click at [536, 71] on div at bounding box center [501, 73] width 541 height 20
drag, startPoint x: 381, startPoint y: 121, endPoint x: 403, endPoint y: 140, distance: 29.1
click at [403, 140] on div "Management Liability - 00 Samba TV 2025 ML Policy - C&F" at bounding box center [660, 148] width 808 height 28
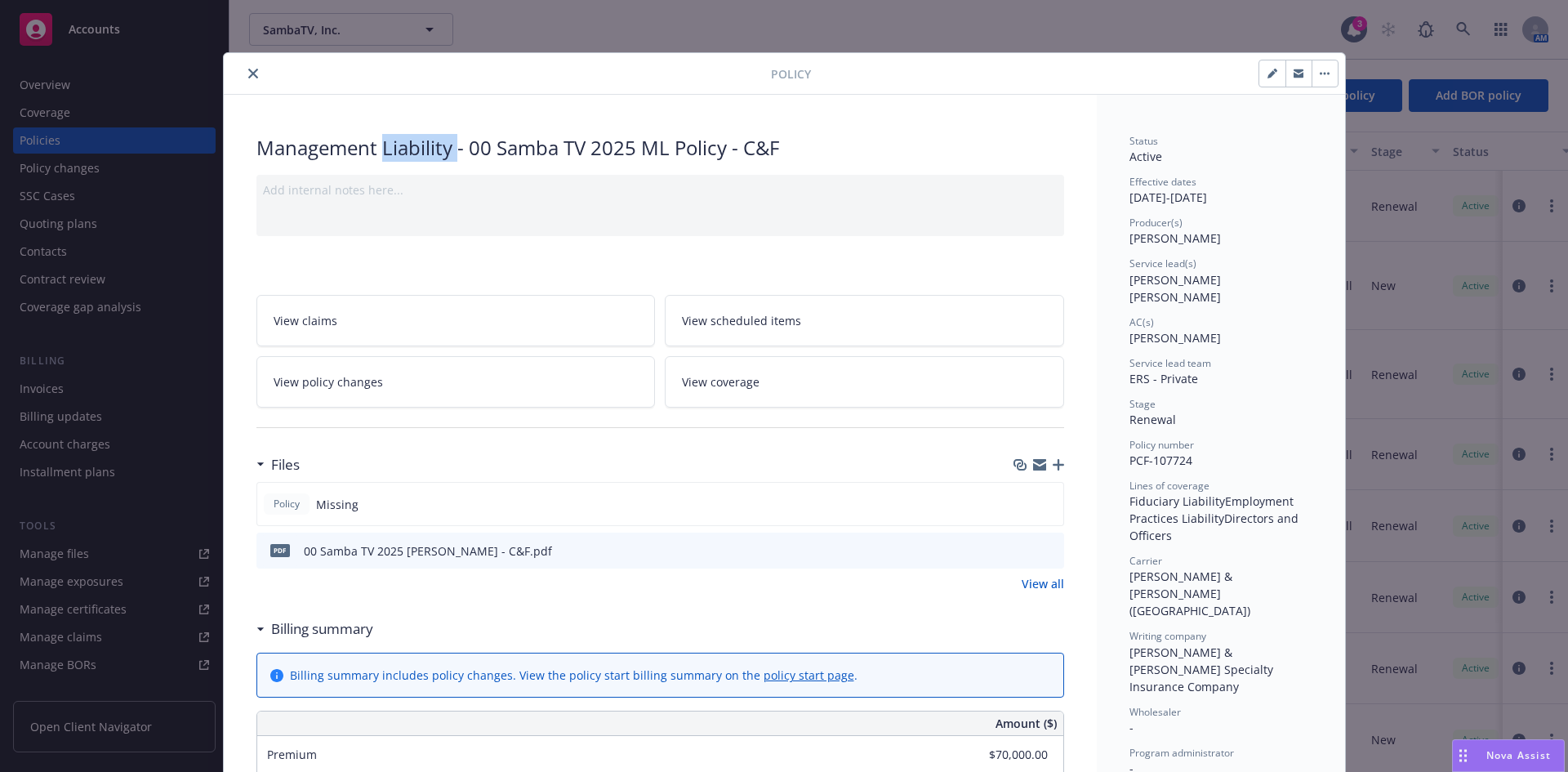
click at [403, 140] on div "Management Liability - 00 Samba TV 2025 ML Policy - C&F" at bounding box center [660, 148] width 808 height 28
copy div "Management Liability - 00 Samba TV 2025 ML Policy - C&F"
click at [1150, 453] on span "PCF-107724" at bounding box center [1161, 460] width 63 height 15
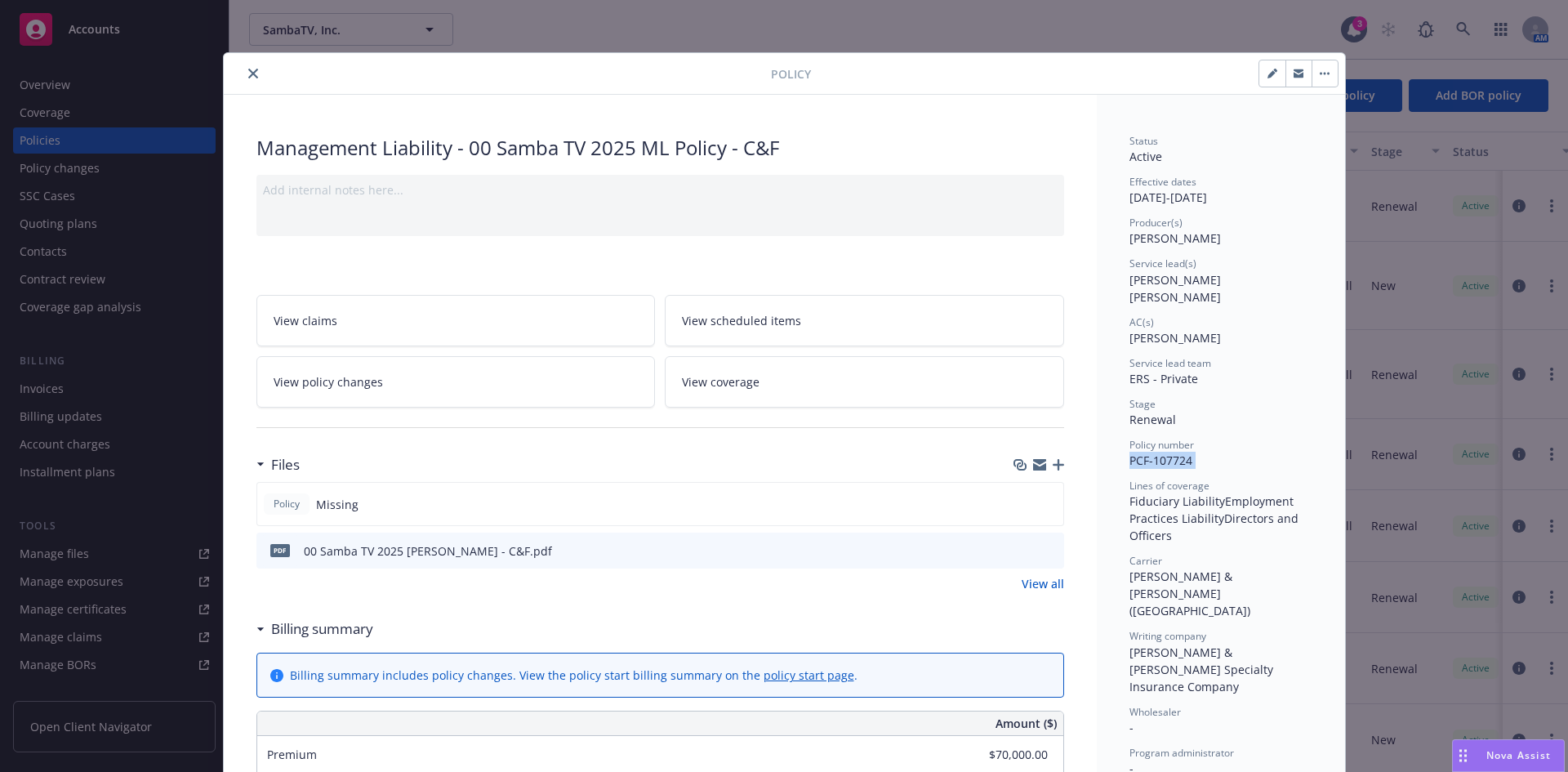
click at [1150, 453] on span "PCF-107724" at bounding box center [1161, 460] width 63 height 15
copy span "PCF-107724"
click at [244, 69] on button "close" at bounding box center [253, 73] width 20 height 20
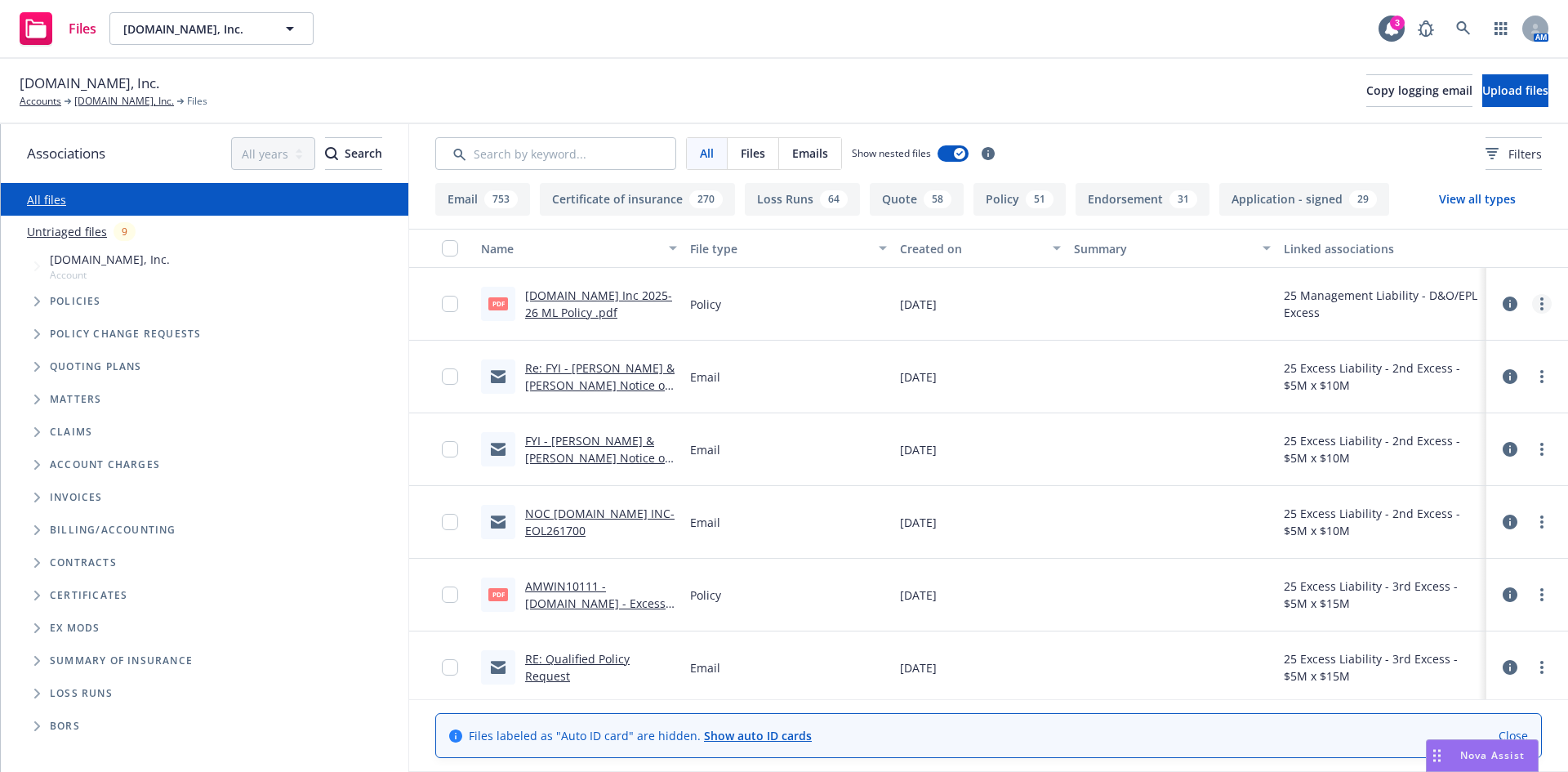
click at [1536, 301] on link "more" at bounding box center [1542, 304] width 20 height 20
click at [1410, 402] on link "Edit" at bounding box center [1457, 403] width 163 height 32
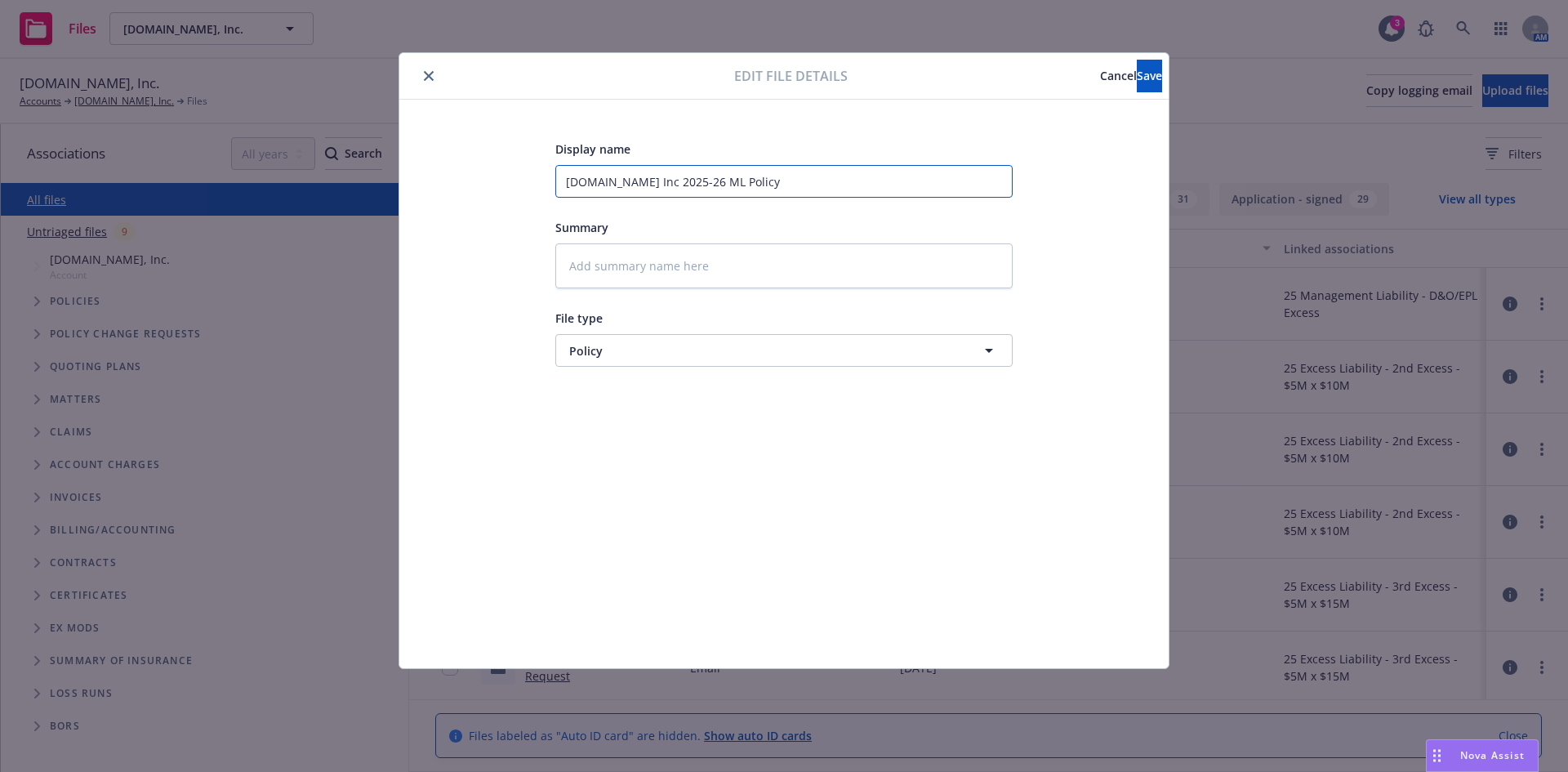
click at [721, 183] on input "[DOMAIN_NAME] Inc 2025-26 ML Policy" at bounding box center [784, 181] width 457 height 32
type textarea "x"
type input "[DOMAIN_NAME] Inc 2025-26 M Policy"
type textarea "x"
type input "[DOMAIN_NAME] Inc 2025-26 Policy"
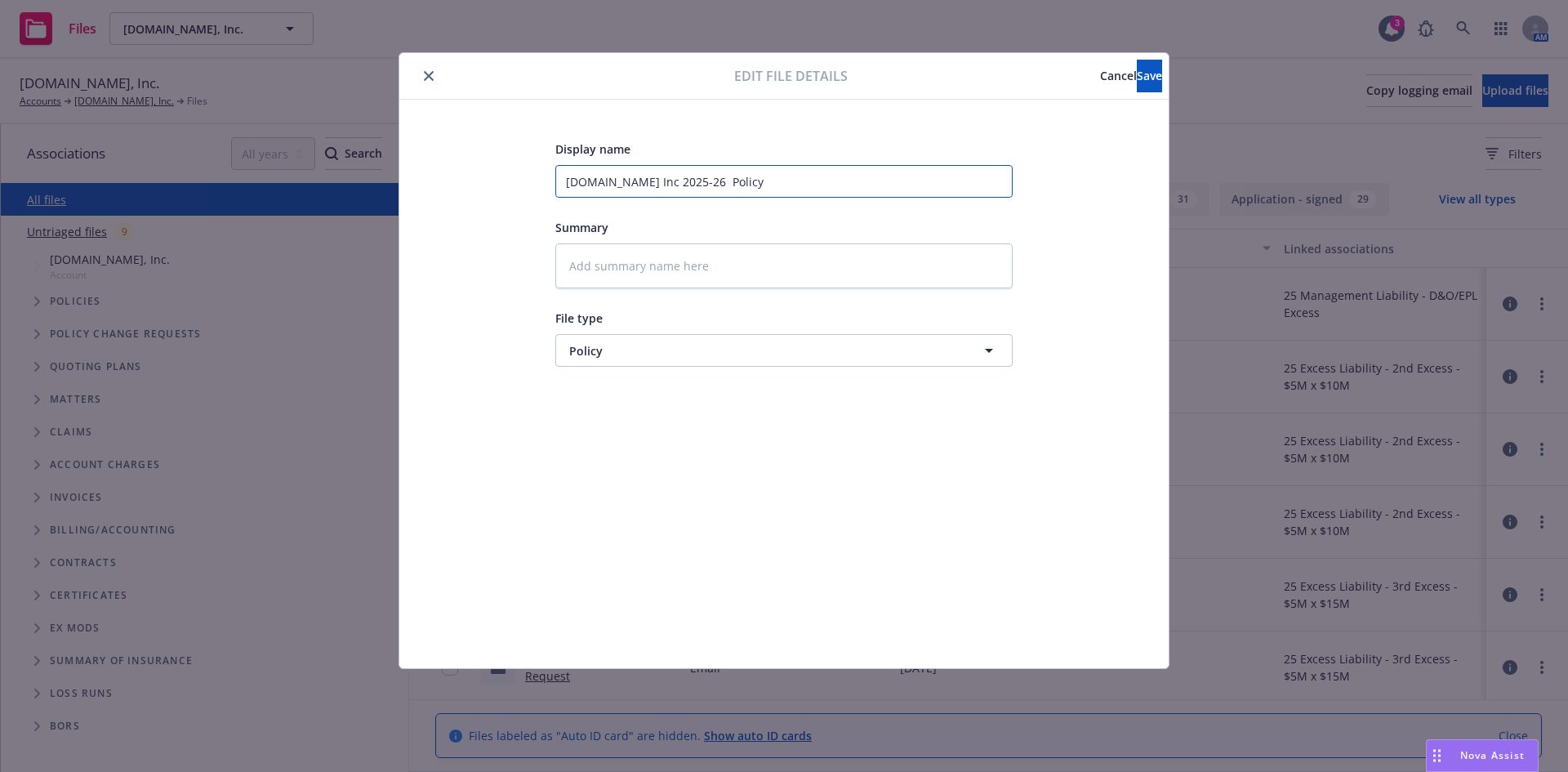
type textarea "x"
type input "[DOMAIN_NAME] Inc 2025-26 E Policy"
type textarea "x"
type input "[DOMAIN_NAME] Inc 2025-26 Ex Policy"
type textarea "x"
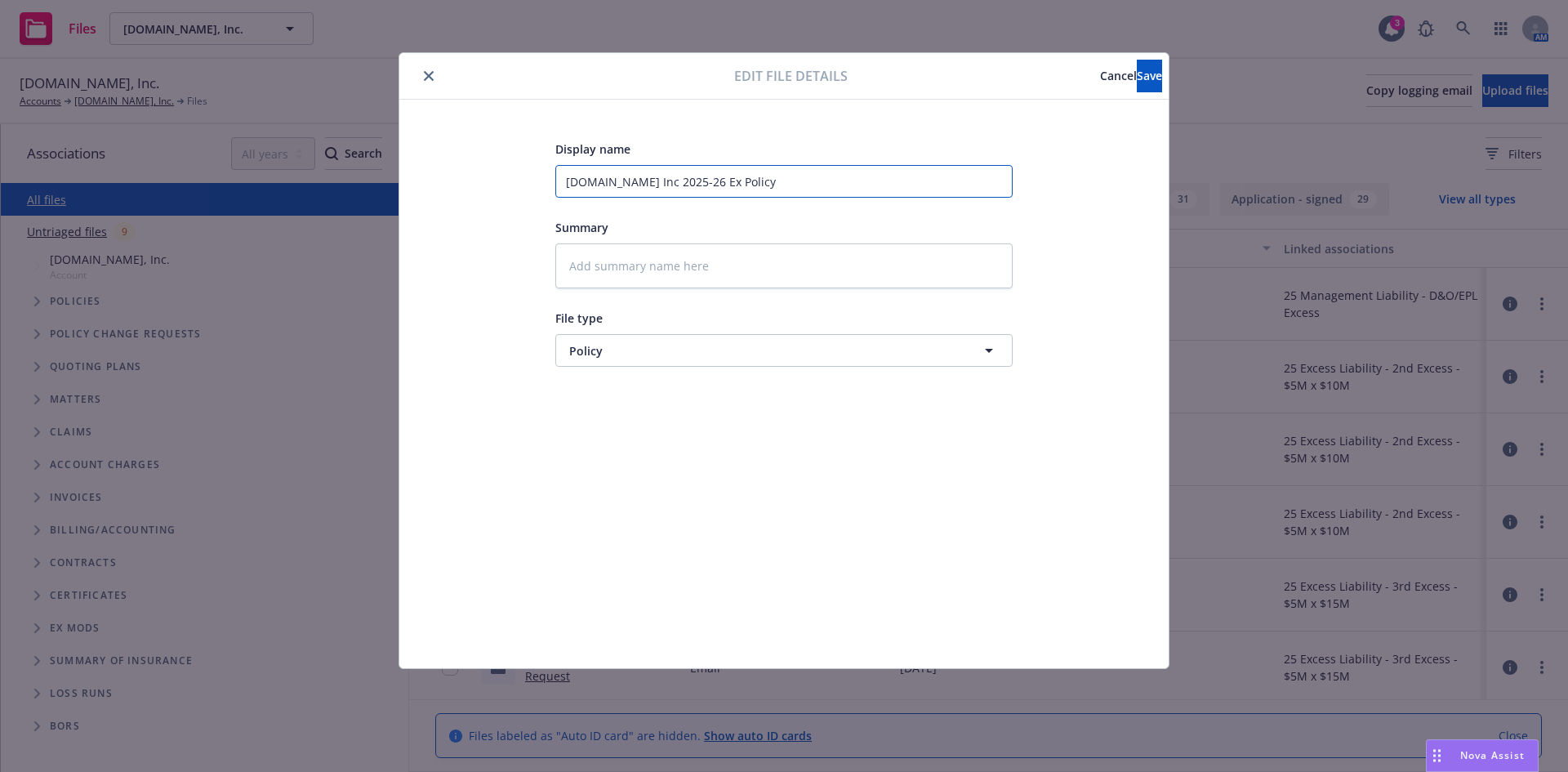
type input "[DOMAIN_NAME] Inc 2025-26 Exc Policy"
type textarea "x"
type input "[DOMAIN_NAME] Inc 2025-26 Exce Policy"
type textarea "x"
type input "[DOMAIN_NAME] Inc 2025-26 Exces Policy"
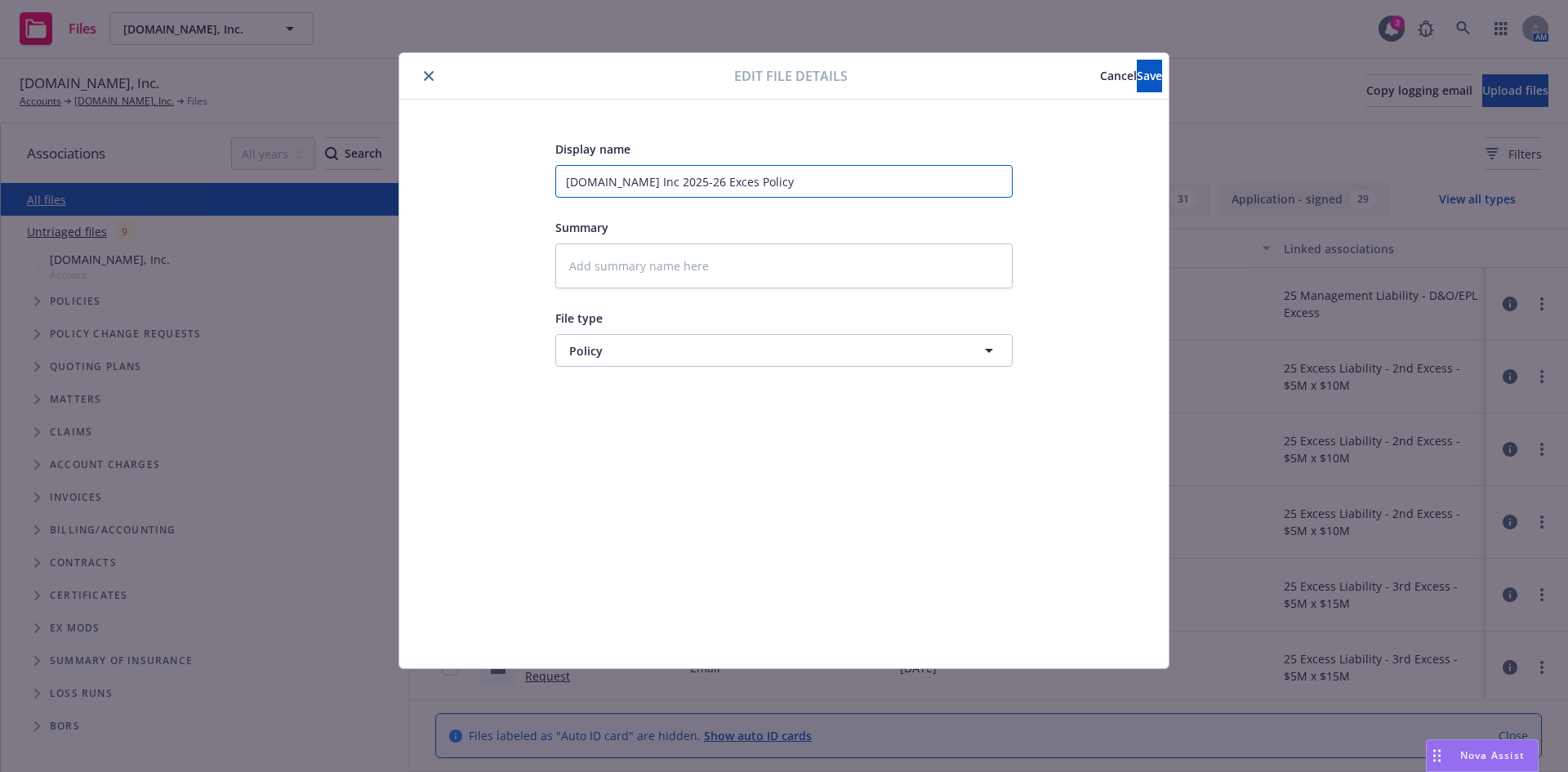
type textarea "x"
type input "[DOMAIN_NAME] Inc 2025-26 Excess Policy"
click at [1137, 75] on button "Save" at bounding box center [1150, 76] width 26 height 32
type textarea "x"
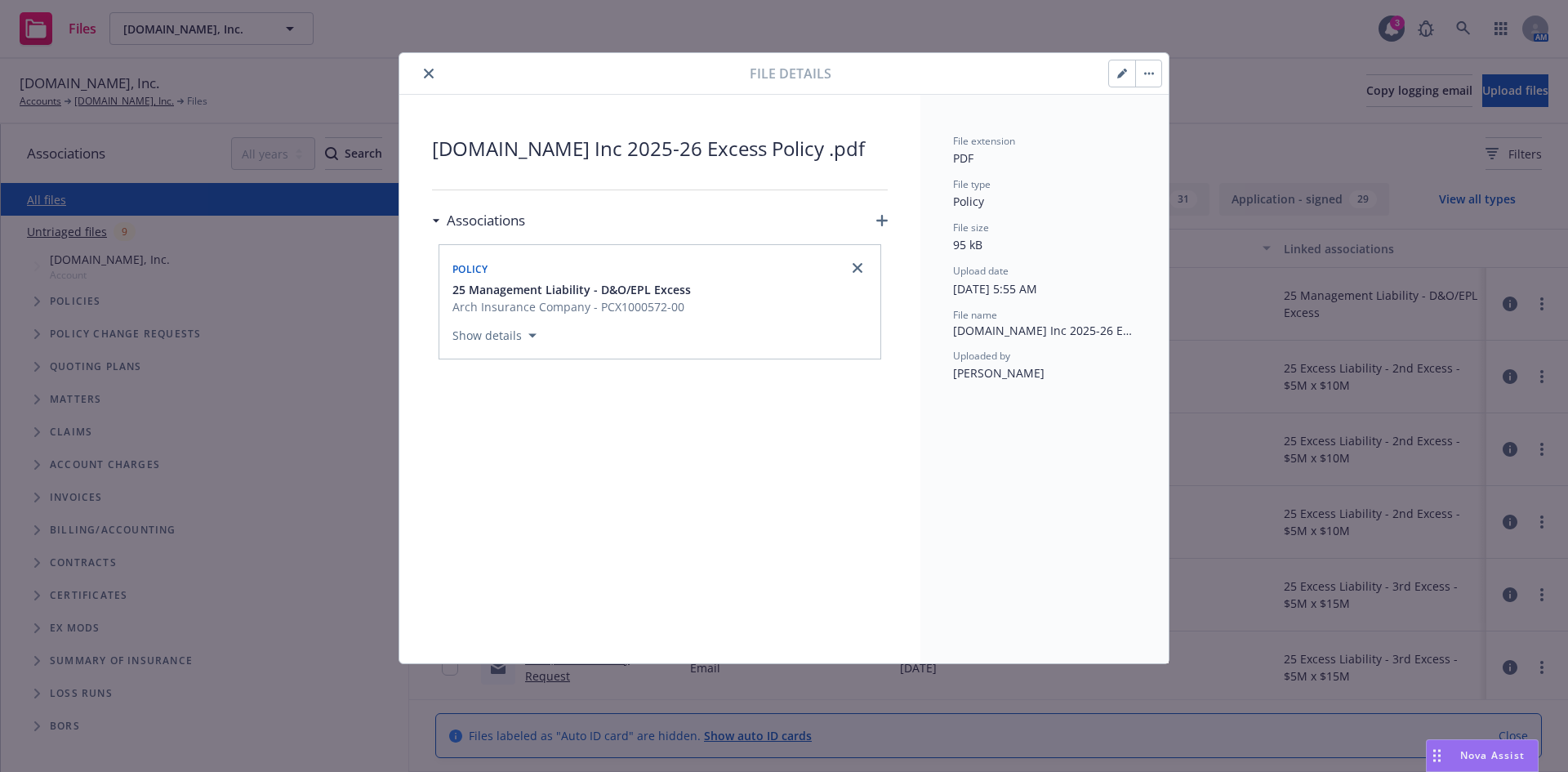
click at [428, 71] on icon "close" at bounding box center [429, 73] width 10 height 10
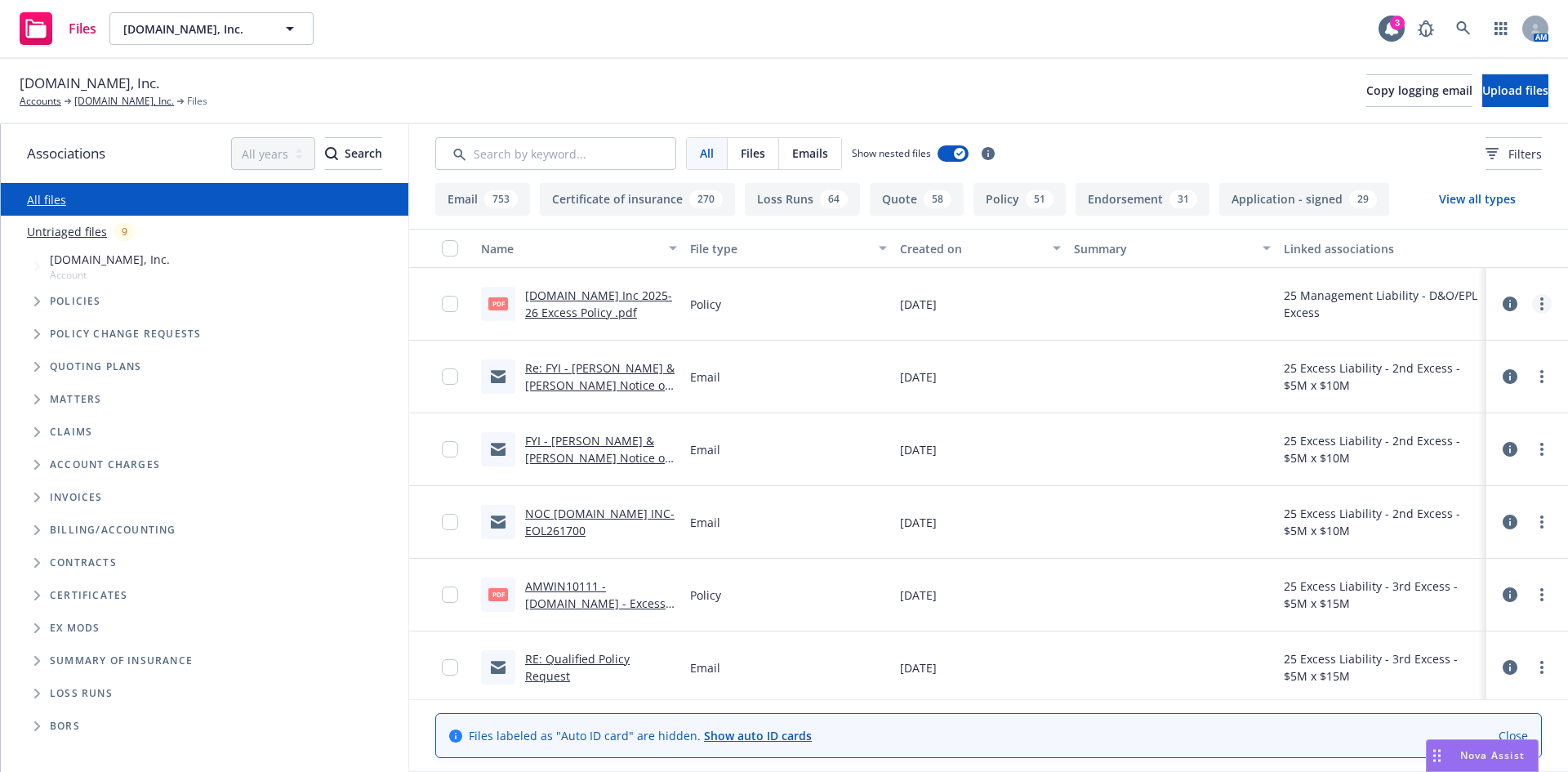
click at [1540, 306] on icon "more" at bounding box center [1541, 304] width 3 height 13
click at [1459, 370] on link "Download" at bounding box center [1457, 370] width 163 height 32
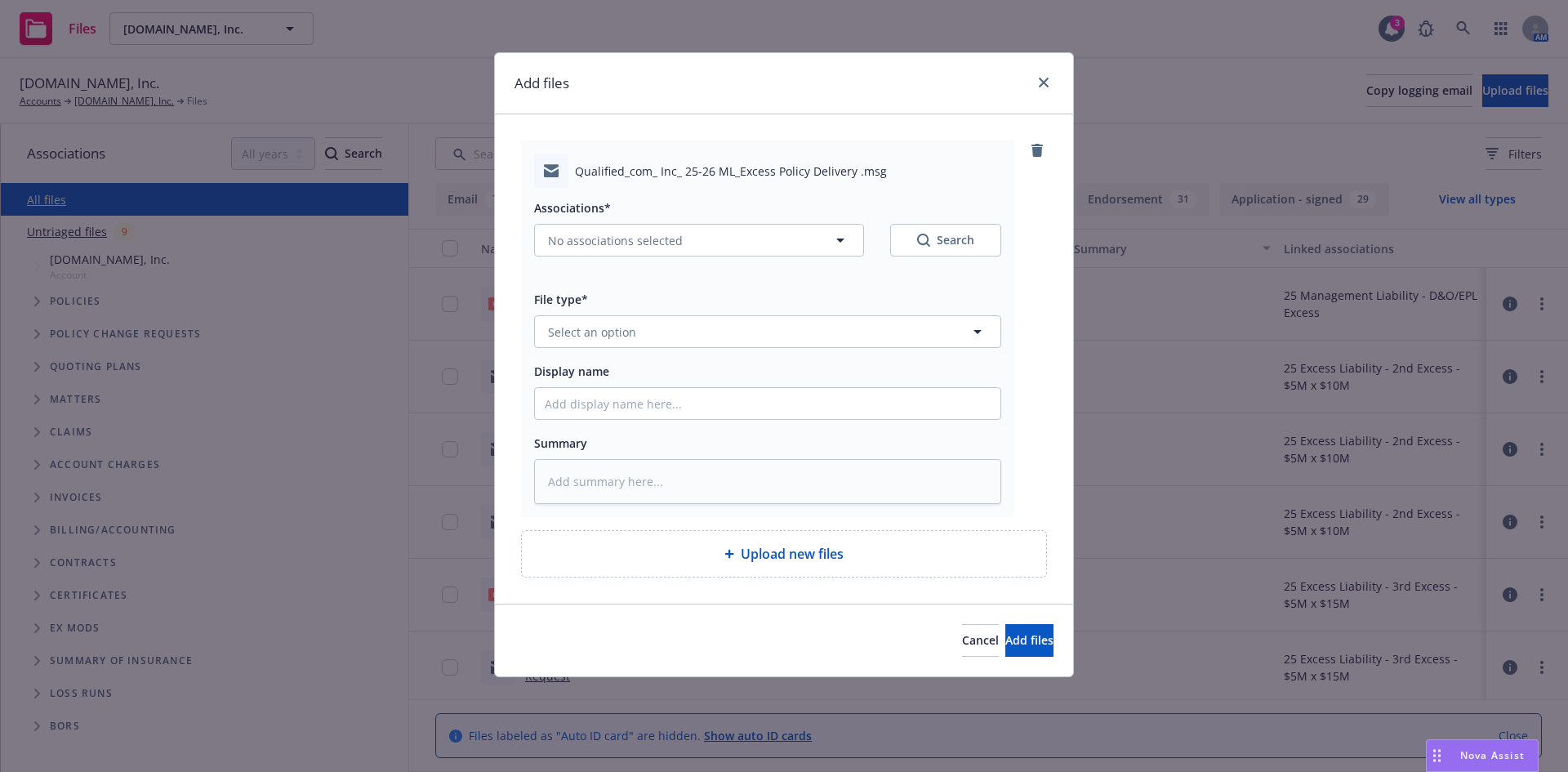
click at [548, 260] on div "Associations* No associations selected Search" at bounding box center [768, 237] width 468 height 78
click at [553, 249] on span "No associations selected" at bounding box center [614, 241] width 134 height 17
type textarea "x"
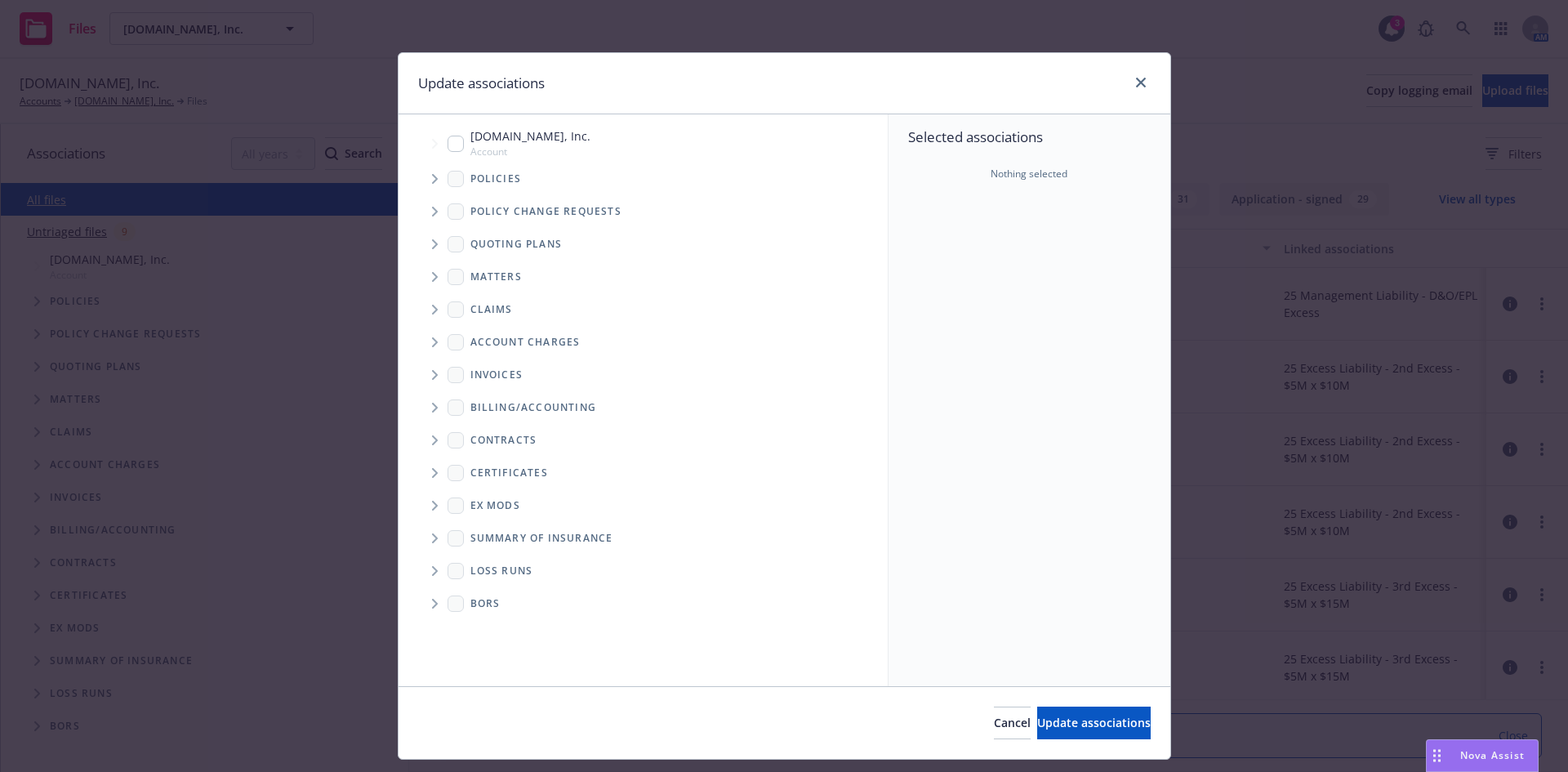
click at [422, 178] on span "Tree Example" at bounding box center [433, 178] width 26 height 26
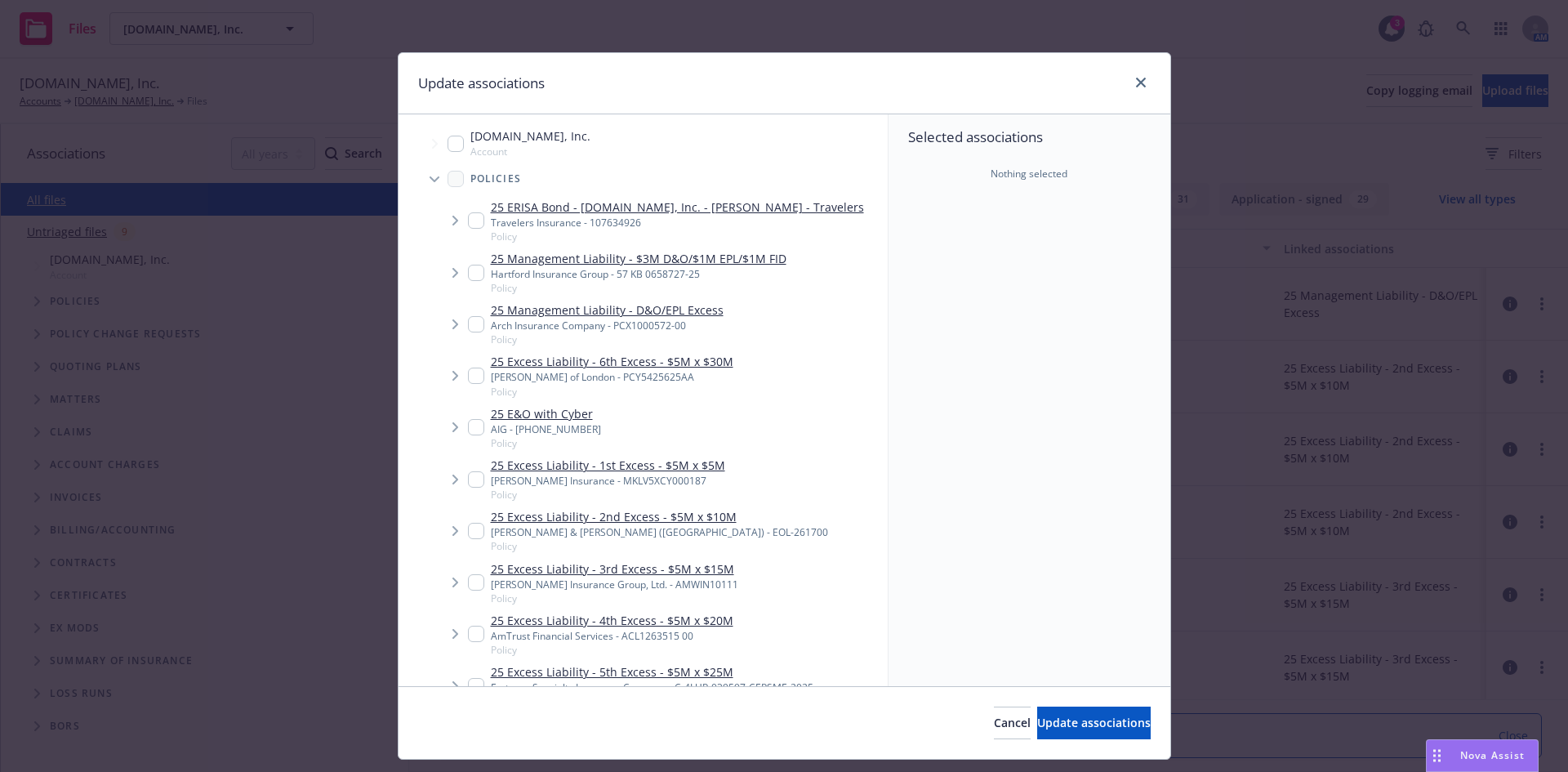
click at [468, 268] on input "Tree Example" at bounding box center [475, 273] width 16 height 16
checkbox input "true"
click at [468, 327] on input "Tree Example" at bounding box center [475, 324] width 16 height 16
checkbox input "true"
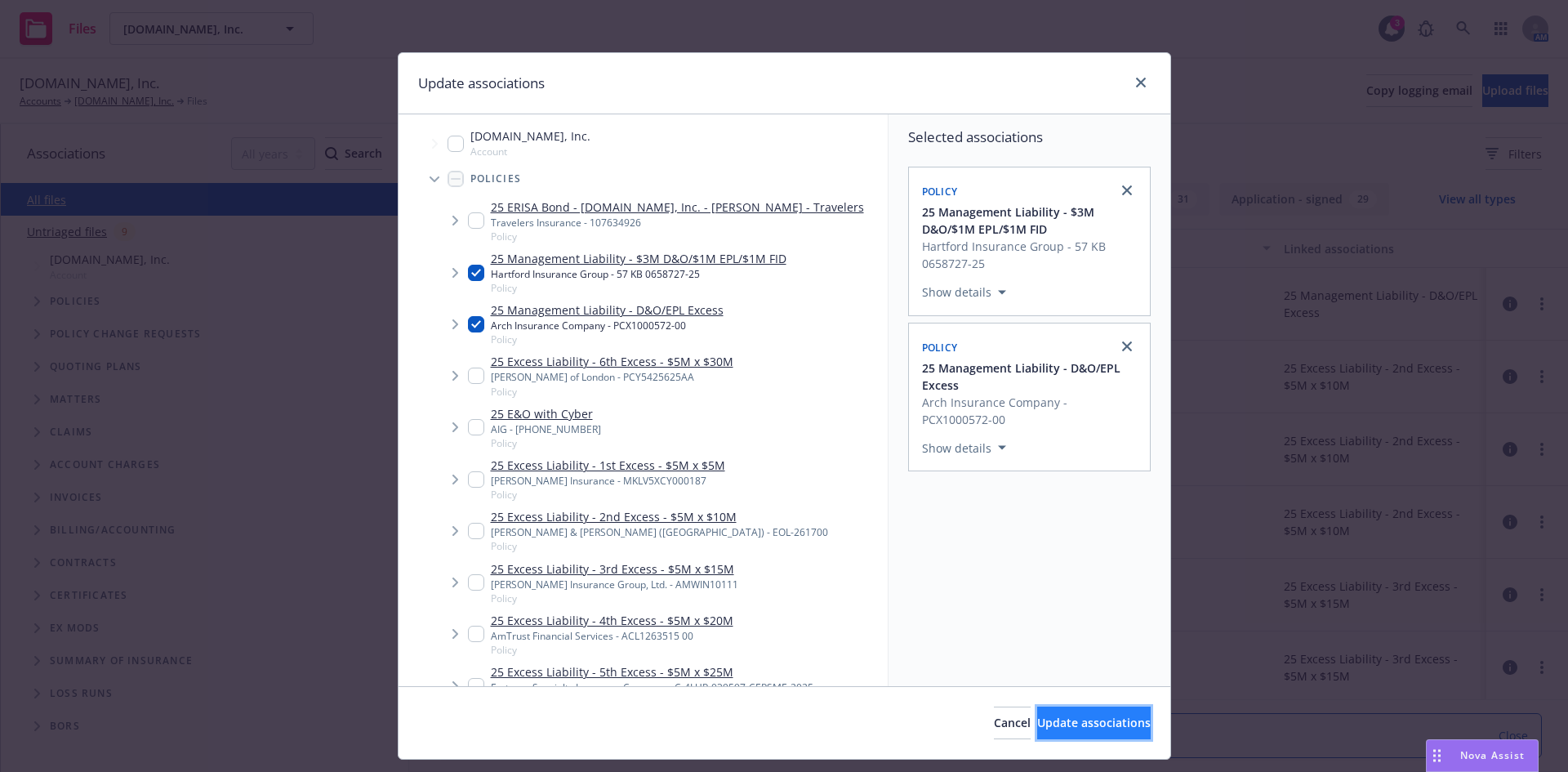
click at [1074, 725] on span "Update associations" at bounding box center [1094, 722] width 113 height 15
type textarea "x"
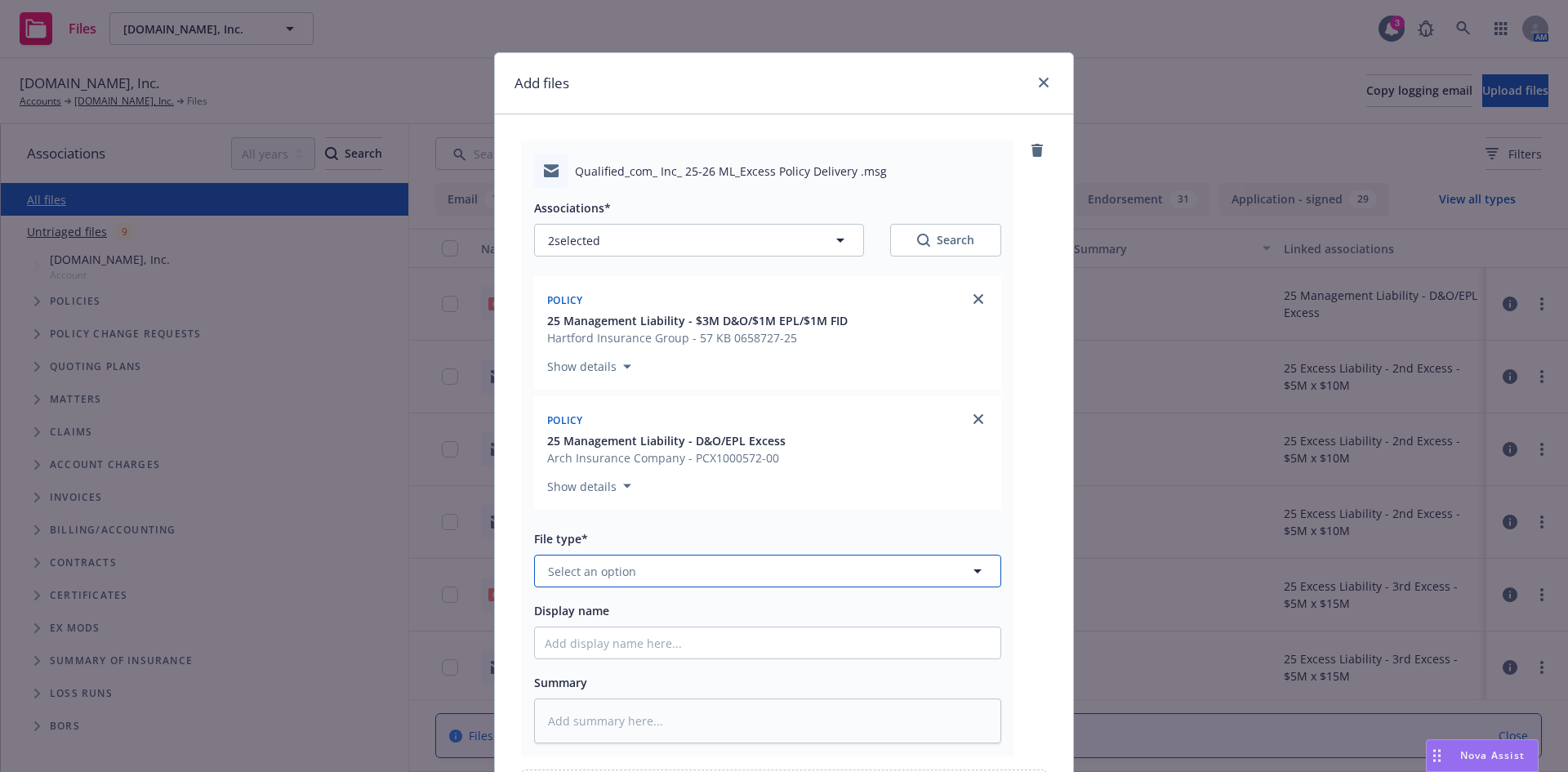
click at [625, 567] on span "Select an option" at bounding box center [592, 572] width 89 height 17
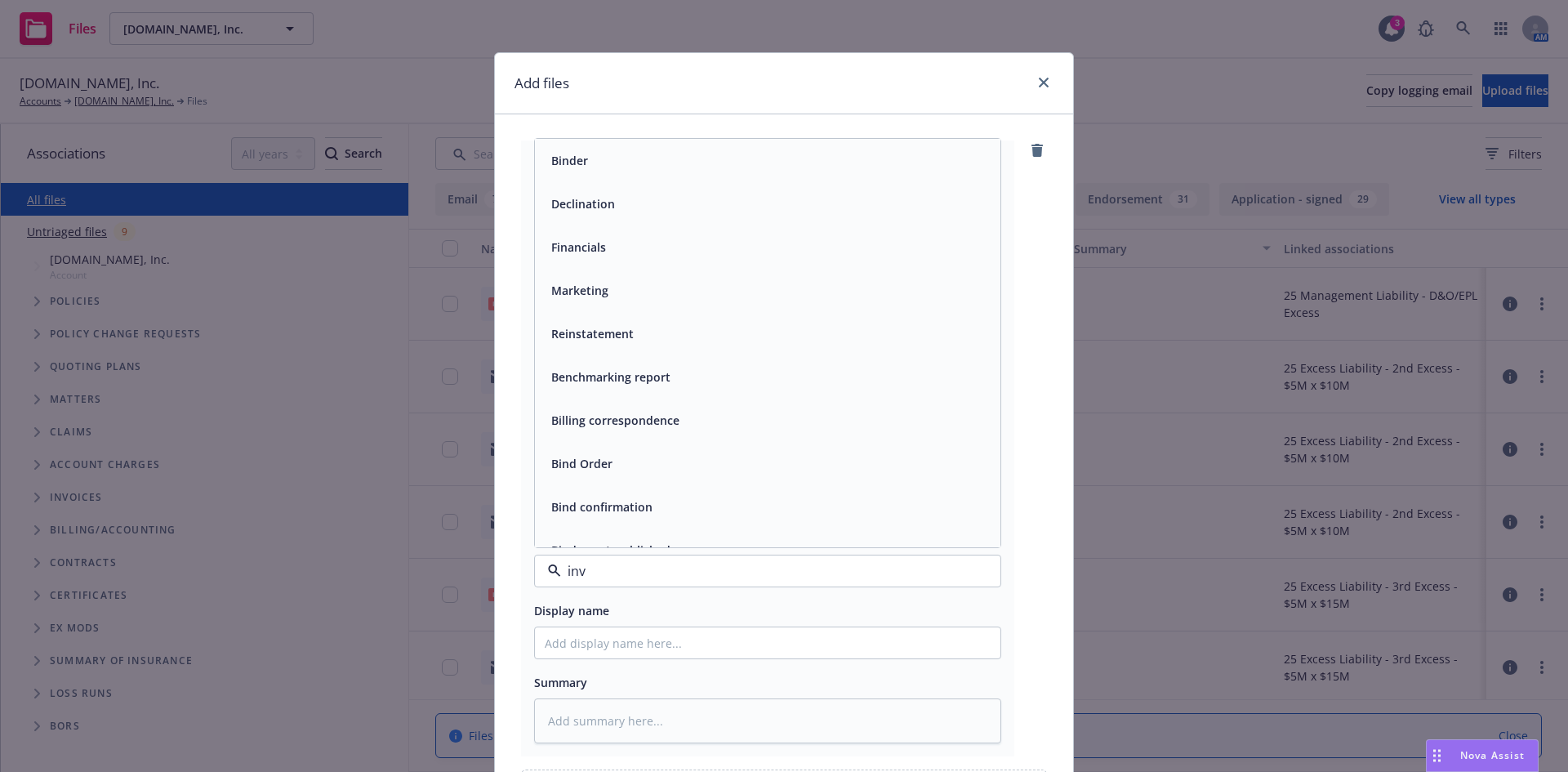
type input "invc"
type textarea "x"
type input "i"
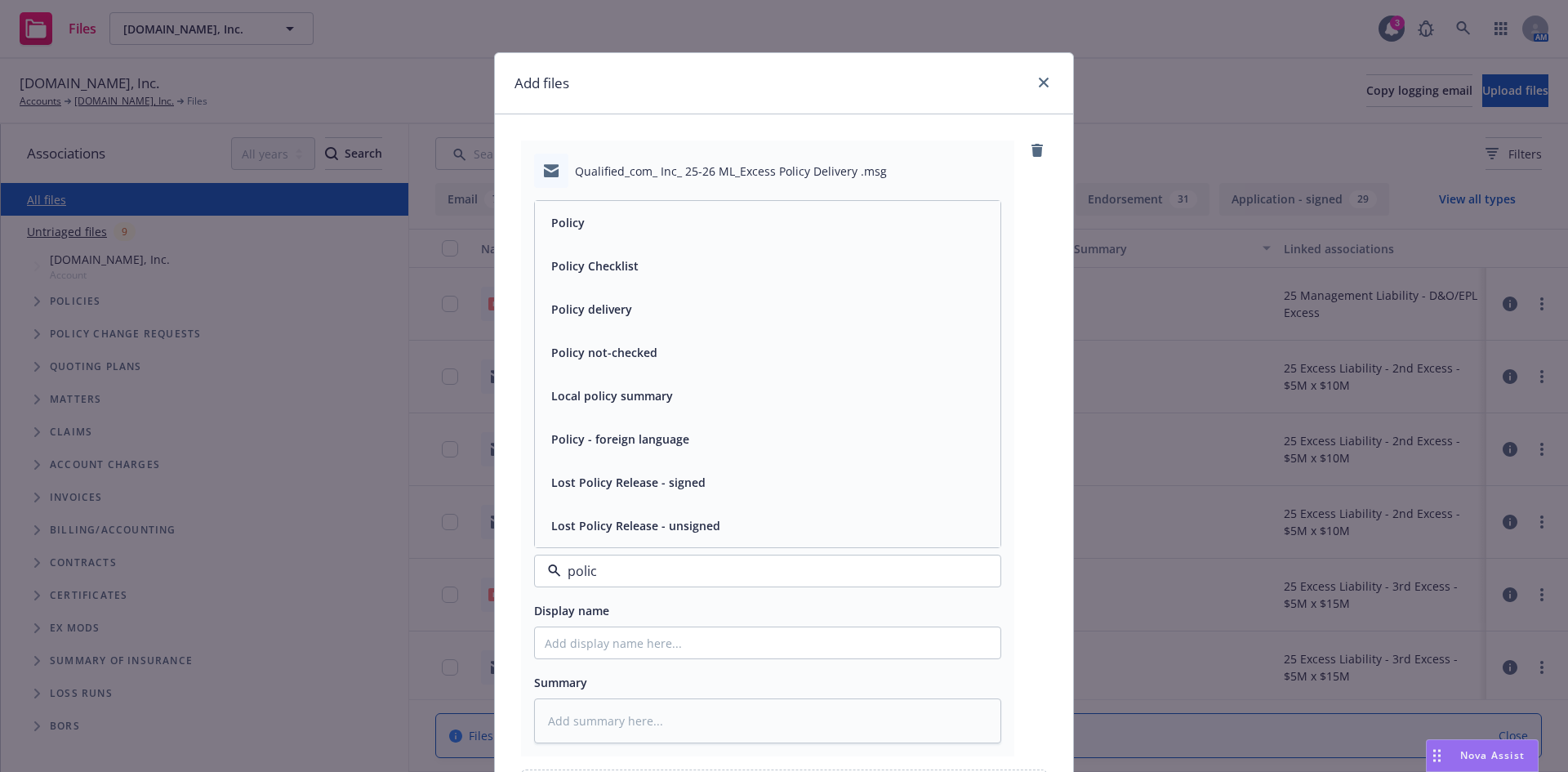
type input "policy"
click at [689, 219] on div "Policy" at bounding box center [768, 222] width 446 height 24
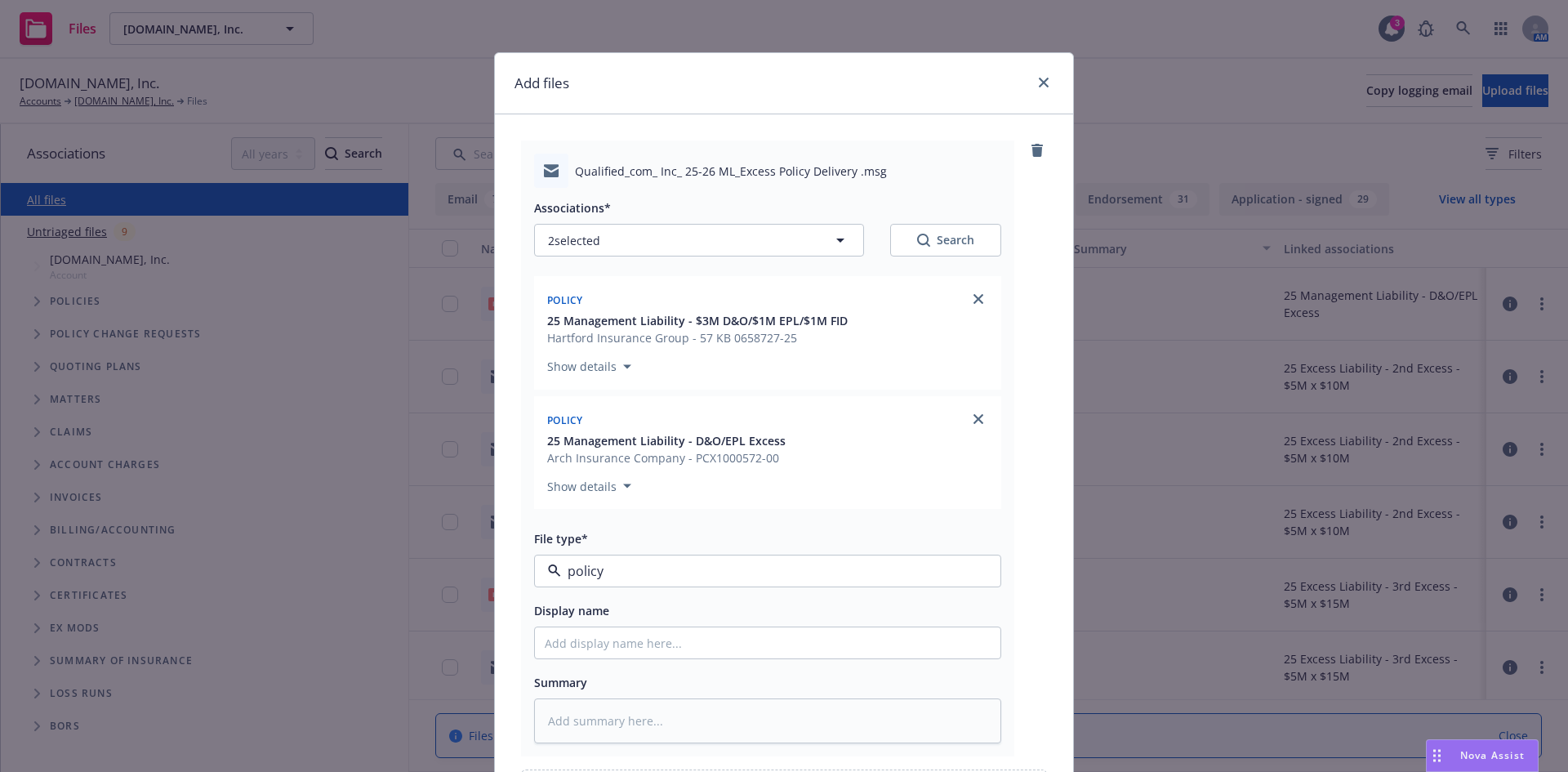
type textarea "x"
click at [621, 653] on input "Display name" at bounding box center [768, 643] width 466 height 31
click at [596, 574] on span "Policy" at bounding box center [736, 572] width 378 height 17
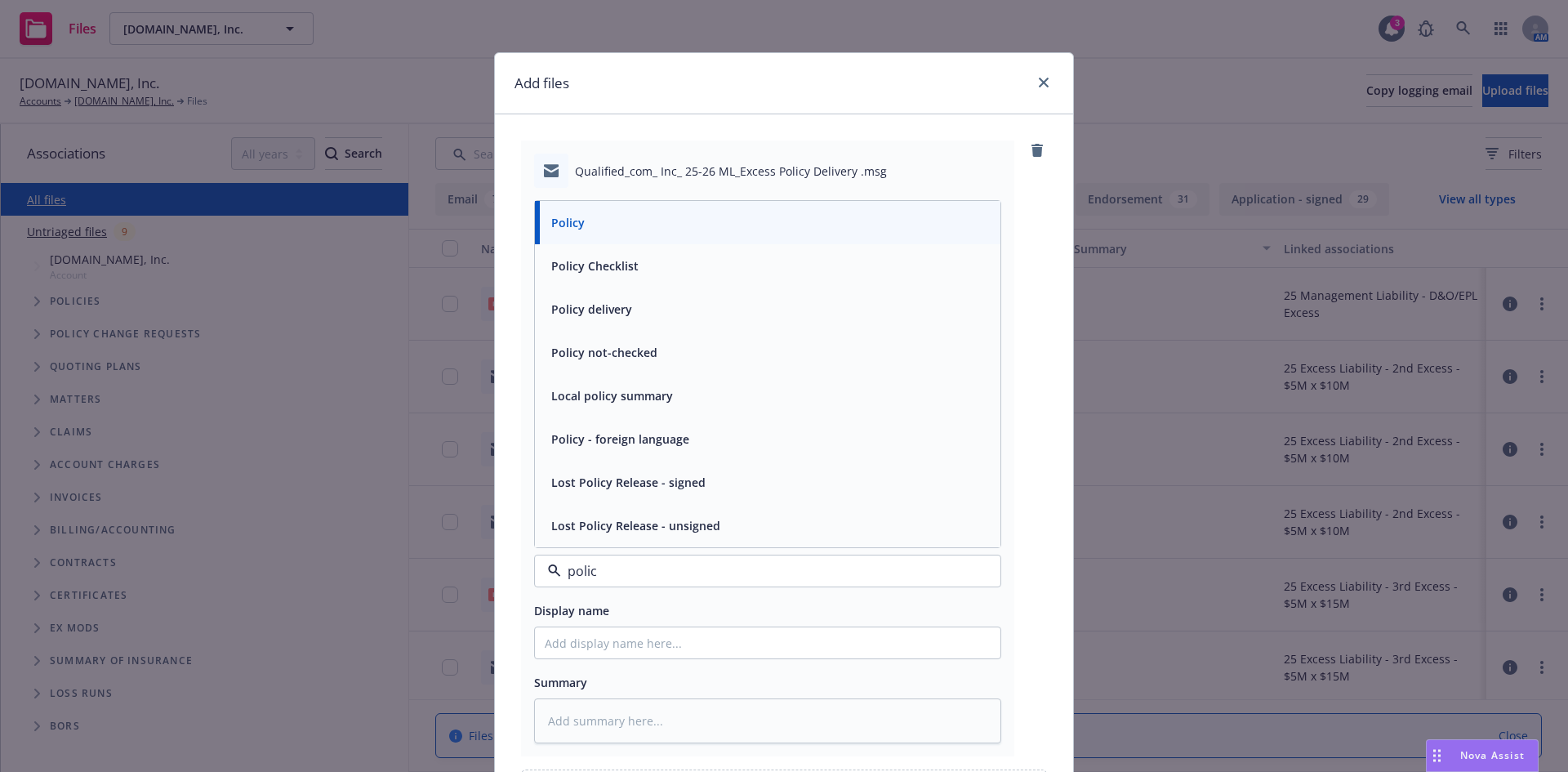
type input "policy"
click at [593, 313] on span "Policy delivery" at bounding box center [592, 310] width 81 height 17
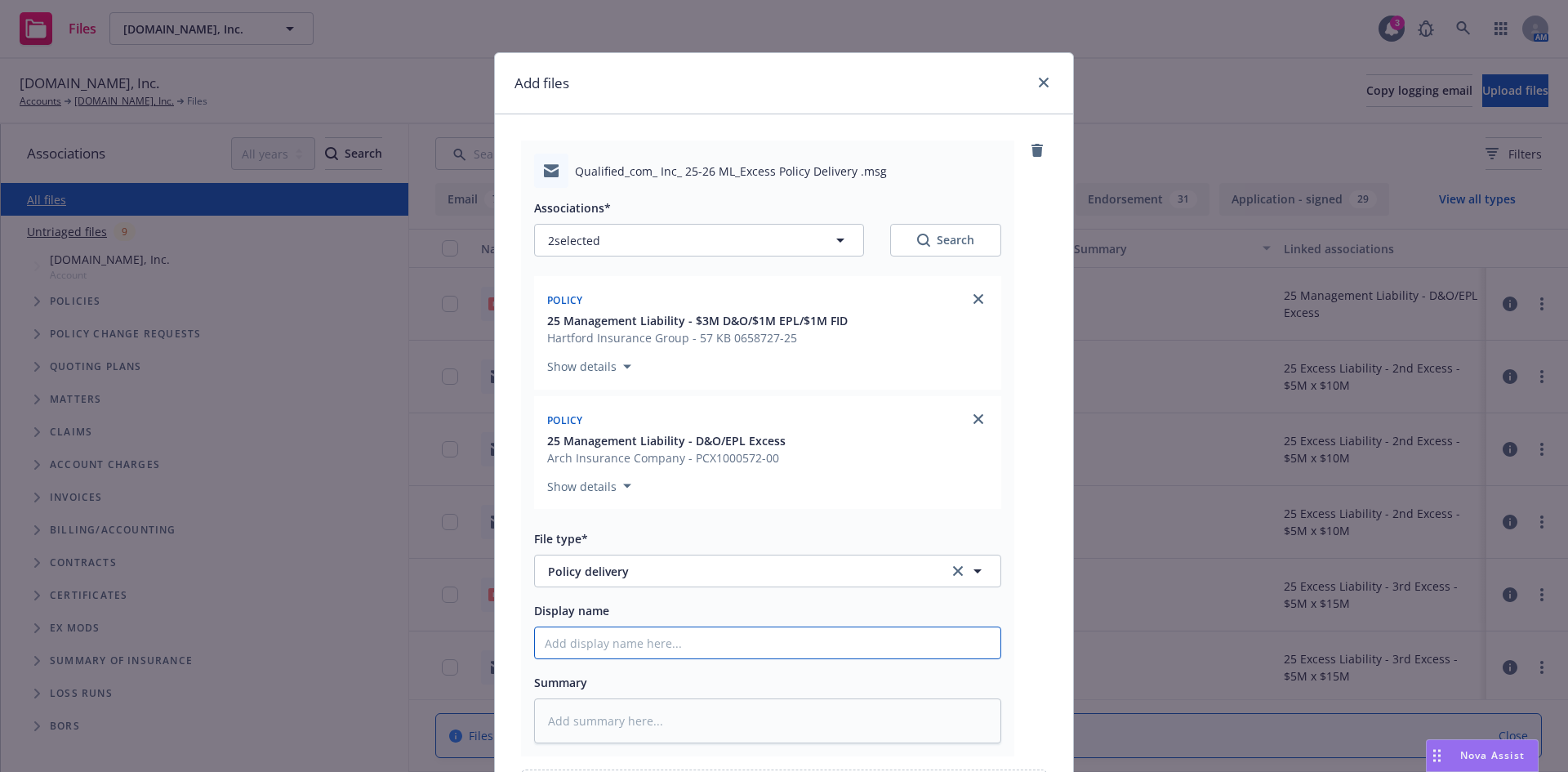
click at [582, 634] on input "Display name" at bounding box center [768, 643] width 466 height 31
type textarea "x"
type input "M"
type textarea "x"
type input "ML"
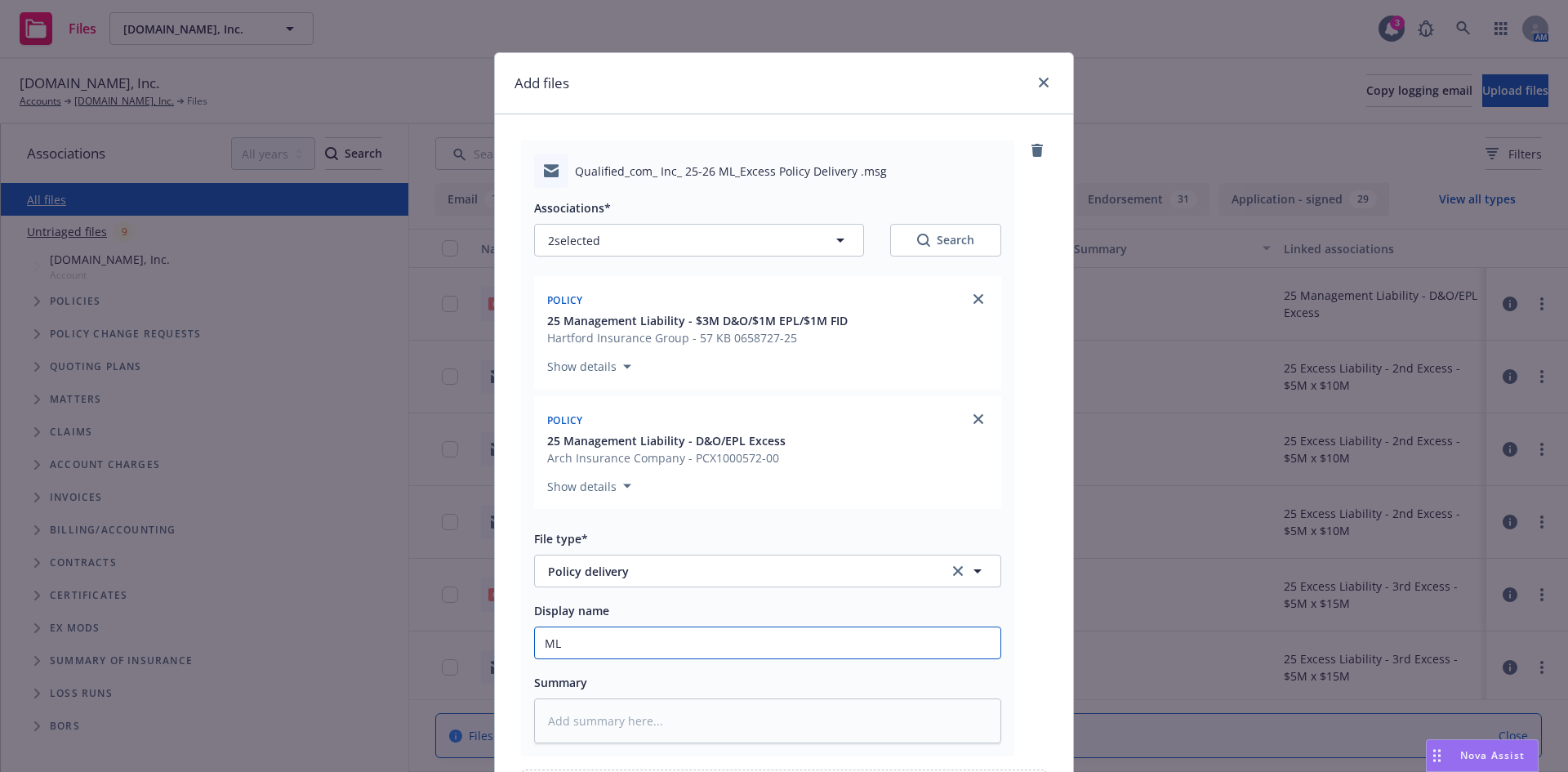
type textarea "x"
type input "ML/"
type textarea "x"
type input "ML/X"
type textarea "x"
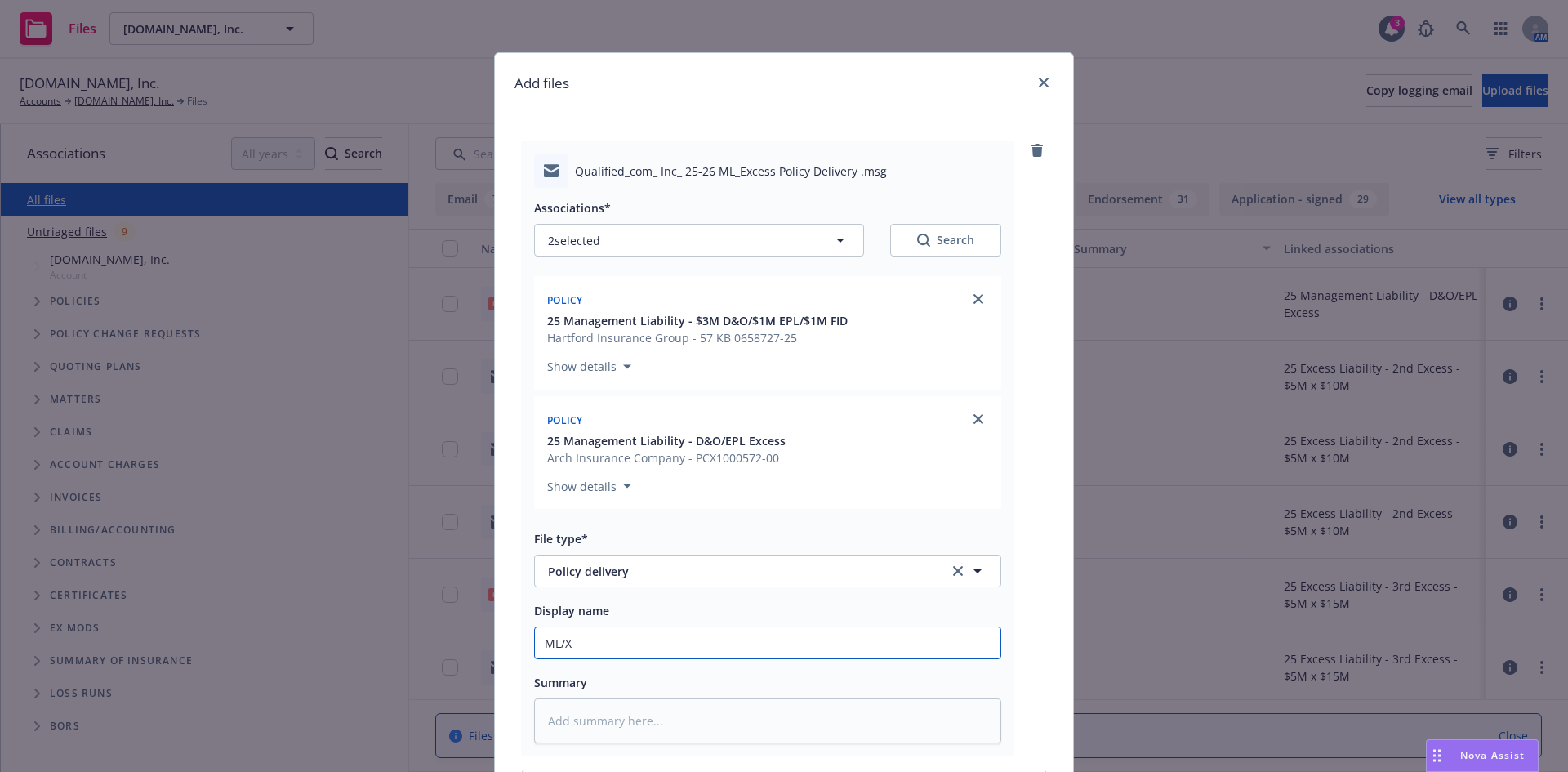
type input "ML/XS"
type textarea "x"
type input "ML/XS"
type textarea "x"
type input "ML/XS P"
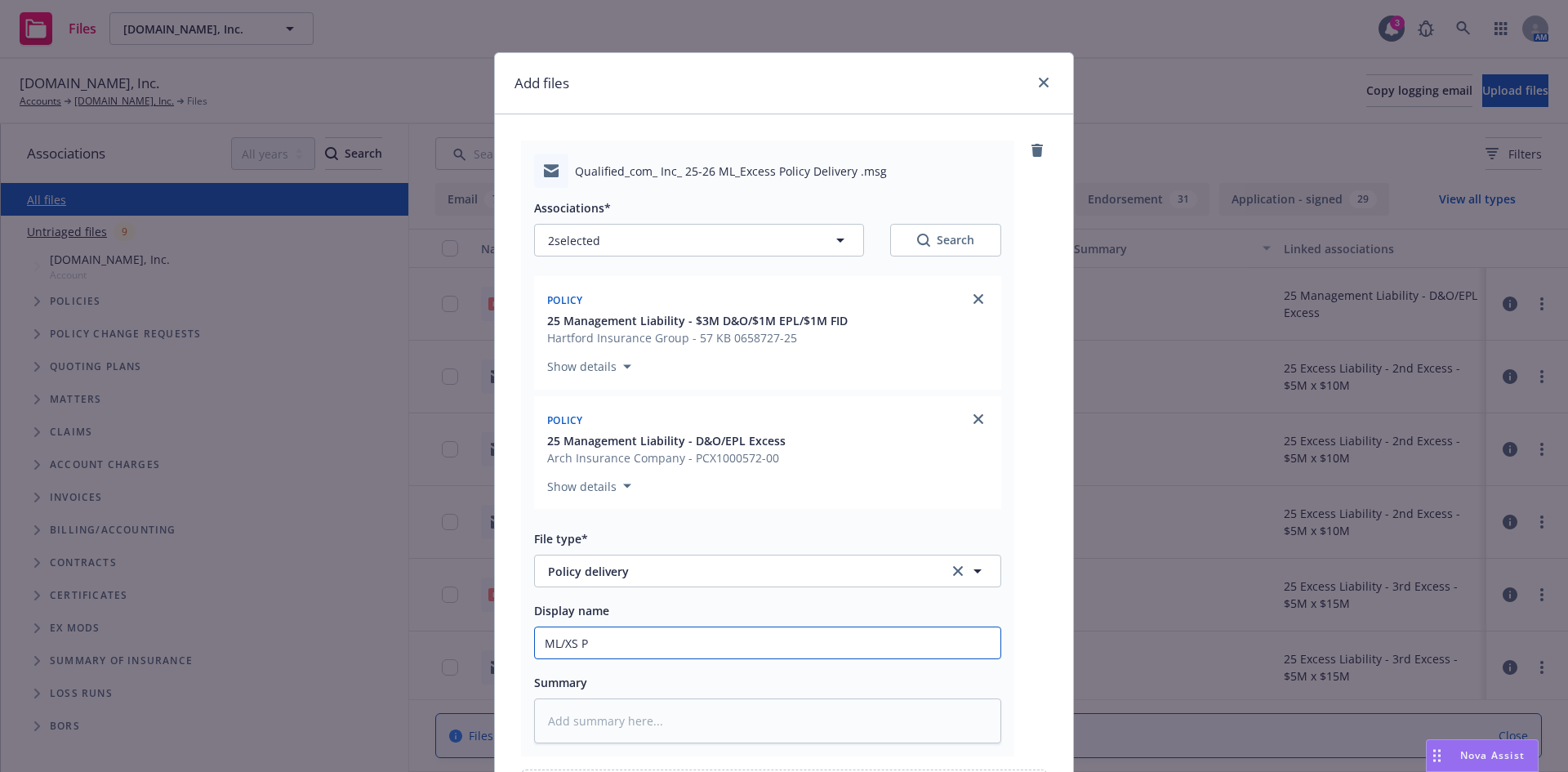
type textarea "x"
type input "ML/XS Po"
type textarea "x"
type input "ML/XS Pol"
type textarea "x"
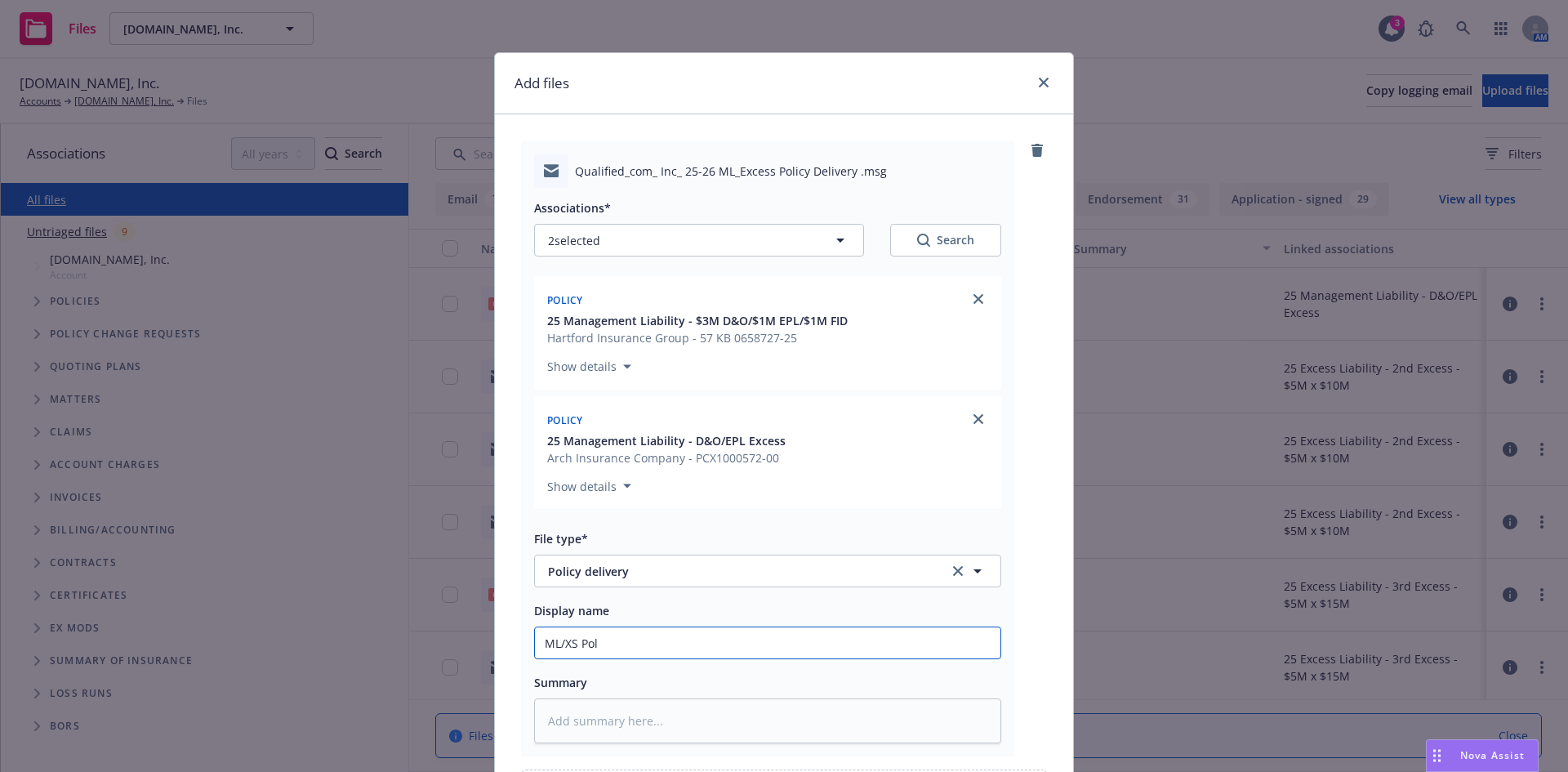
type input "ML/XS Polc"
type textarea "x"
type input "ML/XS Pol"
type textarea "x"
type input "ML/XS Poli"
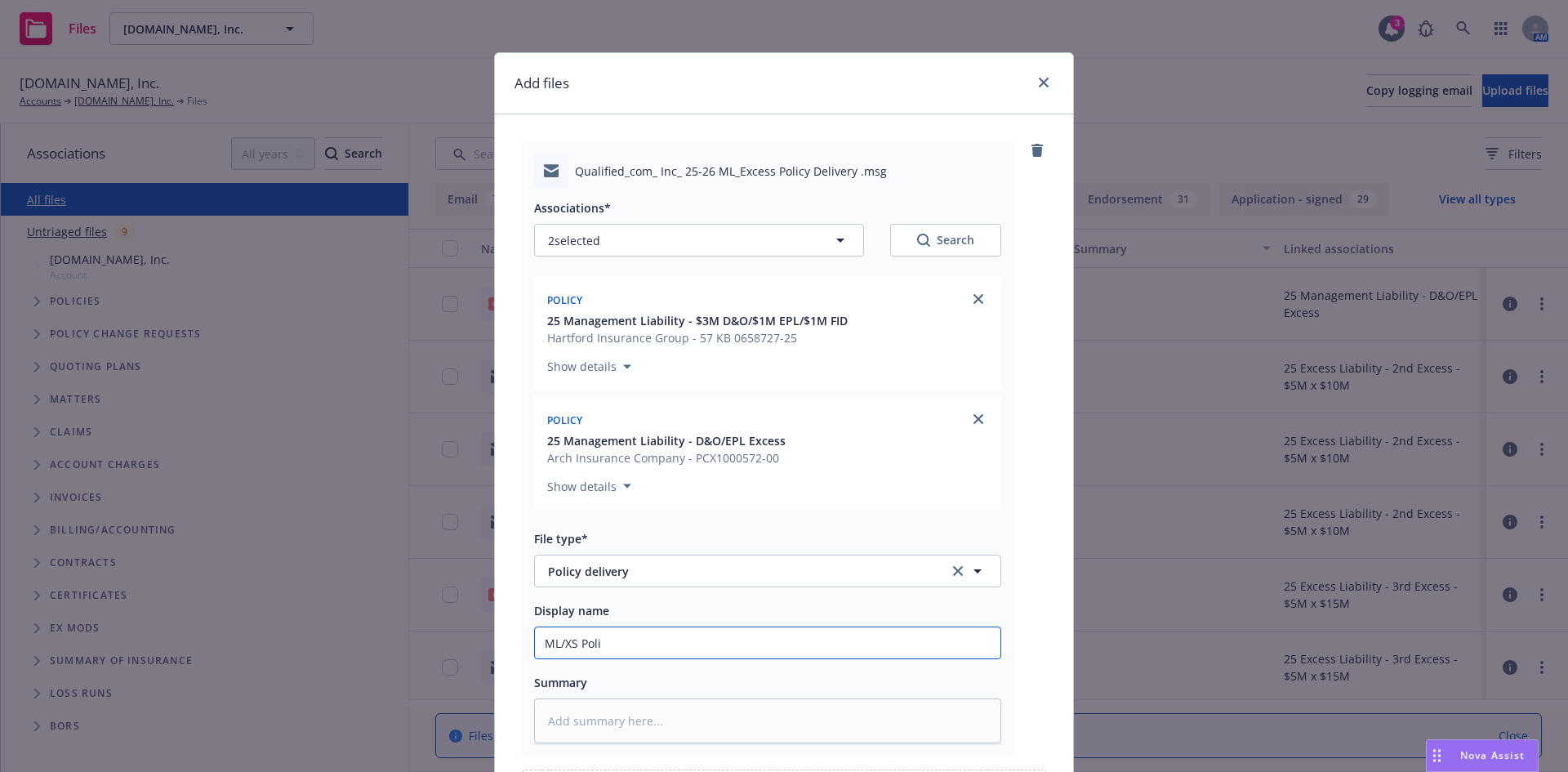
type textarea "x"
type input "ML/XS Polici"
type textarea "x"
type input "ML/XS Policie"
type textarea "x"
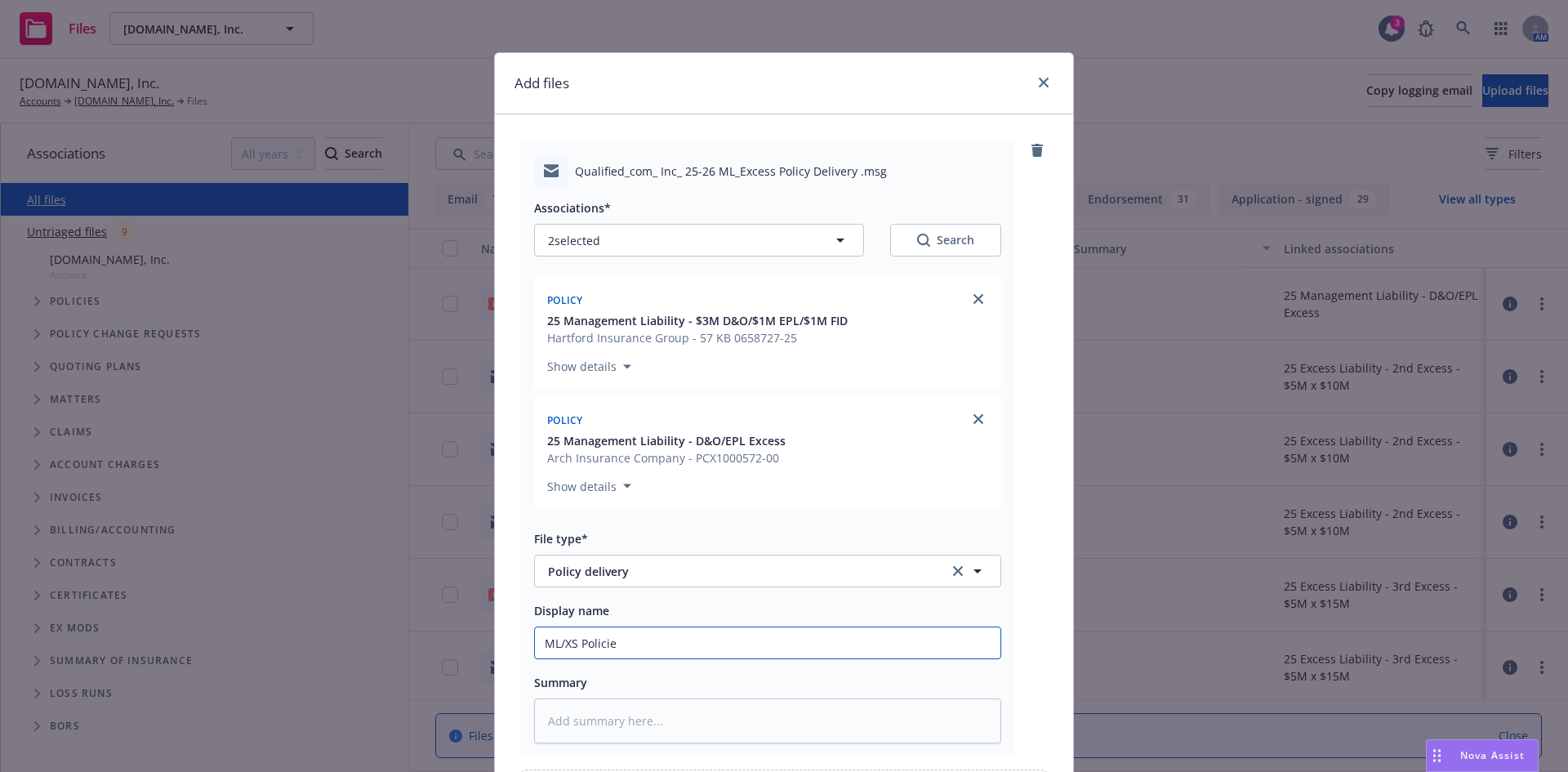
type input "ML/XS Policies"
type textarea "x"
type input "ML/XS Policies"
type textarea "x"
